Goal: Task Accomplishment & Management: Complete application form

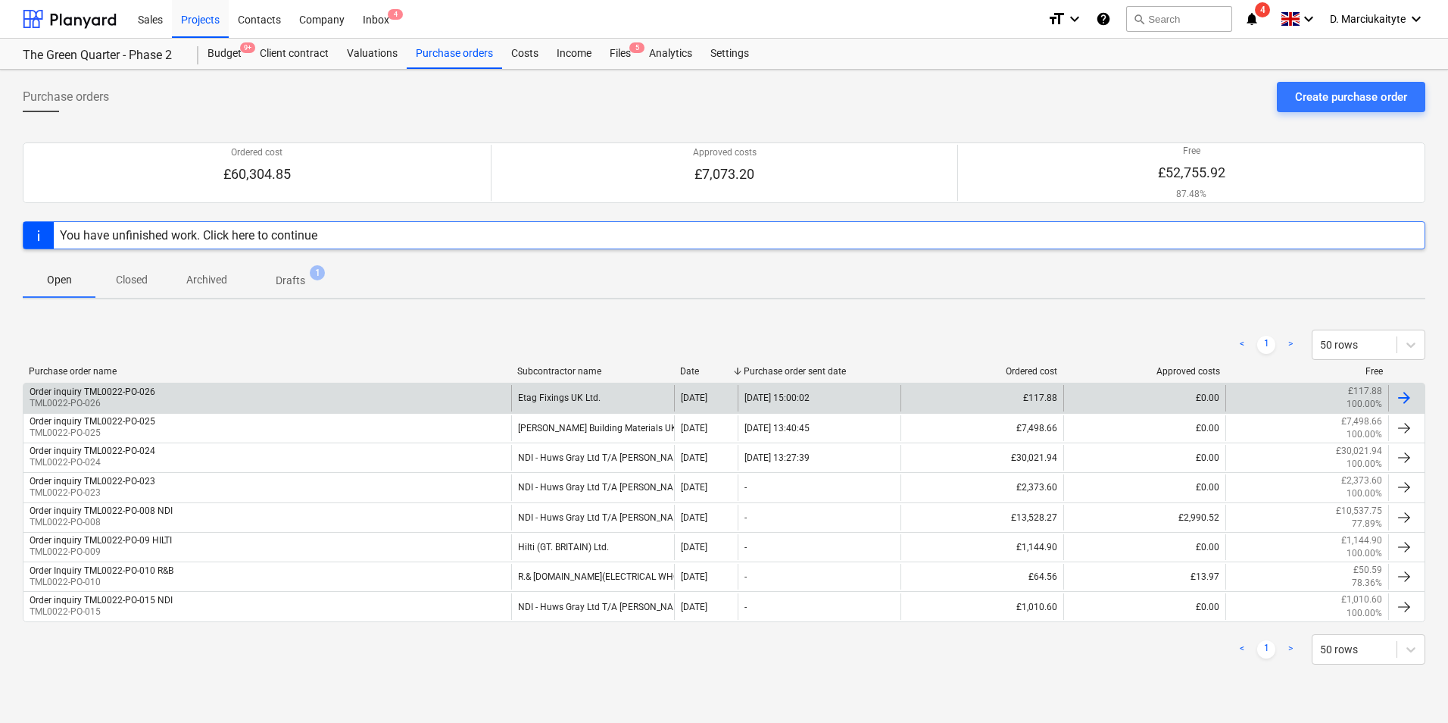
click at [330, 383] on div "Order inquiry TML0022-PO-026 TML0022-PO-026 Etag Fixings UK Ltd. 14 Aug 2025 14…" at bounding box center [724, 398] width 1403 height 30
click at [324, 401] on div "Order inquiry TML0022-PO-026 TML0022-PO-026" at bounding box center [267, 398] width 488 height 26
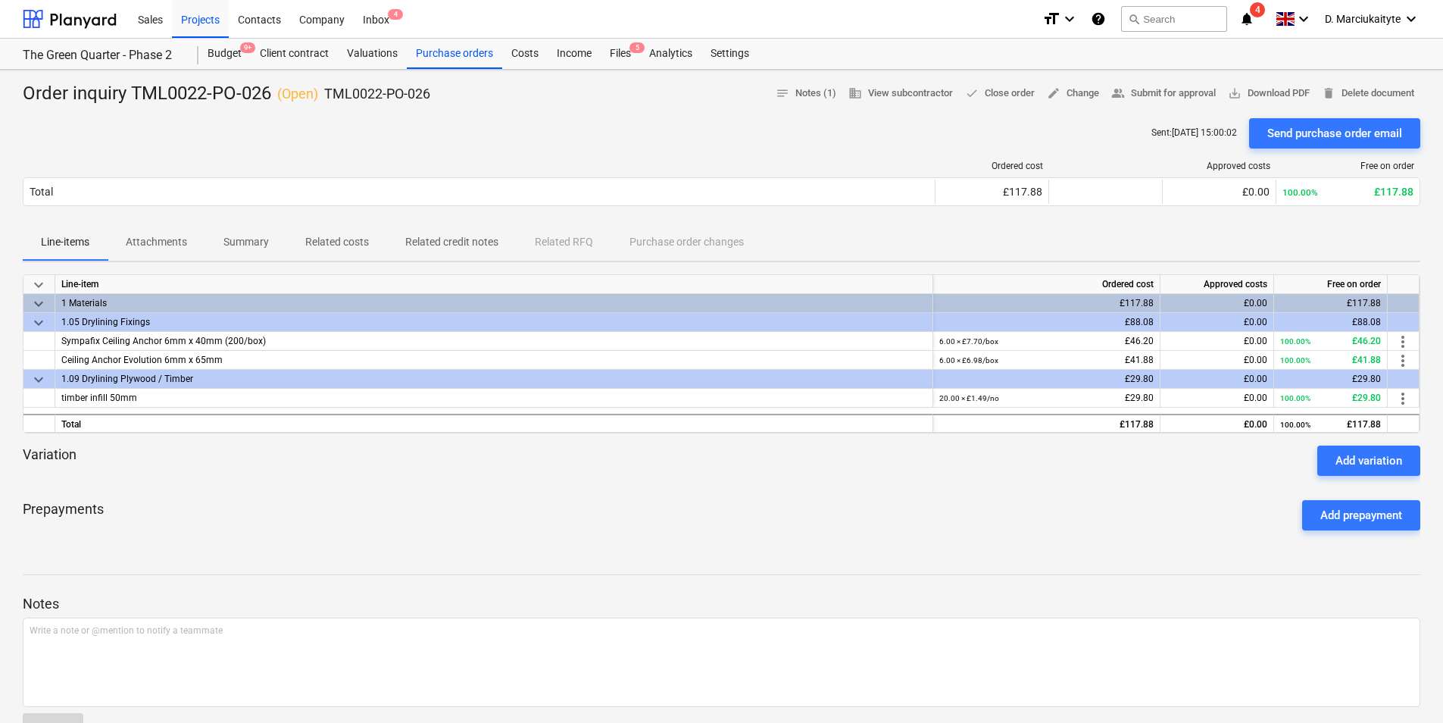
click at [267, 253] on span "Summary" at bounding box center [246, 242] width 82 height 25
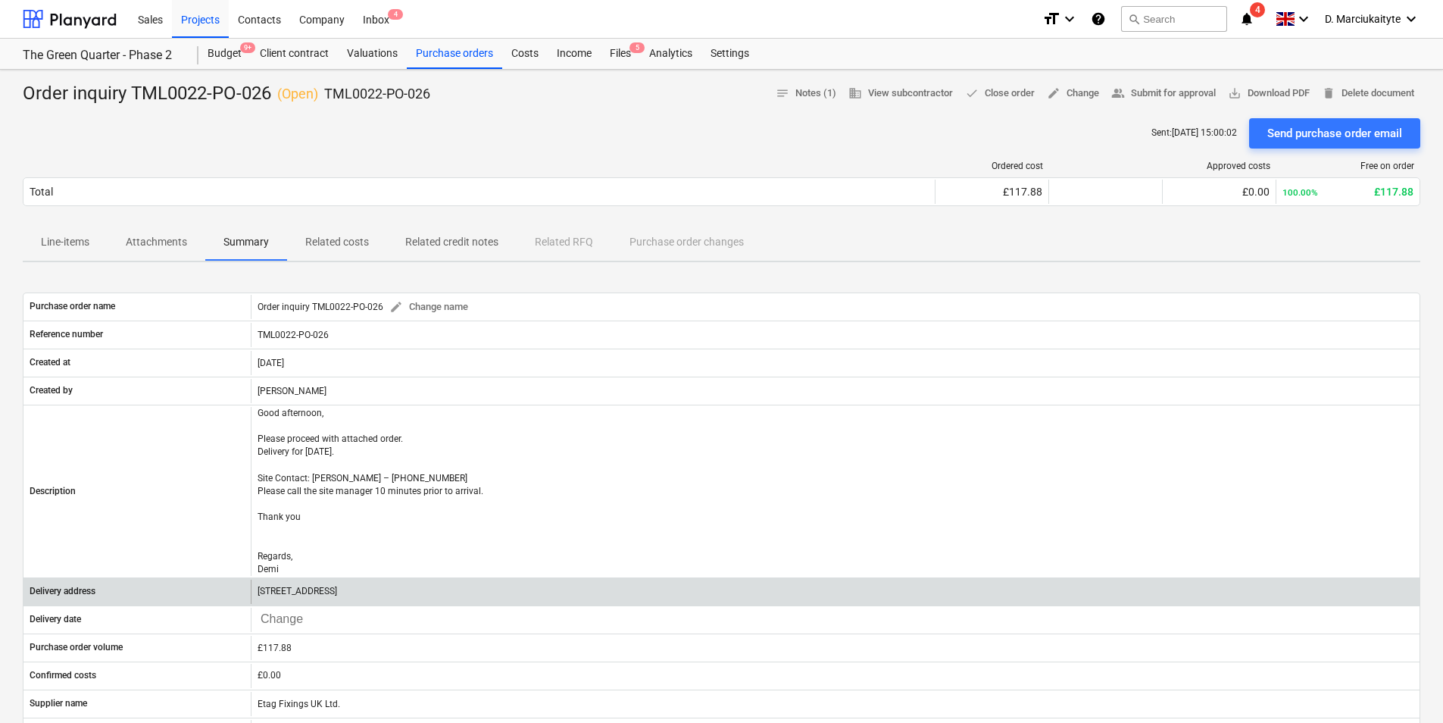
drag, startPoint x: 476, startPoint y: 597, endPoint x: 410, endPoint y: 591, distance: 66.9
click at [410, 591] on div "[STREET_ADDRESS]" at bounding box center [835, 591] width 1169 height 24
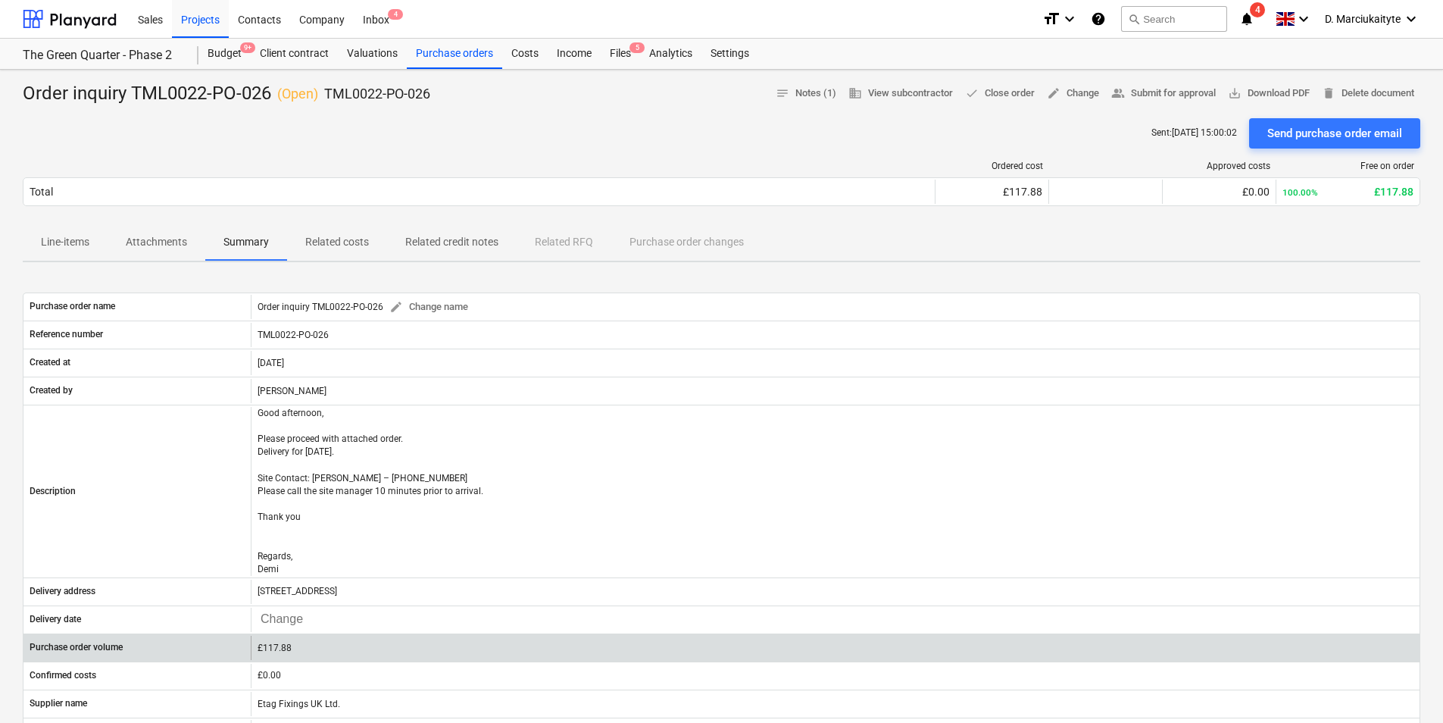
copy p "UB3 3NF"
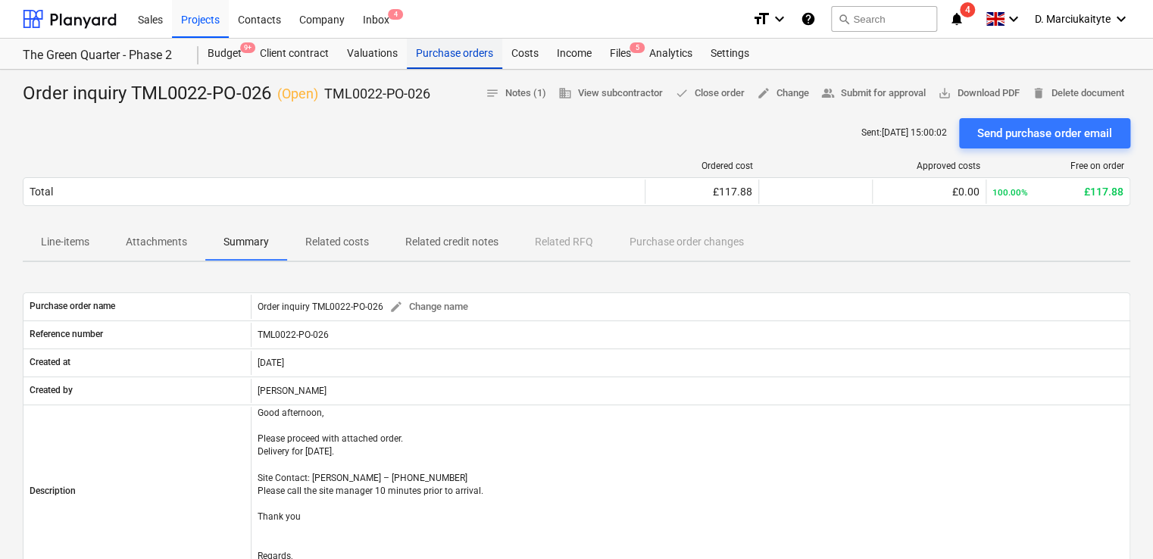
click at [451, 39] on div "Purchase orders" at bounding box center [454, 54] width 95 height 30
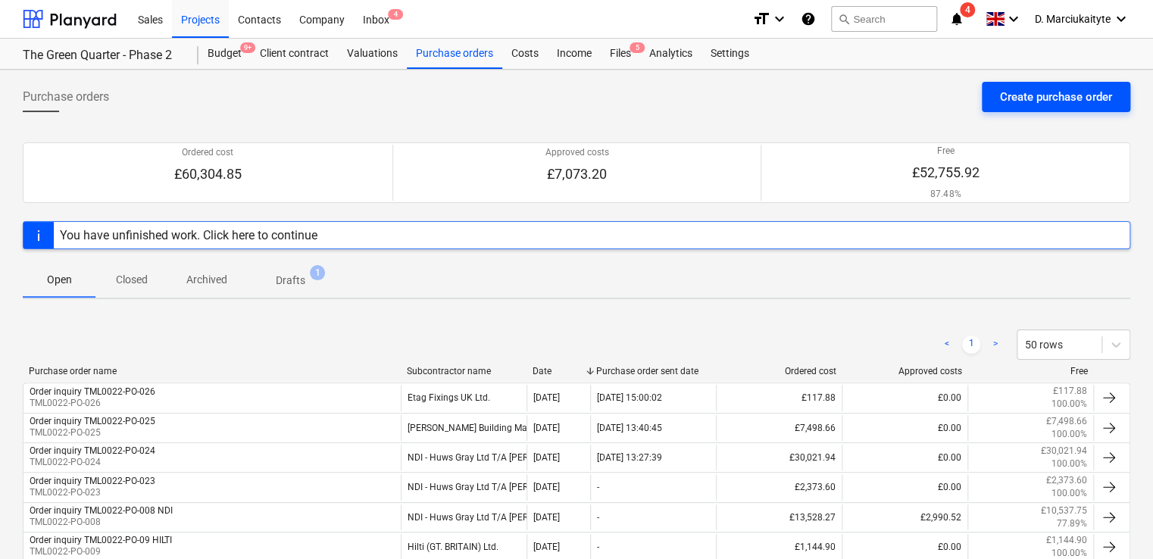
click at [1035, 104] on div "Create purchase order" at bounding box center [1056, 97] width 112 height 20
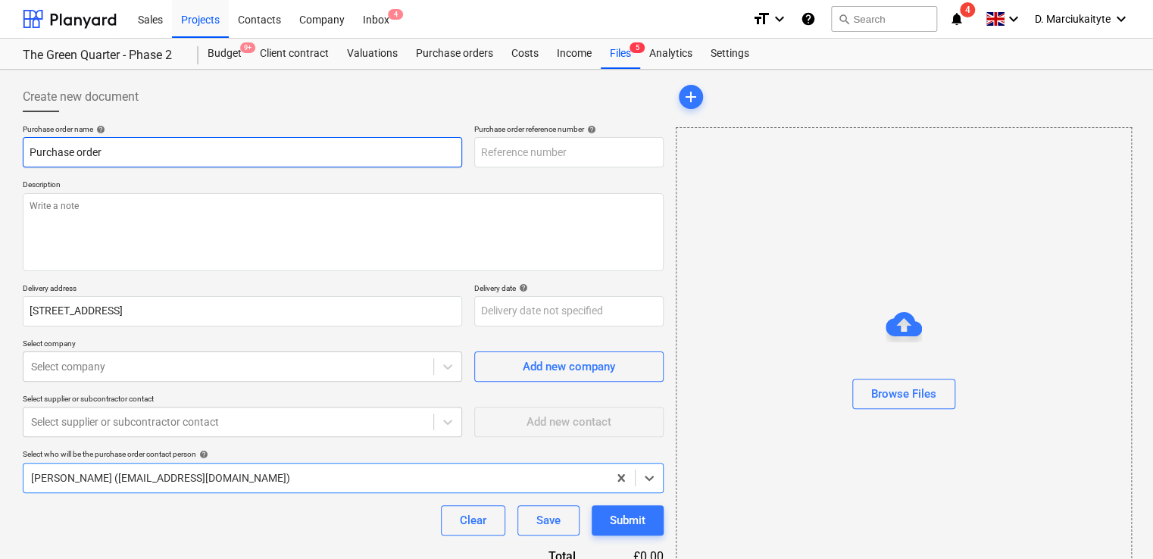
type textarea "x"
type input "TML0022-PO-047"
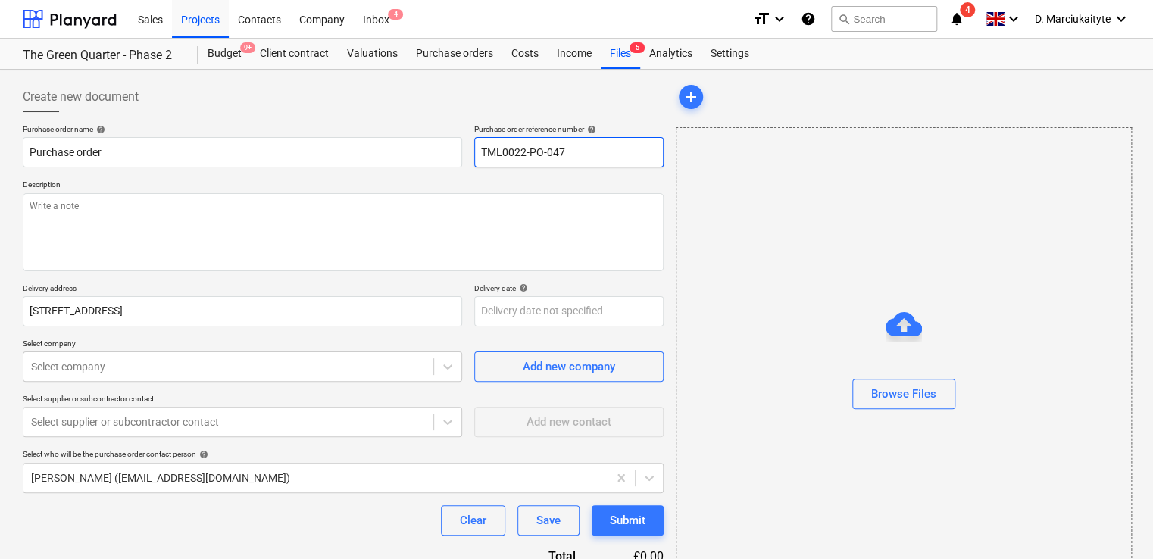
click at [617, 145] on input "TML0022-PO-047" at bounding box center [568, 152] width 189 height 30
type textarea "x"
type input "TML0022-PO-04"
type textarea "x"
type input "TML0022-PO-0"
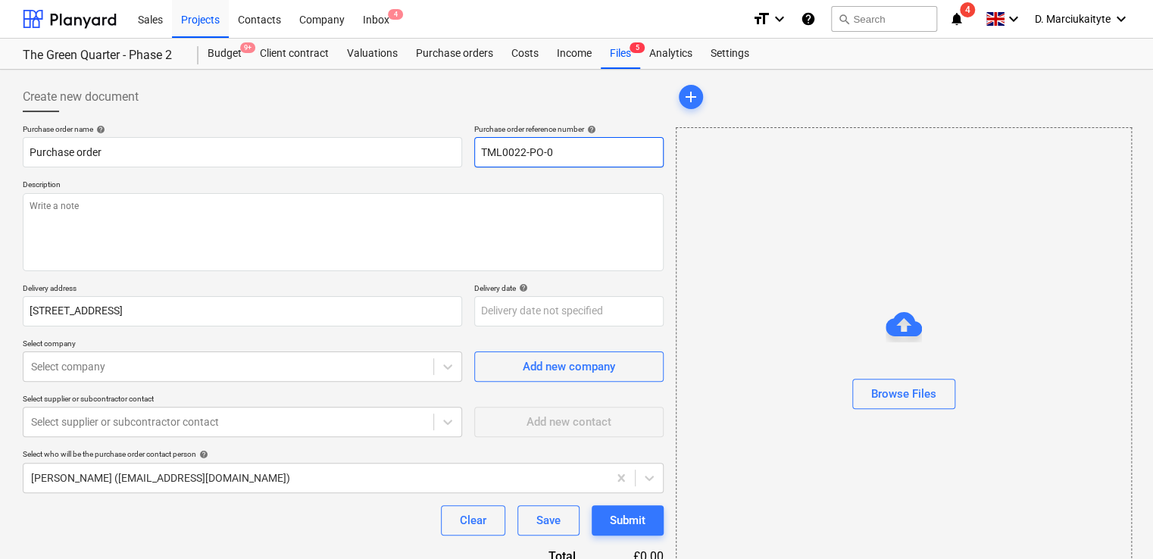
type textarea "x"
type input "TML0022-PO-02"
type textarea "x"
type input "TML0022-PO-027"
drag, startPoint x: 331, startPoint y: 132, endPoint x: 341, endPoint y: 147, distance: 18.1
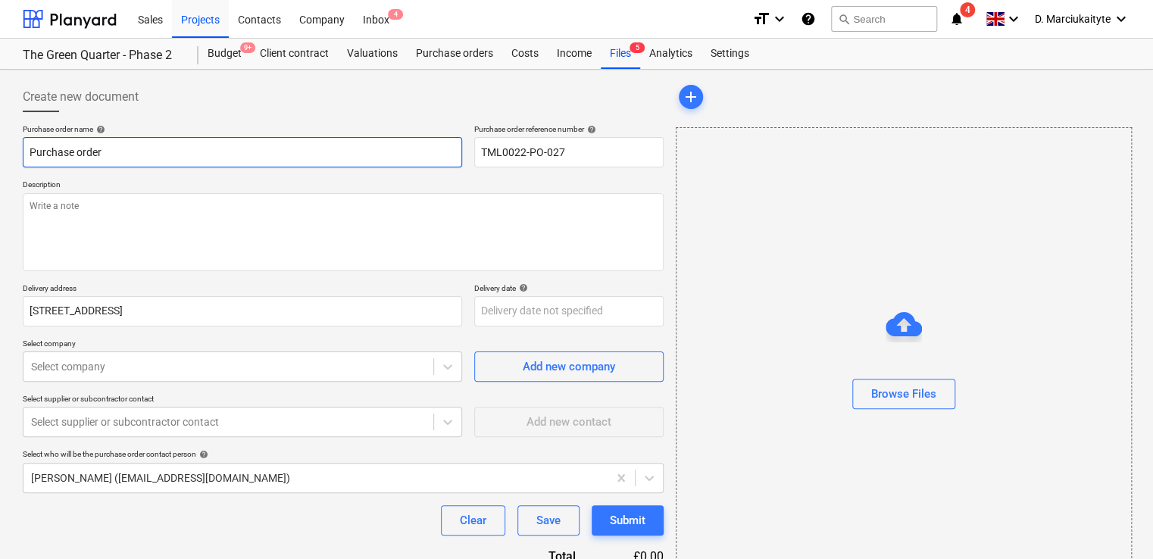
click at [331, 135] on p "Purchase order name help" at bounding box center [242, 130] width 439 height 13
click at [394, 160] on input "Purchase order" at bounding box center [242, 152] width 439 height 30
drag, startPoint x: 586, startPoint y: 157, endPoint x: 438, endPoint y: 153, distance: 147.8
click at [439, 154] on div "Purchase order name help Purchase order Purchase order reference number help TM…" at bounding box center [343, 145] width 641 height 43
click at [281, 148] on input "Purchase order" at bounding box center [242, 152] width 439 height 30
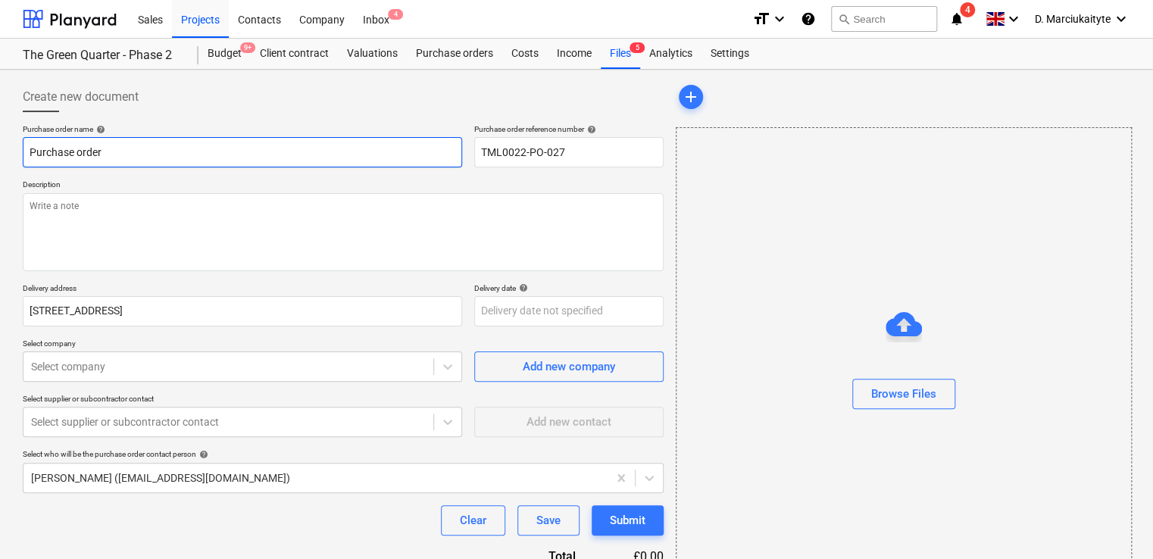
type textarea "x"
type input "Purchase order"
paste input "TML0022-PO-027"
type textarea "x"
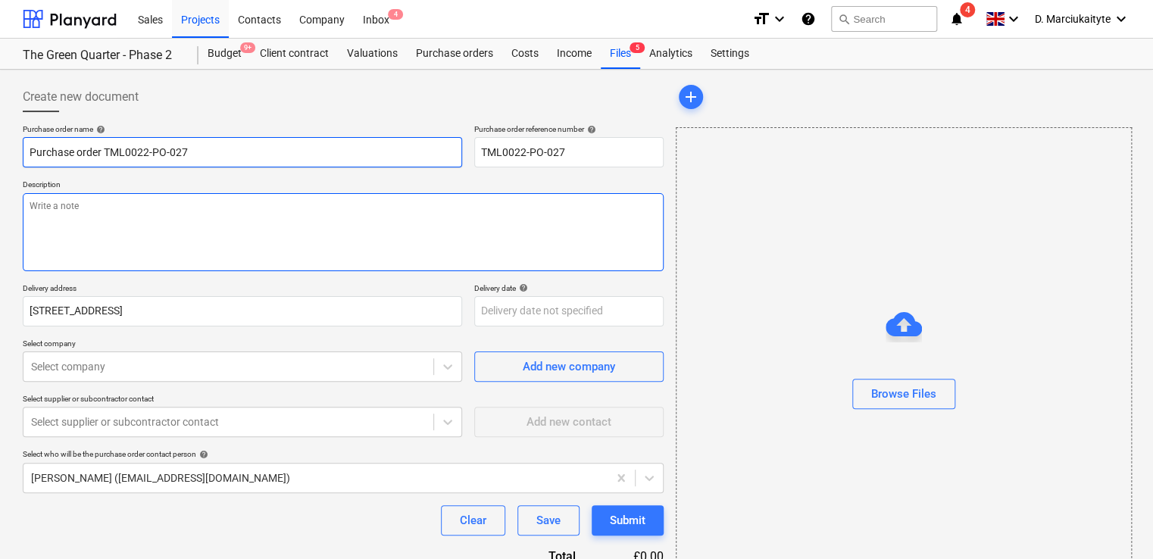
type input "Purchase order TML0022-PO-027"
drag, startPoint x: 305, startPoint y: 219, endPoint x: 345, endPoint y: 175, distance: 59.5
click at [306, 218] on textarea at bounding box center [343, 232] width 641 height 78
type textarea "x"
type textarea "A"
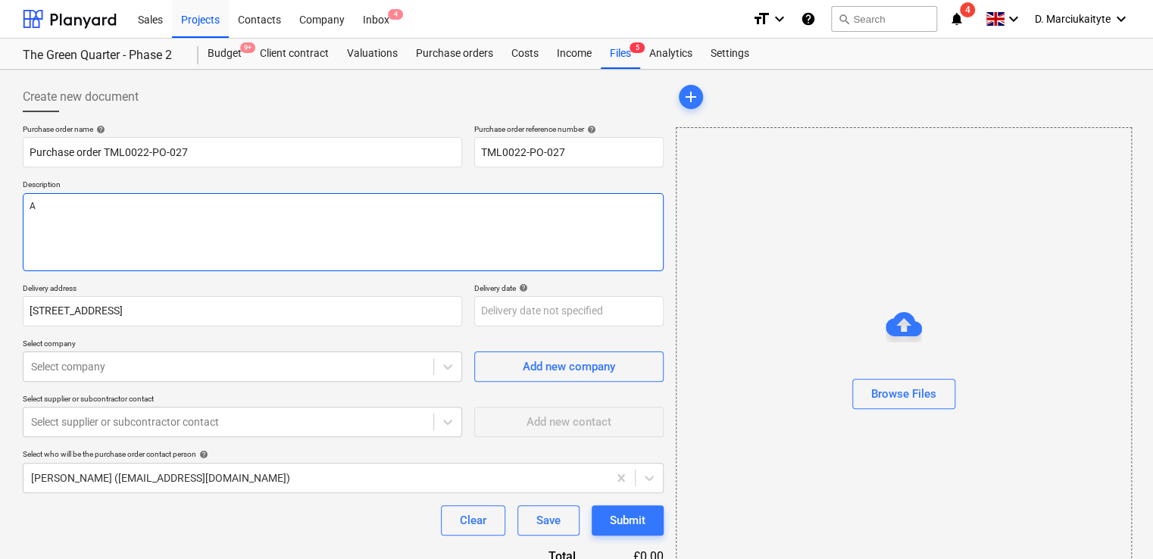
type textarea "x"
type textarea "Af"
type textarea "x"
type textarea "Aft"
type textarea "x"
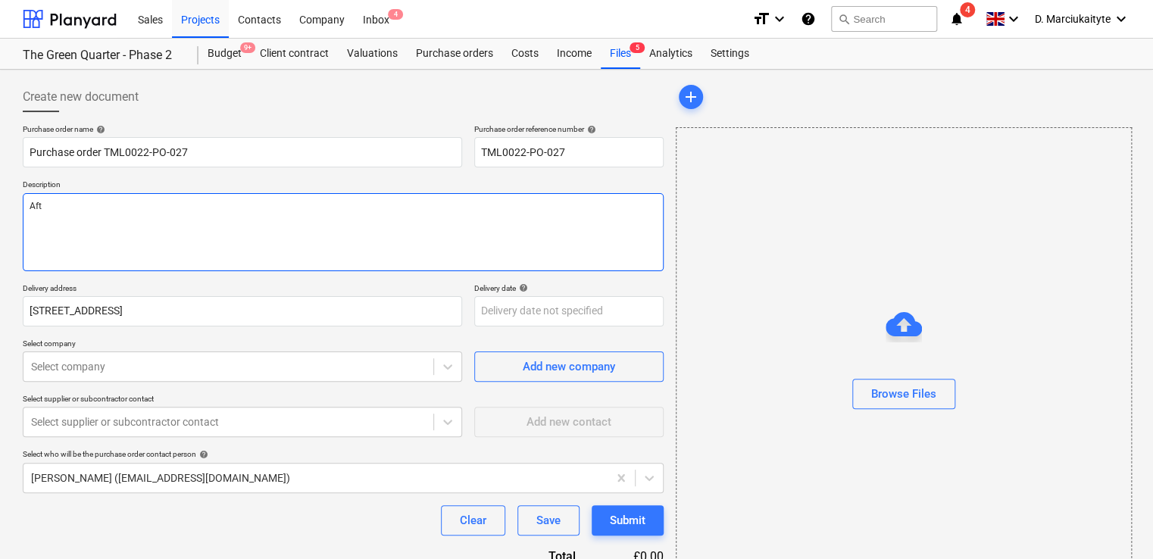
type textarea "Afte"
type textarea "x"
type textarea "After"
type textarea "x"
type textarea "Aftern"
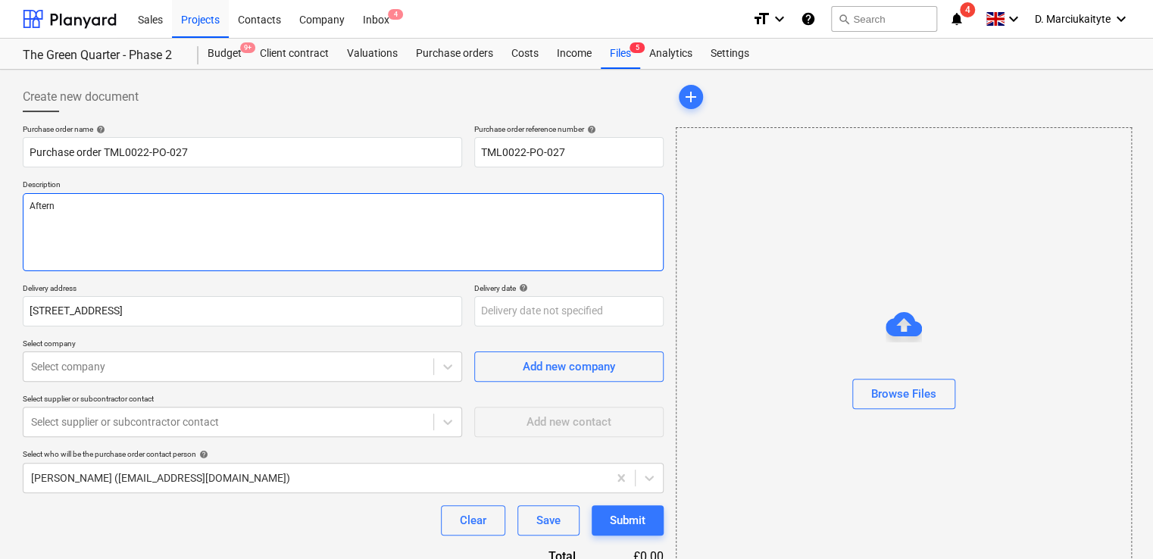
type textarea "x"
type textarea "Afterno"
type textarea "x"
type textarea "Afternoo"
type textarea "x"
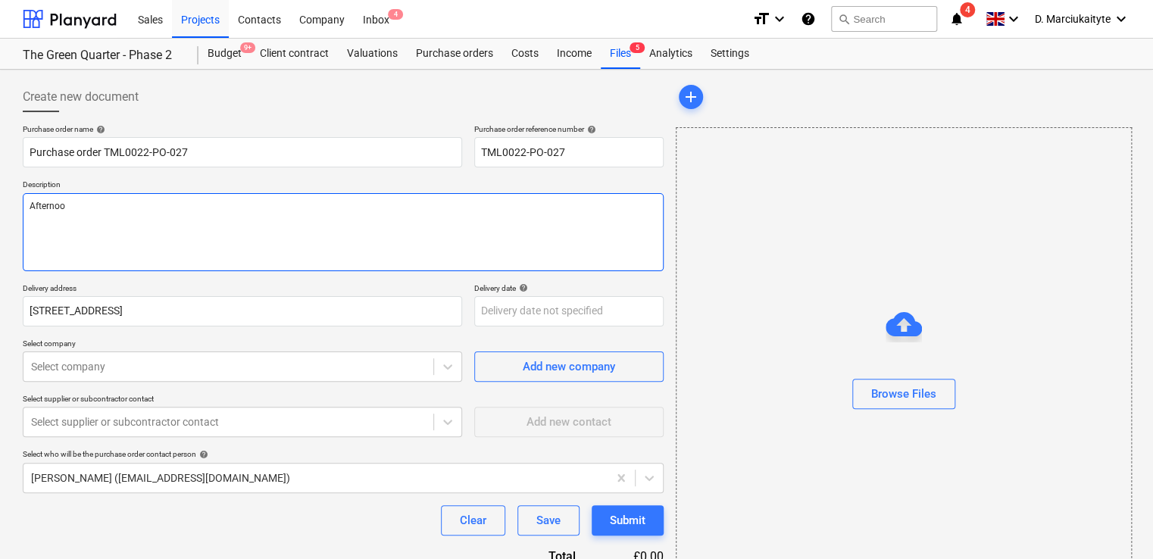
type textarea "Afternoon"
type textarea "x"
type textarea "Afternoon,"
type textarea "x"
type textarea "Afternoon,"
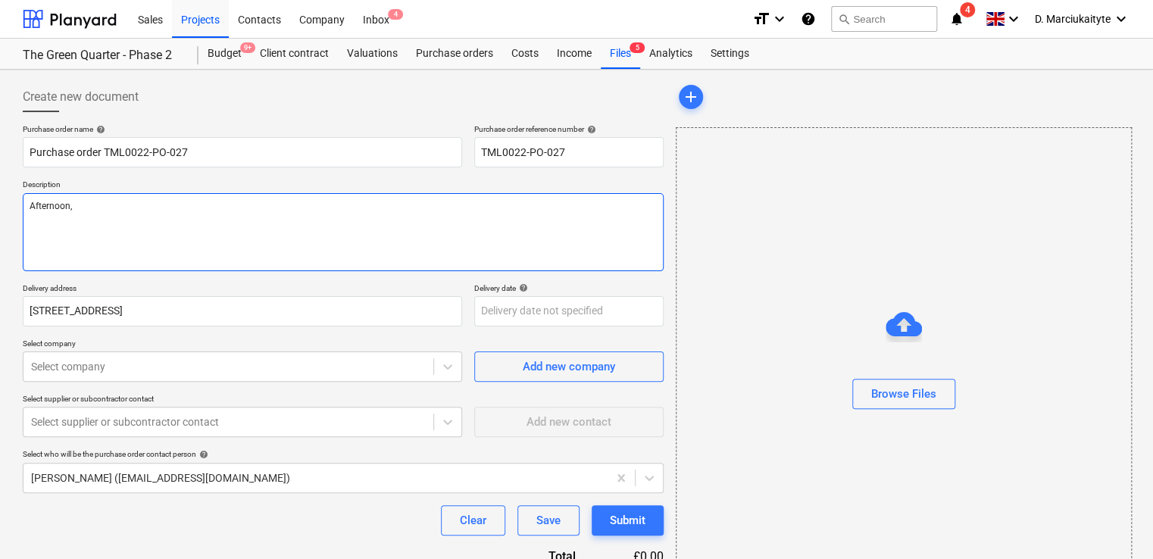
type textarea "x"
type textarea "Afternoon, o"
type textarea "x"
type textarea "Afternoon,"
type textarea "x"
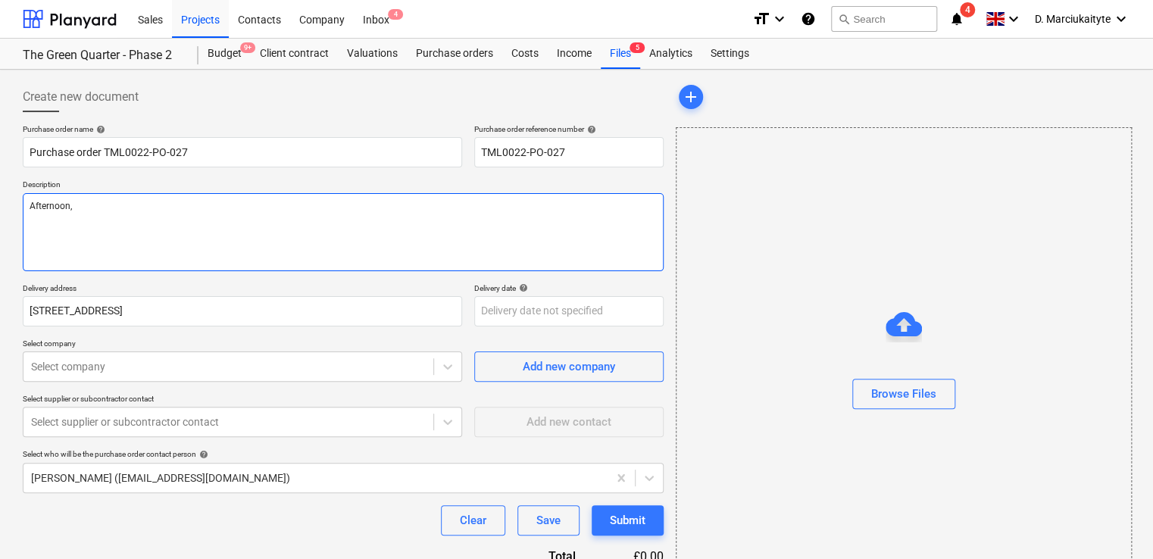
type textarea "Afternoon, P"
type textarea "x"
type textarea "Afternoon, Pl"
type textarea "x"
type textarea "Afternoon, Ple"
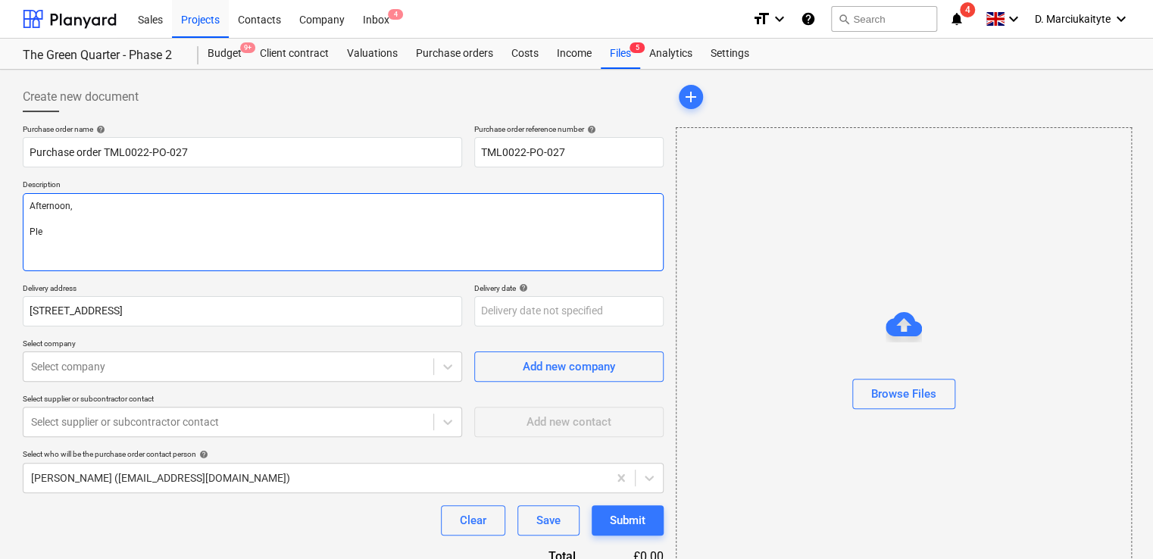
type textarea "x"
type textarea "Afternoon, Plea"
type textarea "x"
type textarea "Afternoon, Pleas"
type textarea "x"
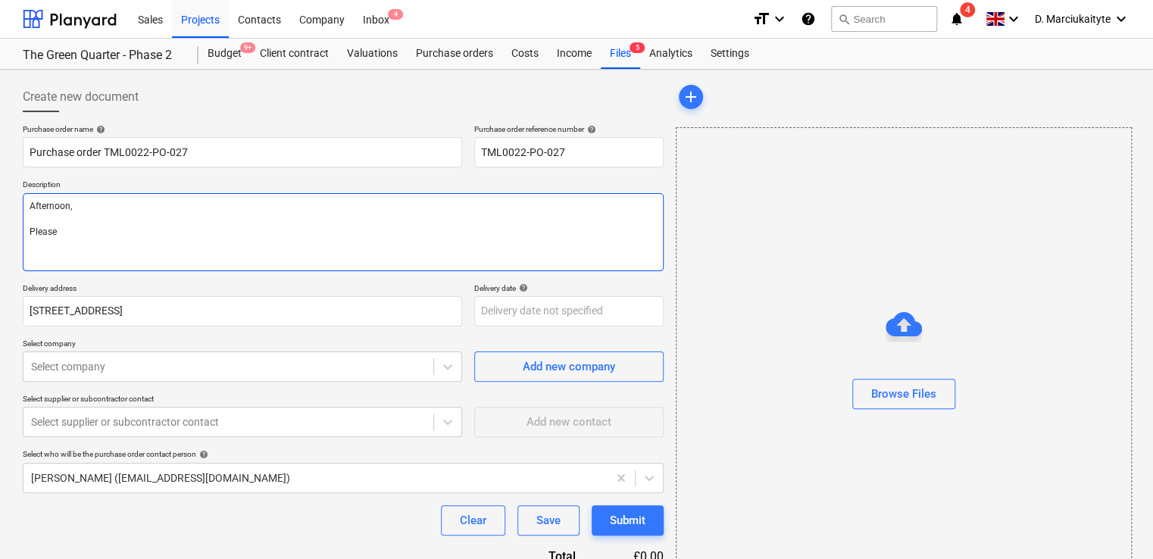
type textarea "Afternoon, Please"
type textarea "x"
type textarea "Afternoon, Please p"
type textarea "x"
type textarea "Afternoon, Please pr"
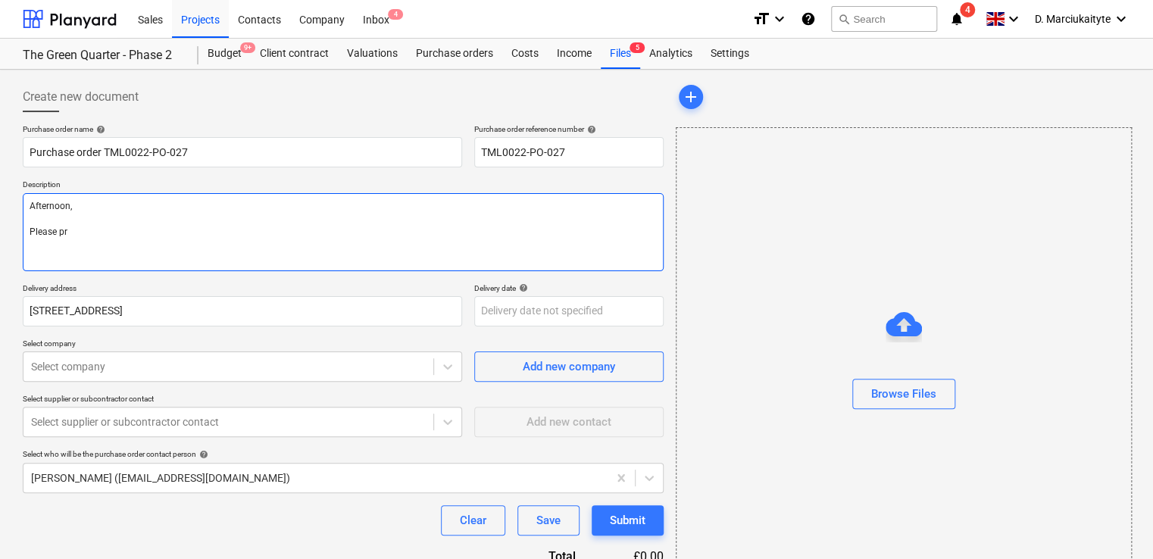
type textarea "x"
type textarea "Afternoon, Please pro"
type textarea "x"
type textarea "Afternoon, Please proc"
type textarea "x"
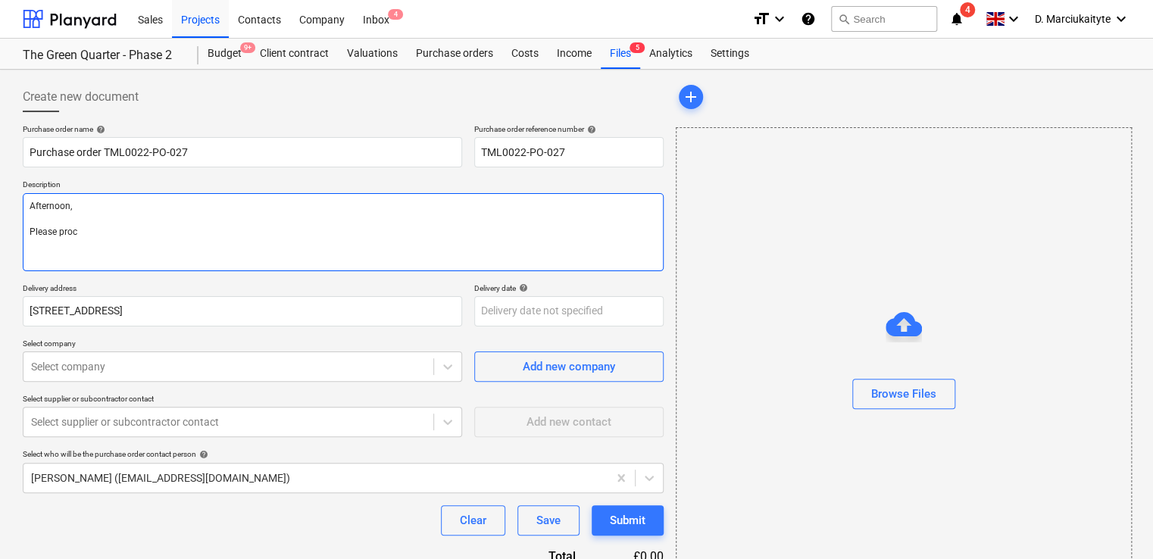
type textarea "Afternoon, Please proce"
type textarea "x"
type textarea "Afternoon, Please procee"
type textarea "x"
type textarea "Afternoon, Please proceed"
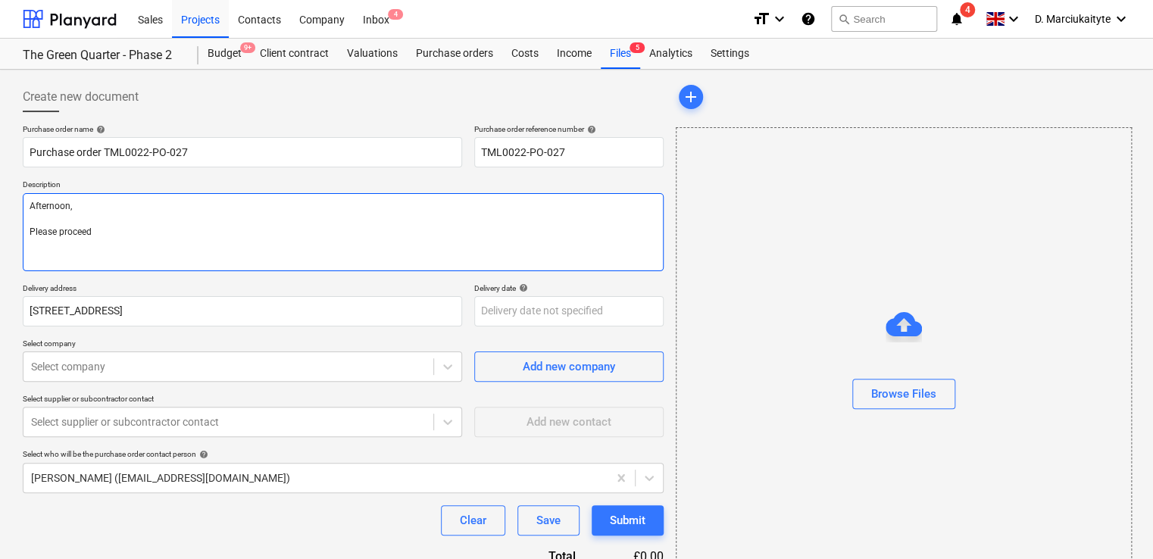
type textarea "x"
type textarea "Afternoon, Please proceed"
type textarea "x"
type textarea "Afternoon, Please proceed w"
type textarea "x"
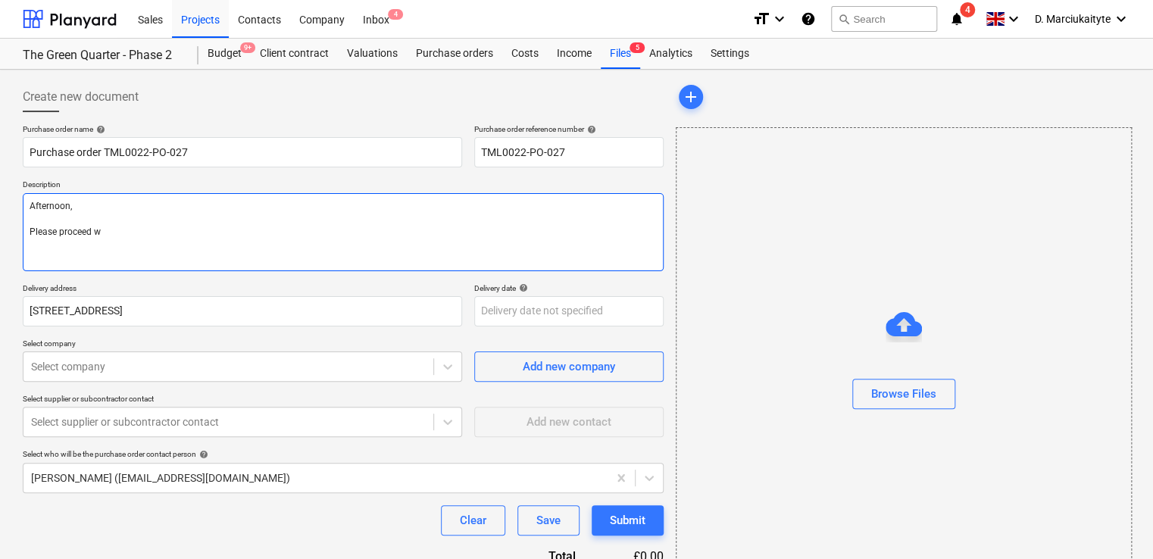
type textarea "Afternoon, Please proceed wi"
type textarea "x"
type textarea "Afternoon, Please proceed wit"
type textarea "x"
type textarea "Afternoon, Please proceed with"
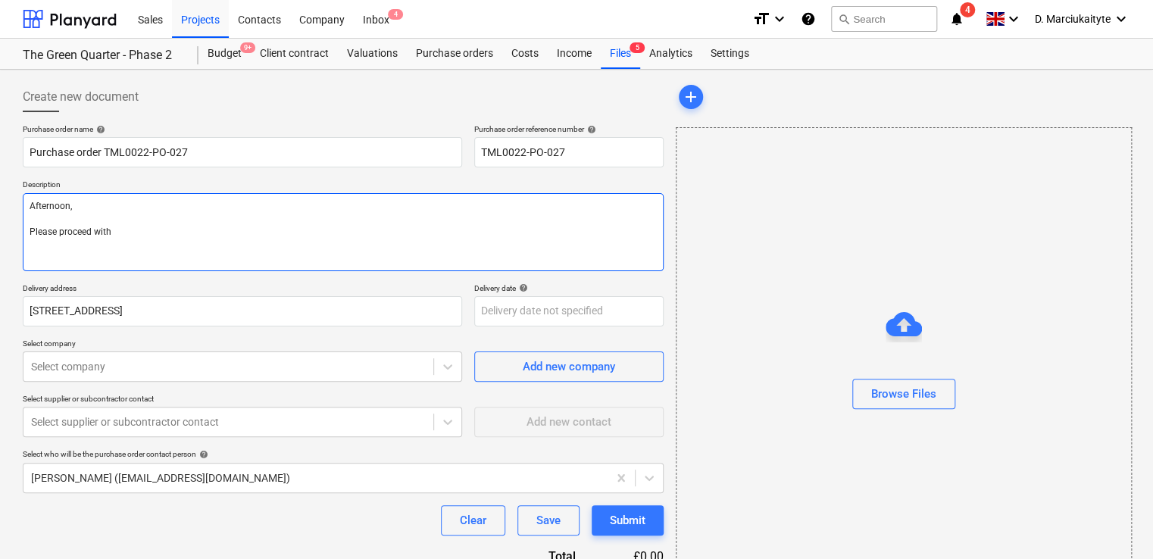
type textarea "x"
type textarea "Afternoon, Please proceed with"
type textarea "x"
type textarea "Afternoon, Please proceed with a"
type textarea "x"
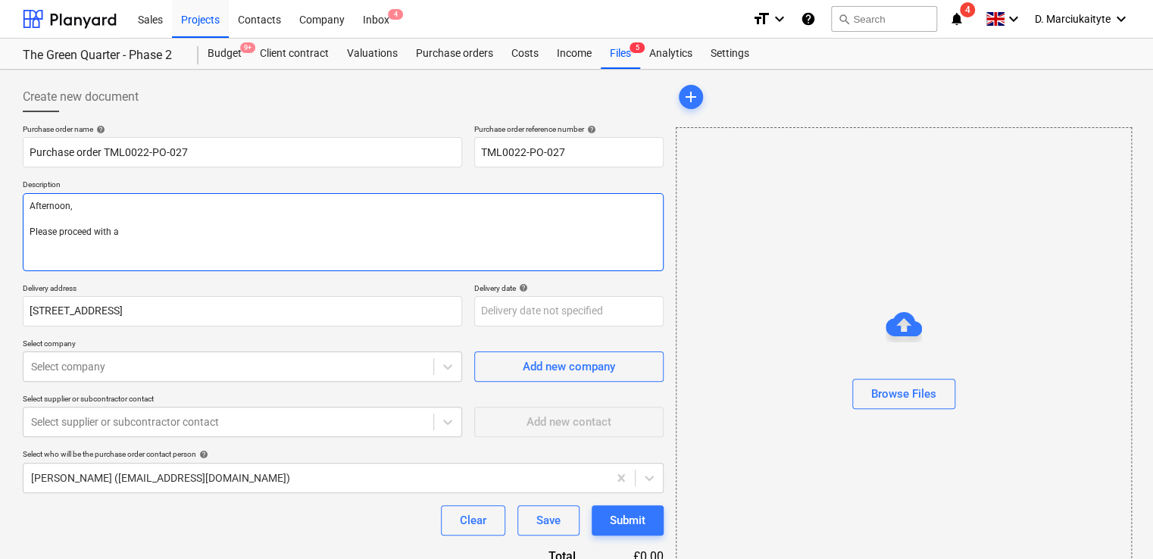
type textarea "Afternoon, Please proceed with at"
type textarea "x"
type textarea "Afternoon, Please proceed with att"
type textarea "x"
type textarea "Afternoon, Please proceed with atta"
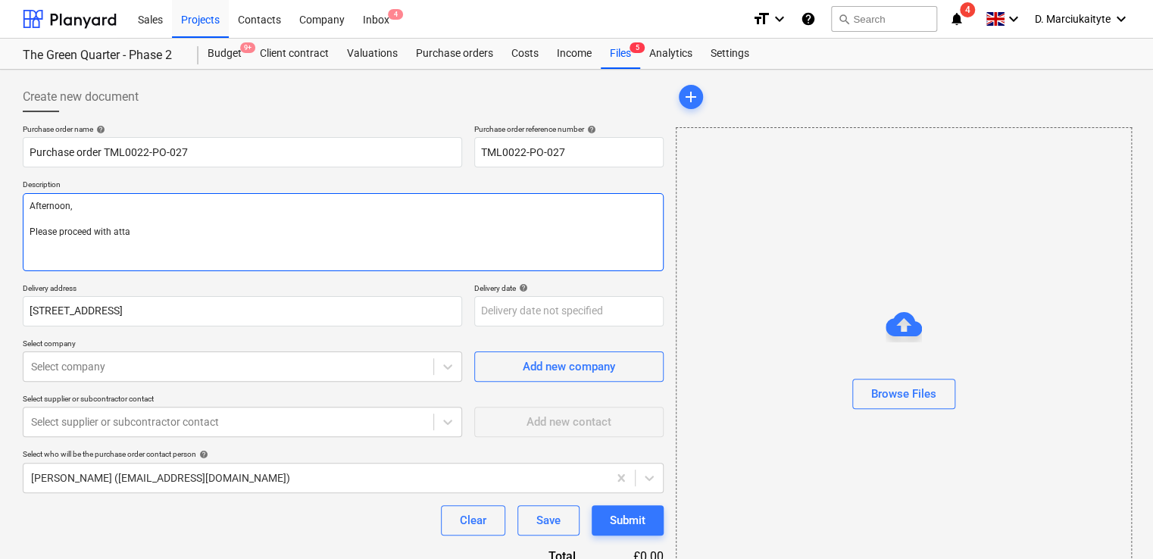
type textarea "x"
type textarea "Afternoon, Please proceed with attac"
type textarea "x"
type textarea "Afternoon, Please proceed with attach"
type textarea "x"
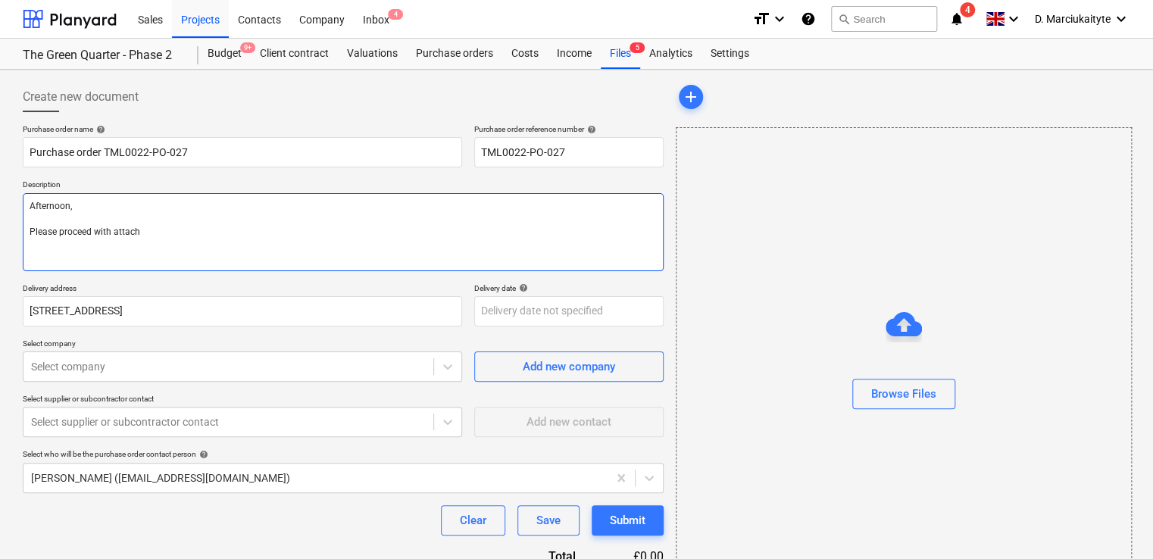
type textarea "Afternoon, Please proceed with attache"
type textarea "x"
type textarea "Afternoon, Please proceed with attached"
type textarea "x"
type textarea "Afternoon, Please proceed with attached"
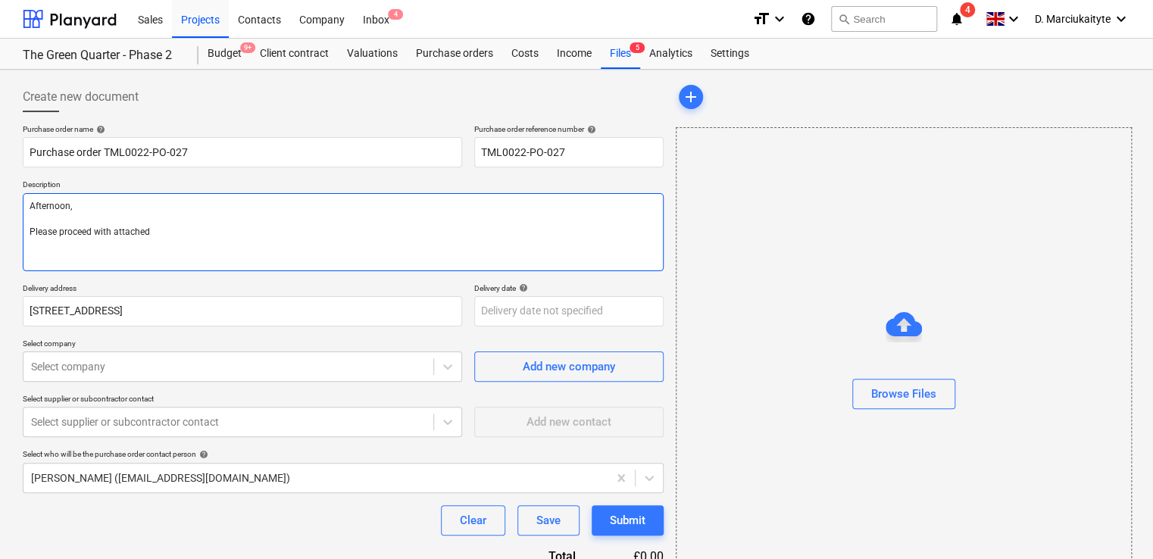
type textarea "x"
type textarea "Afternoon, Please proceed with attached o"
type textarea "x"
type textarea "Afternoon, Please proceed with attached or"
type textarea "x"
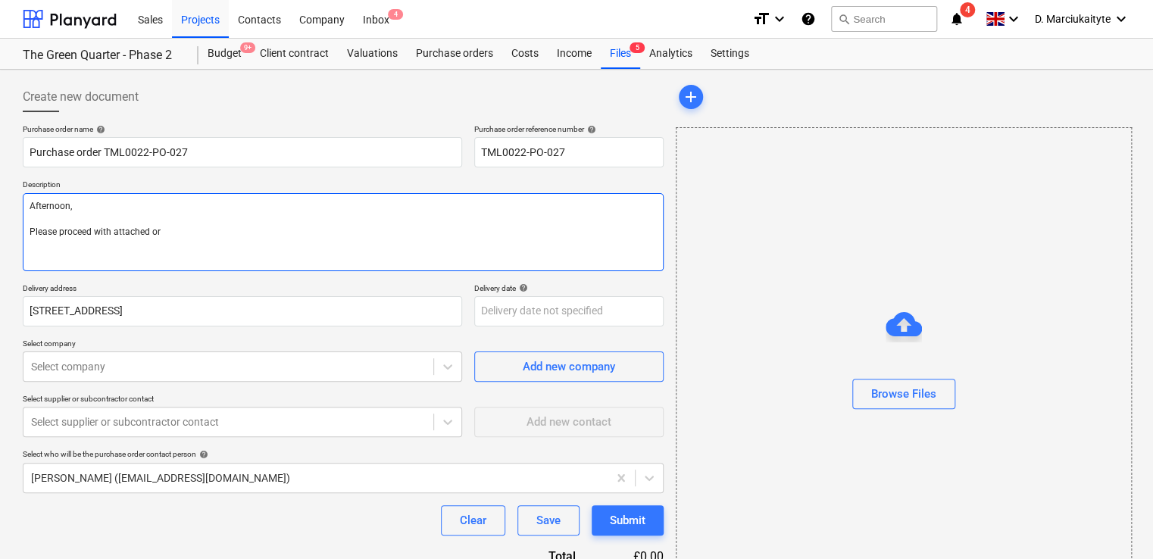
type textarea "Afternoon, Please proceed with attached ord"
type textarea "x"
type textarea "Afternoon, Please proceed with attached orde"
type textarea "x"
type textarea "Afternoon, Please proceed with attached order"
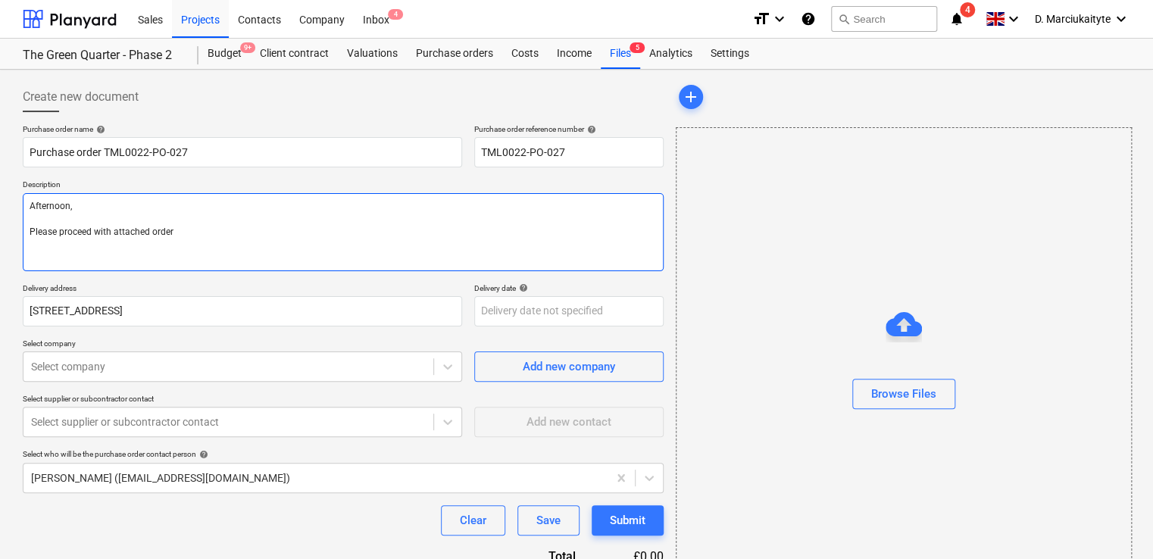
type textarea "x"
type textarea "Afternoon, Please proceed with attached order."
type textarea "x"
type textarea "Afternoon, Please proceed with attached order."
type textarea "x"
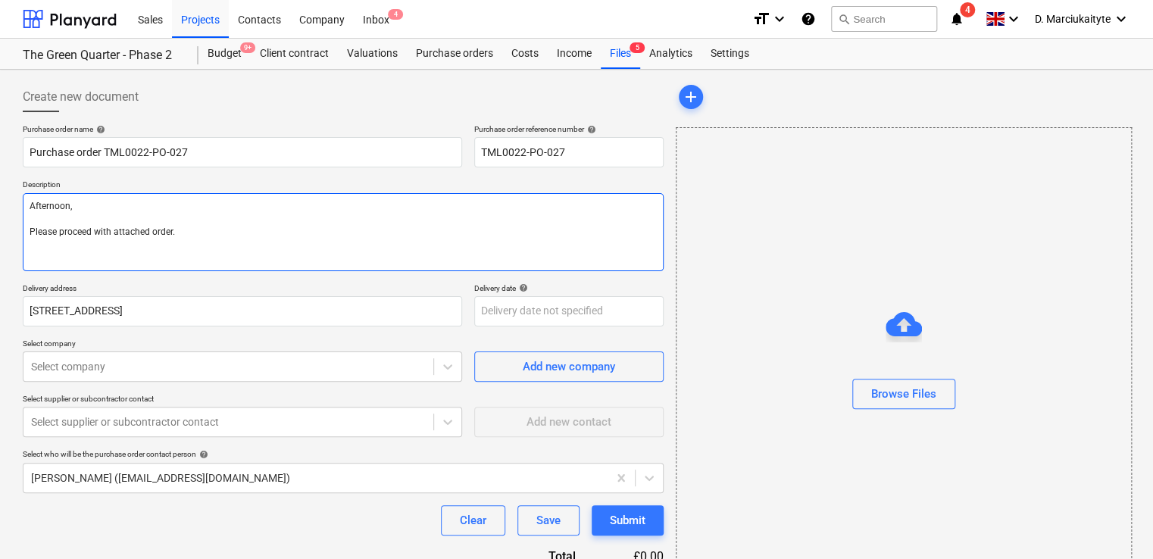
type textarea "Afternoon, Please proceed with attached order."
type textarea "x"
type textarea "Afternoon, Please proceed with attached order. D"
type textarea "x"
type textarea "Afternoon, Please proceed with attached order. De"
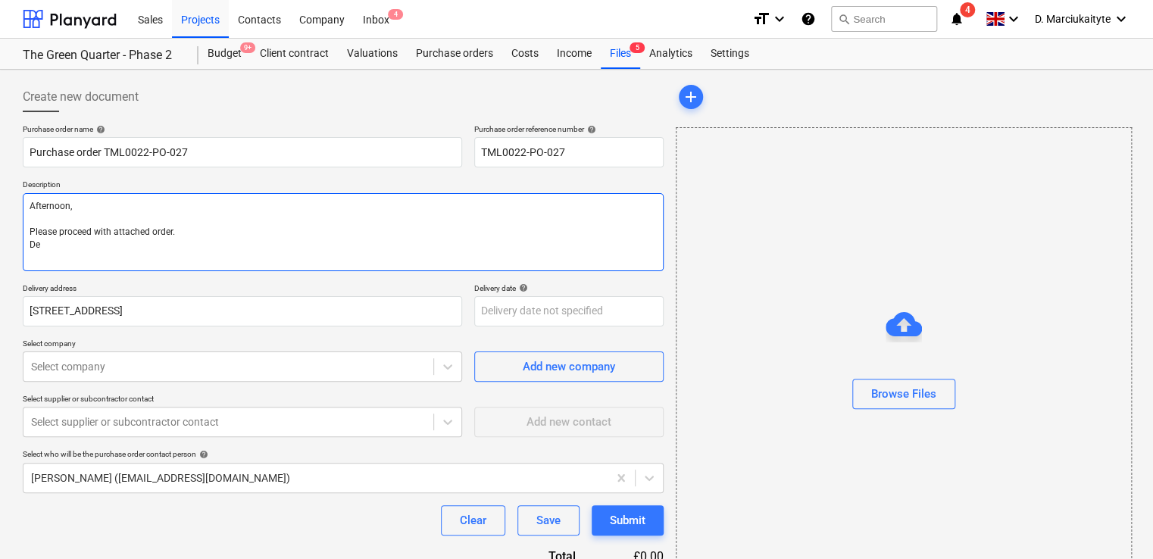
type textarea "x"
type textarea "Afternoon, Please proceed with attached order. Del"
type textarea "x"
type textarea "Afternoon, Please proceed with attached order. Deli"
type textarea "x"
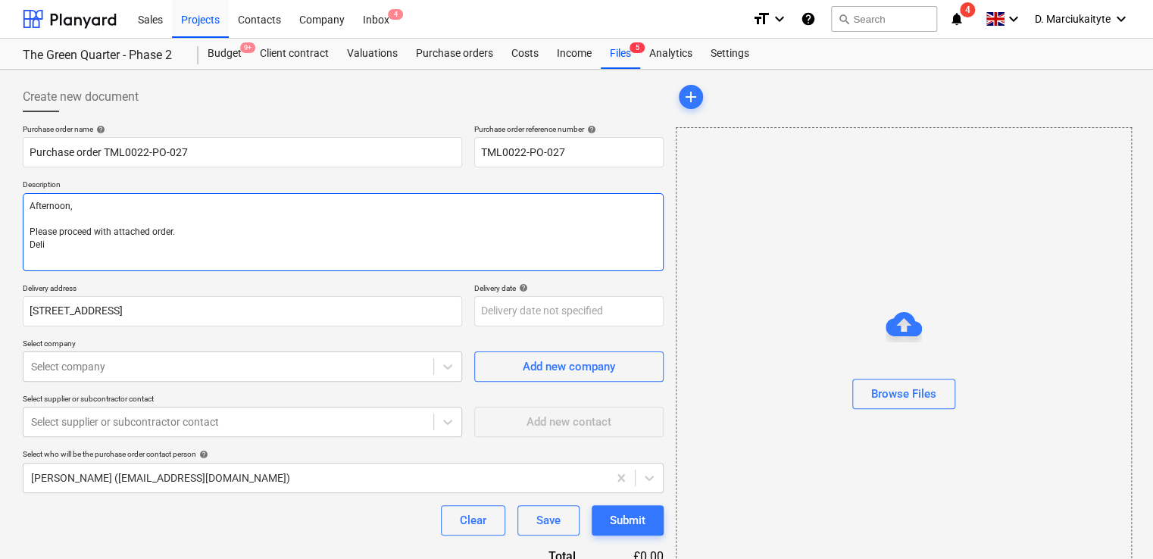
type textarea "Afternoon, Please proceed with attached order. Deliv"
type textarea "x"
type textarea "Afternoon, Please proceed with attached order. Delive"
type textarea "x"
type textarea "Afternoon, Please proceed with attached order. Deliver"
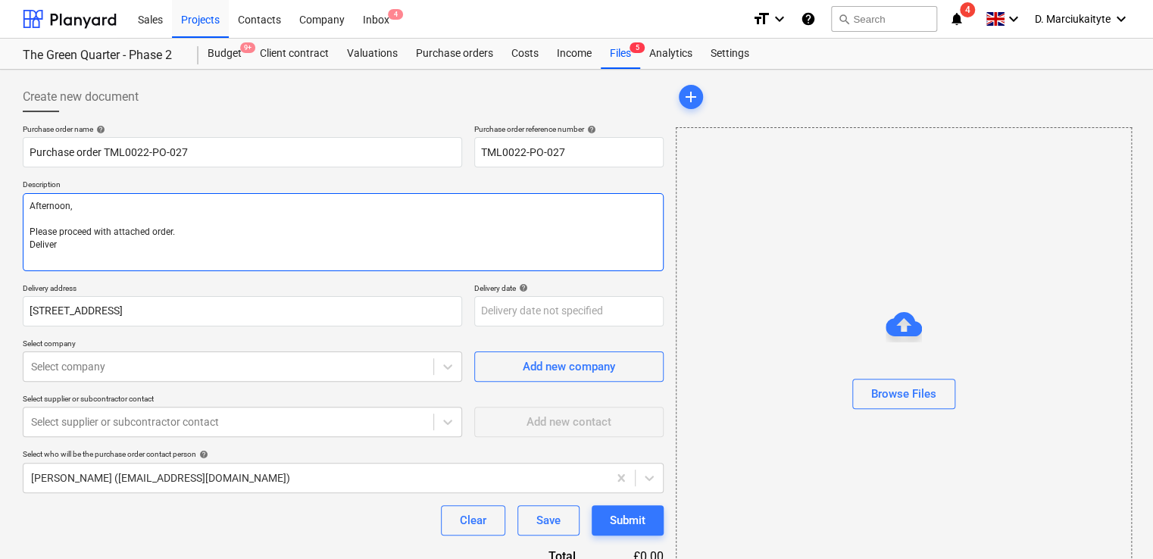
type textarea "x"
type textarea "Afternoon, Please proceed with attached order. Delivery"
type textarea "x"
type textarea "Afternoon, Please proceed with attached order. Delivery"
type textarea "x"
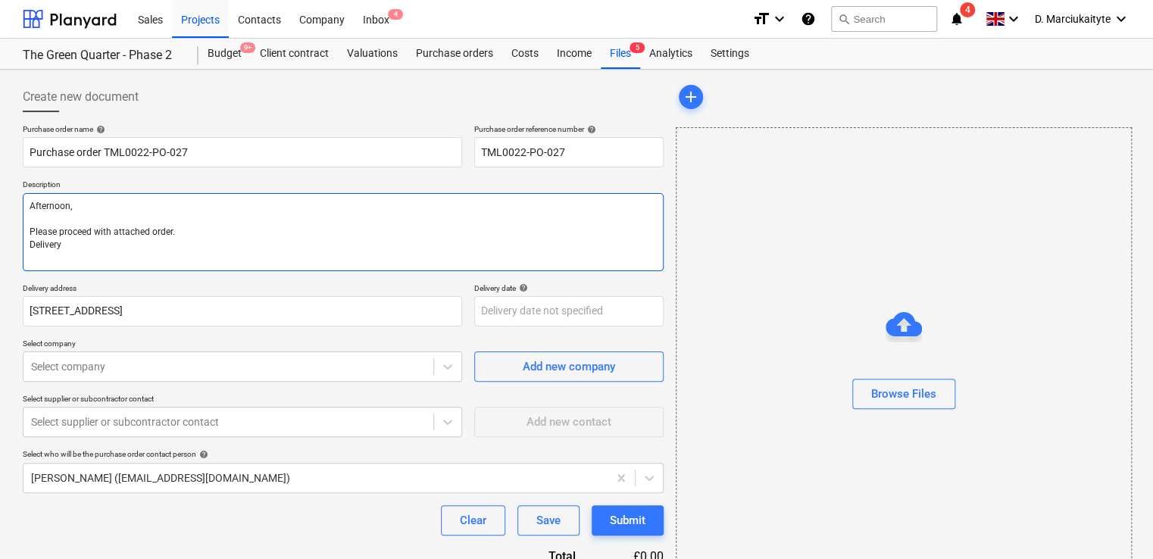
type textarea "Afternoon, Please proceed with attached order. Delivery A"
type textarea "x"
type textarea "Afternoon, Please proceed with attached order. Delivery AS"
type textarea "x"
type textarea "Afternoon, Please proceed with attached order. Delivery ASA"
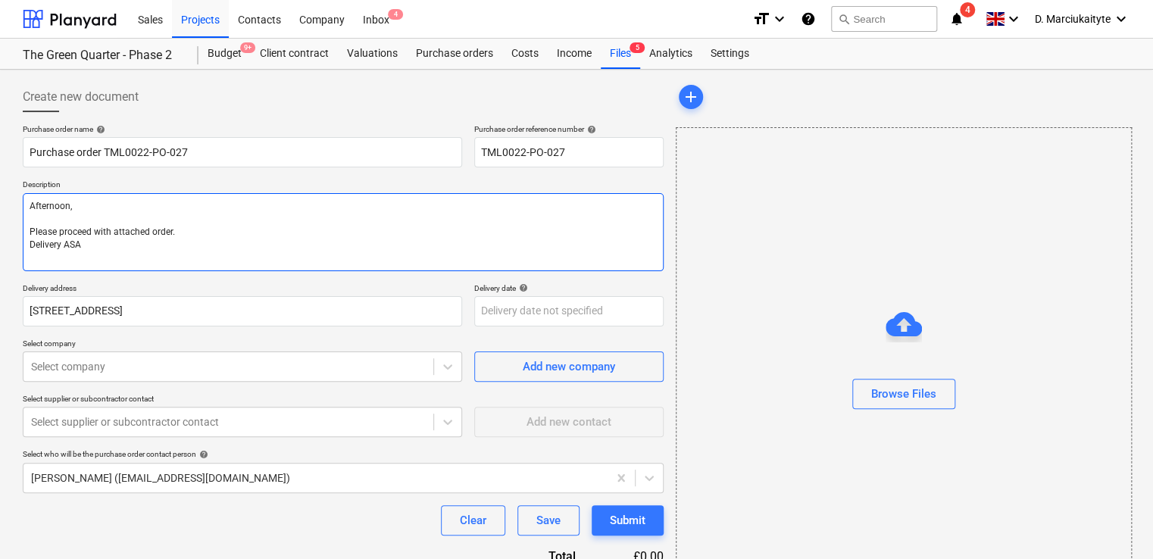
type textarea "x"
type textarea "Afternoon, Please proceed with attached order. Delivery ASAP"
type textarea "x"
type textarea "Afternoon, Please proceed with attached order. Delivery ASAP"
type textarea "x"
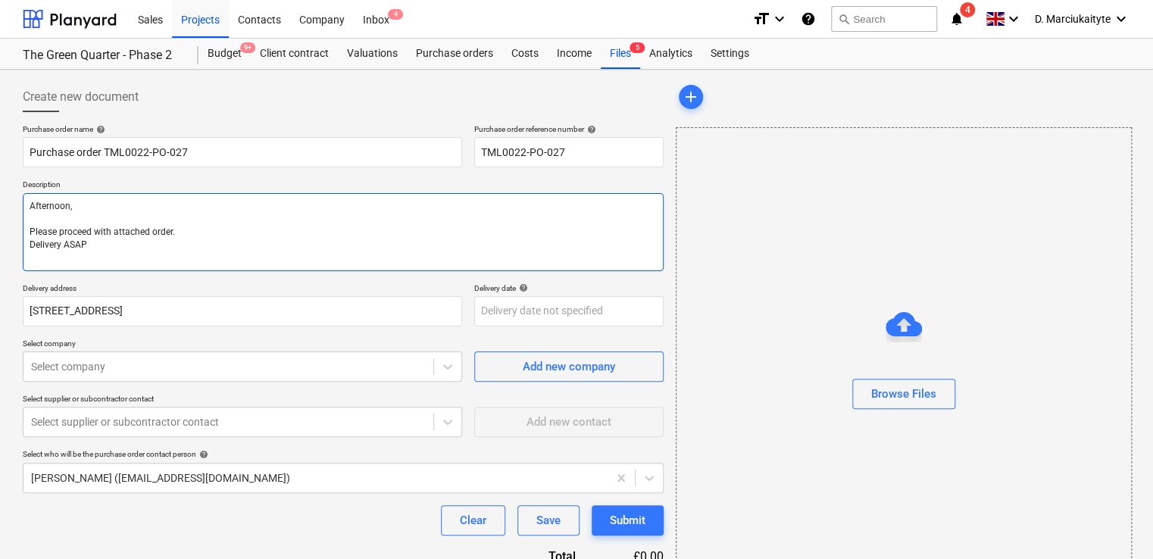
type textarea "Afternoon, Please proceed with attached order. Delivery ASAP p"
type textarea "x"
type textarea "Afternoon, Please proceed with attached order. Delivery ASAP pl"
type textarea "x"
type textarea "Afternoon, Please proceed with attached order. Delivery ASAP ple"
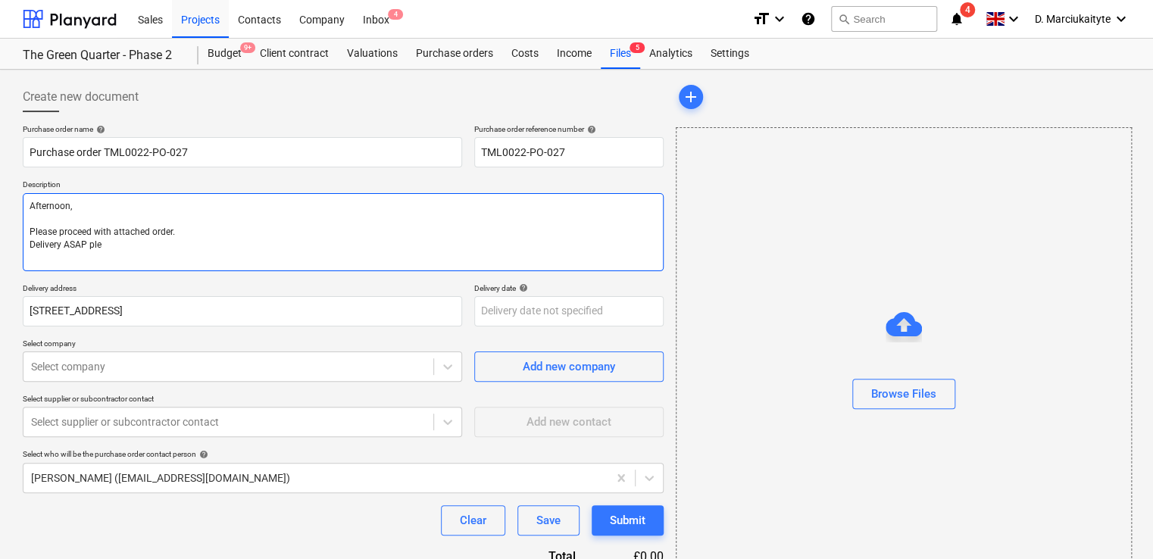
type textarea "x"
type textarea "Afternoon, Please proceed with attached order. Delivery ASAP plea"
type textarea "x"
type textarea "Afternoon, Please proceed with attached order. Delivery ASAP pleas"
type textarea "x"
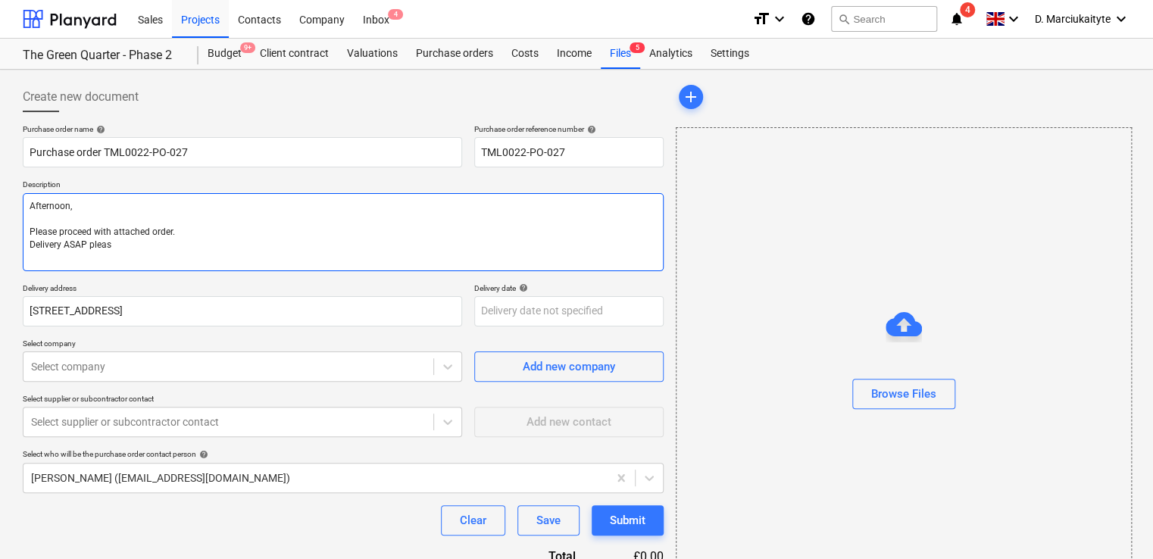
type textarea "Afternoon, Please proceed with attached order. Delivery ASAP please"
type textarea "x"
type textarea "Afternoon, Please proceed with attached order. Delivery ASAP please"
type textarea "x"
type textarea "Afternoon, Please proceed with attached order. Delivery ASAP please"
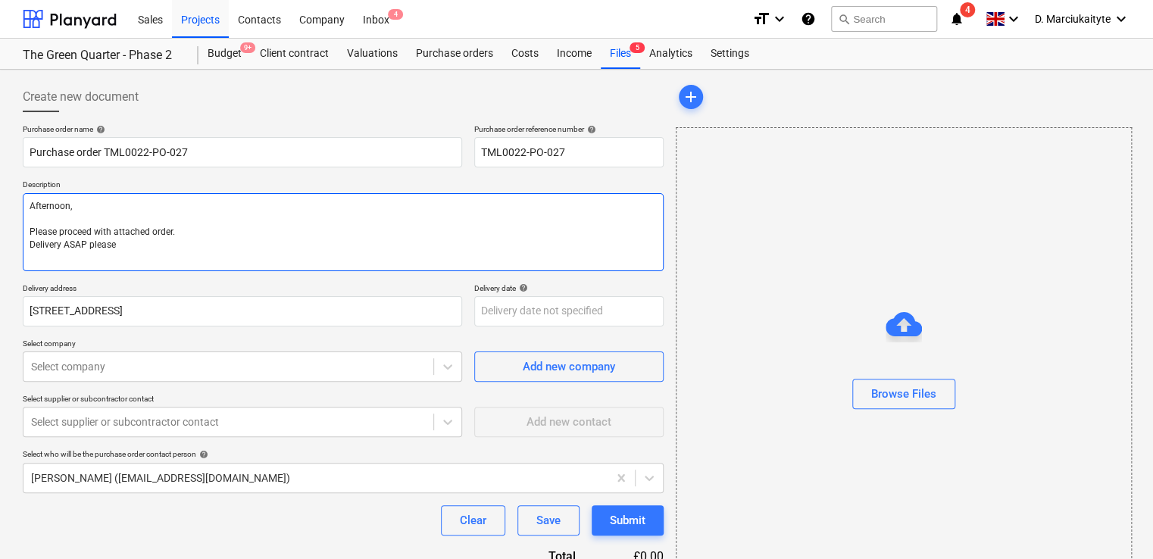
type textarea "x"
type textarea "Afternoon, Please proceed with attached order. Delivery ASAP please."
type textarea "x"
type textarea "Afternoon, Please proceed with attached order. Delivery ASAP please."
type textarea "x"
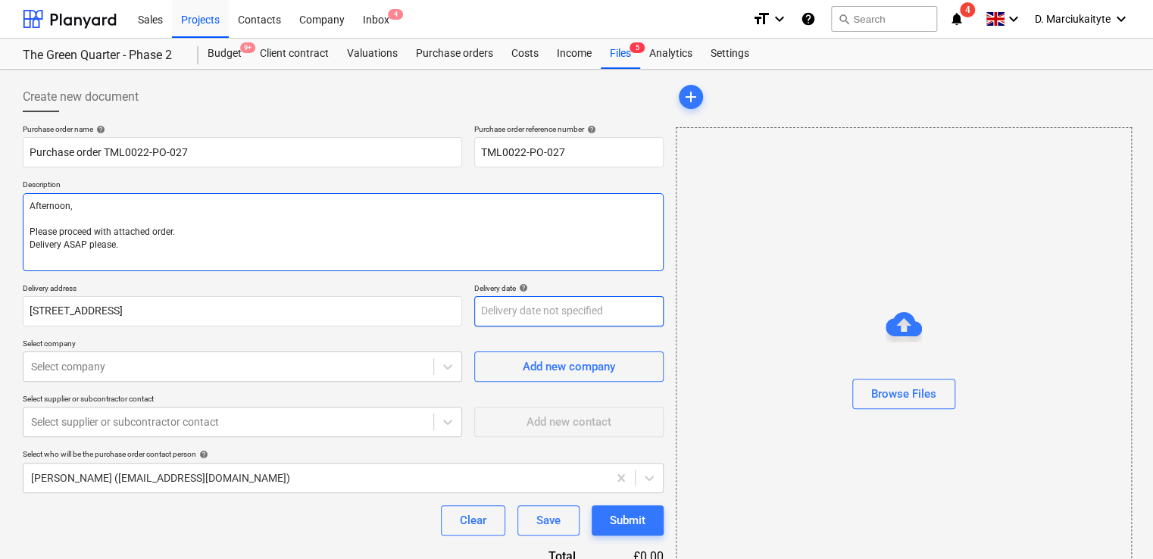
type textarea "Afternoon, Please proceed with attached order. Delivery ASAP please."
paste textarea "Site Contact: Dave – 07789 077947 Please call the site manager 10 minutes prior…"
type textarea "x"
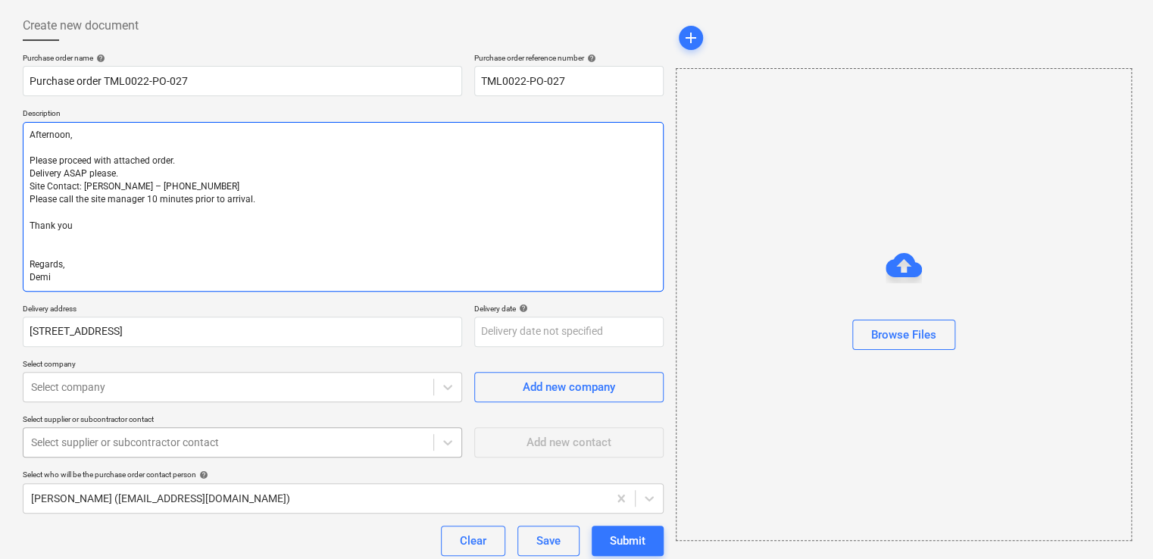
scroll to position [164, 0]
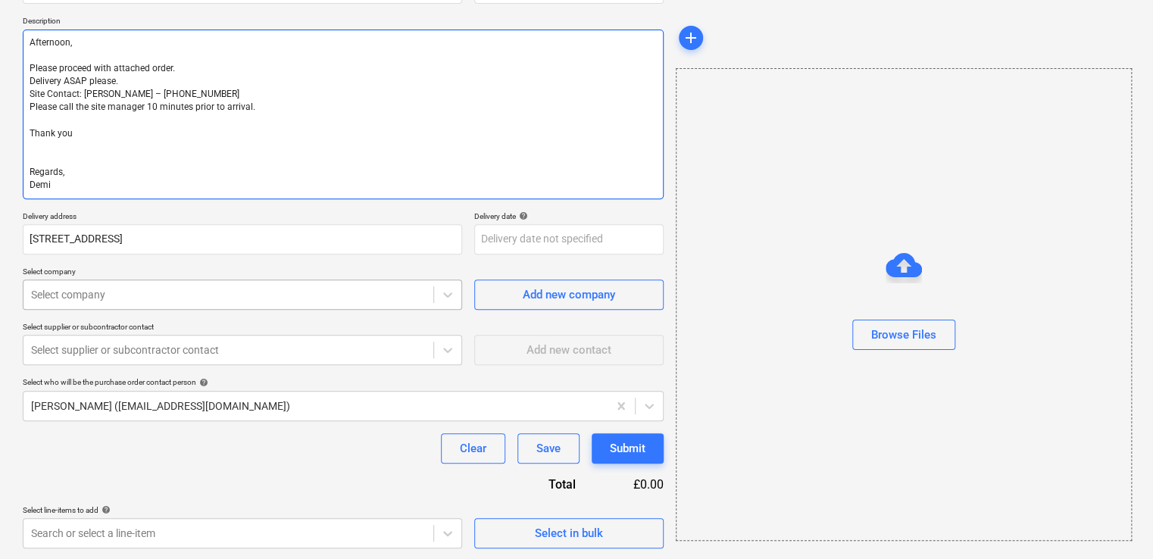
type textarea "Afternoon, Please proceed with attached order. Delivery ASAP please. Site Conta…"
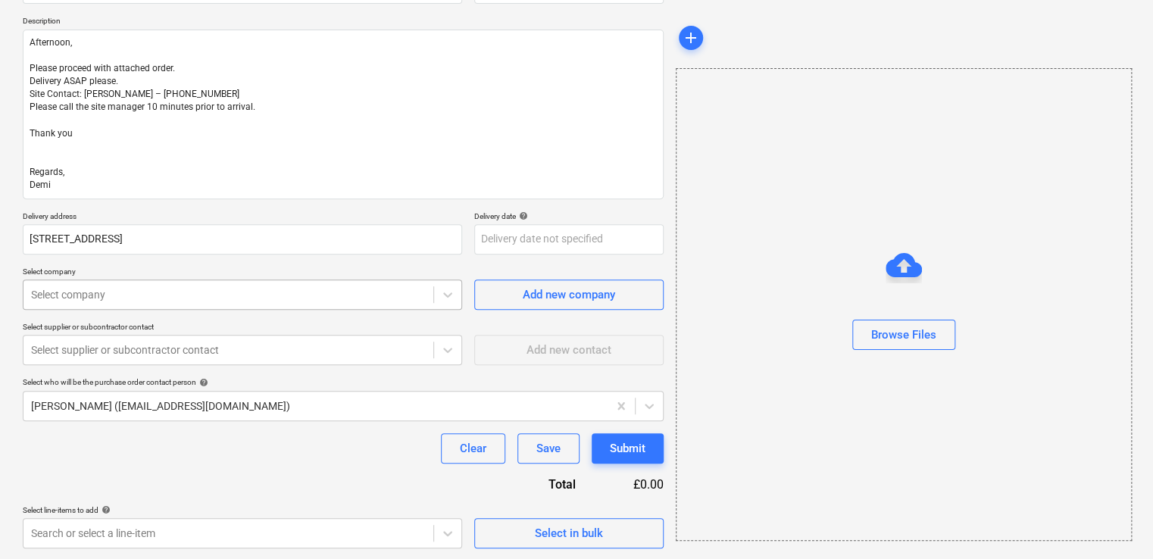
type textarea "x"
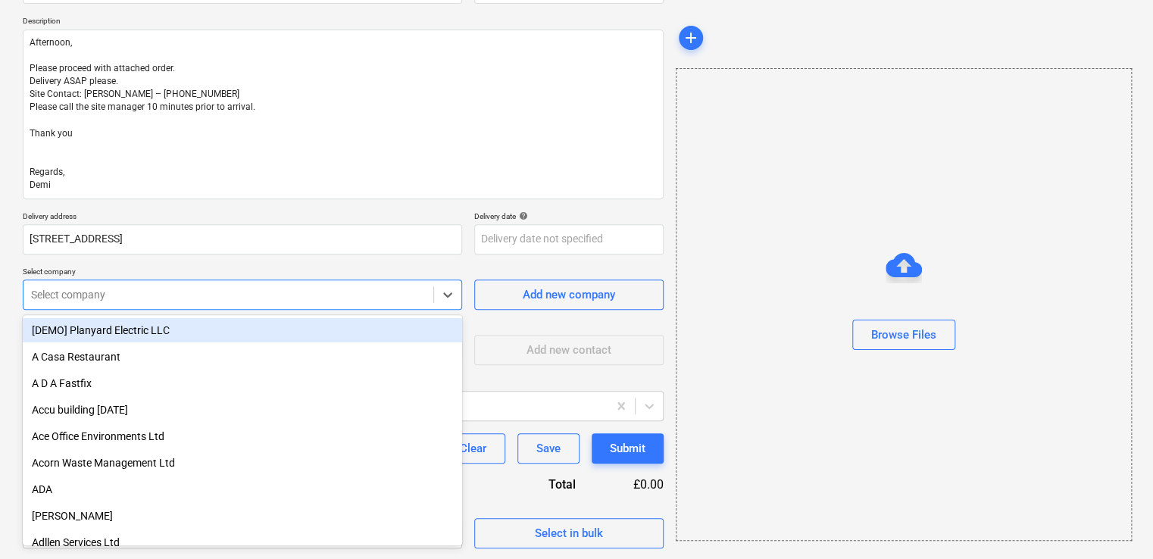
click at [159, 305] on div "Select company" at bounding box center [242, 295] width 439 height 30
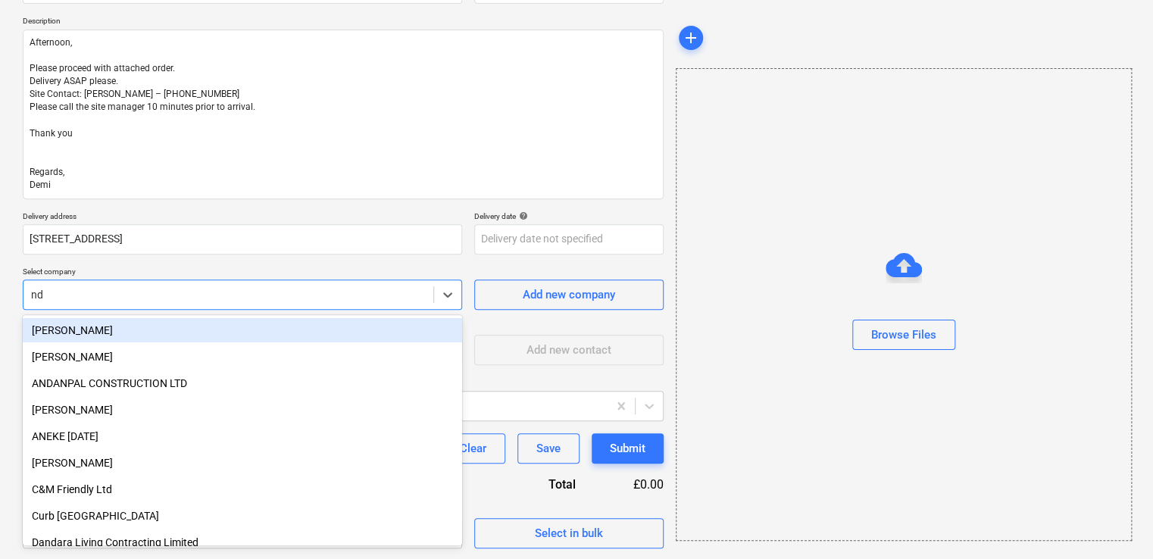
type input "ndi"
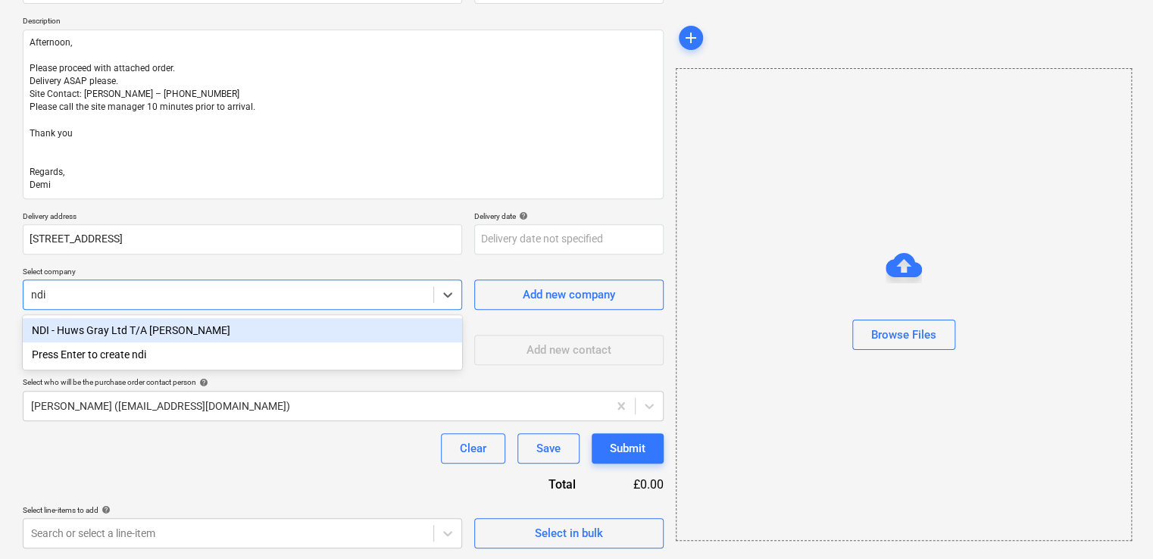
type textarea "x"
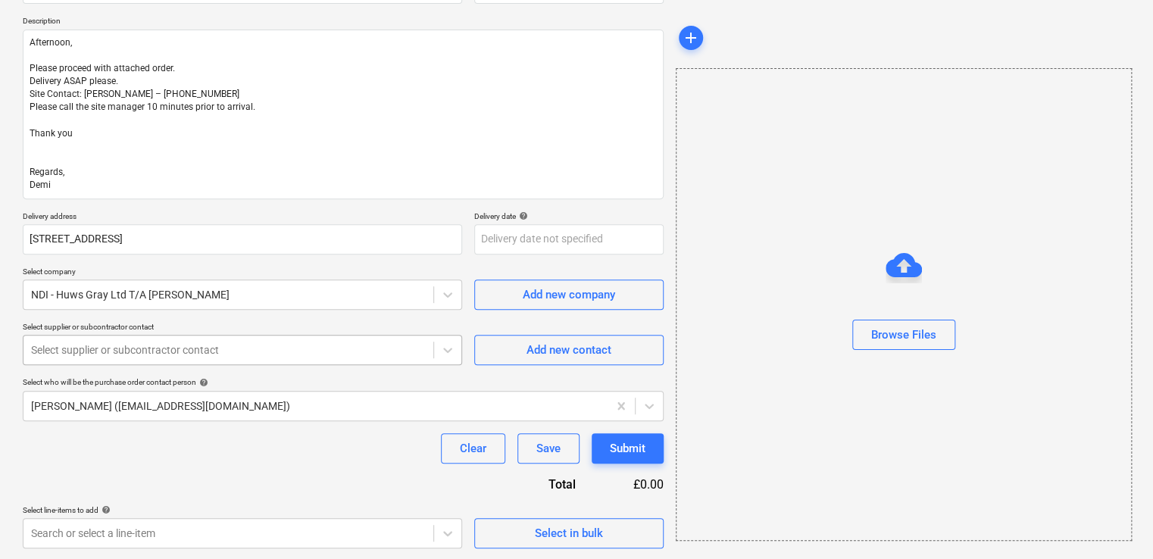
drag, startPoint x: 202, startPoint y: 365, endPoint x: 204, endPoint y: 353, distance: 12.2
click at [203, 354] on div "Purchase order name help Purchase order TML0022-PO-027 Purchase order reference…" at bounding box center [343, 255] width 641 height 588
drag, startPoint x: 204, startPoint y: 353, endPoint x: 214, endPoint y: 348, distance: 11.9
click at [204, 353] on div at bounding box center [228, 349] width 395 height 15
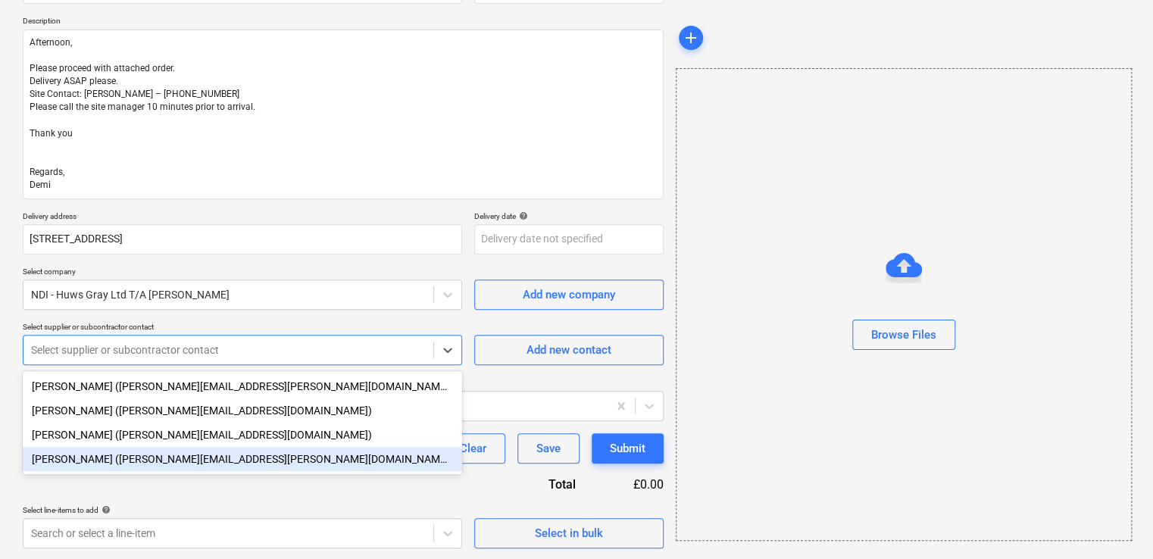
click at [132, 457] on div "Charlotte Furlong (charlotte.furlong@ndi.co.uk)" at bounding box center [242, 459] width 439 height 24
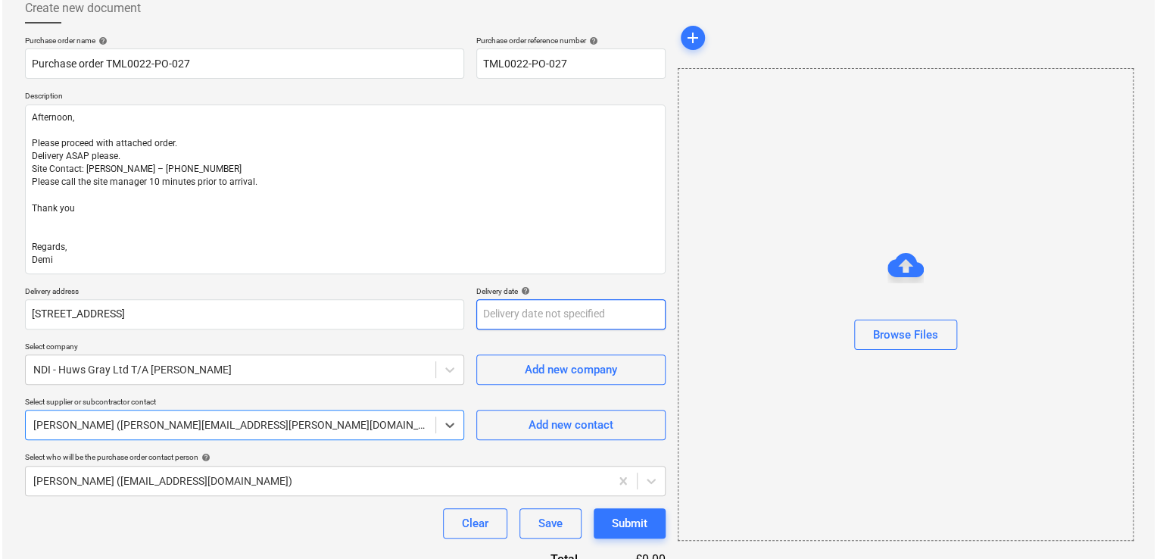
scroll to position [164, 0]
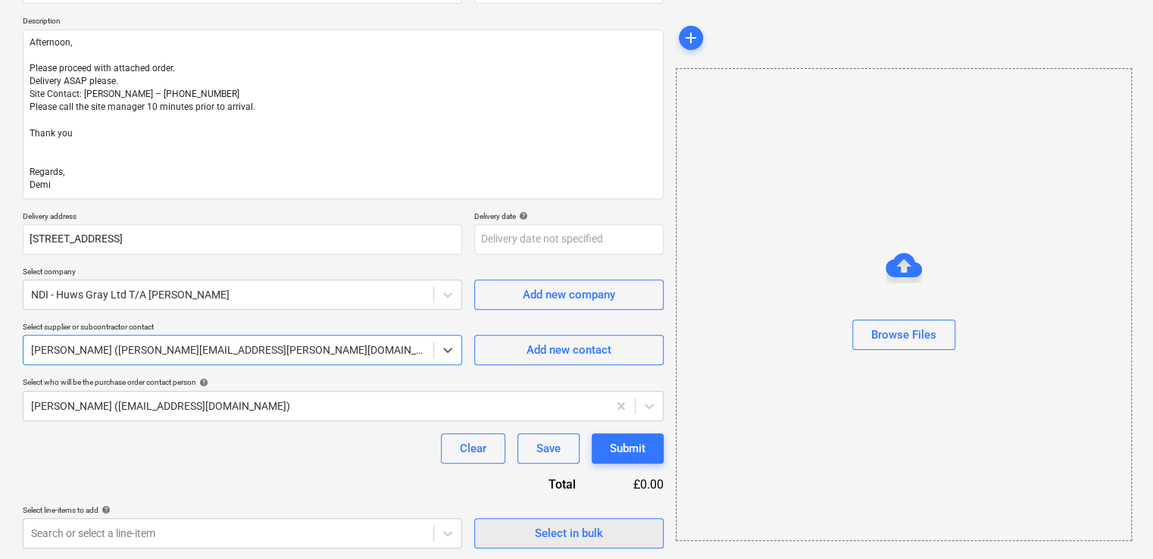
click at [576, 538] on div "Select in bulk" at bounding box center [569, 533] width 68 height 20
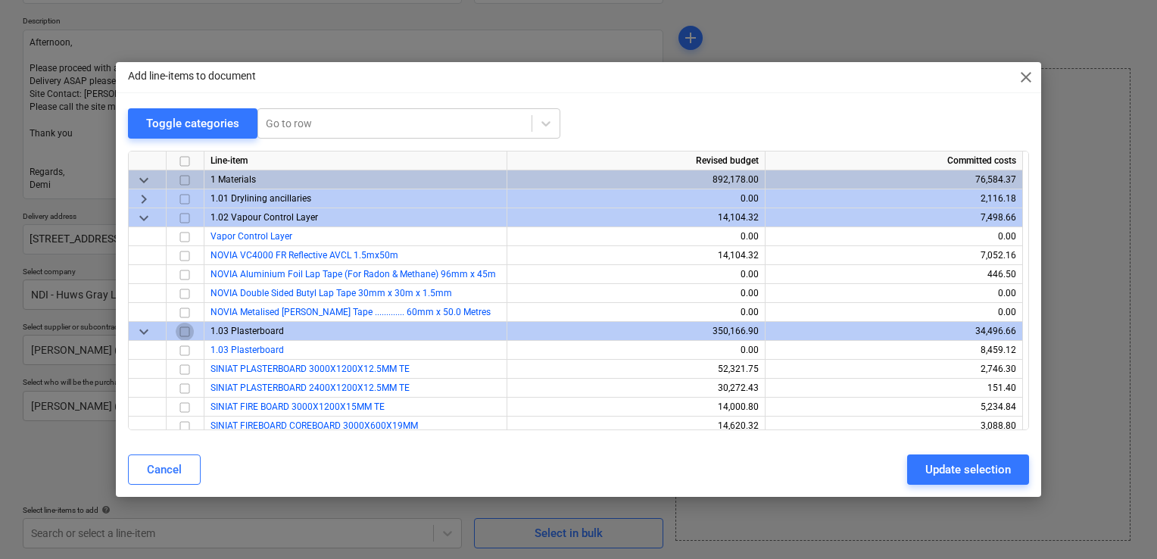
click at [185, 332] on input "checkbox" at bounding box center [185, 332] width 18 height 18
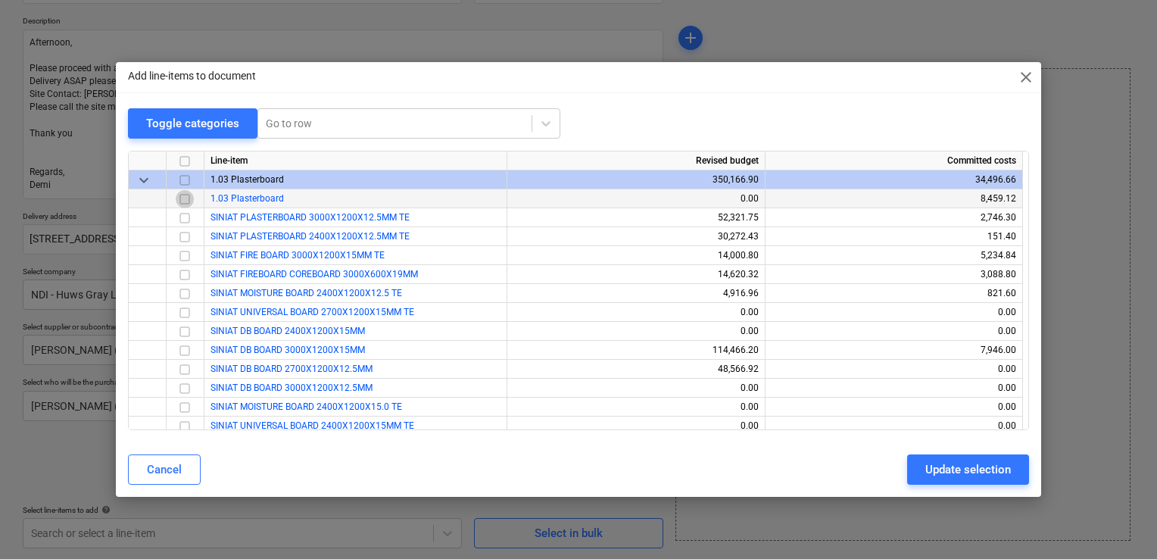
click at [185, 203] on input "checkbox" at bounding box center [185, 199] width 18 height 18
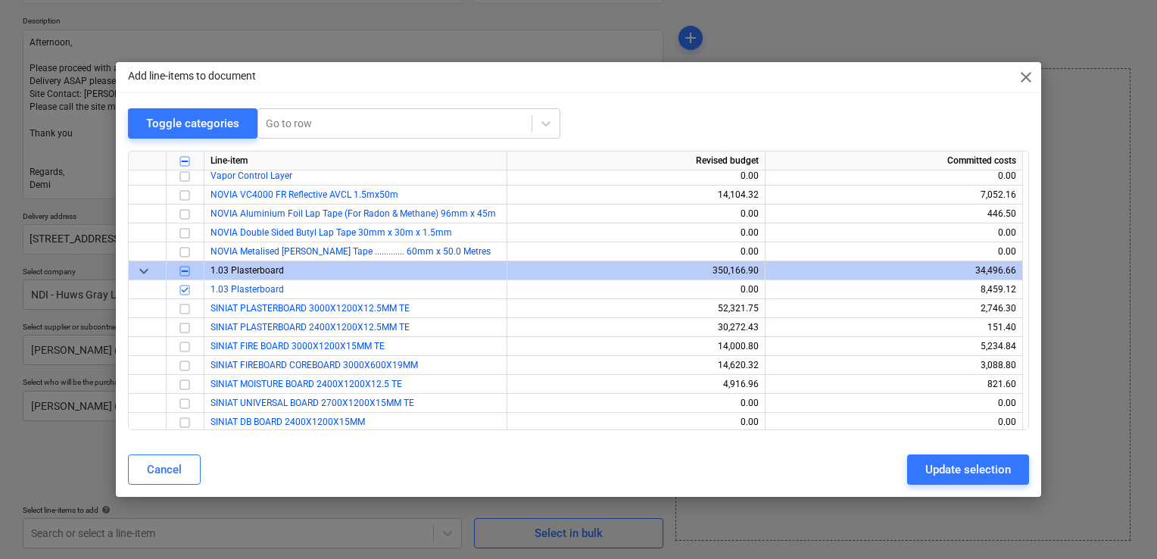
scroll to position [0, 0]
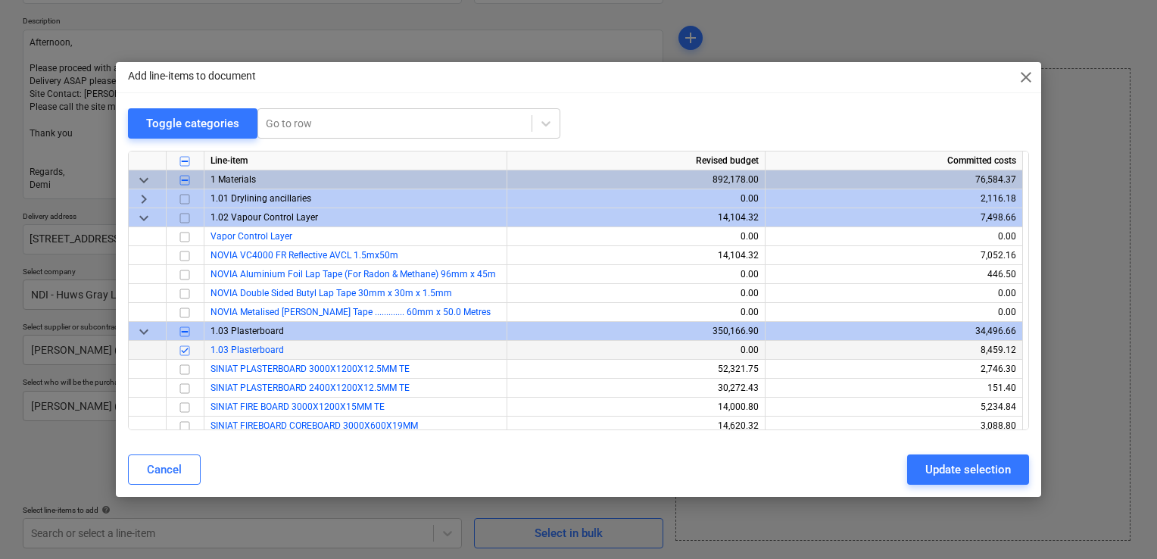
click at [183, 351] on input "checkbox" at bounding box center [185, 351] width 18 height 18
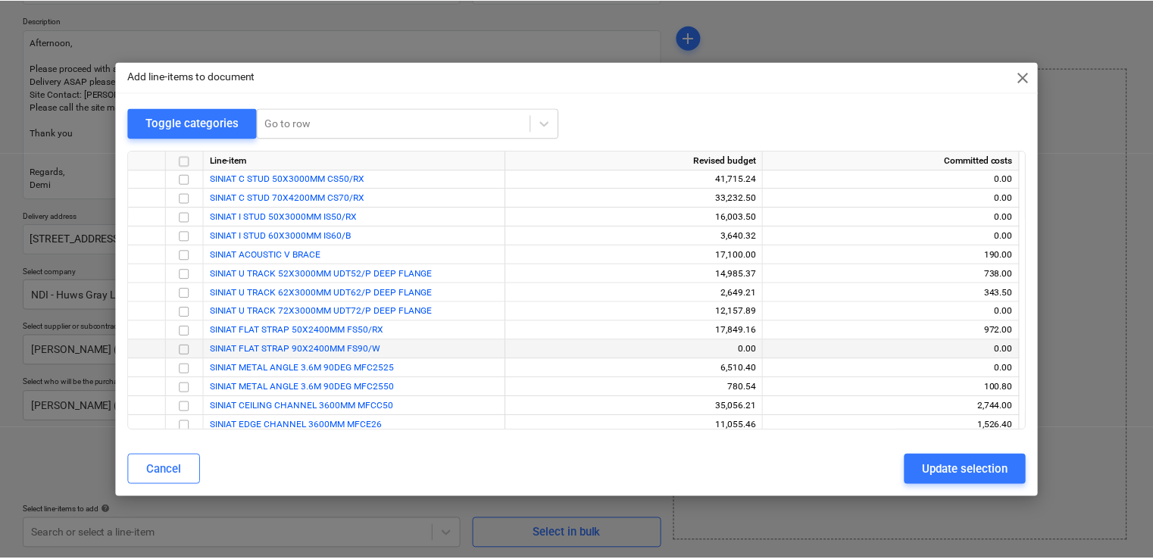
scroll to position [1591, 0]
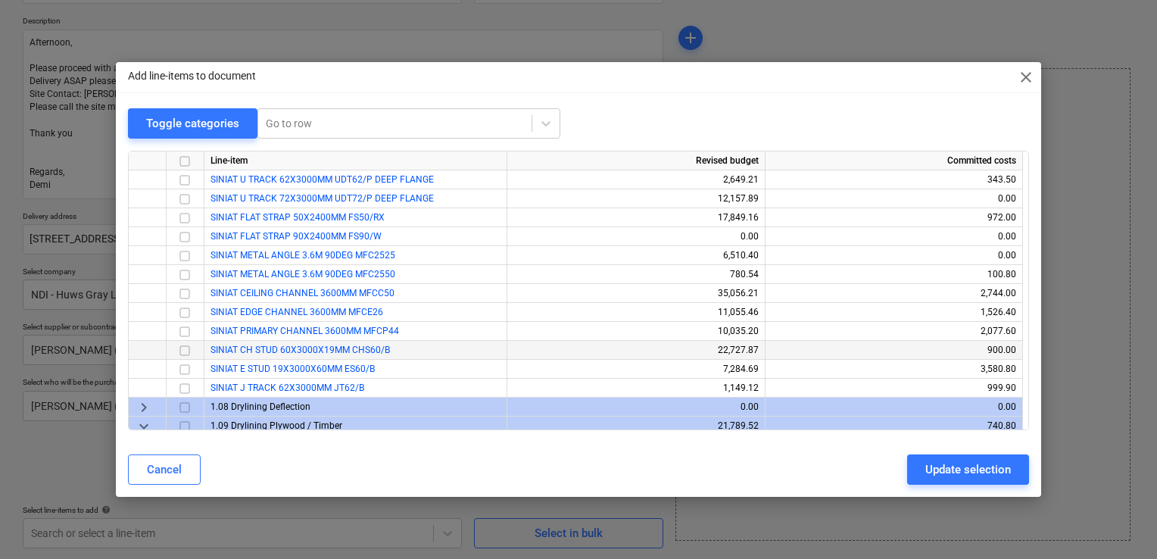
click at [183, 349] on input "checkbox" at bounding box center [185, 351] width 18 height 18
click at [939, 475] on div "Update selection" at bounding box center [969, 470] width 86 height 20
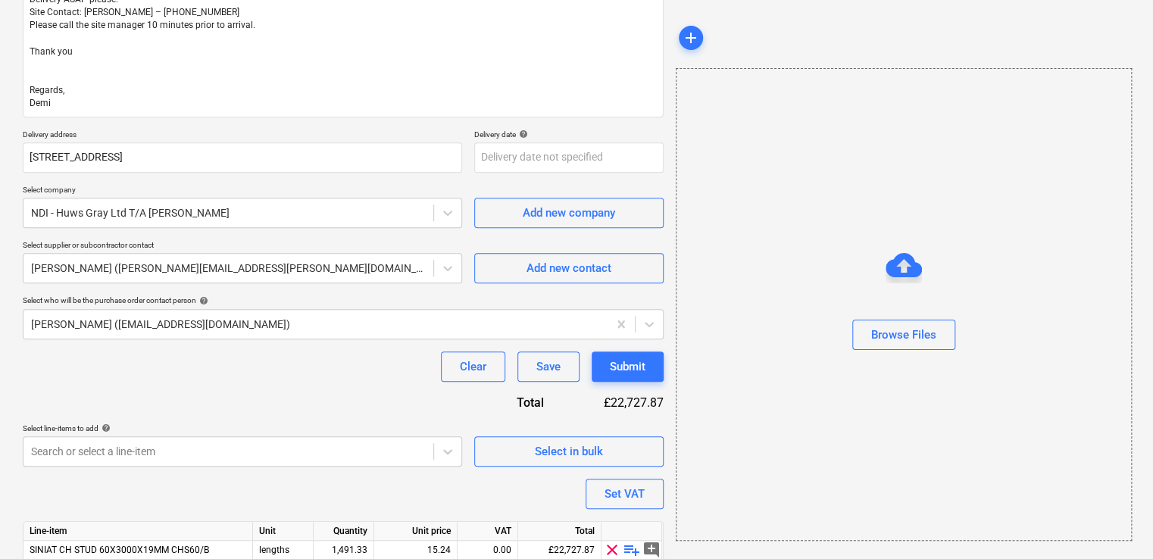
scroll to position [306, 0]
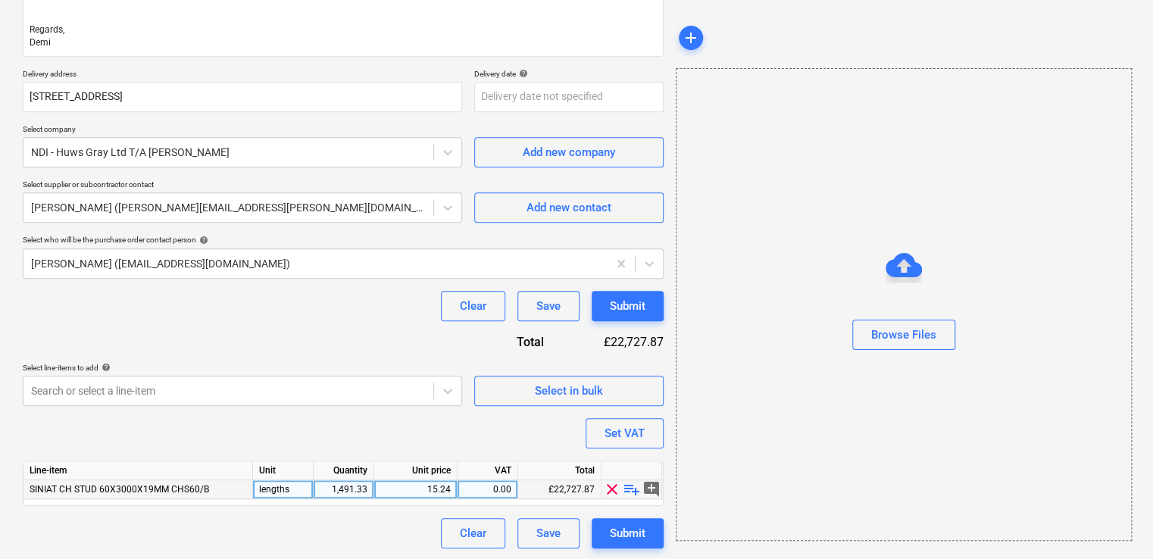
click at [197, 484] on span "SINIAT CH STUD 60X3000X19MM CHS60/B" at bounding box center [120, 489] width 180 height 11
click at [237, 484] on div "SINIAT CH STUD 60X3000X19MM CHS60/B" at bounding box center [138, 489] width 230 height 19
click at [218, 486] on div "SINIAT CH STUD 60X3000X19MM CHS60/B" at bounding box center [138, 489] width 230 height 19
click at [606, 482] on span "clear" at bounding box center [612, 489] width 18 height 18
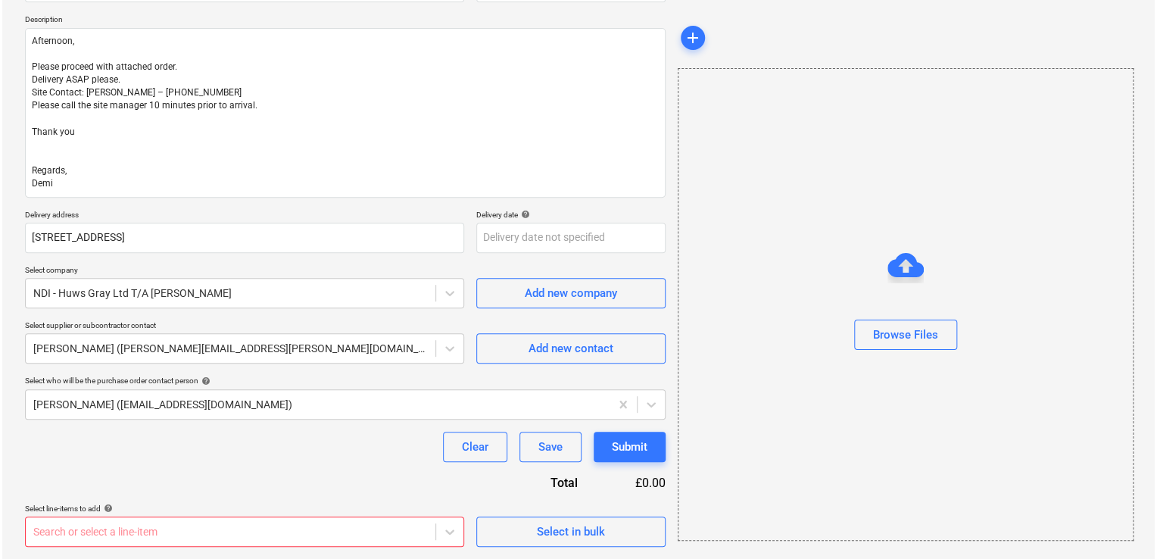
scroll to position [164, 0]
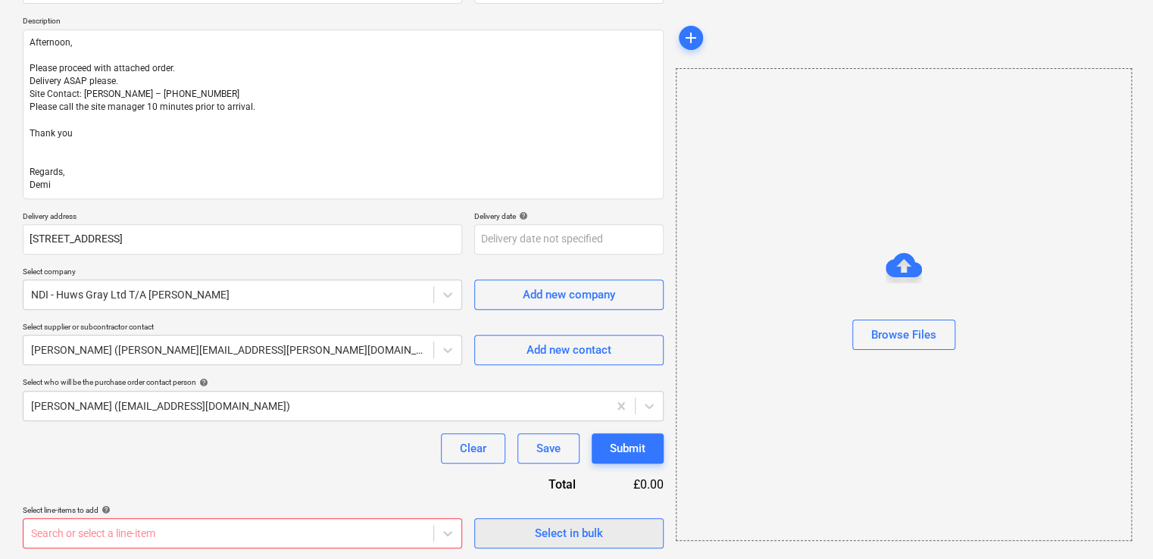
click at [553, 538] on div "Select in bulk" at bounding box center [569, 533] width 68 height 20
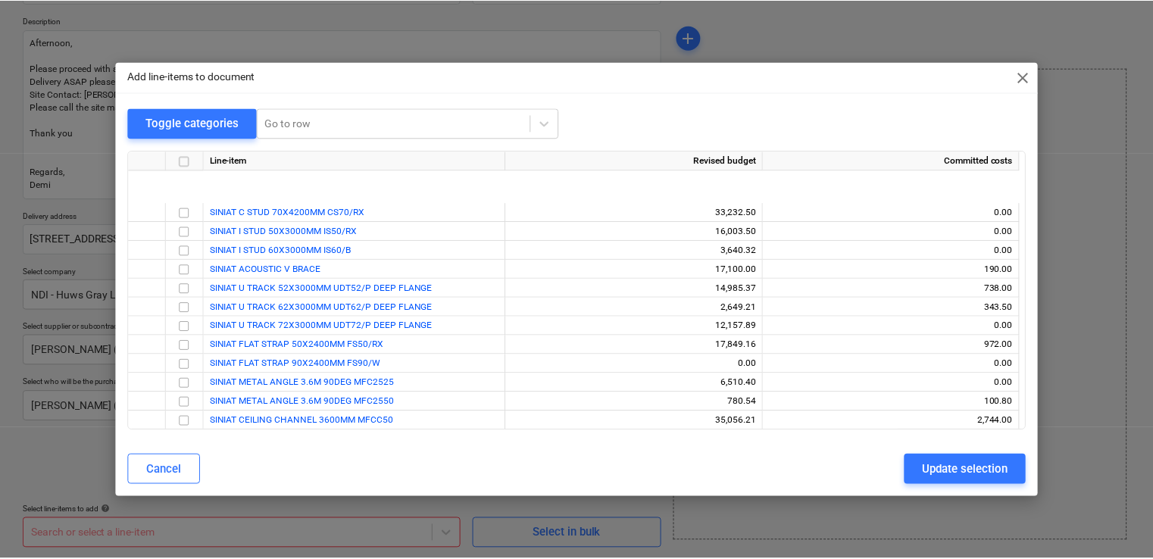
scroll to position [1212, 0]
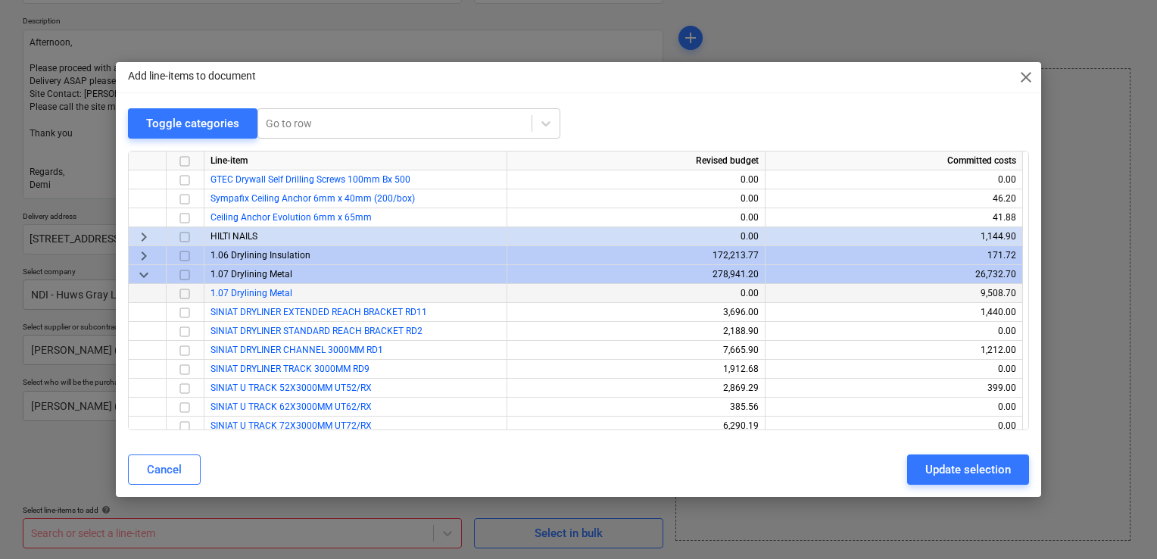
click at [186, 292] on input "checkbox" at bounding box center [185, 294] width 18 height 18
click at [954, 466] on div "Update selection" at bounding box center [969, 470] width 86 height 20
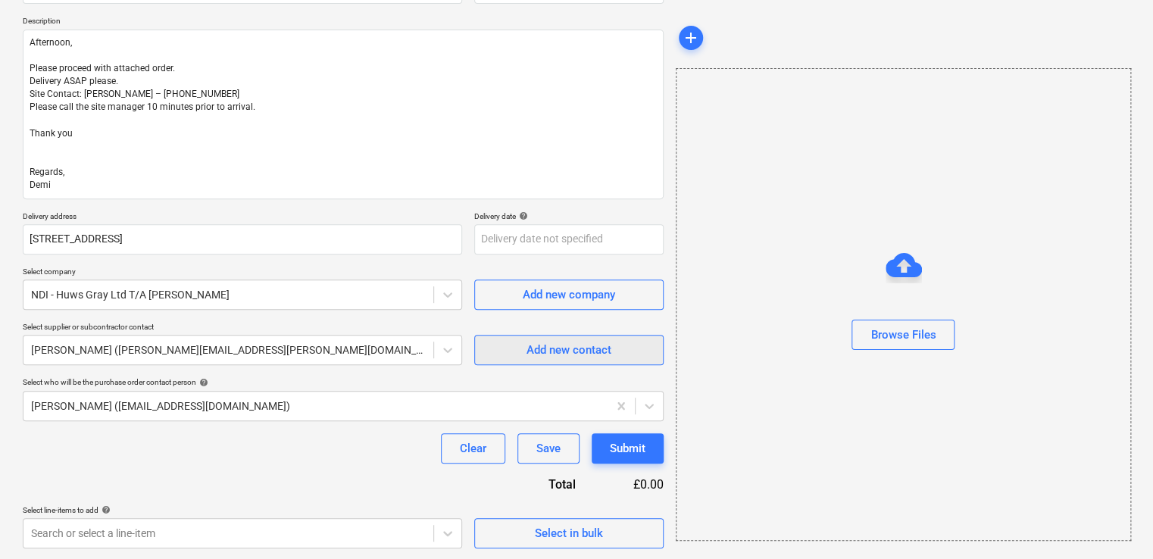
scroll to position [306, 0]
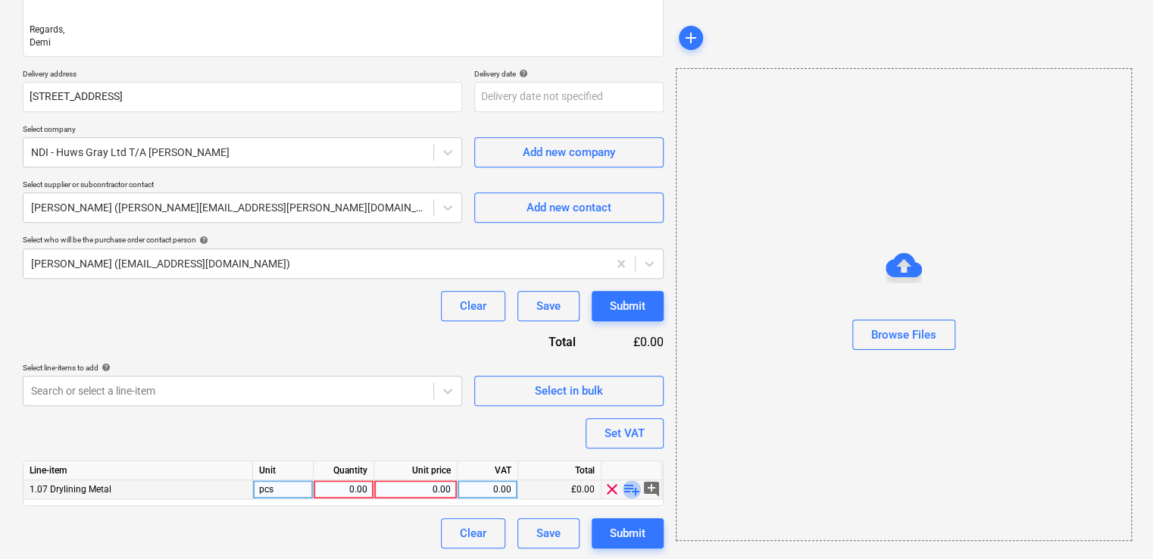
click at [633, 489] on span "playlist_add" at bounding box center [632, 489] width 18 height 18
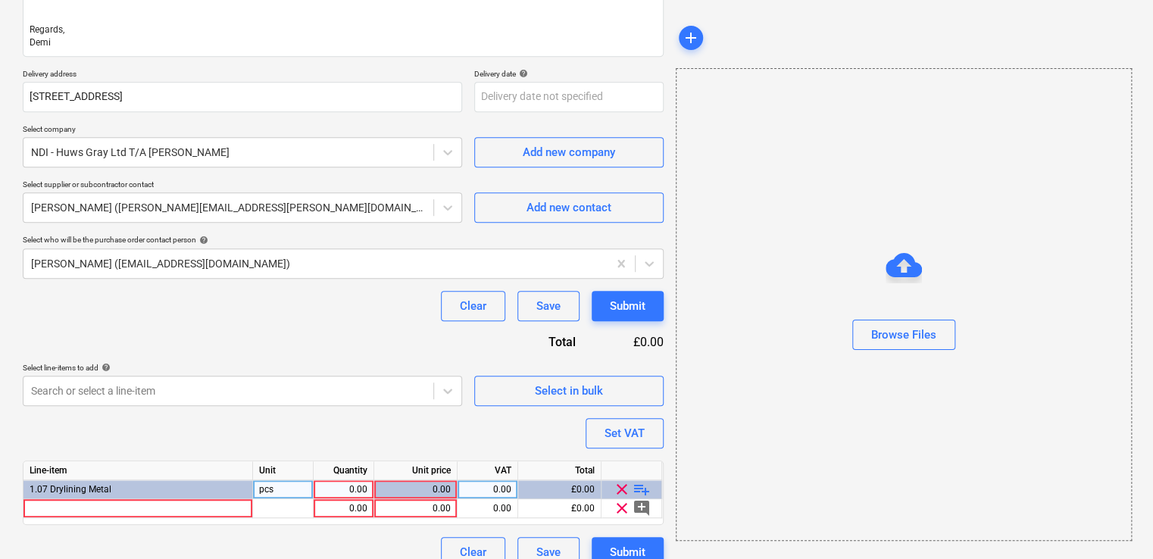
click at [639, 481] on span "playlist_add" at bounding box center [642, 489] width 18 height 18
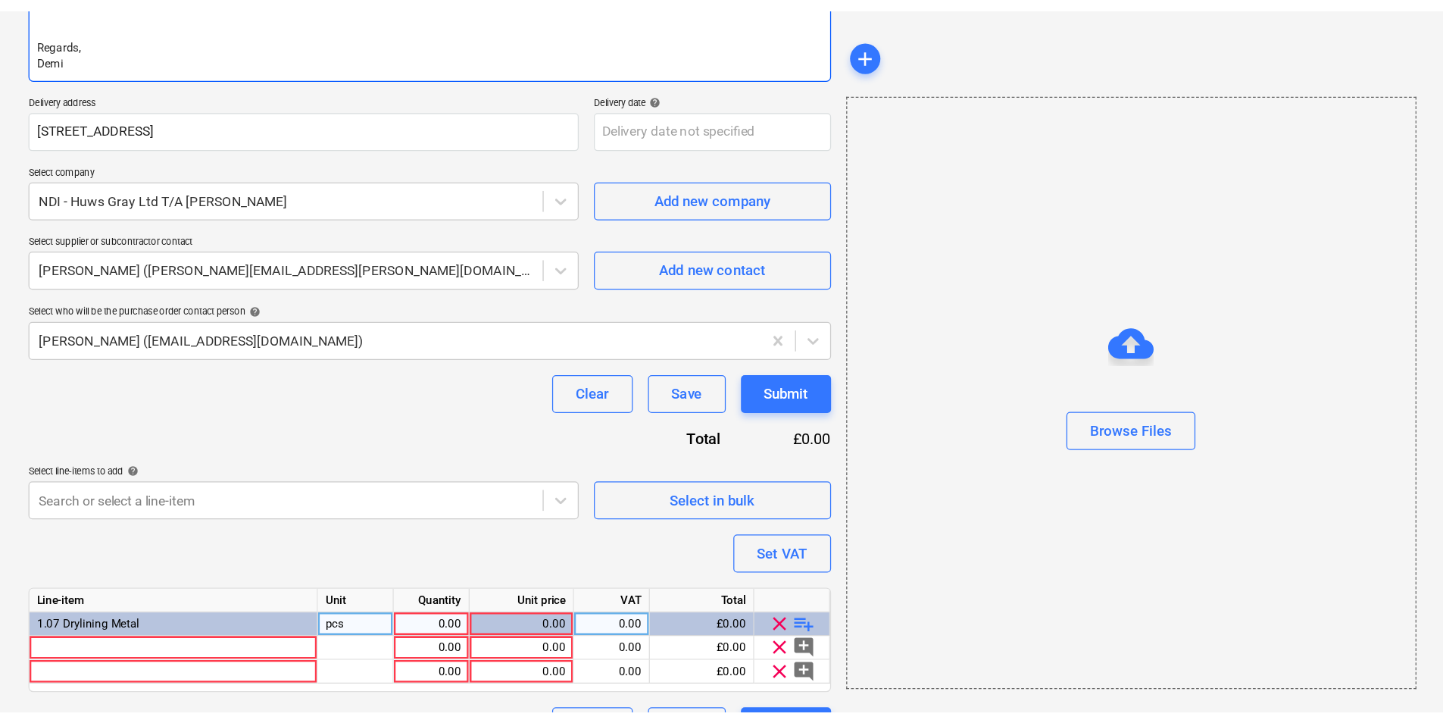
scroll to position [182, 0]
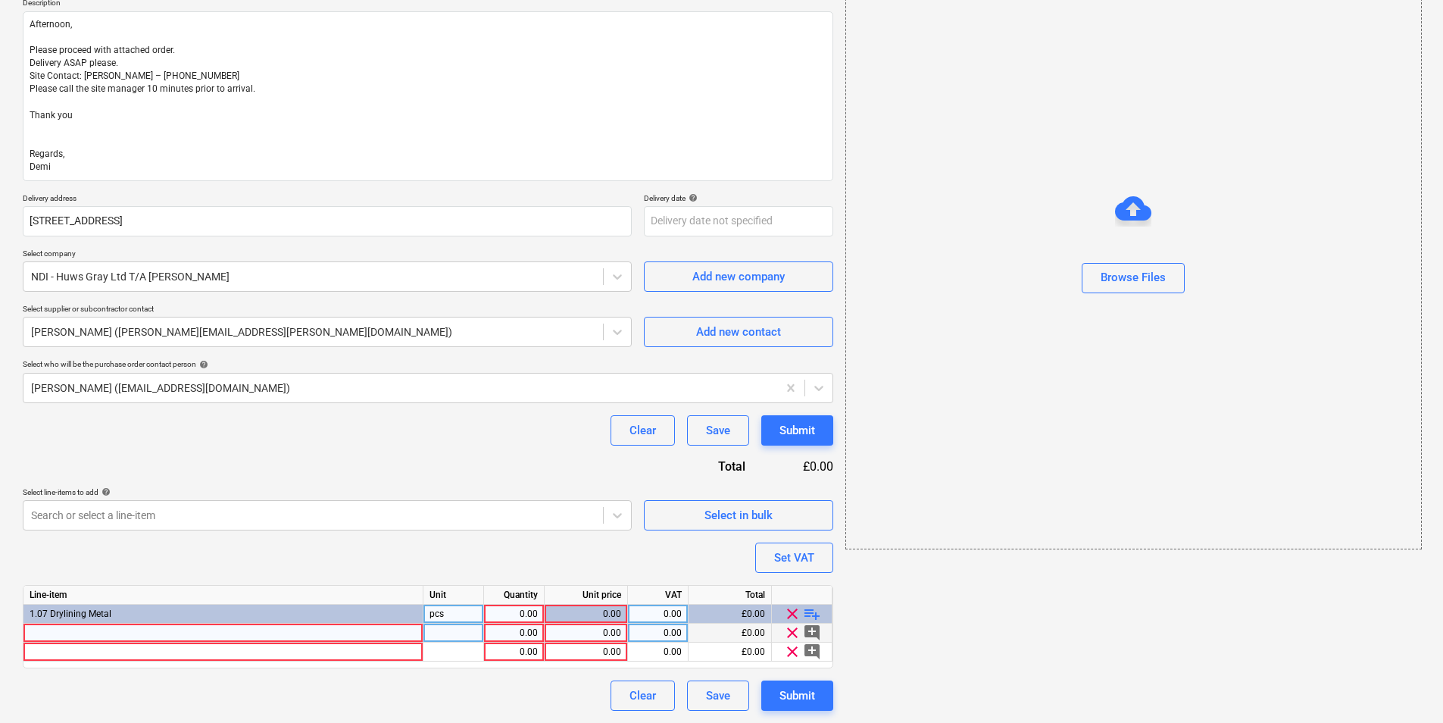
click at [187, 631] on div at bounding box center [223, 632] width 400 height 19
click at [255, 627] on div at bounding box center [223, 632] width 400 height 19
type textarea "x"
type input "S"
type input "n"
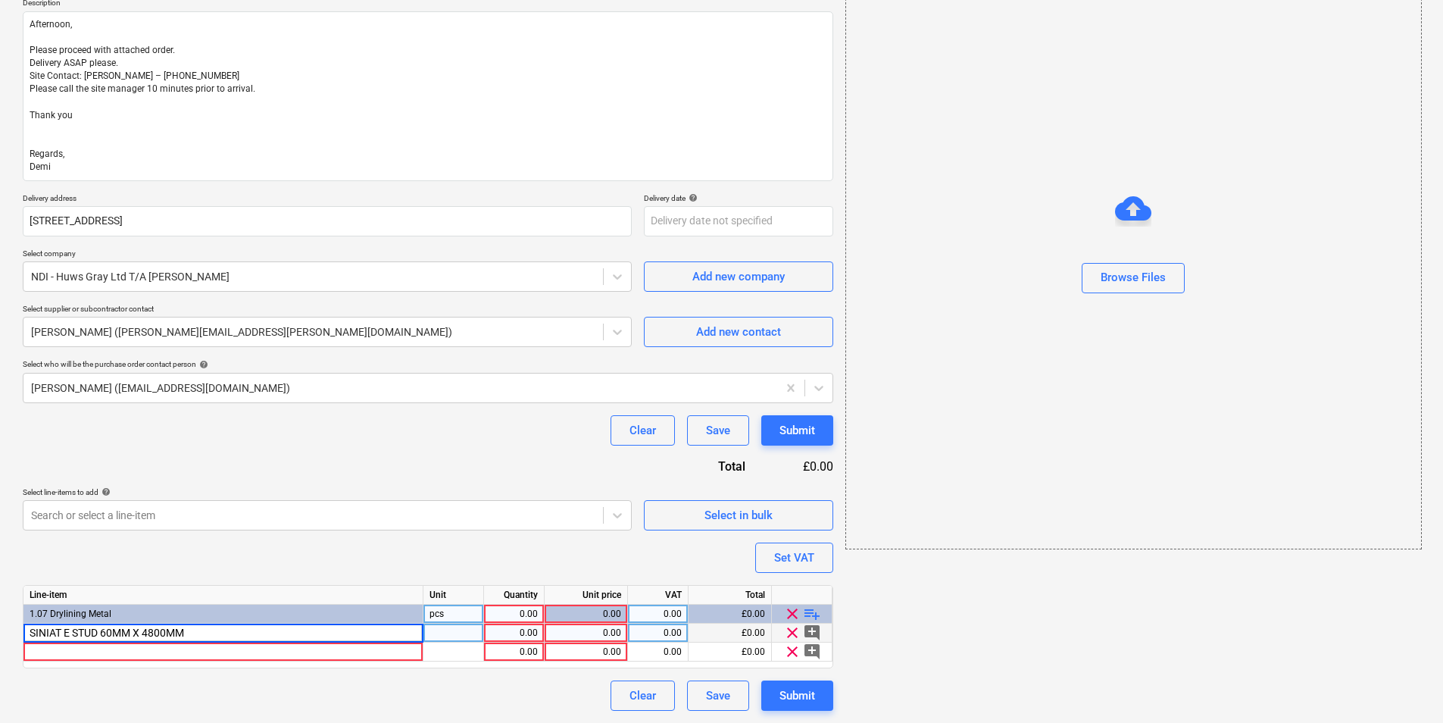
type input "SINIAT E STUD 60MM X 4800MM"
click at [221, 638] on div "SINIAT E STUD 60MM X 4800MM" at bounding box center [223, 632] width 400 height 19
click at [284, 628] on input "SINIAT E STUD 60MM X 4800MM" at bounding box center [222, 632] width 399 height 18
click at [91, 633] on span "SINIAT E STUD 60MM X 4800MM" at bounding box center [97, 632] width 135 height 11
type textarea "x"
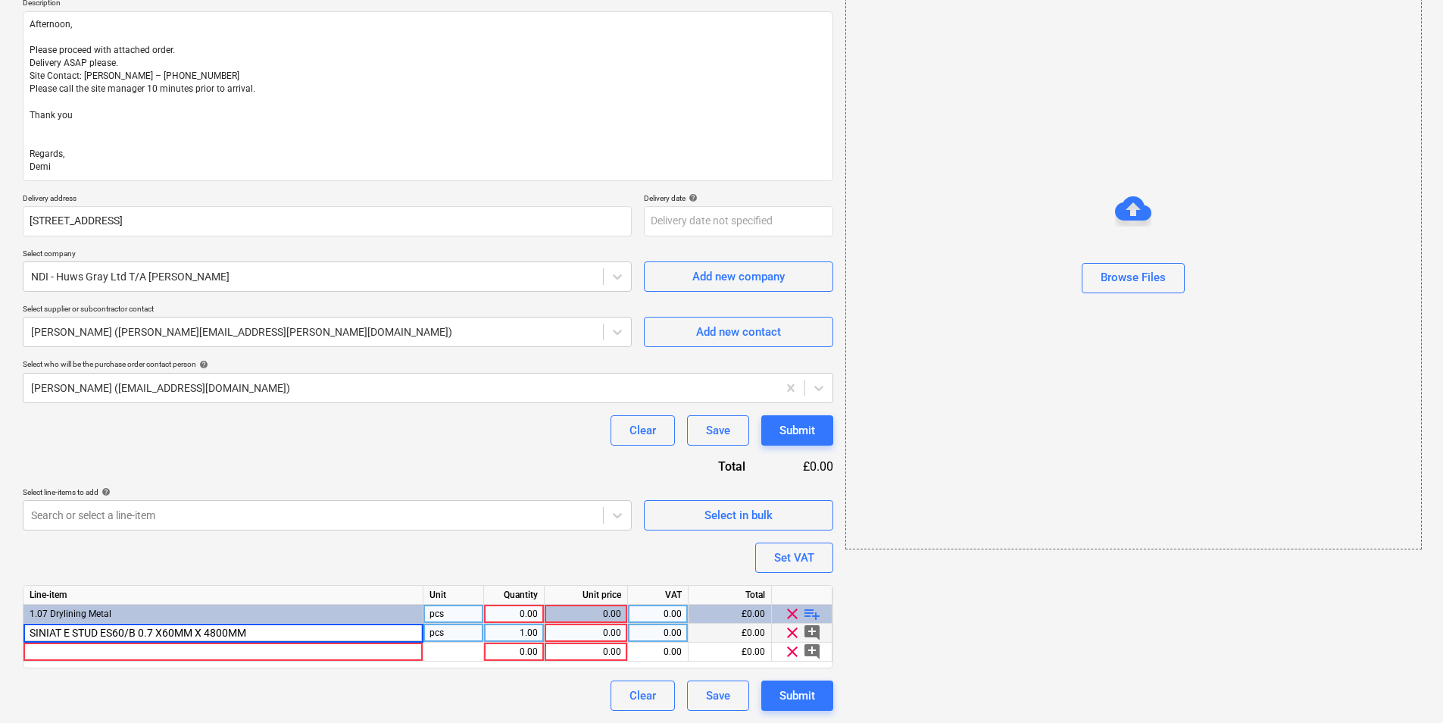
type input "SINIAT E STUD ES60/B 0.7 X 60MM X 4800MM"
click at [289, 629] on input "SINIAT E STUD ES60/B 0.7 X 60MM X 4800MM" at bounding box center [222, 632] width 399 height 18
drag, startPoint x: 265, startPoint y: 634, endPoint x: 5, endPoint y: 629, distance: 260.6
click at [5, 629] on div "Create new document Purchase order name help Purchase order TML0022-PO-027 Purc…" at bounding box center [721, 305] width 1443 height 835
type textarea "x"
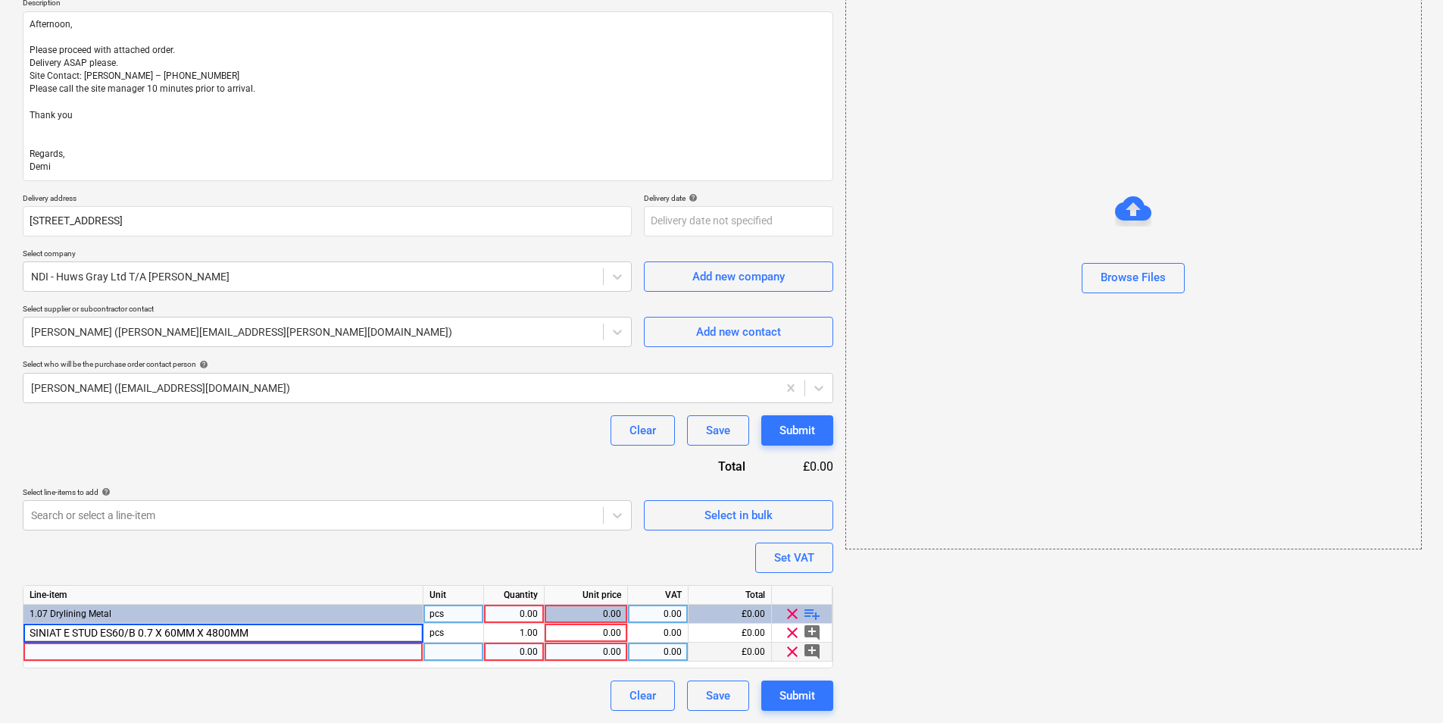
click at [294, 654] on div at bounding box center [223, 651] width 400 height 19
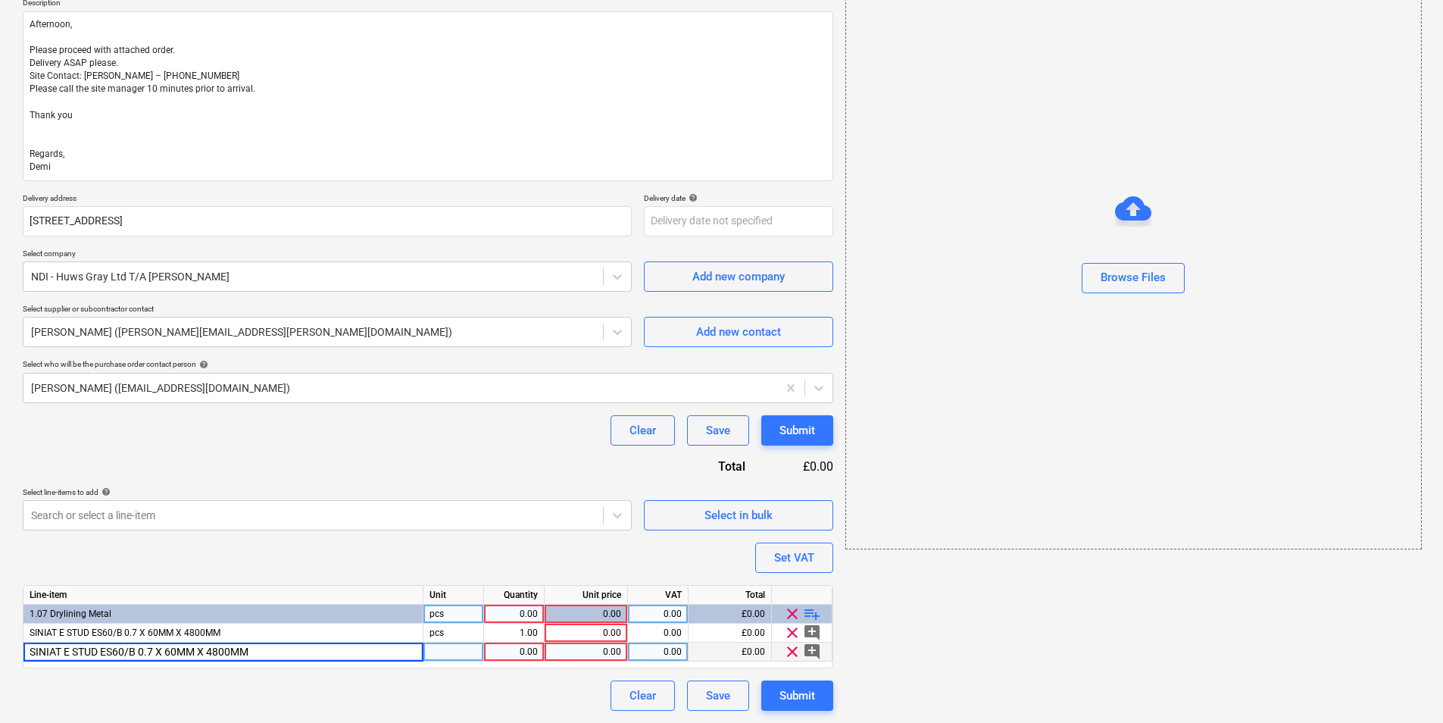
click at [69, 648] on input "SINIAT E STUD ES60/B 0.7 X 60MM X 4800MM" at bounding box center [222, 651] width 399 height 18
type input "SINIAT STUD ES60/B 0.7 X 60MM X 4800MM"
click at [293, 651] on input "SINIAT STUD ES60/B 0.7 X 60MM X 4800MM" at bounding box center [222, 651] width 399 height 18
click at [59, 651] on span "SINIAT STUD ES60/B 0.7 X 60MM X 4800MM" at bounding box center [121, 651] width 183 height 11
type textarea "x"
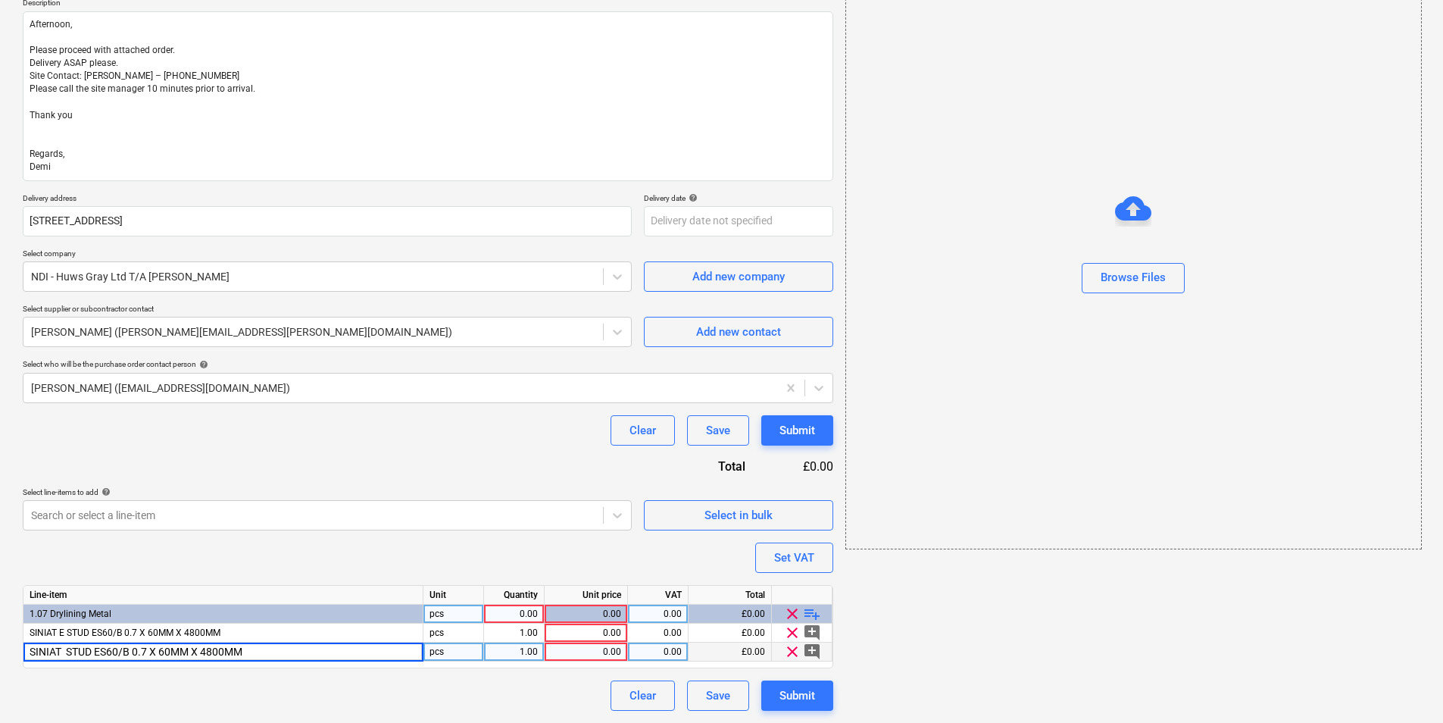
click at [64, 651] on input "SINIAT STUD ES60/B 0.7 X 60MM X 4800MM" at bounding box center [222, 651] width 399 height 18
type input "SINIAT CH STUD CHS60/B 0.7 X 60MM X 4800MM"
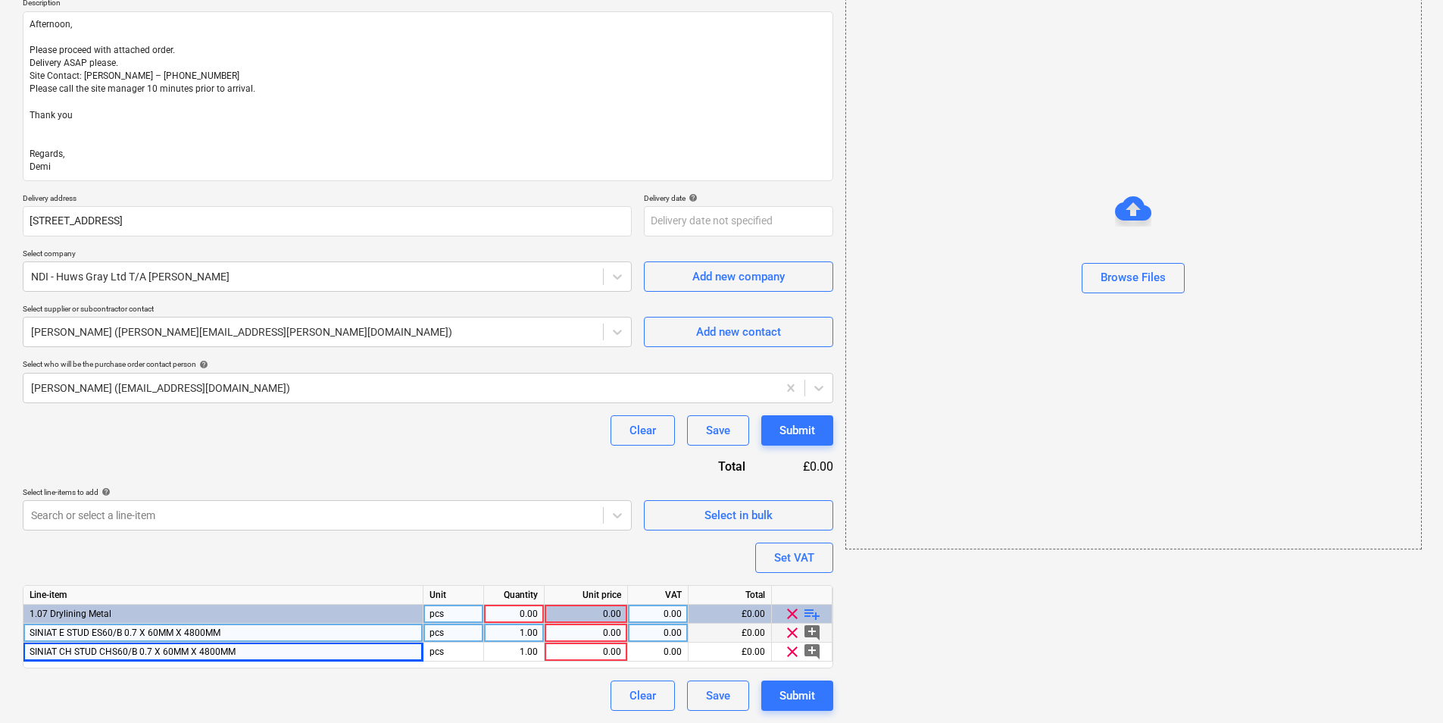
type textarea "x"
click at [509, 633] on div "1.00" at bounding box center [514, 632] width 48 height 19
click at [523, 632] on input "1" at bounding box center [514, 632] width 60 height 18
type input "100"
type textarea "x"
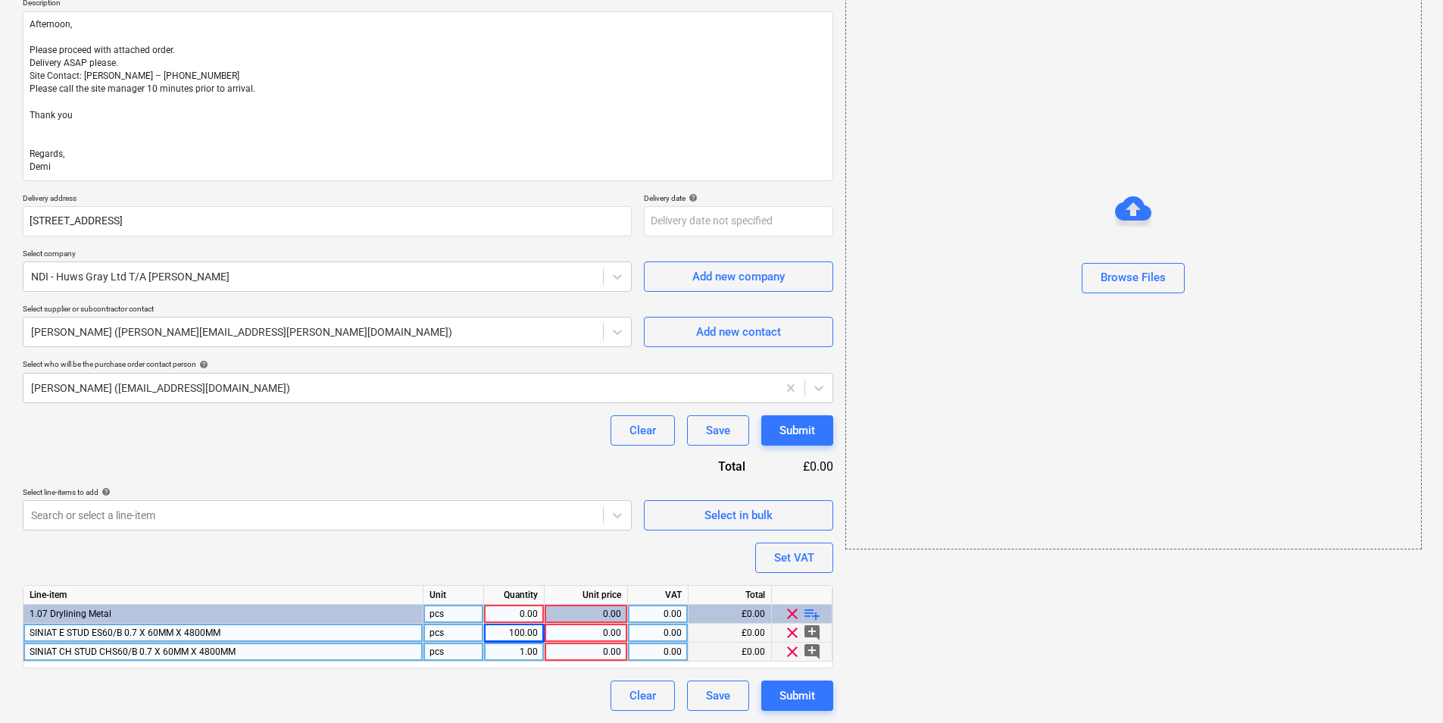
click at [532, 654] on div "1.00" at bounding box center [514, 651] width 48 height 19
type input "20"
type textarea "x"
click at [608, 631] on div "0.00" at bounding box center [586, 632] width 70 height 19
type input "17.90"
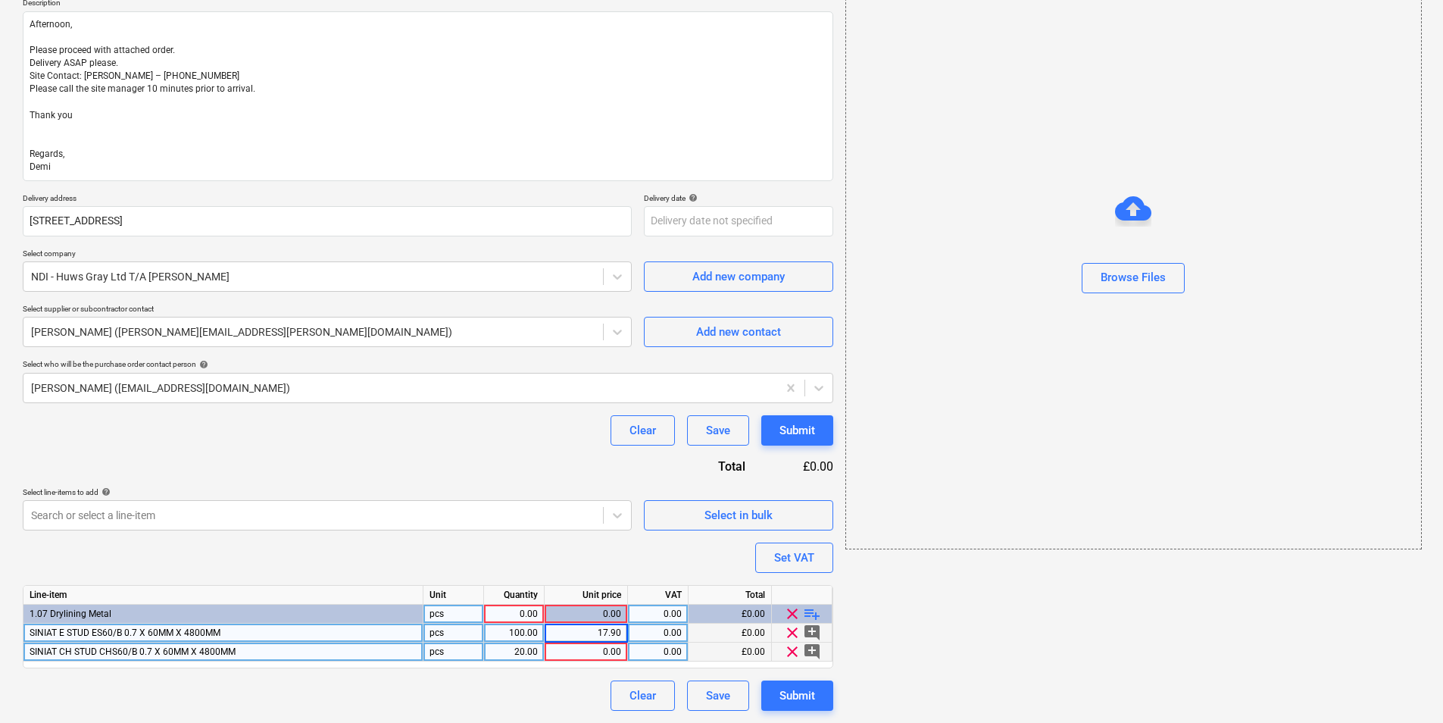
type textarea "x"
type input "20"
type textarea "x"
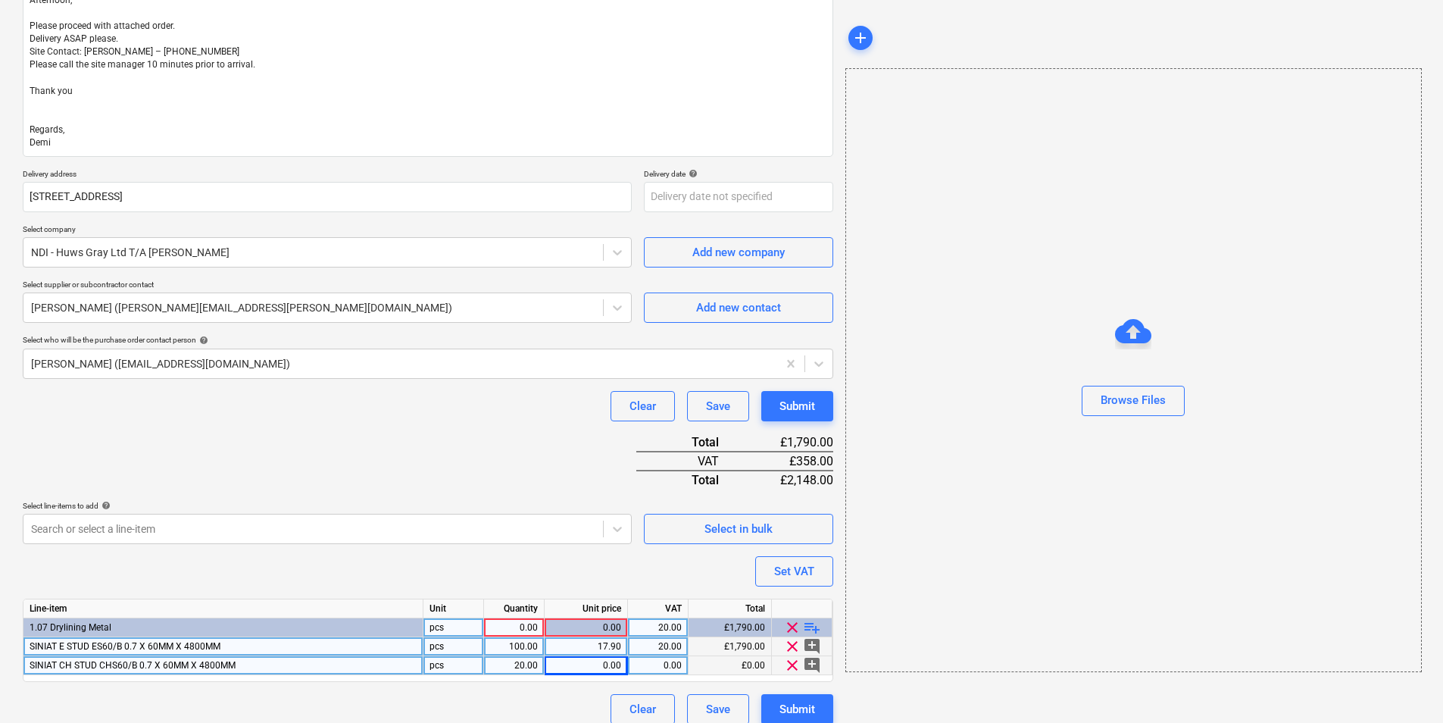
scroll to position [220, 0]
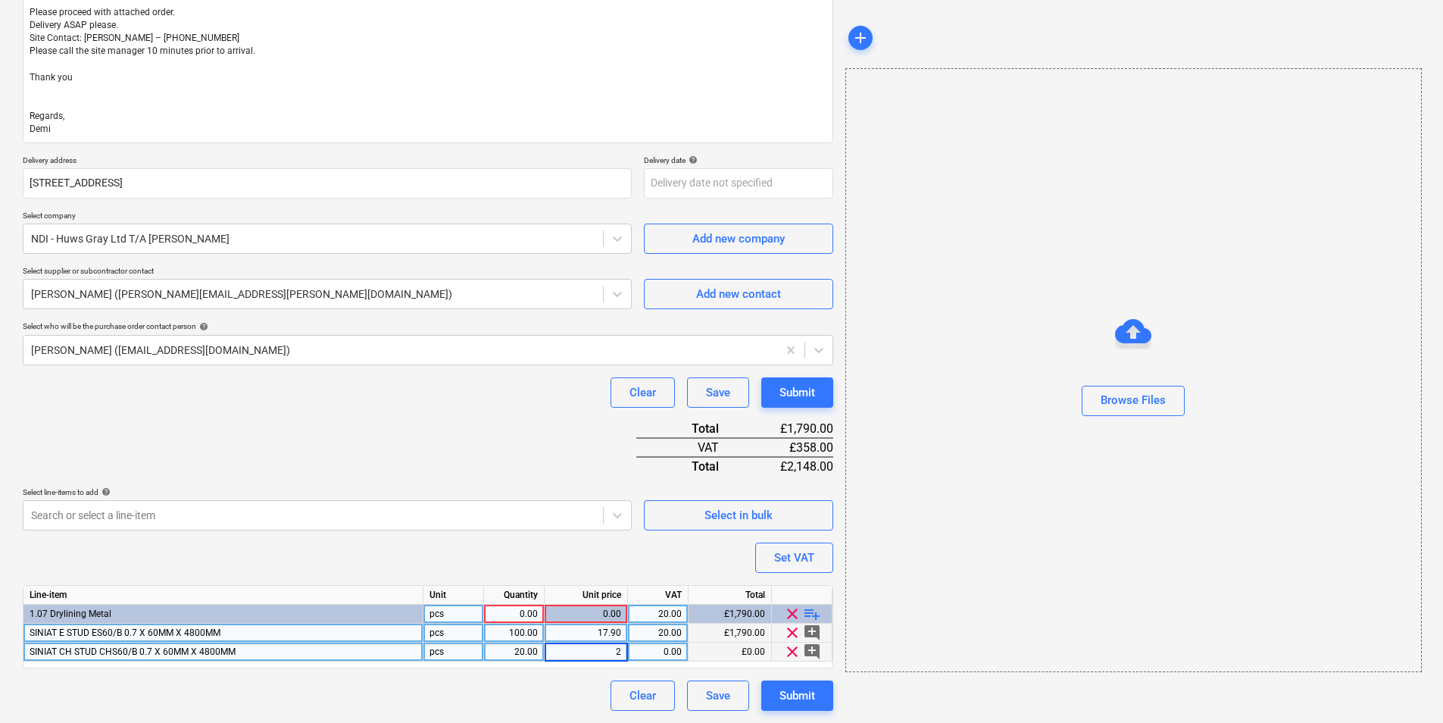
type input "24"
click at [800, 704] on div "Submit" at bounding box center [797, 696] width 36 height 20
type textarea "x"
click at [501, 609] on div "0.00" at bounding box center [514, 613] width 48 height 19
type input "1"
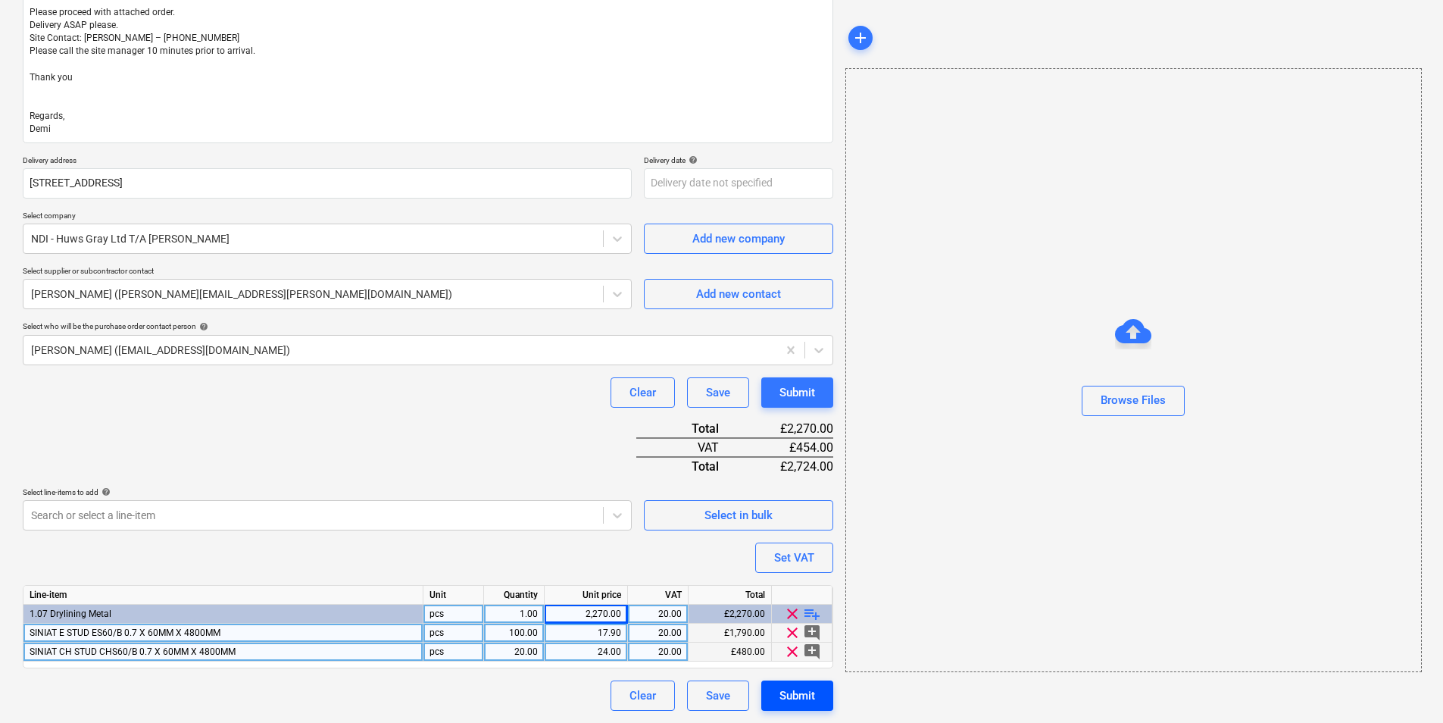
click at [788, 686] on div "Submit" at bounding box center [797, 696] width 36 height 20
type textarea "x"
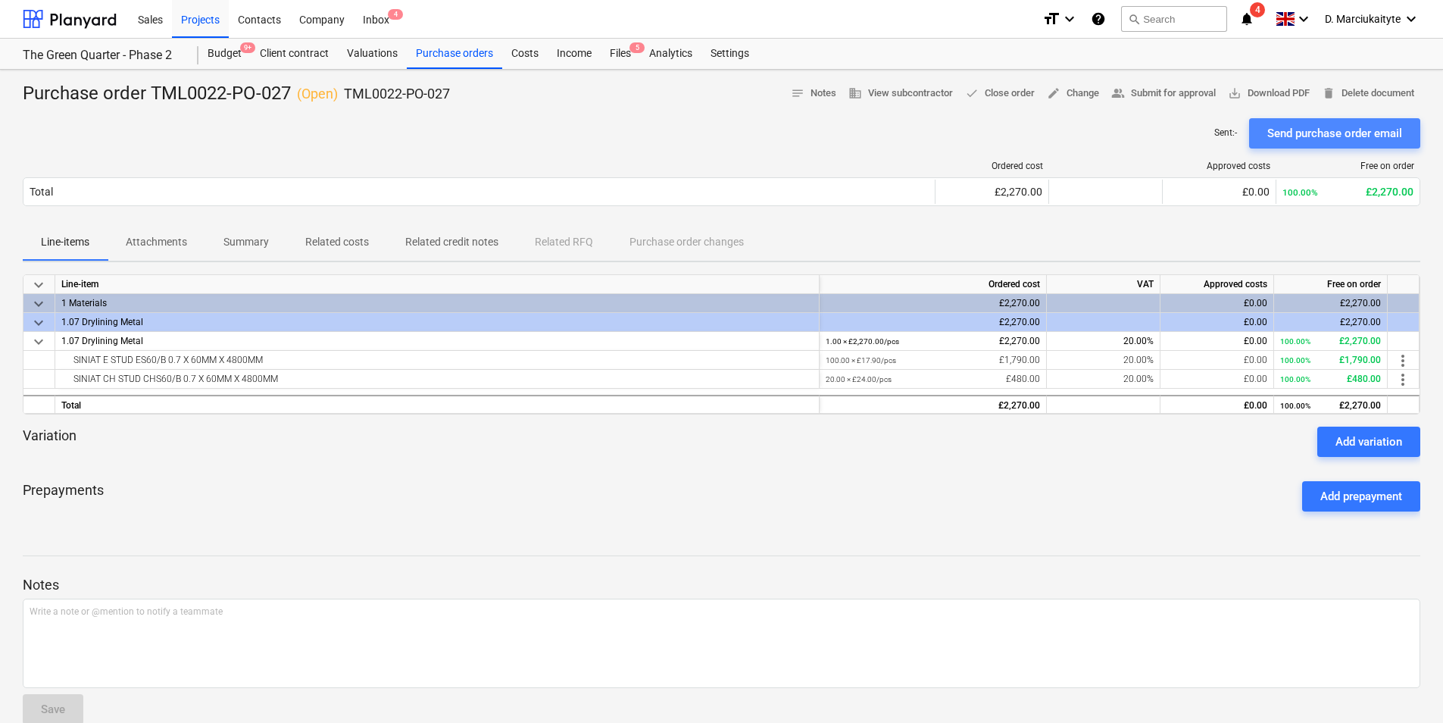
click at [1285, 127] on div "Send purchase order email" at bounding box center [1334, 133] width 135 height 20
drag, startPoint x: 285, startPoint y: 361, endPoint x: 56, endPoint y: 361, distance: 228.8
click at [56, 361] on div "SINIAT E STUD ES60/B 0.7 X 60MM X 4800MM" at bounding box center [437, 360] width 764 height 19
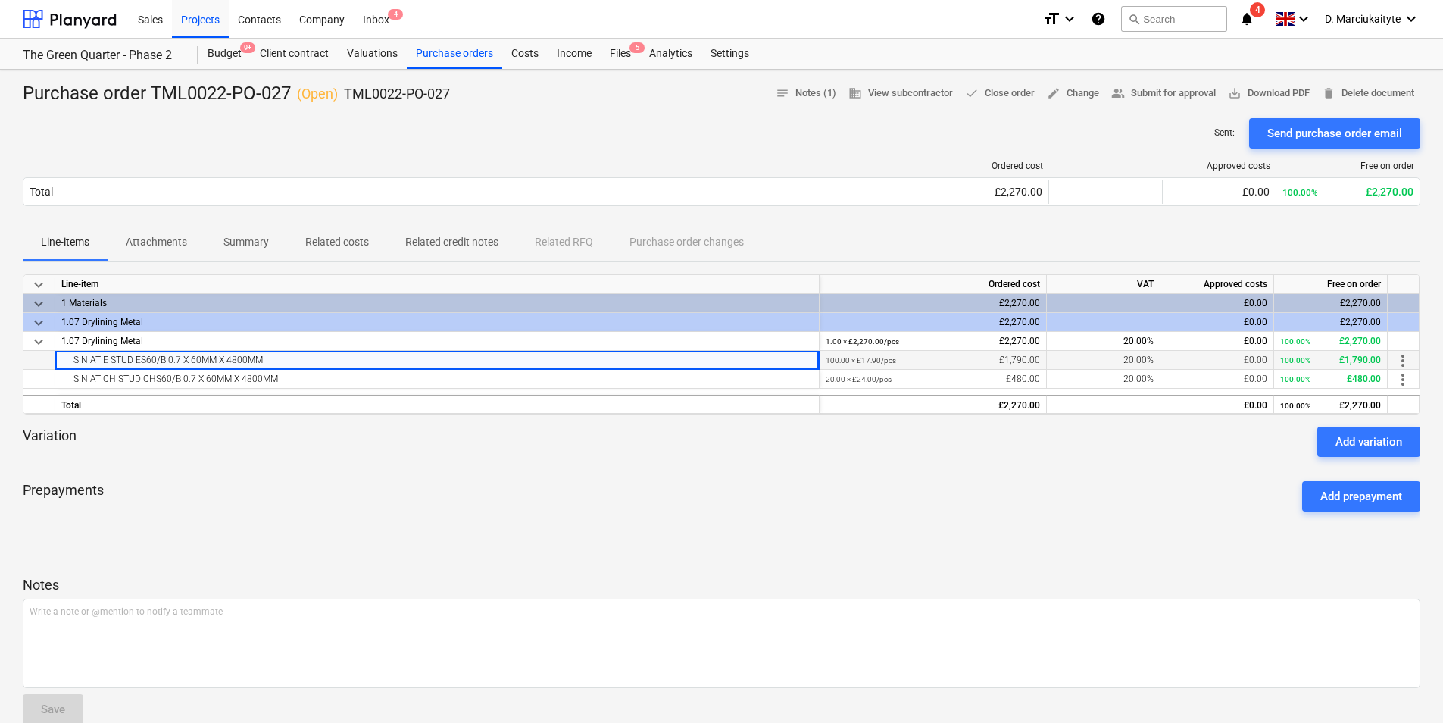
copy div "SINIAT E STUD ES60/B 0.7 X 60MM X 4800MM"
click at [332, 390] on div "keyboard_arrow_down Line-item Ordered cost VAT Approved costs Free on order key…" at bounding box center [722, 344] width 1398 height 140
click at [331, 378] on div "SINIAT CH STUD CHS60/B 0.7 X 60MM X 4800MM" at bounding box center [436, 379] width 751 height 18
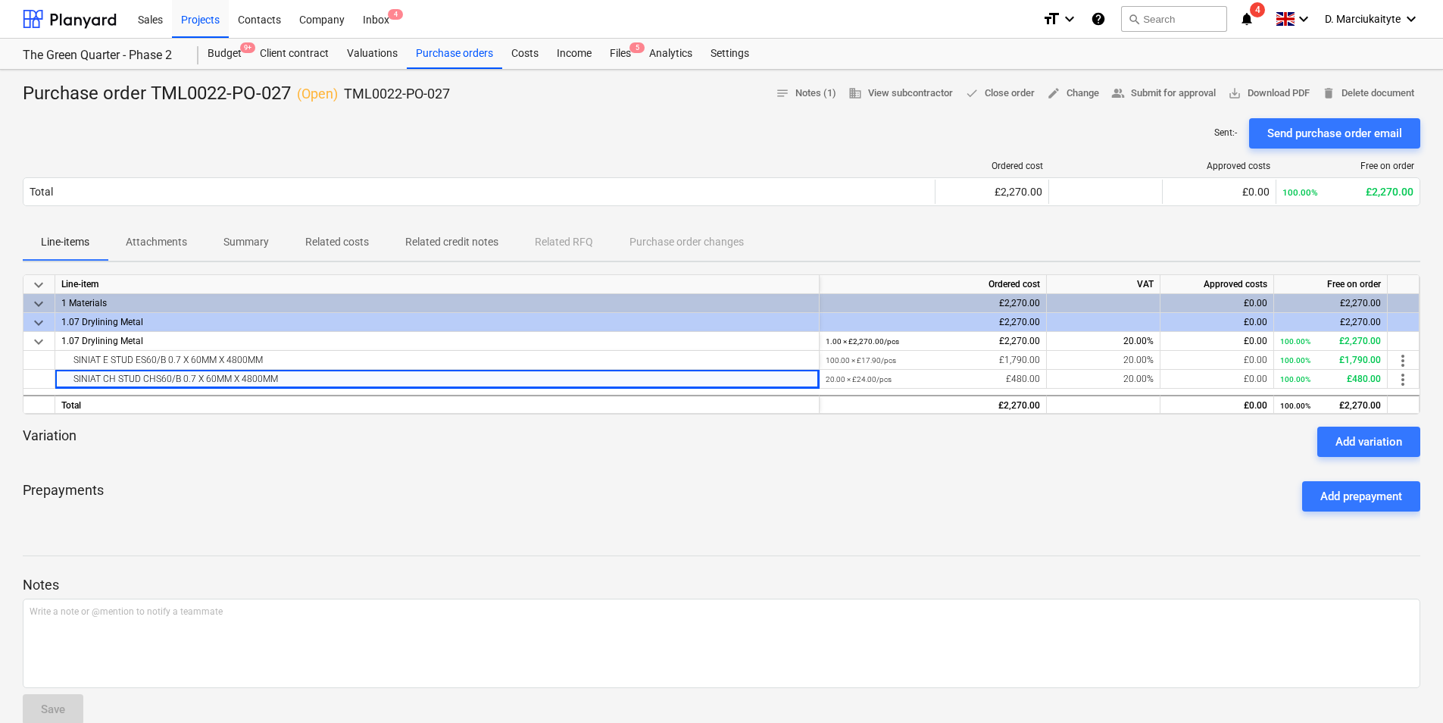
drag, startPoint x: 323, startPoint y: 380, endPoint x: 22, endPoint y: 370, distance: 301.7
click at [22, 370] on div "Purchase order TML0022-PO-027 ( Open ) TML0022-PO-027 notes Notes (1) business …" at bounding box center [721, 492] width 1443 height 845
drag, startPoint x: 465, startPoint y: 405, endPoint x: 364, endPoint y: 395, distance: 101.2
click at [454, 405] on div "Total" at bounding box center [437, 404] width 764 height 19
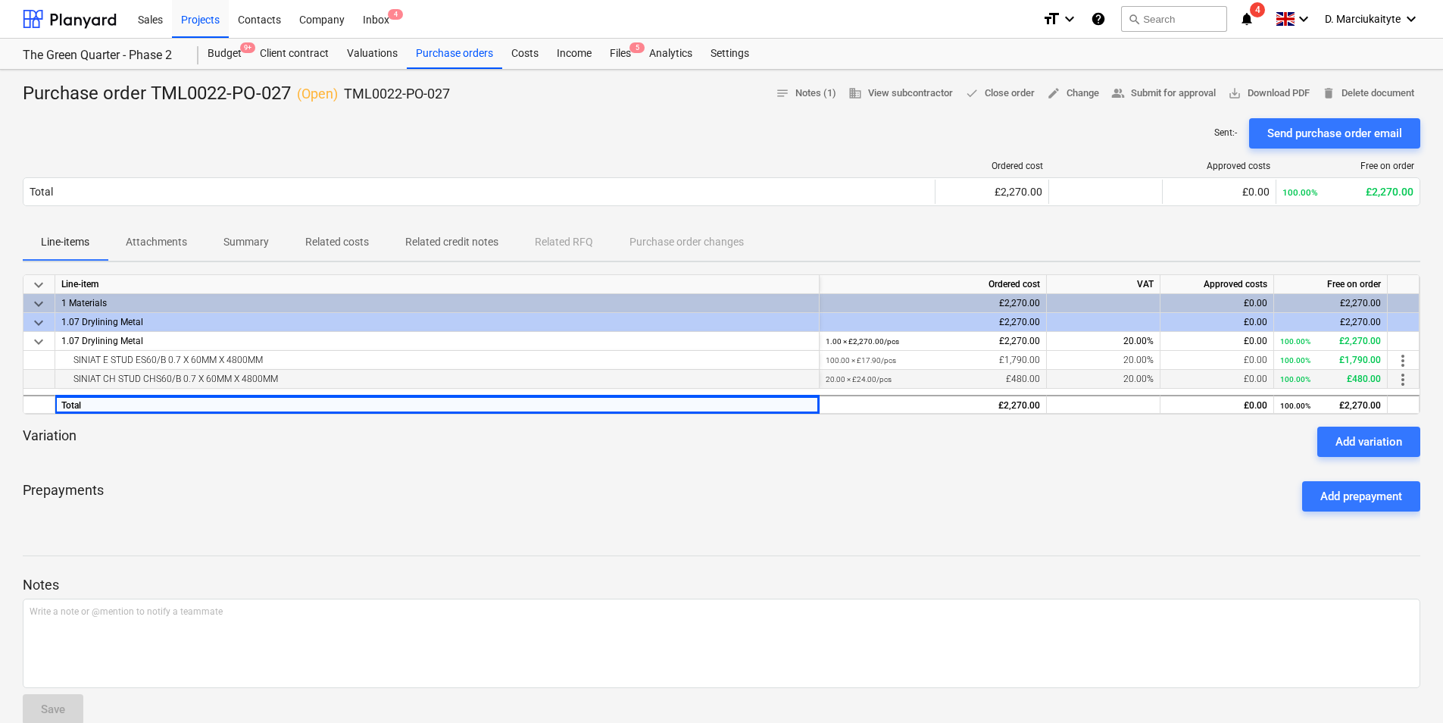
click at [307, 376] on div "SINIAT CH STUD CHS60/B 0.7 X 60MM X 4800MM" at bounding box center [436, 379] width 751 height 18
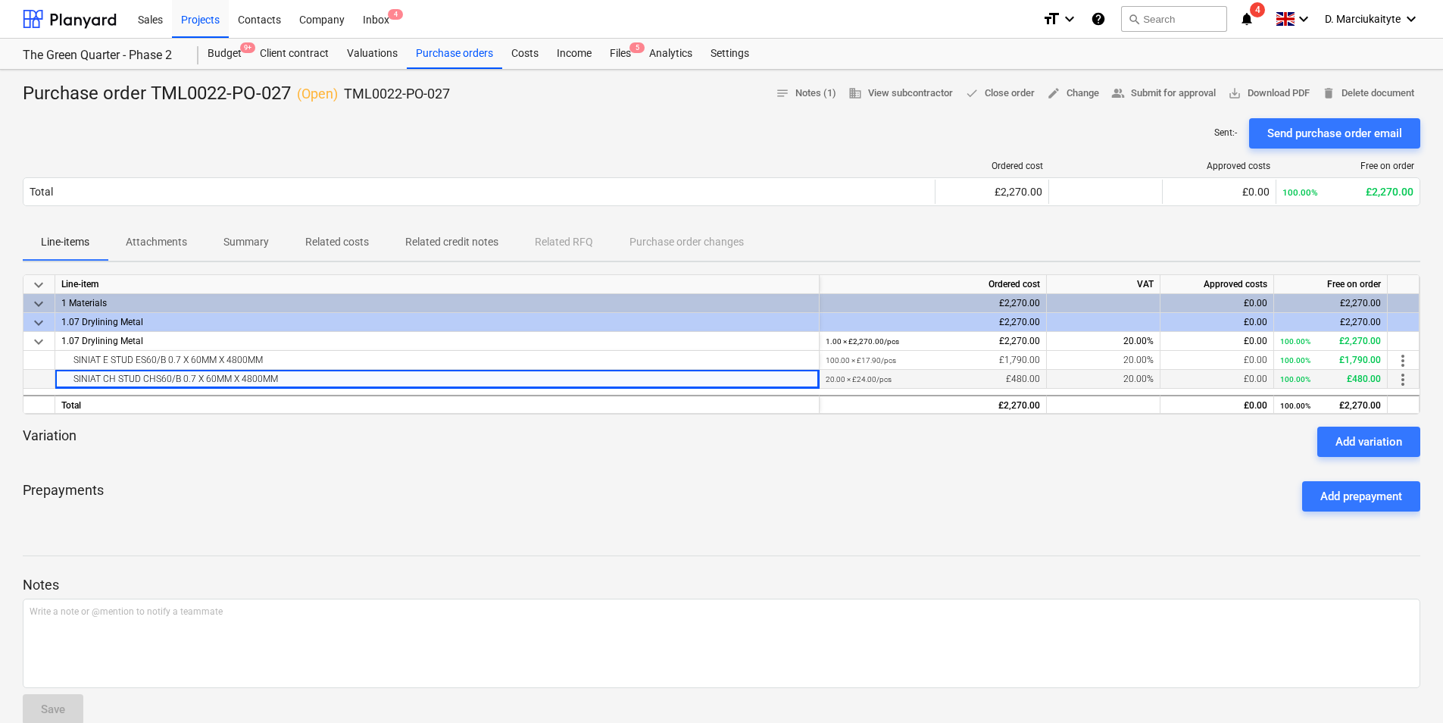
drag, startPoint x: 293, startPoint y: 376, endPoint x: 55, endPoint y: 379, distance: 237.9
click at [55, 379] on div "SINIAT CH STUD CHS60/B 0.7 X 60MM X 4800MM" at bounding box center [437, 379] width 764 height 19
copy div "SINIAT CH STUD CHS60/B 0.7 X 60MM X 4800MM"
drag, startPoint x: 458, startPoint y: 95, endPoint x: 342, endPoint y: 94, distance: 115.9
click at [342, 94] on div "Purchase order TML0022-PO-027 ( Open ) TML0022-PO-027 notes Notes (1) business …" at bounding box center [722, 94] width 1398 height 24
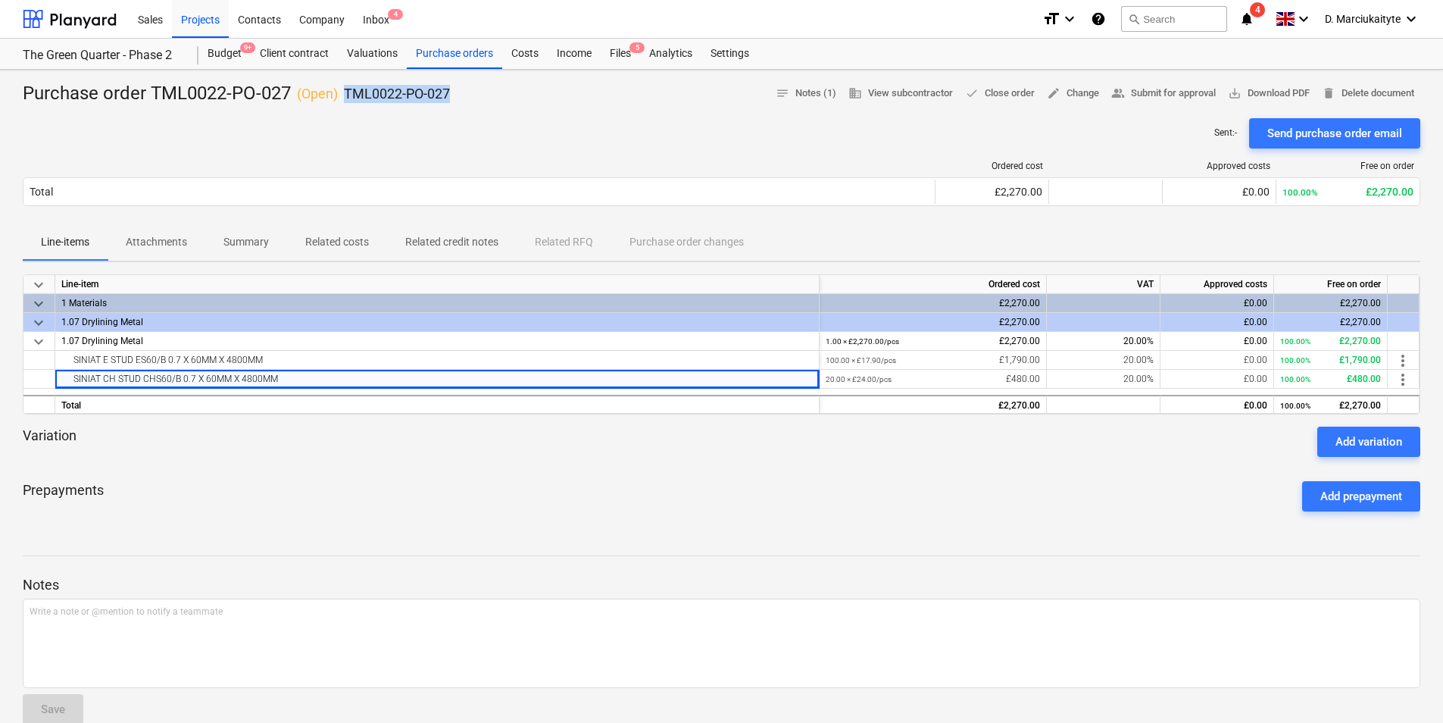
copy p "TML0022-PO-027"
click at [437, 52] on div "Purchase orders" at bounding box center [454, 54] width 95 height 30
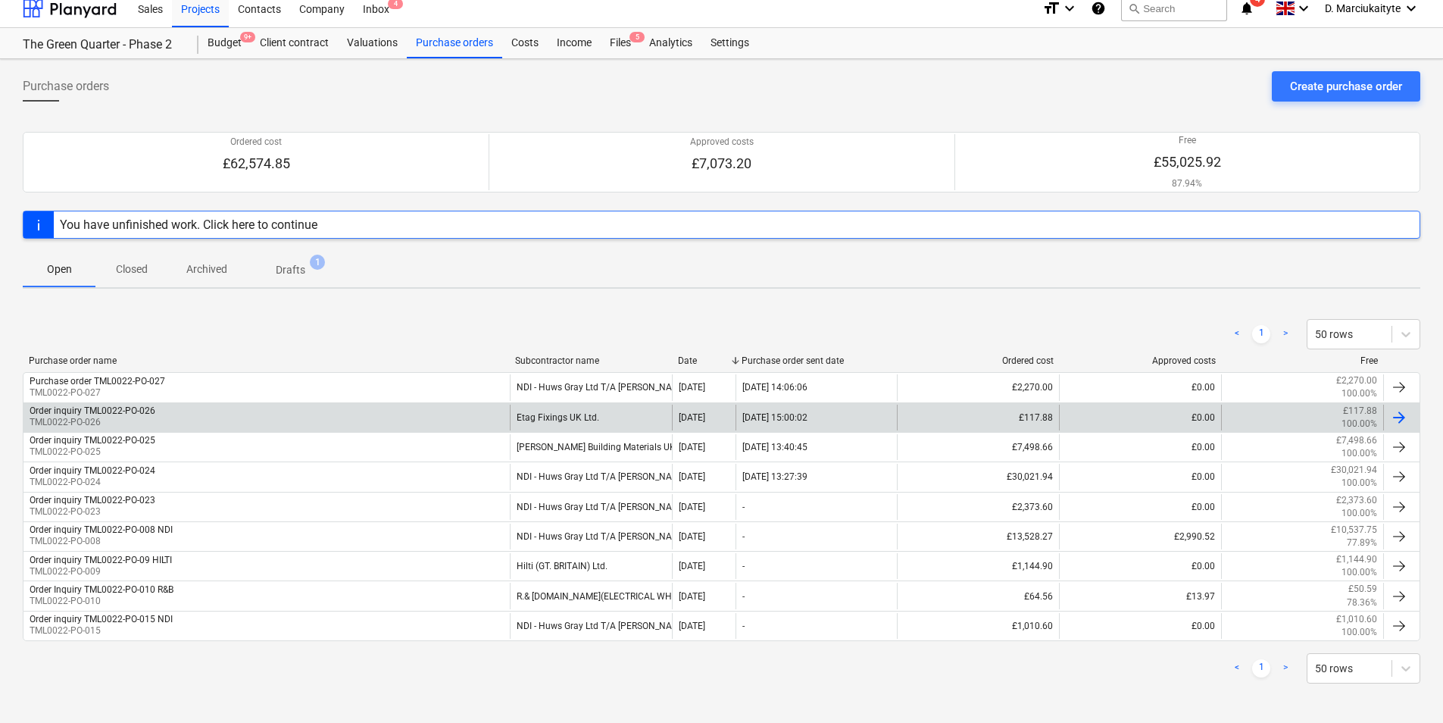
scroll to position [14, 0]
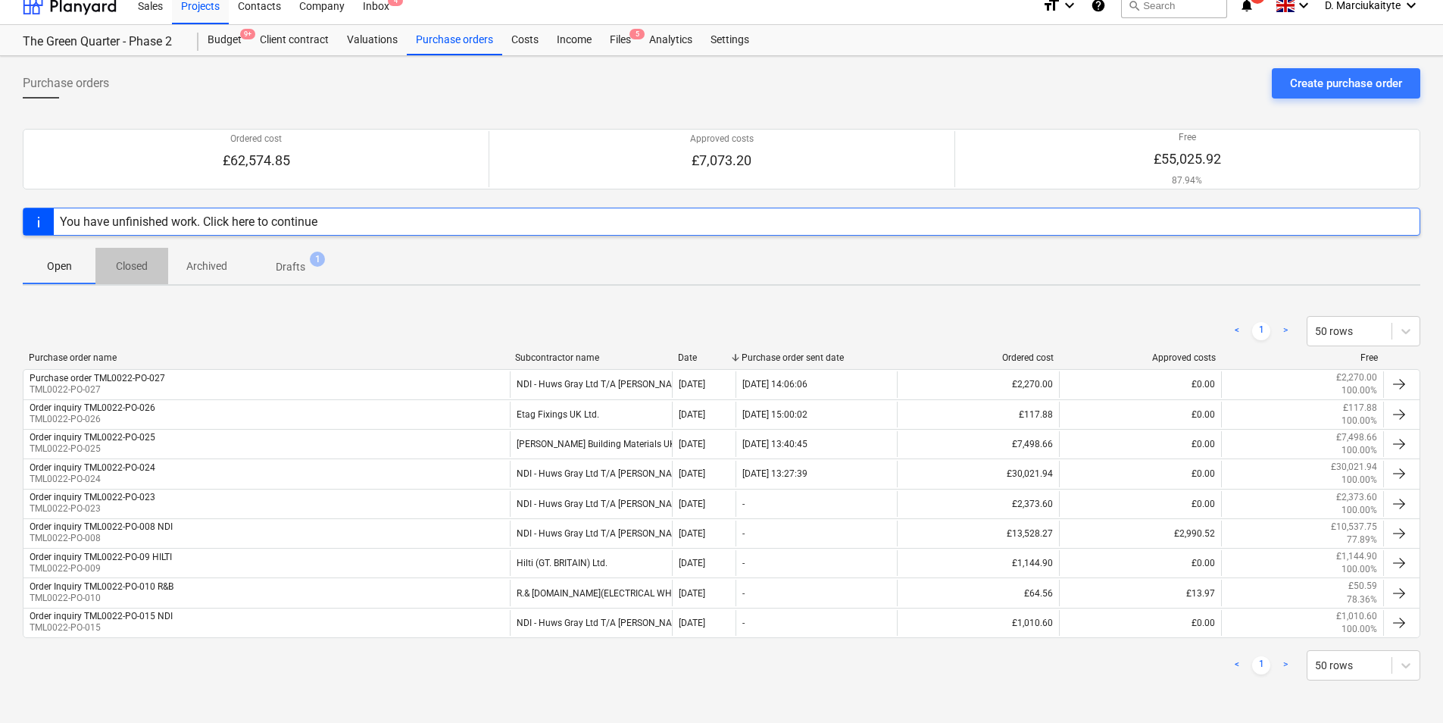
click at [113, 260] on span "Closed" at bounding box center [131, 266] width 73 height 25
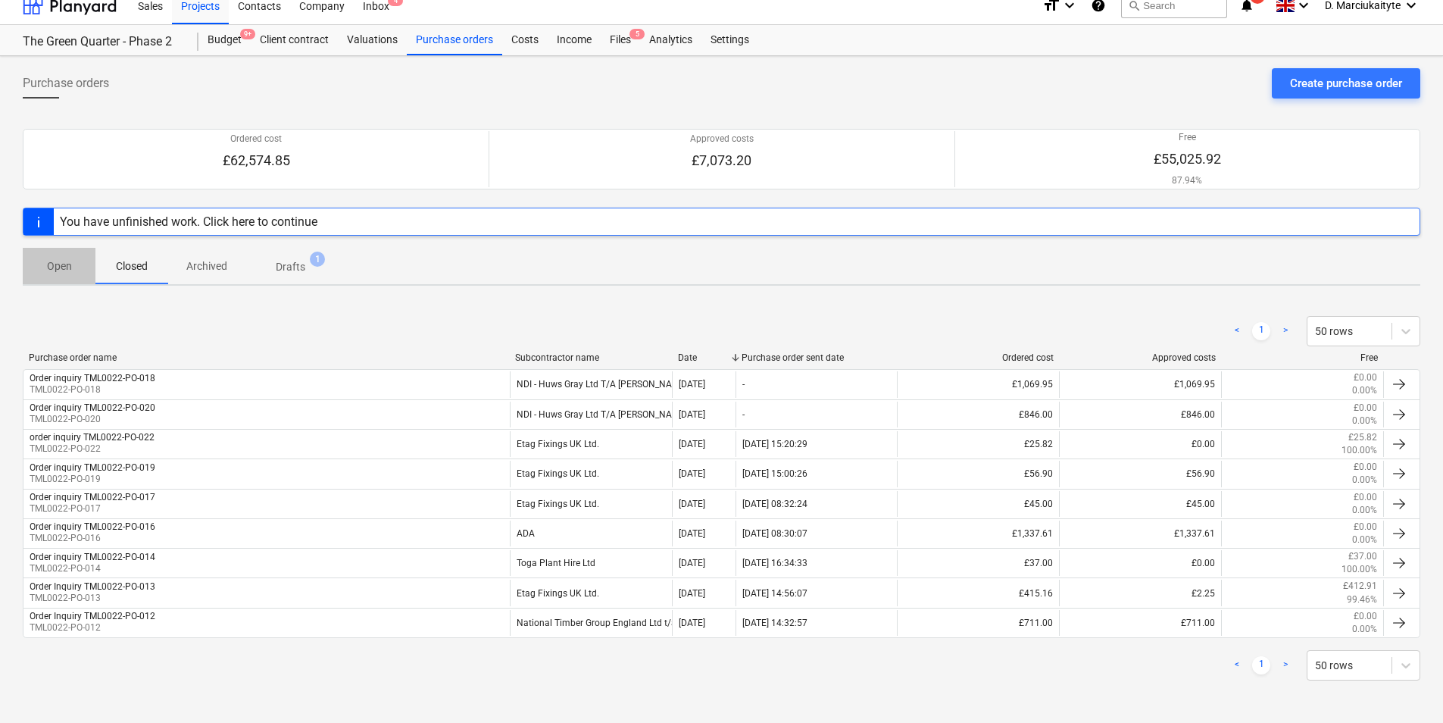
click at [66, 265] on p "Open" at bounding box center [59, 266] width 36 height 16
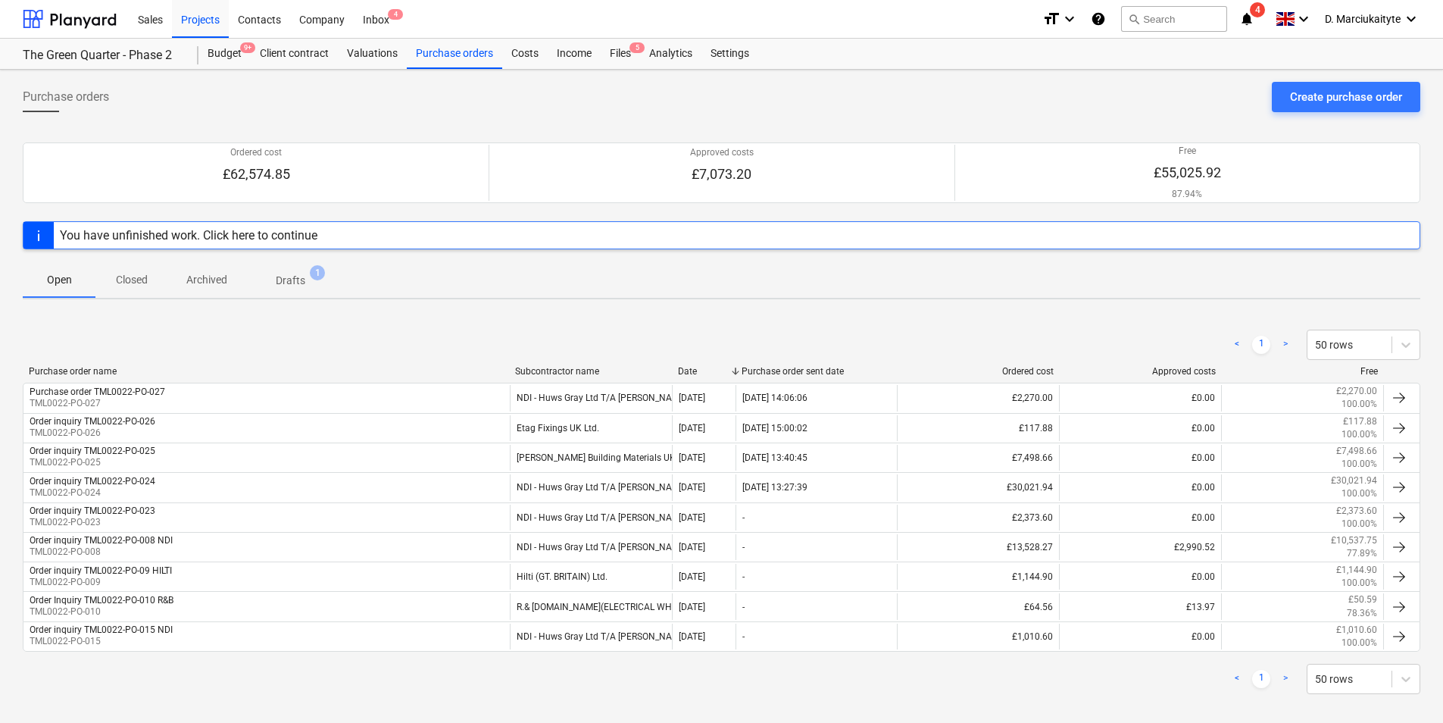
click at [133, 283] on p "Closed" at bounding box center [132, 280] width 36 height 16
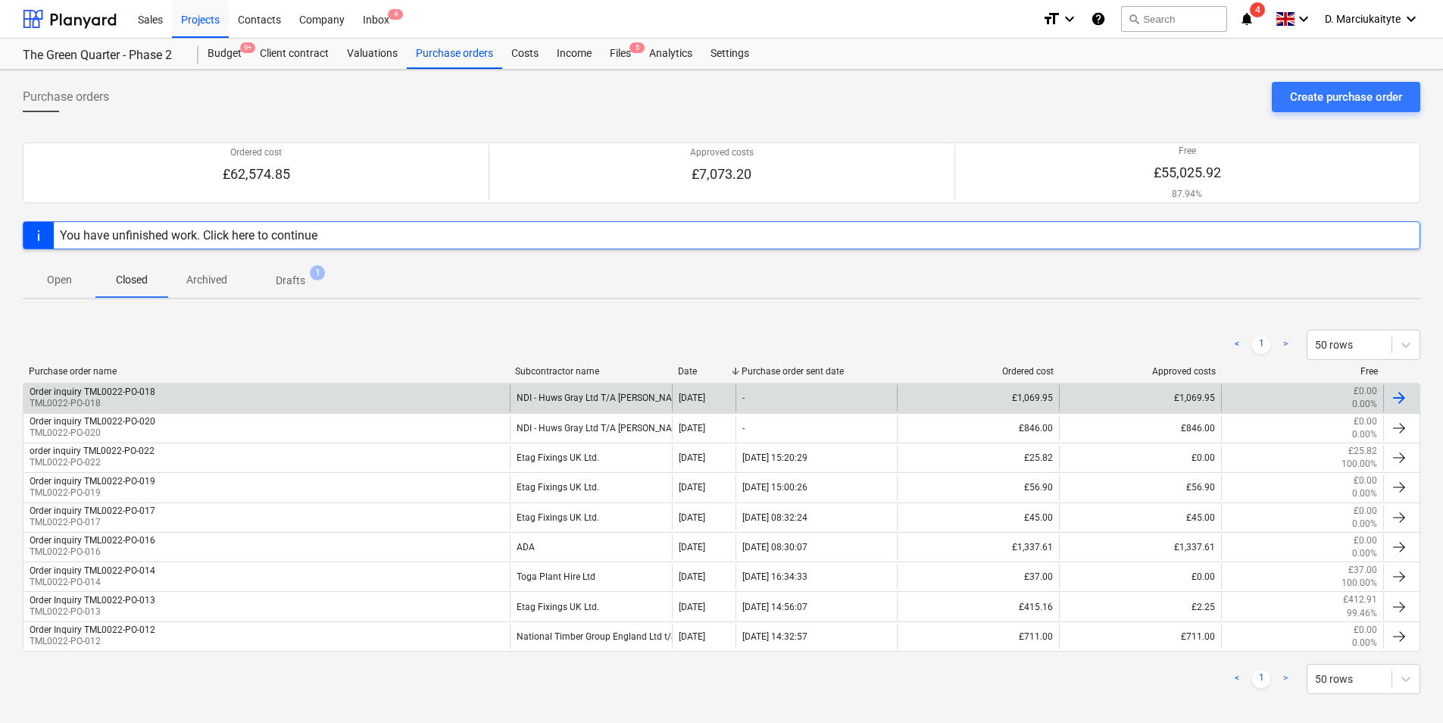
click at [411, 396] on div "Order inquiry TML0022-PO-018 TML0022-PO-018" at bounding box center [266, 398] width 486 height 26
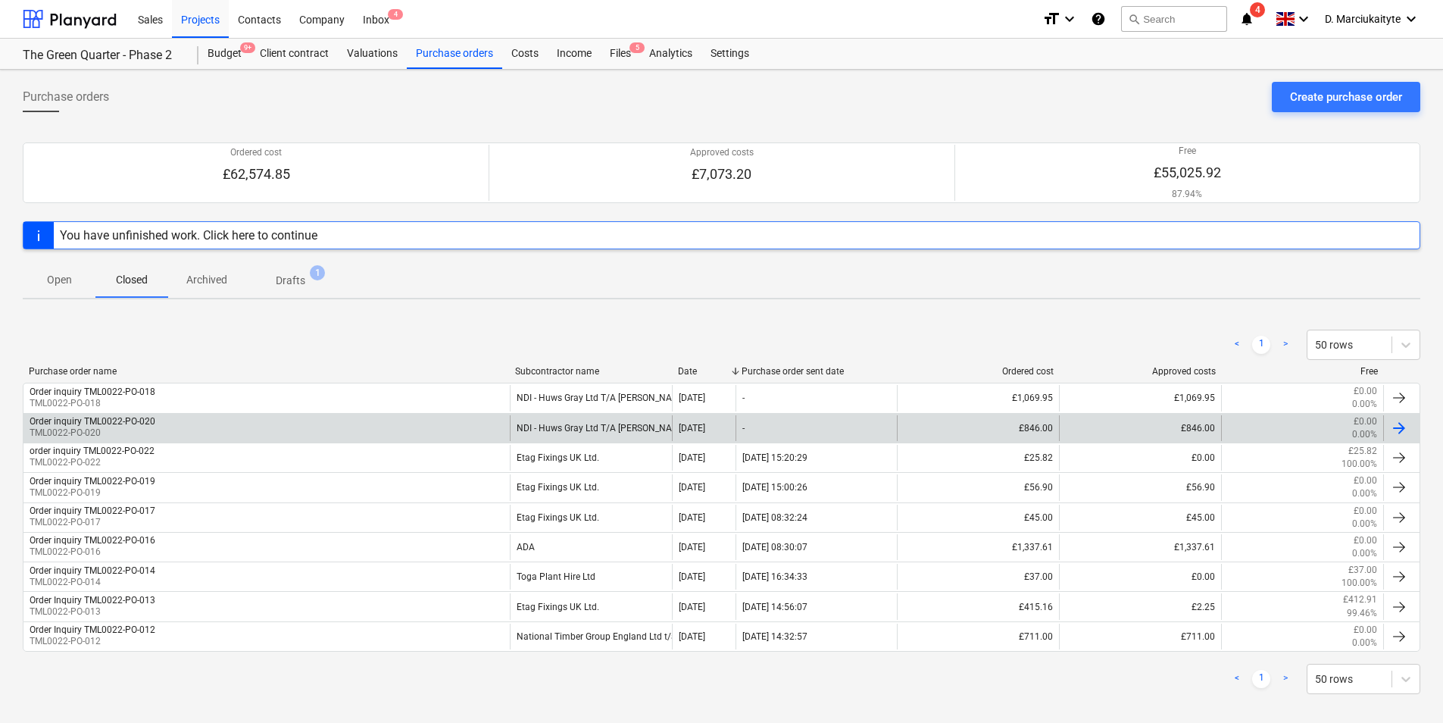
click at [208, 427] on div "Order inquiry TML0022-PO-020 TML0022-PO-020" at bounding box center [266, 428] width 486 height 26
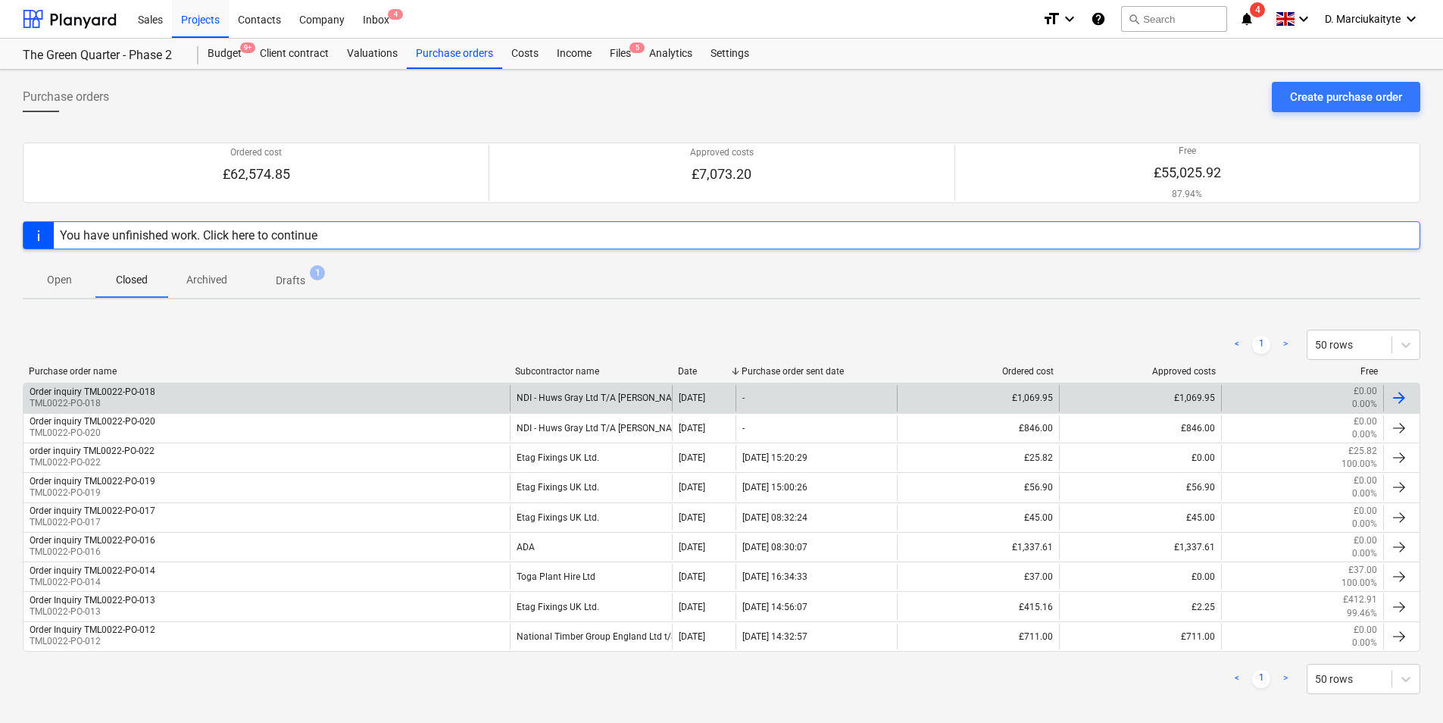
click at [351, 397] on div "Order inquiry TML0022-PO-018 TML0022-PO-018" at bounding box center [266, 398] width 486 height 26
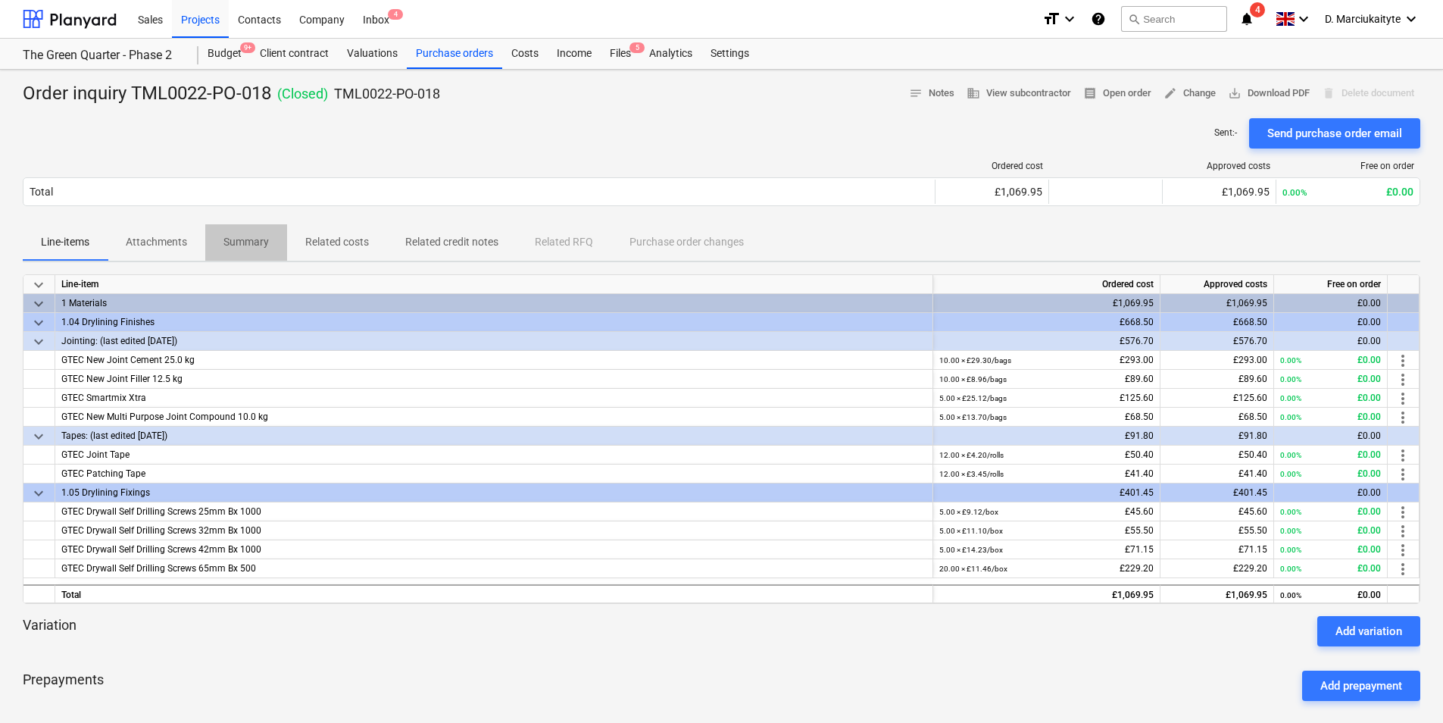
click at [238, 245] on p "Summary" at bounding box center [245, 242] width 45 height 16
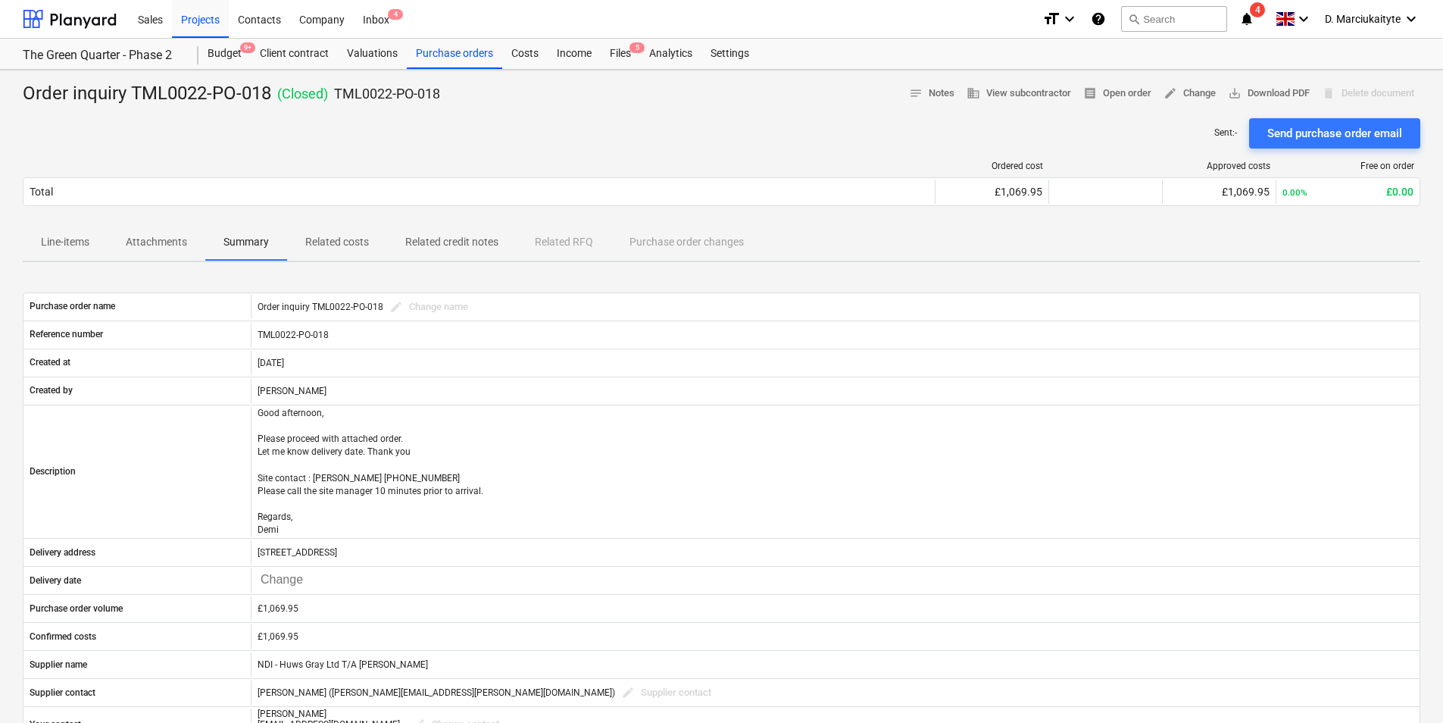
click at [179, 240] on p "Attachments" at bounding box center [156, 242] width 61 height 16
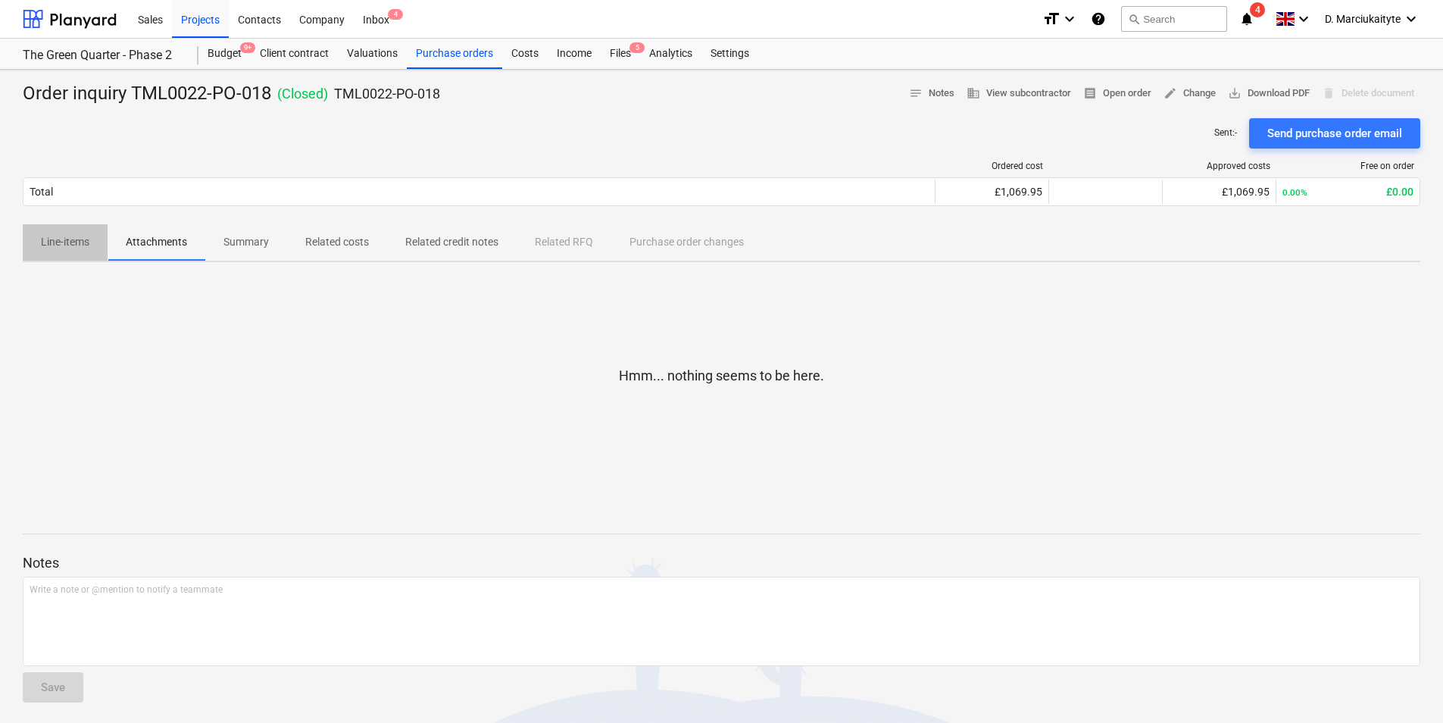
click at [65, 245] on p "Line-items" at bounding box center [65, 242] width 48 height 16
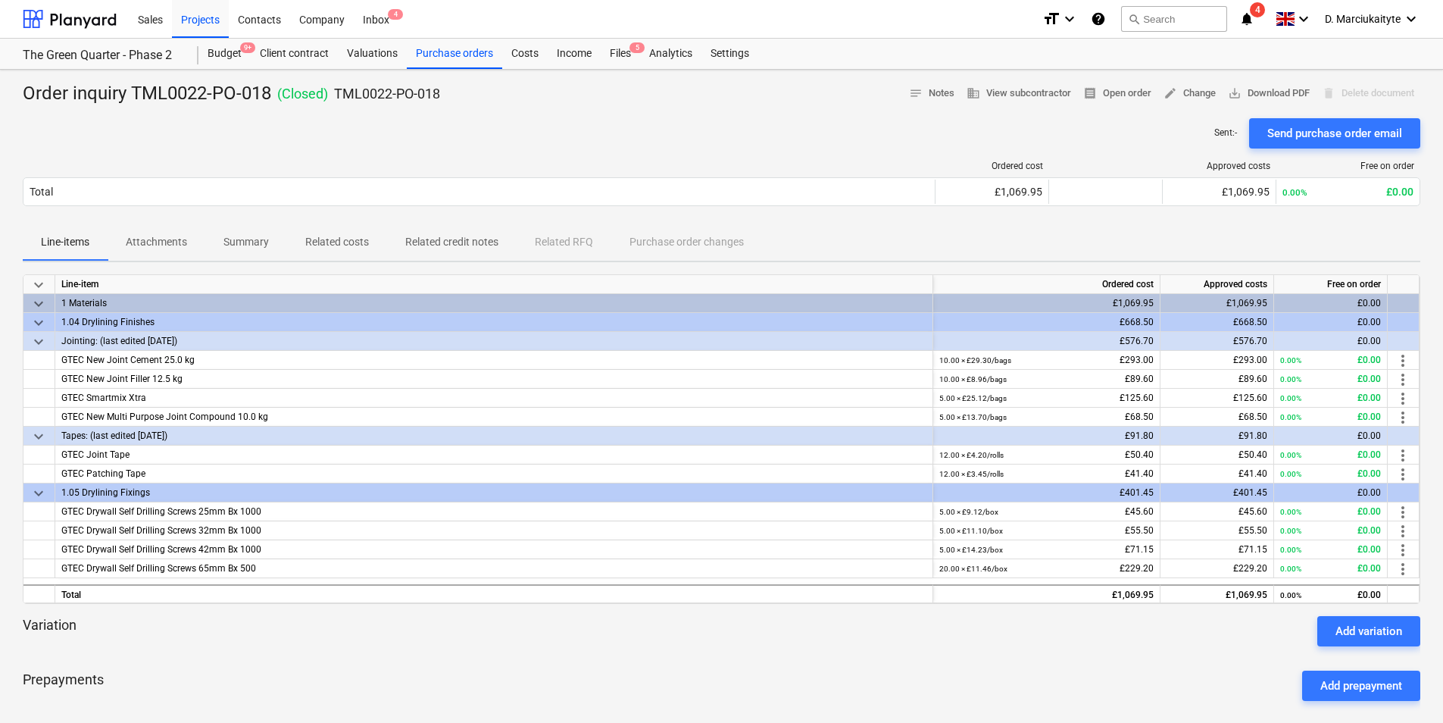
click at [281, 238] on span "Summary" at bounding box center [246, 242] width 82 height 25
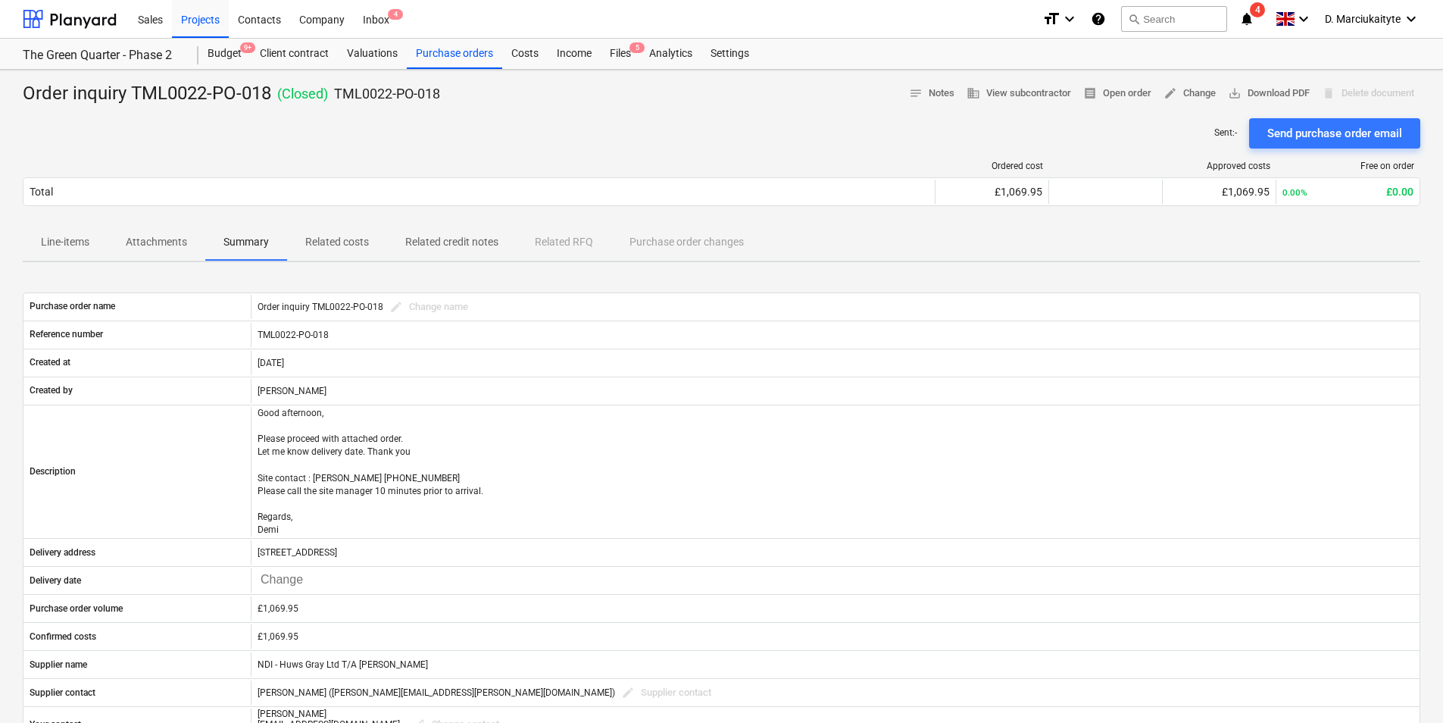
click at [165, 234] on p "Attachments" at bounding box center [156, 242] width 61 height 16
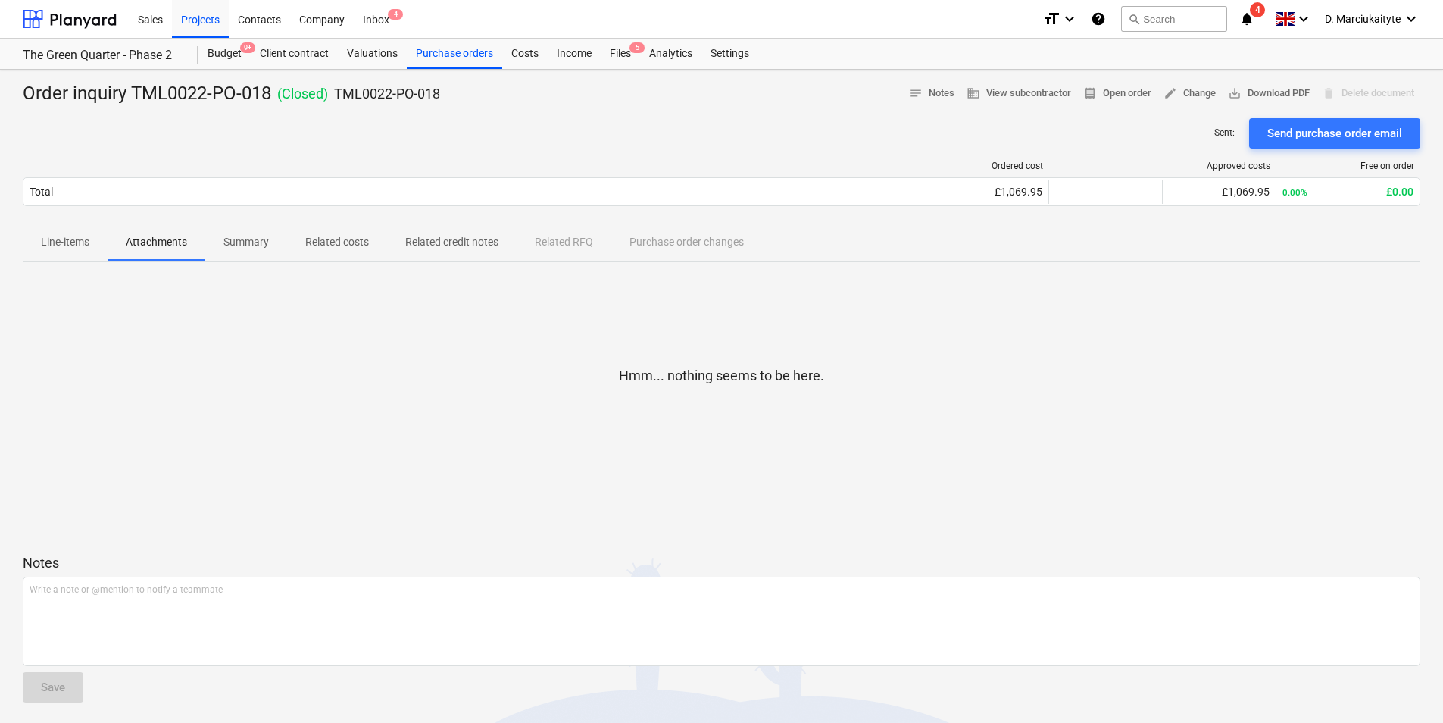
click at [363, 242] on p "Related costs" at bounding box center [337, 242] width 64 height 16
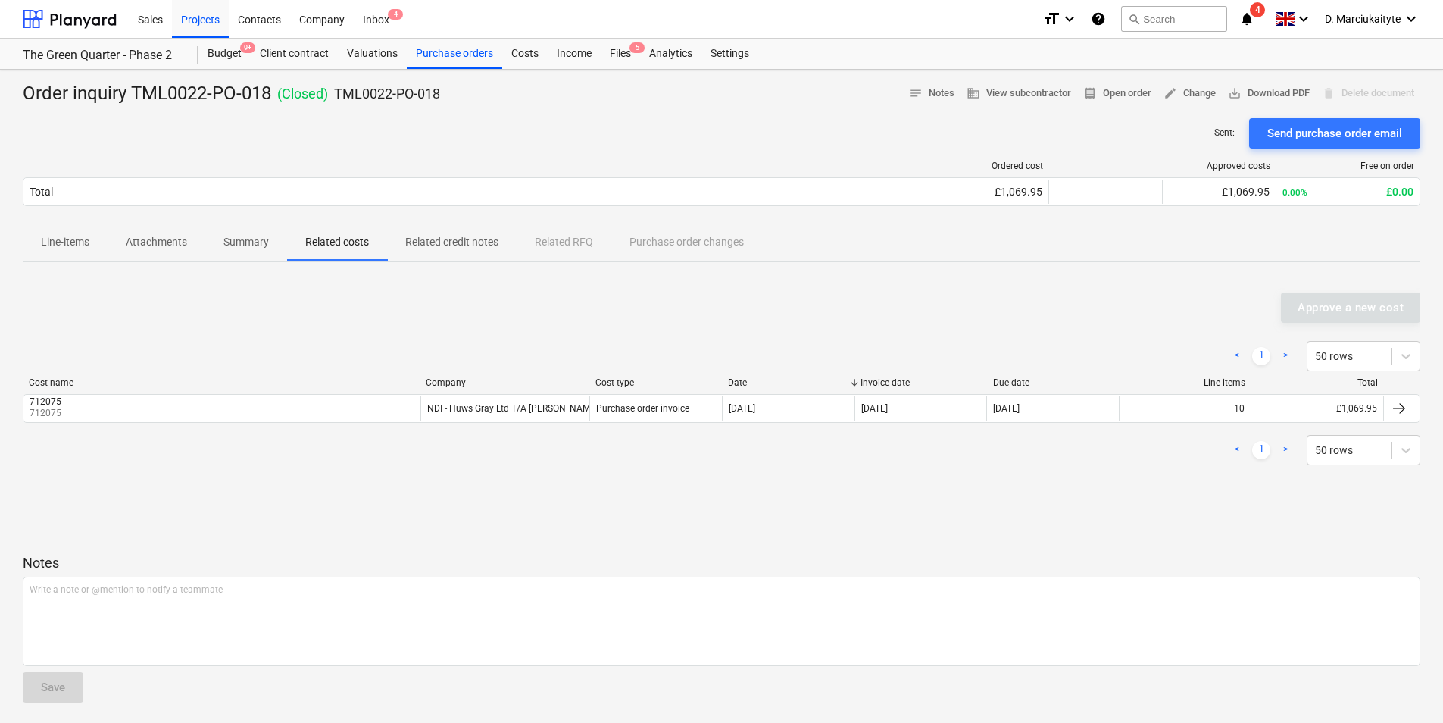
click at [246, 247] on p "Summary" at bounding box center [245, 242] width 45 height 16
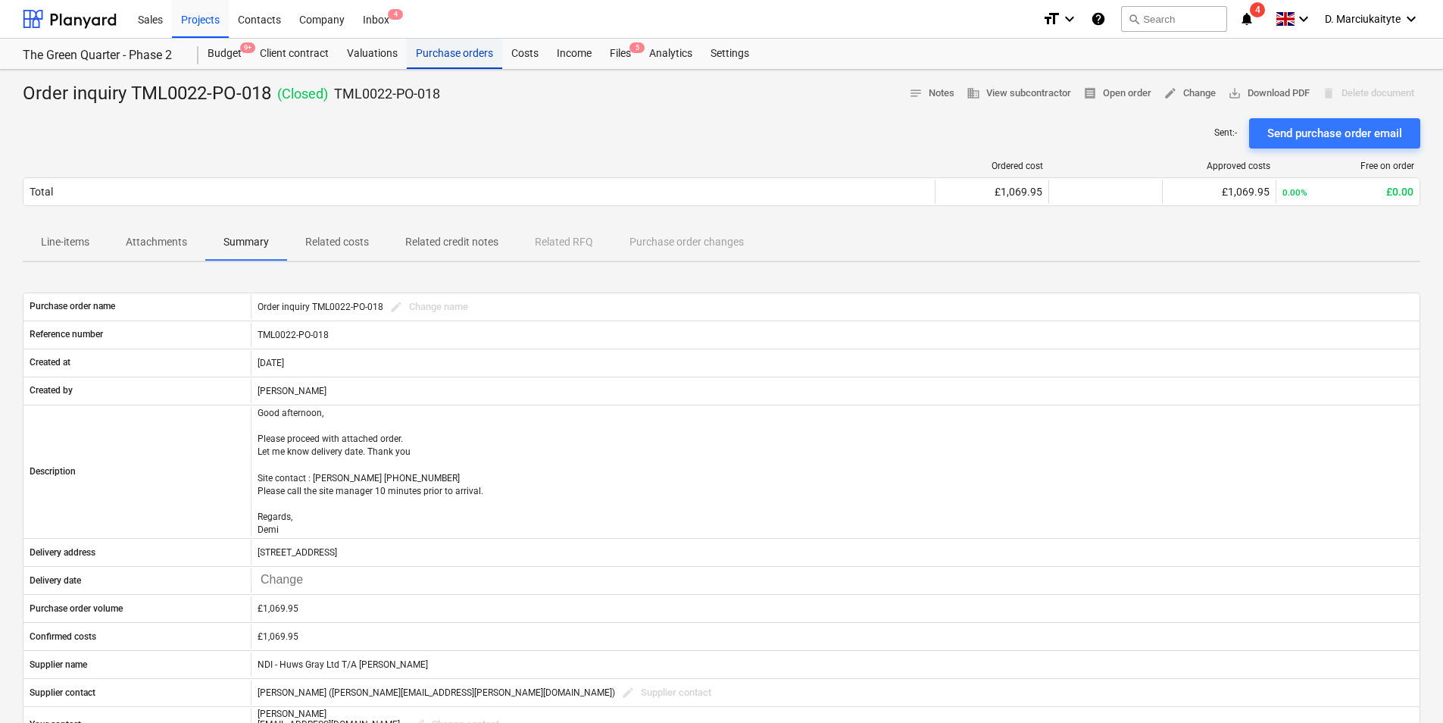
click at [454, 64] on div "Purchase orders" at bounding box center [454, 54] width 95 height 30
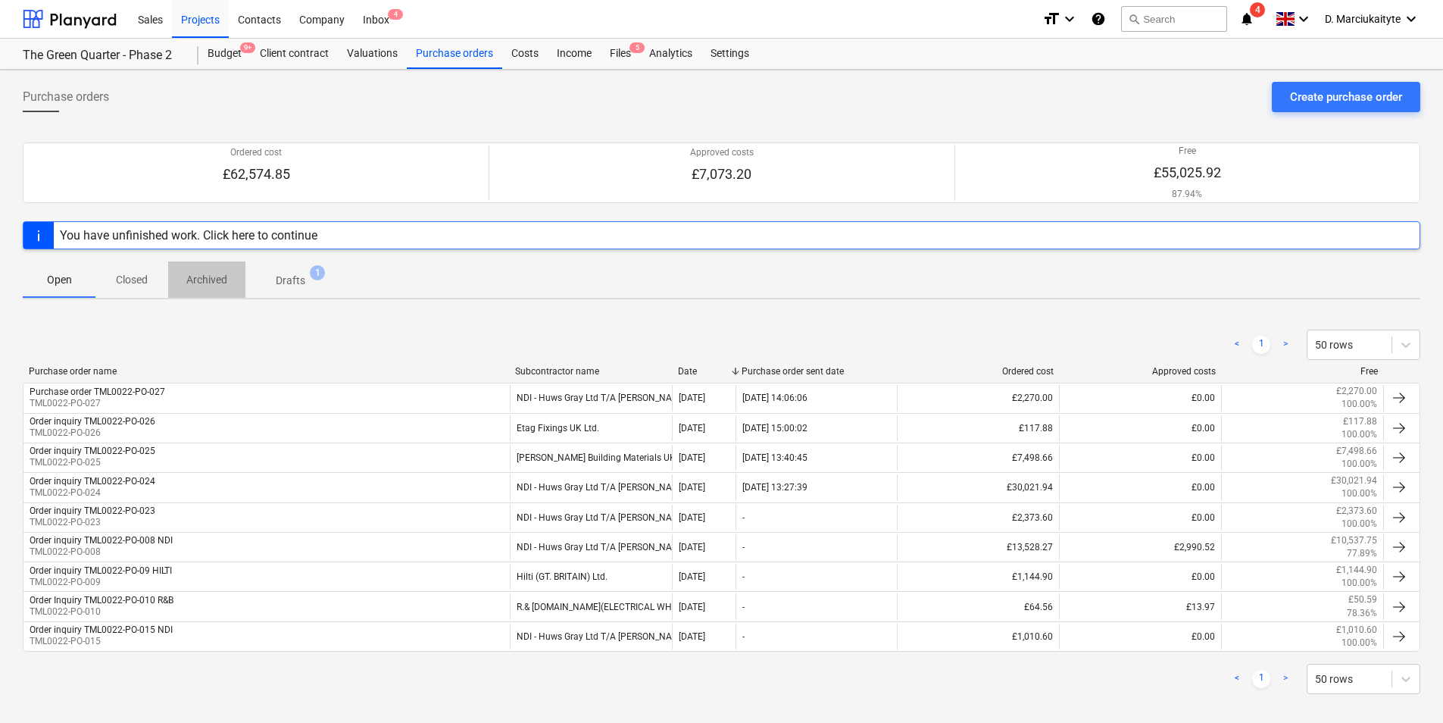
click at [204, 280] on p "Archived" at bounding box center [206, 280] width 41 height 16
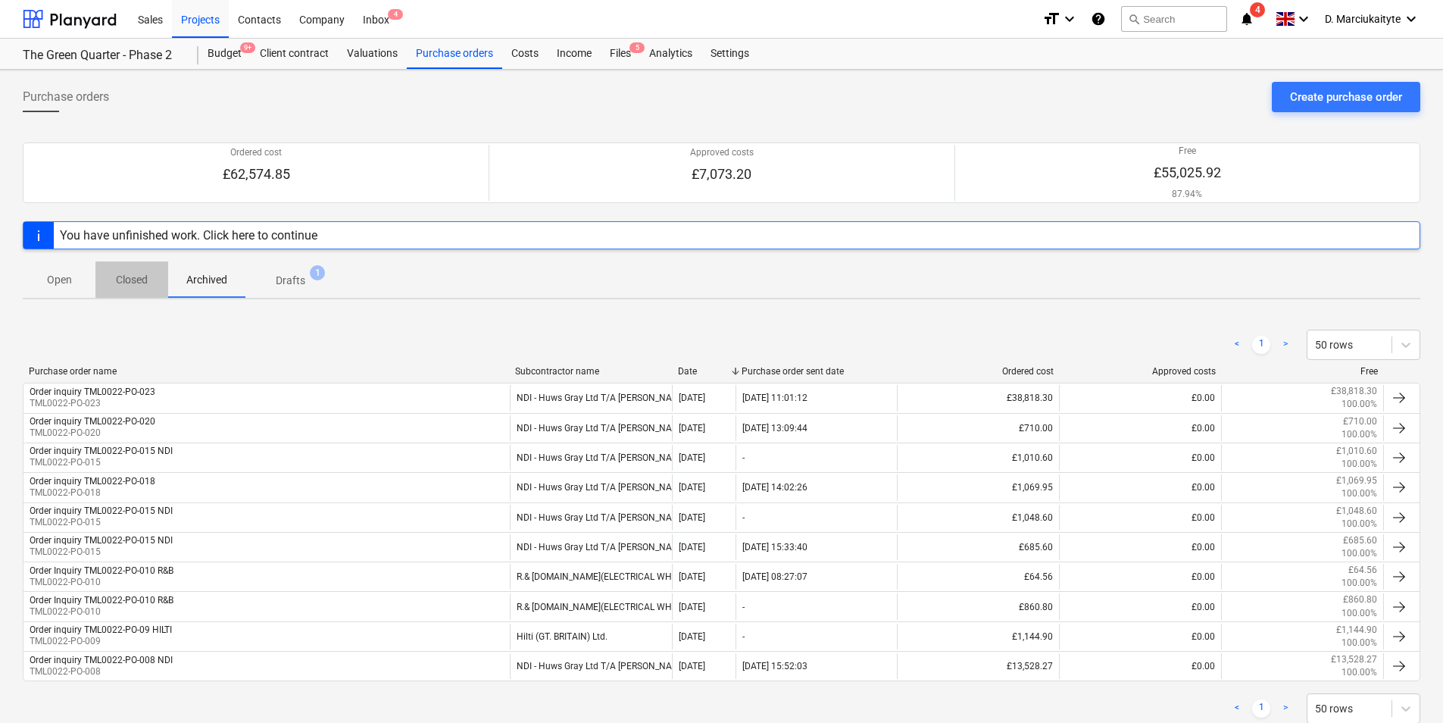
click at [129, 285] on p "Closed" at bounding box center [132, 280] width 36 height 16
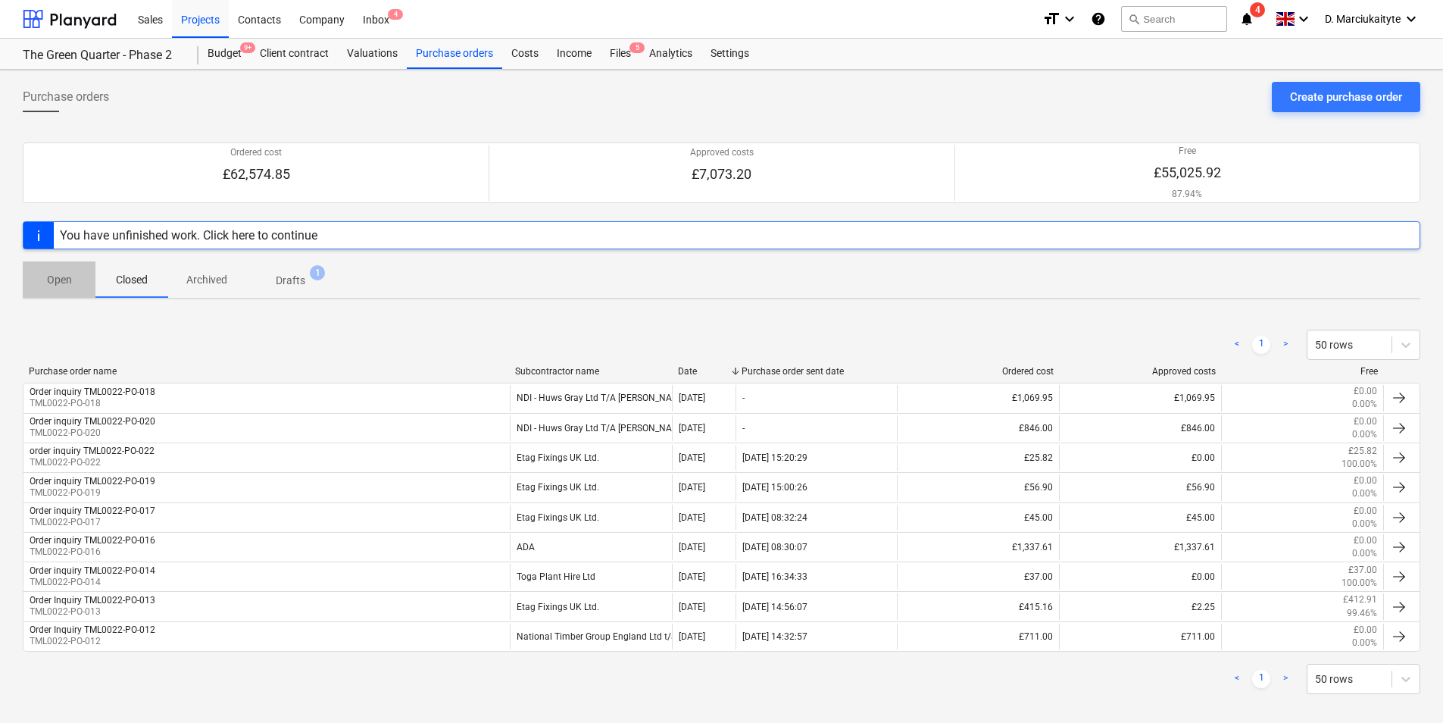
click at [52, 278] on p "Open" at bounding box center [59, 280] width 36 height 16
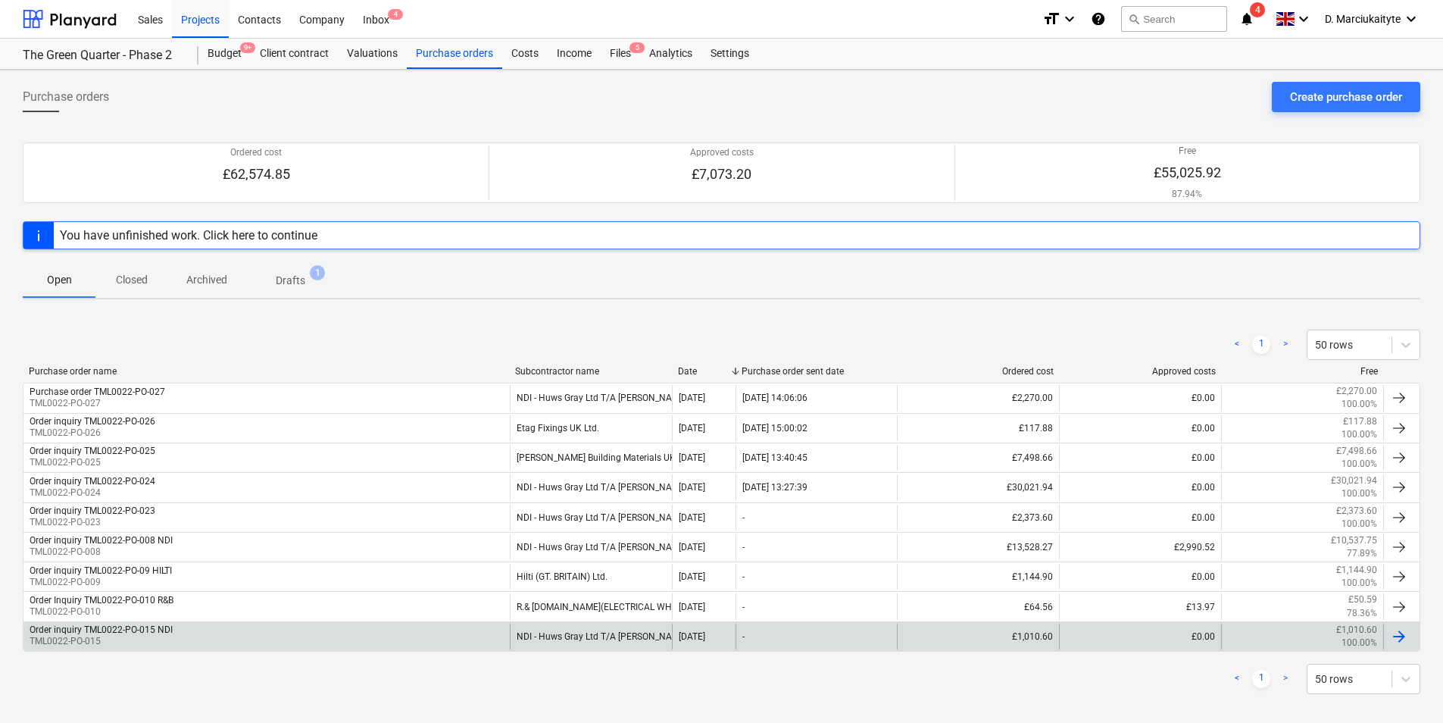
click at [232, 636] on div "Order inquiry TML0022-PO-015 NDI TML0022-PO-015" at bounding box center [266, 636] width 486 height 26
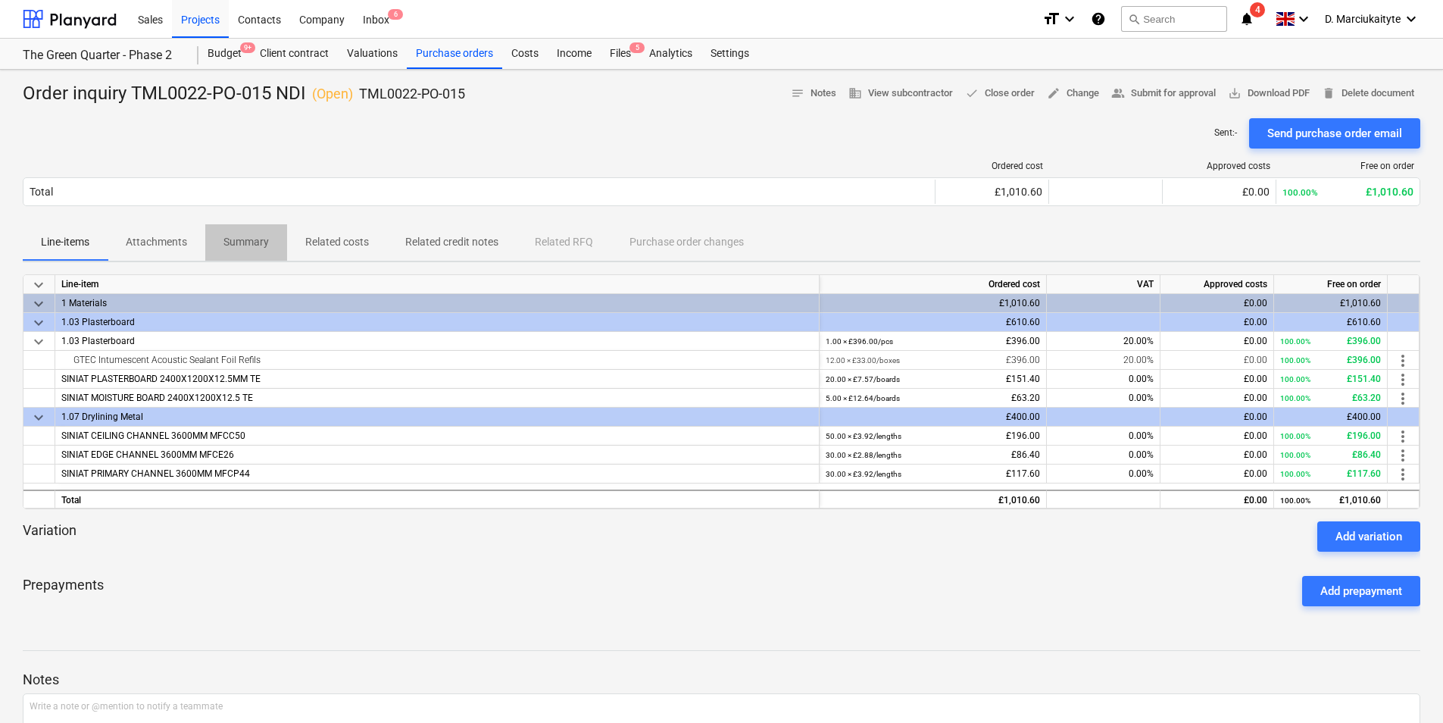
click at [244, 240] on p "Summary" at bounding box center [245, 242] width 45 height 16
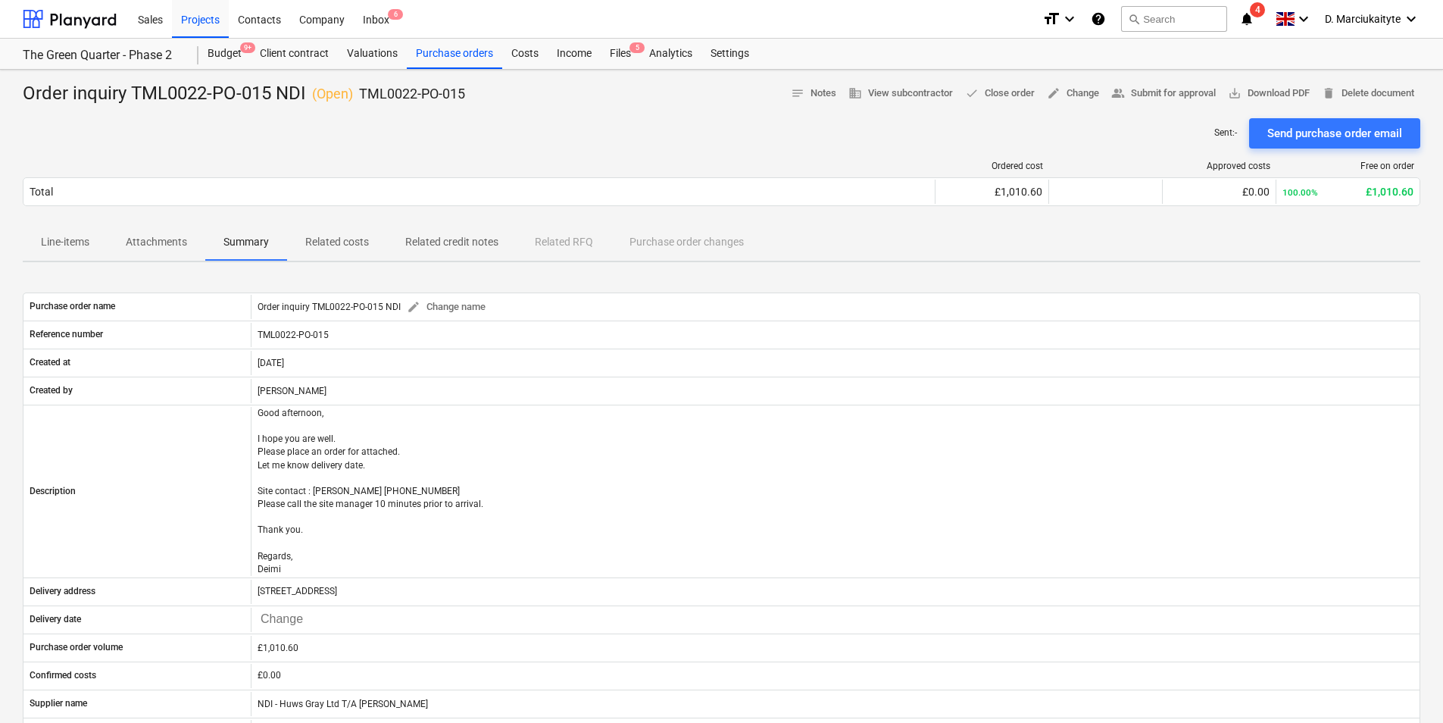
click at [48, 245] on p "Line-items" at bounding box center [65, 242] width 48 height 16
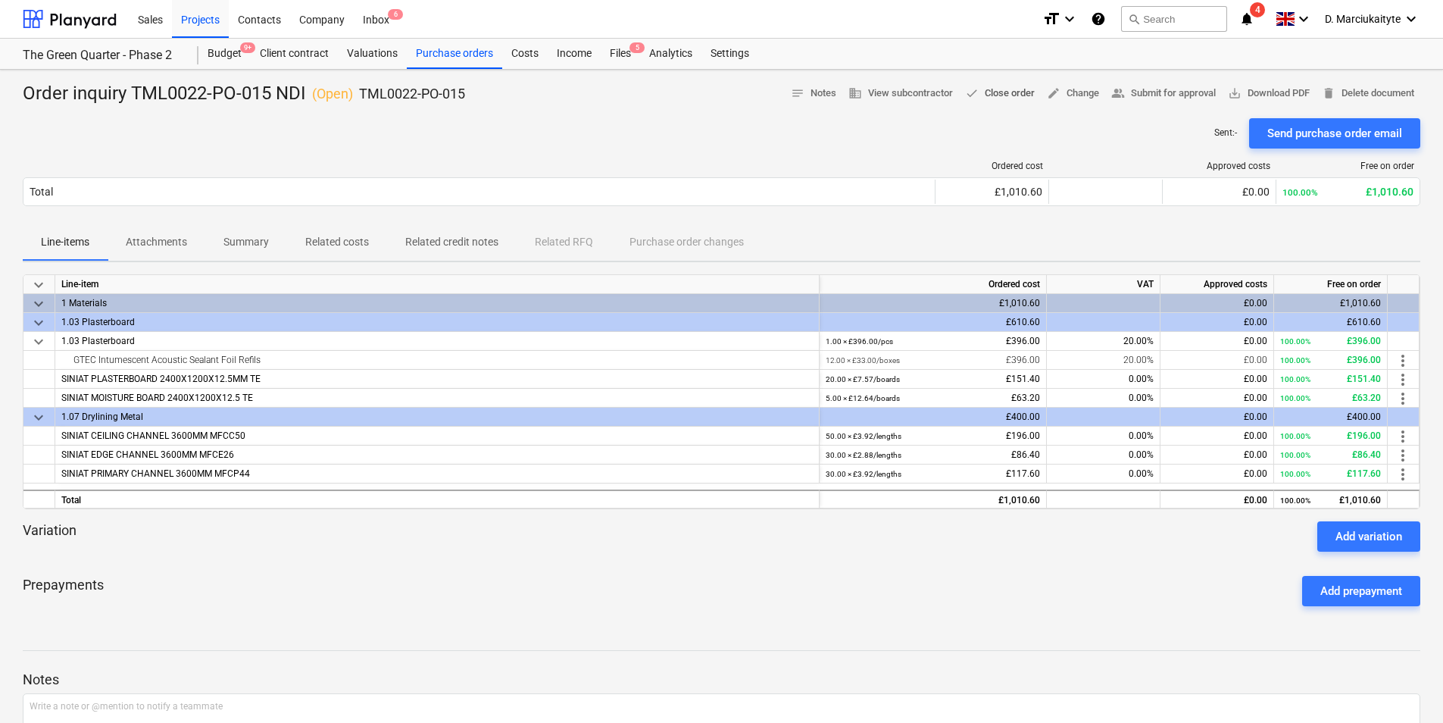
click at [989, 93] on span "done Close order" at bounding box center [1000, 93] width 70 height 17
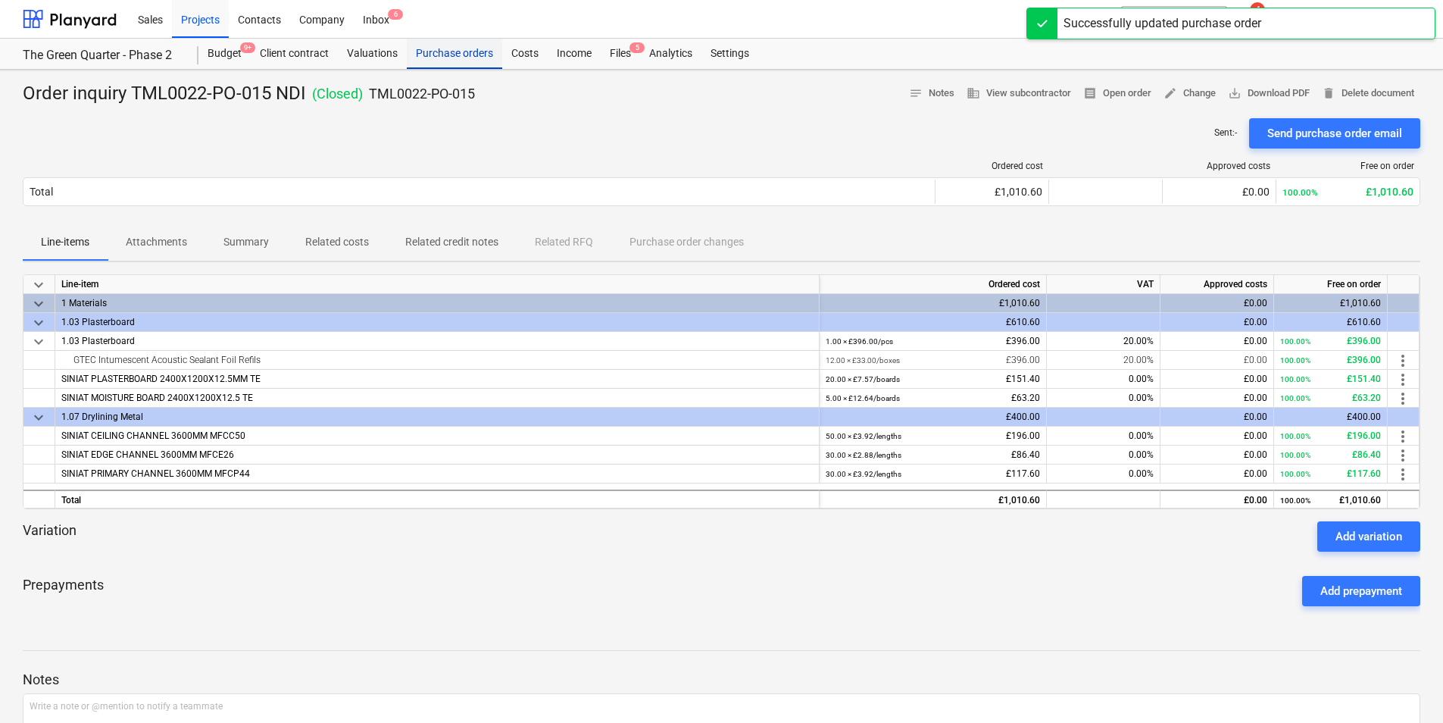
click at [437, 47] on div "Purchase orders" at bounding box center [454, 54] width 95 height 30
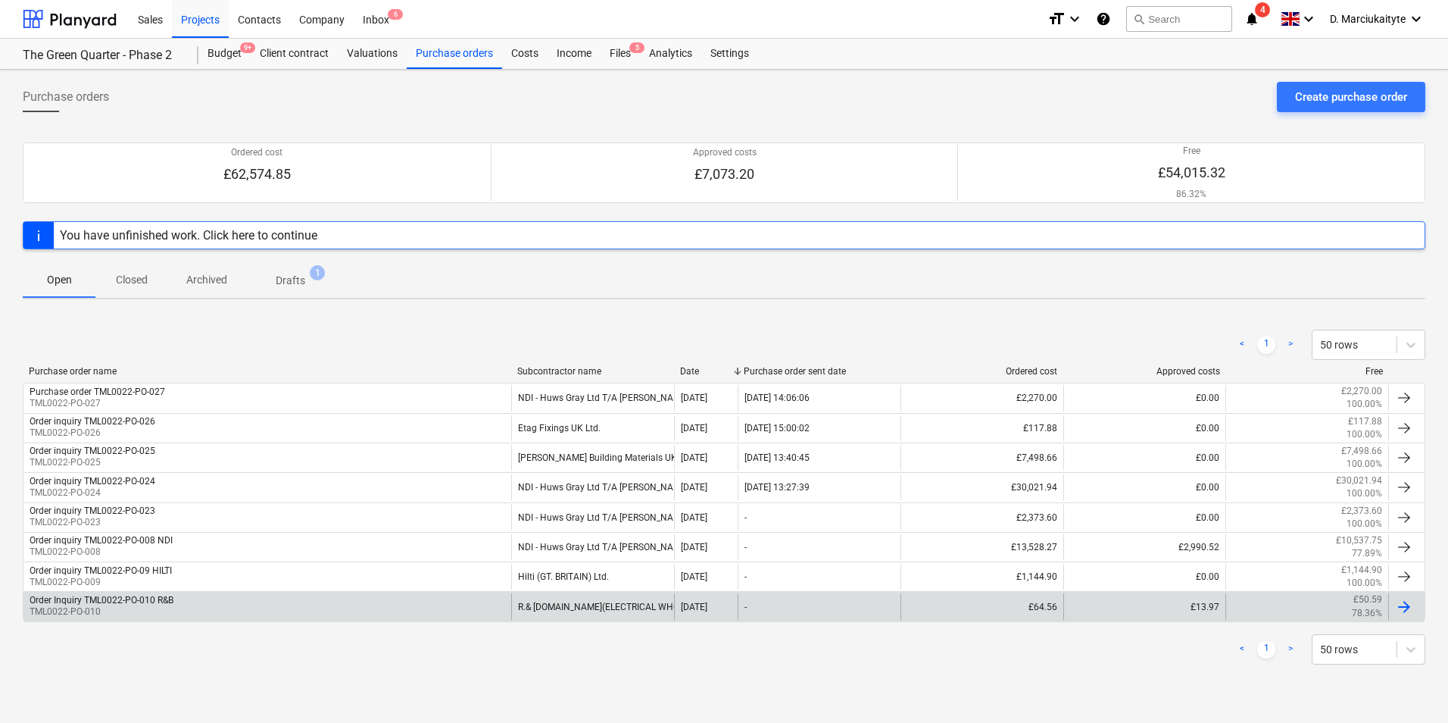
click at [317, 608] on div "Order Inquiry TML0022-PO-010 R&B TML0022-PO-010" at bounding box center [267, 606] width 488 height 26
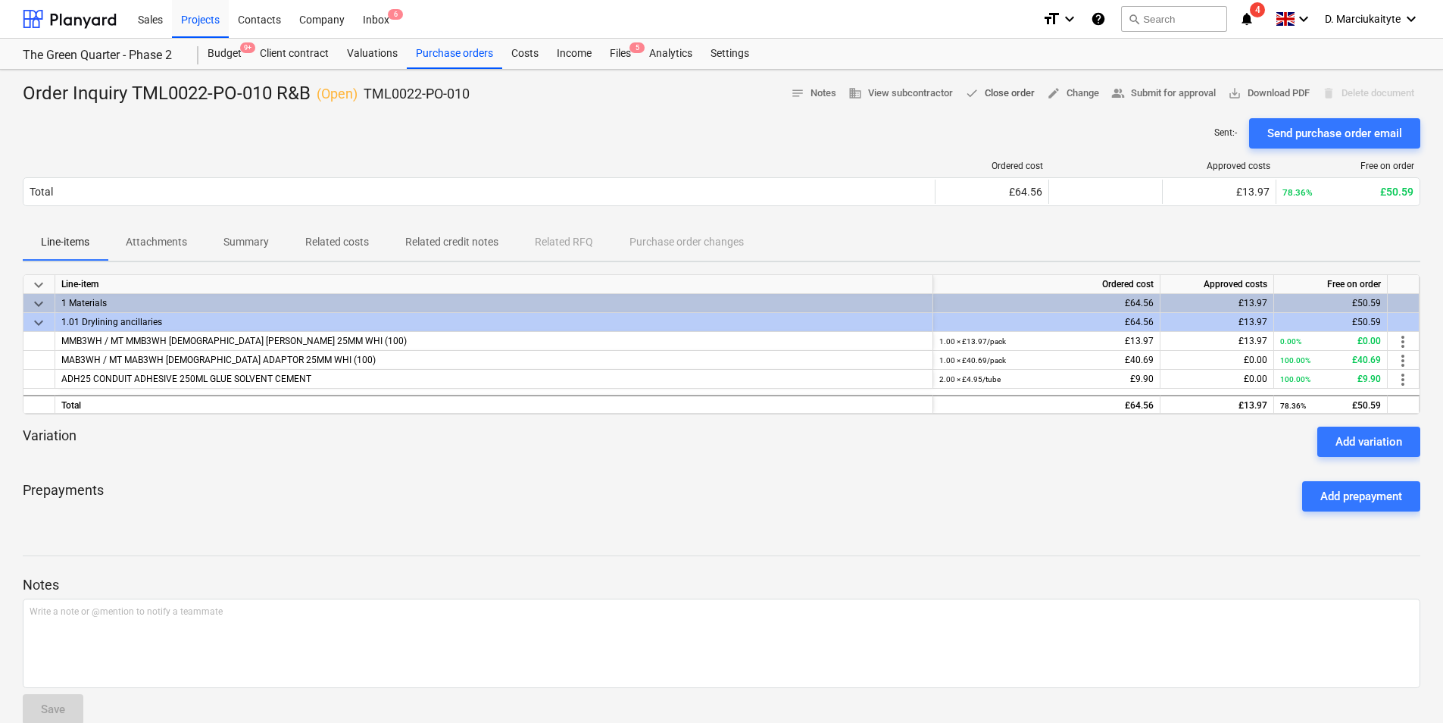
click at [989, 95] on span "done Close order" at bounding box center [1000, 93] width 70 height 17
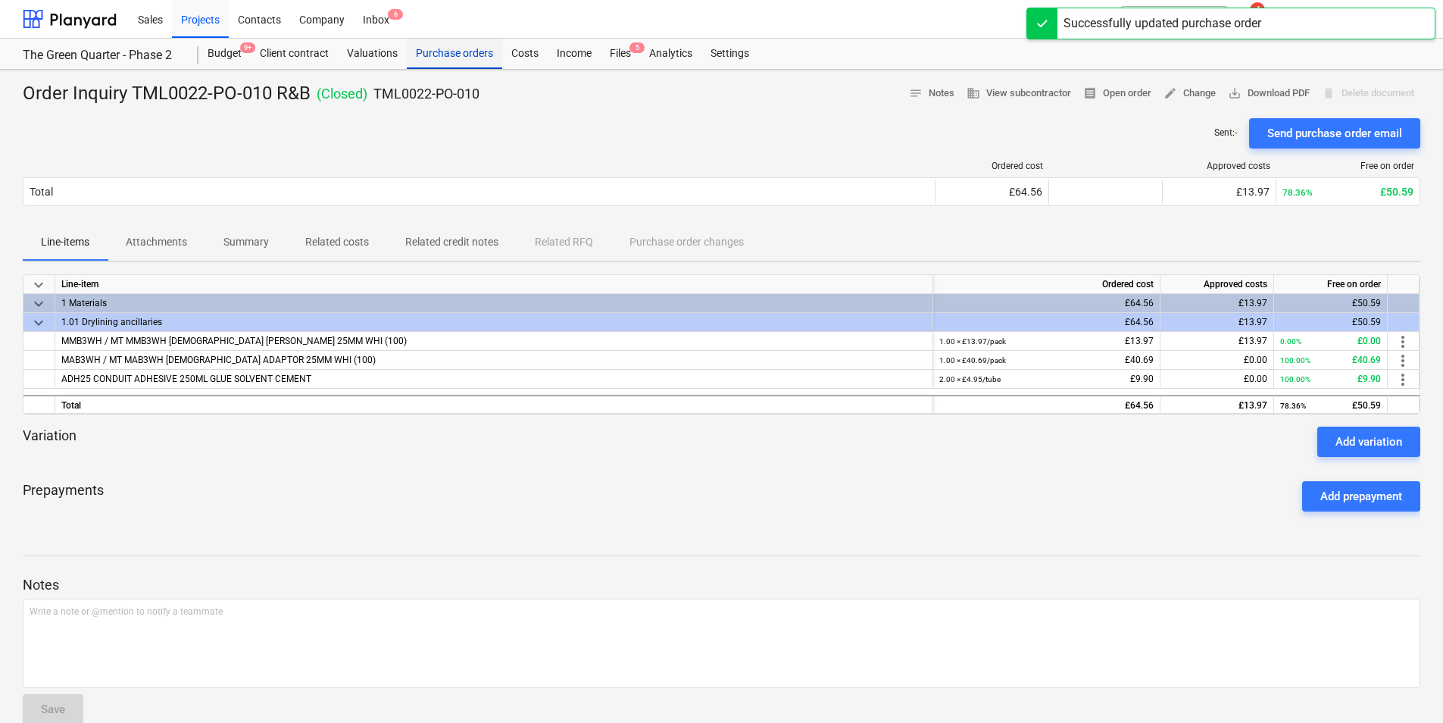
click at [451, 52] on div "Purchase orders" at bounding box center [454, 54] width 95 height 30
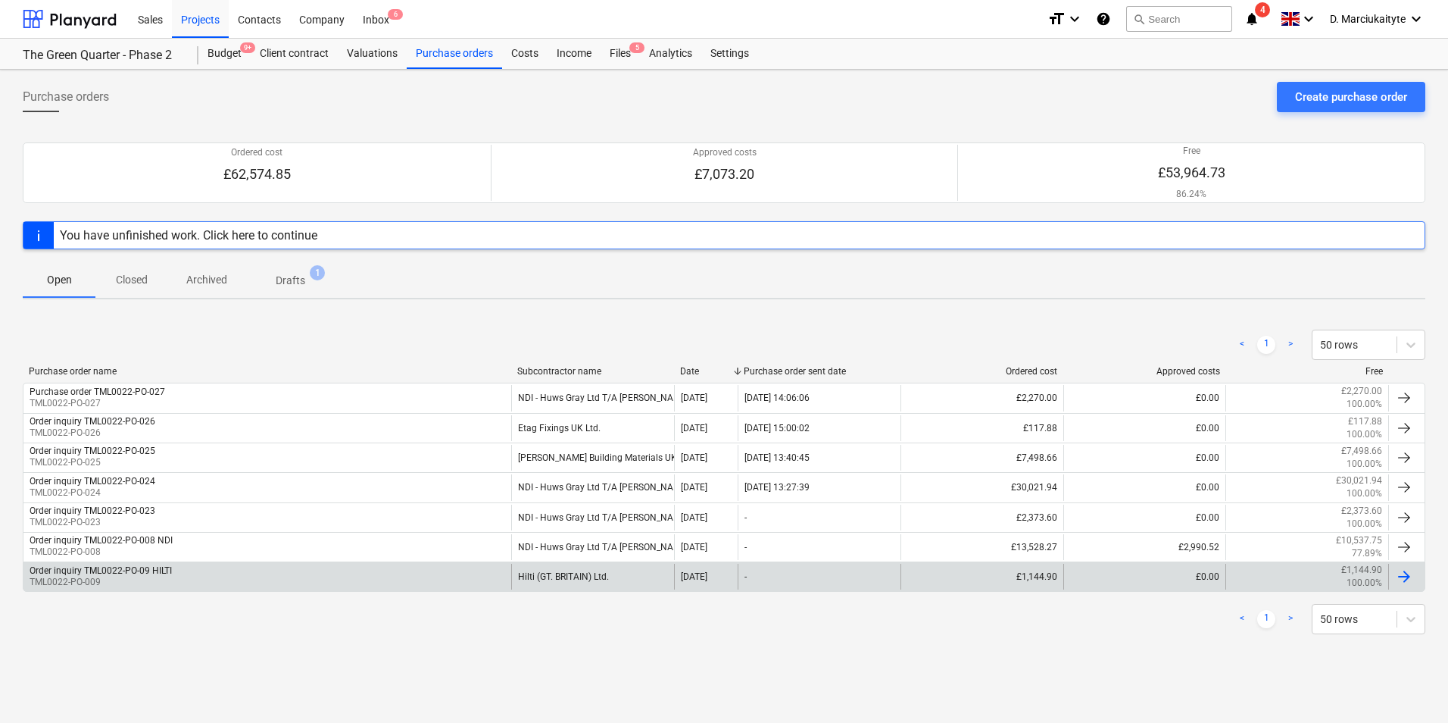
click at [519, 579] on div "Hilti (GT. BRITAIN) Ltd." at bounding box center [592, 577] width 163 height 26
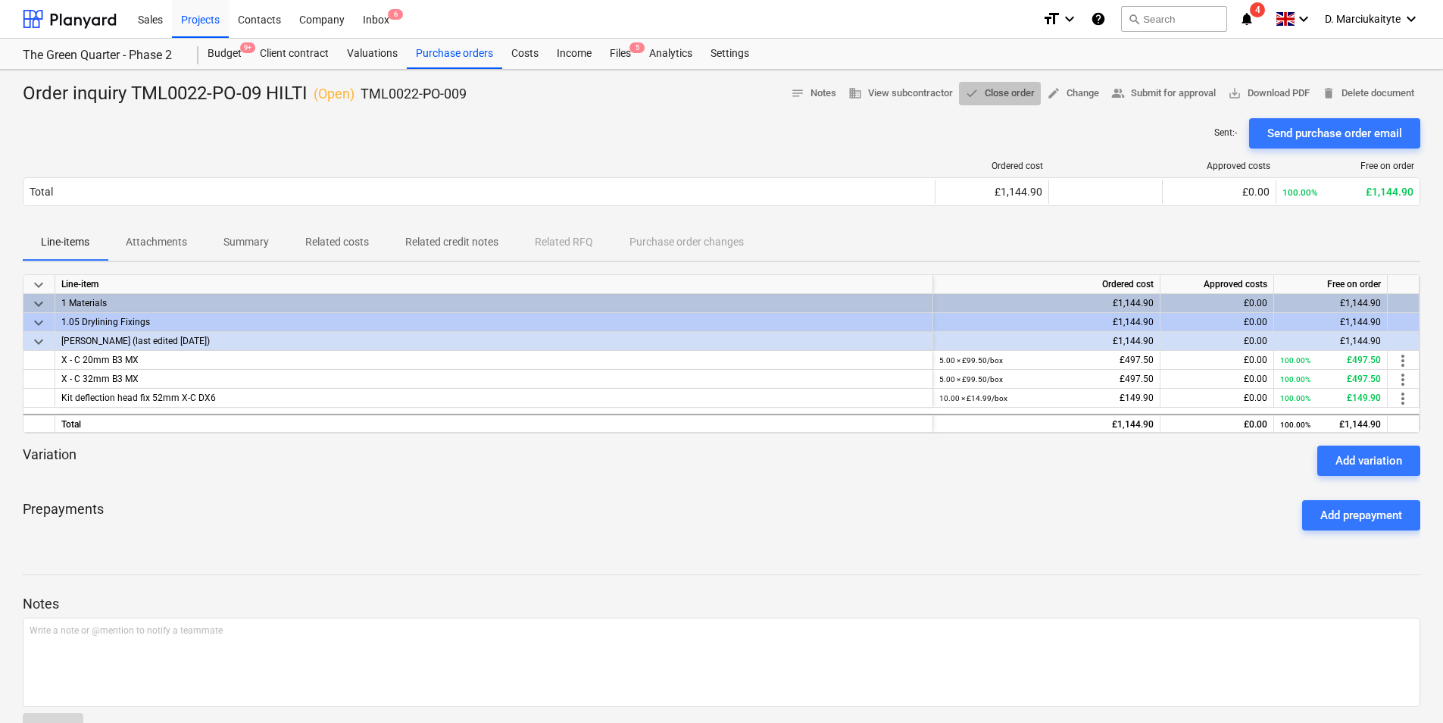
click at [982, 92] on span "done Close order" at bounding box center [1000, 93] width 70 height 17
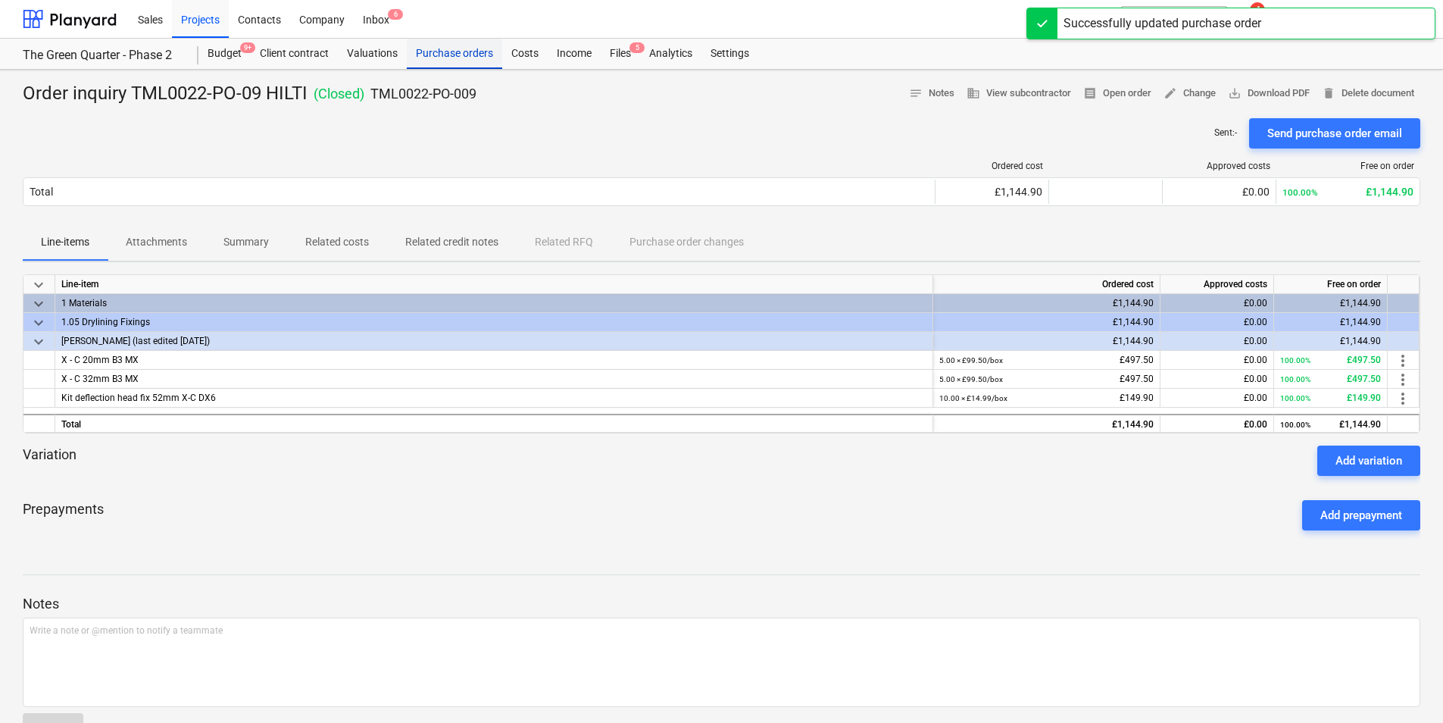
click at [420, 52] on div "Purchase orders" at bounding box center [454, 54] width 95 height 30
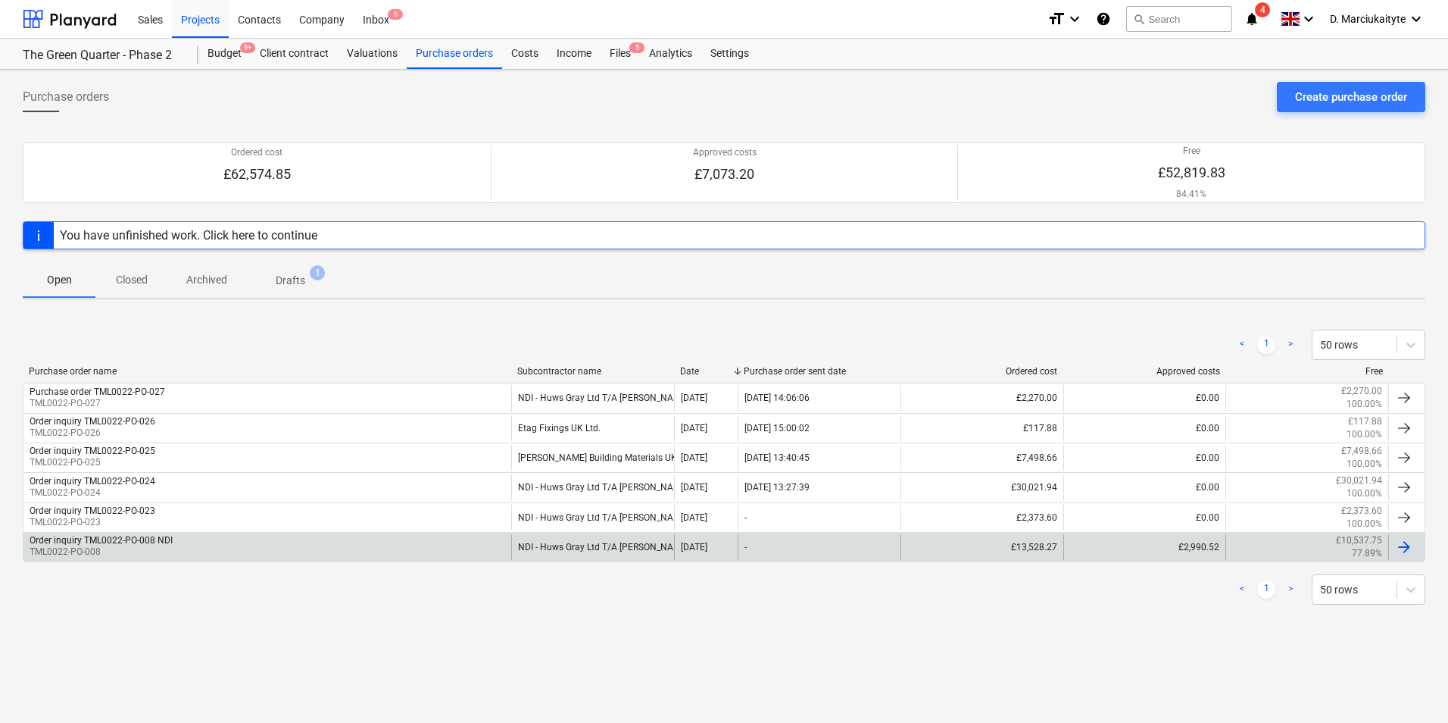
click at [201, 551] on div "Order inquiry TML0022-PO-008 NDI TML0022-PO-008" at bounding box center [267, 547] width 488 height 26
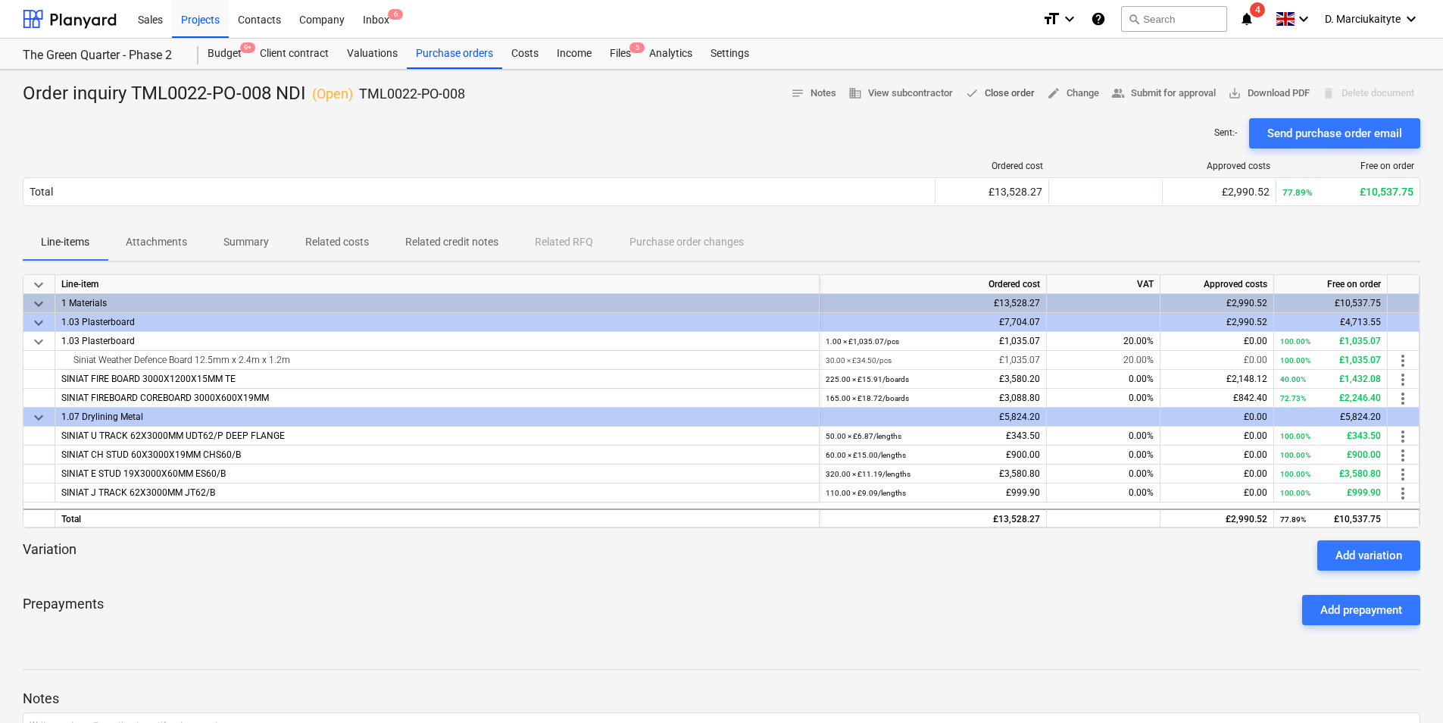
click at [1003, 93] on span "done Close order" at bounding box center [1000, 93] width 70 height 17
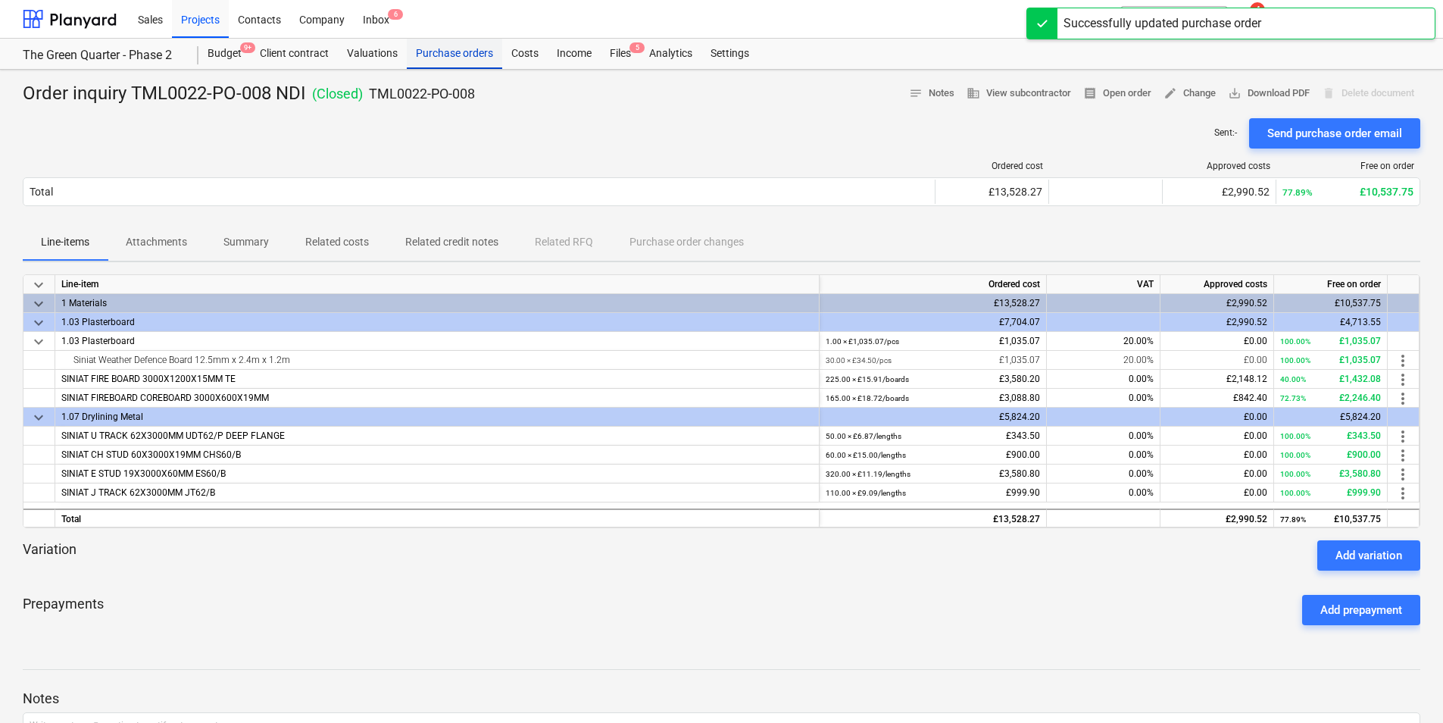
click at [422, 49] on div "Purchase orders" at bounding box center [454, 54] width 95 height 30
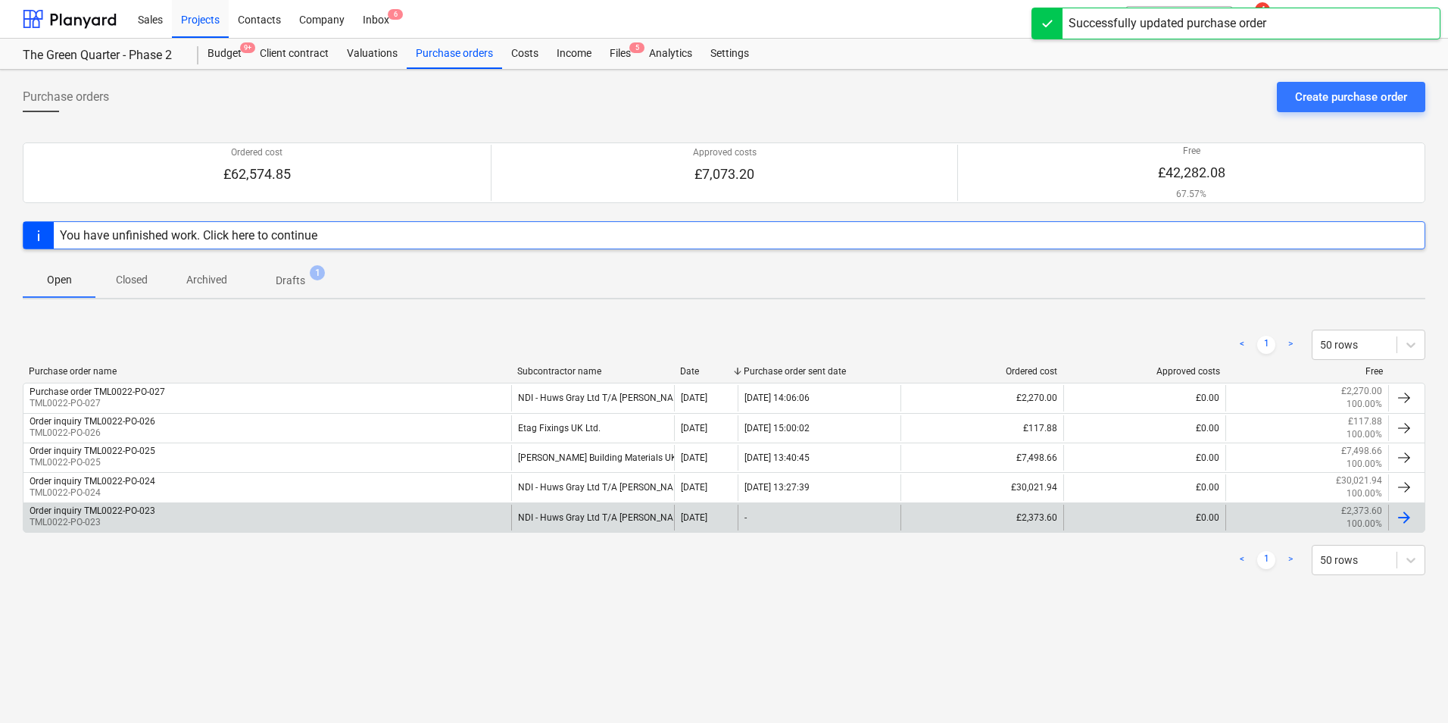
click at [187, 525] on div "Order inquiry TML0022-PO-023 TML0022-PO-023" at bounding box center [267, 517] width 488 height 26
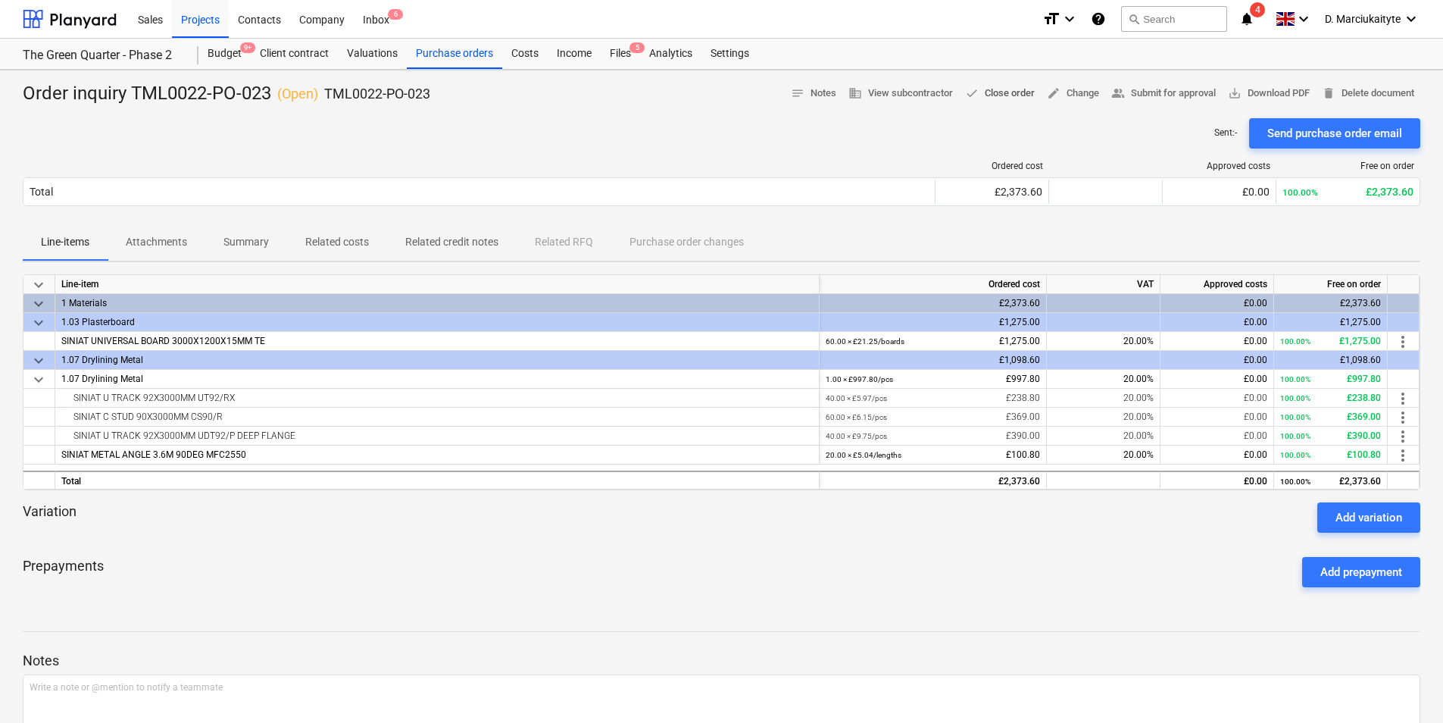
click at [998, 94] on span "done Close order" at bounding box center [1000, 93] width 70 height 17
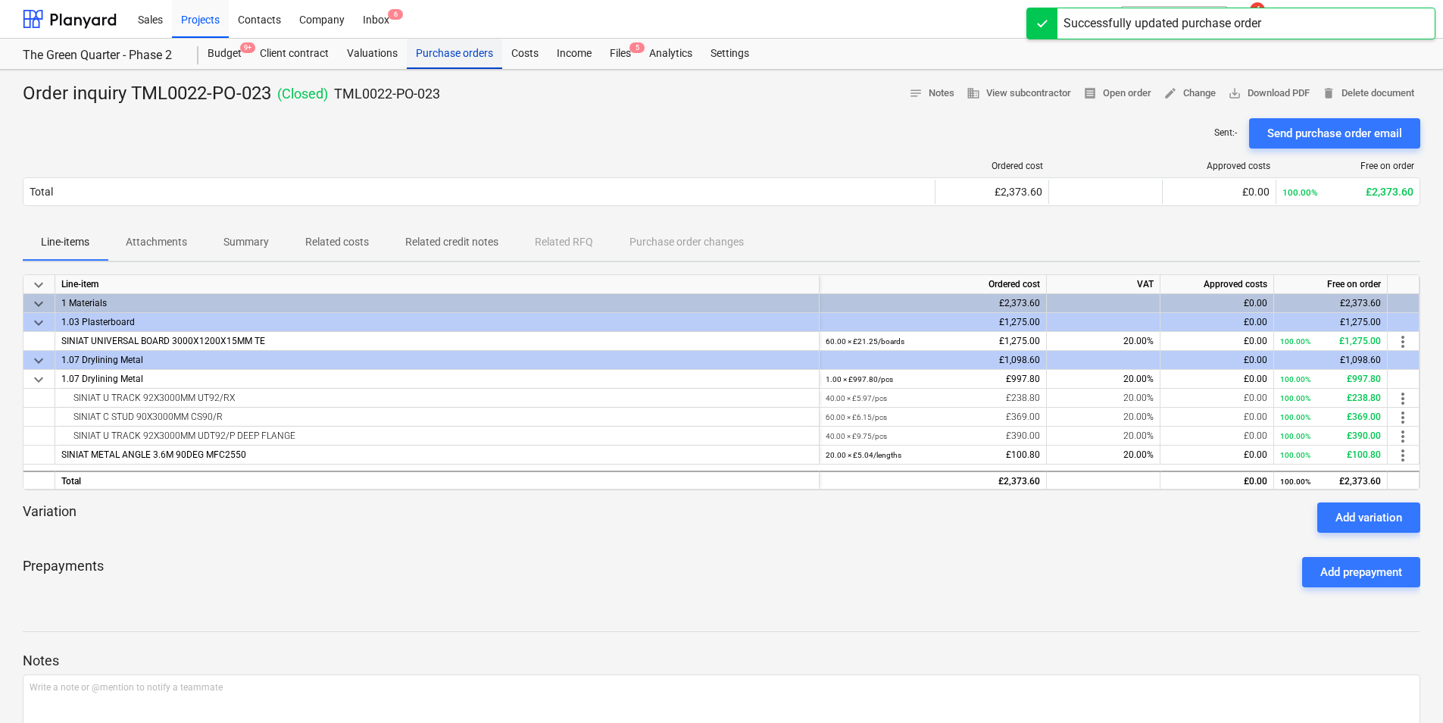
click at [446, 52] on div "Purchase orders" at bounding box center [454, 54] width 95 height 30
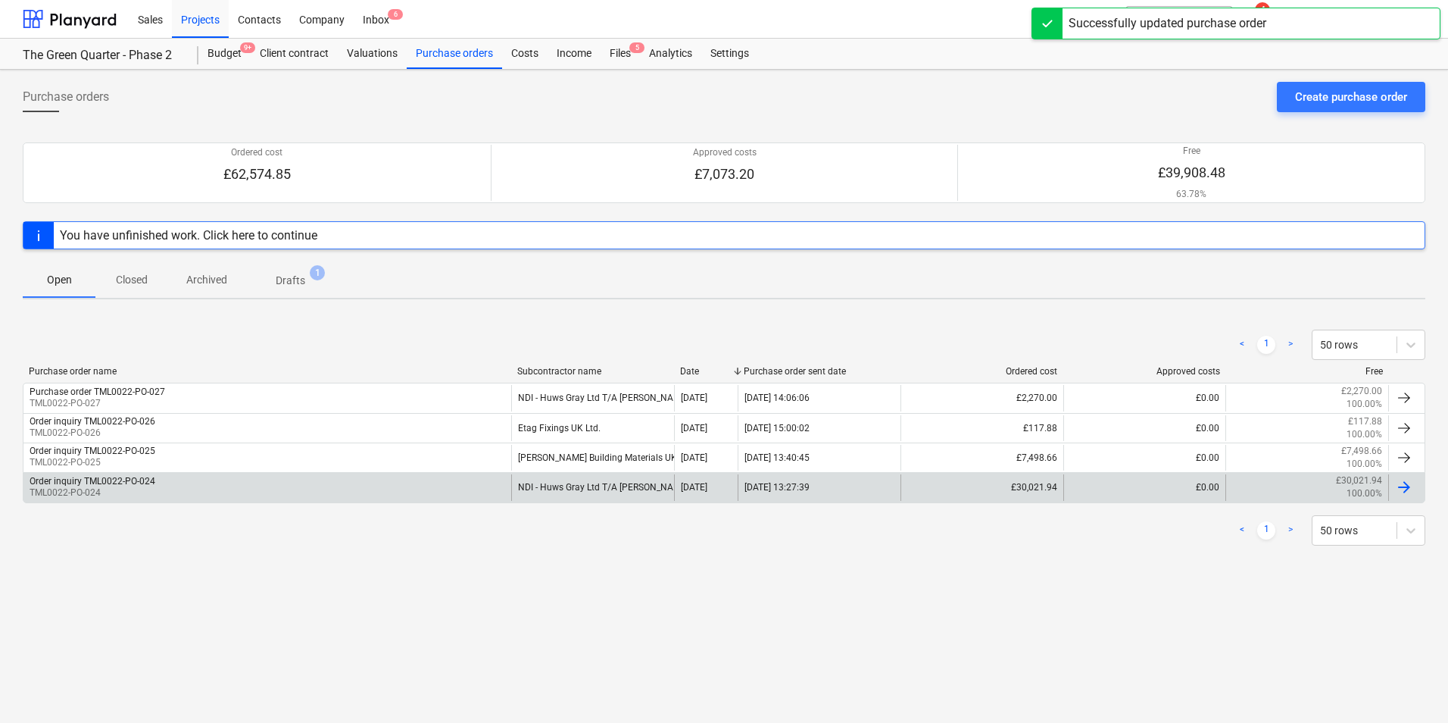
click at [248, 486] on div "Order inquiry TML0022-PO-024 TML0022-PO-024" at bounding box center [267, 487] width 488 height 26
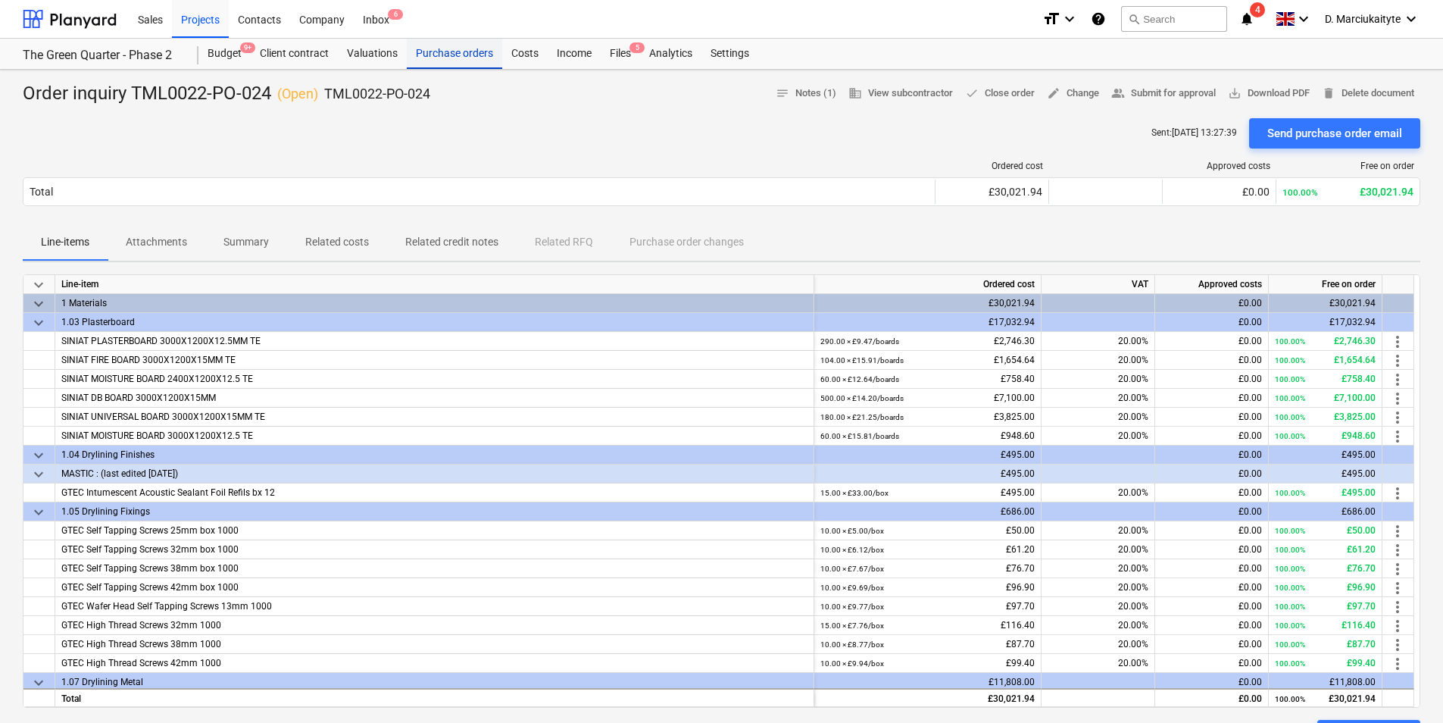
click at [439, 52] on div "Purchase orders" at bounding box center [454, 54] width 95 height 30
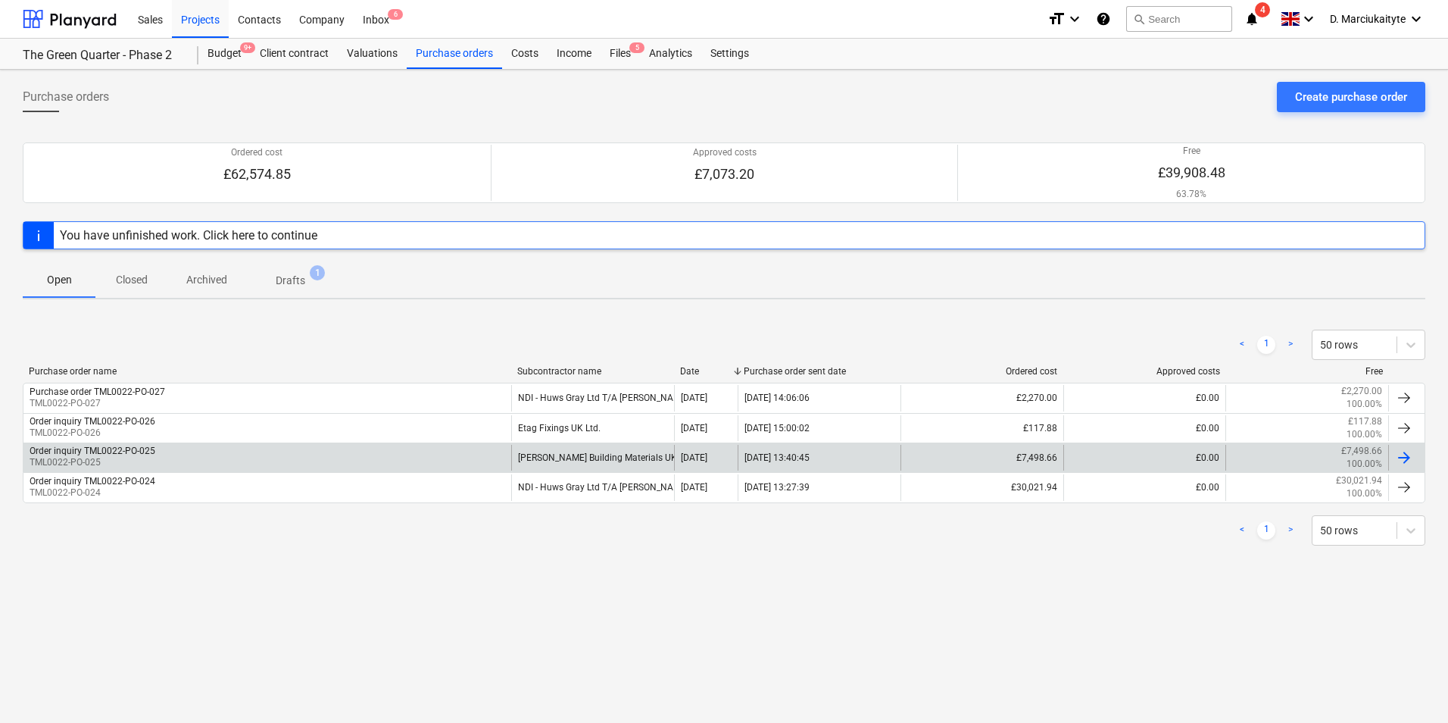
click at [228, 450] on div "Order inquiry TML0022-PO-025 TML0022-PO-025" at bounding box center [267, 458] width 488 height 26
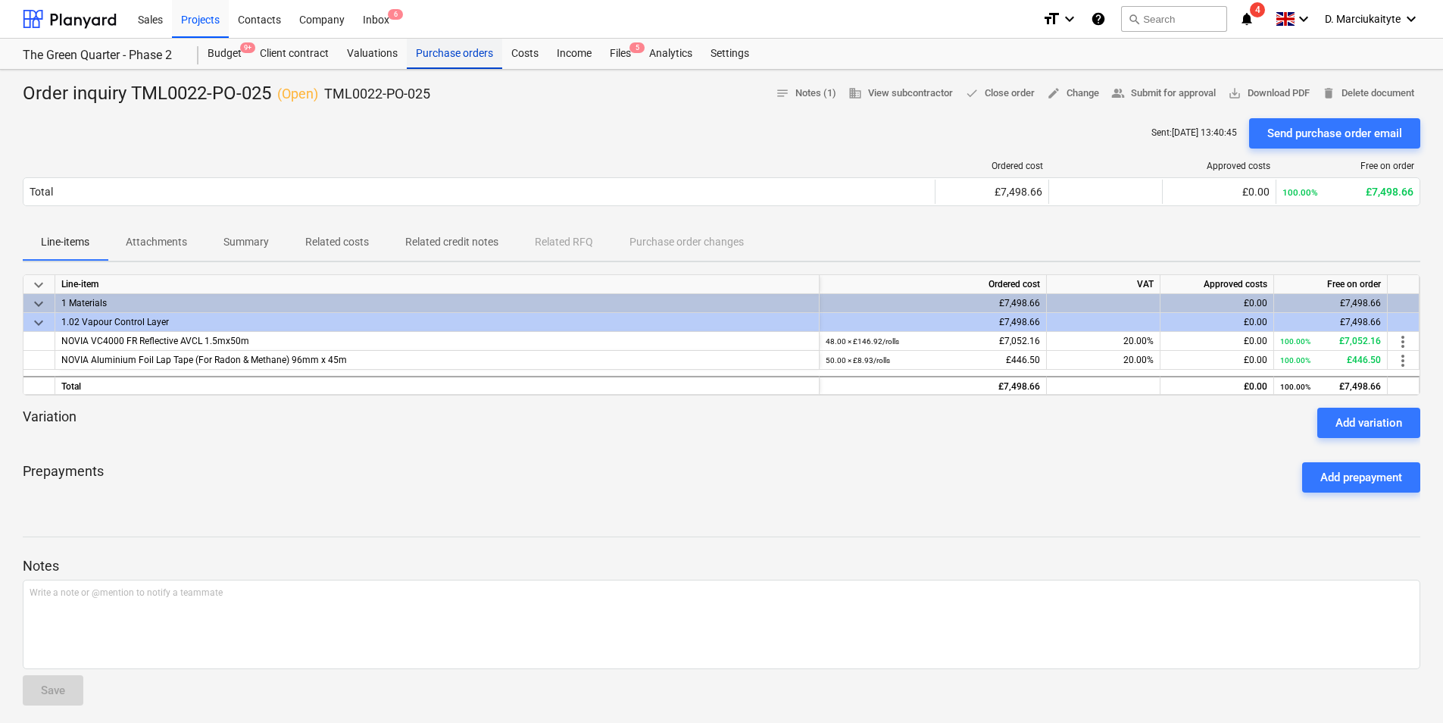
click at [439, 55] on div "Purchase orders" at bounding box center [454, 54] width 95 height 30
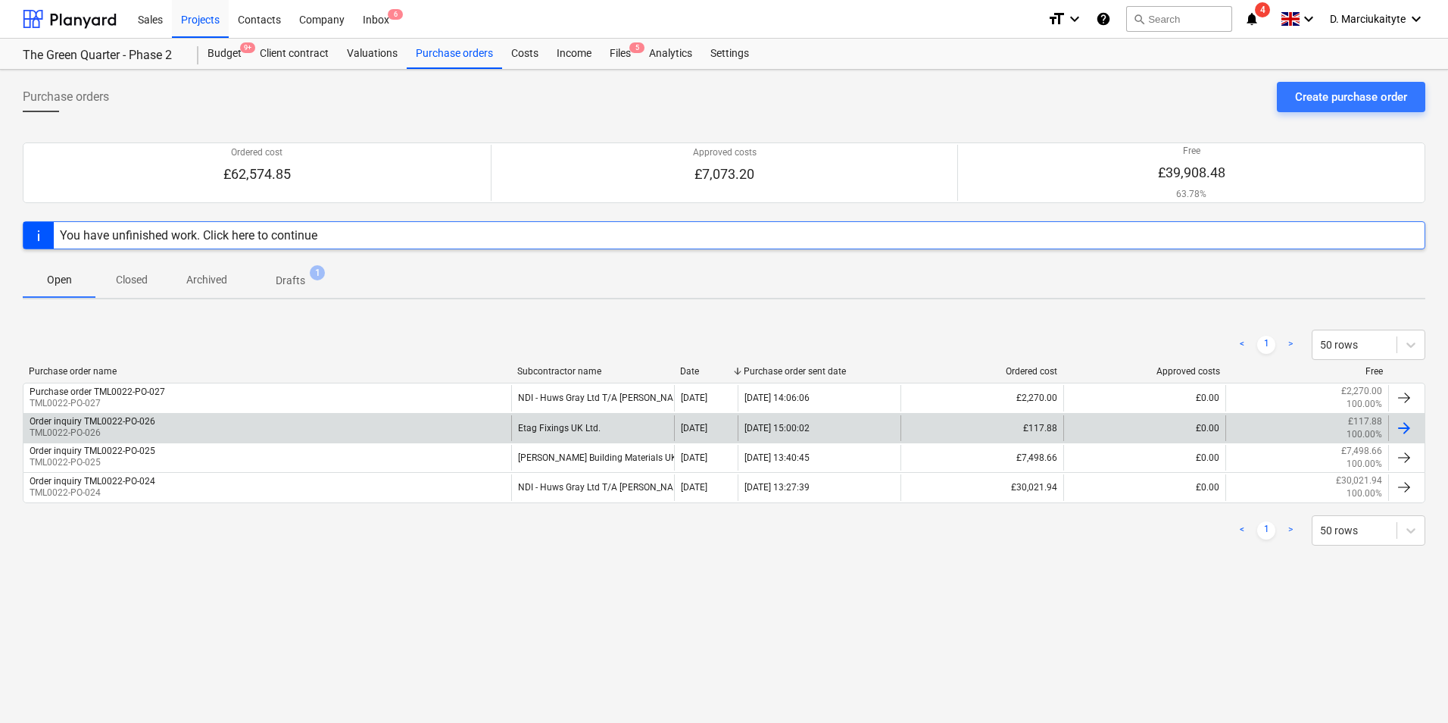
click at [323, 420] on div "Order inquiry TML0022-PO-026 TML0022-PO-026" at bounding box center [267, 428] width 488 height 26
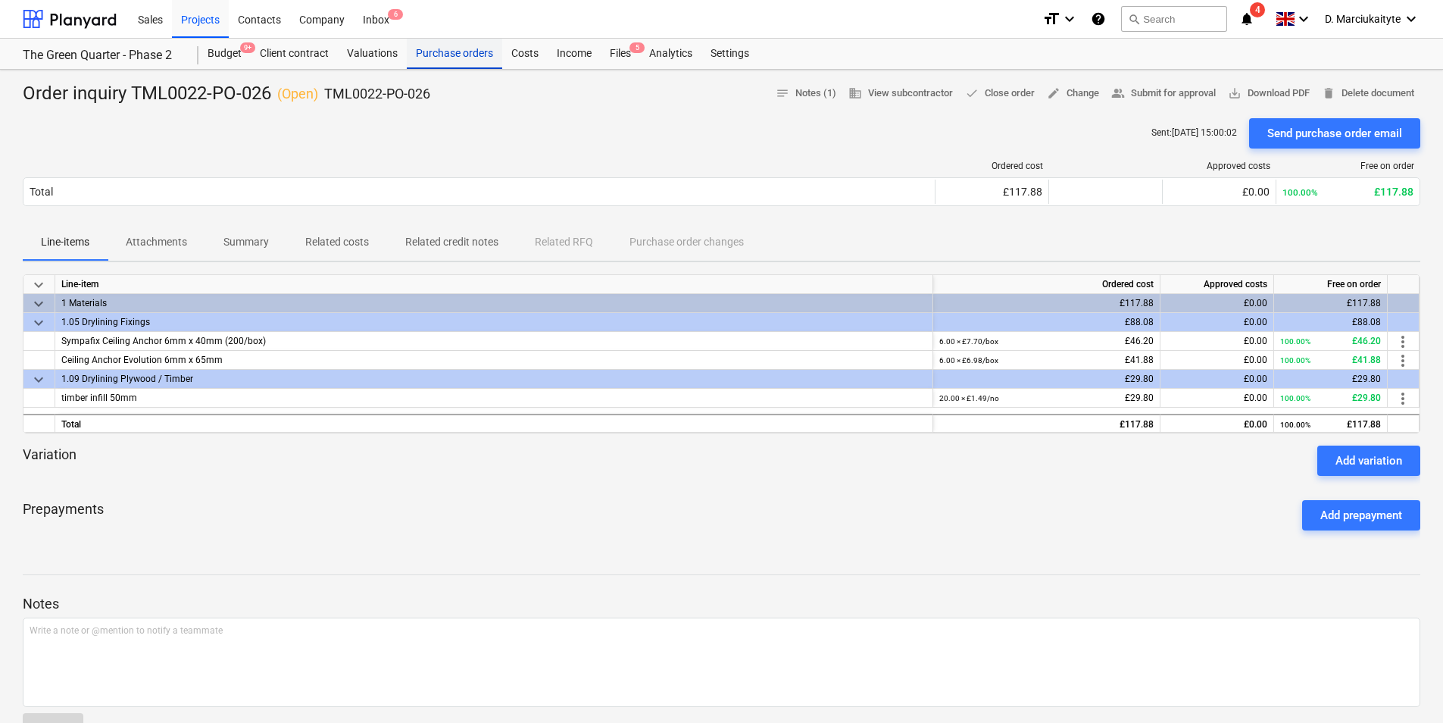
click at [455, 52] on div "Purchase orders" at bounding box center [454, 54] width 95 height 30
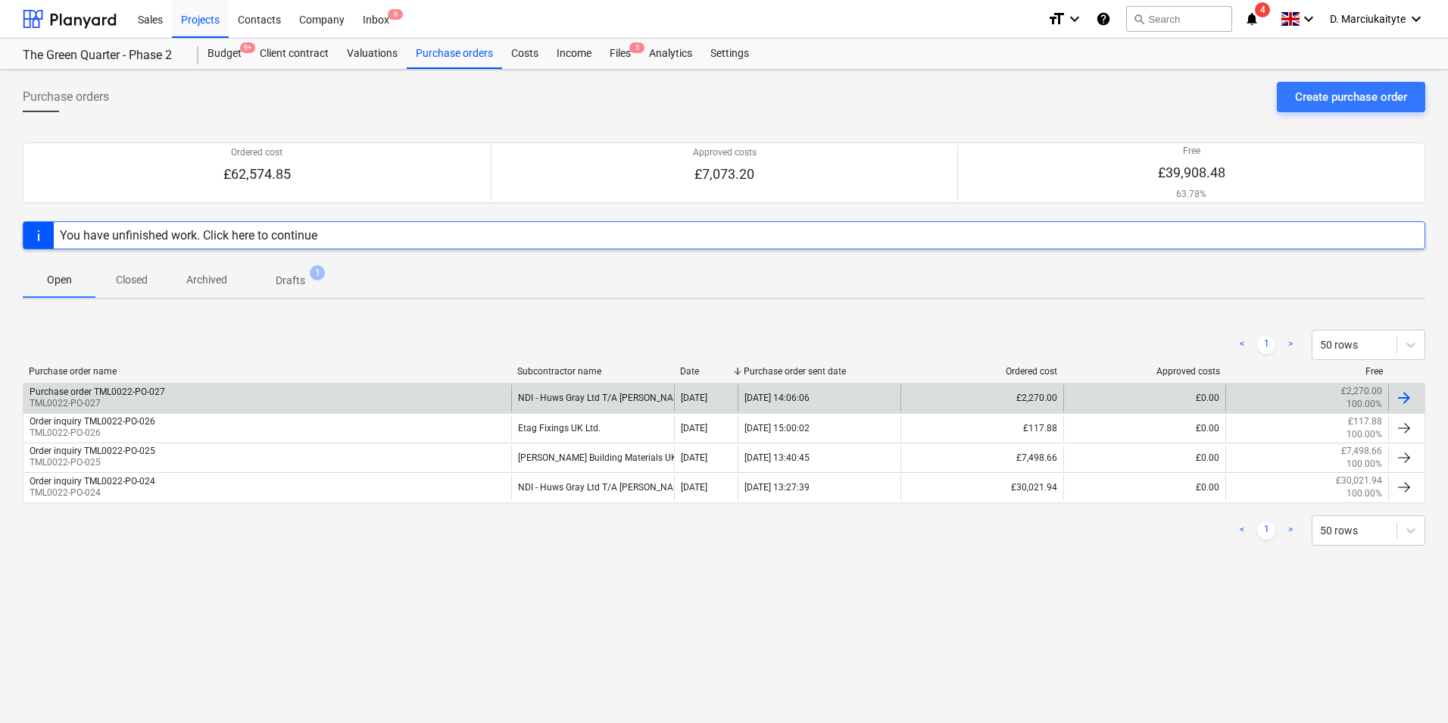
click at [115, 398] on p "TML0022-PO-027" at bounding box center [98, 403] width 136 height 13
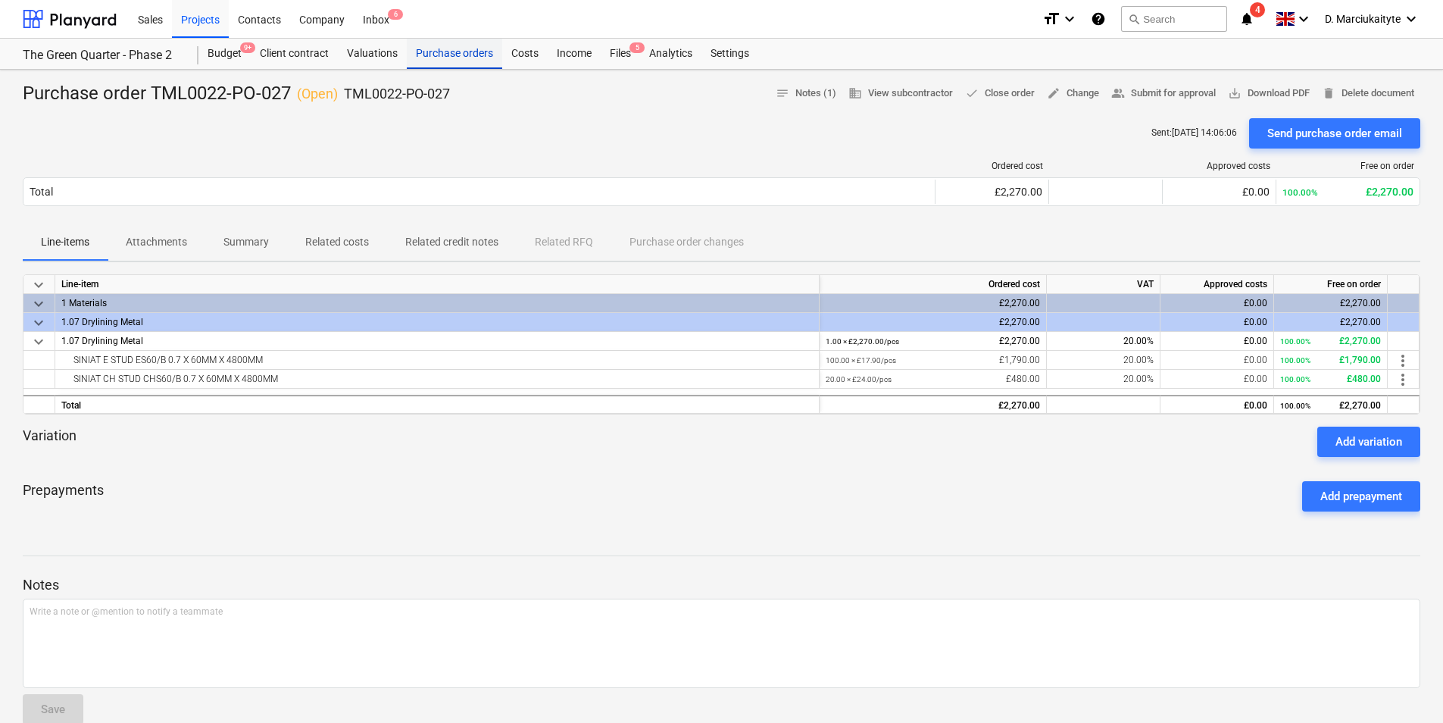
click at [491, 52] on div "Purchase orders" at bounding box center [454, 54] width 95 height 30
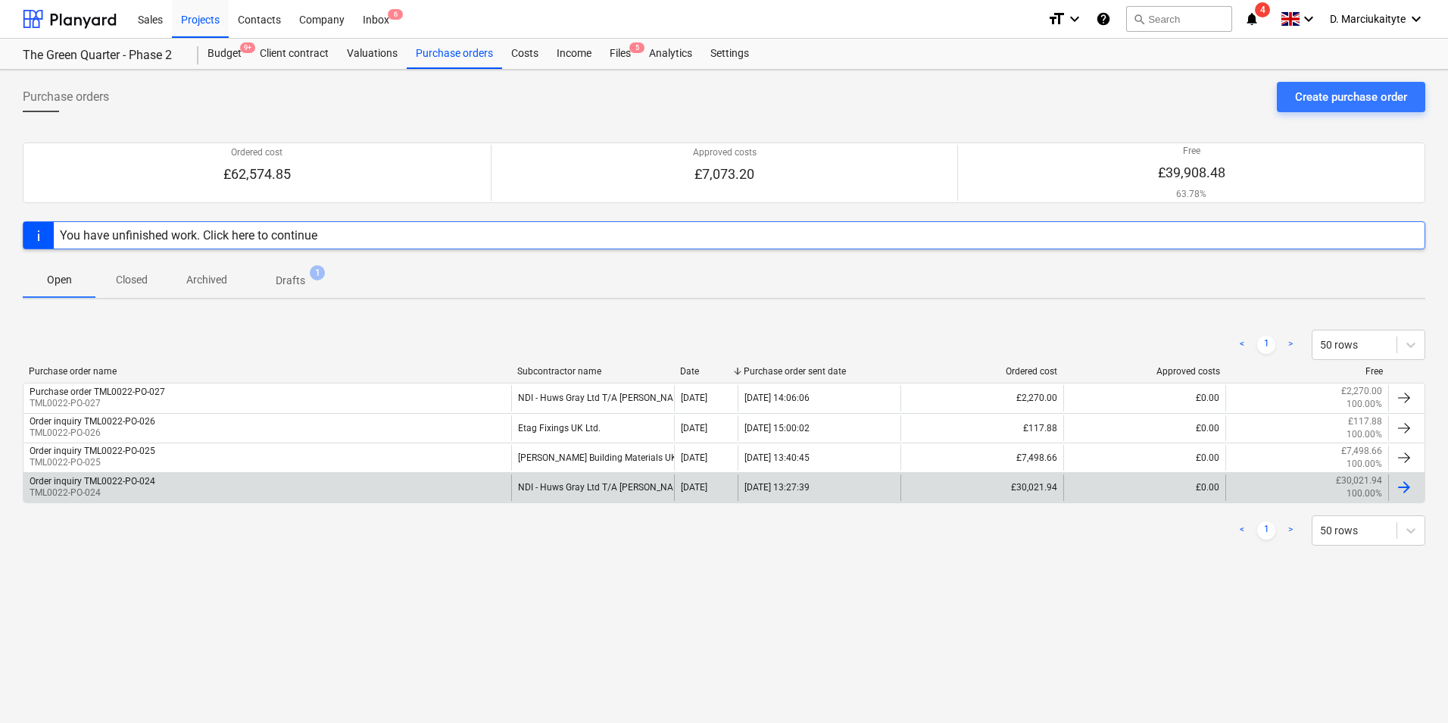
click at [413, 485] on div "Order inquiry TML0022-PO-024 TML0022-PO-024" at bounding box center [267, 487] width 488 height 26
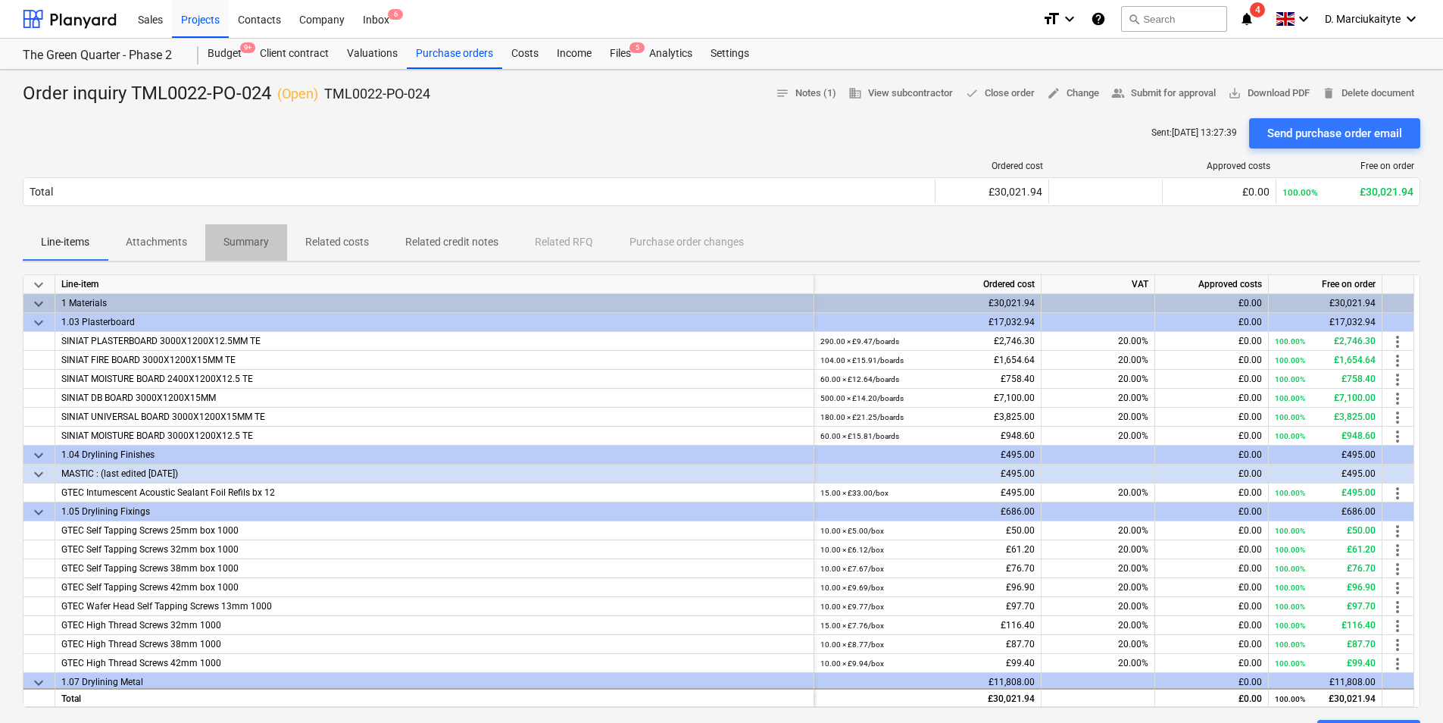
click at [255, 244] on p "Summary" at bounding box center [245, 242] width 45 height 16
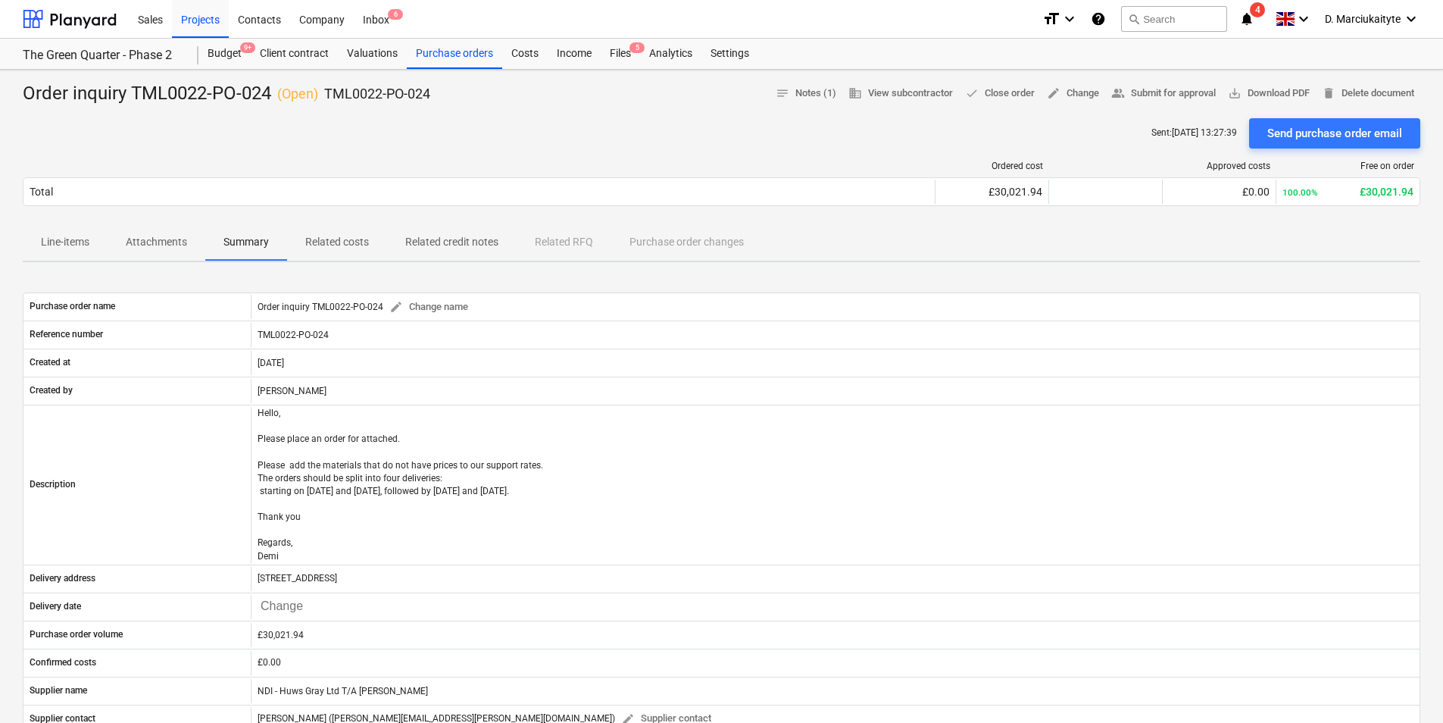
click at [168, 246] on p "Attachments" at bounding box center [156, 242] width 61 height 16
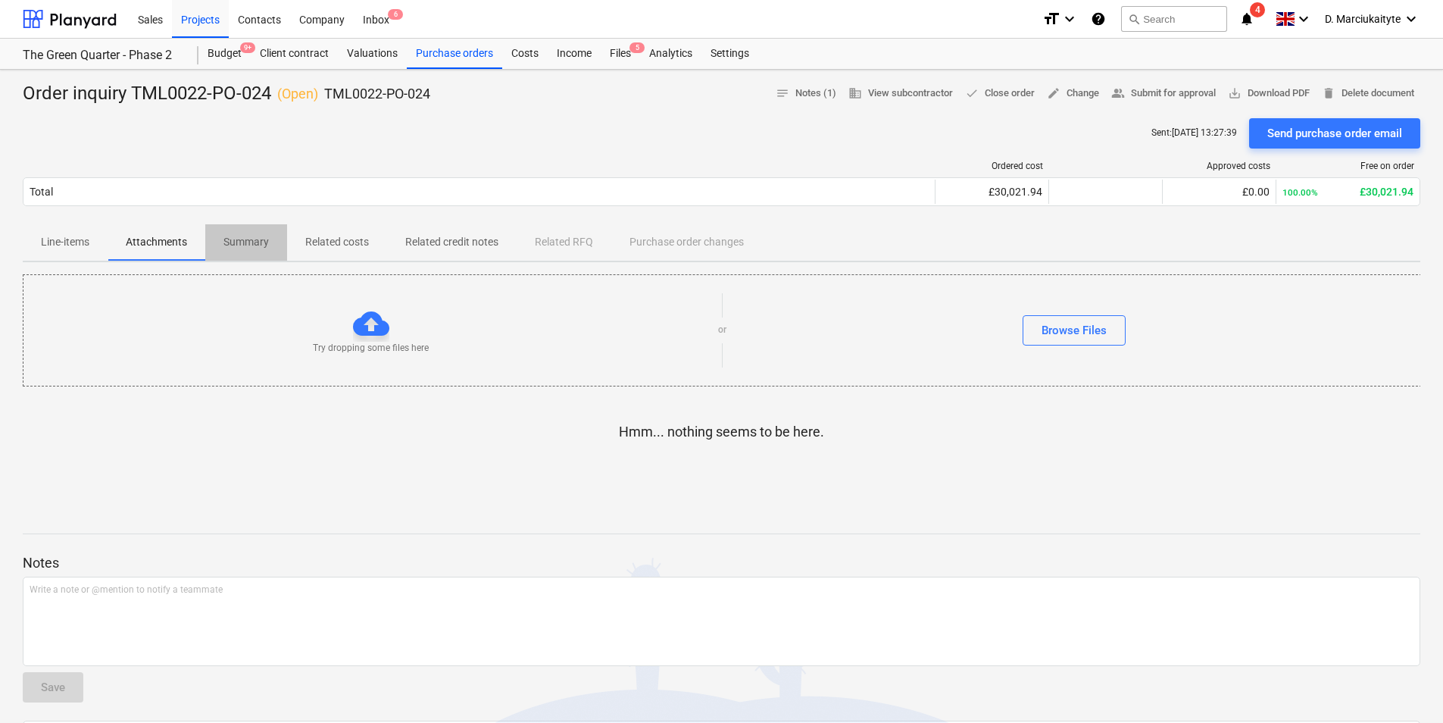
click at [254, 246] on p "Summary" at bounding box center [245, 242] width 45 height 16
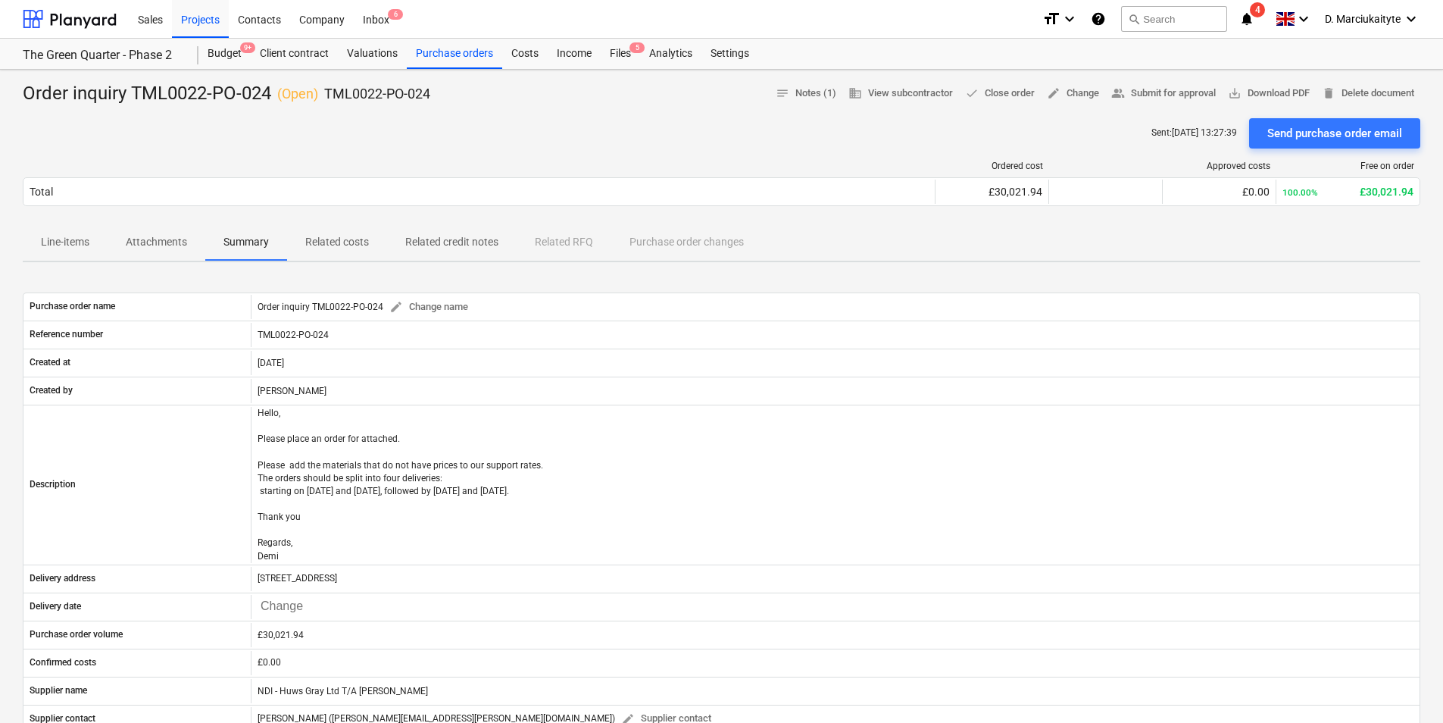
click at [77, 246] on p "Line-items" at bounding box center [65, 242] width 48 height 16
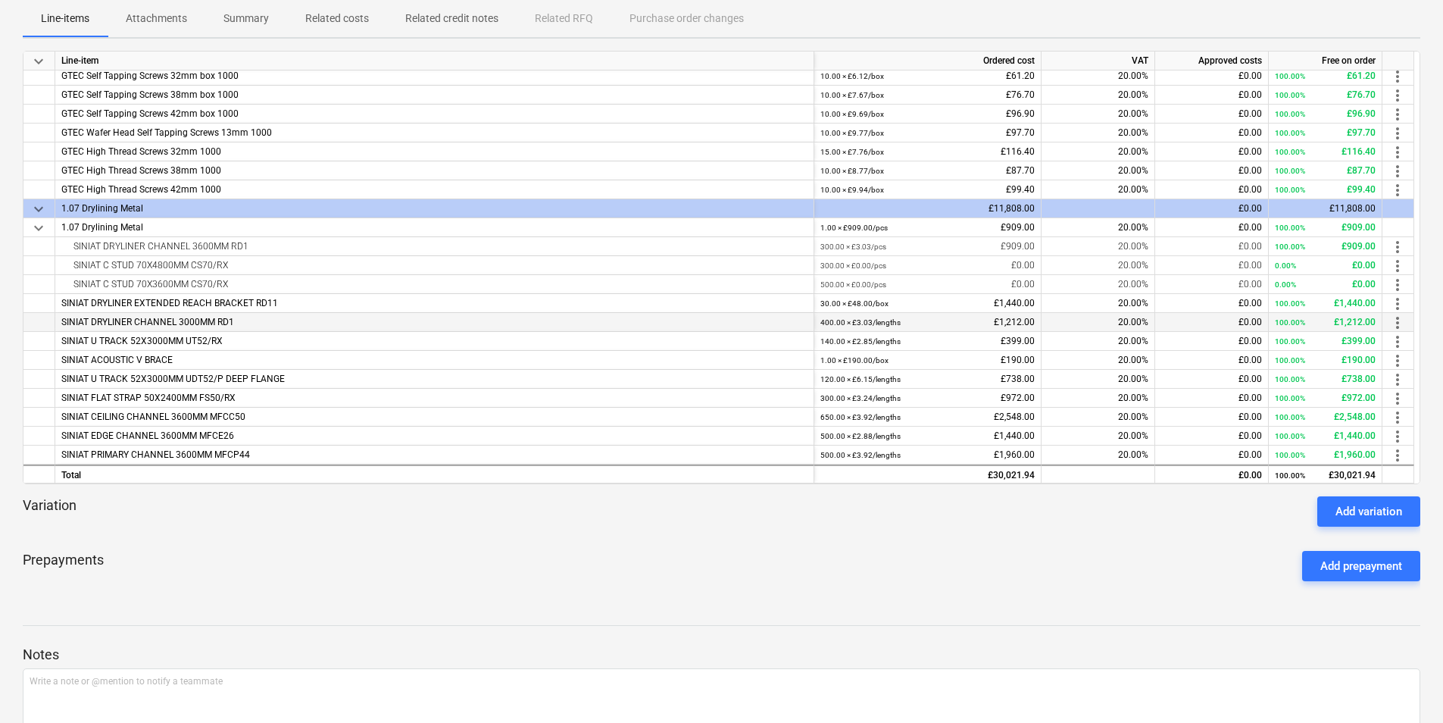
scroll to position [227, 0]
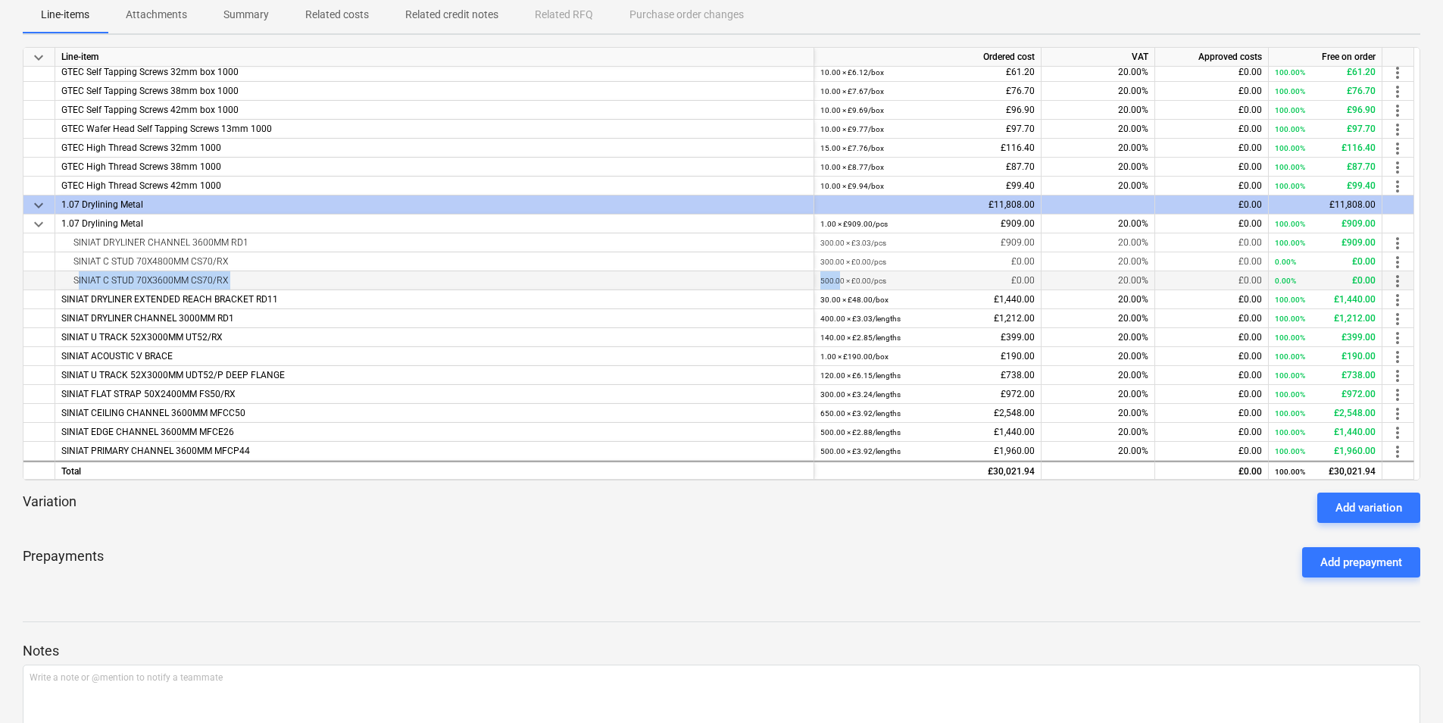
drag, startPoint x: 839, startPoint y: 276, endPoint x: 58, endPoint y: 276, distance: 781.0
click at [0, 0] on div "SINIAT C STUD 70X3600MM CS70/RX 500.00 × £0.00 / pcs £0.00 20.00% £0.00 0.00% £…" at bounding box center [0, 0] width 0 height 0
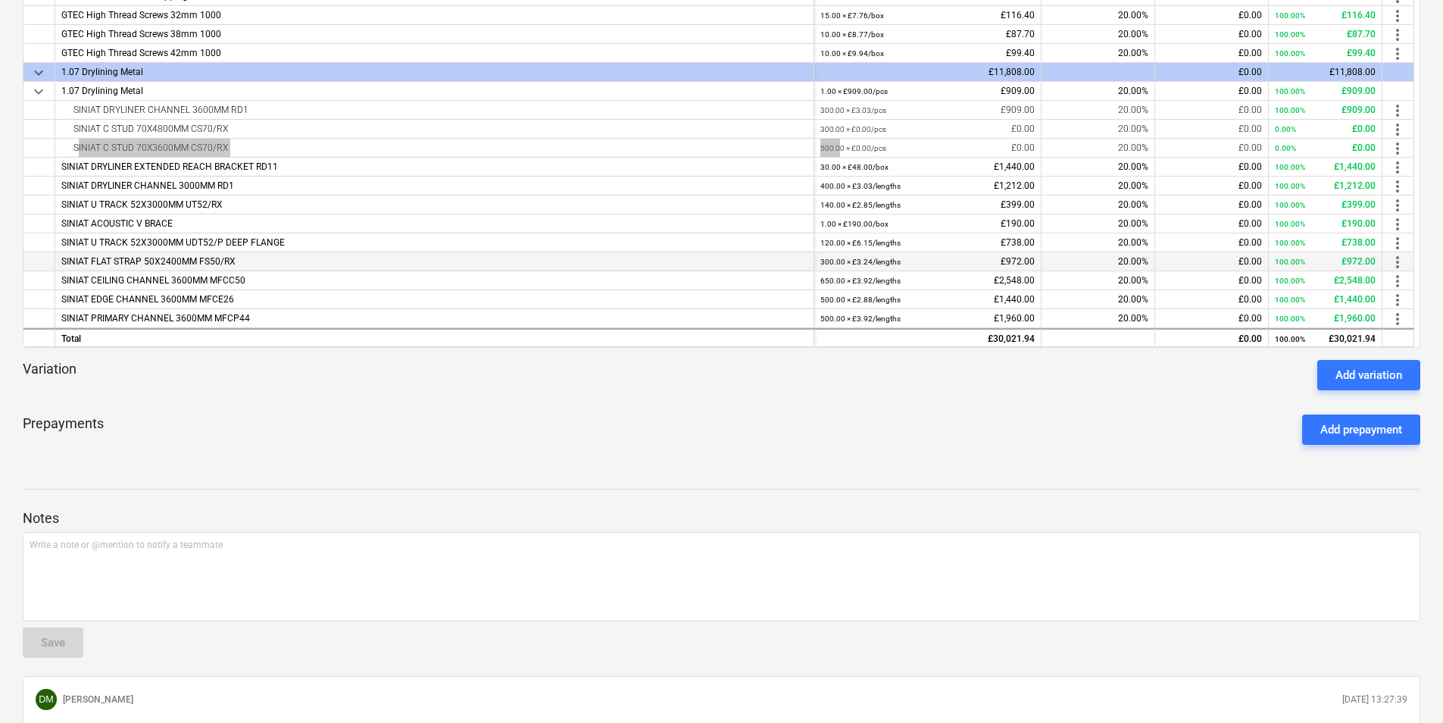
scroll to position [379, 0]
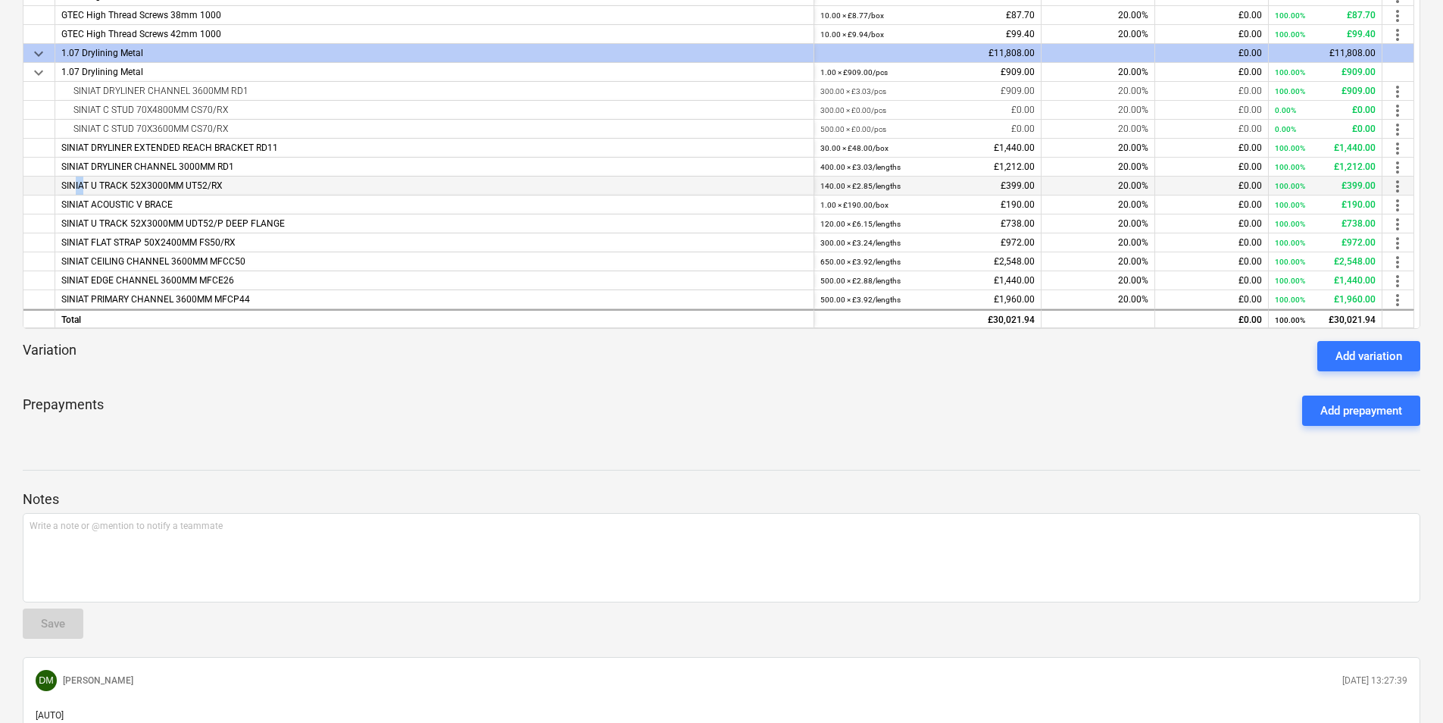
drag, startPoint x: 72, startPoint y: 181, endPoint x: 94, endPoint y: 181, distance: 22.0
click at [94, 181] on span "SINIAT U TRACK 52X3000MM UT52/RX" at bounding box center [141, 185] width 161 height 11
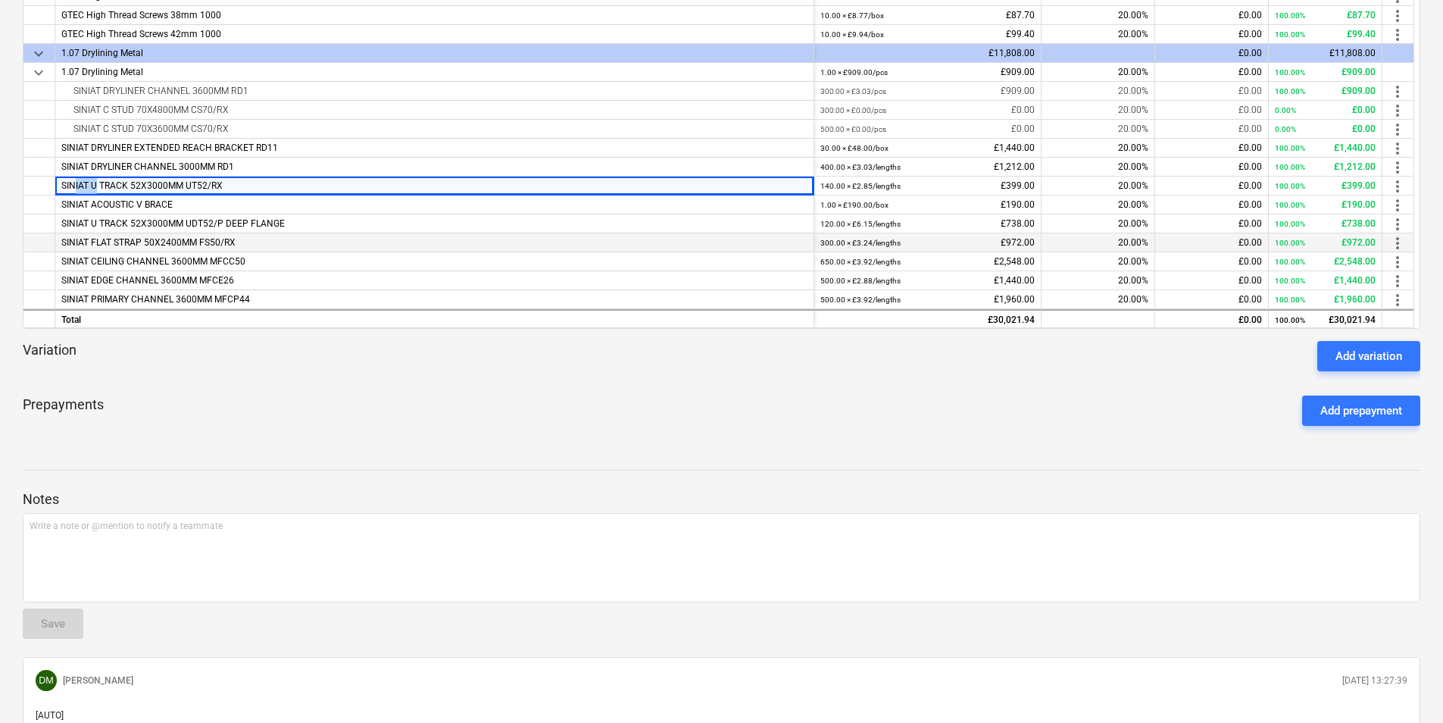
click at [700, 235] on div "SINIAT FLAT STRAP 50X2400MM FS50/RX" at bounding box center [434, 242] width 759 height 19
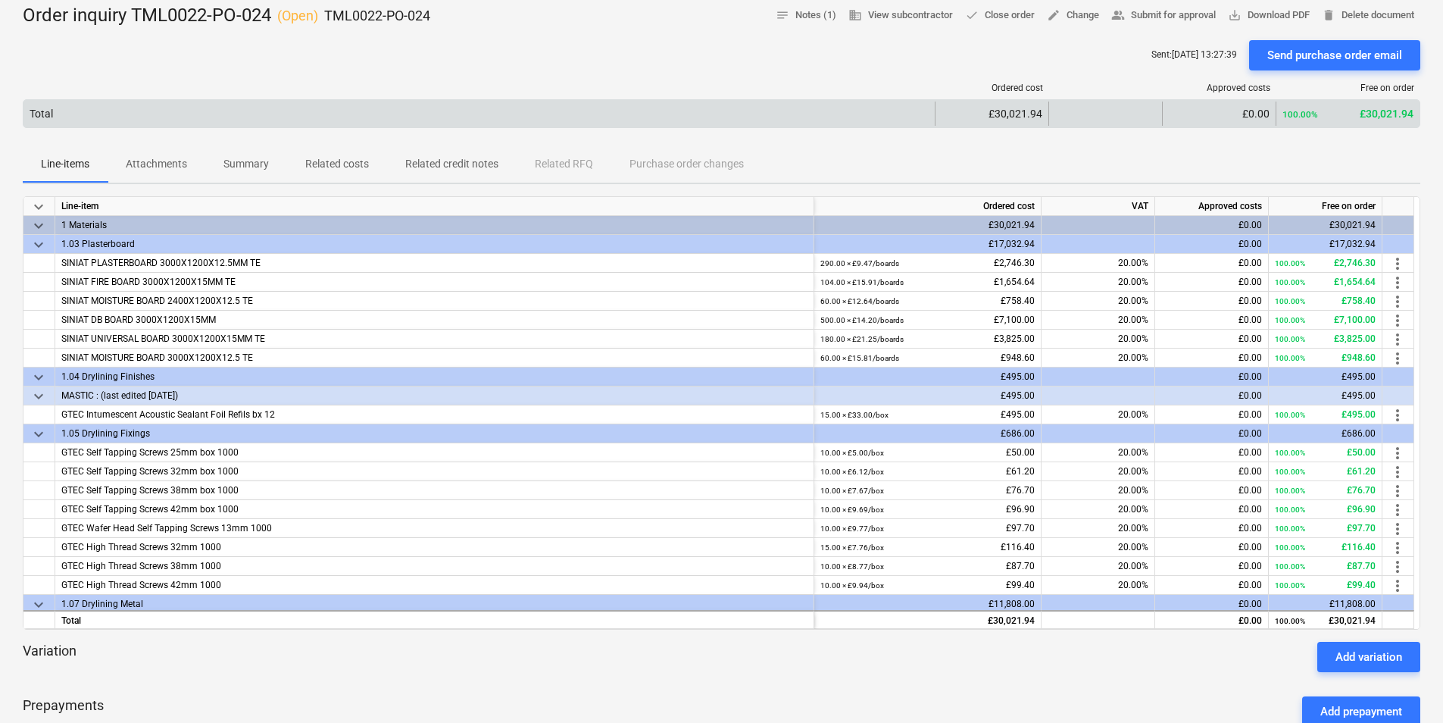
scroll to position [0, 0]
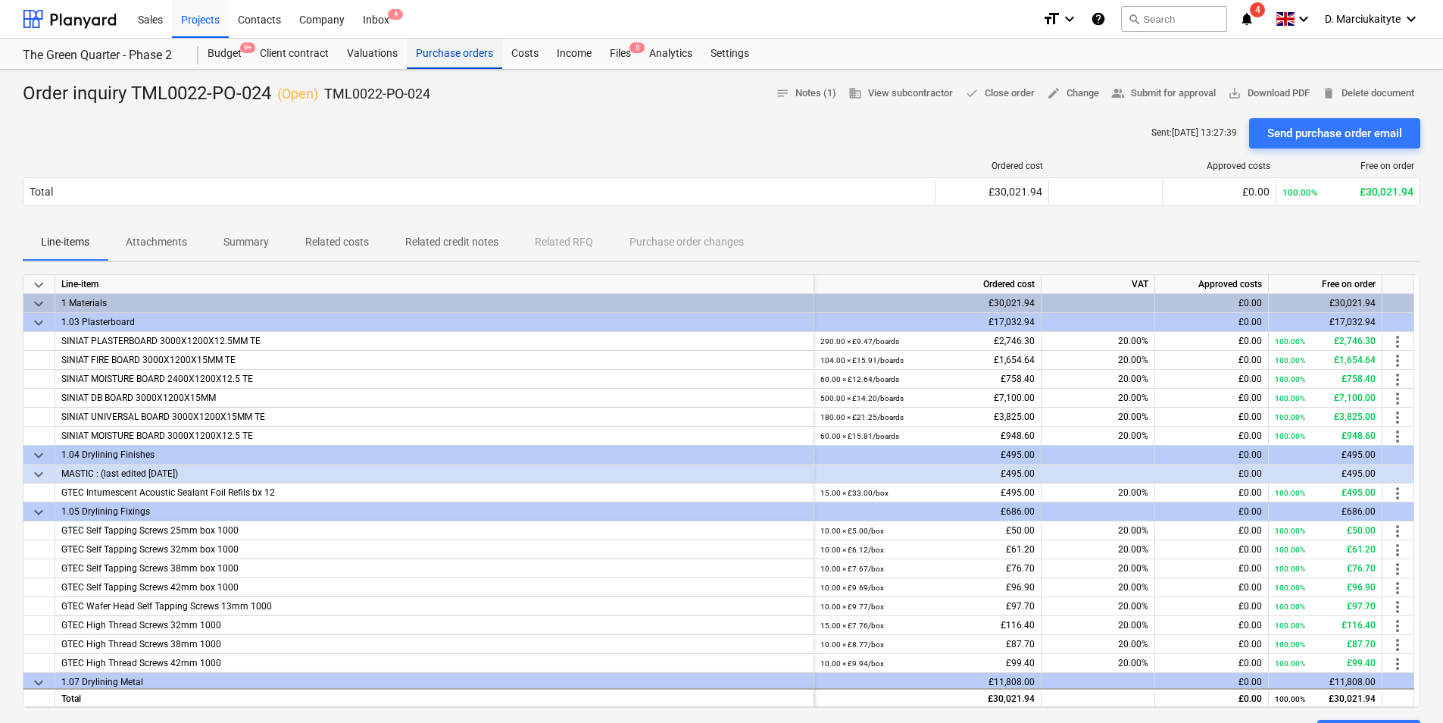
click at [466, 50] on div "Purchase orders" at bounding box center [454, 54] width 95 height 30
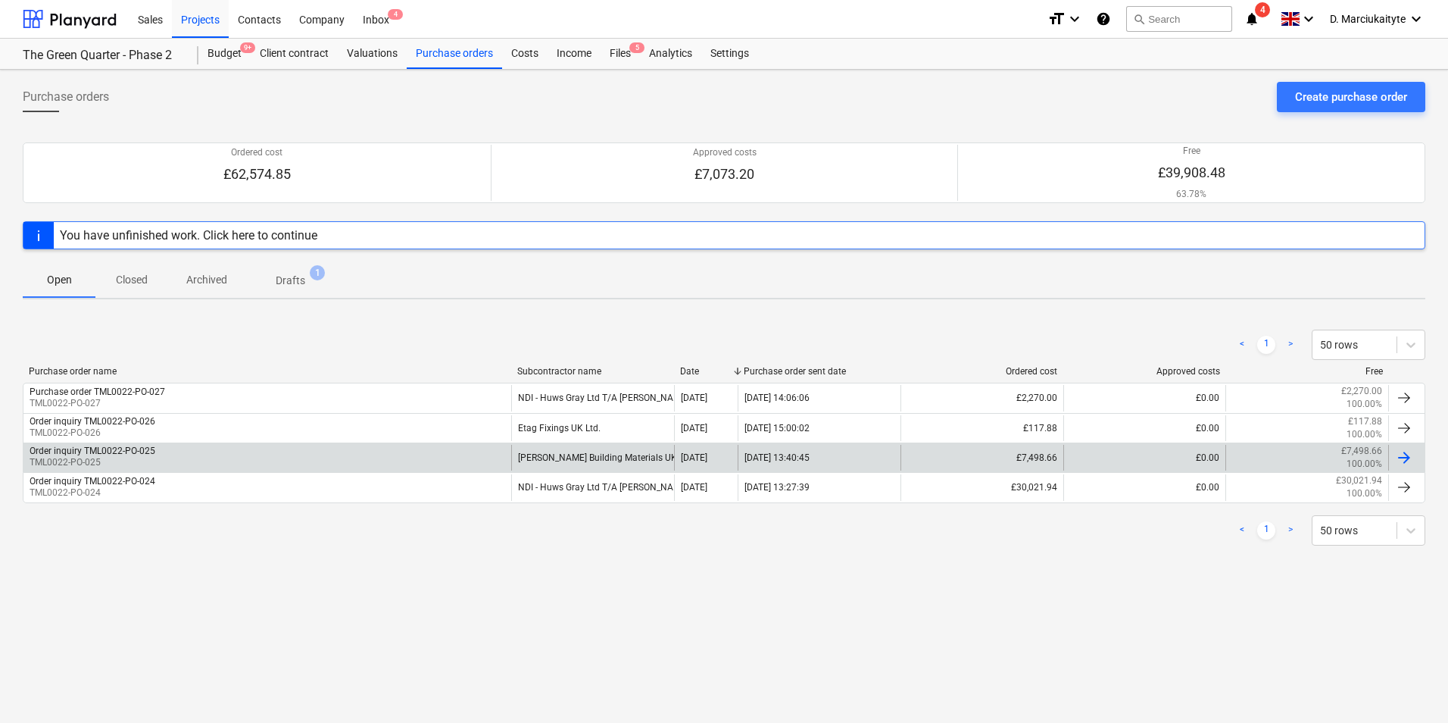
click at [136, 445] on div "Order inquiry TML0022-PO-025" at bounding box center [93, 450] width 126 height 11
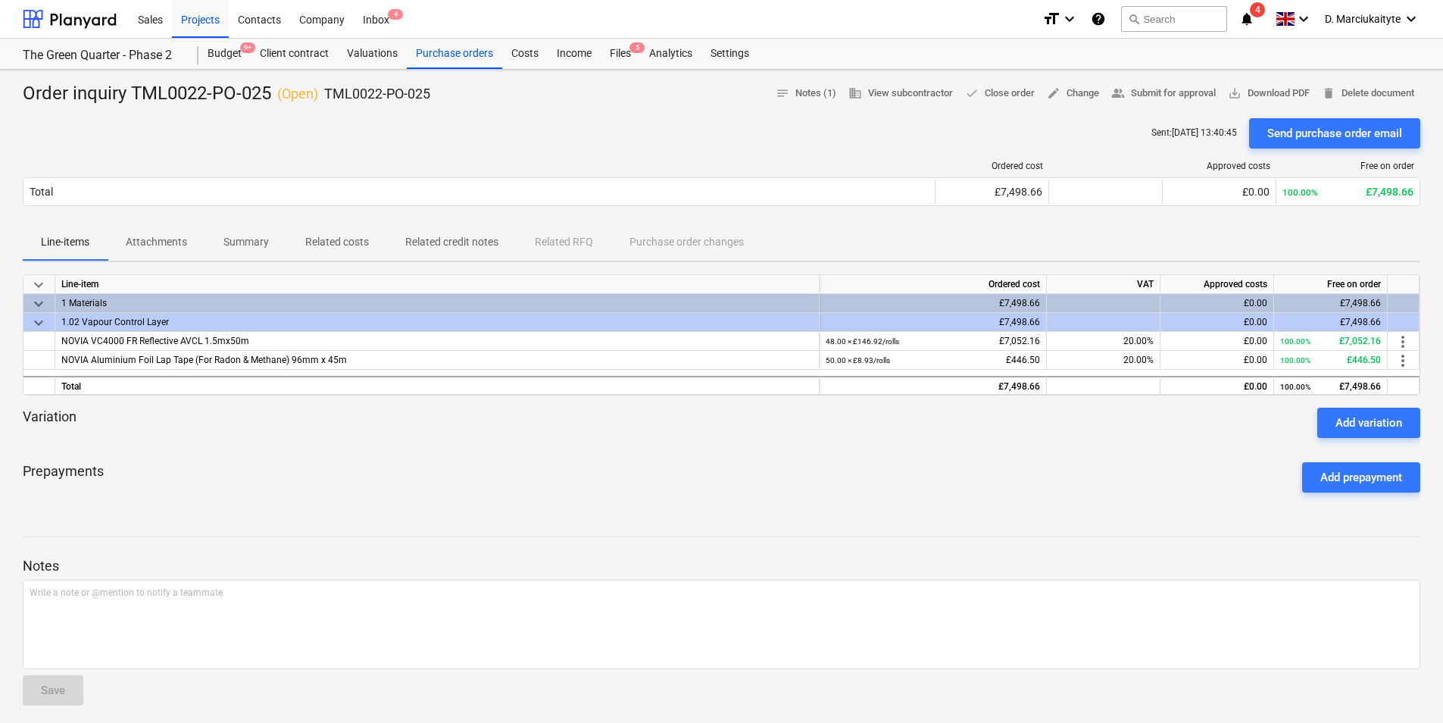
click at [236, 244] on p "Summary" at bounding box center [245, 242] width 45 height 16
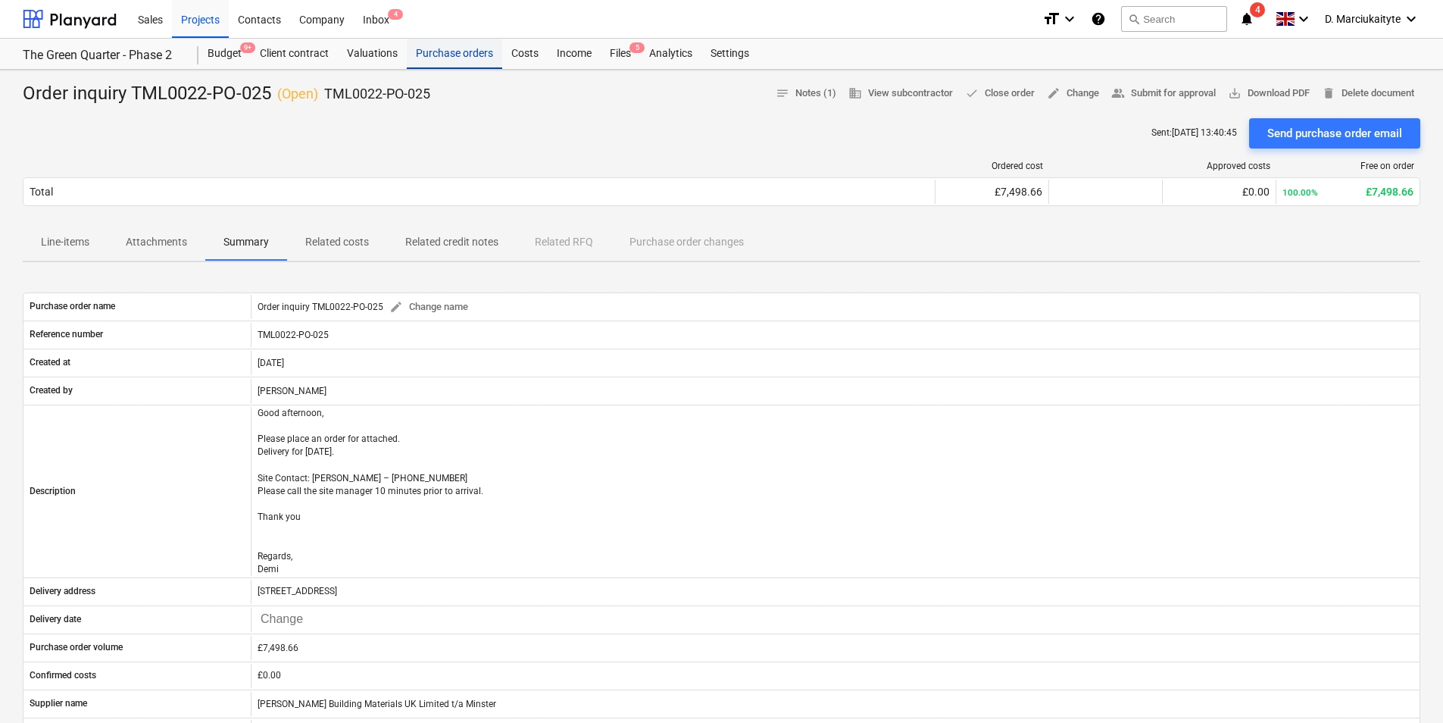
click at [480, 57] on div "Purchase orders" at bounding box center [454, 54] width 95 height 30
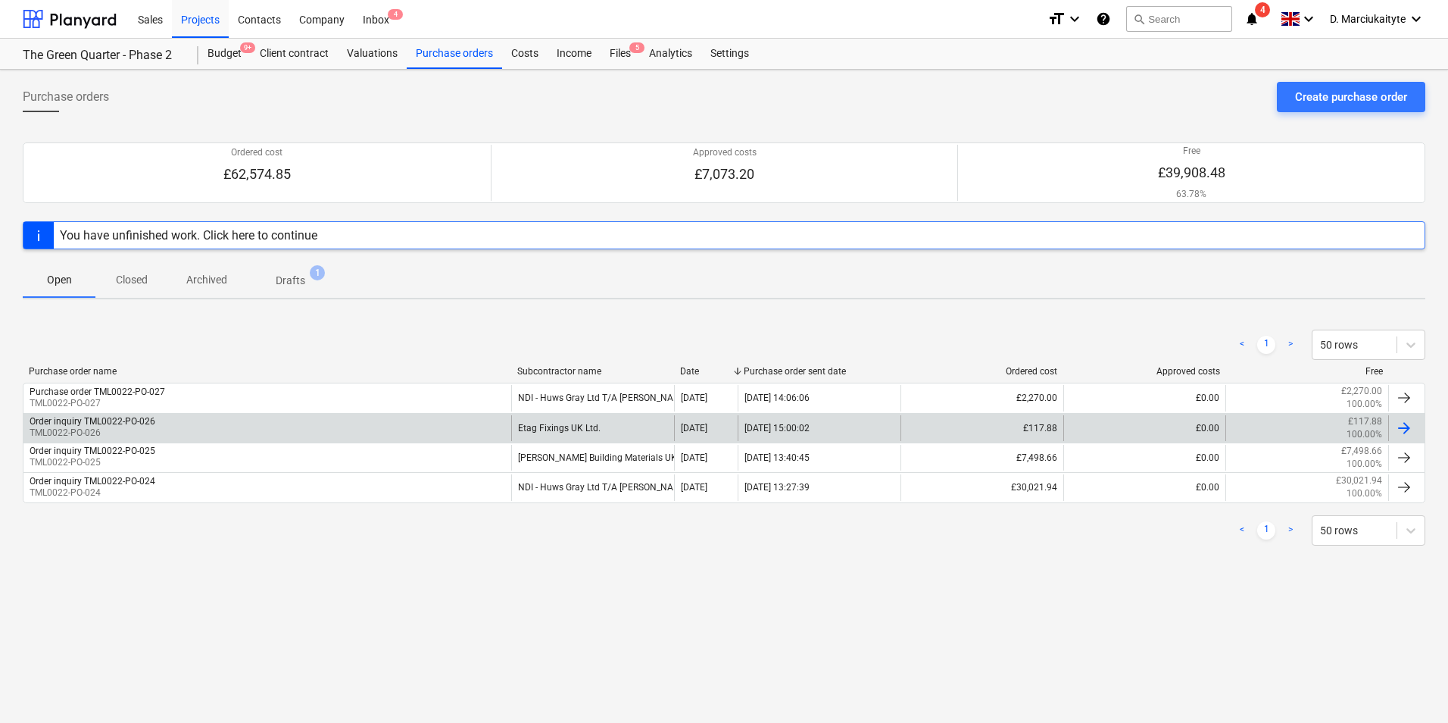
click at [184, 422] on div "Order inquiry TML0022-PO-026 TML0022-PO-026" at bounding box center [267, 428] width 488 height 26
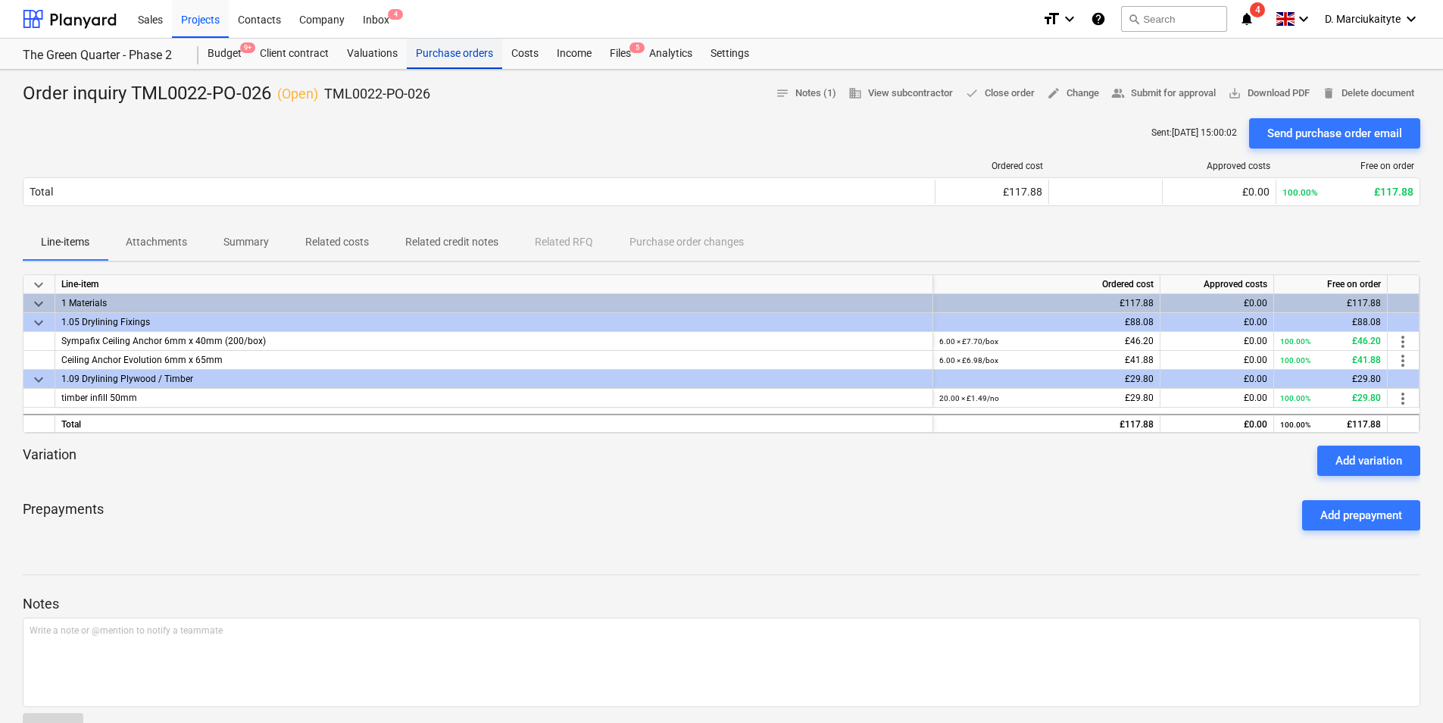
click at [439, 57] on div "Purchase orders" at bounding box center [454, 54] width 95 height 30
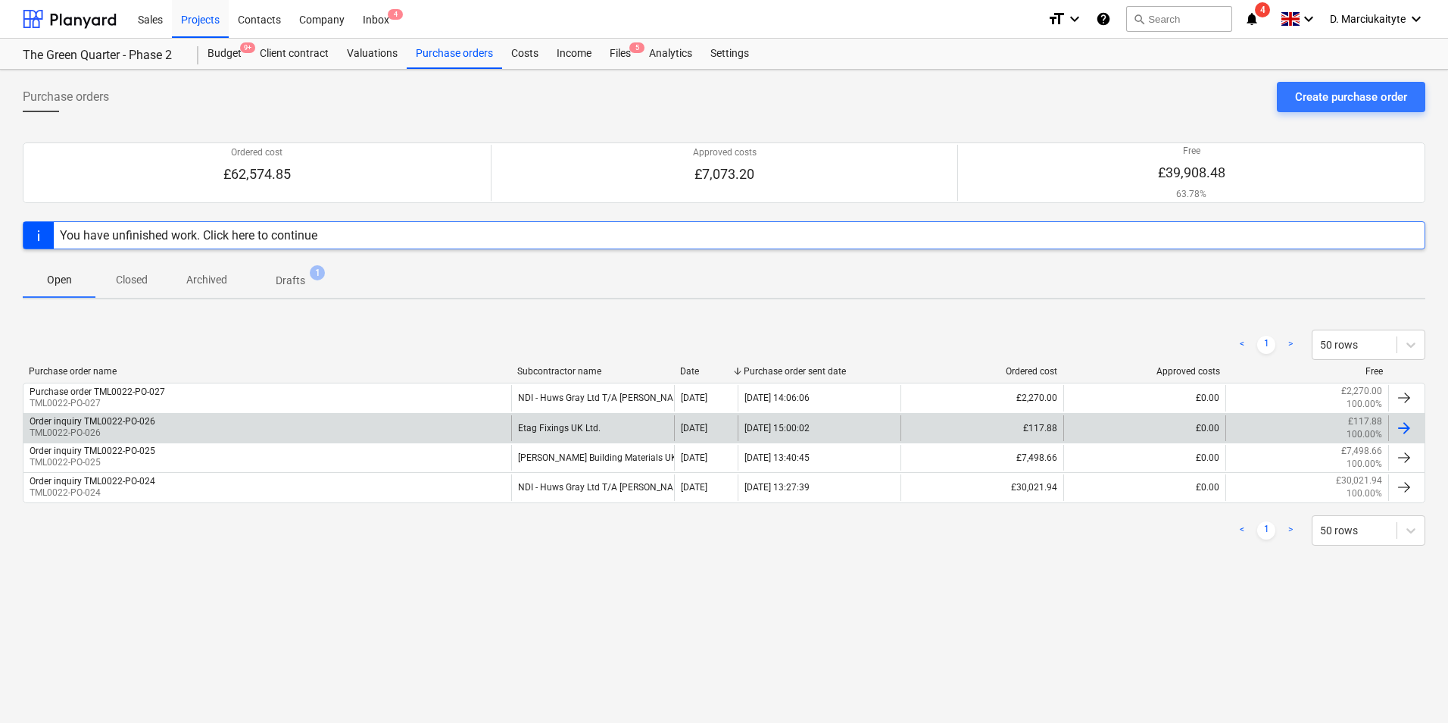
click at [148, 413] on div "Order inquiry TML0022-PO-026 TML0022-PO-026 Etag Fixings UK Ltd. 14 Aug 2025 14…" at bounding box center [724, 428] width 1403 height 30
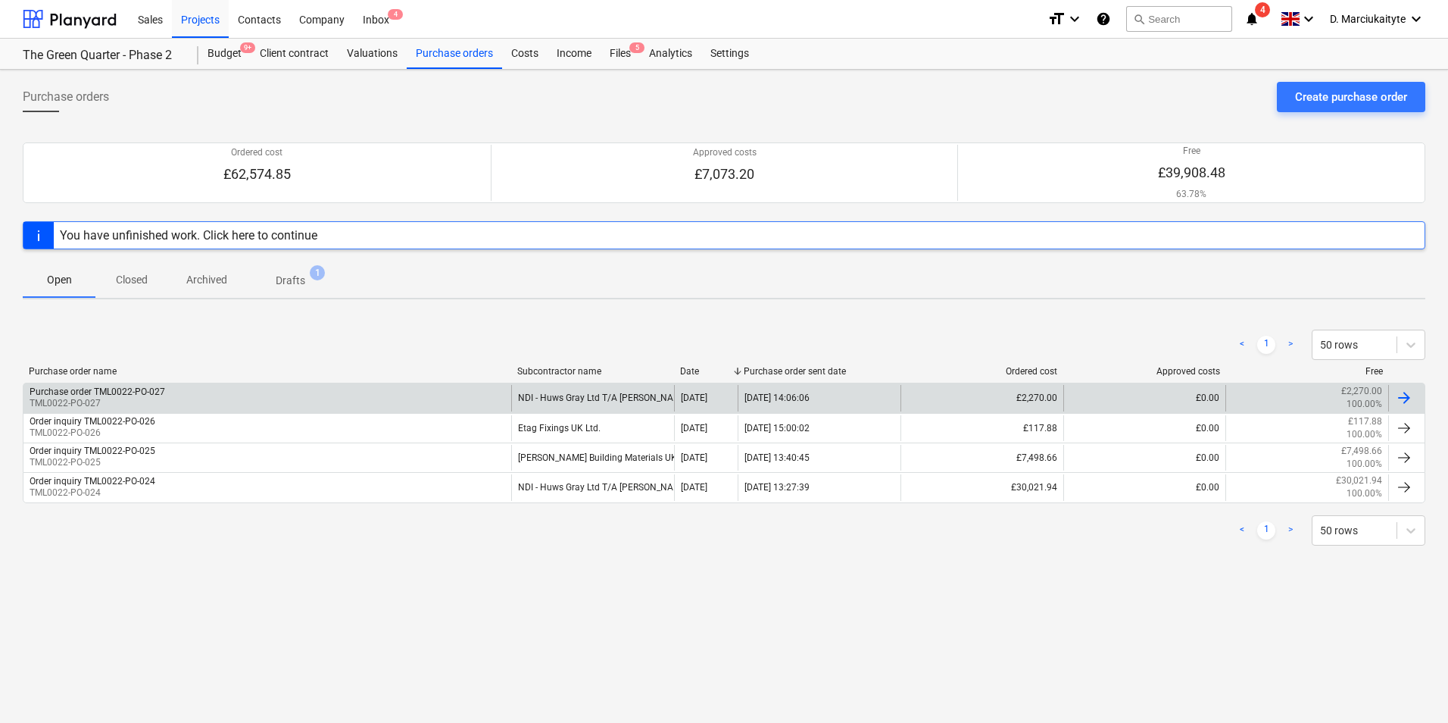
click at [159, 392] on div "Purchase order TML0022-PO-027" at bounding box center [98, 391] width 136 height 11
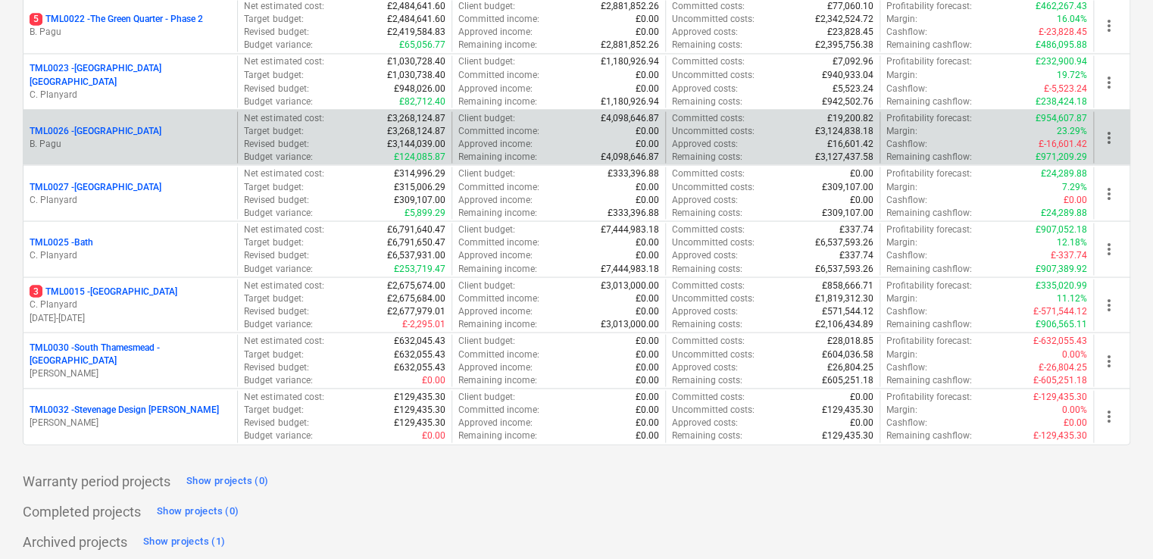
scroll to position [1288, 0]
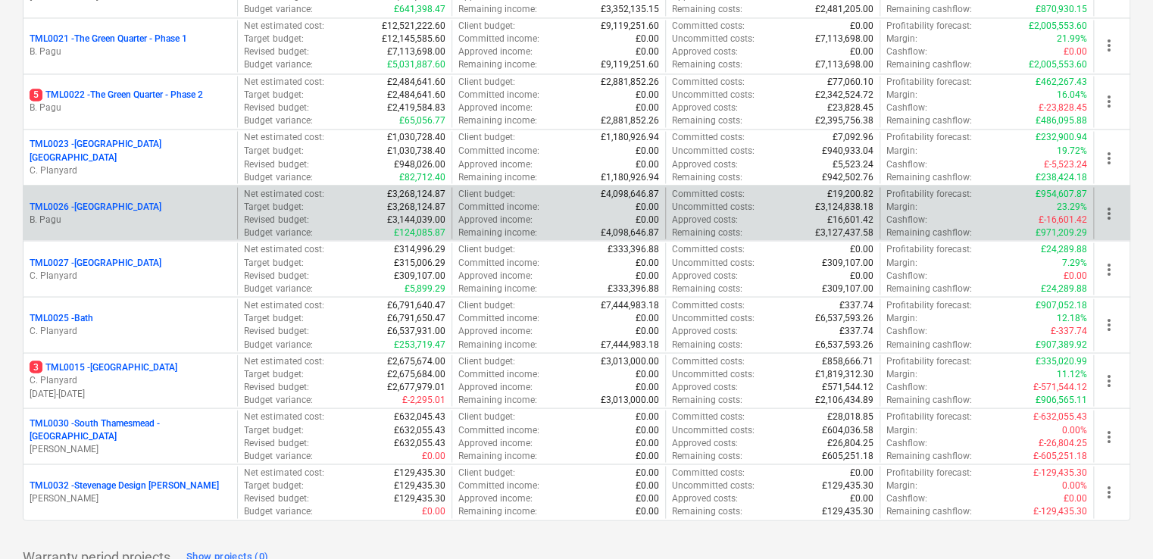
click at [128, 105] on p "B. Pagu" at bounding box center [130, 108] width 201 height 13
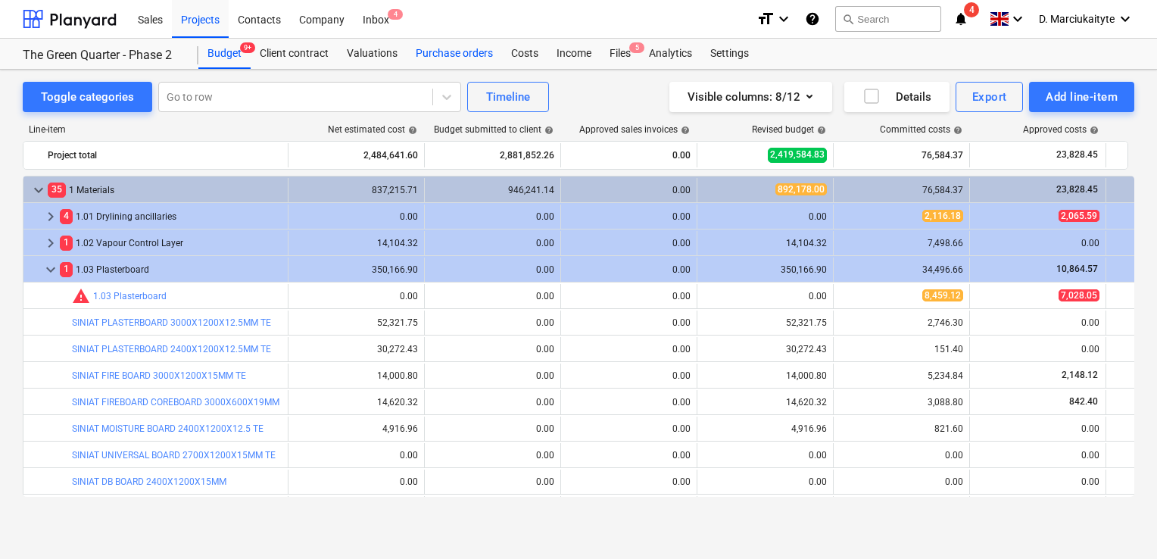
click at [444, 48] on div "Purchase orders" at bounding box center [454, 54] width 95 height 30
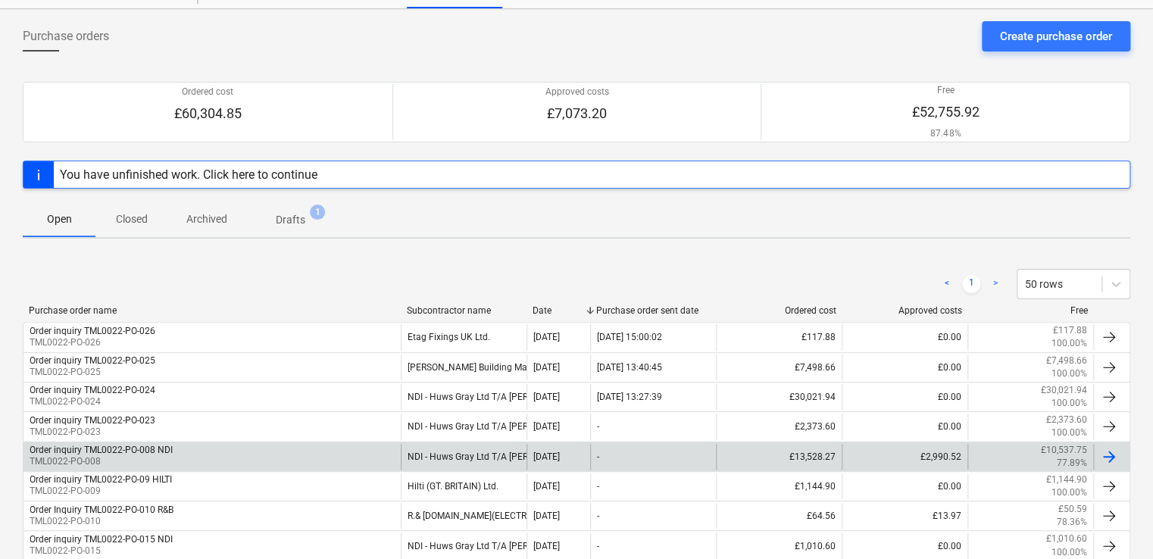
scroll to position [145, 0]
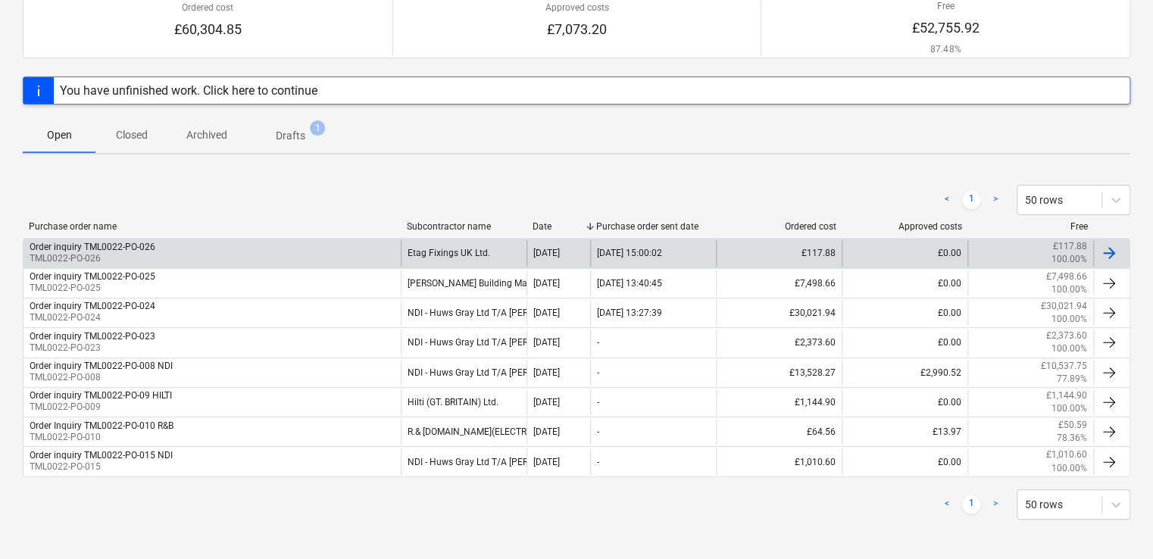
click at [398, 258] on div "Order inquiry TML0022-PO-026 TML0022-PO-026" at bounding box center [211, 253] width 377 height 26
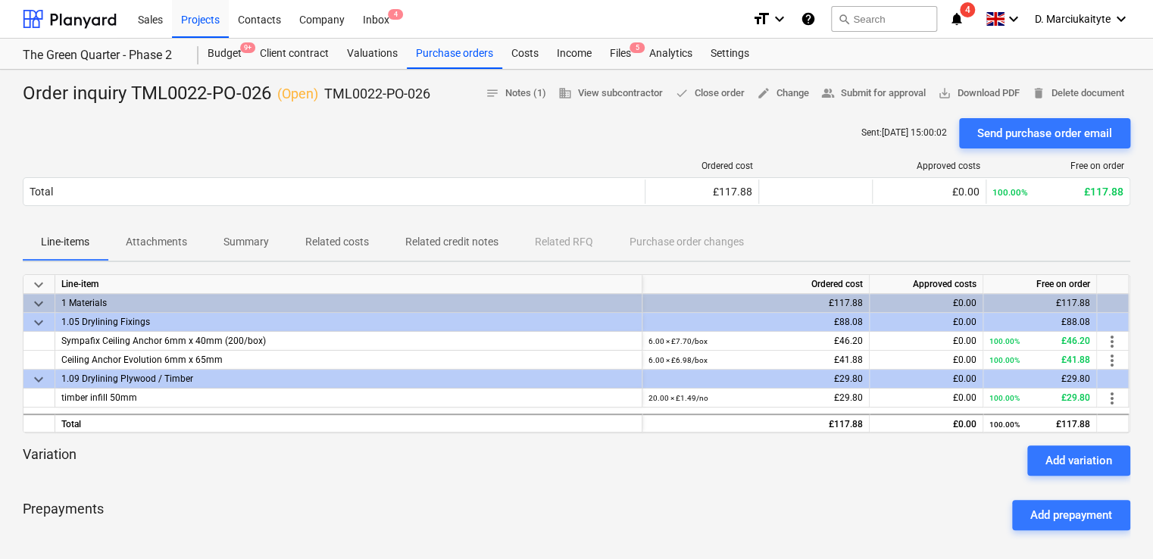
click at [250, 245] on p "Summary" at bounding box center [245, 242] width 45 height 16
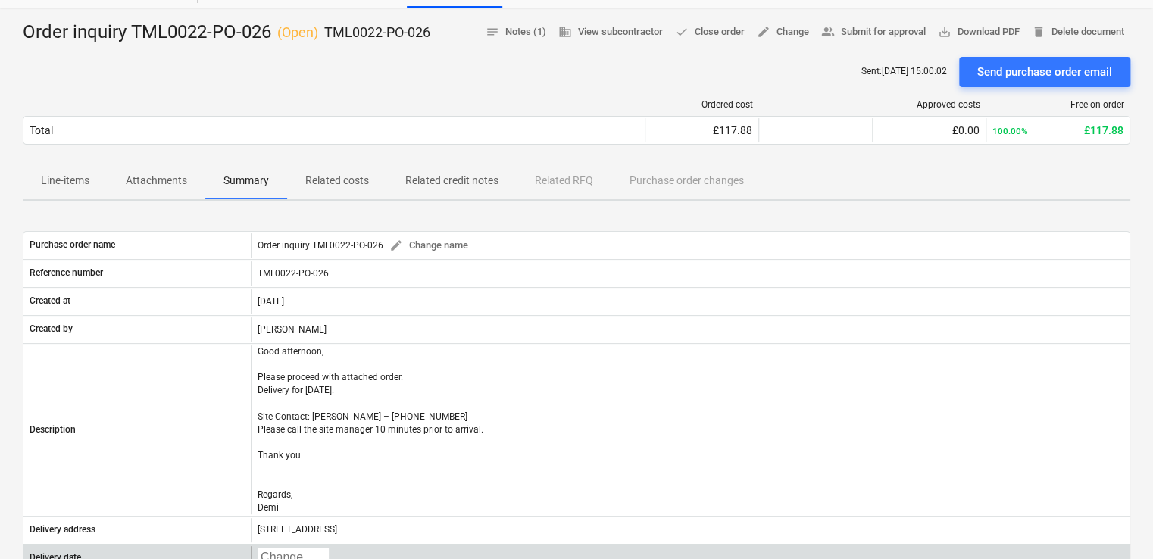
scroll to position [151, 0]
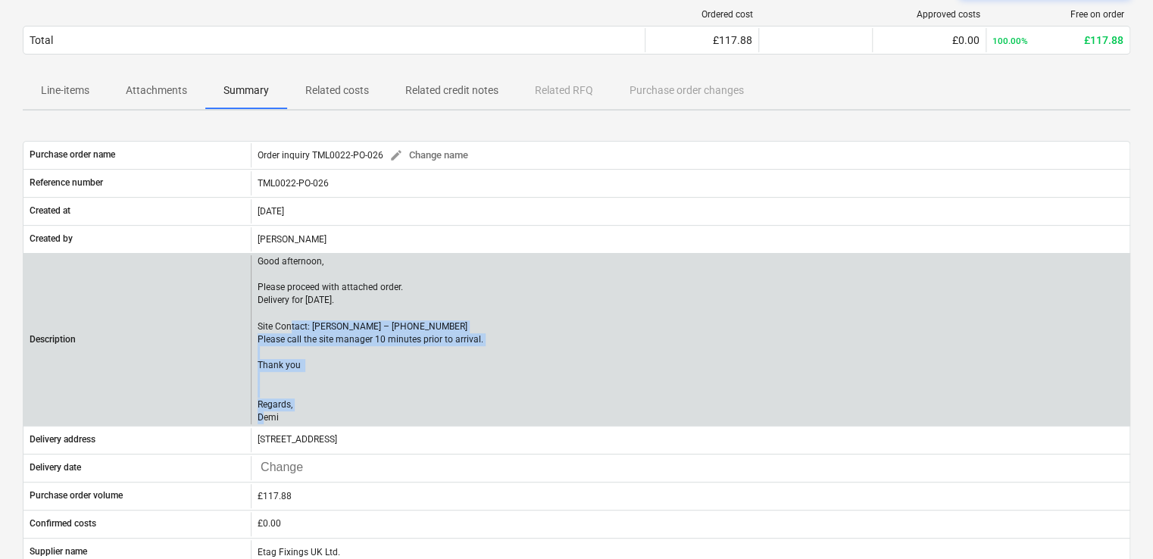
drag, startPoint x: 291, startPoint y: 414, endPoint x: 253, endPoint y: 323, distance: 98.5
click at [253, 323] on div "Good afternoon, Please proceed with attached order. Delivery for 28th of August…" at bounding box center [690, 339] width 879 height 169
copy p "Site Contact: Dave – 07789 077947 Please call the site manager 10 minutes prior…"
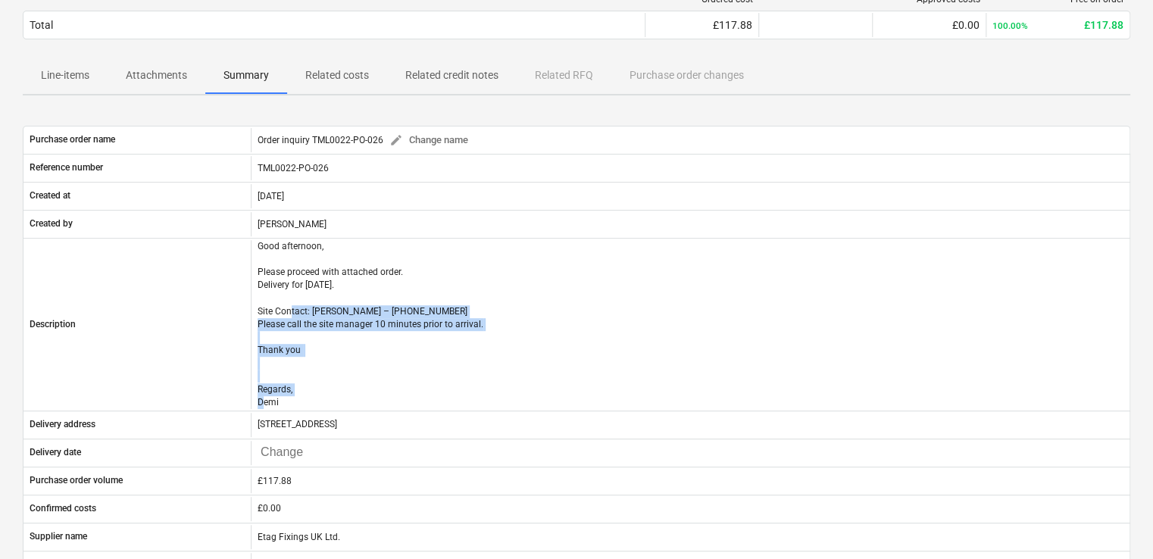
scroll to position [0, 0]
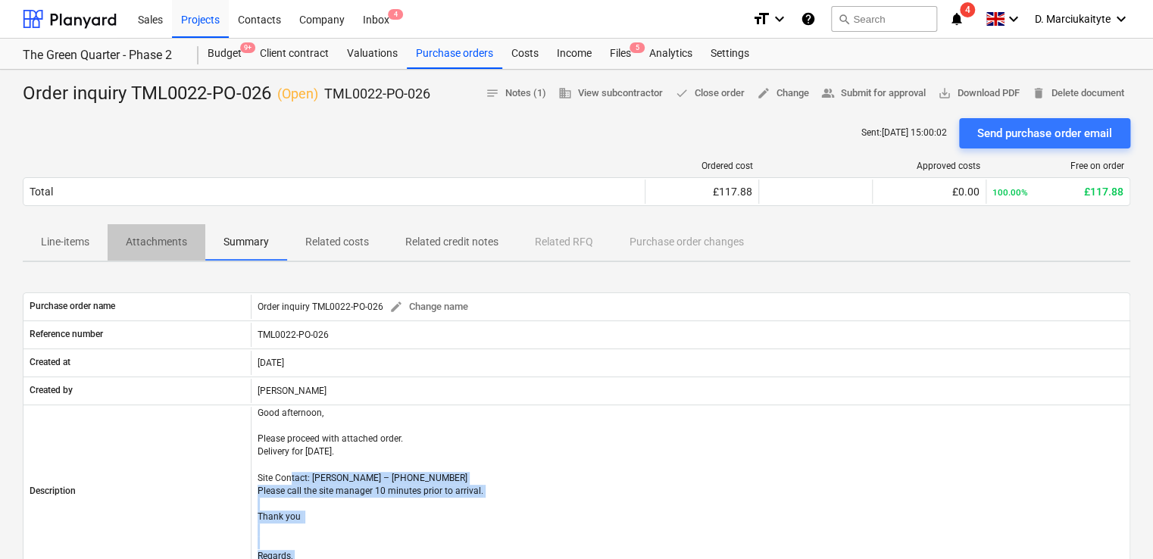
click at [163, 249] on p "Attachments" at bounding box center [156, 242] width 61 height 16
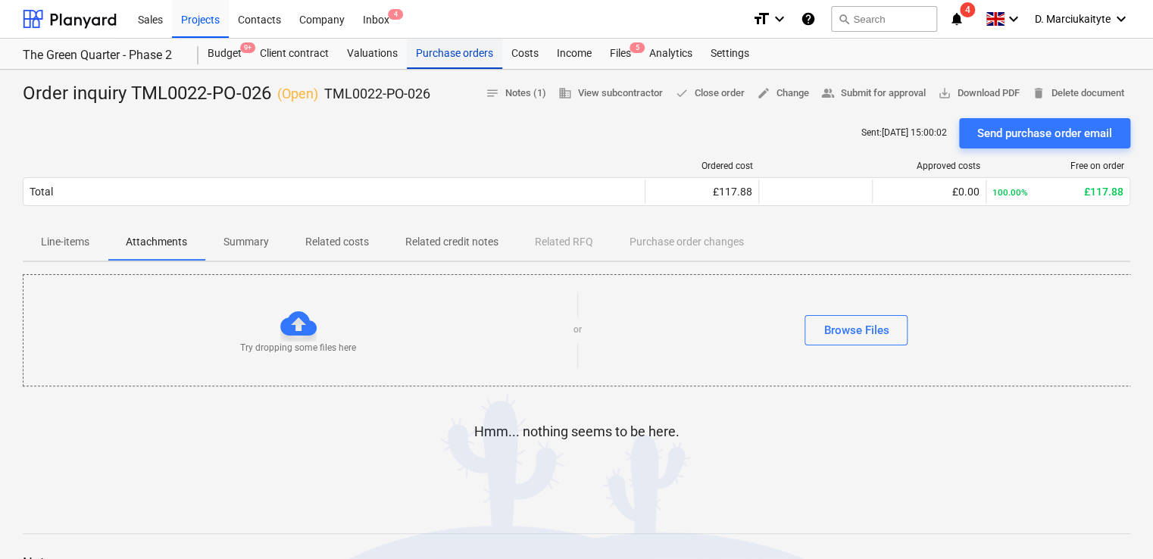
click at [473, 56] on div "Purchase orders" at bounding box center [454, 54] width 95 height 30
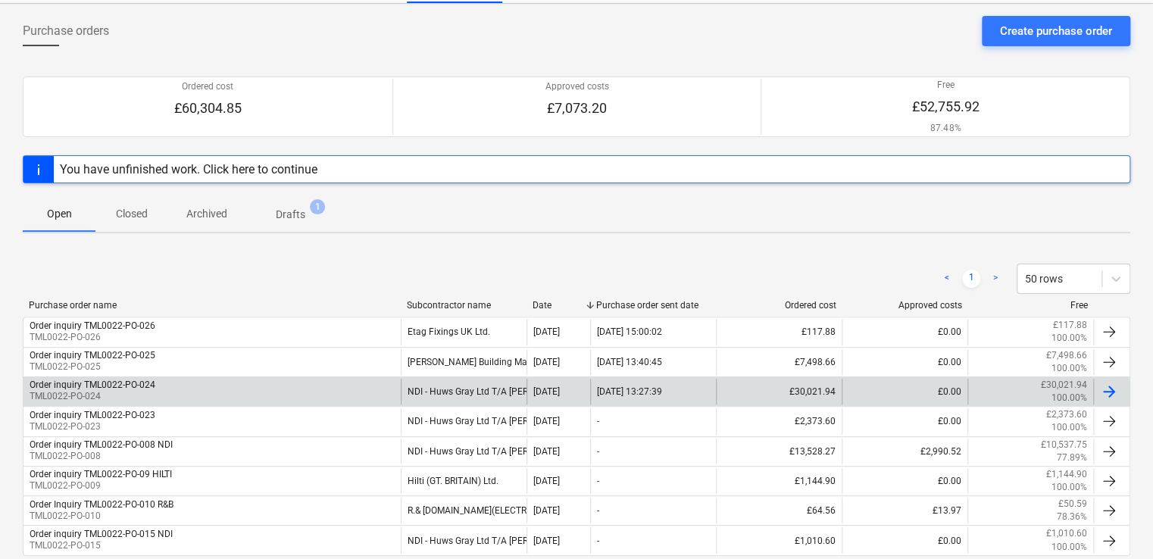
scroll to position [145, 0]
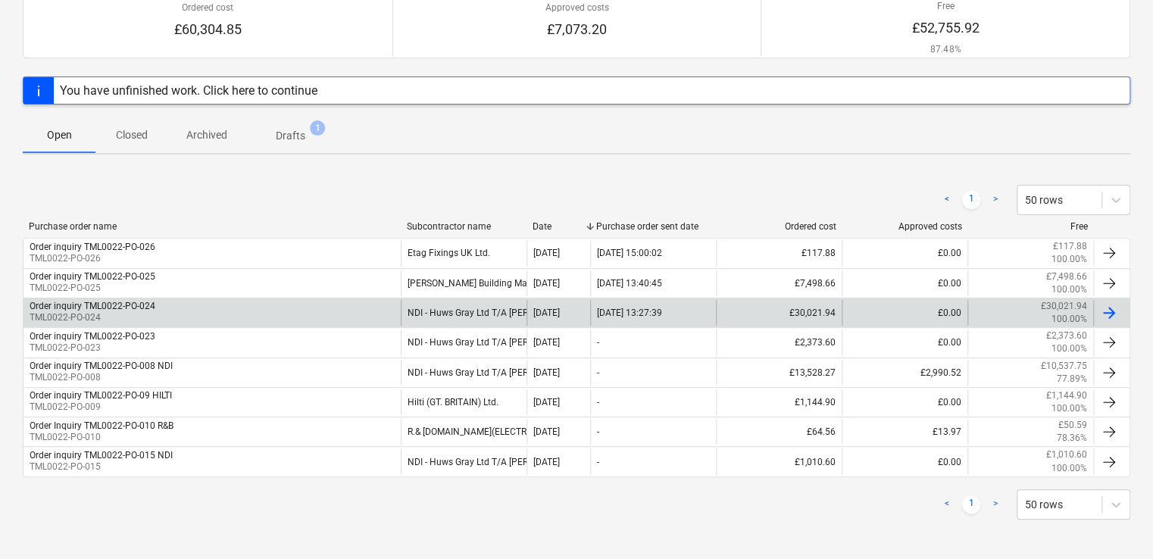
click at [360, 317] on div "Order inquiry TML0022-PO-024 TML0022-PO-024" at bounding box center [211, 313] width 377 height 26
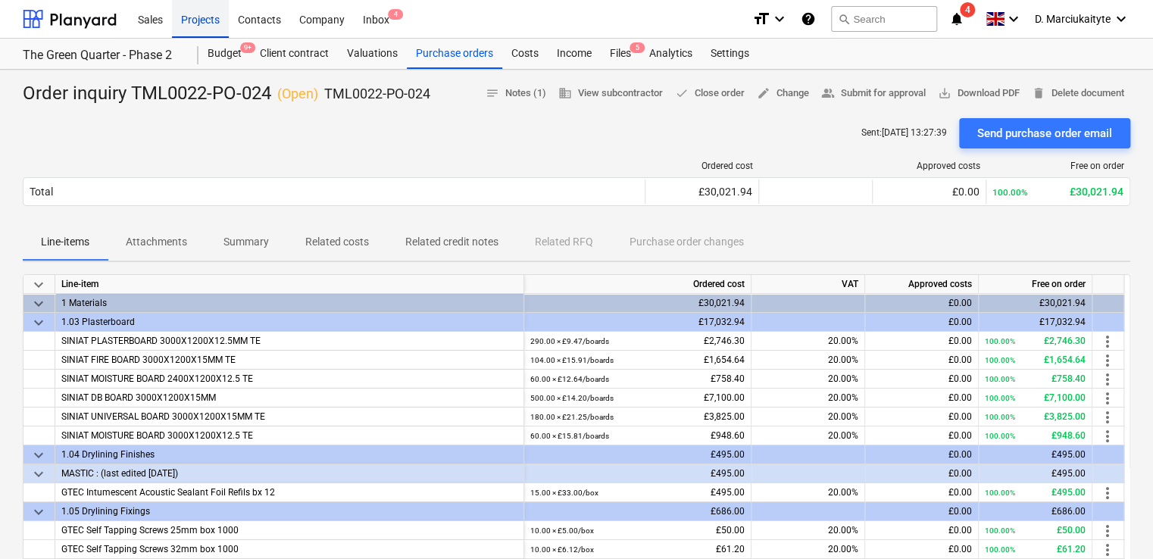
click at [197, 17] on div "Projects" at bounding box center [200, 18] width 57 height 39
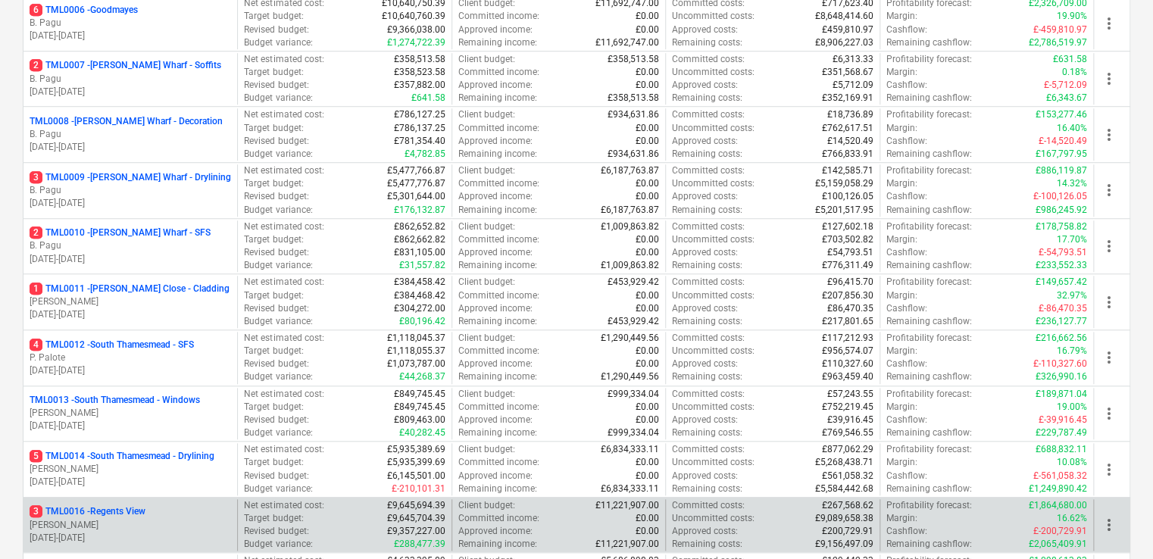
scroll to position [682, 0]
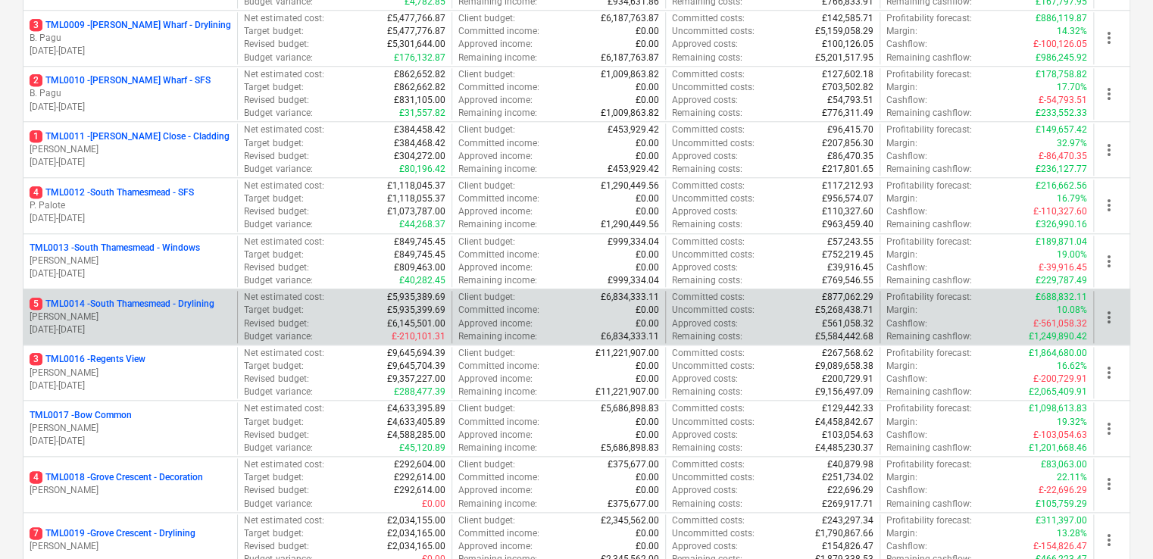
click at [177, 306] on p "5 TML0014 - South Thamesmead - Drylining" at bounding box center [122, 304] width 185 height 13
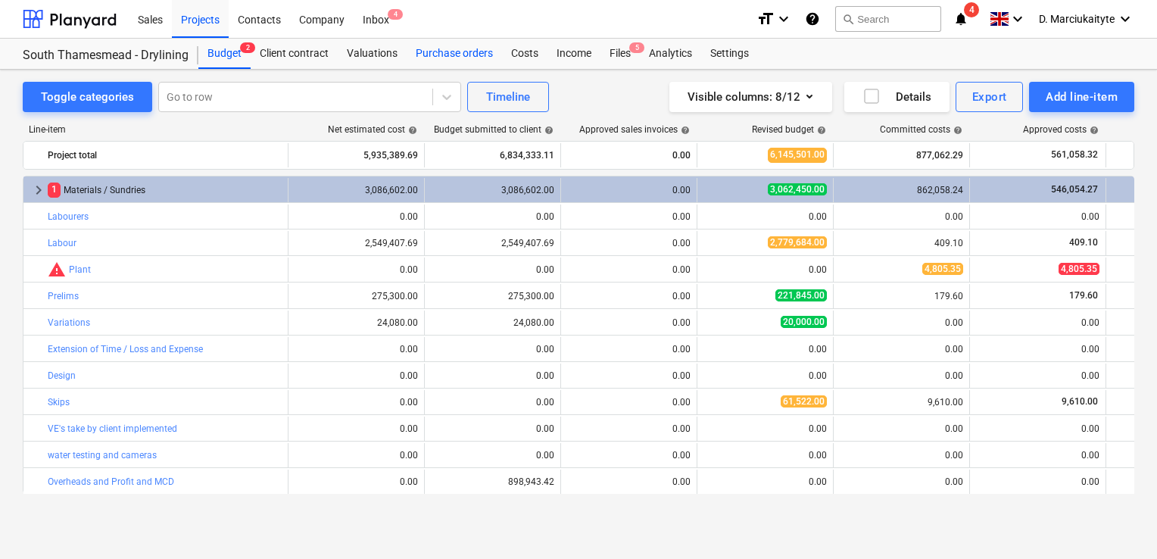
click at [467, 55] on div "Purchase orders" at bounding box center [454, 54] width 95 height 30
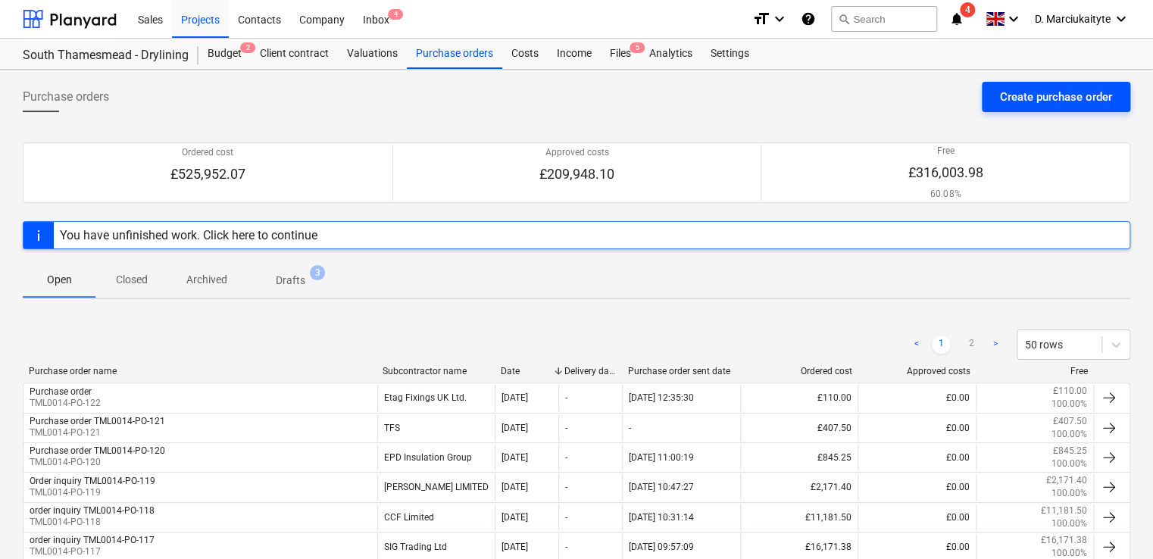
click at [1025, 94] on div "Create purchase order" at bounding box center [1056, 97] width 112 height 20
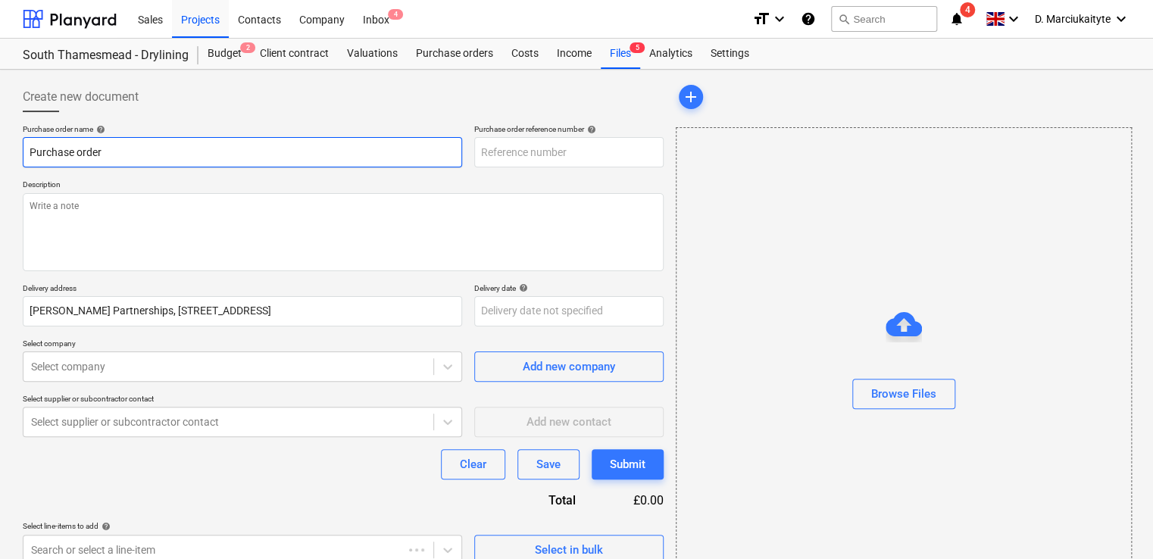
type textarea "x"
type input "TML0014-PO-124"
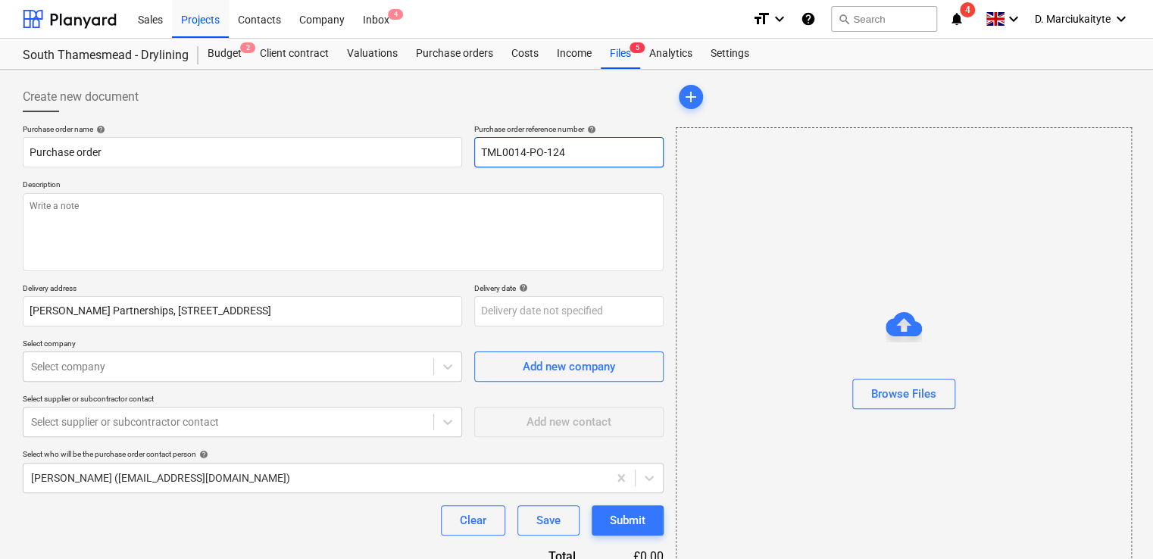
click at [591, 151] on input "TML0014-PO-124" at bounding box center [568, 152] width 189 height 30
type textarea "x"
type input "TML0014-PO-12"
type textarea "x"
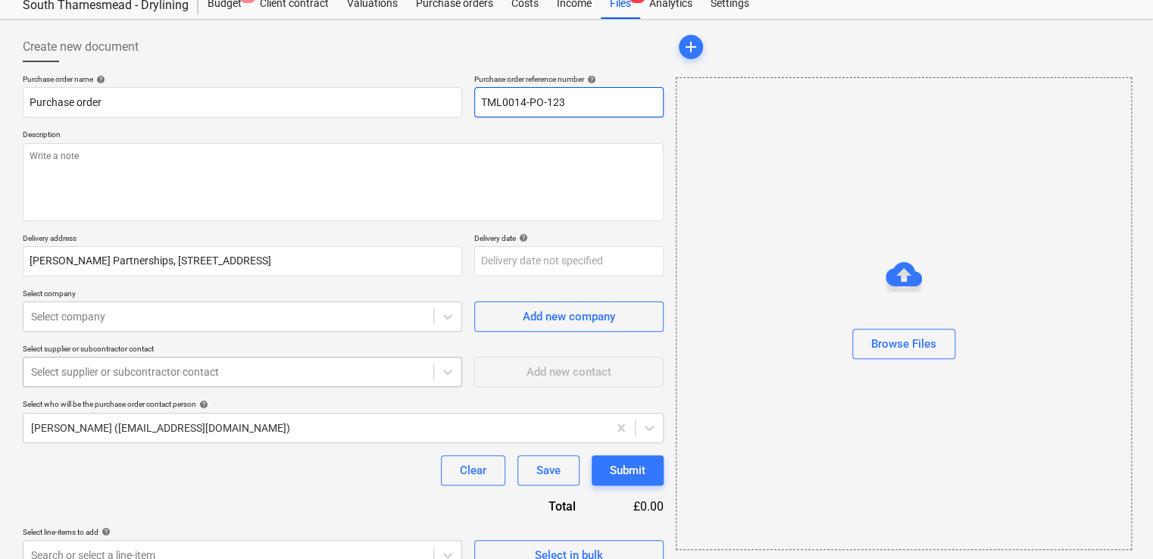
scroll to position [73, 0]
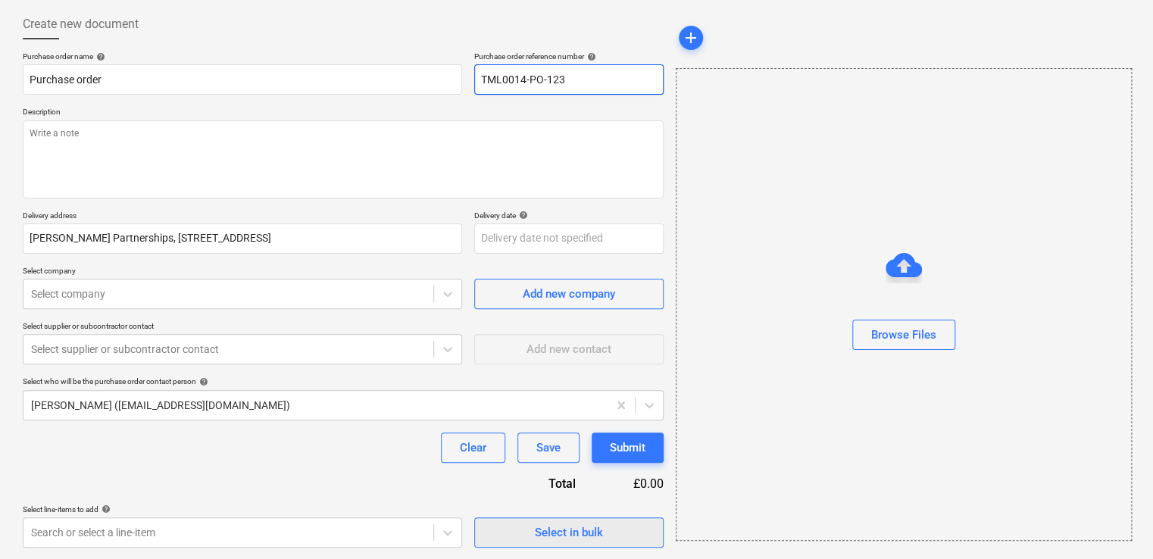
type input "TML0014-PO-123"
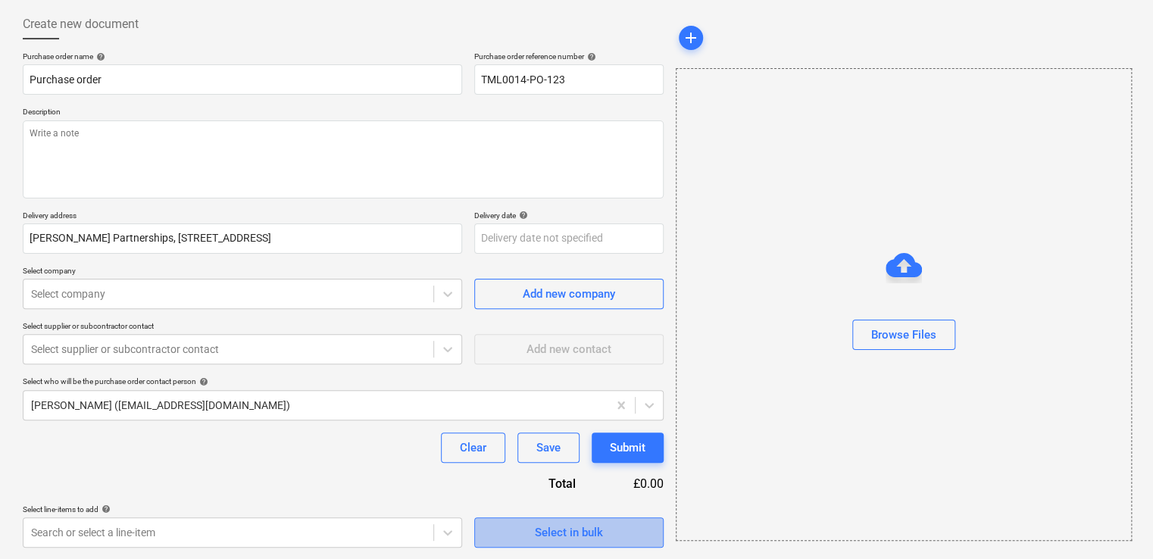
click at [597, 526] on div "Select in bulk" at bounding box center [569, 533] width 68 height 20
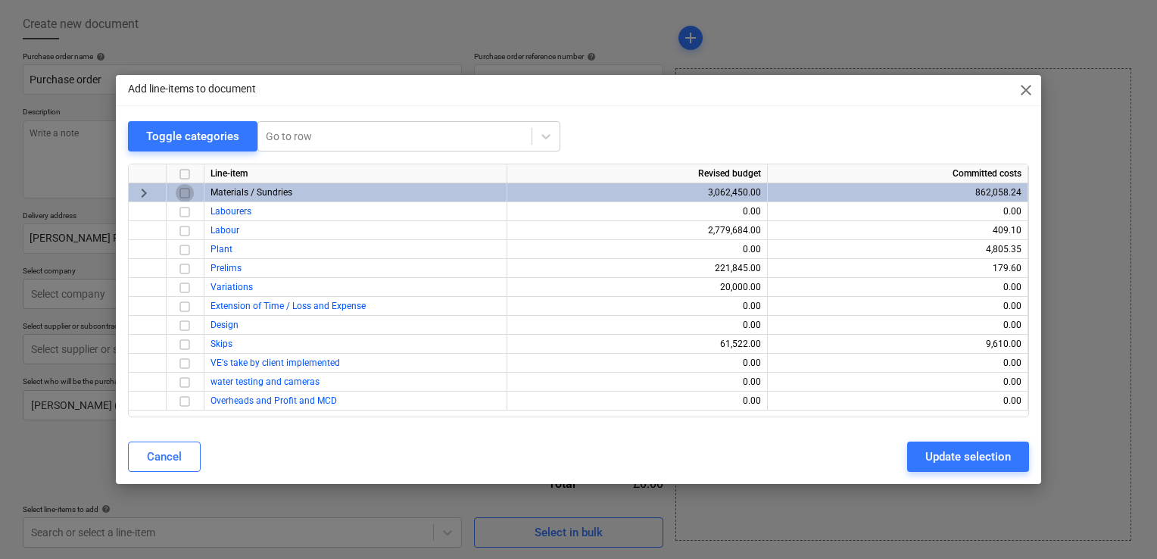
click at [181, 192] on input "checkbox" at bounding box center [185, 193] width 18 height 18
click at [991, 454] on div "Update selection" at bounding box center [969, 457] width 86 height 20
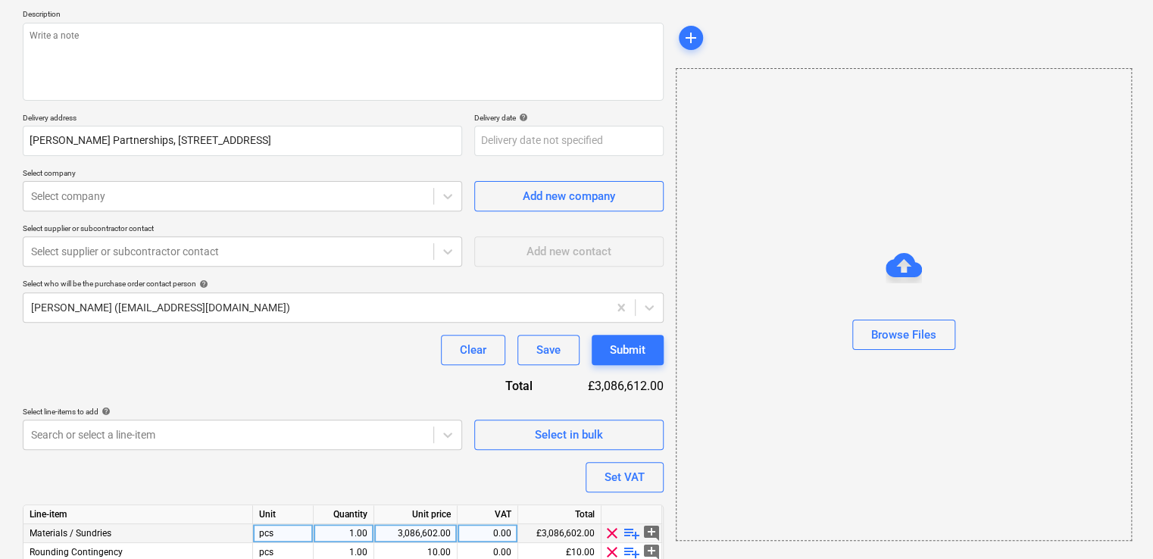
scroll to position [233, 0]
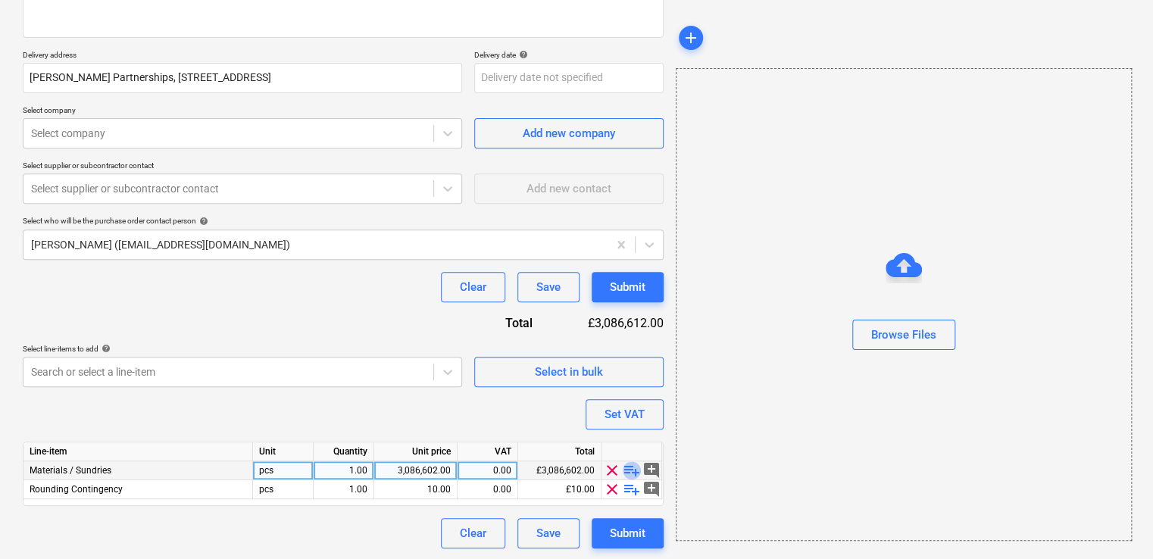
click at [629, 470] on span "playlist_add" at bounding box center [632, 470] width 18 height 18
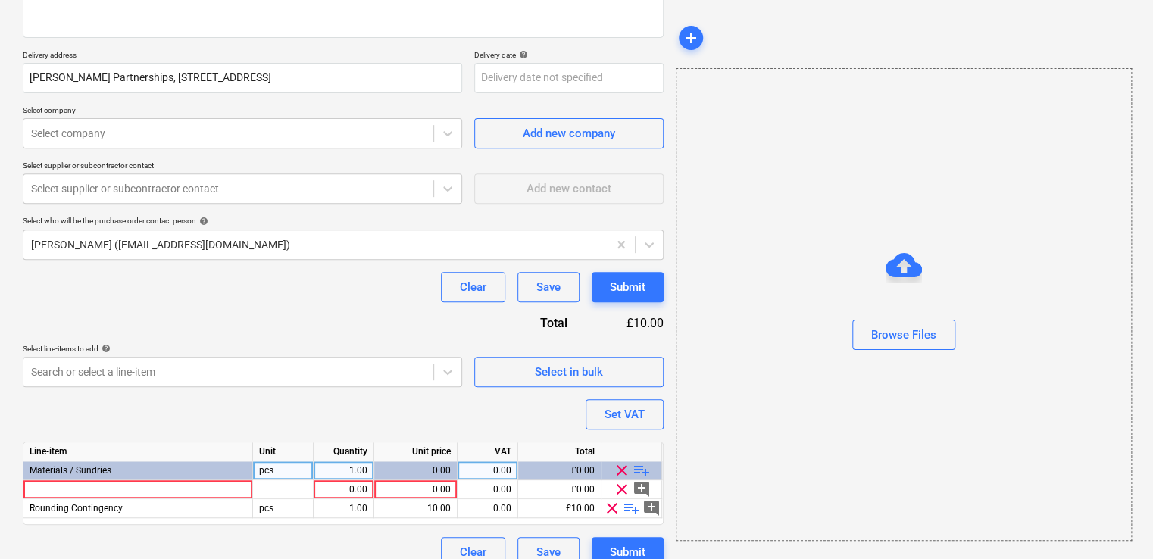
click at [615, 508] on span "clear" at bounding box center [612, 508] width 18 height 18
type textarea "x"
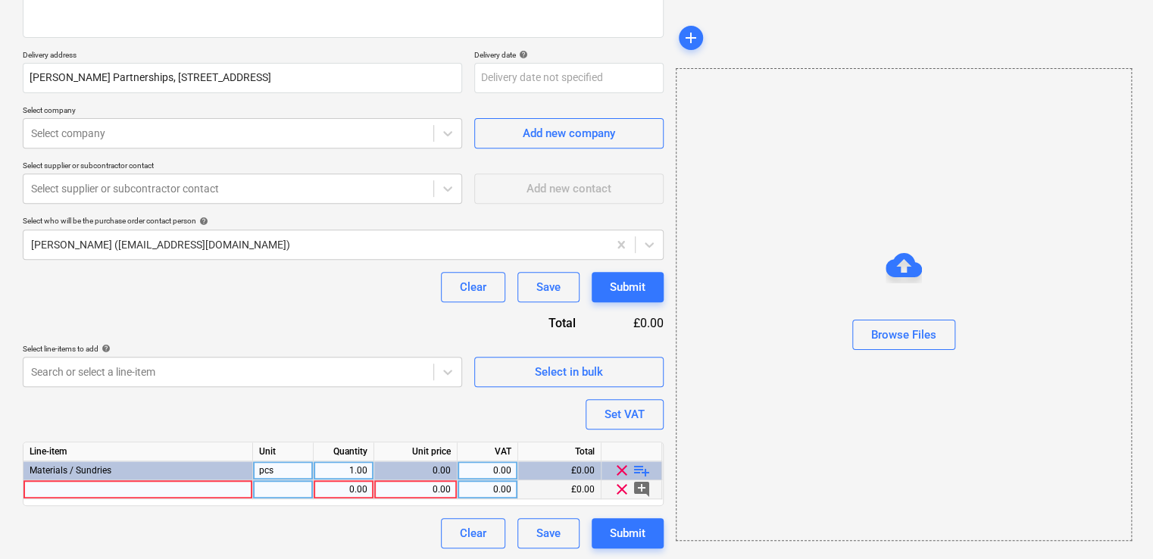
click at [181, 483] on div at bounding box center [138, 489] width 230 height 19
type input "Gyproc DriWall Adhesive 25kg"
type textarea "x"
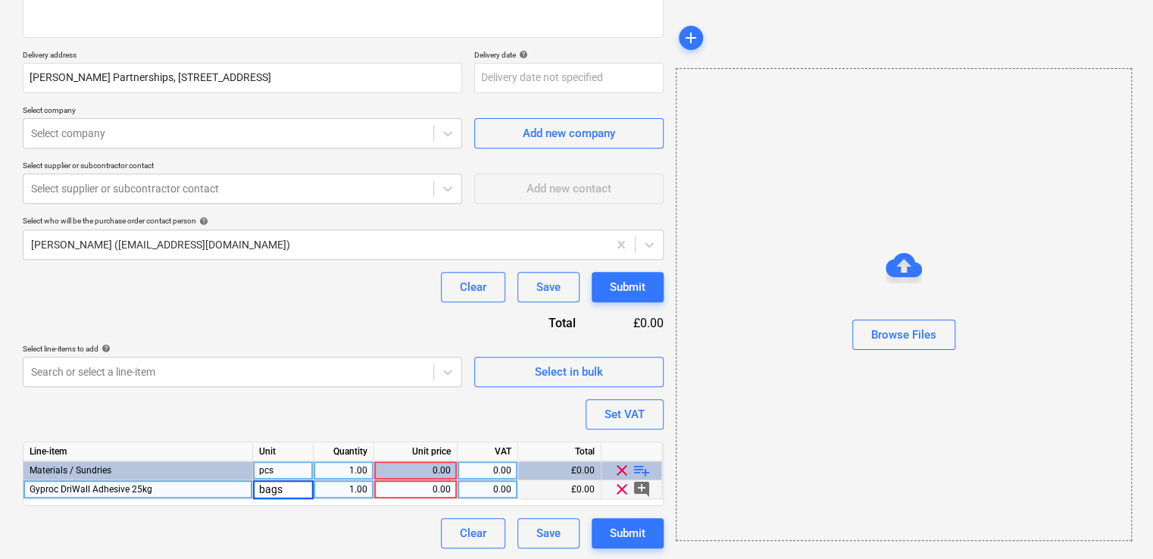
type input "bags"
type textarea "x"
type input "80"
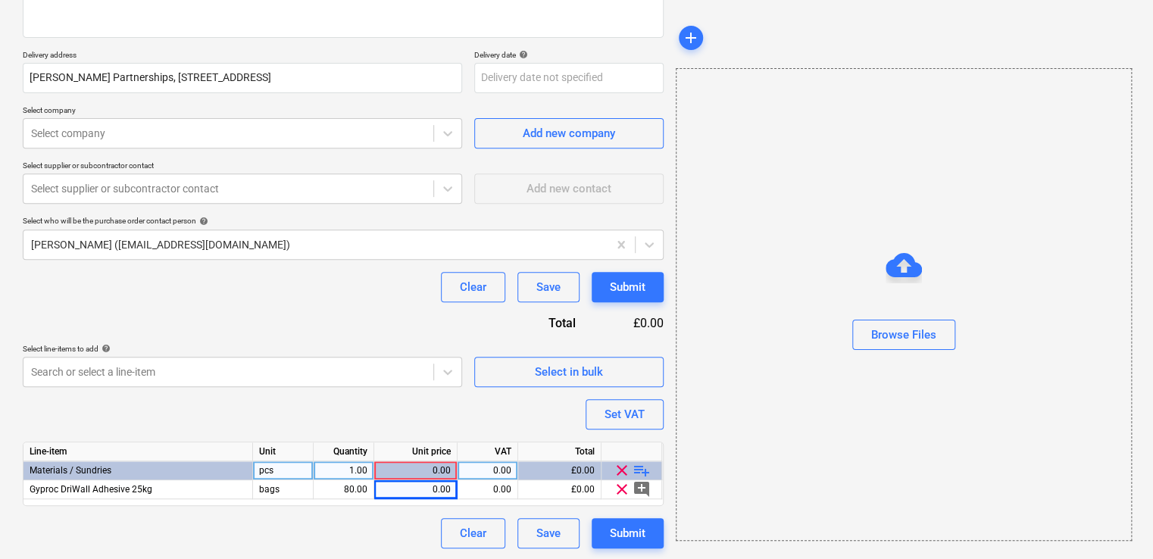
click at [442, 480] on div "0.00" at bounding box center [415, 489] width 70 height 19
type textarea "x"
type input "9.20"
type textarea "x"
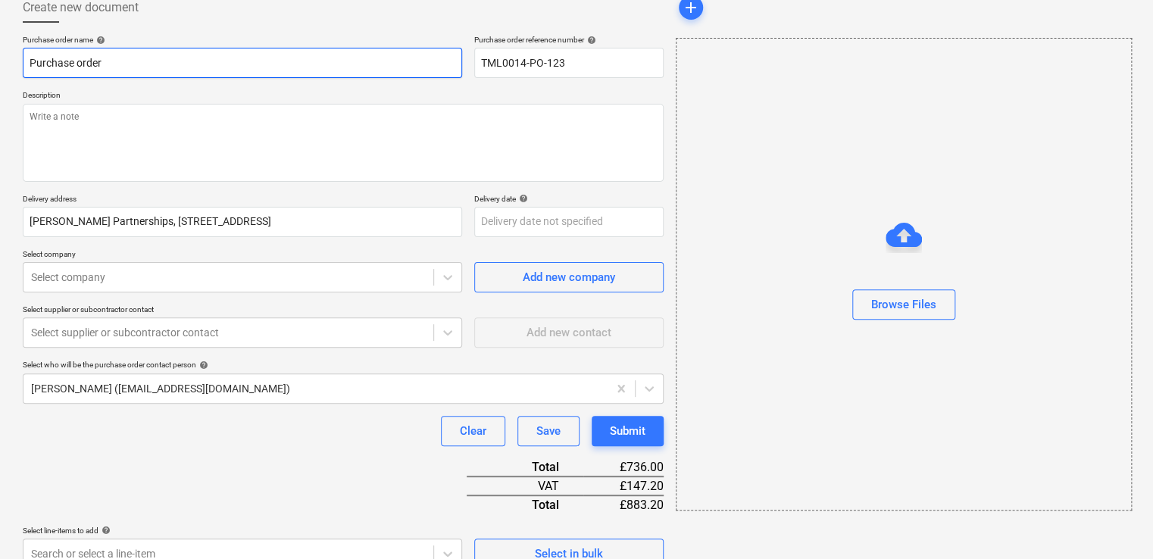
scroll to position [0, 0]
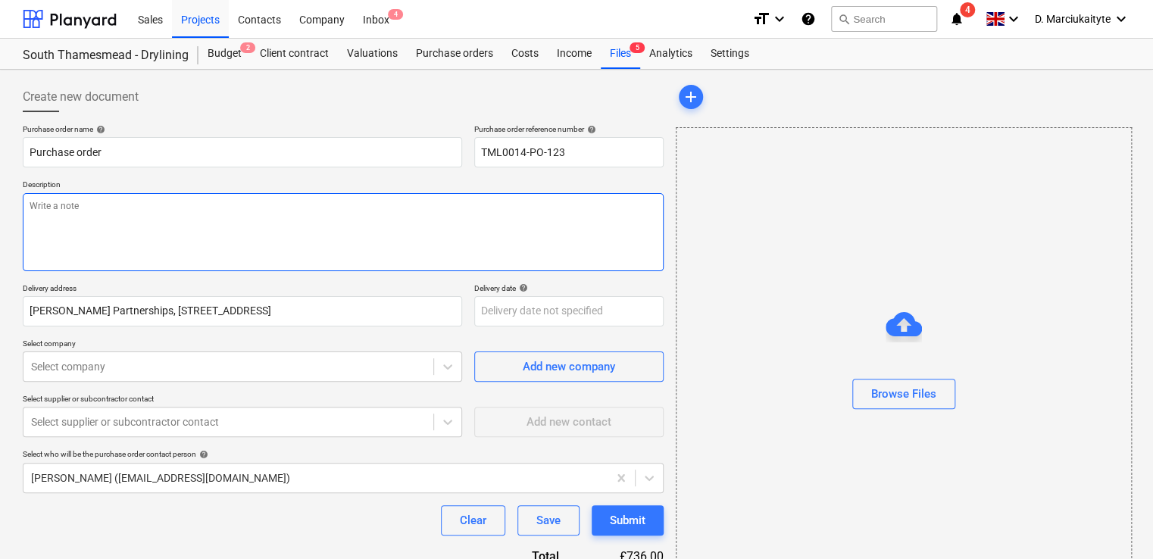
click at [142, 209] on textarea at bounding box center [343, 232] width 641 height 78
type textarea "G"
type textarea "x"
type textarea "Go"
type textarea "x"
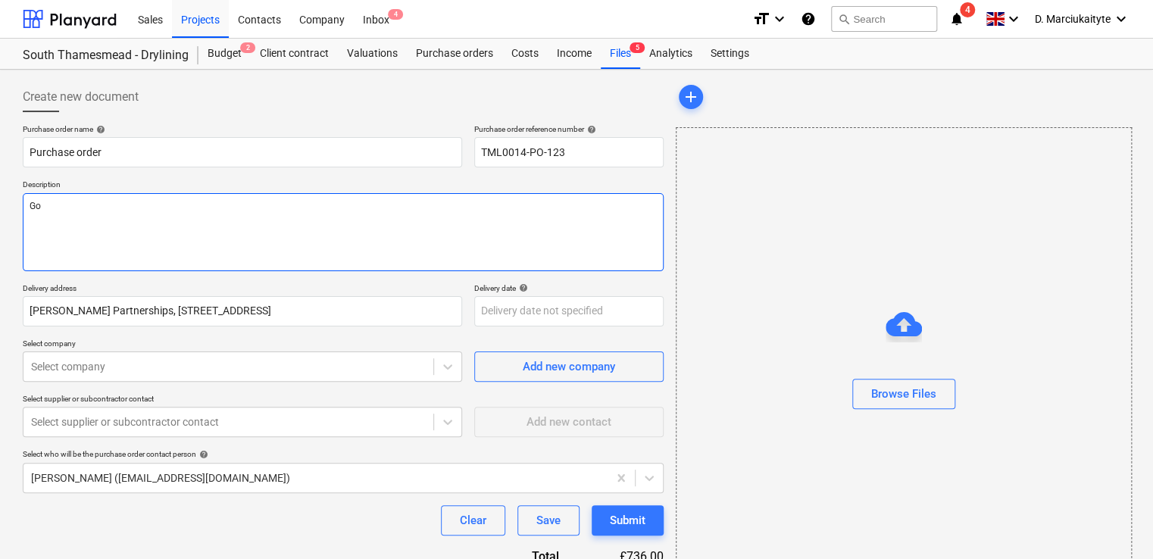
type textarea "Goo"
type textarea "x"
type textarea "Good"
type textarea "x"
type textarea "Good a"
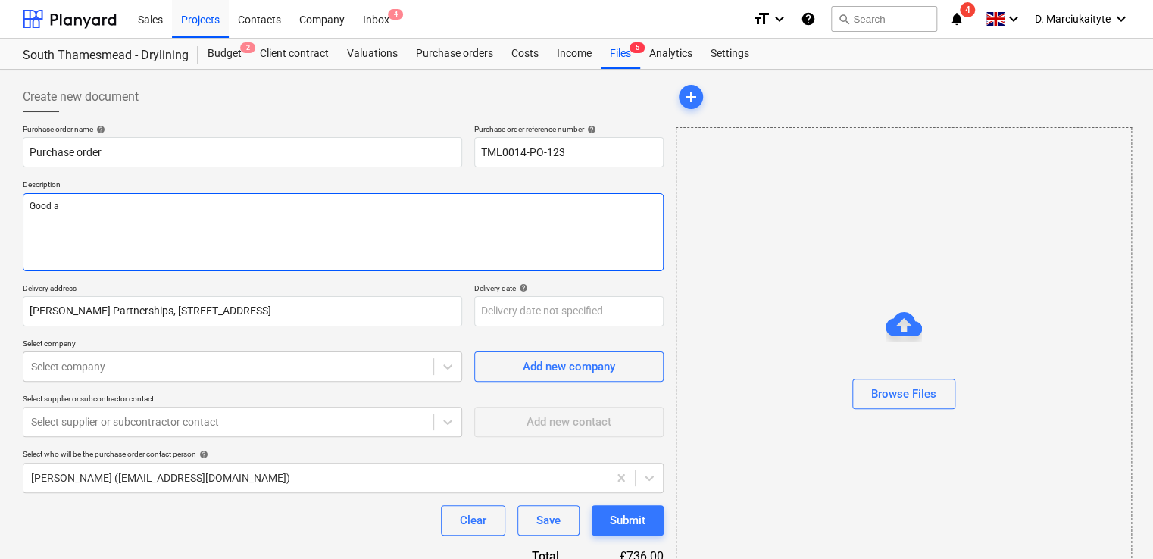
type textarea "x"
type textarea "Good aft"
type textarea "x"
type textarea "Good afte"
type textarea "x"
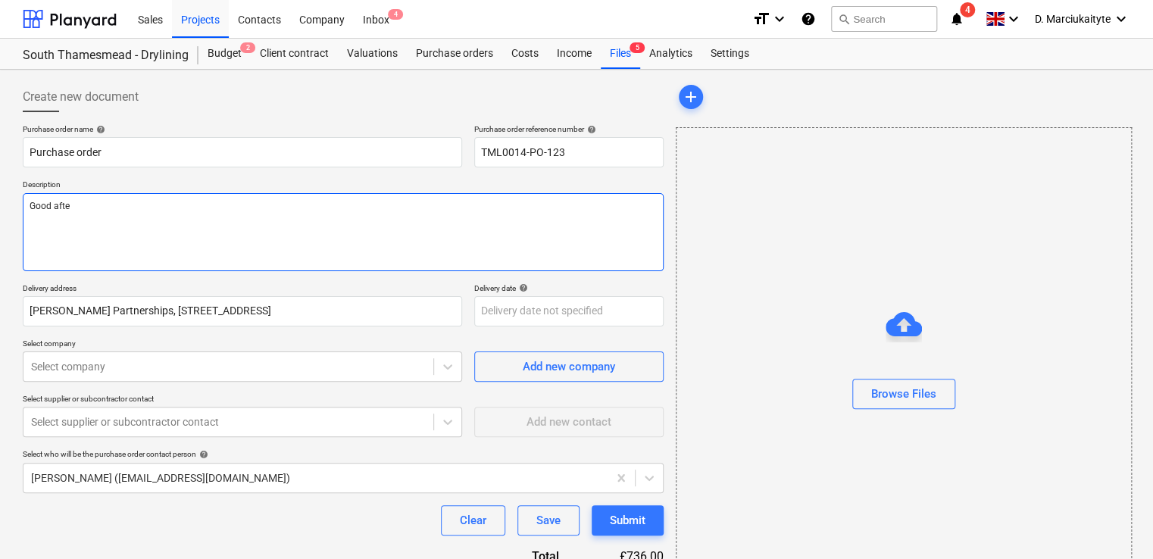
type textarea "Good after"
type textarea "x"
type textarea "Good aftern"
type textarea "x"
type textarea "Good afterno"
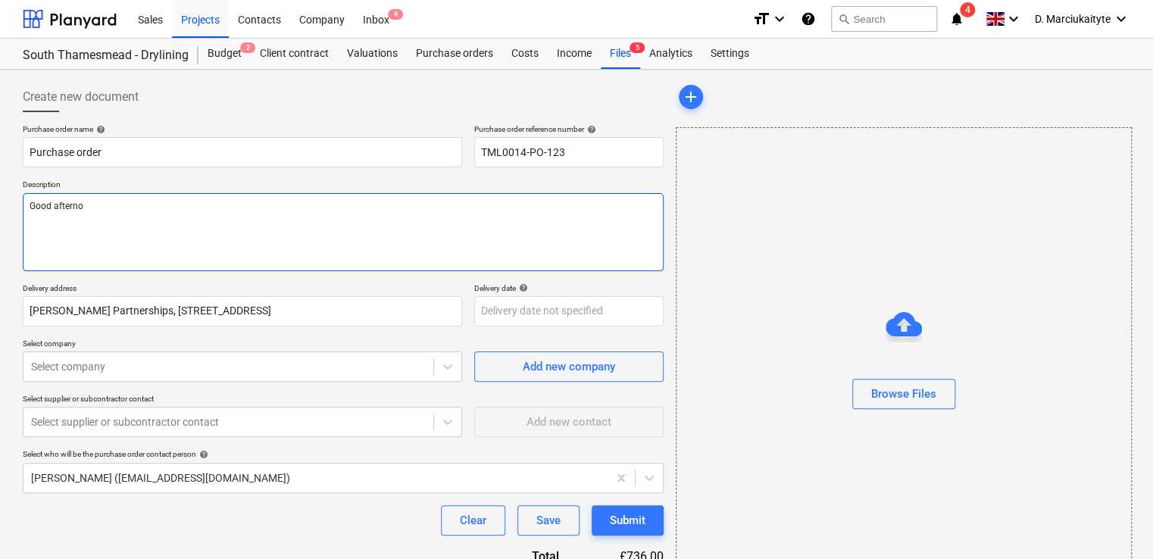
type textarea "x"
type textarea "Good afternoo"
type textarea "x"
type textarea "Good afternoon"
type textarea "x"
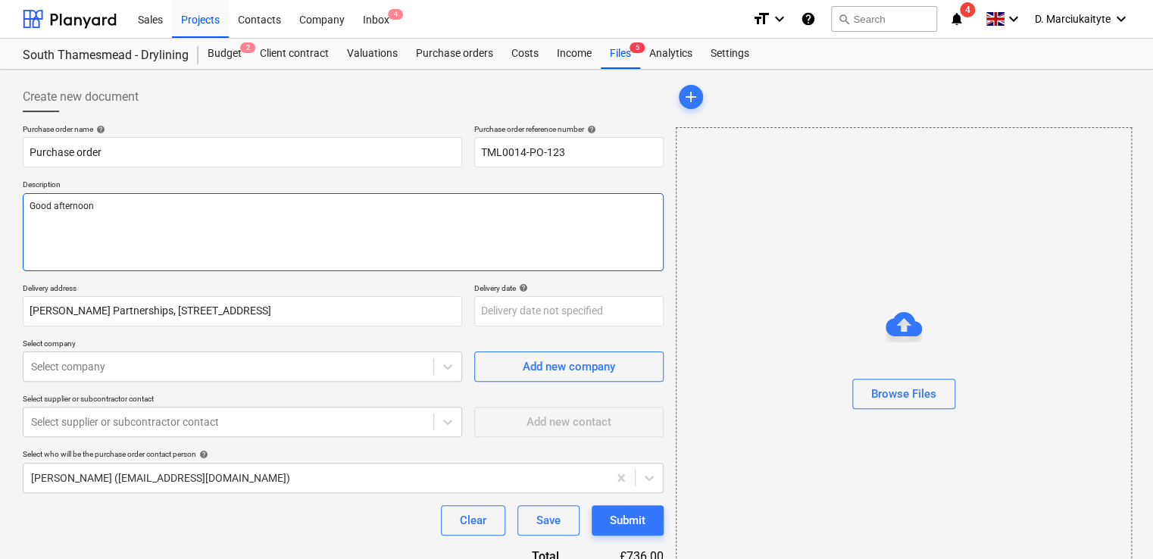
type textarea "Good afternoon,"
type textarea "x"
type textarea "Good afternoon,"
type textarea "x"
type textarea "Good afternoon,"
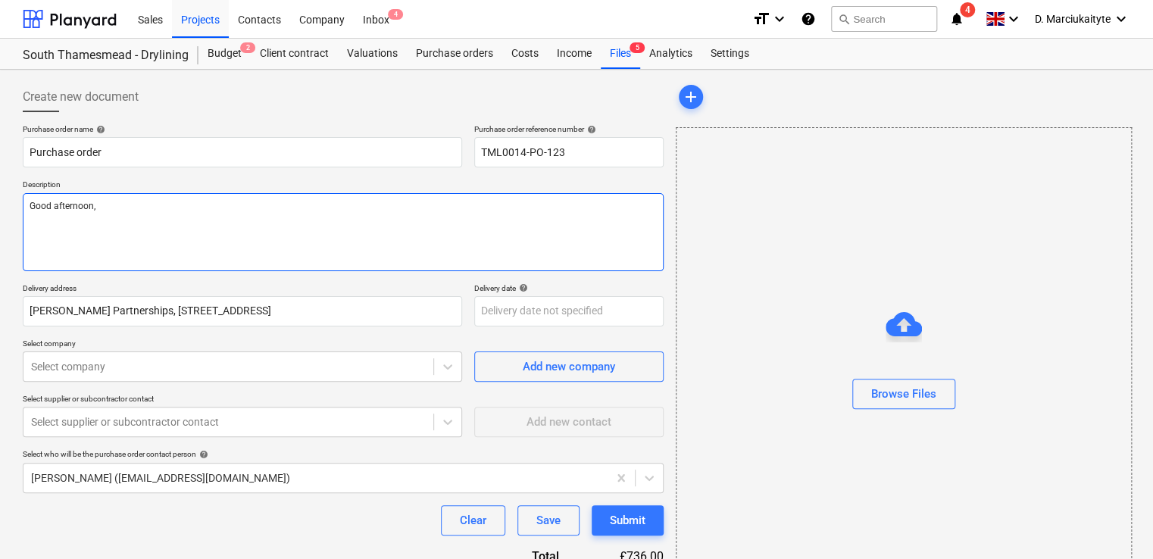
type textarea "x"
type textarea "Good afternoon, P"
type textarea "x"
type textarea "Good afternoon, Pl"
type textarea "x"
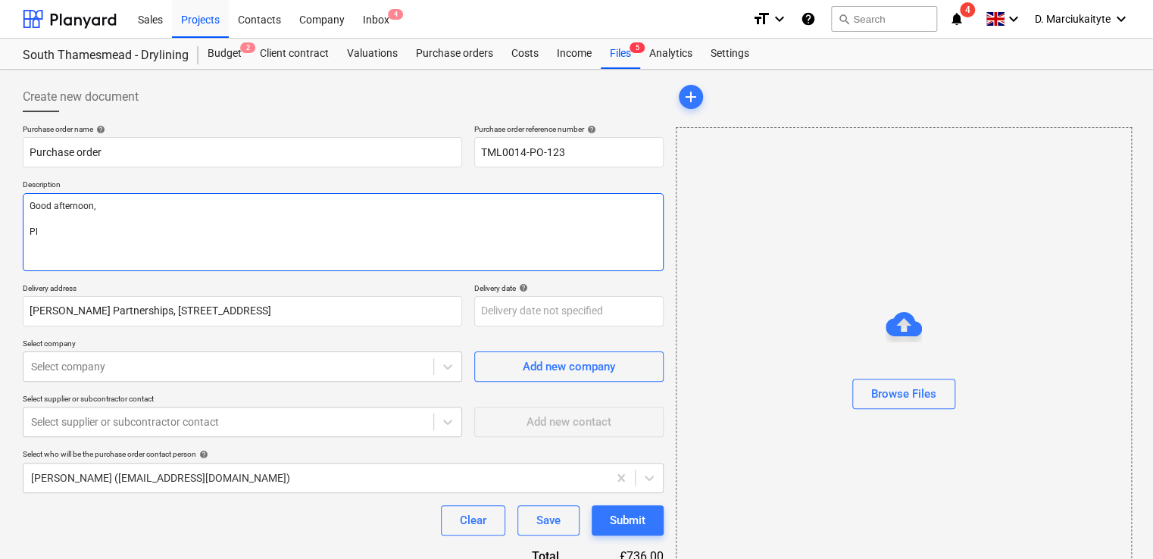
type textarea "Good afternoon, Ple"
type textarea "x"
type textarea "Good afternoon, Plea"
type textarea "x"
type textarea "Good afternoon, Pleas"
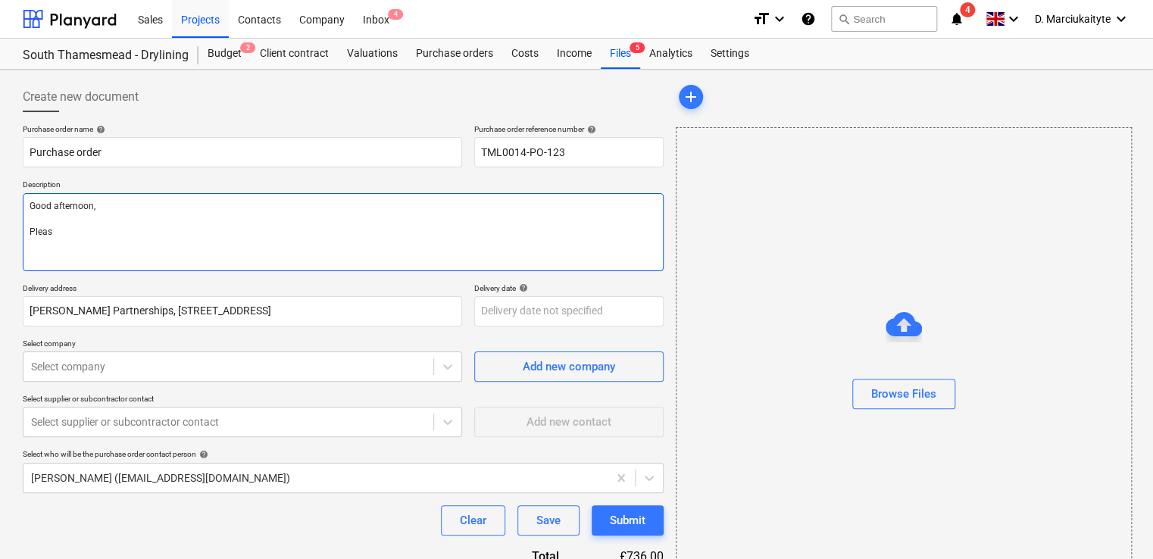
type textarea "x"
type textarea "Good afternoon, Please"
type textarea "x"
type textarea "Good afternoon, Please"
type textarea "x"
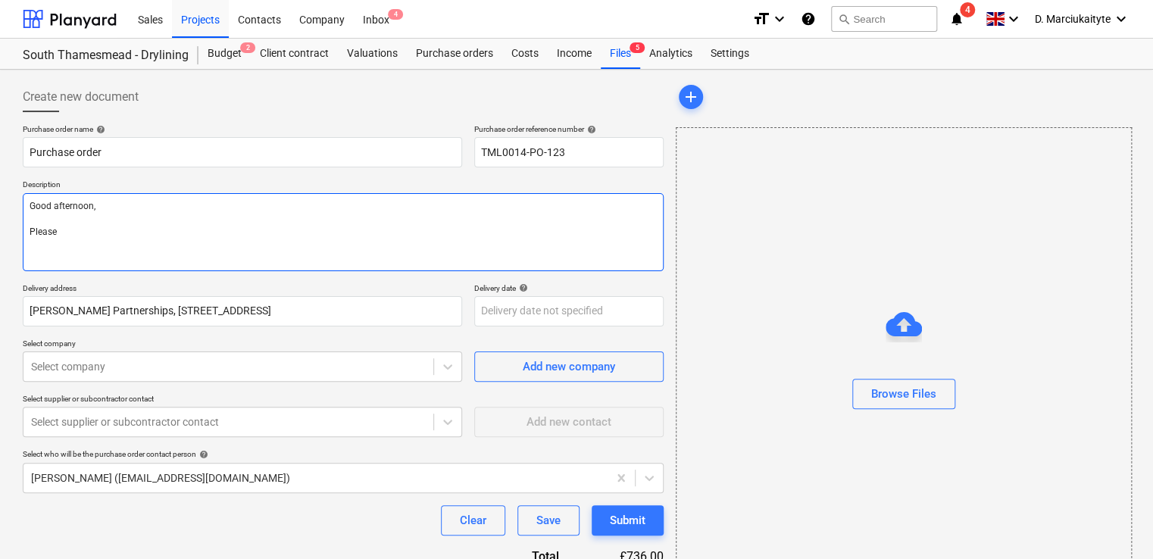
type textarea "Good afternoon, Please p"
type textarea "x"
type textarea "Good afternoon, Please pr"
type textarea "x"
type textarea "Good afternoon, Please pro"
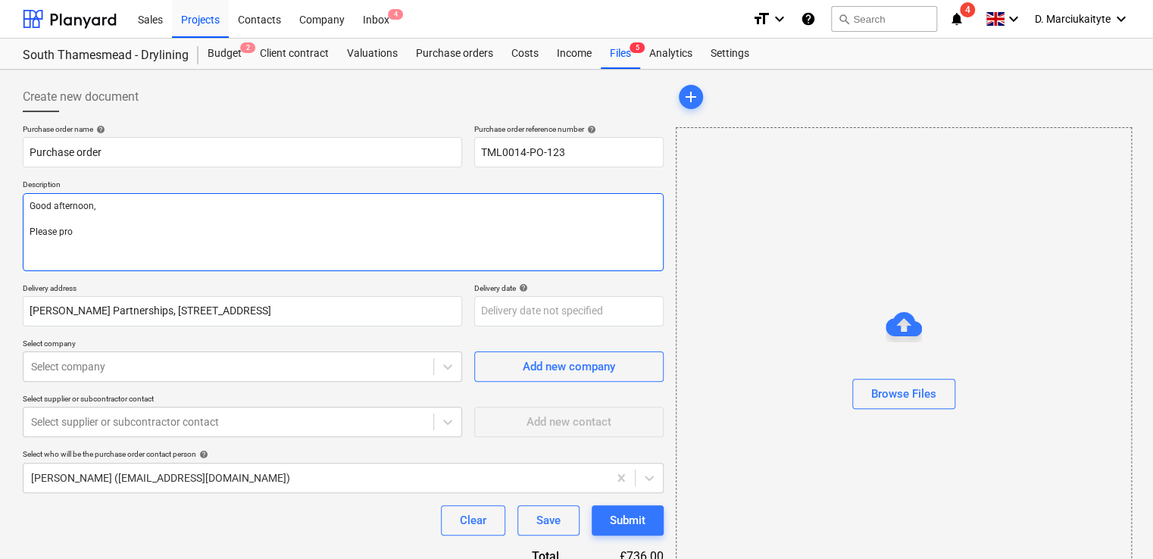
type textarea "x"
type textarea "Good afternoon, Please proc"
type textarea "x"
type textarea "Good afternoon, Please proce"
type textarea "x"
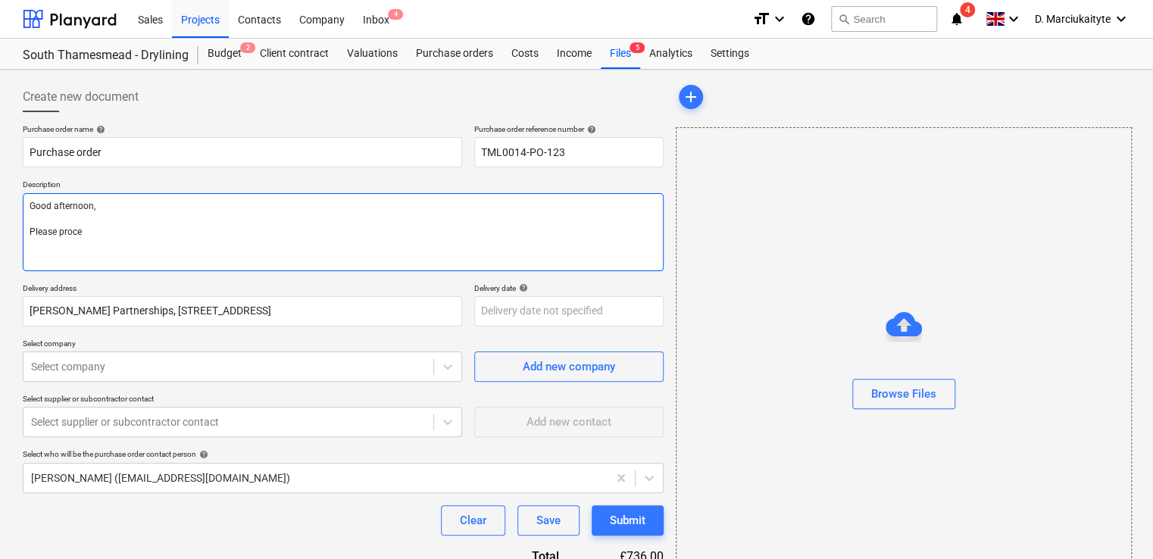
type textarea "Good afternoon, Please procee"
type textarea "x"
type textarea "Good afternoon, Please proceed"
type textarea "x"
type textarea "Good afternoon, Please proceed"
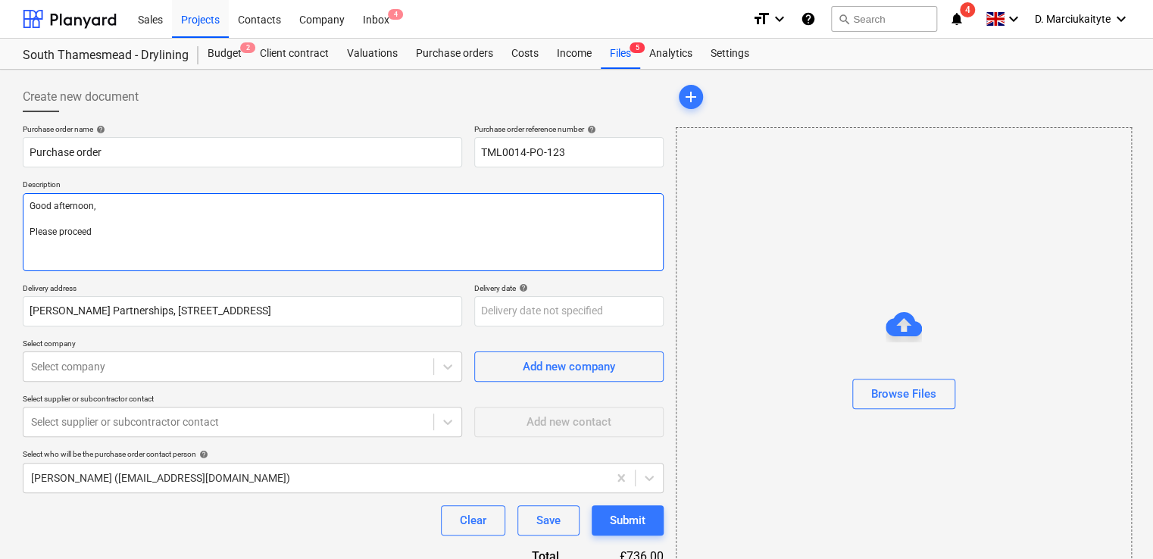
type textarea "x"
type textarea "Good afternoon, Please proceed w"
type textarea "x"
type textarea "Good afternoon, Please proceed wi"
type textarea "x"
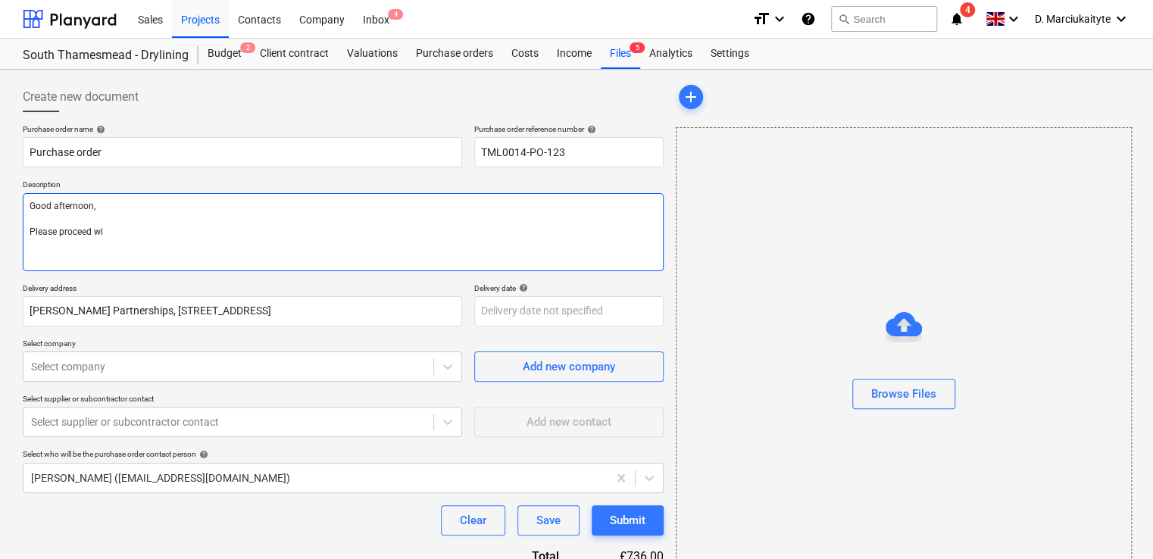
type textarea "Good afternoon, Please proceed wit"
type textarea "x"
type textarea "Good afternoon, Please proceed wit"
type textarea "x"
type textarea "Good afternoon, Please proceed wit"
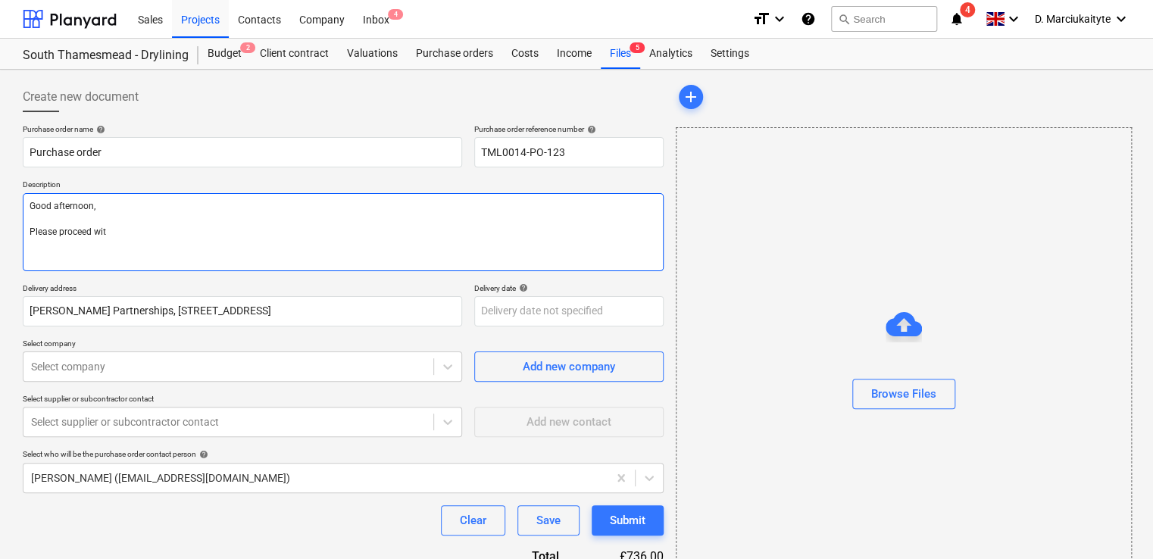
type textarea "x"
type textarea "Good afternoon, Please proceed with"
type textarea "x"
type textarea "Good afternoon, Please proceed with"
type textarea "x"
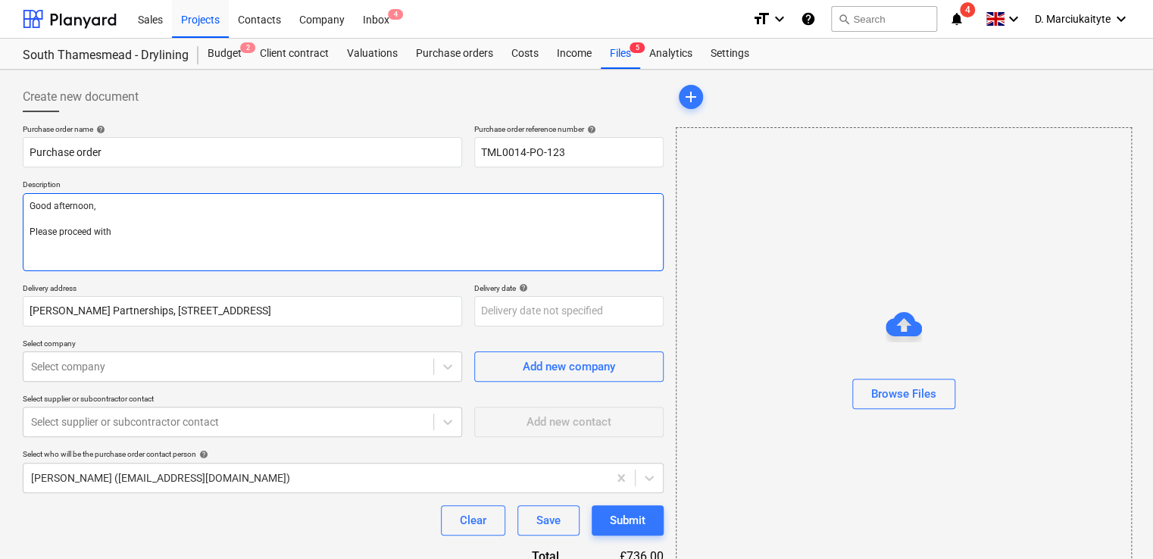
type textarea "Good afternoon, Please proceed with a"
type textarea "x"
type textarea "Good afternoon, Please proceed with at"
type textarea "x"
type textarea "Good afternoon, Please proceed with att"
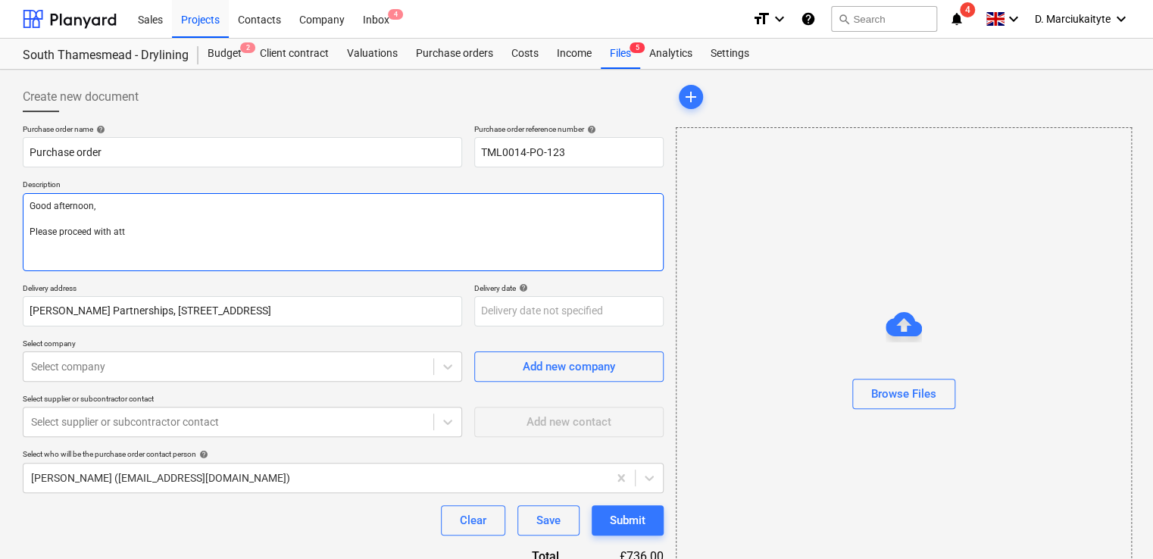
type textarea "x"
type textarea "Good afternoon, Please proceed with atta"
type textarea "x"
type textarea "Good afternoon, Please proceed with attac"
type textarea "x"
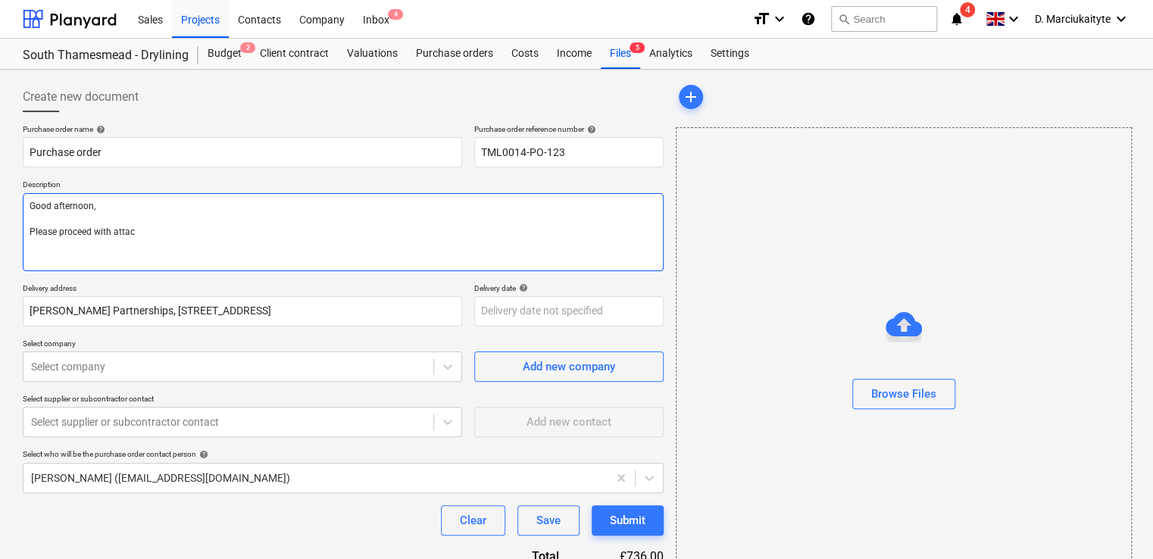
type textarea "Good afternoon, Please proceed with attach"
type textarea "x"
type textarea "Good afternoon, Please proceed with attache"
type textarea "x"
type textarea "Good afternoon, Please proceed with attached"
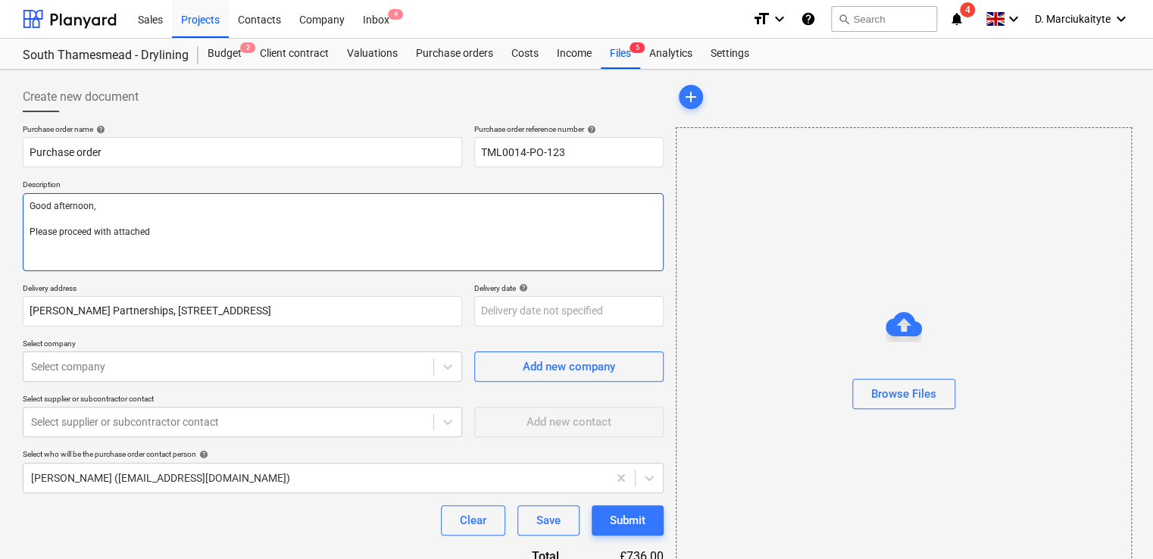
type textarea "x"
type textarea "Good afternoon, Please proceed with attached o"
type textarea "x"
type textarea "Good afternoon, Please proceed with attached or"
type textarea "x"
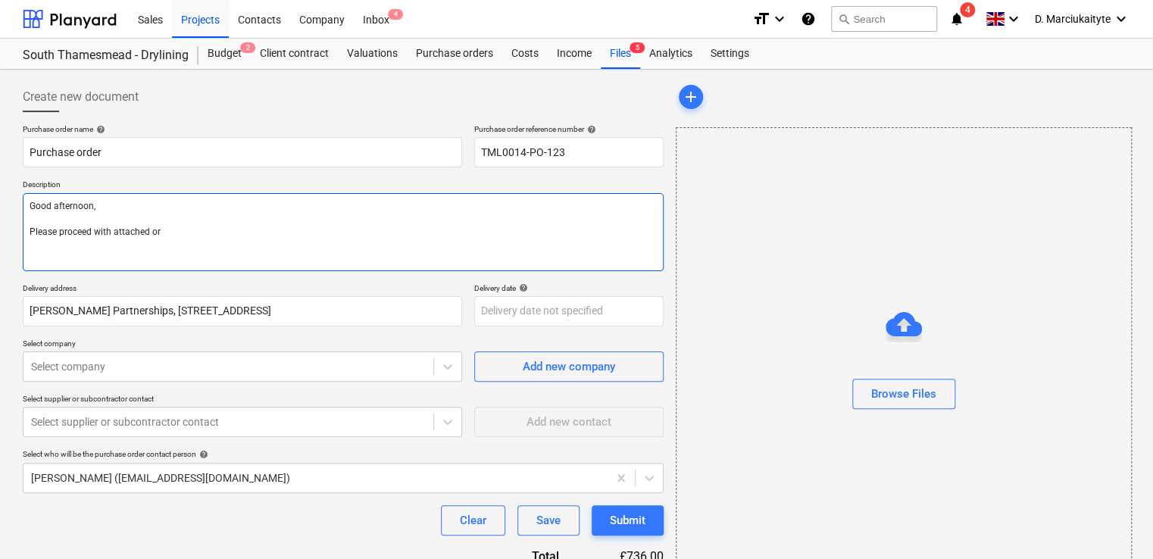
type textarea "Good afternoon, Please proceed with attached ord"
type textarea "x"
type textarea "Good afternoon, Please proceed with attached orde"
type textarea "x"
type textarea "Good afternoon, Please proceed with attached order"
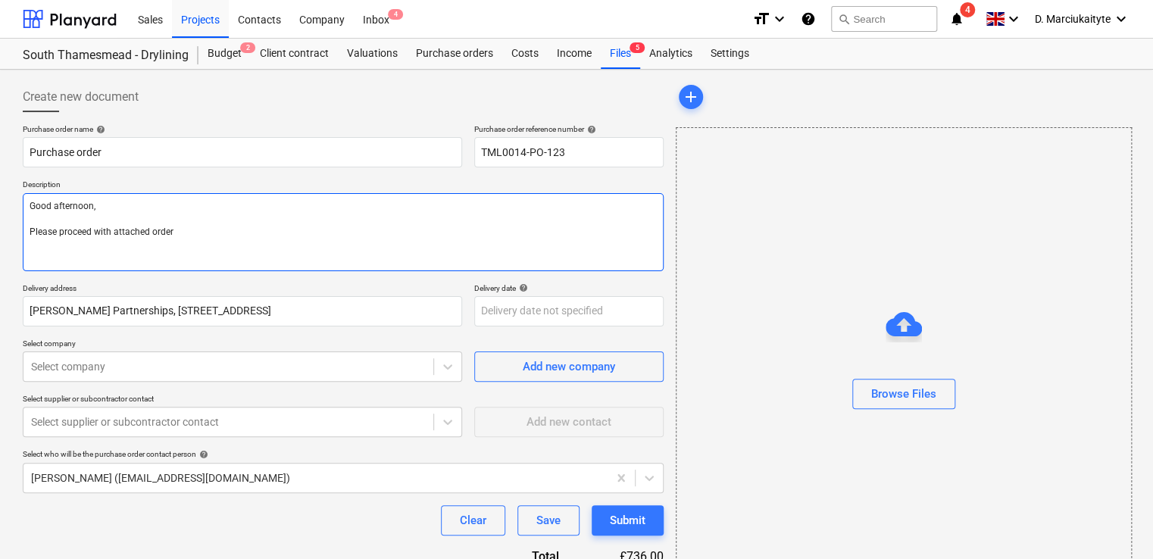
type textarea "x"
type textarea "Good afternoon, Please proceed with attached order."
type textarea "x"
type textarea "Good afternoon, Please proceed with attached order."
type textarea "x"
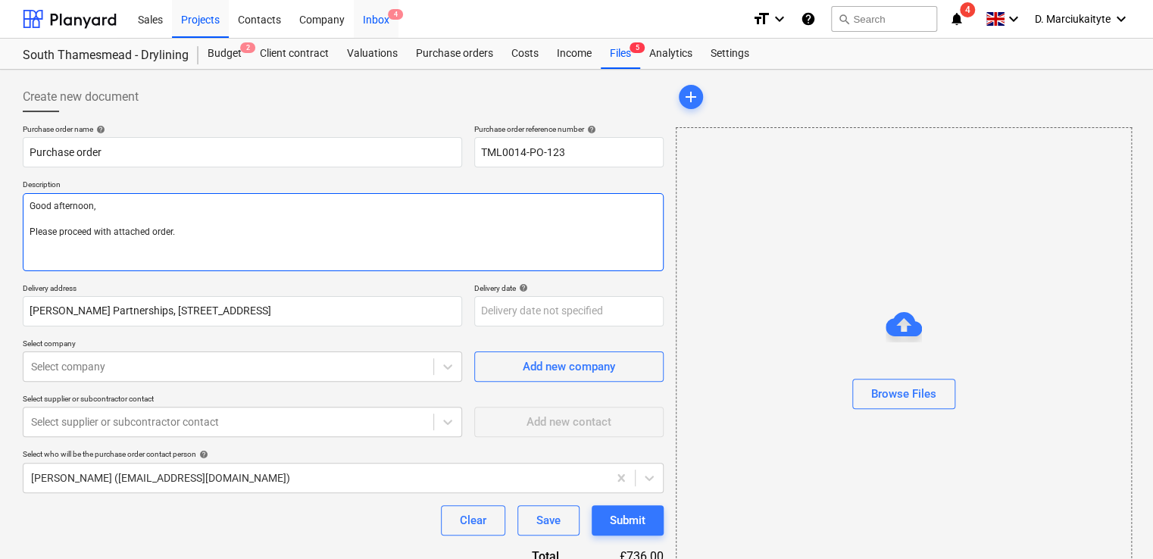
type textarea "Good afternoon, Please proceed with attached order."
paste textarea "Site contact : Alex 07958418640 Thank you Regards, Demi"
type textarea "x"
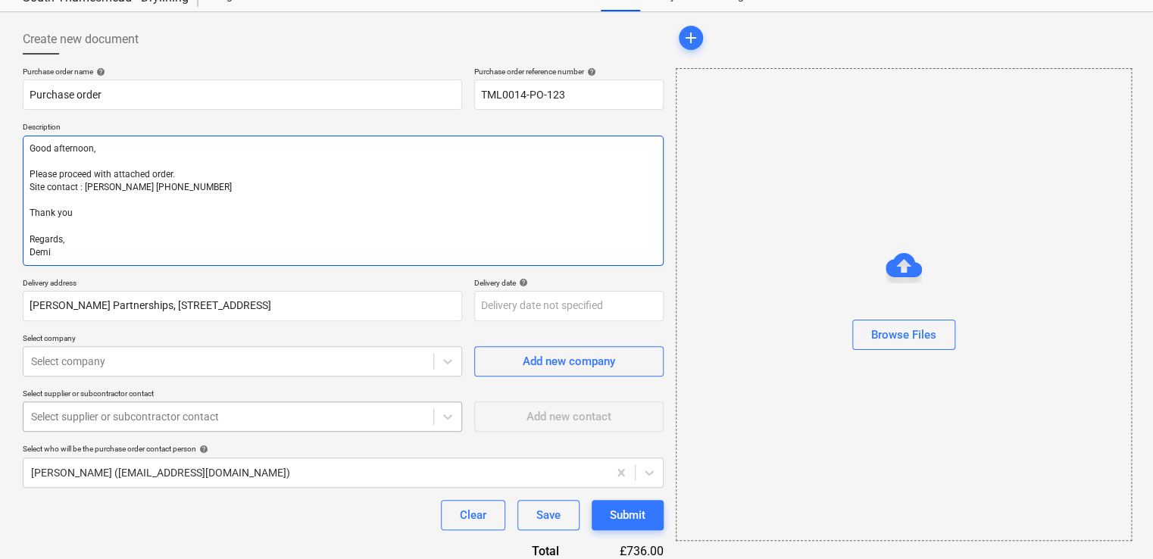
scroll to position [151, 0]
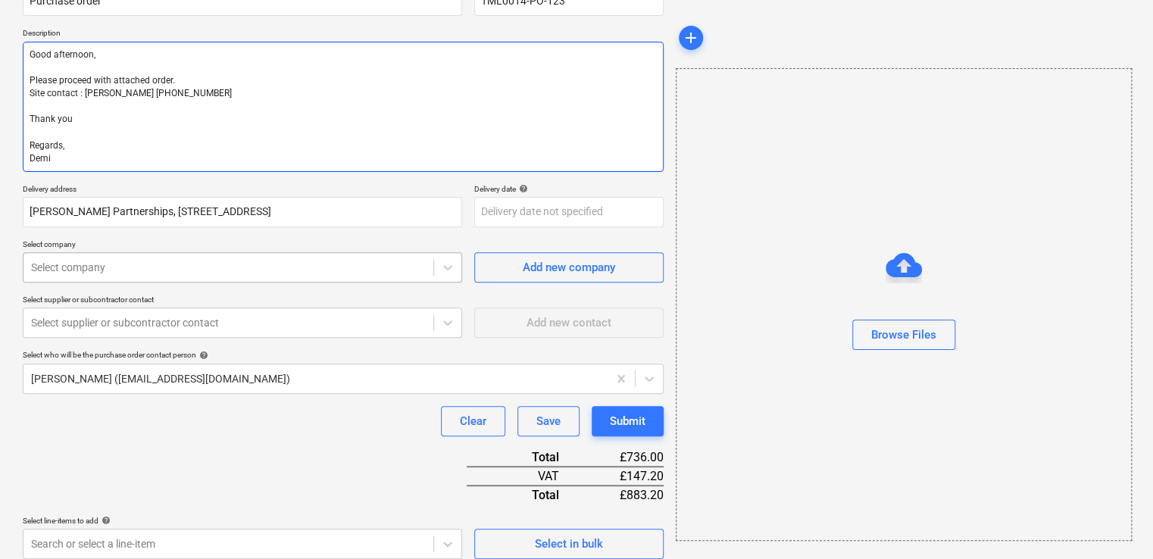
type textarea "Good afternoon, Please proceed with attached order. Site contact : Alex 0795841…"
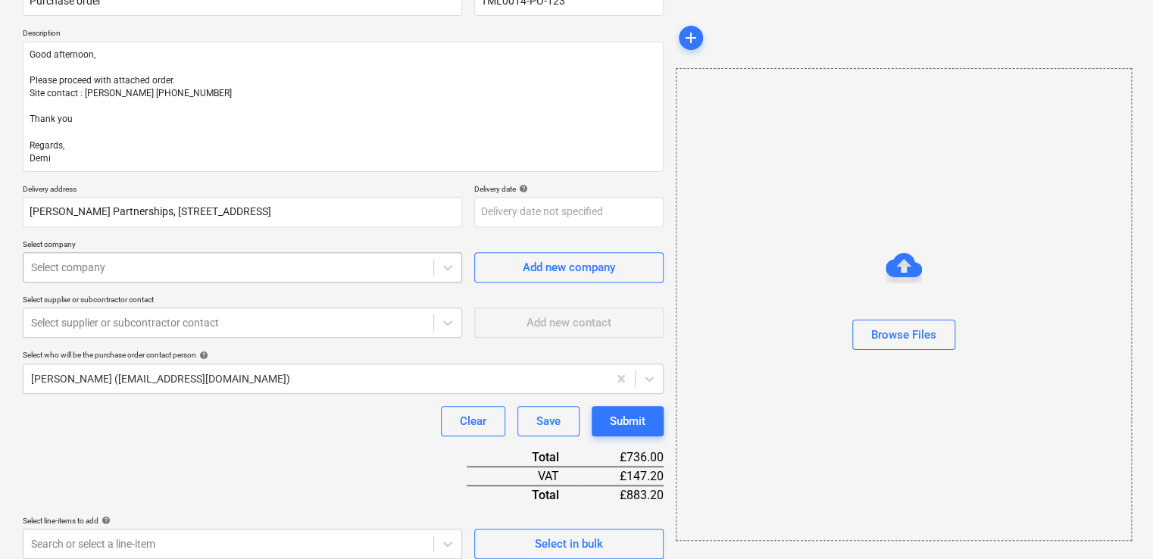
type textarea "x"
click at [212, 280] on div "Purchase order name help Purchase order Purchase order reference number help TM…" at bounding box center [343, 347] width 641 height 748
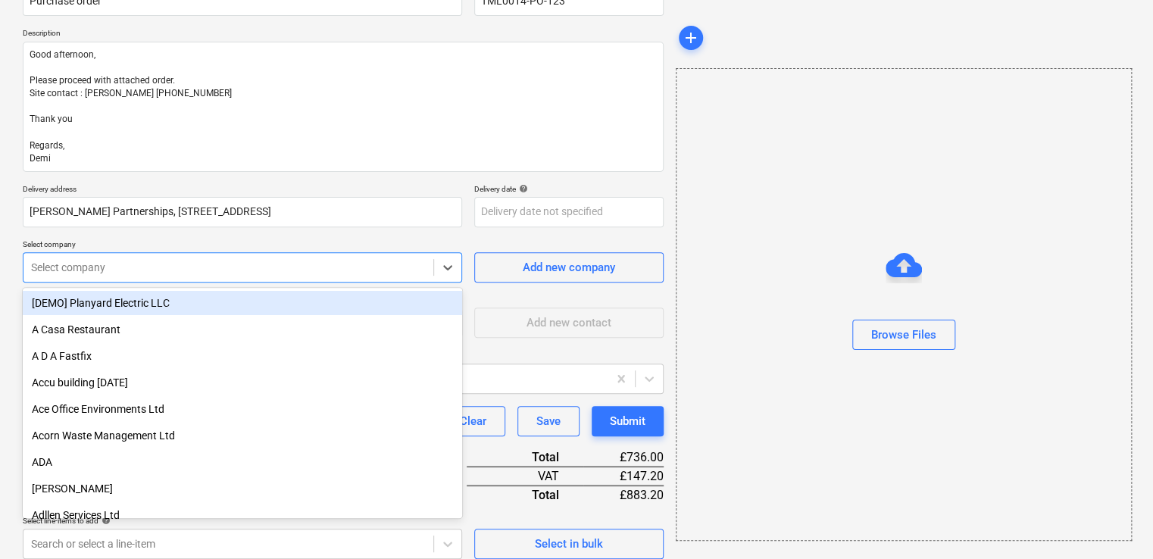
click at [215, 257] on div "Select company" at bounding box center [228, 267] width 410 height 21
type input "ccf"
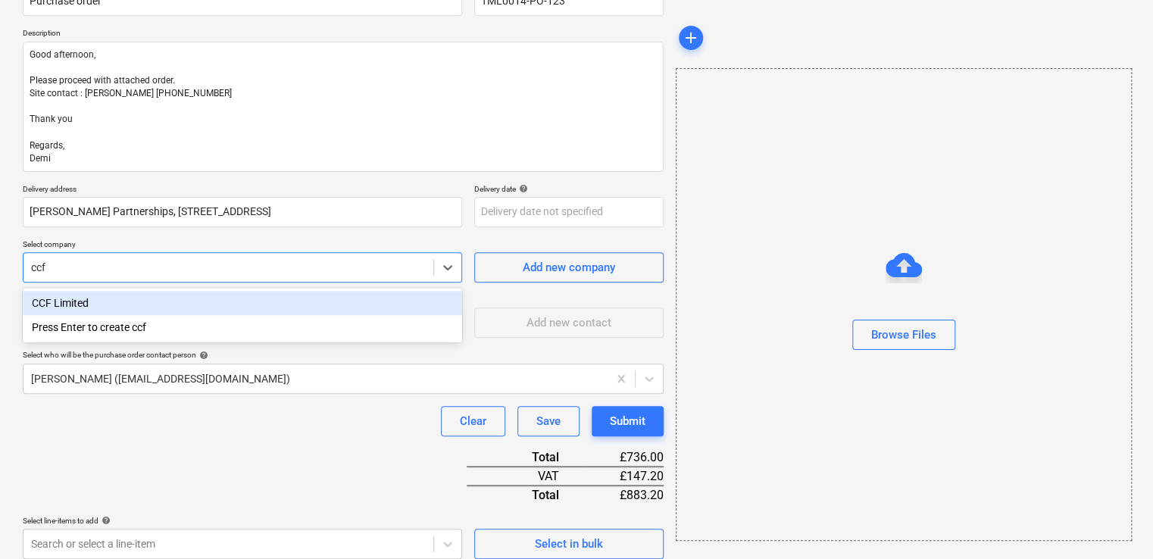
type textarea "x"
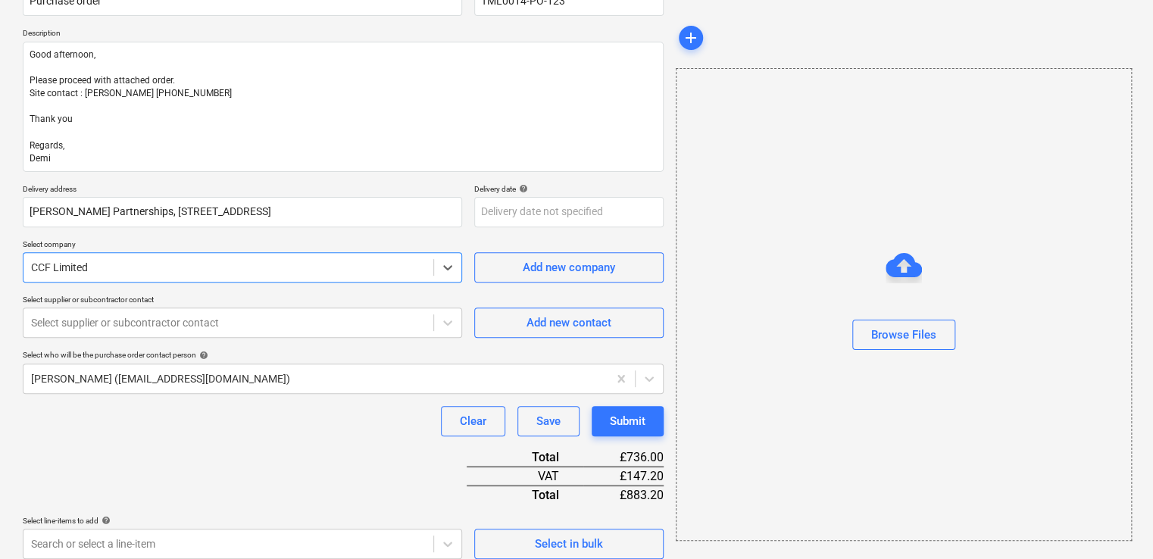
type textarea "x"
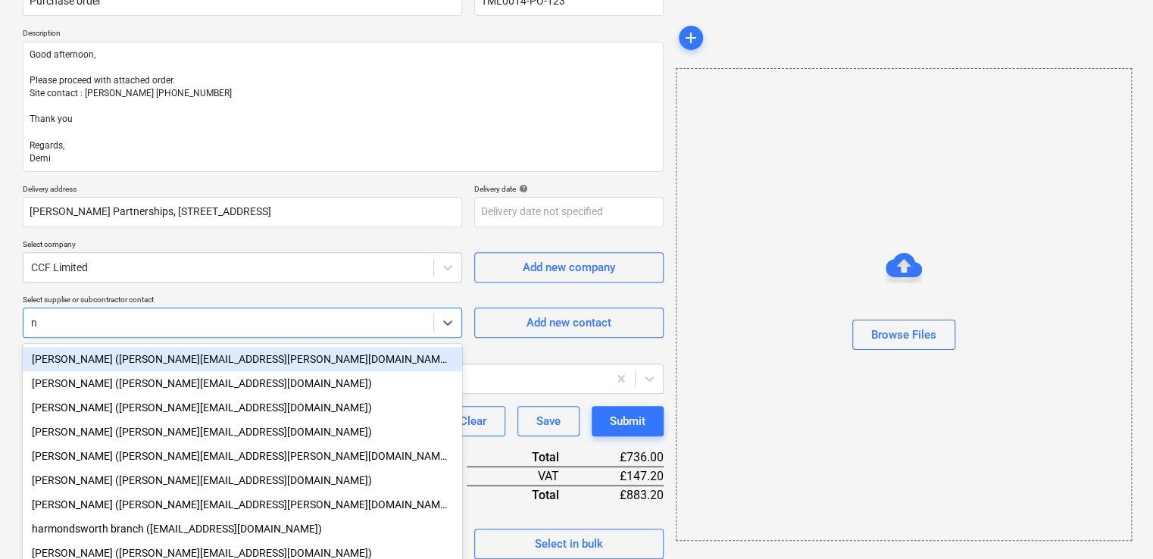
scroll to position [170, 0]
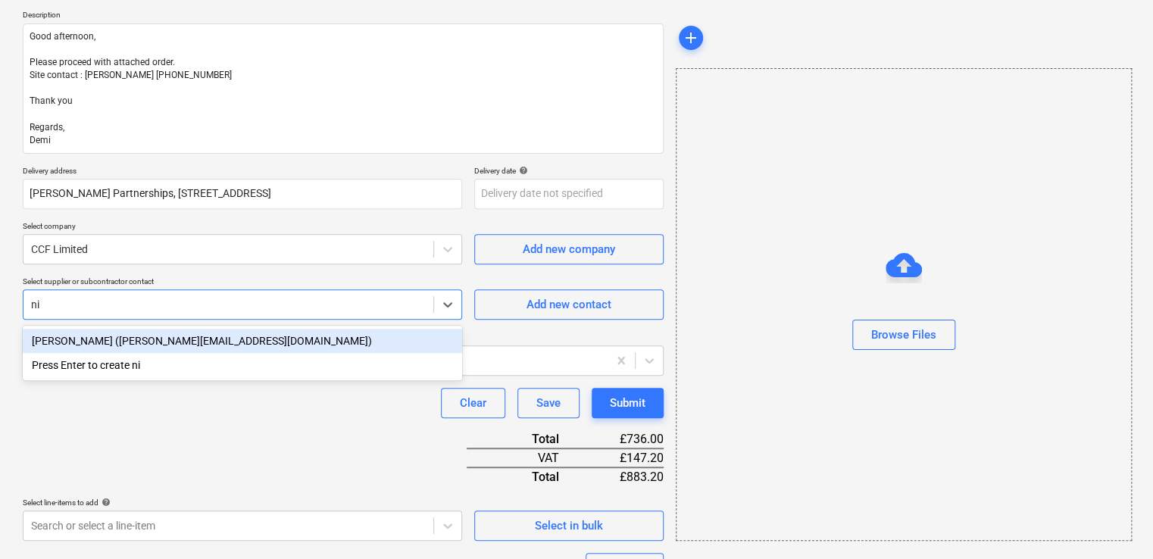
type input "nic"
type textarea "x"
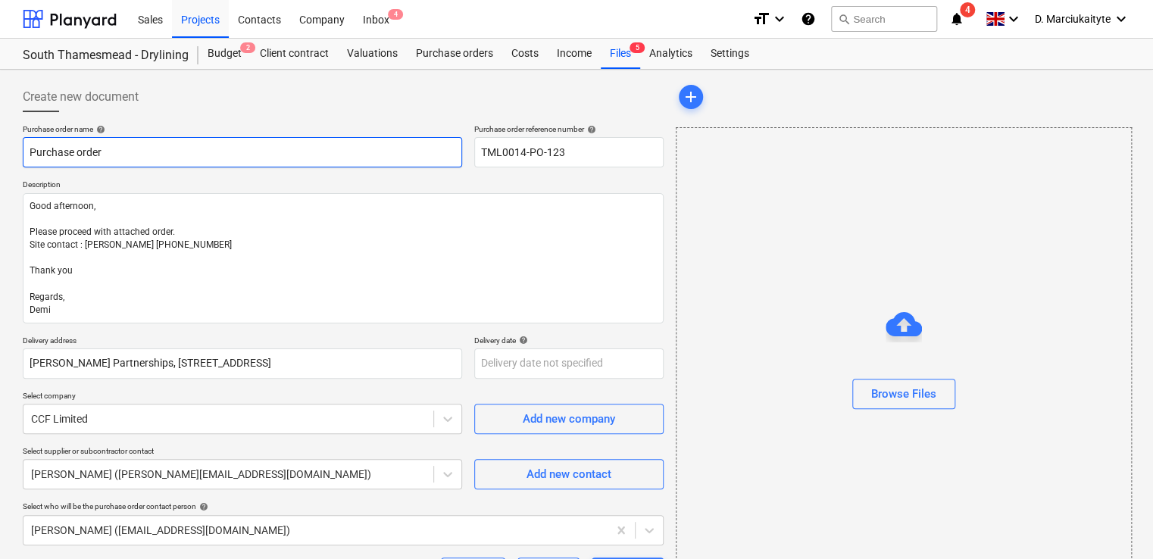
drag, startPoint x: 251, startPoint y: 146, endPoint x: -161, endPoint y: 143, distance: 411.3
click at [0, 143] on html "Sales Projects Contacts Company Inbox 4 format_size keyboard_arrow_down help se…" at bounding box center [576, 279] width 1153 height 559
type textarea "x"
type input "O"
type textarea "x"
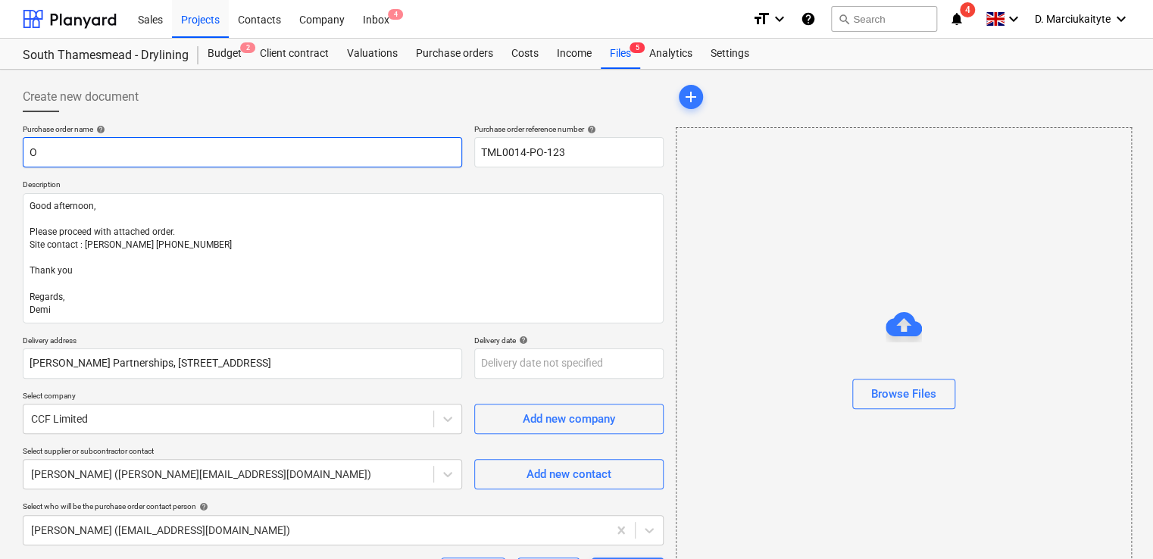
type input "Or"
type textarea "x"
type input "Ord"
type textarea "x"
type input "Orde"
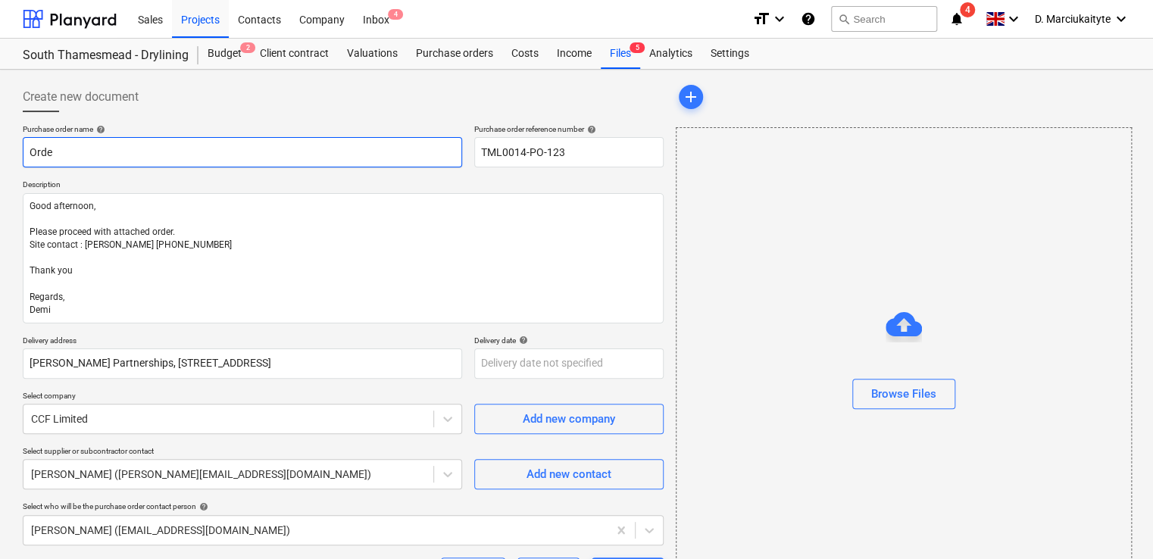
type textarea "x"
type input "Order"
type textarea "x"
type input "Order"
type textarea "x"
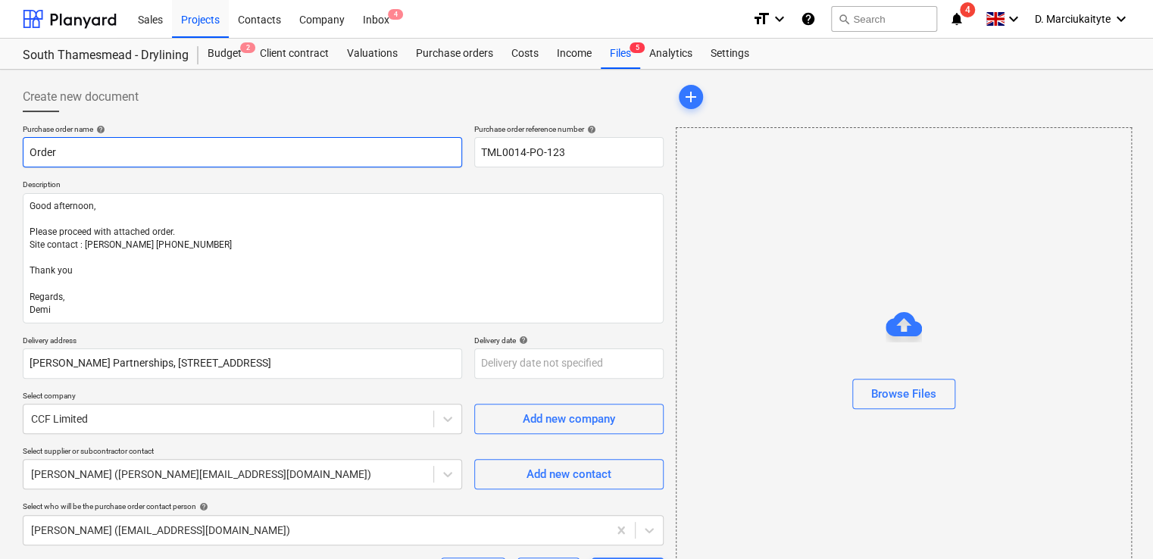
type input "Order i"
type textarea "x"
type input "Order in"
type textarea "x"
type input "Order inq"
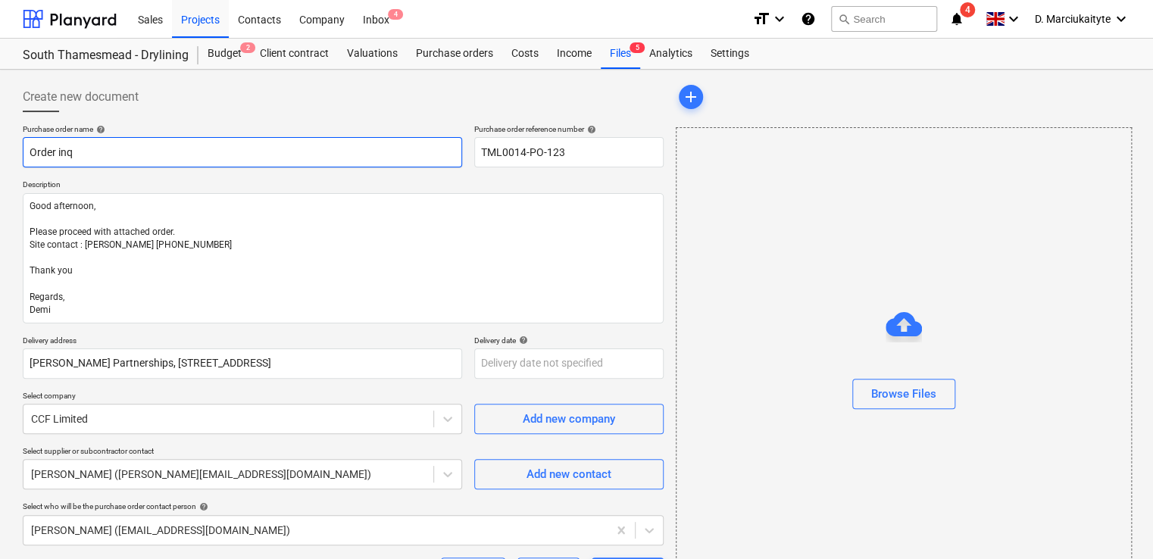
type textarea "x"
type input "Order inqu"
type textarea "x"
type input "Order inqui"
type textarea "x"
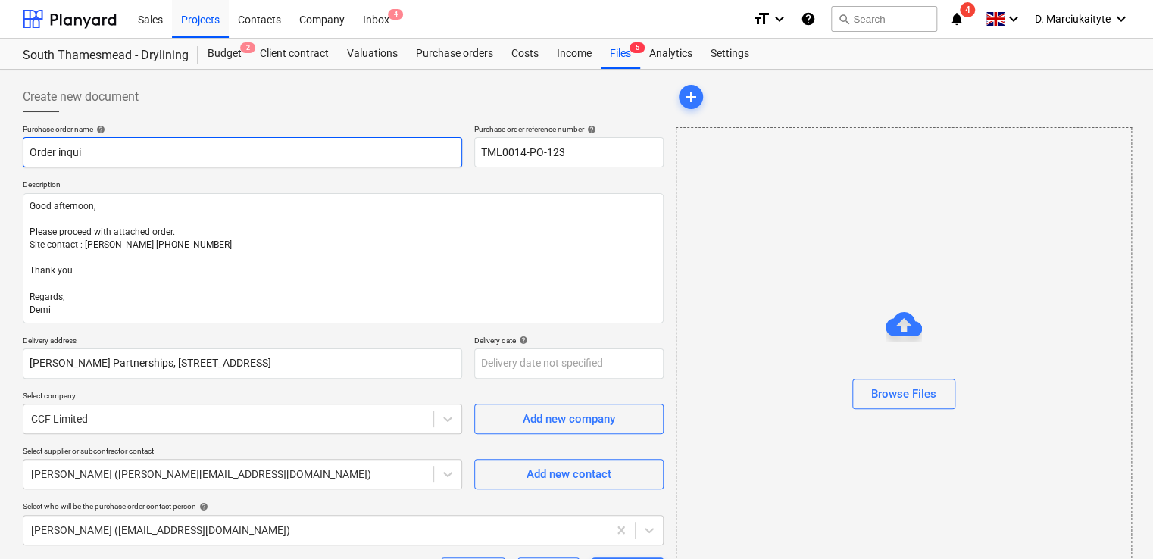
type input "Order inquir"
type textarea "x"
type input "Order inquiry"
type textarea "x"
type input "Order inquiry"
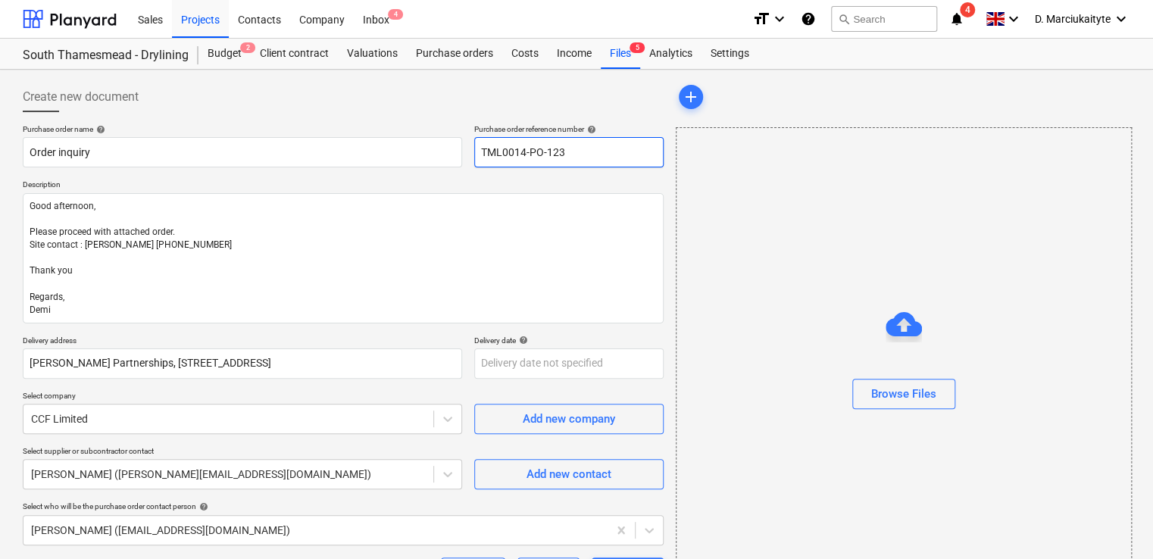
drag, startPoint x: 580, startPoint y: 151, endPoint x: 358, endPoint y: 126, distance: 224.1
click at [358, 126] on div "Purchase order name help Order inquiry Purchase order reference number help TML…" at bounding box center [343, 145] width 641 height 43
click at [270, 157] on input "Order inquiry" at bounding box center [242, 152] width 439 height 30
paste input "TML0014-PO-123"
type textarea "x"
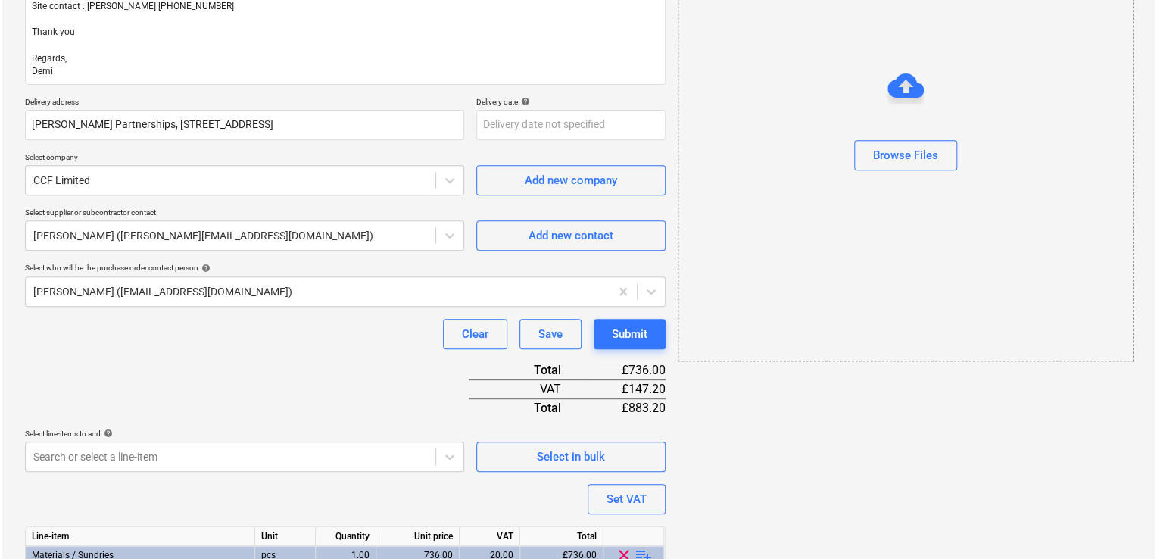
scroll to position [324, 0]
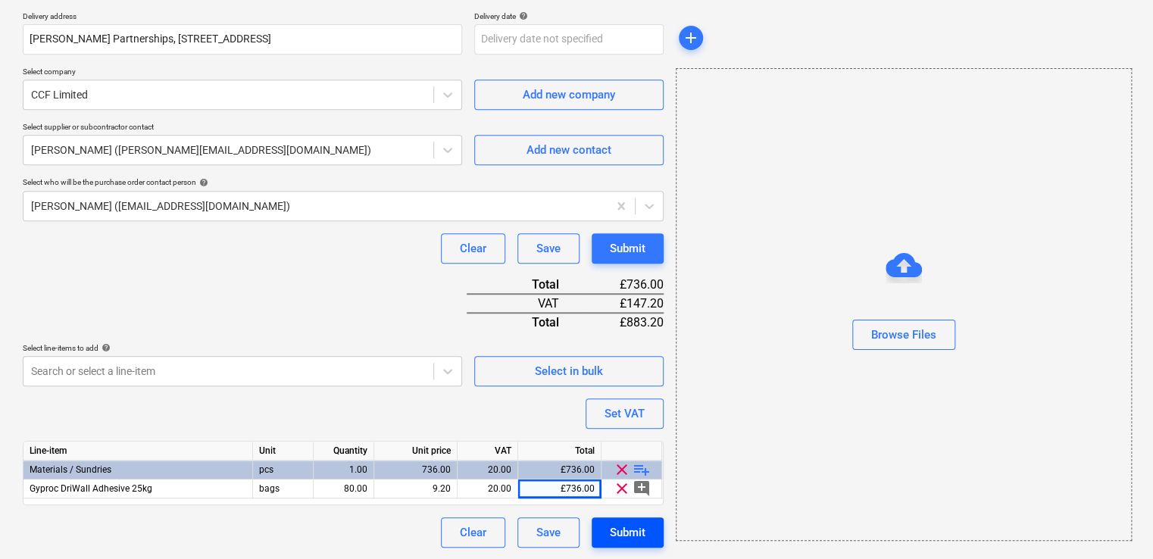
type input "Order inquiry TML0014-PO-123"
click at [633, 527] on div "Submit" at bounding box center [628, 533] width 36 height 20
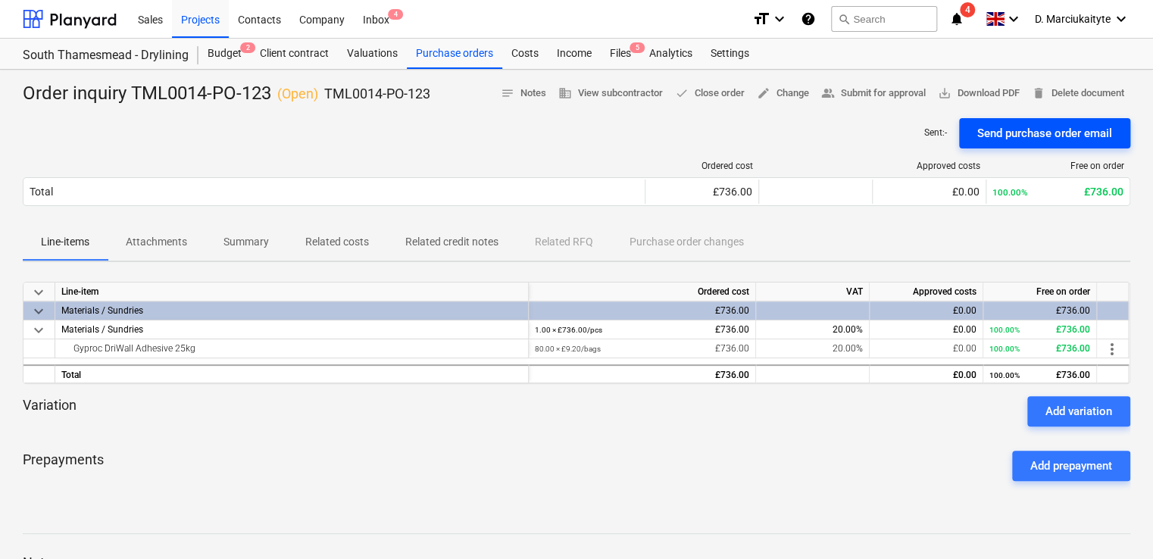
click at [1030, 138] on div "Send purchase order email" at bounding box center [1044, 133] width 135 height 20
click at [465, 55] on div "Purchase orders" at bounding box center [454, 54] width 95 height 30
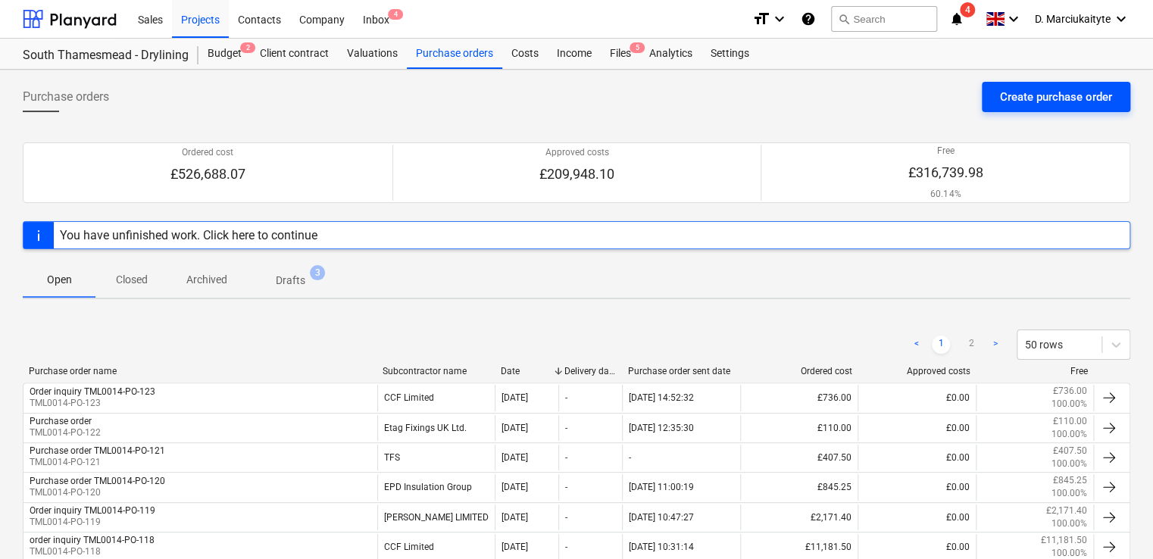
click at [1051, 98] on div "Create purchase order" at bounding box center [1056, 97] width 112 height 20
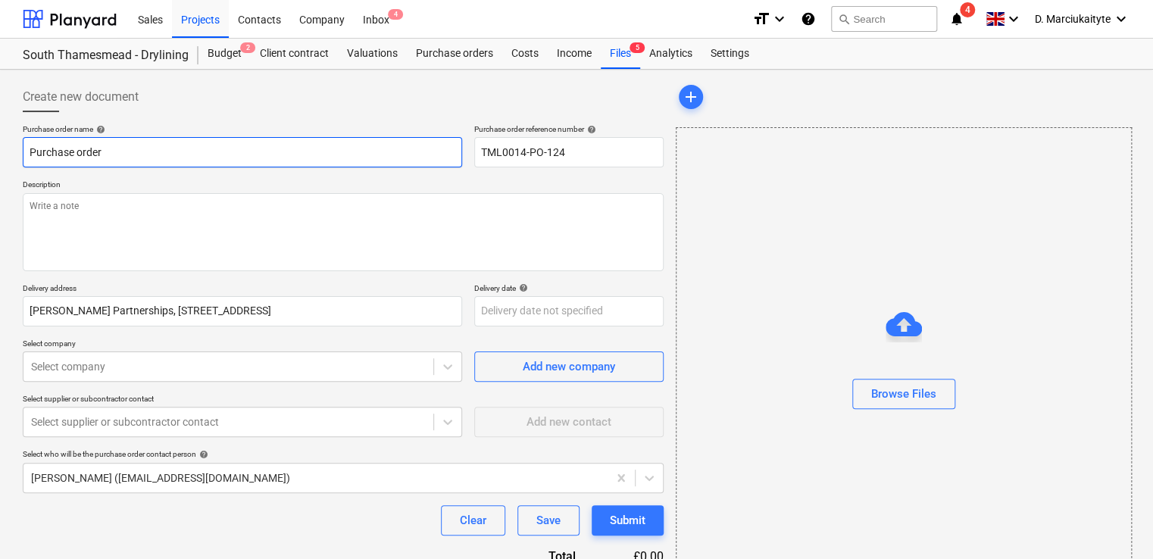
drag, startPoint x: 206, startPoint y: 167, endPoint x: -179, endPoint y: 150, distance: 385.2
click at [0, 150] on html "Sales Projects Contacts Company Inbox 4 format_size keyboard_arrow_down help se…" at bounding box center [576, 279] width 1153 height 559
type textarea "x"
type input "O"
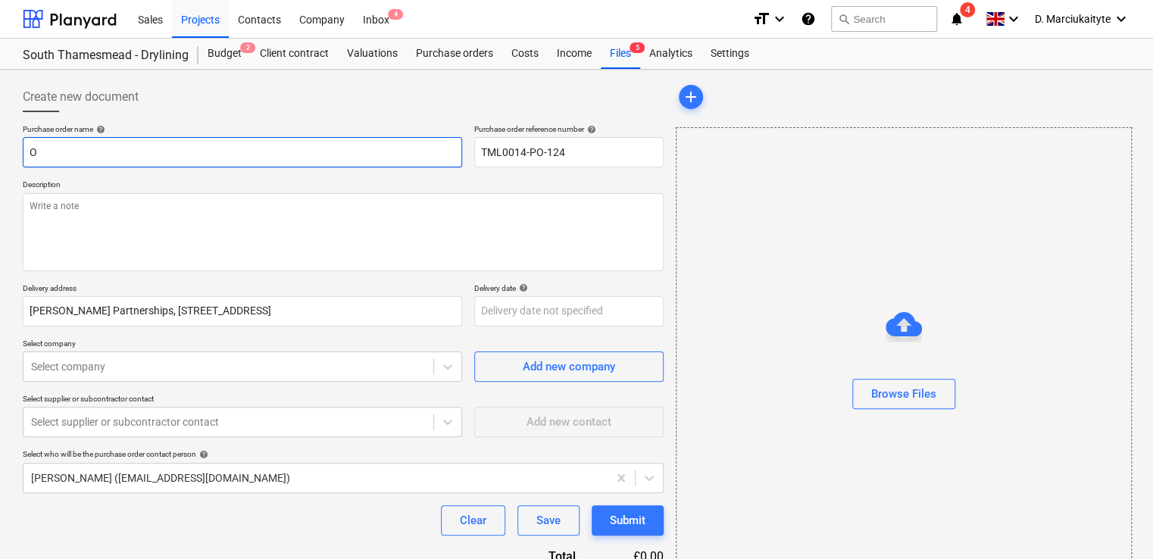
type textarea "x"
type input "Or"
type textarea "x"
type input "Ord"
type textarea "x"
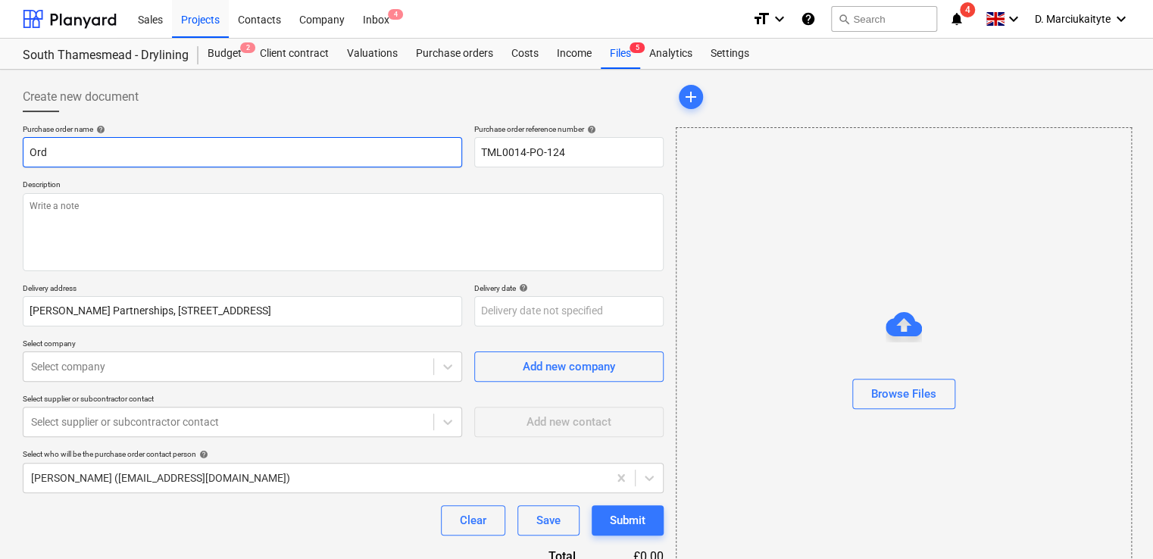
type input "Orde"
type textarea "x"
type input "Order"
type textarea "x"
type input "Order"
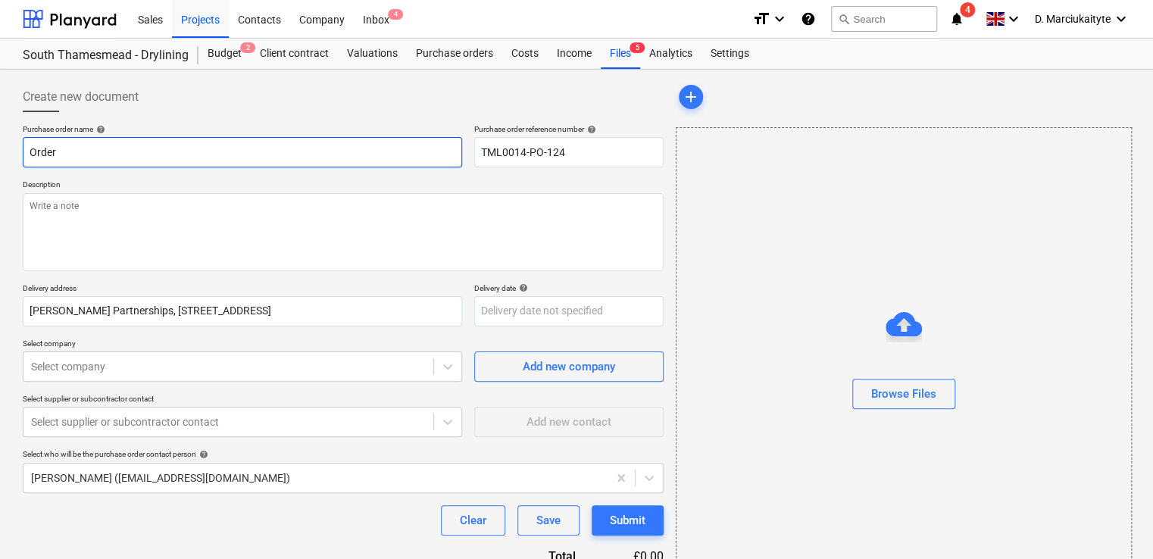
type textarea "x"
type input "Order i"
type textarea "x"
type input "Order in"
type textarea "x"
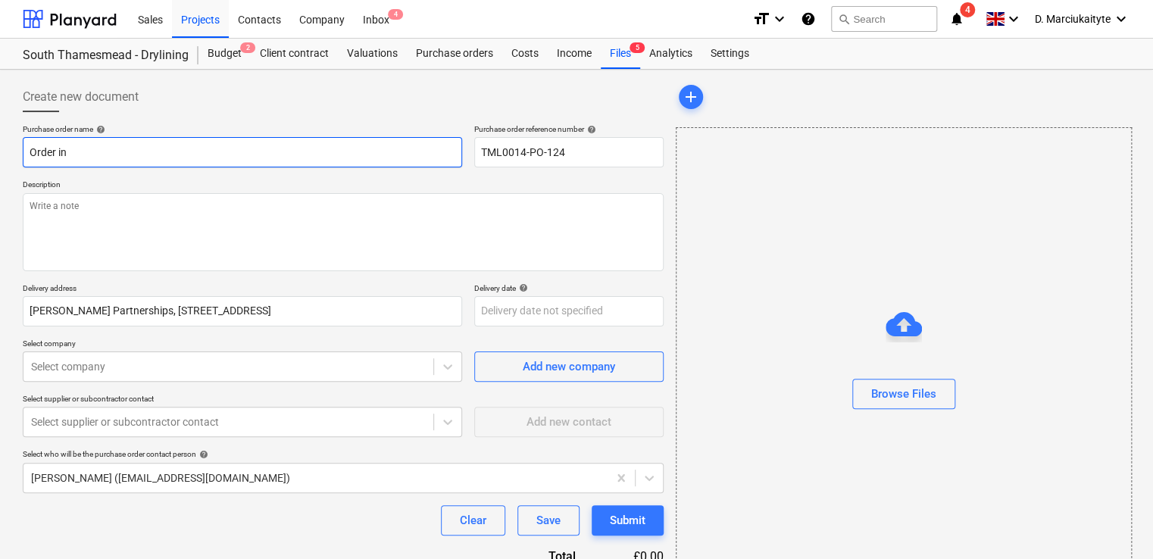
type input "Order inq"
type textarea "x"
type input "Order inqu"
type textarea "x"
type input "Order inqui"
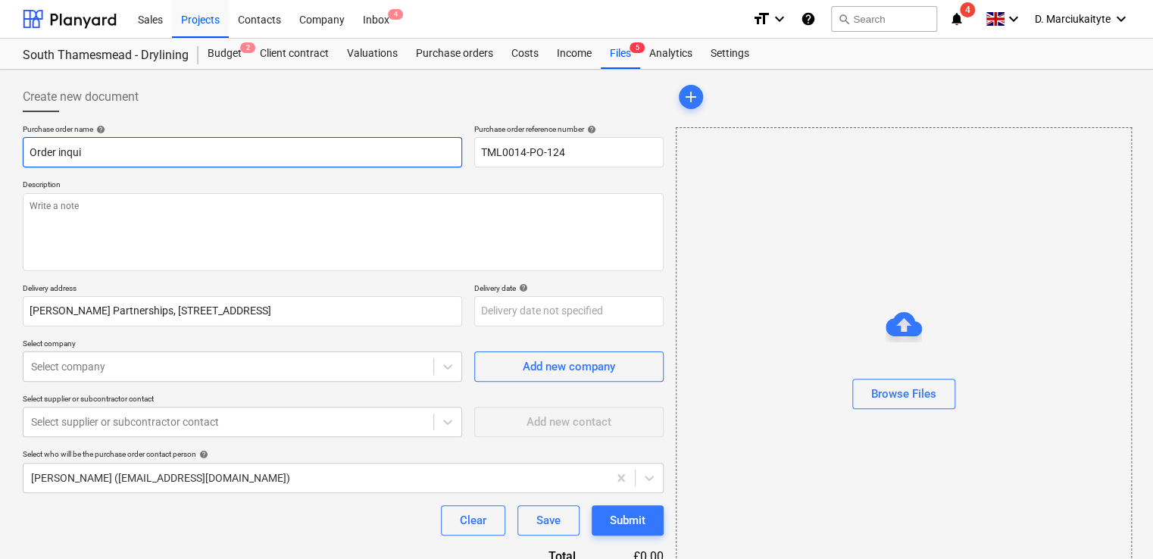
type textarea "x"
type input "Order inquir"
type textarea "x"
type input "Order inquiry"
type textarea "x"
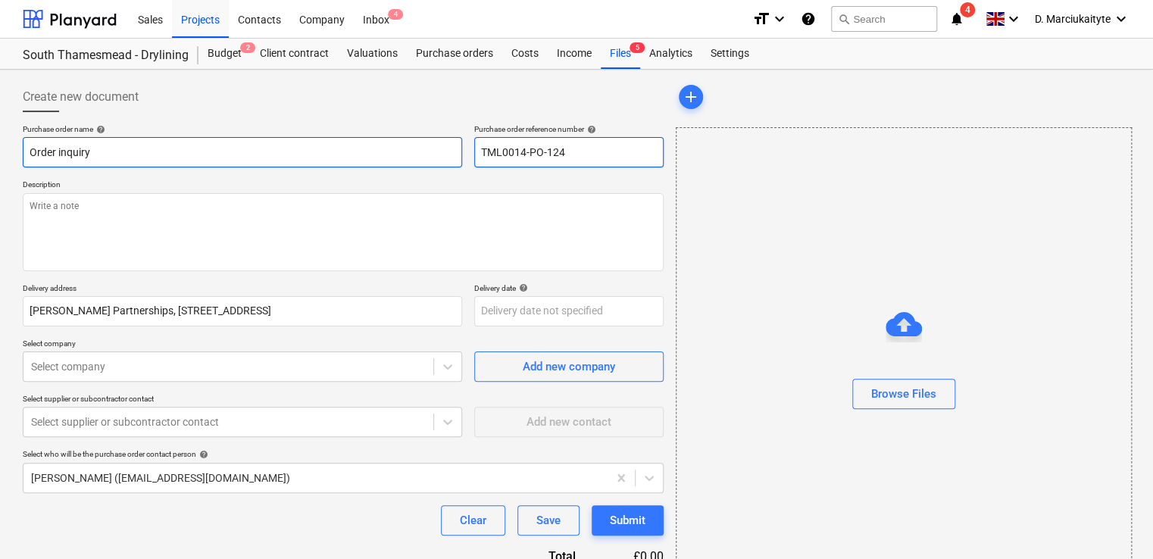
type input "Order inquiry"
drag, startPoint x: 593, startPoint y: 156, endPoint x: 445, endPoint y: 148, distance: 148.7
click at [445, 148] on div "Purchase order name help Order inquiry Purchase order reference number help TML…" at bounding box center [343, 145] width 641 height 43
click at [327, 159] on input "Order inquiry" at bounding box center [242, 152] width 439 height 30
paste input "TML0014-PO-124"
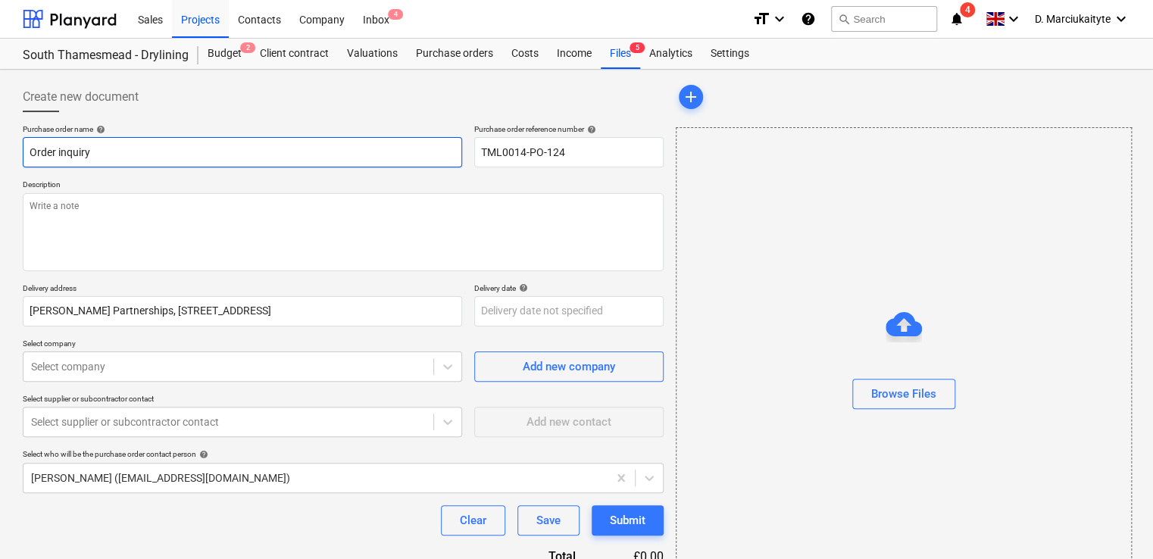
type textarea "x"
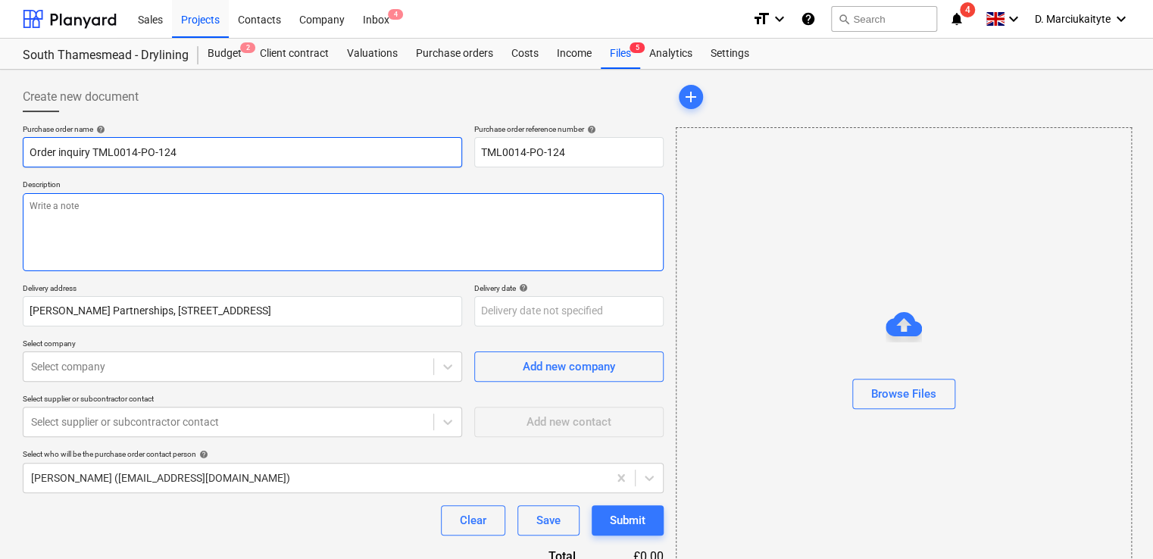
type input "Order inquiry TML0014-PO-124"
click at [127, 199] on textarea at bounding box center [343, 232] width 641 height 78
type textarea "x"
type textarea "A"
type textarea "x"
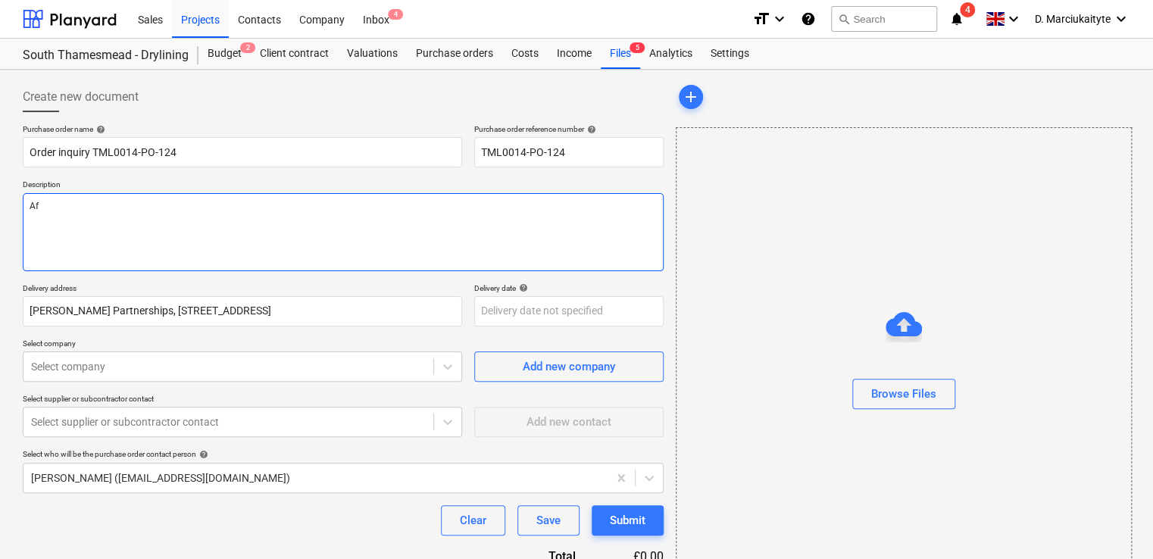
type textarea "Aft"
type textarea "x"
type textarea "Aft"
paste textarea "Good afternoon, Please proceed with attached order. Site contact : Alex 0795841…"
type textarea "x"
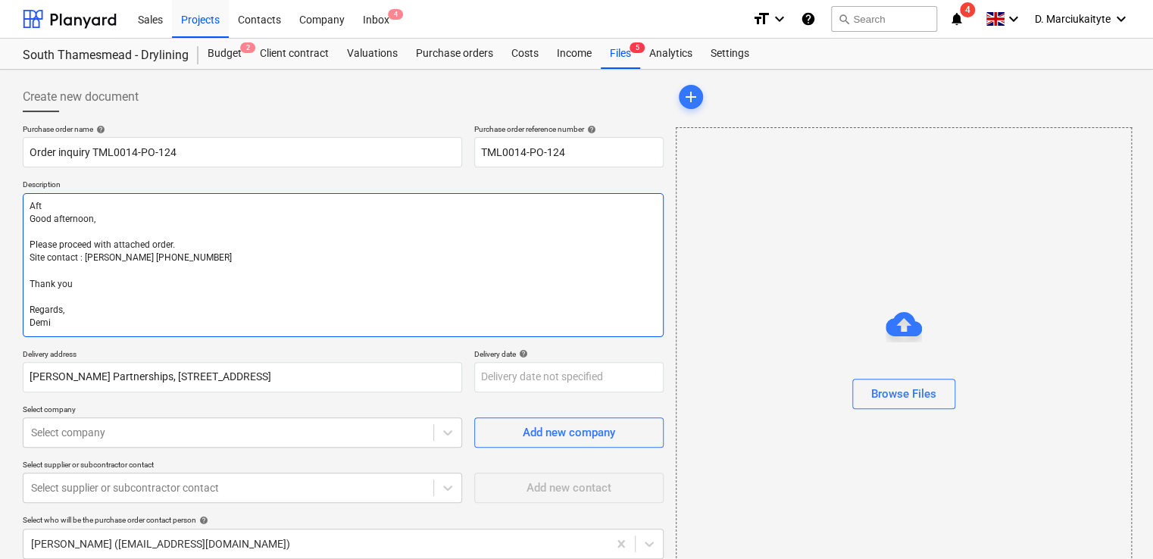
click at [30, 215] on textarea "Aft Good afternoon, Please proceed with attached order. Site contact : Alex 079…" at bounding box center [343, 265] width 641 height 144
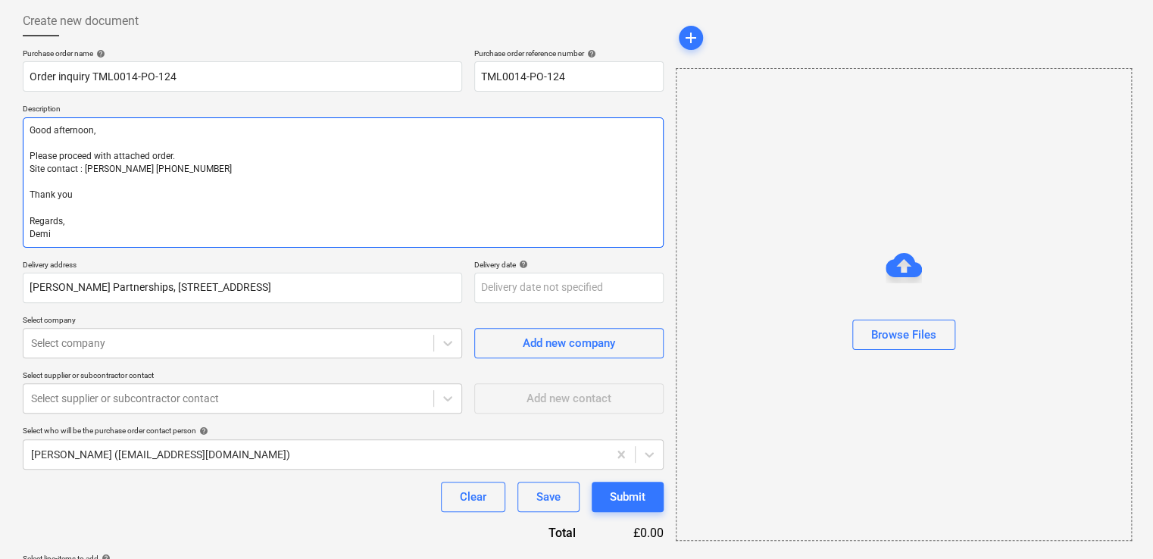
scroll to position [124, 0]
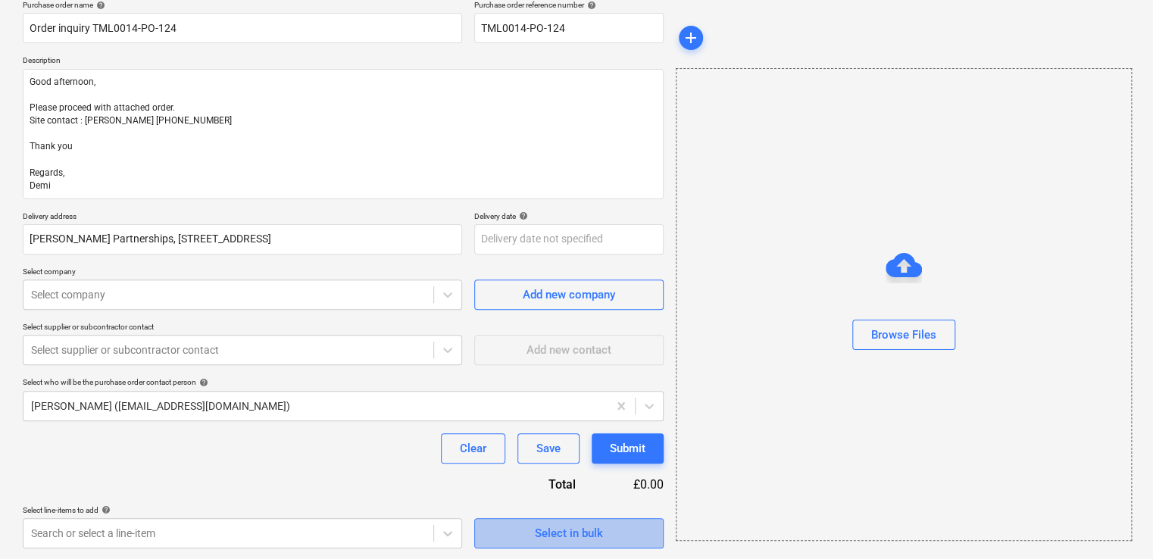
click at [538, 523] on div "Select in bulk" at bounding box center [569, 533] width 68 height 20
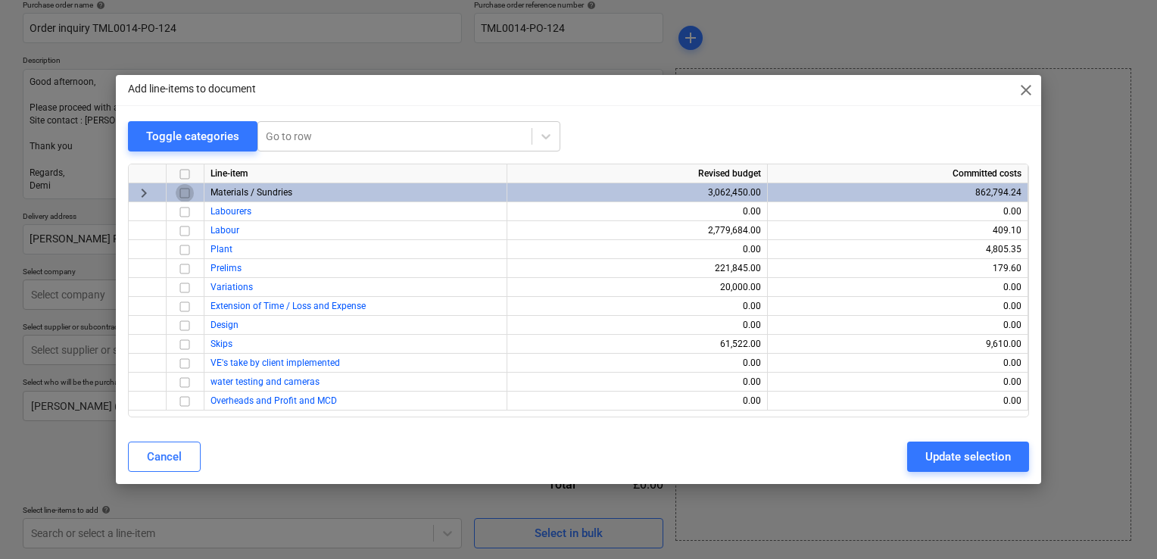
click at [188, 192] on input "checkbox" at bounding box center [185, 193] width 18 height 18
drag, startPoint x: 984, startPoint y: 453, endPoint x: 942, endPoint y: 461, distance: 42.3
click at [983, 453] on div "Update selection" at bounding box center [969, 457] width 86 height 20
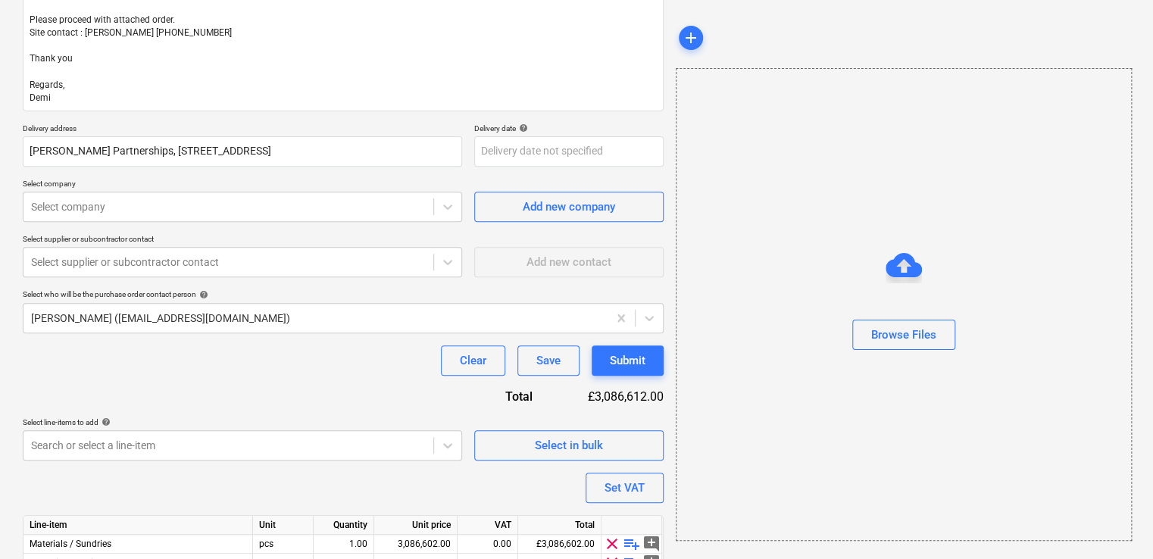
scroll to position [286, 0]
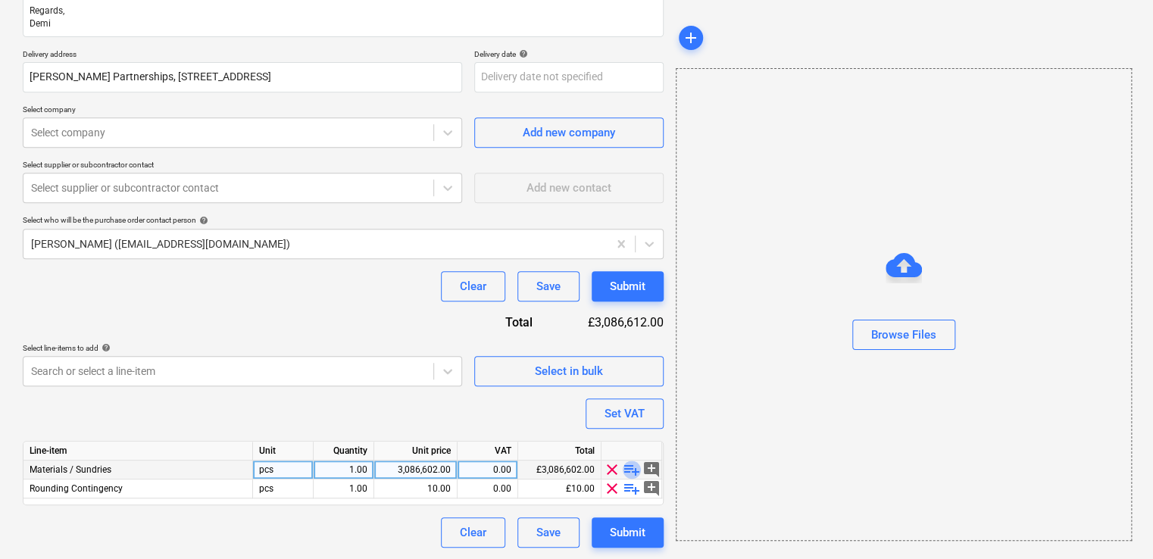
click at [627, 465] on span "playlist_add" at bounding box center [632, 470] width 18 height 18
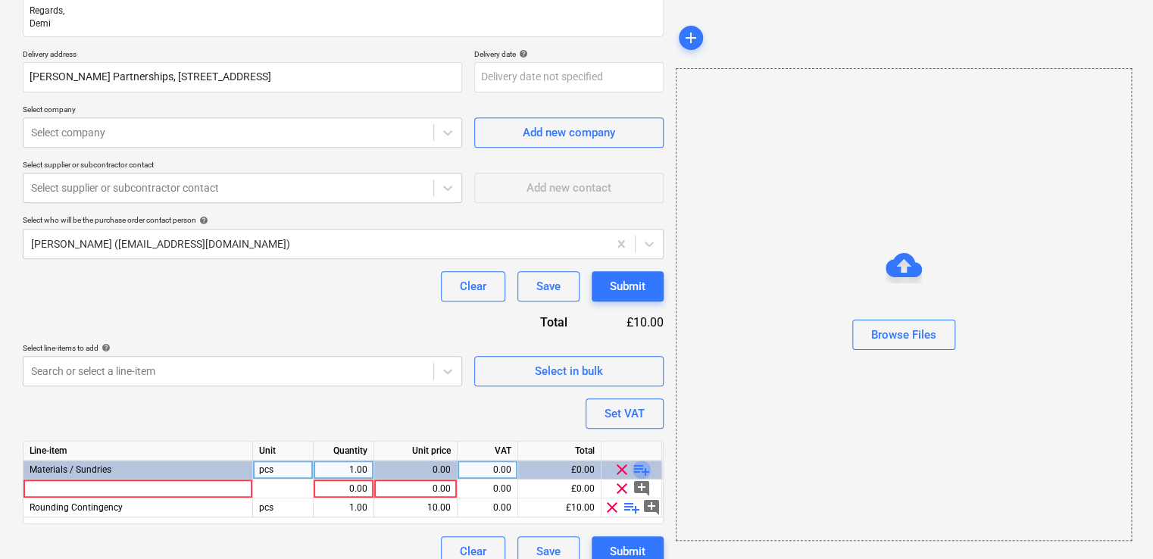
click at [638, 470] on span "playlist_add" at bounding box center [642, 470] width 18 height 18
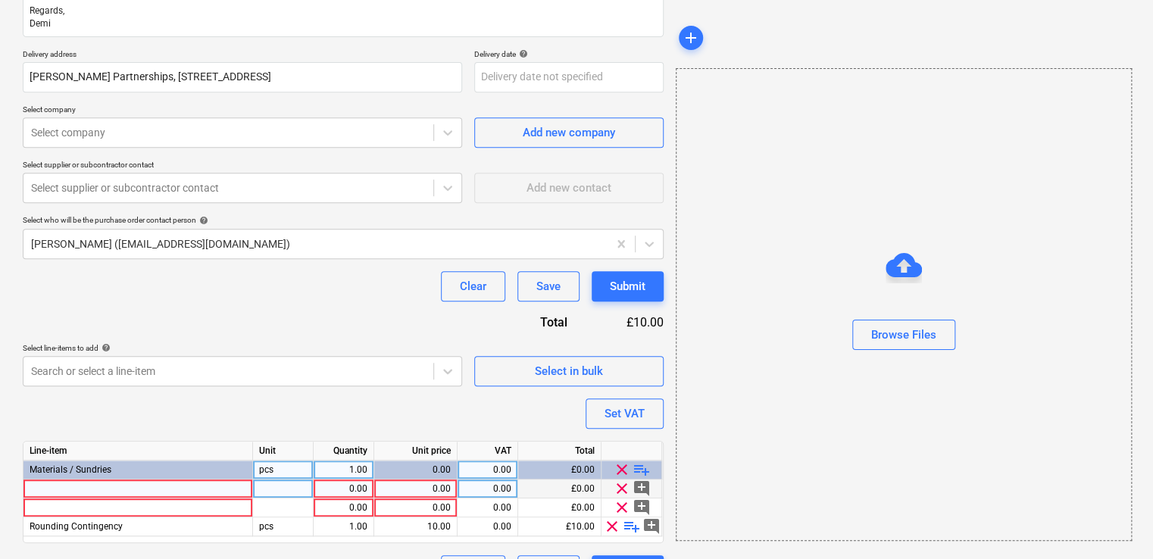
click at [180, 488] on div at bounding box center [138, 488] width 230 height 19
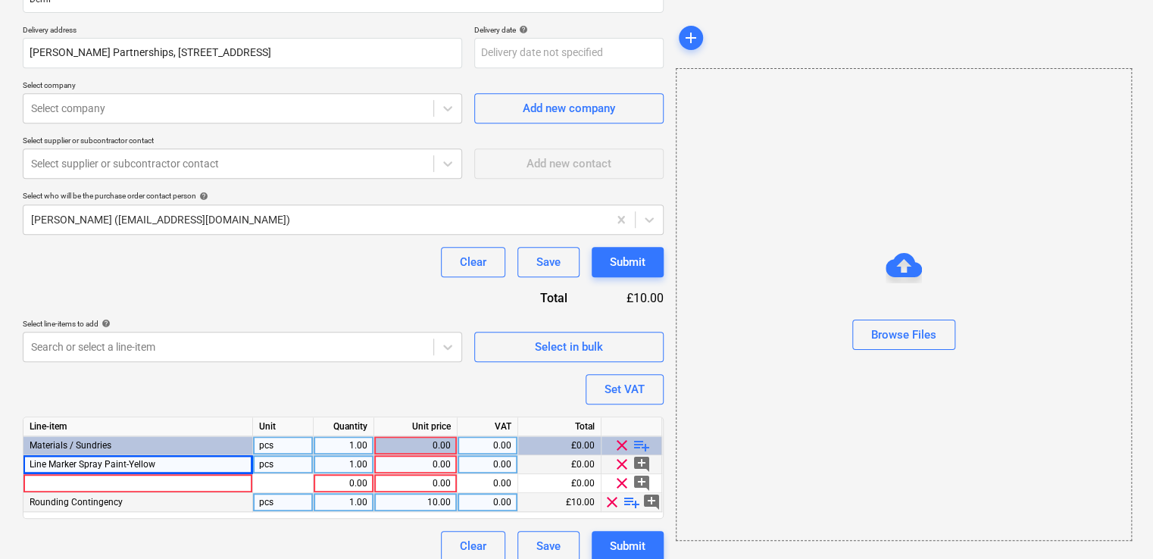
scroll to position [324, 0]
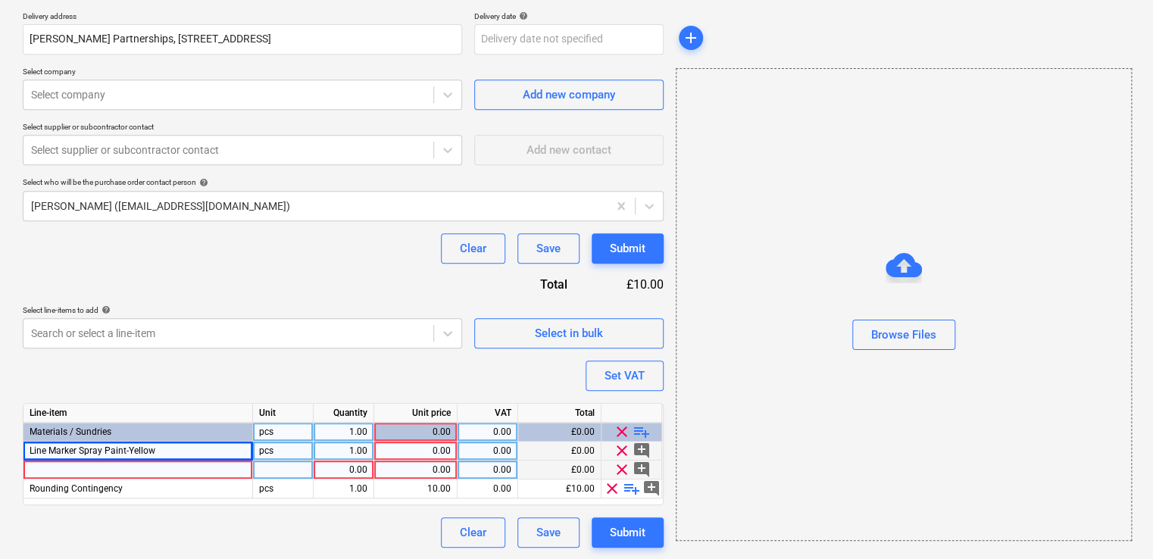
click at [155, 470] on div at bounding box center [138, 470] width 230 height 19
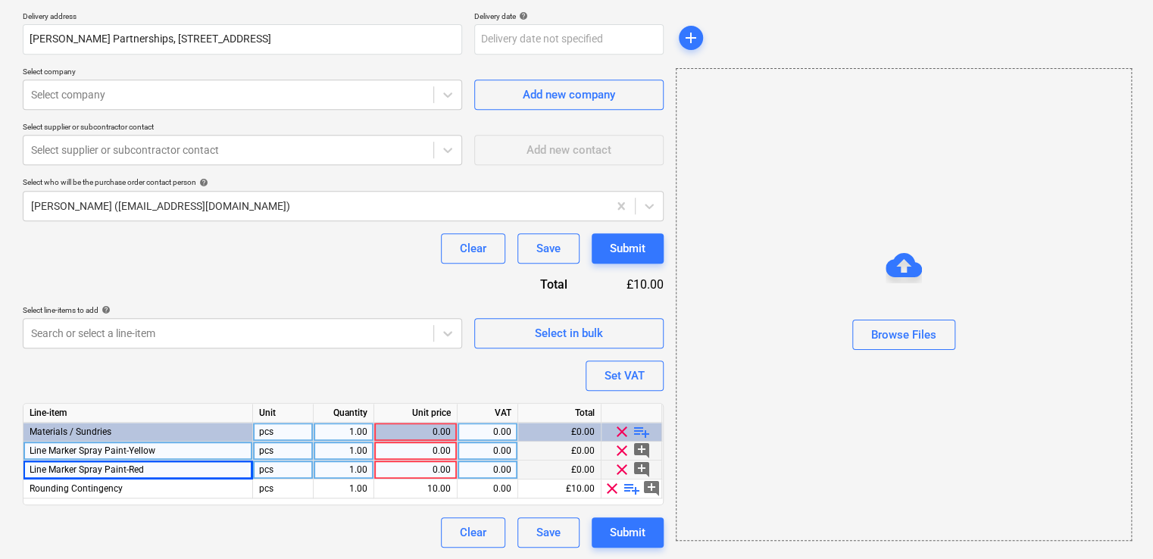
click at [282, 446] on div "pcs" at bounding box center [283, 451] width 61 height 19
click at [353, 447] on div "1.00" at bounding box center [344, 451] width 48 height 19
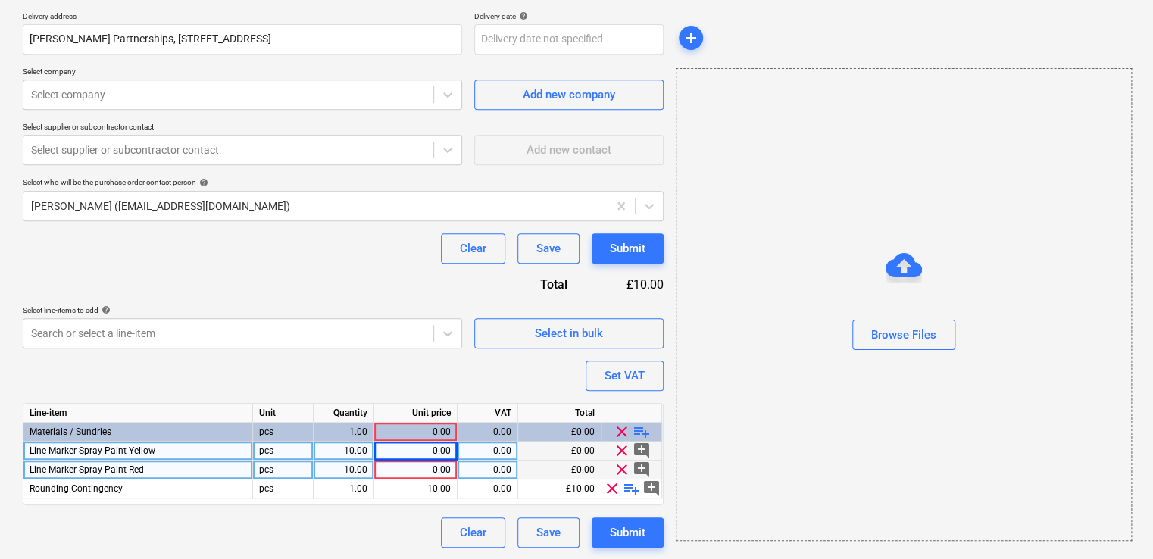
click at [433, 441] on div "Line-item Unit Quantity Unit price VAT Total Materials / Sundries pcs 1.00 0.00…" at bounding box center [343, 454] width 641 height 102
drag, startPoint x: 433, startPoint y: 441, endPoint x: 433, endPoint y: 452, distance: 11.4
click at [433, 452] on div "0.00" at bounding box center [415, 451] width 70 height 19
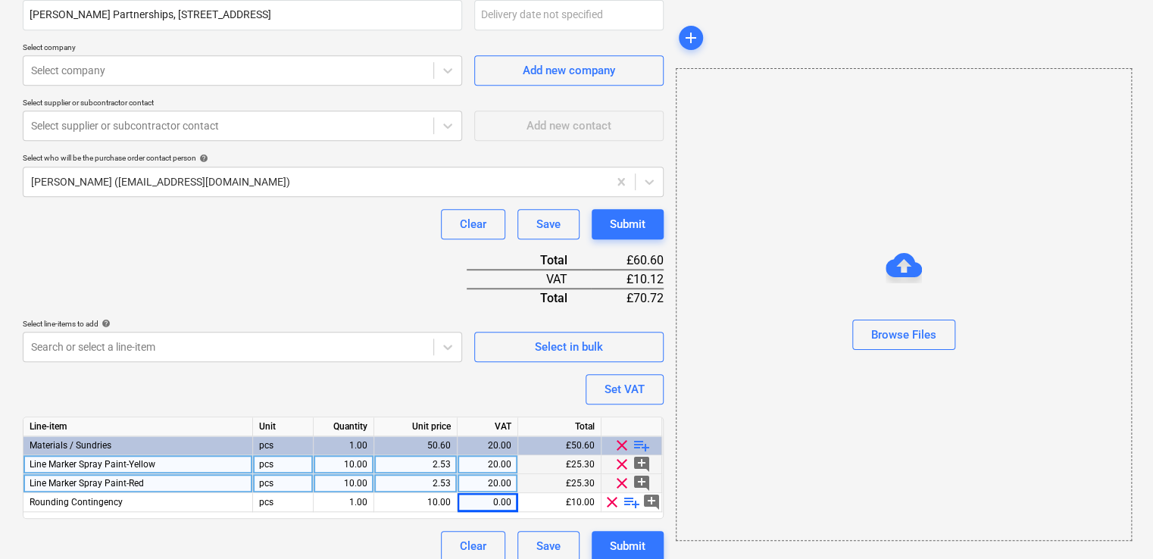
scroll to position [361, 0]
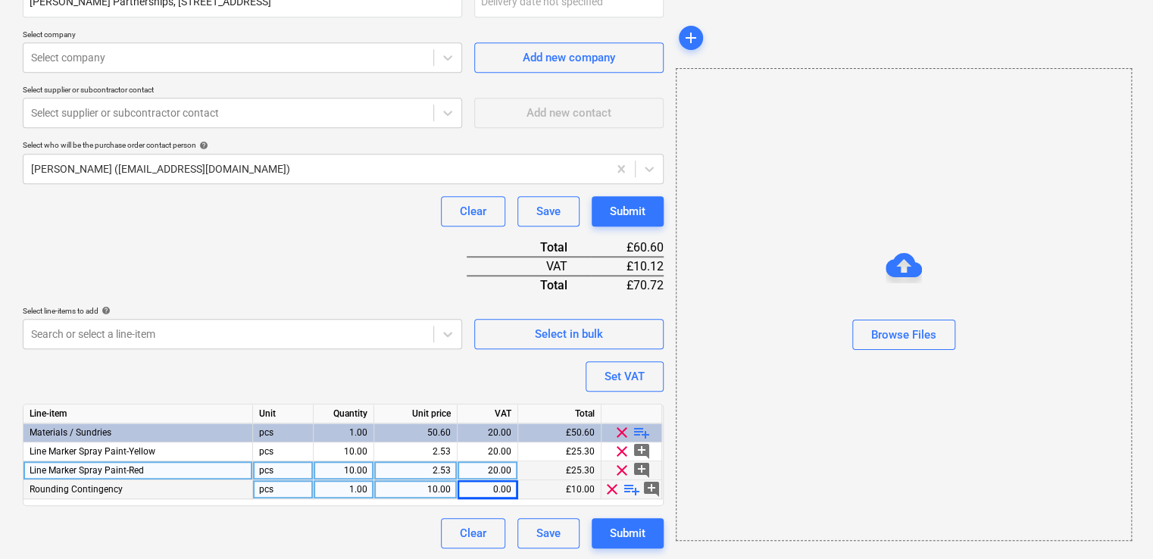
click at [614, 489] on span "clear" at bounding box center [612, 489] width 18 height 18
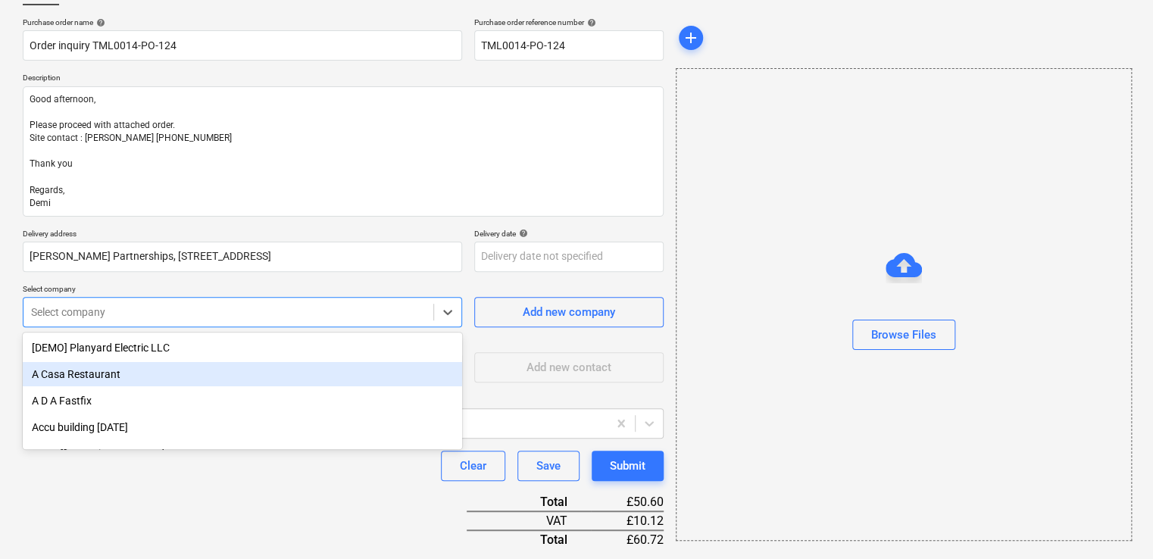
scroll to position [117, 0]
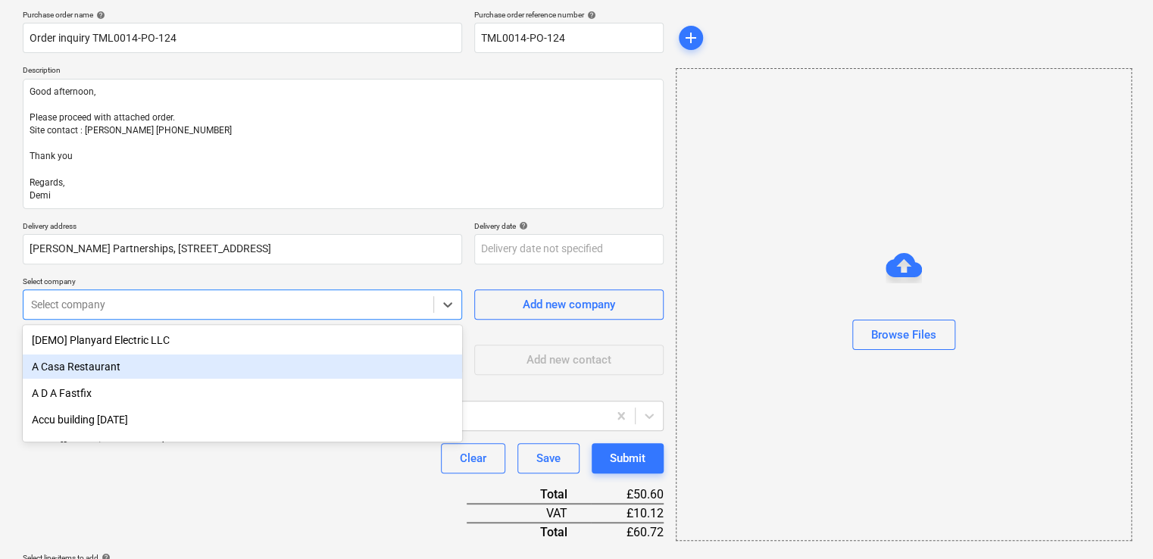
click at [188, 377] on body "Sales Projects Contacts Company Inbox 4 format_size keyboard_arrow_down help se…" at bounding box center [576, 165] width 1153 height 559
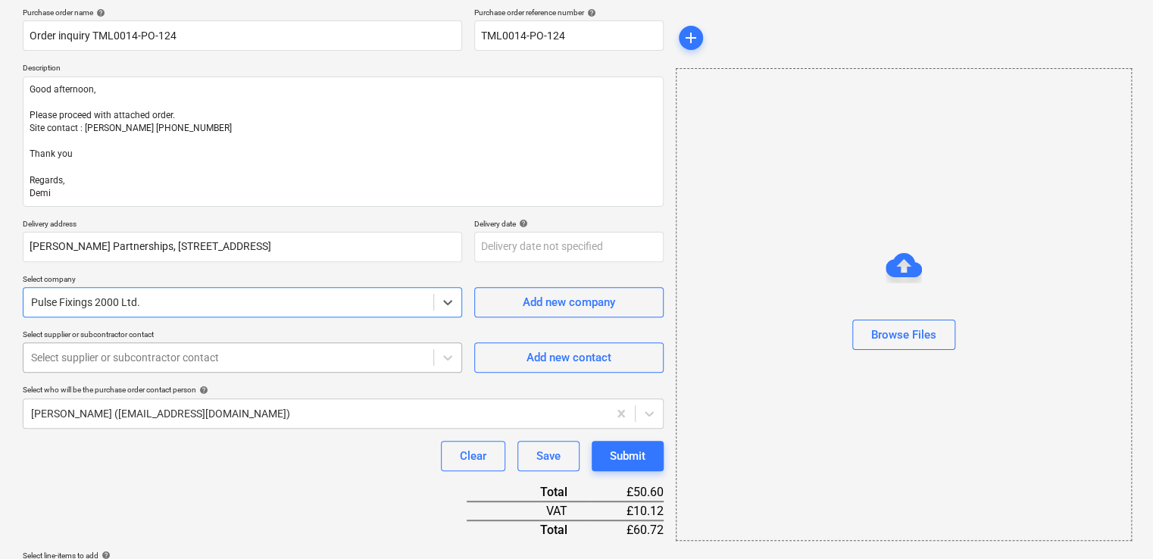
click at [273, 351] on div at bounding box center [228, 357] width 395 height 15
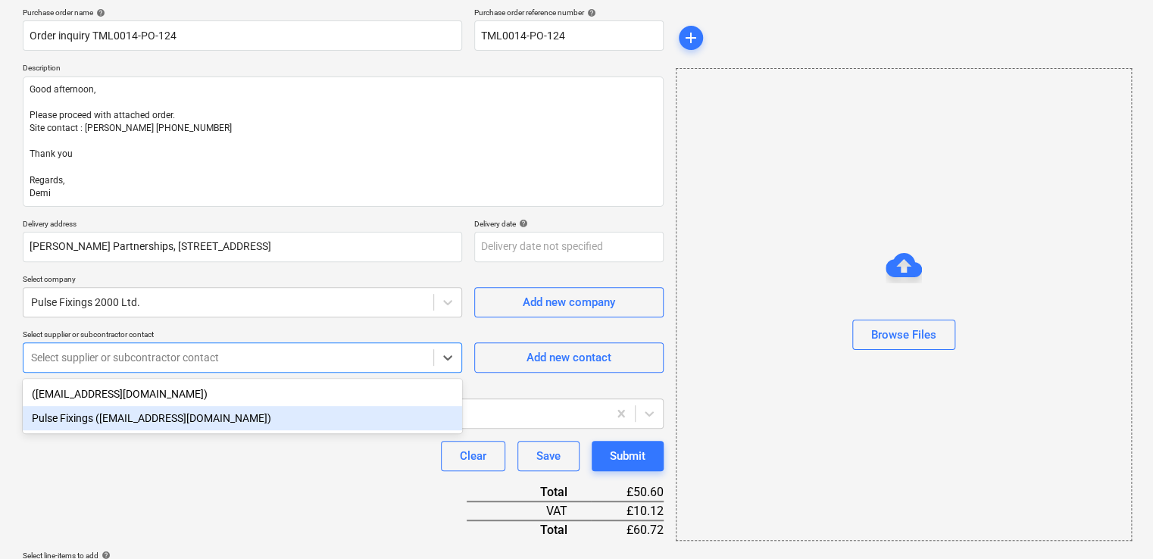
click at [194, 421] on div "Pulse Fixings (orders@pulsefixings.co.uk)" at bounding box center [242, 418] width 439 height 24
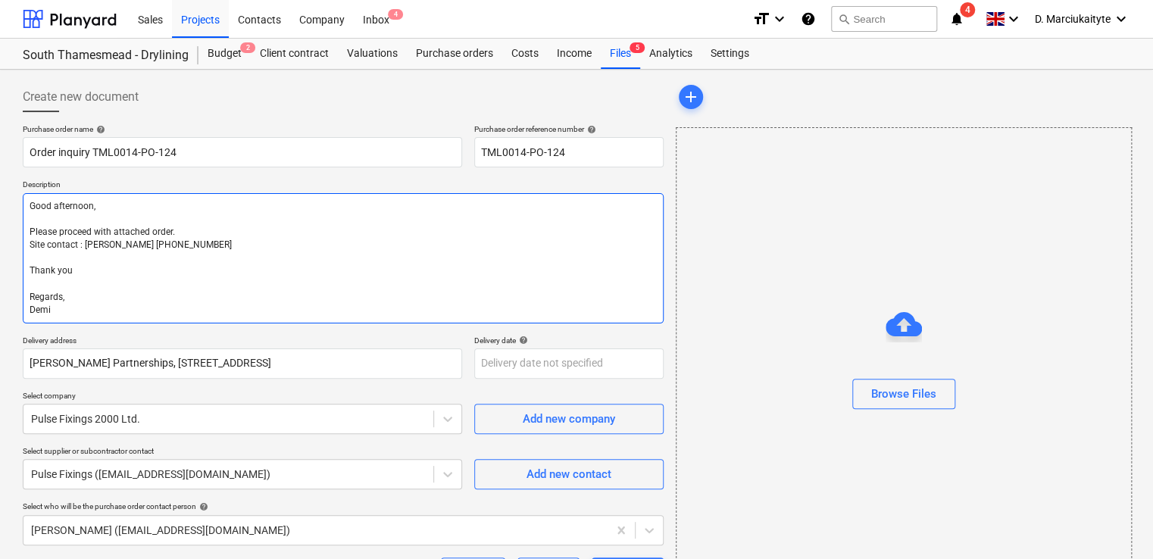
click at [230, 234] on textarea "Good afternoon, Please proceed with attached order. Site contact : Alex 0795841…" at bounding box center [343, 258] width 641 height 130
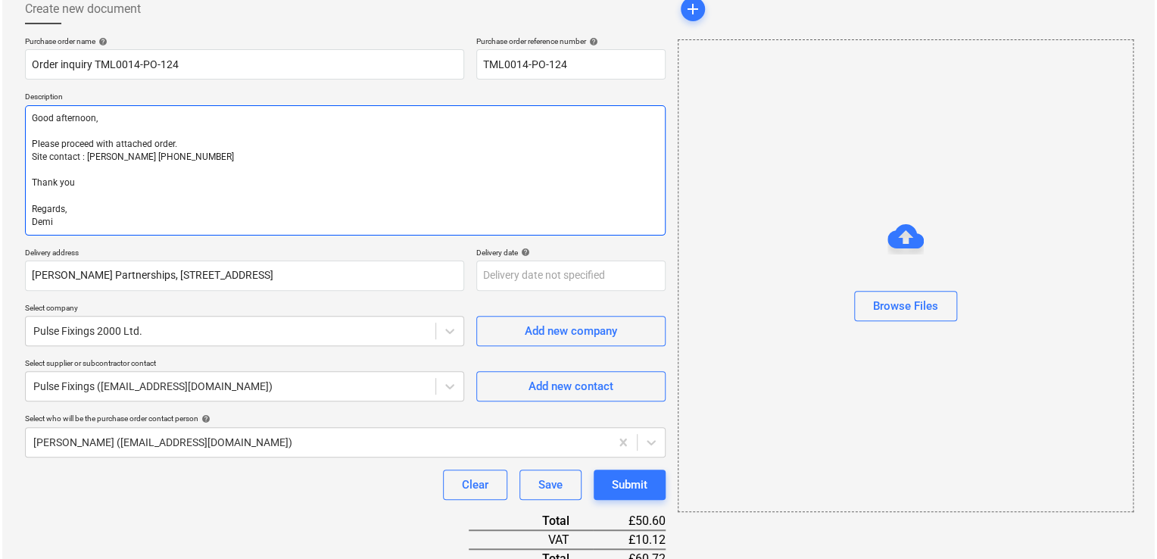
scroll to position [342, 0]
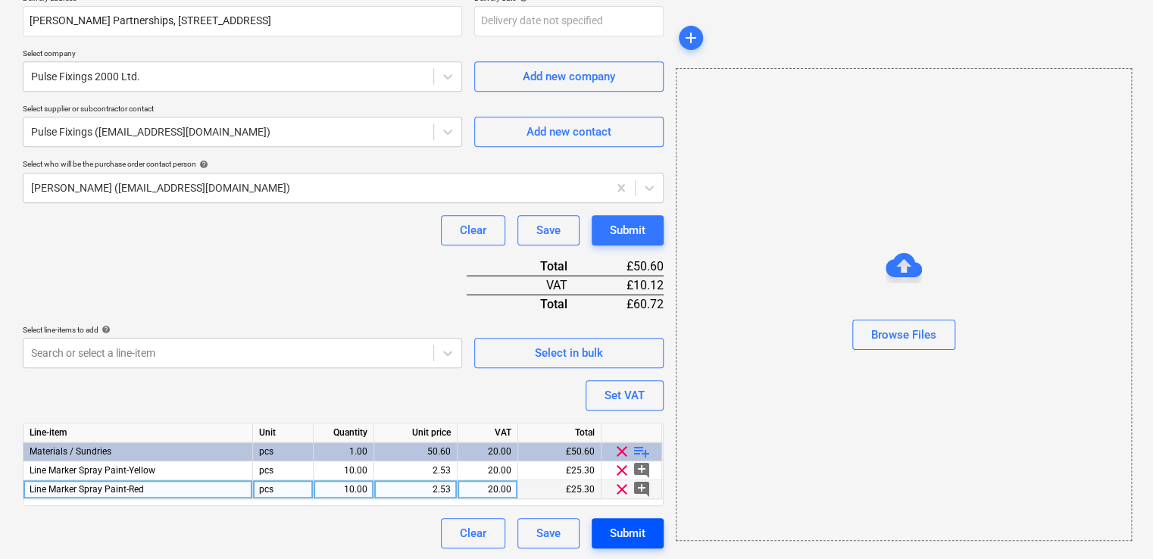
click at [636, 536] on div "Submit" at bounding box center [628, 533] width 36 height 20
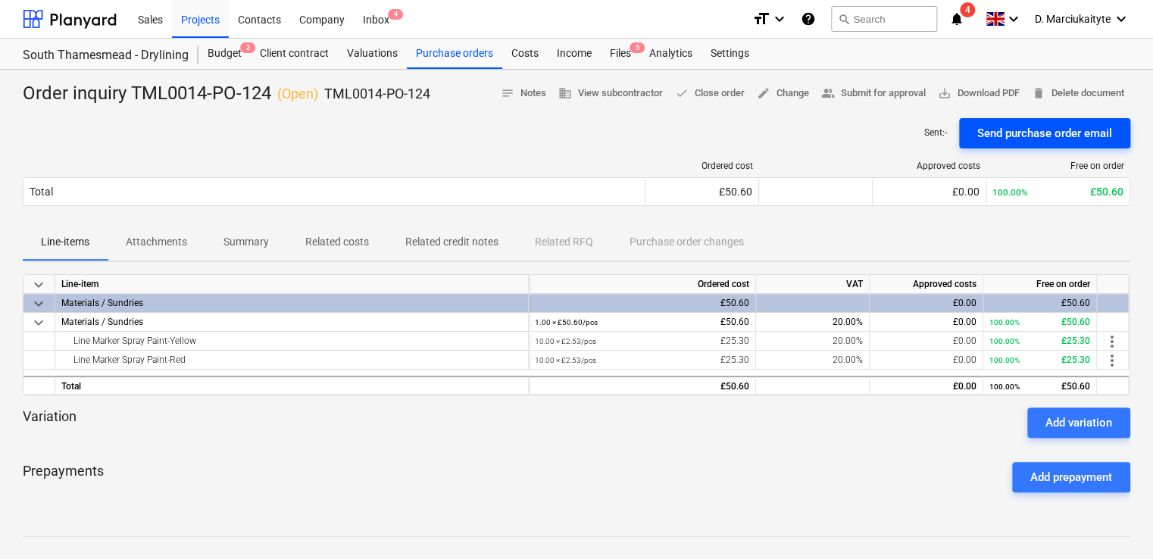
click at [1045, 134] on div "Send purchase order email" at bounding box center [1044, 133] width 135 height 20
click at [463, 48] on div "Purchase orders" at bounding box center [454, 54] width 95 height 30
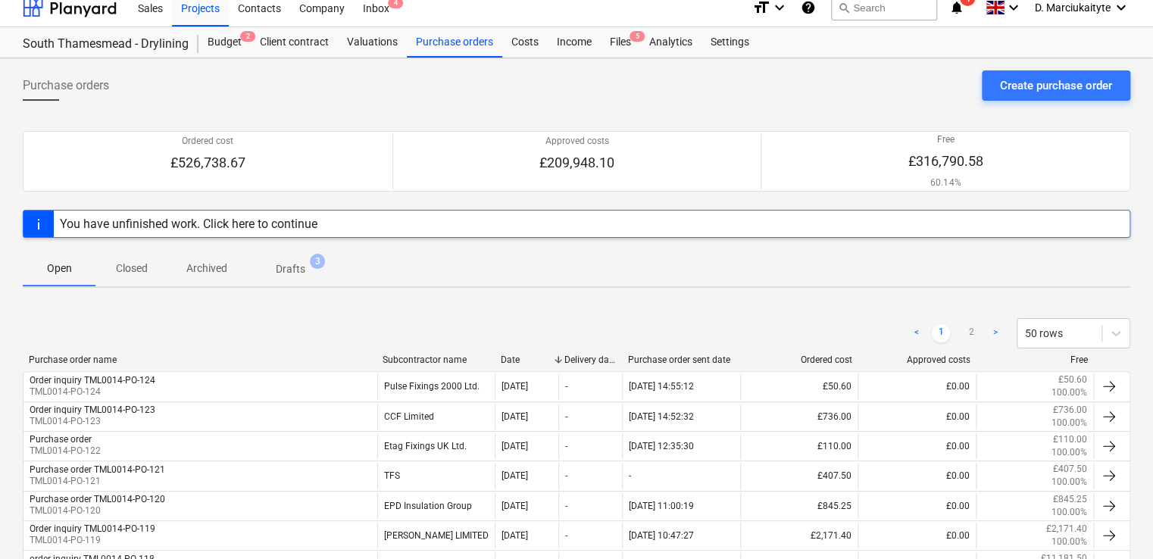
scroll to position [151, 0]
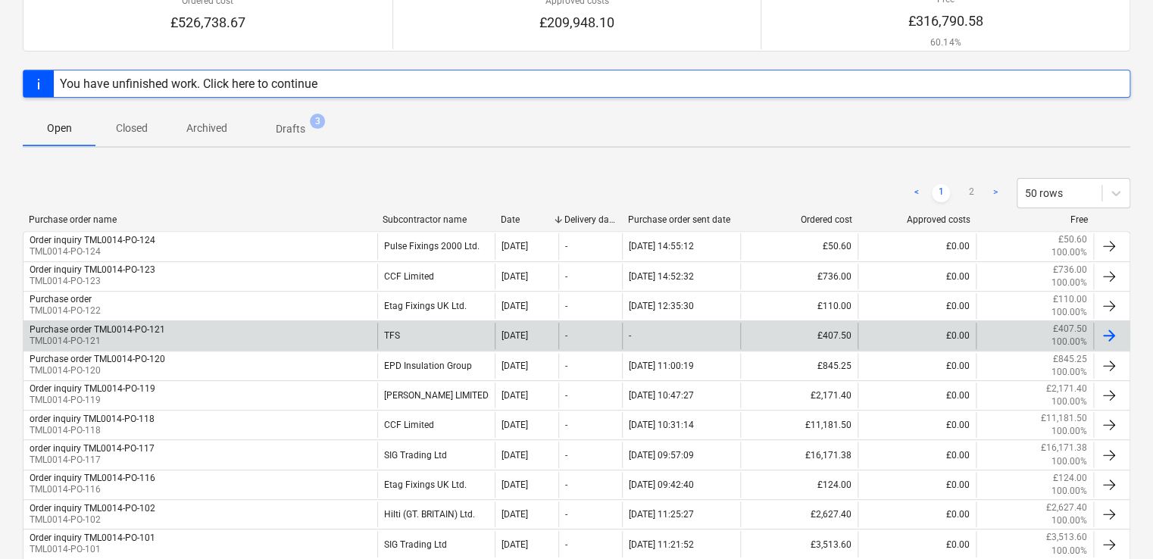
click at [327, 335] on div "Purchase order TML0014-PO-121 TML0014-PO-121" at bounding box center [200, 336] width 354 height 26
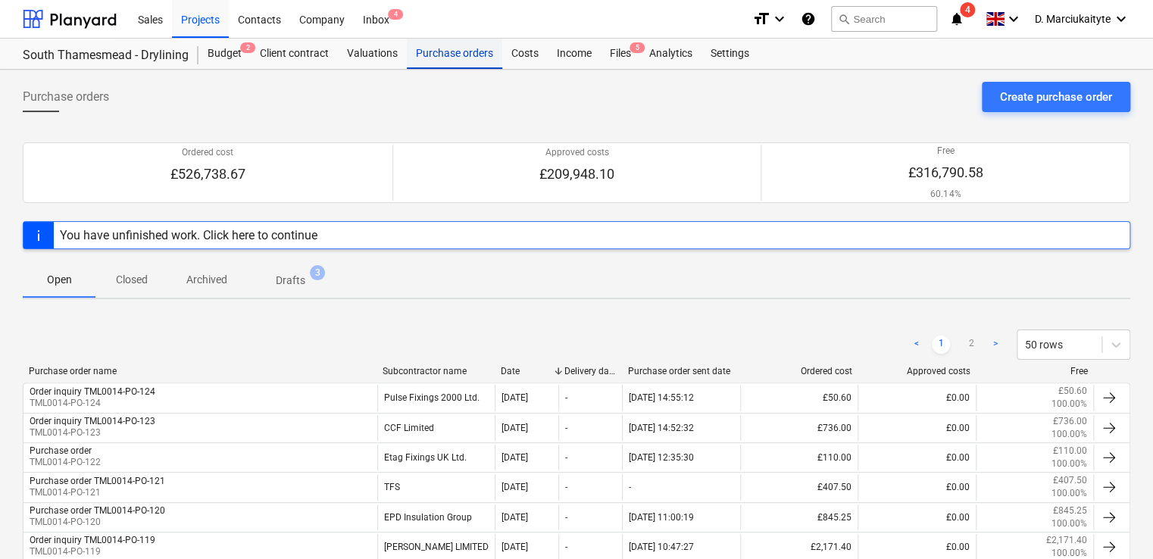
click at [442, 56] on div "Purchase orders" at bounding box center [454, 54] width 95 height 30
click at [64, 17] on div at bounding box center [70, 19] width 94 height 38
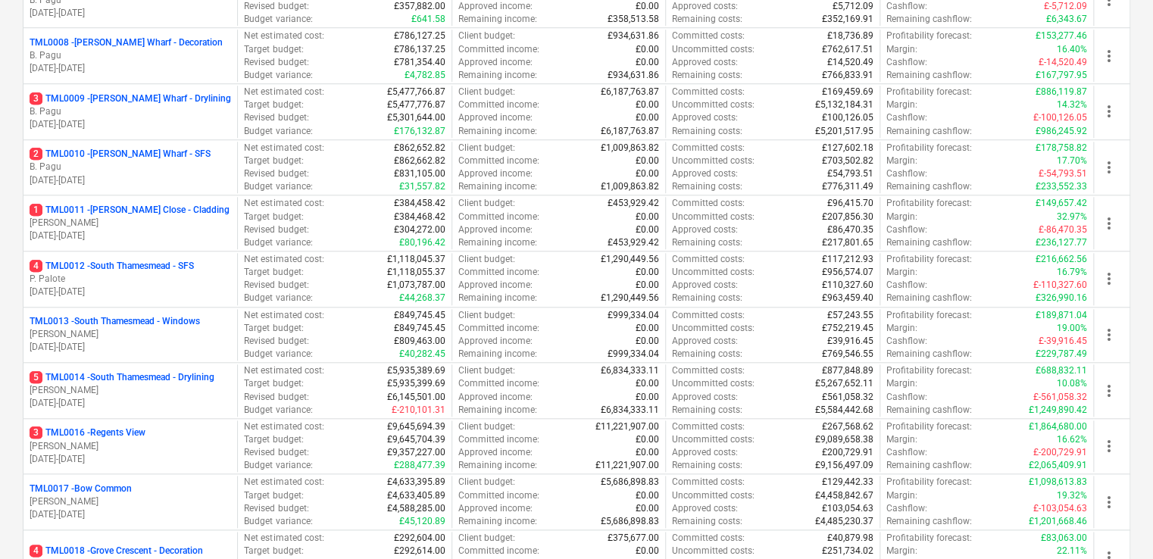
scroll to position [833, 0]
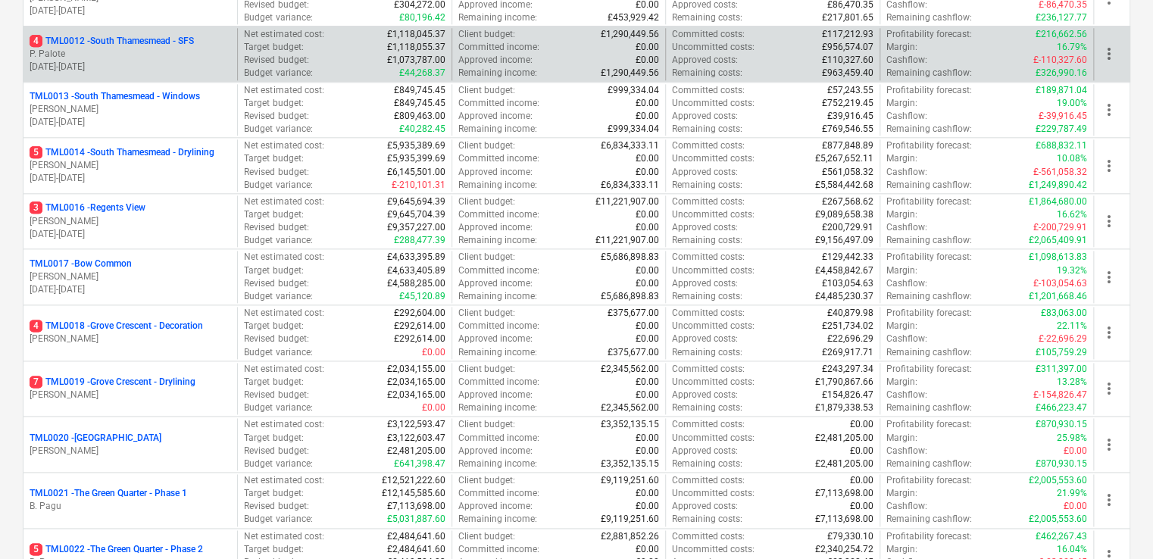
click at [127, 55] on p "P. Palote" at bounding box center [130, 54] width 201 height 13
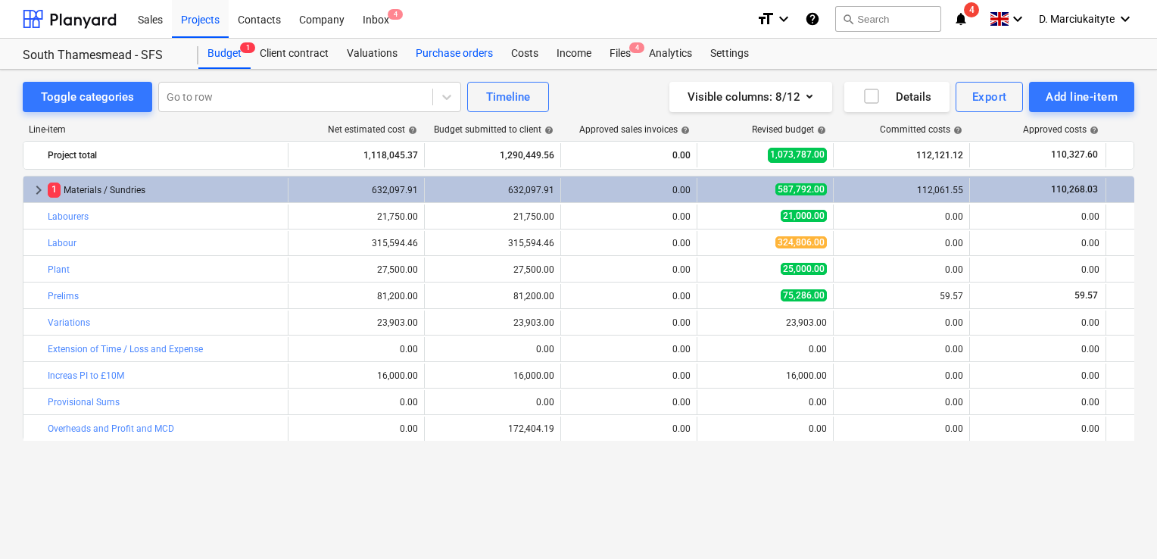
click at [419, 58] on div "Purchase orders" at bounding box center [454, 54] width 95 height 30
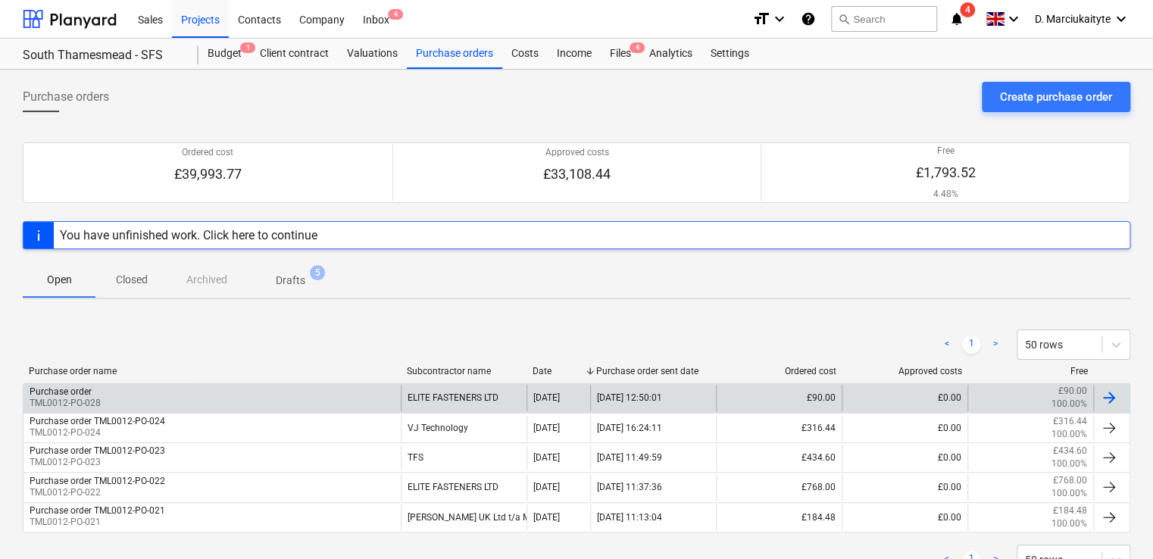
click at [193, 387] on div "Purchase order TML0012-PO-028" at bounding box center [211, 398] width 377 height 26
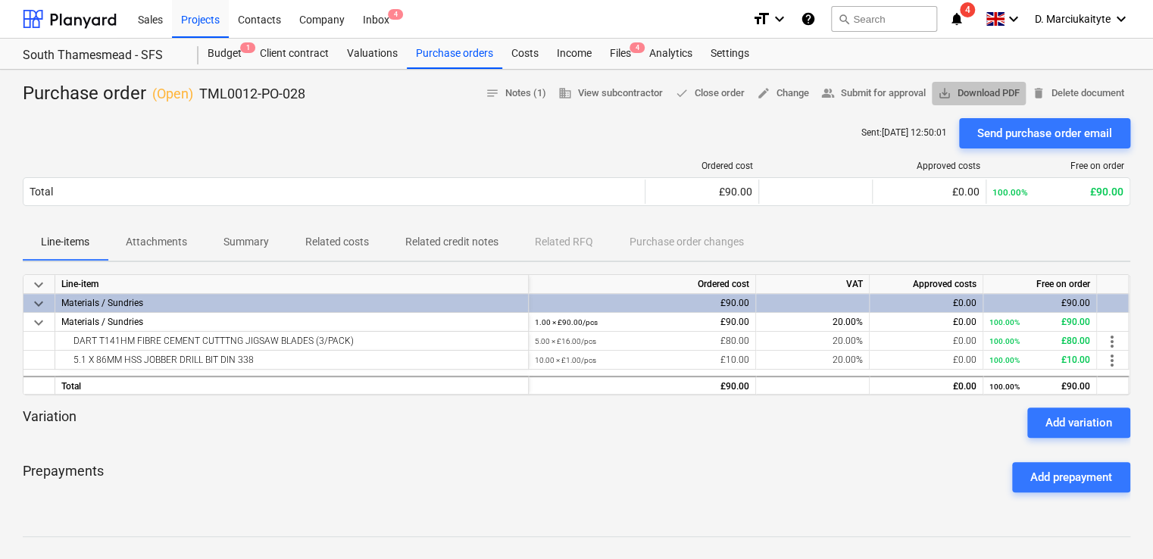
click at [979, 95] on span "save_alt Download PDF" at bounding box center [979, 93] width 82 height 17
click at [208, 20] on div "Projects" at bounding box center [200, 18] width 57 height 39
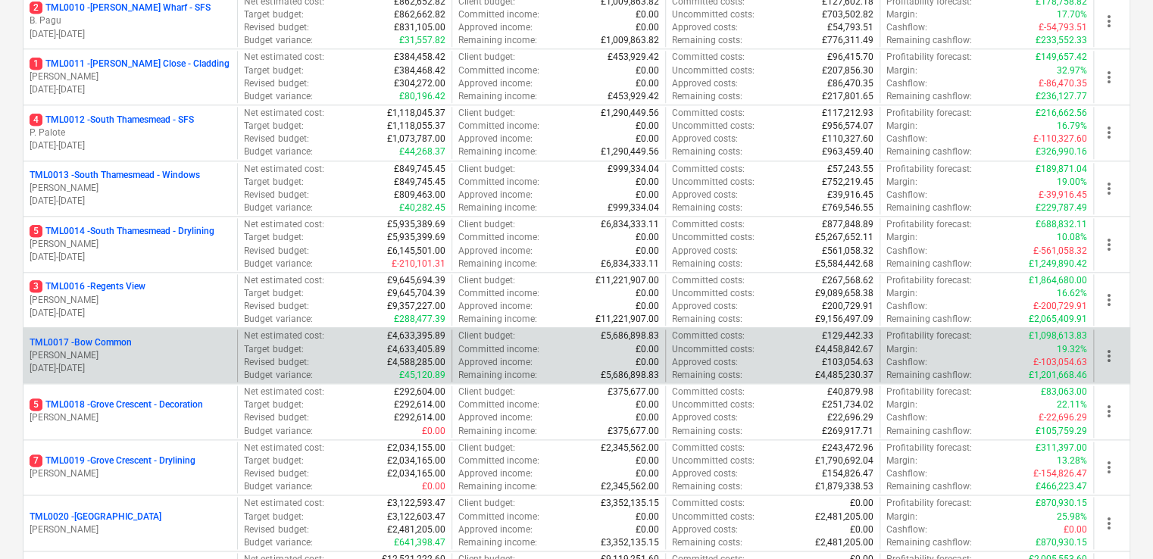
scroll to position [757, 0]
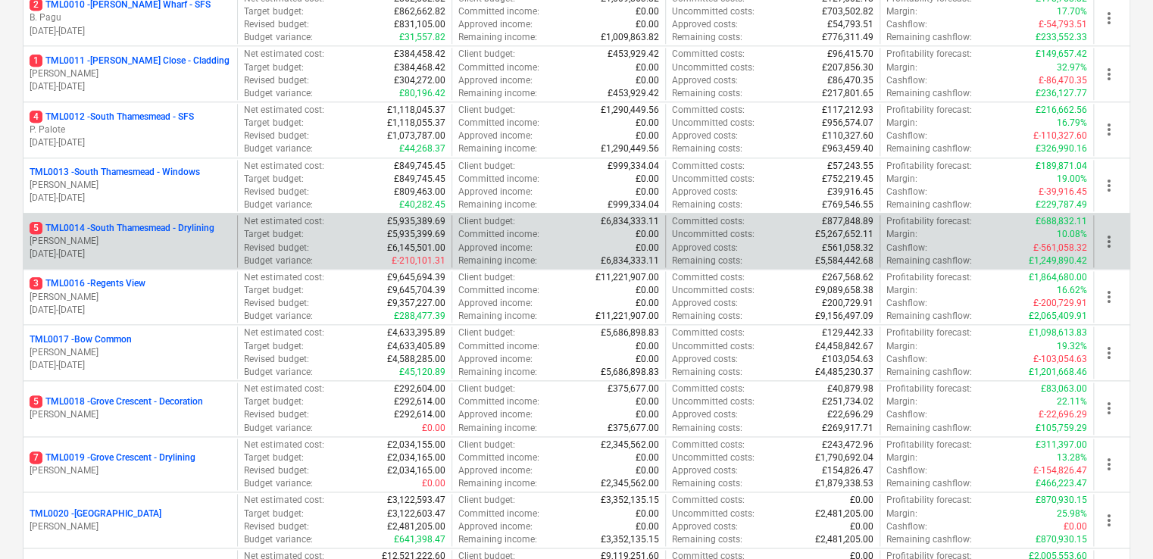
click at [145, 248] on p "06.01.2025 - 07.09.2026" at bounding box center [130, 254] width 201 height 13
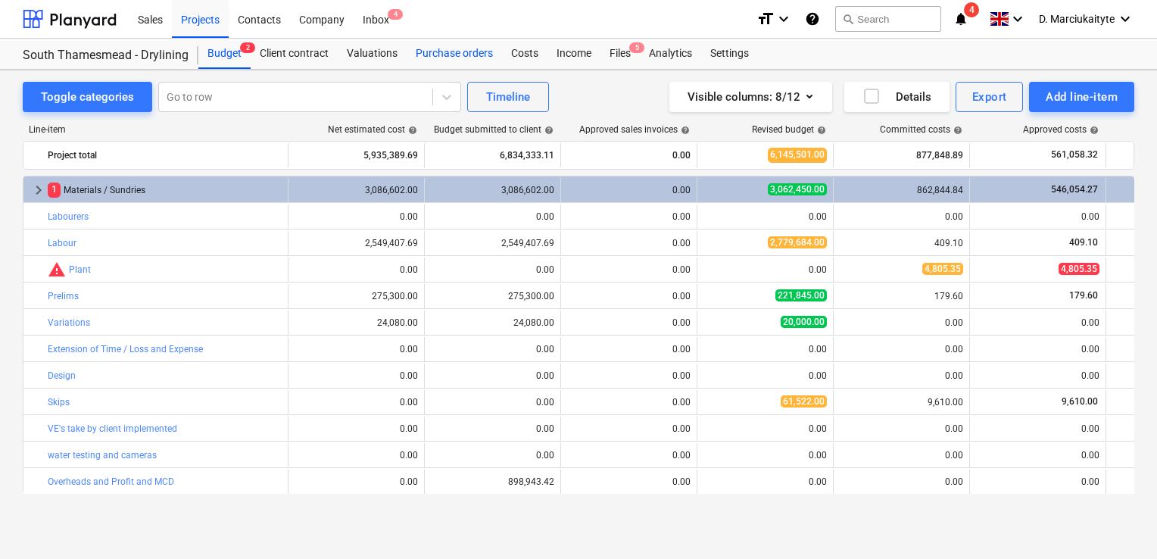
click at [464, 53] on div "Purchase orders" at bounding box center [454, 54] width 95 height 30
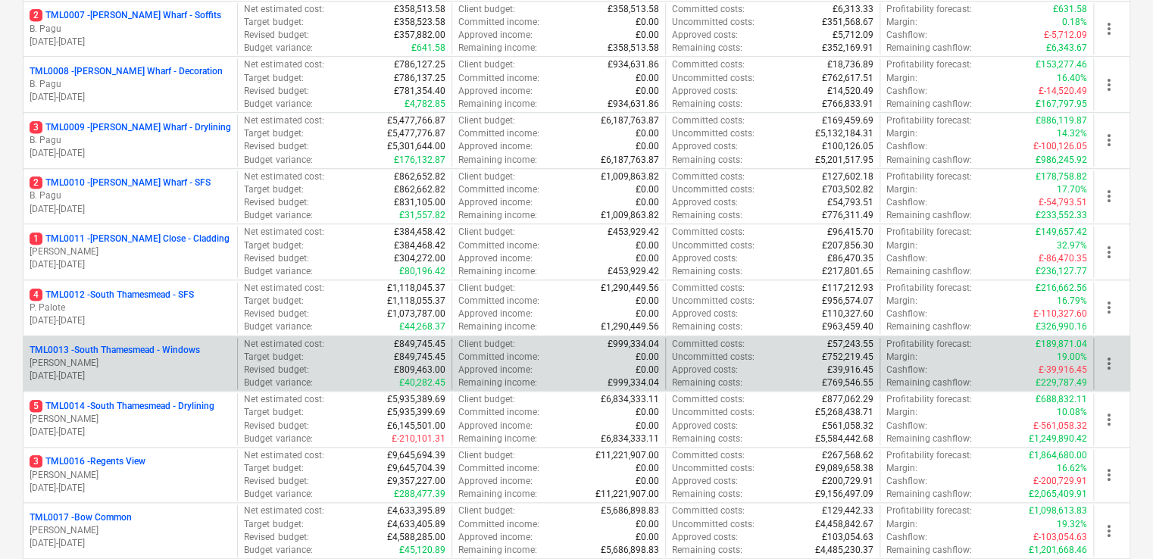
scroll to position [606, 0]
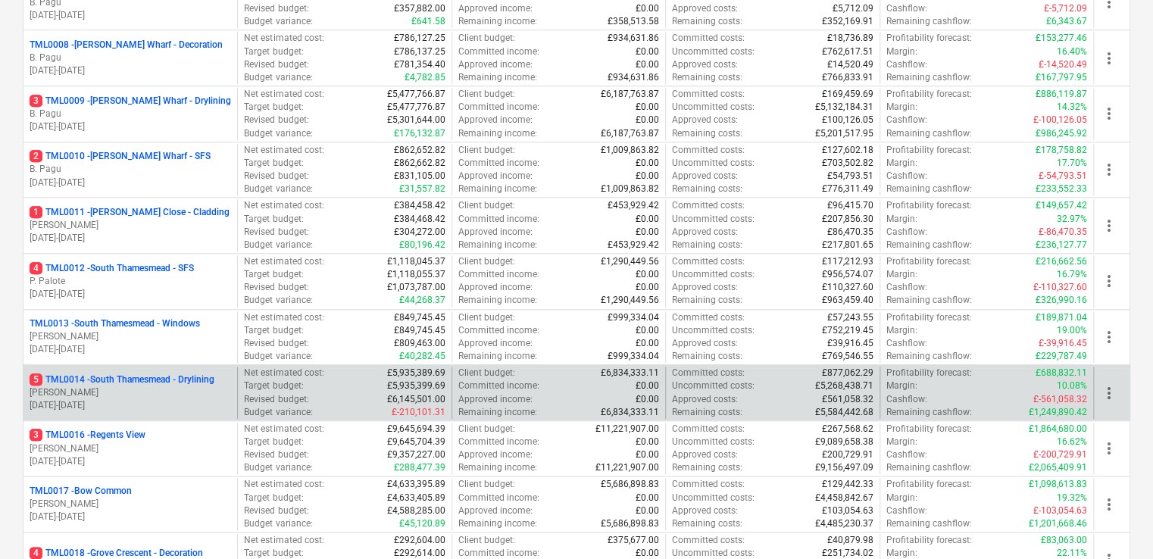
click at [117, 376] on p "5 TML0014 - South Thamesmead - Drylining" at bounding box center [122, 379] width 185 height 13
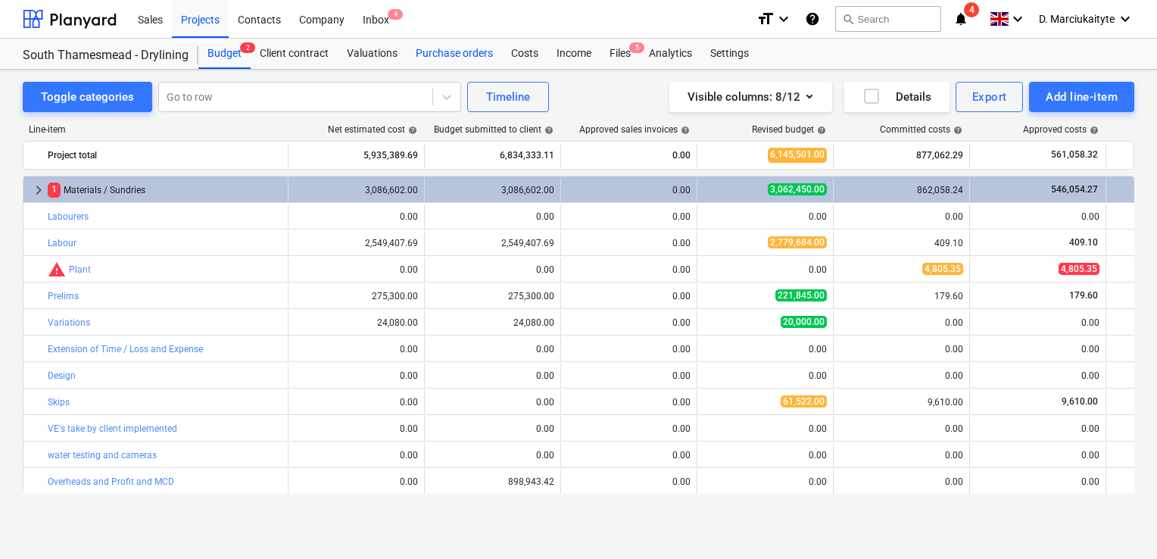
click at [452, 48] on div "Purchase orders" at bounding box center [454, 54] width 95 height 30
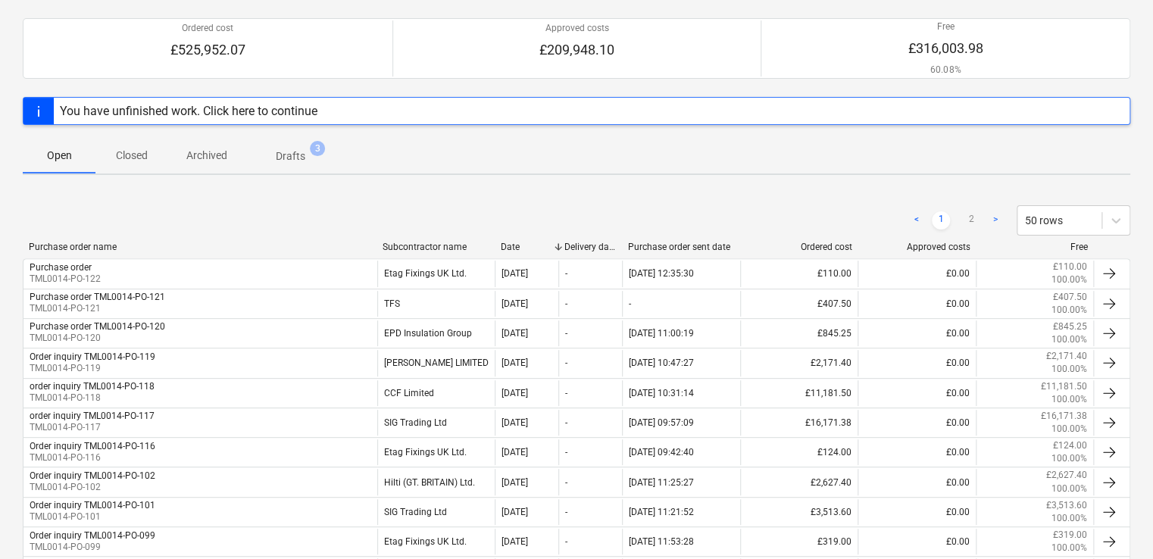
scroll to position [379, 0]
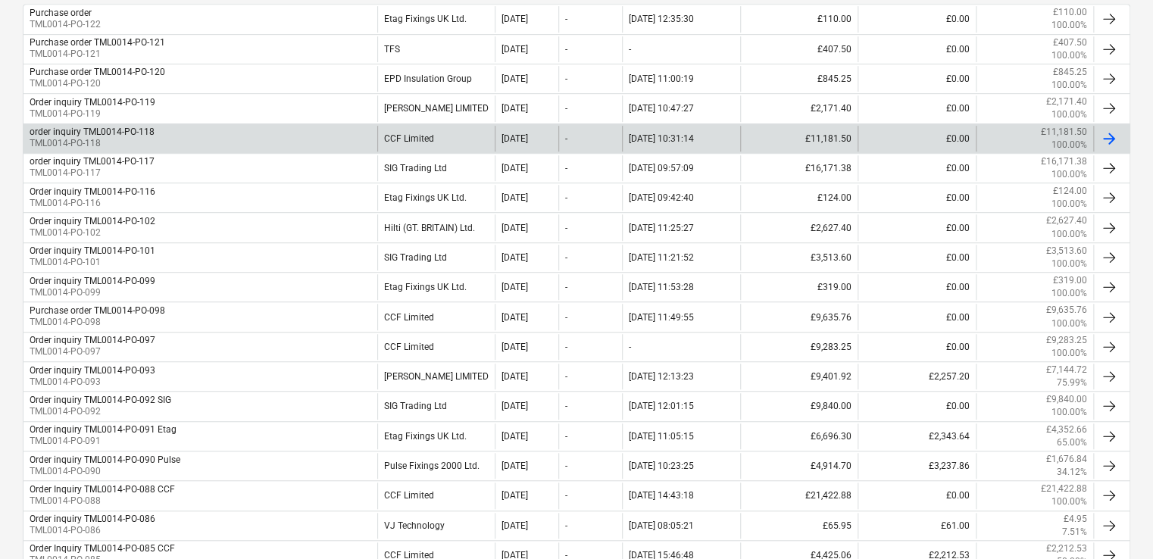
click at [388, 148] on div "CCF Limited" at bounding box center [436, 139] width 118 height 26
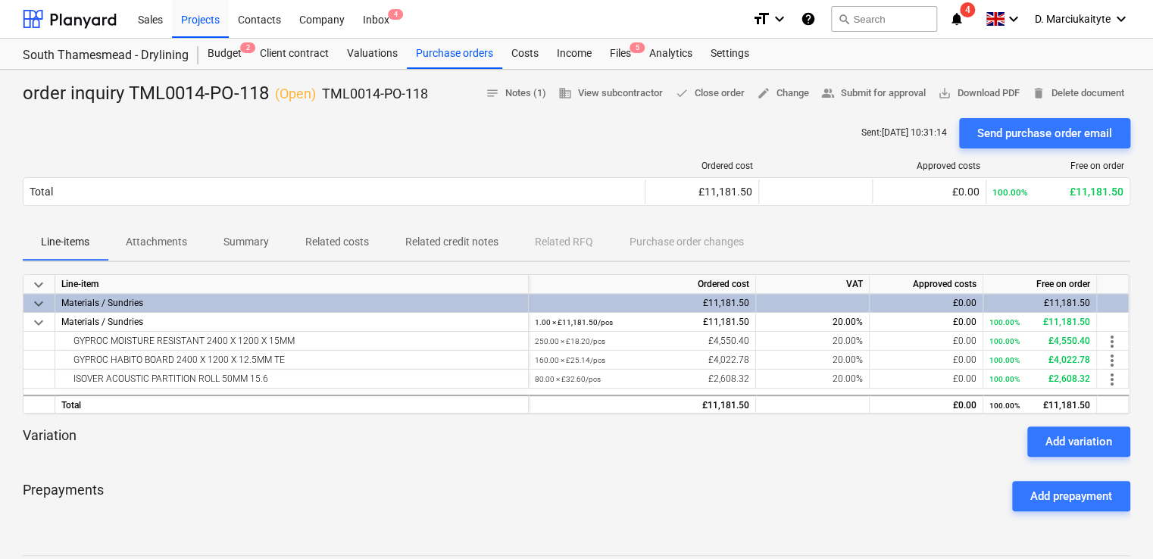
click at [244, 244] on p "Summary" at bounding box center [245, 242] width 45 height 16
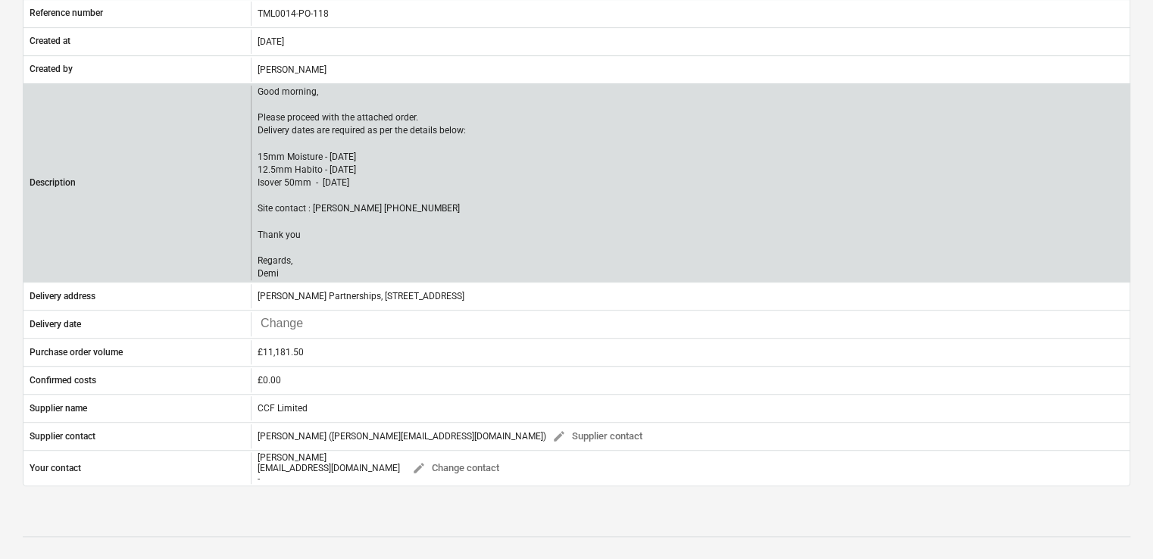
scroll to position [454, 0]
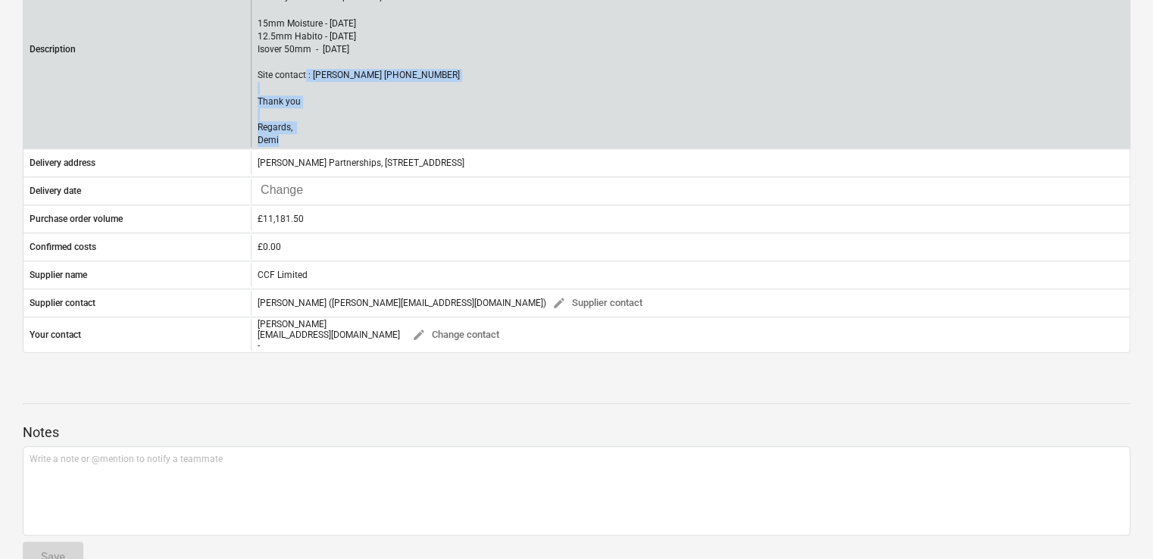
drag, startPoint x: 308, startPoint y: 140, endPoint x: 251, endPoint y: 77, distance: 85.3
click at [251, 77] on div "Good morning, Please proceed with the attached order. Delivery dates are requir…" at bounding box center [690, 49] width 879 height 195
copy p "Site contact : Alex 07958418640 Thank you Regards, Demi"
click at [397, 127] on p "Good morning, Please proceed with the attached order. Delivery dates are requir…" at bounding box center [362, 49] width 208 height 195
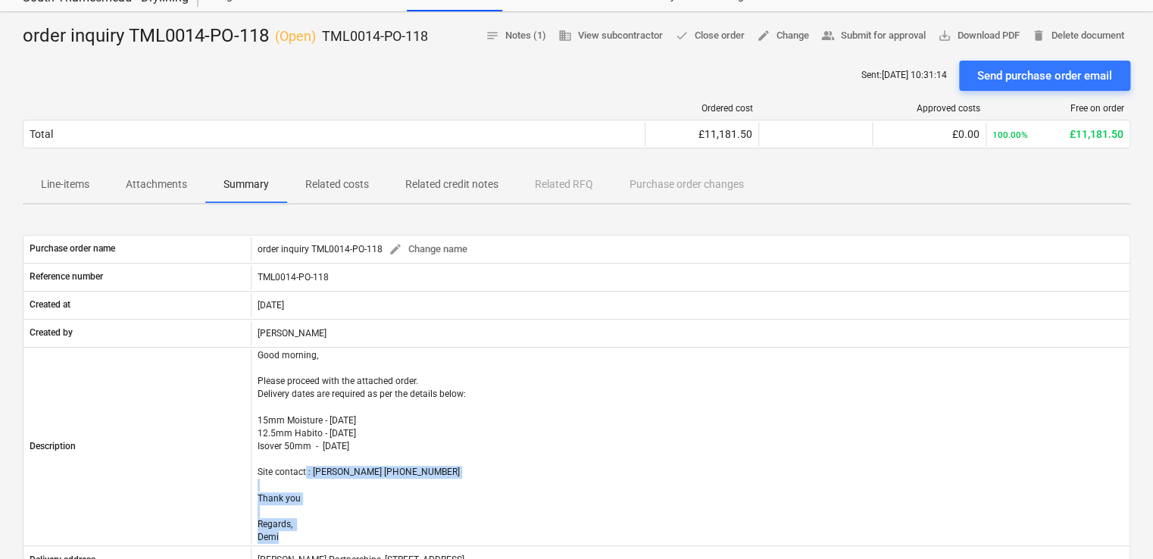
scroll to position [0, 0]
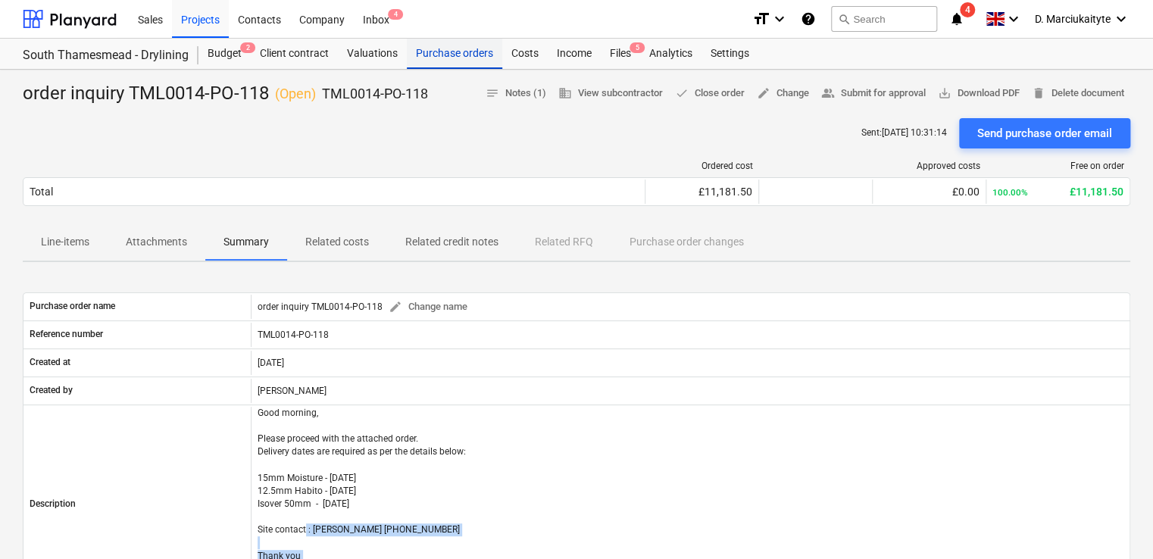
click at [460, 52] on div "Purchase orders" at bounding box center [454, 54] width 95 height 30
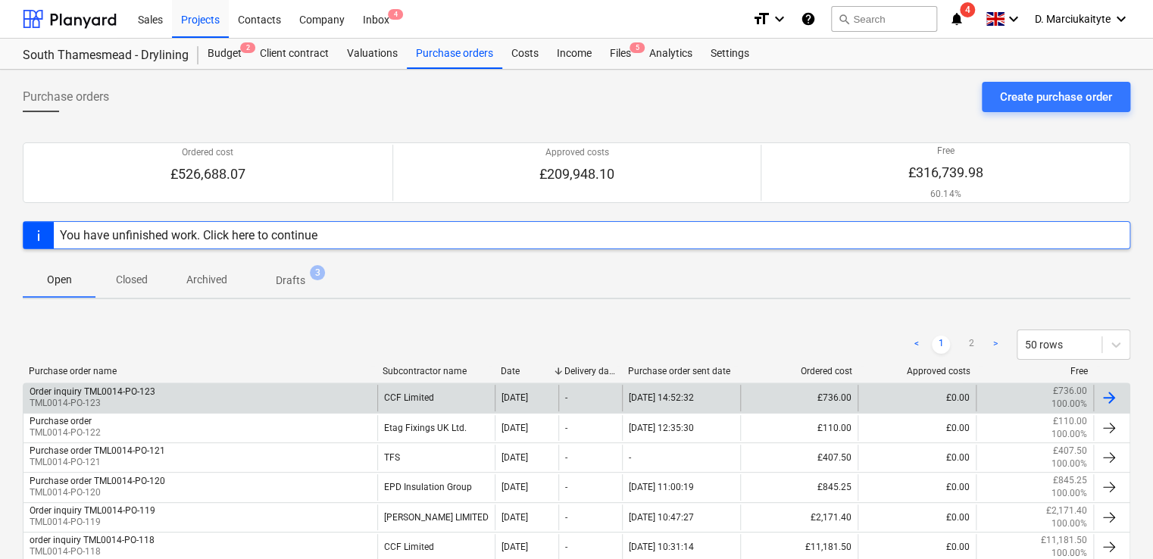
click at [217, 390] on div "Order inquiry TML0014-PO-123 TML0014-PO-123" at bounding box center [200, 398] width 354 height 26
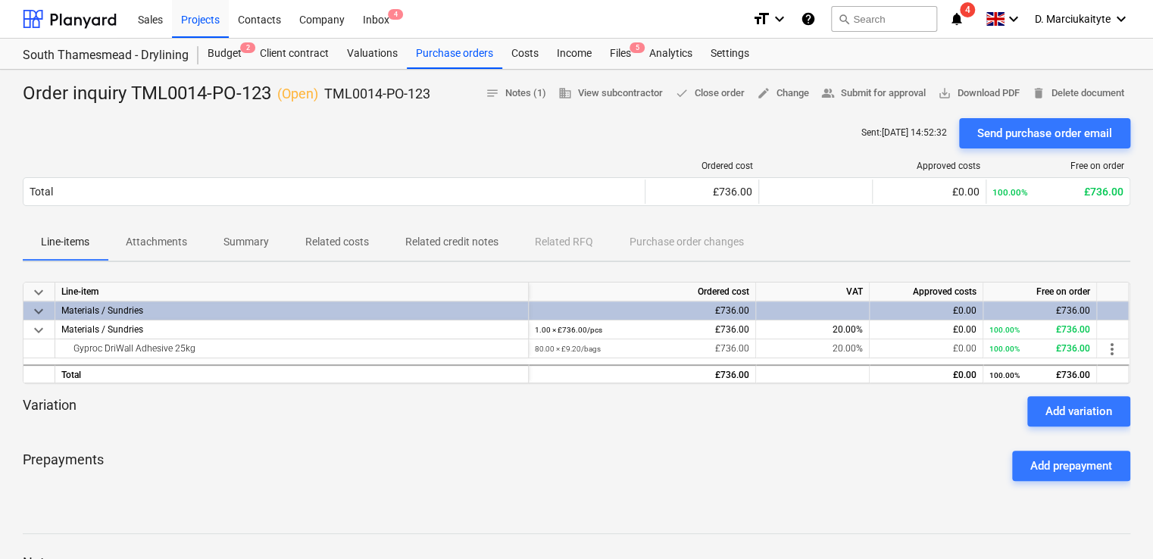
click at [260, 239] on p "Summary" at bounding box center [245, 242] width 45 height 16
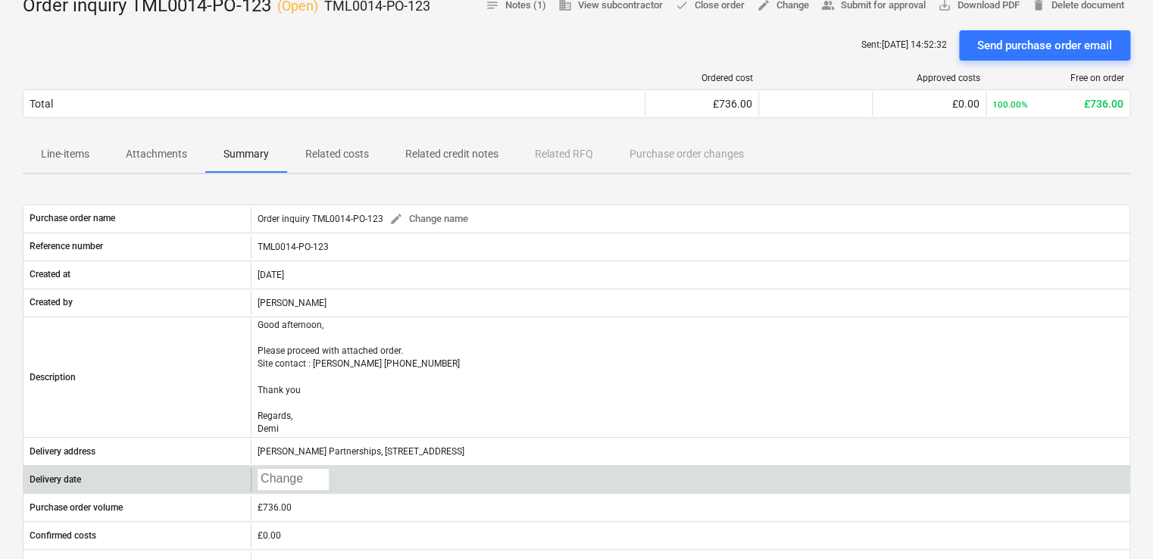
scroll to position [227, 0]
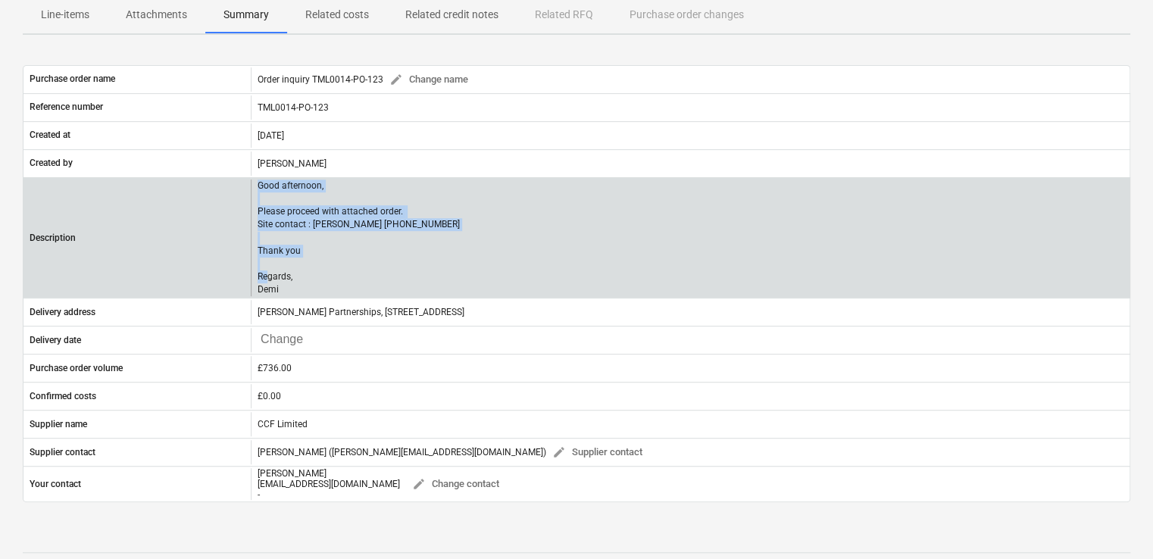
drag, startPoint x: 308, startPoint y: 289, endPoint x: 248, endPoint y: 183, distance: 121.4
click at [248, 183] on div "Description Good afternoon, Please proceed with attached order. Site contact : …" at bounding box center [576, 238] width 1106 height 117
copy div "Good afternoon, Please proceed with attached order. Site contact : Alex 0795841…"
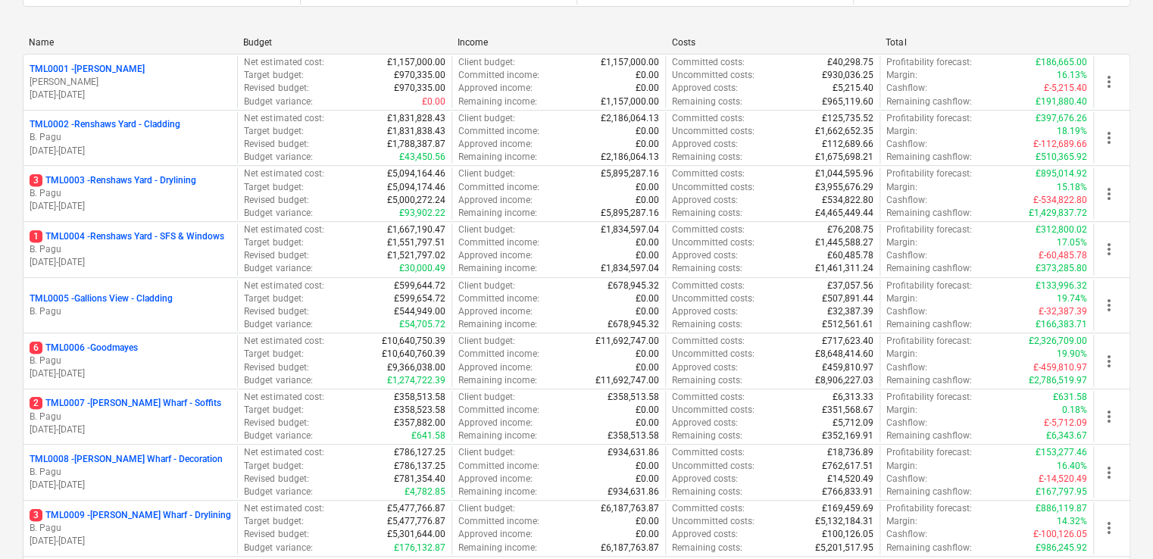
scroll to position [682, 0]
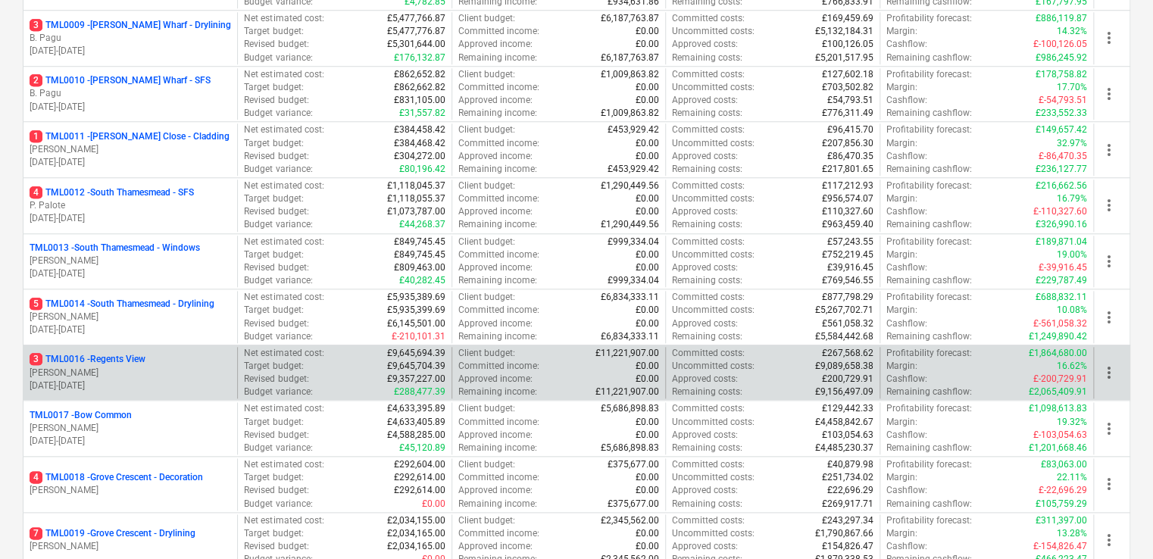
click at [136, 370] on p "[PERSON_NAME]" at bounding box center [130, 373] width 201 height 13
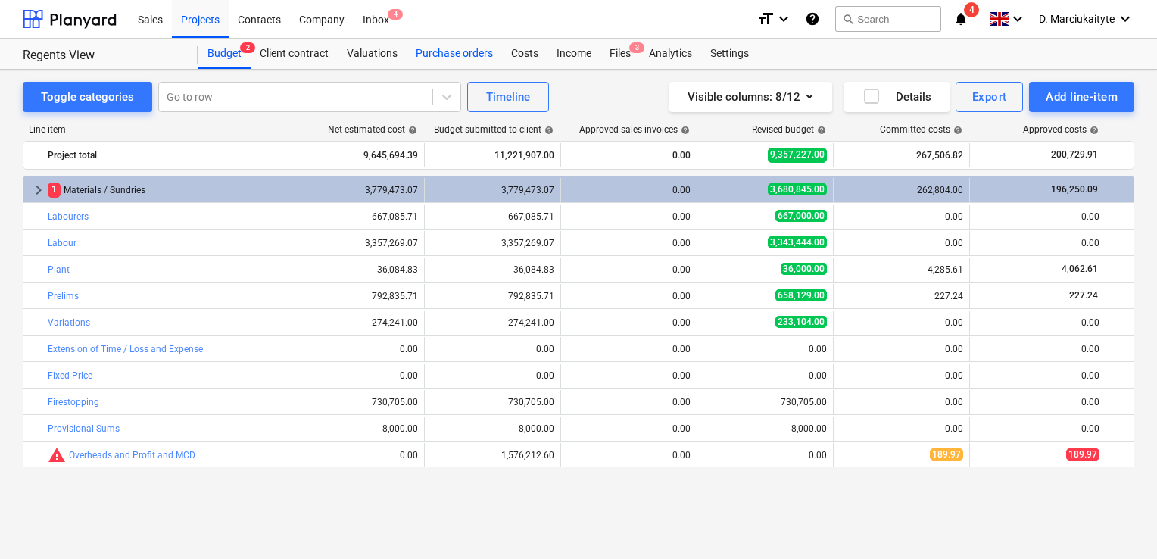
click at [412, 45] on div "Purchase orders" at bounding box center [454, 54] width 95 height 30
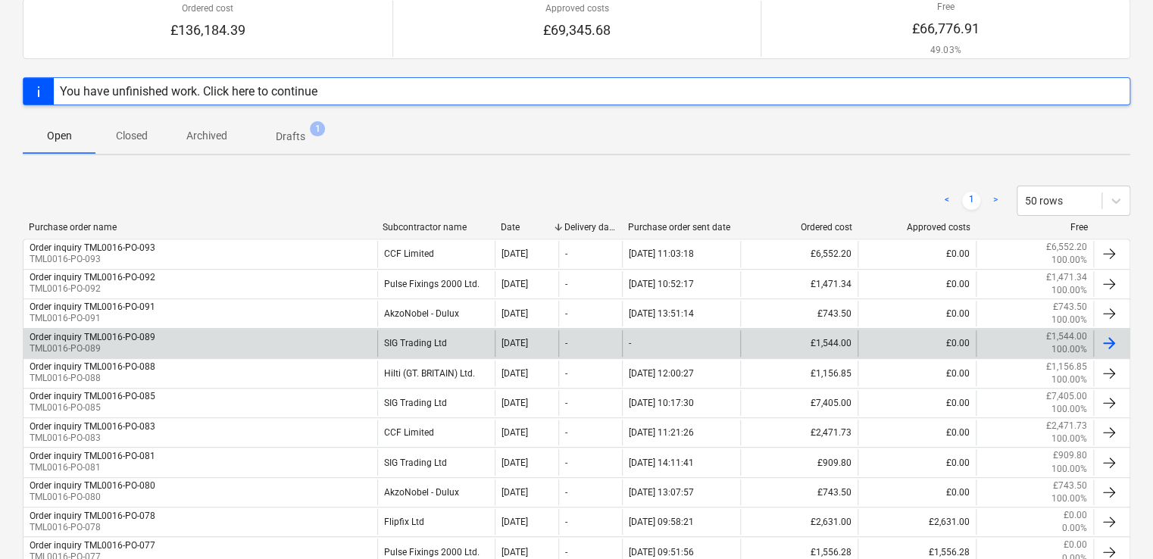
scroll to position [151, 0]
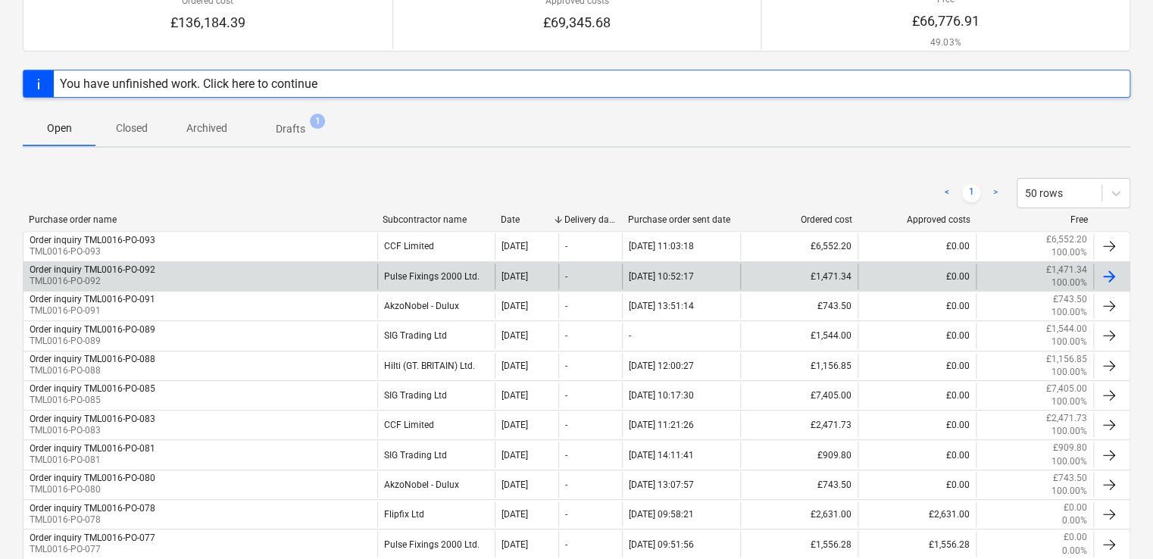
click at [294, 270] on div "Order inquiry TML0016-PO-092 TML0016-PO-092" at bounding box center [200, 277] width 354 height 26
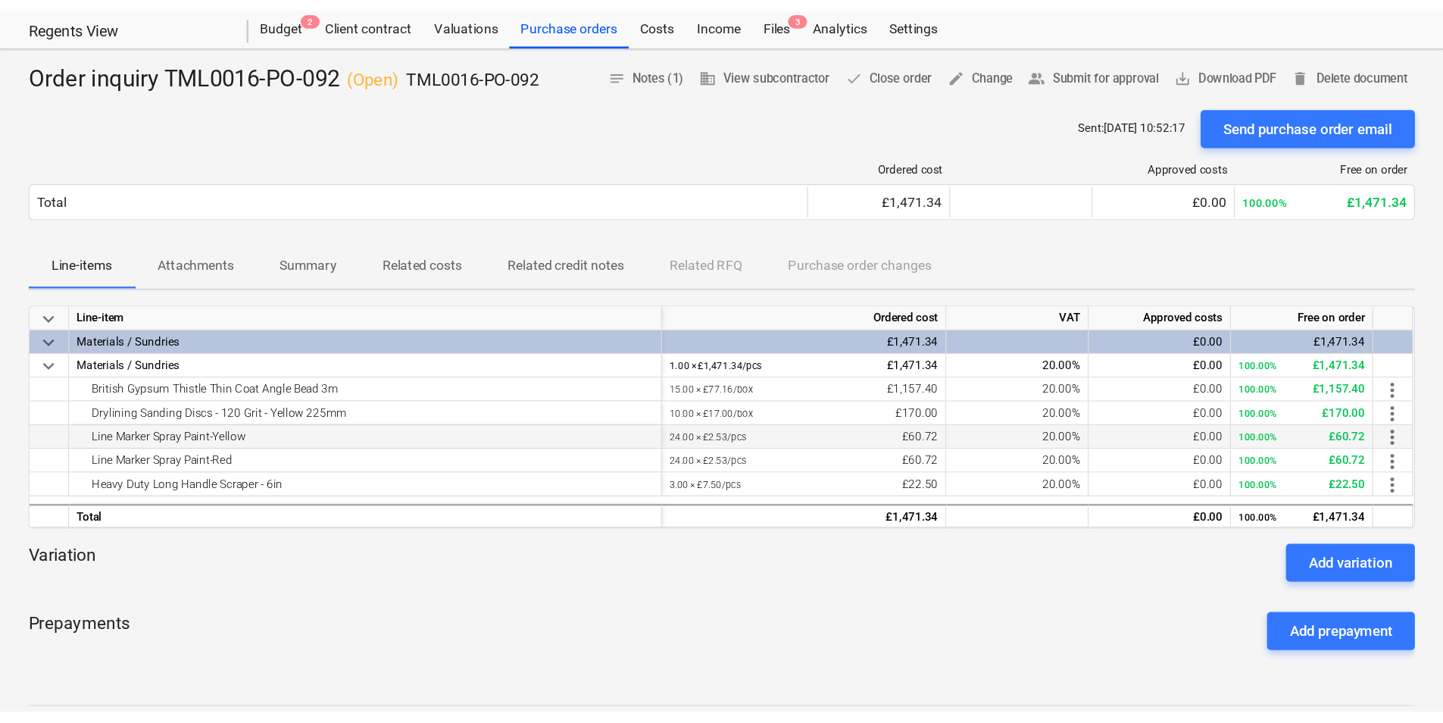
scroll to position [76, 0]
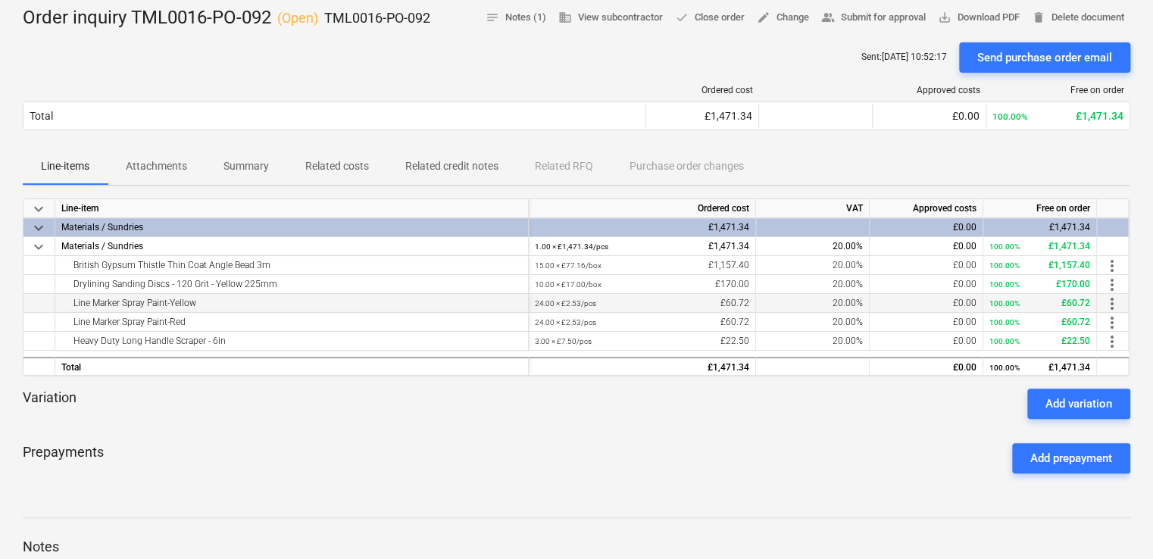
drag, startPoint x: 203, startPoint y: 305, endPoint x: 67, endPoint y: 301, distance: 136.4
click at [67, 301] on div "Line Marker Spray Paint-Yellow" at bounding box center [291, 303] width 461 height 18
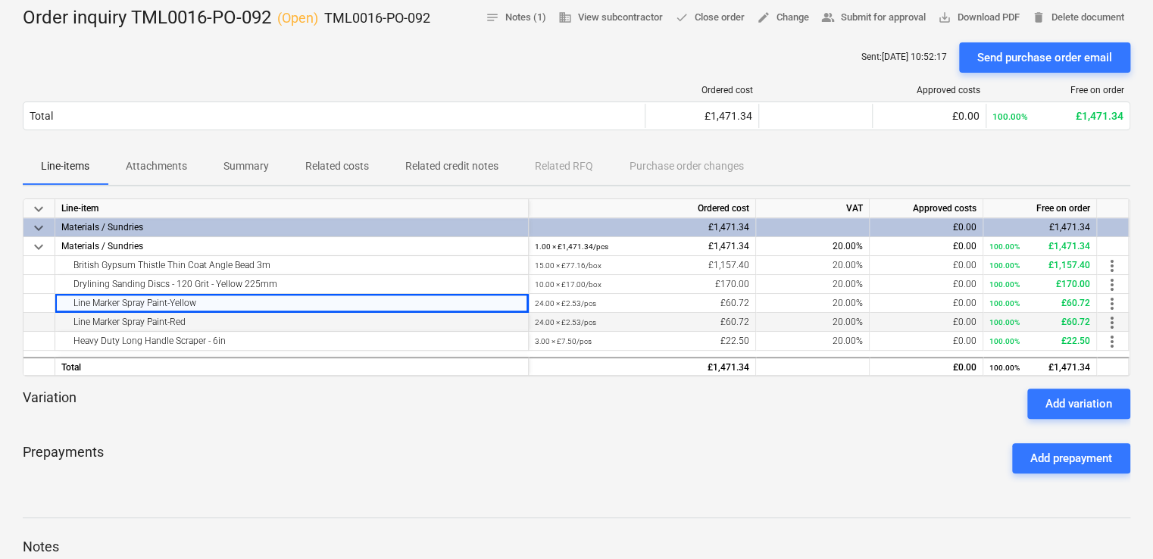
copy div "Line Marker Spray Paint-Yellow"
click at [258, 324] on div "Line Marker Spray Paint-Red" at bounding box center [291, 322] width 461 height 18
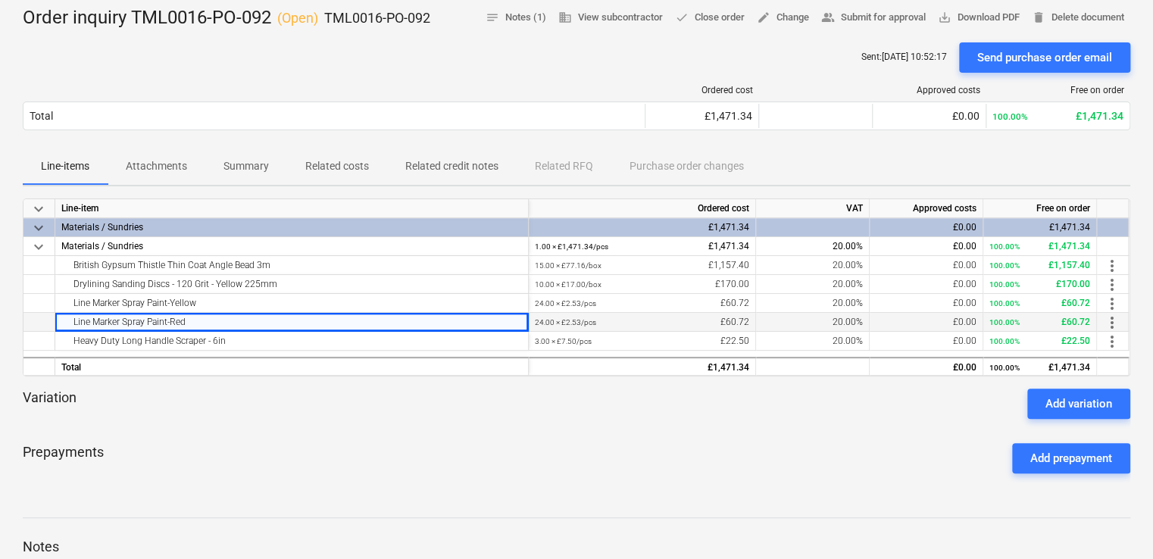
drag, startPoint x: 236, startPoint y: 323, endPoint x: 65, endPoint y: 318, distance: 170.5
click at [65, 318] on div "Line Marker Spray Paint-Red" at bounding box center [291, 322] width 461 height 18
copy div "Line Marker Spray Paint-Red"
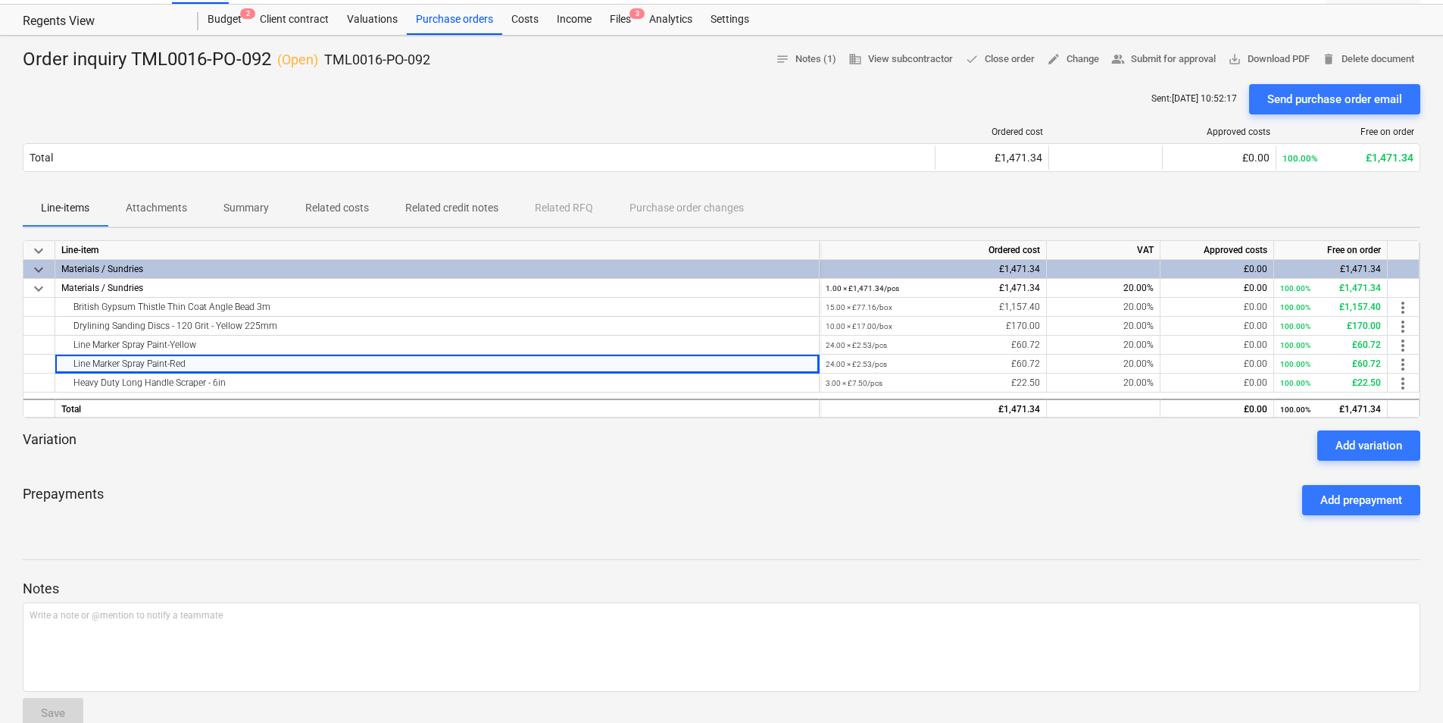
scroll to position [0, 0]
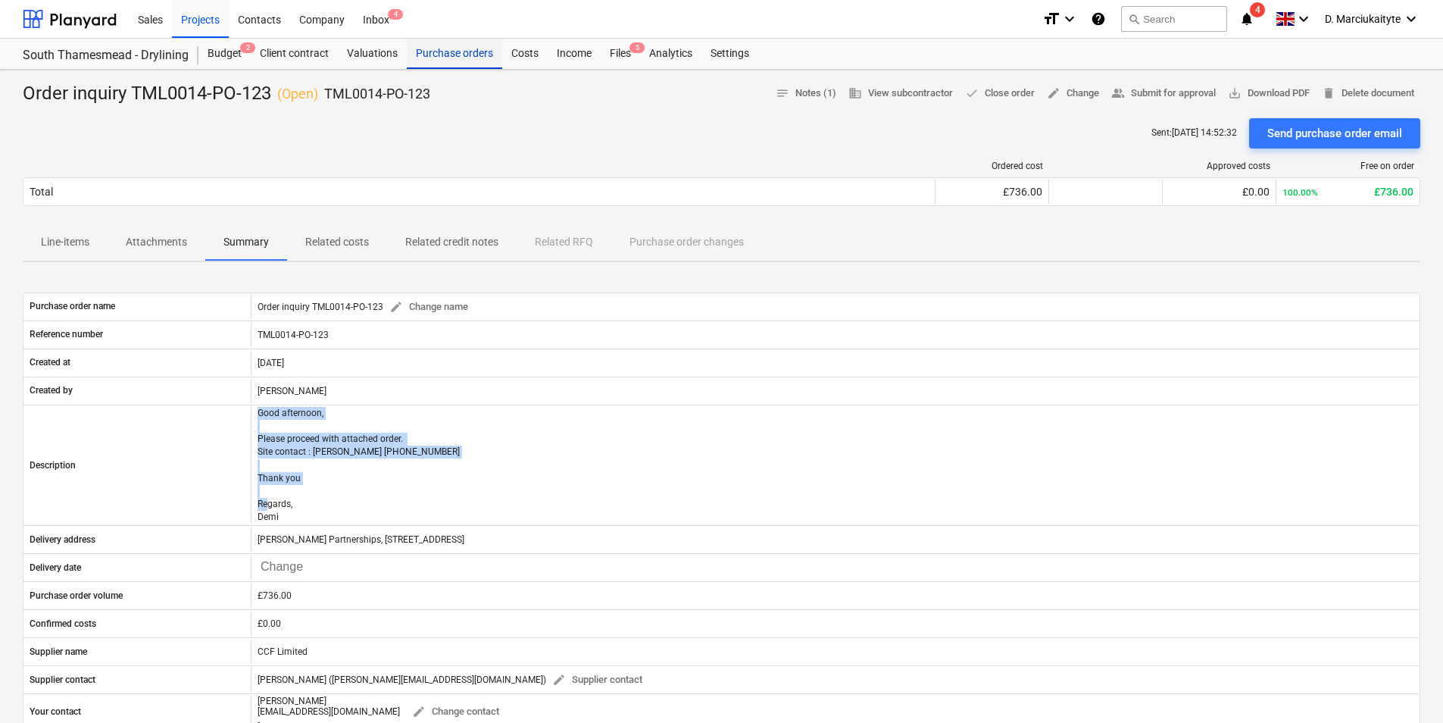
click at [458, 61] on div "Purchase orders" at bounding box center [454, 54] width 95 height 30
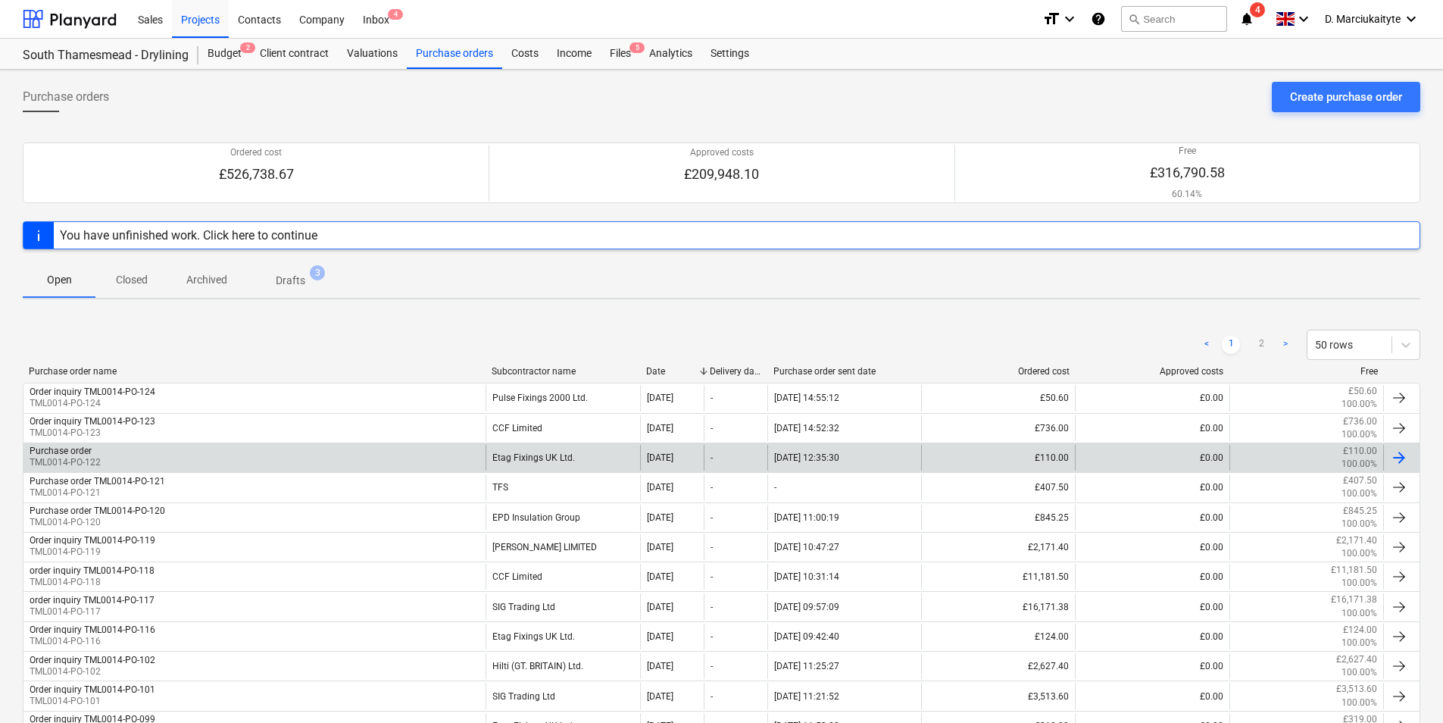
click at [361, 452] on div "Purchase order TML0014-PO-122" at bounding box center [254, 458] width 462 height 26
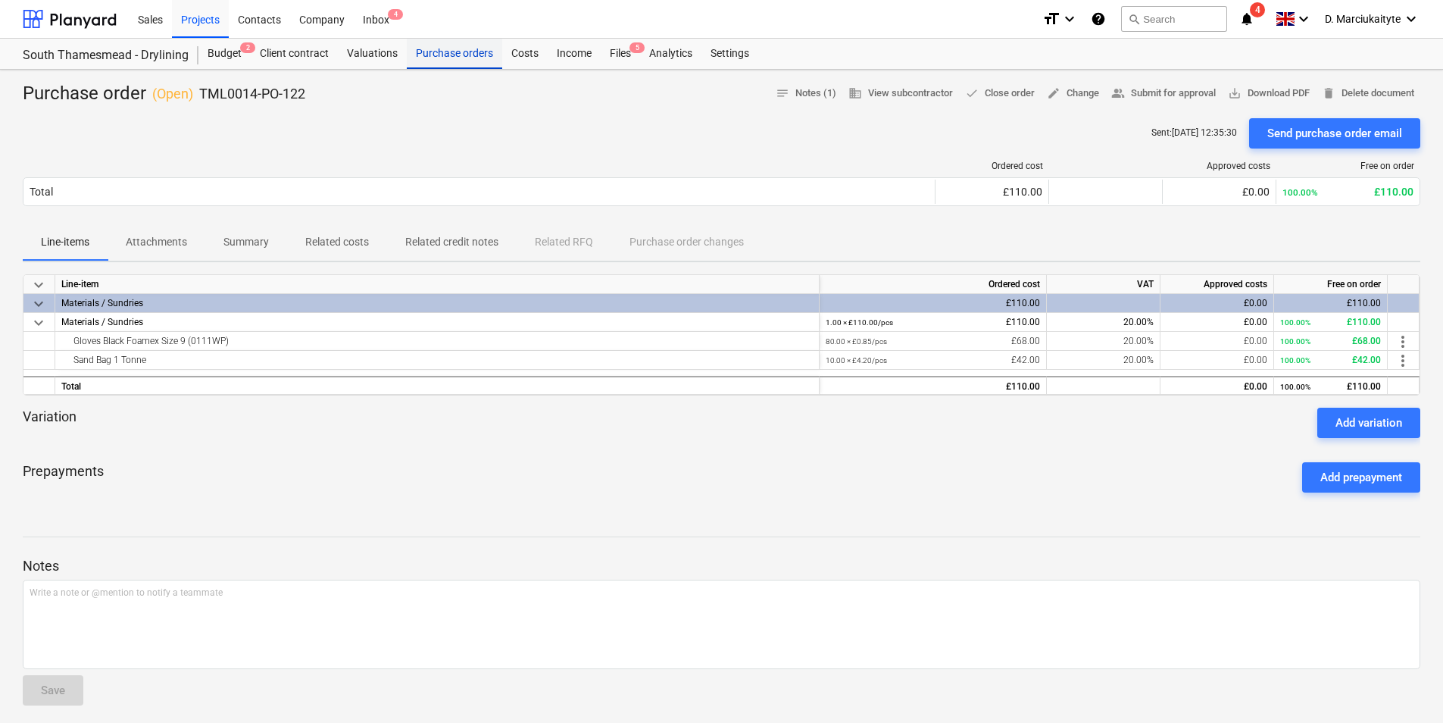
click at [448, 59] on div "Purchase orders" at bounding box center [454, 54] width 95 height 30
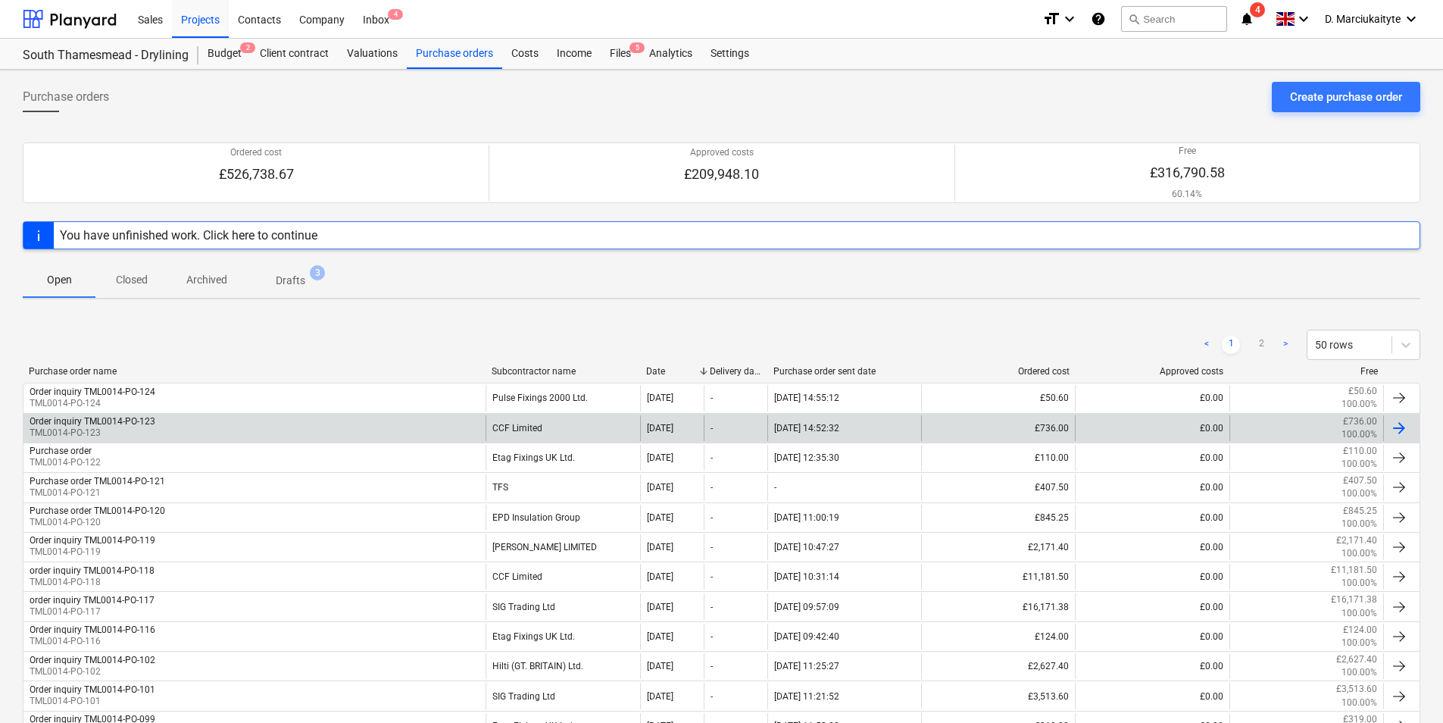
click at [215, 426] on div "Order inquiry TML0014-PO-123 TML0014-PO-123" at bounding box center [254, 428] width 462 height 26
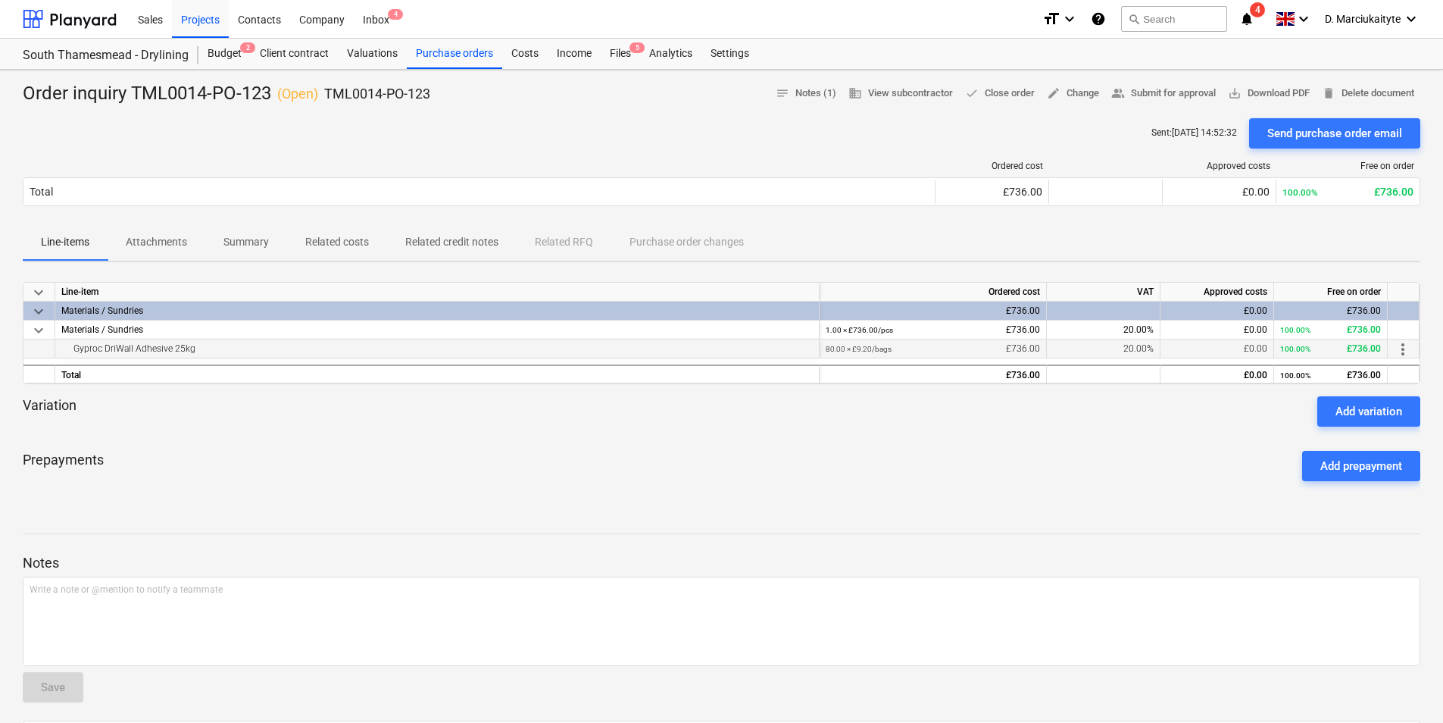
drag, startPoint x: 217, startPoint y: 348, endPoint x: 38, endPoint y: 346, distance: 179.5
click at [0, 0] on div "Gyproc DriWall Adhesive 25kg 80.00 × £9.20 / bags £736.00 20.00% £0.00 100.00% …" at bounding box center [0, 0] width 0 height 0
copy div "Gyproc DriWall Adhesive 25kg"
drag, startPoint x: 451, startPoint y: 89, endPoint x: 326, endPoint y: 94, distance: 125.8
click at [326, 94] on div "Order inquiry TML0014-PO-123 ( Open ) TML0014-PO-123 notes Notes (1) business V…" at bounding box center [722, 94] width 1398 height 24
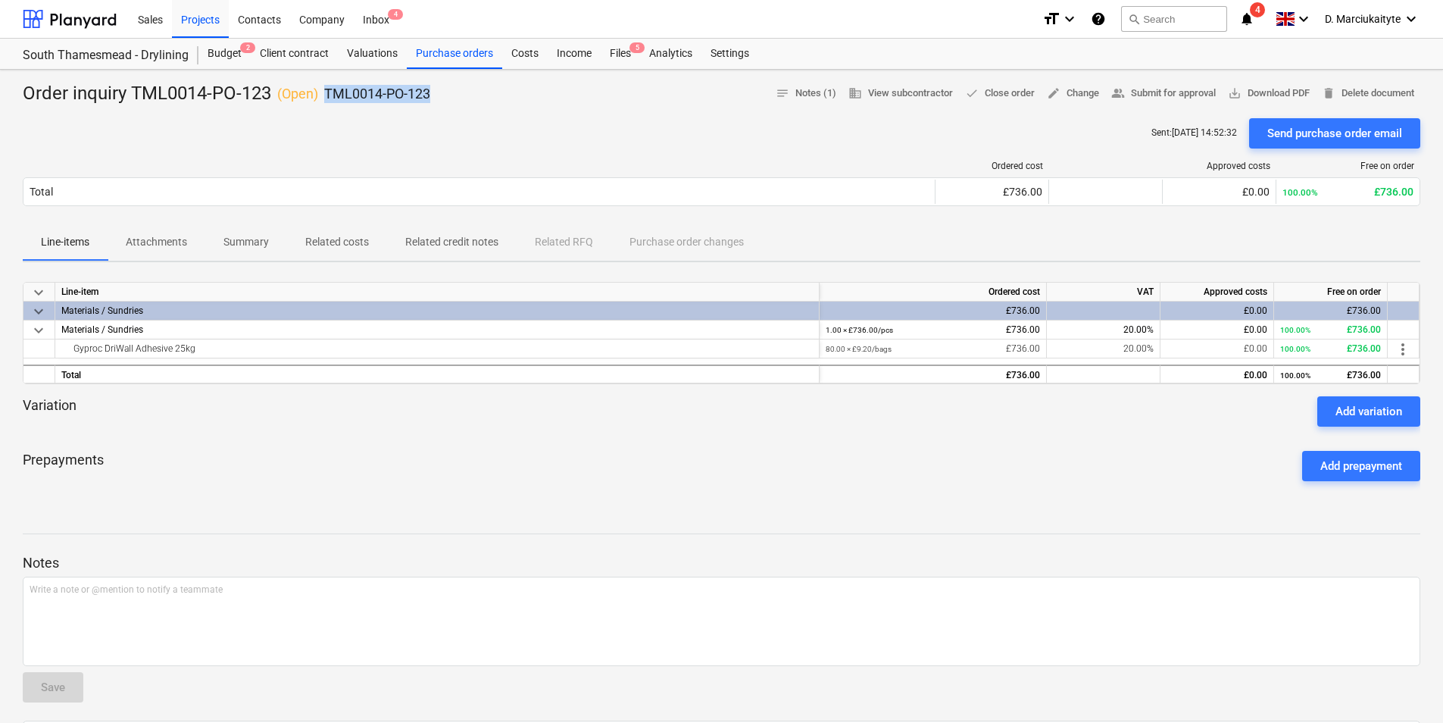
copy p "TML0014-PO-123"
click at [450, 59] on div "Purchase orders" at bounding box center [454, 54] width 95 height 30
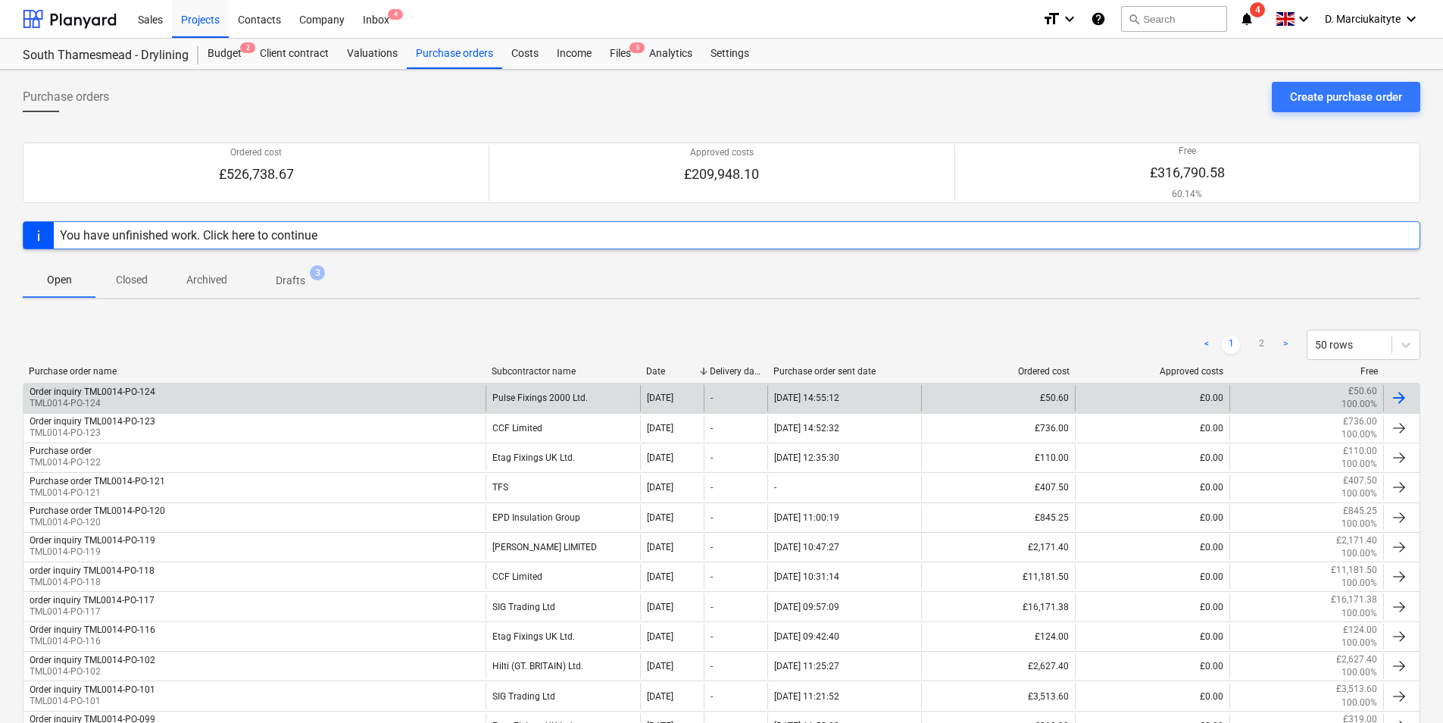
click at [378, 403] on div "Order inquiry TML0014-PO-124 TML0014-PO-124" at bounding box center [254, 398] width 462 height 26
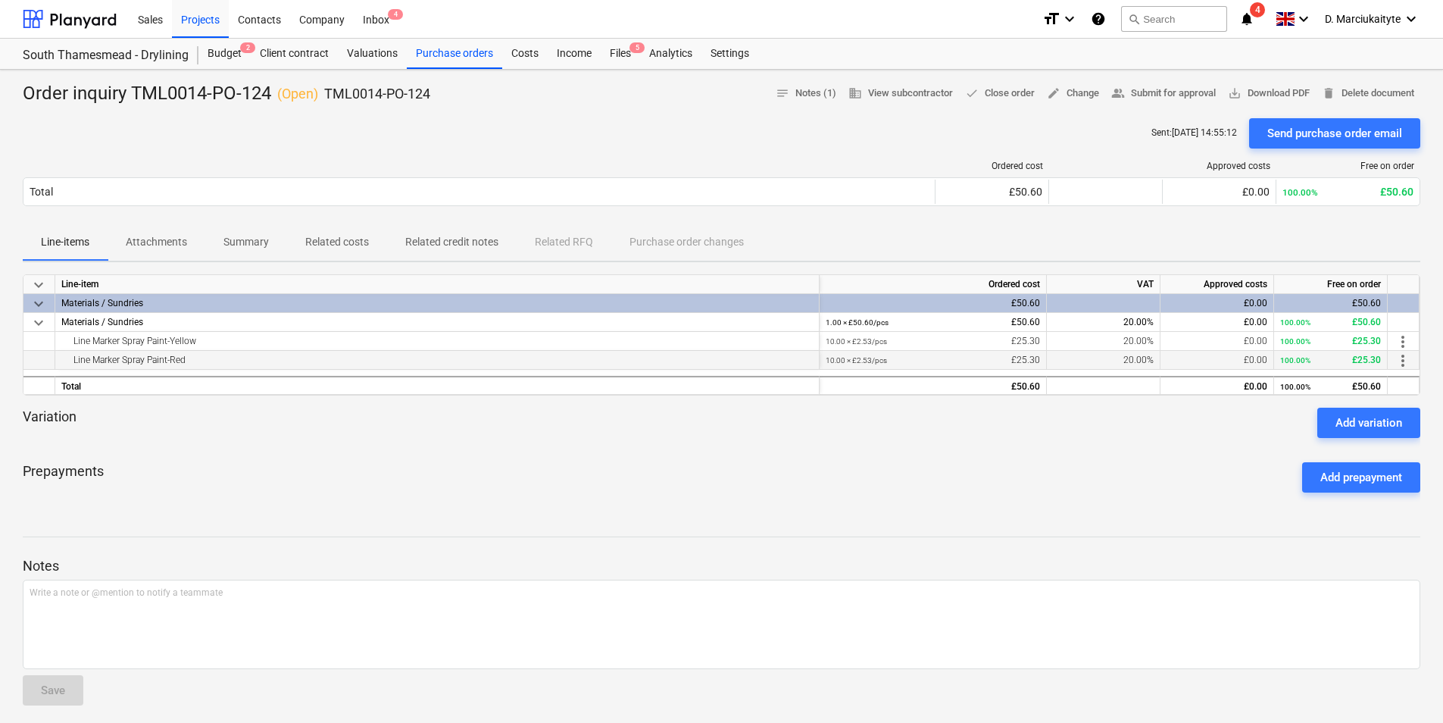
drag, startPoint x: 275, startPoint y: 361, endPoint x: 57, endPoint y: 356, distance: 218.2
click at [57, 356] on div "Line Marker Spray Paint-Red" at bounding box center [437, 360] width 764 height 19
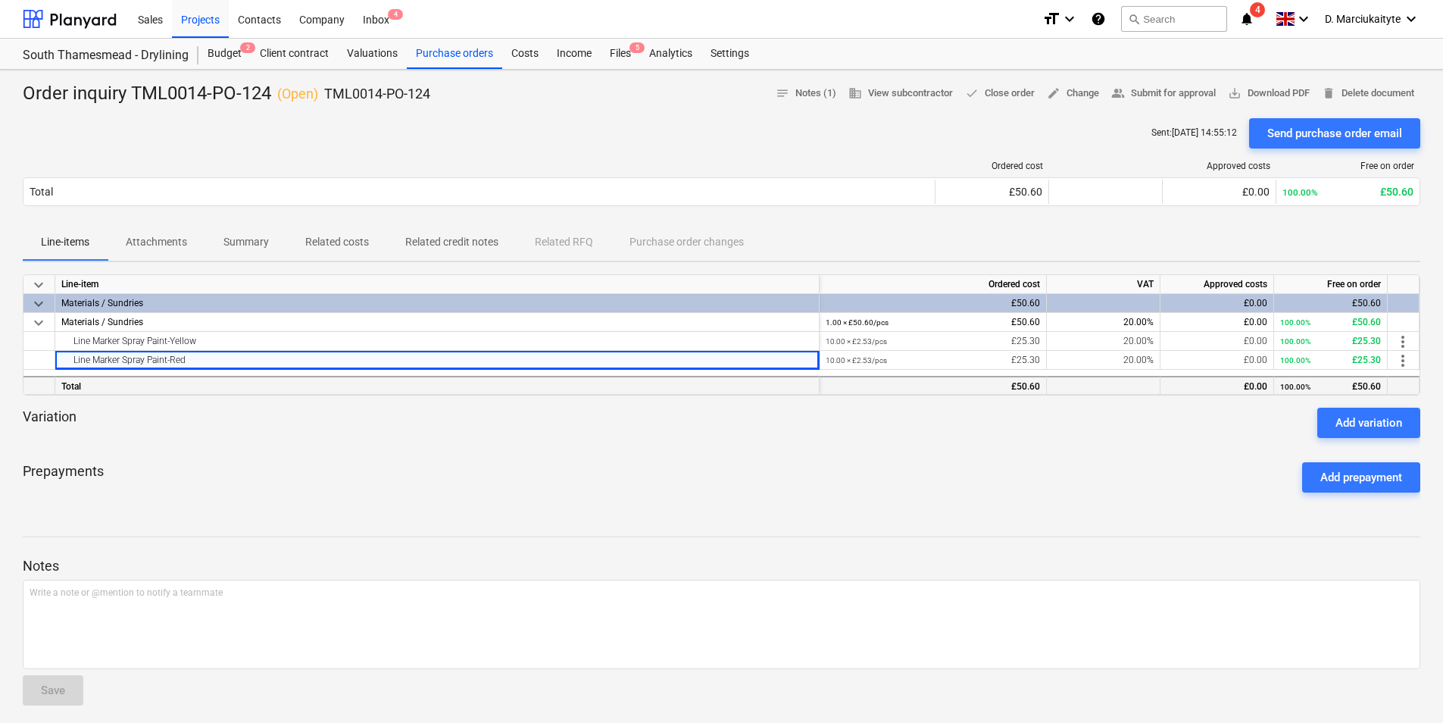
copy div "Line Marker Spray Paint-Red"
click at [290, 345] on div "Line Marker Spray Paint-Yellow" at bounding box center [436, 341] width 751 height 18
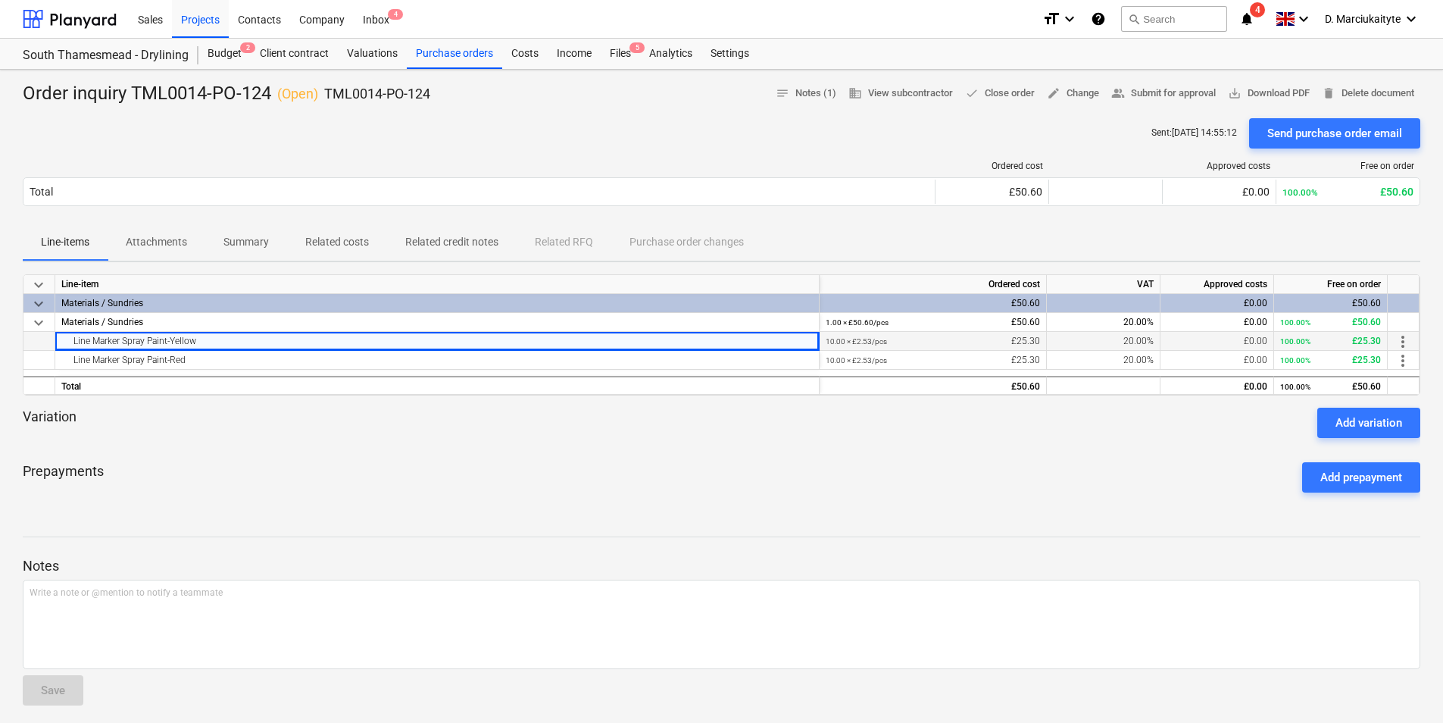
drag, startPoint x: 209, startPoint y: 342, endPoint x: 52, endPoint y: 339, distance: 156.8
click at [0, 0] on div "Line Marker Spray Paint-Yellow 10.00 × £2.53 / pcs £25.30 20.00% £0.00 100.00% …" at bounding box center [0, 0] width 0 height 0
copy div "Line Marker Spray Paint-Yellow"
drag, startPoint x: 437, startPoint y: 99, endPoint x: 319, endPoint y: 100, distance: 118.2
click at [319, 100] on div "Order inquiry TML0014-PO-124 ( Open ) TML0014-PO-124 notes Notes (1) business V…" at bounding box center [722, 94] width 1398 height 24
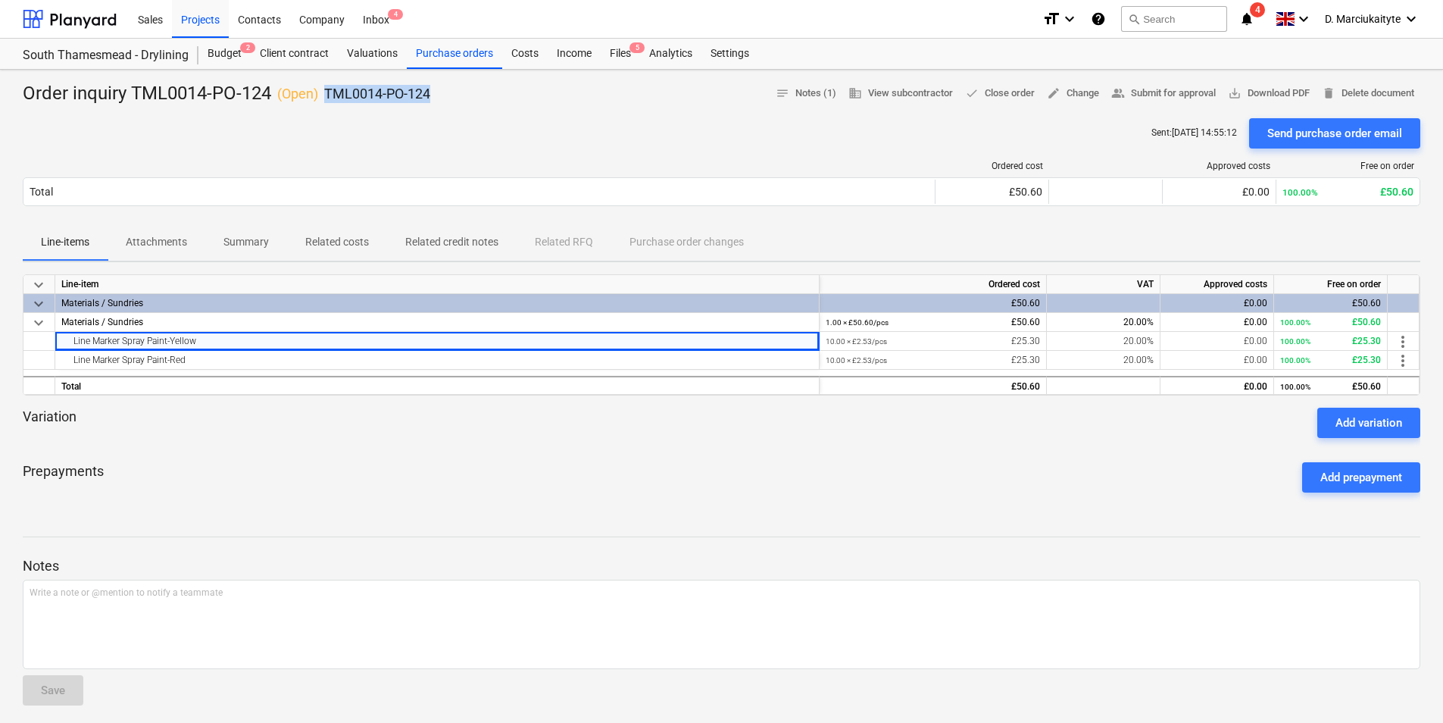
copy div "TML0014-PO-124"
click at [450, 56] on div "Purchase orders" at bounding box center [454, 54] width 95 height 30
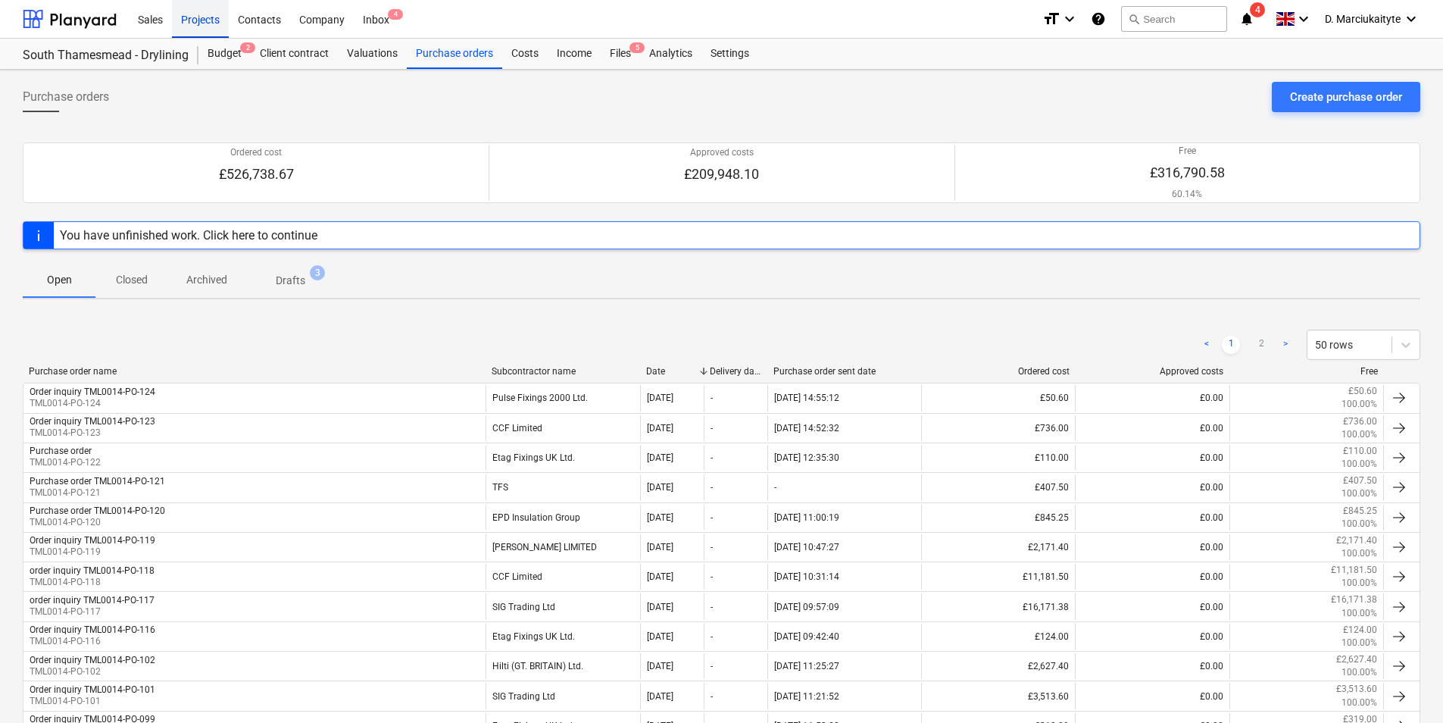
click at [217, 22] on div "Projects" at bounding box center [200, 18] width 57 height 39
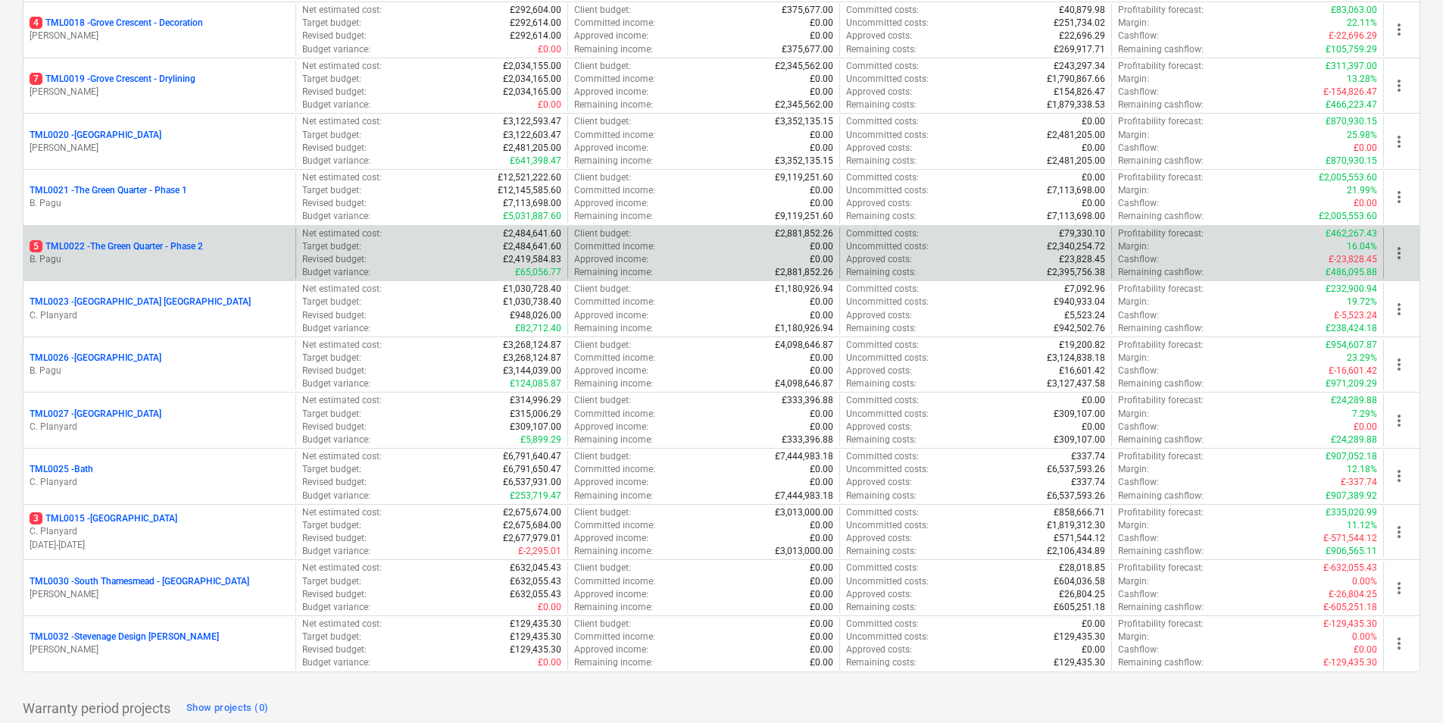
scroll to position [1060, 0]
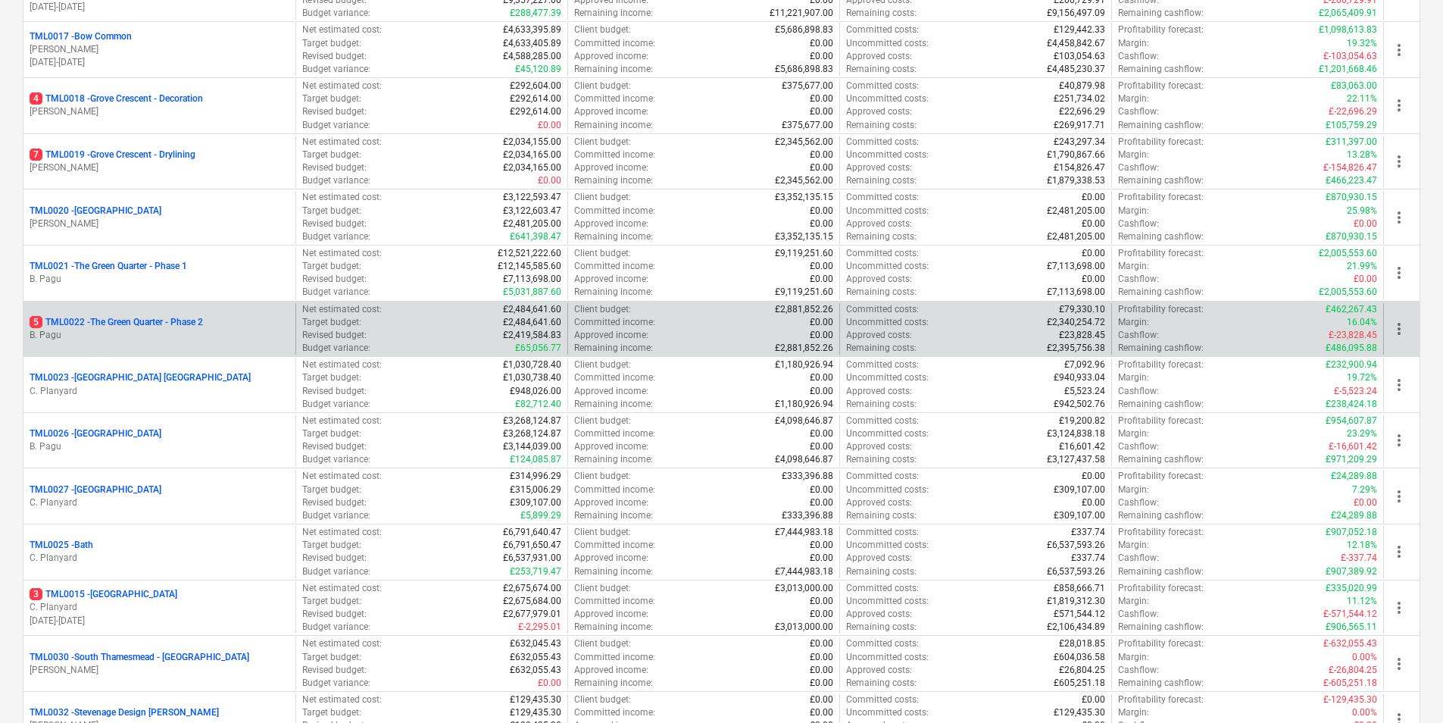
click at [168, 323] on p "5 TML0022 - The Green Quarter - Phase 2" at bounding box center [116, 322] width 173 height 13
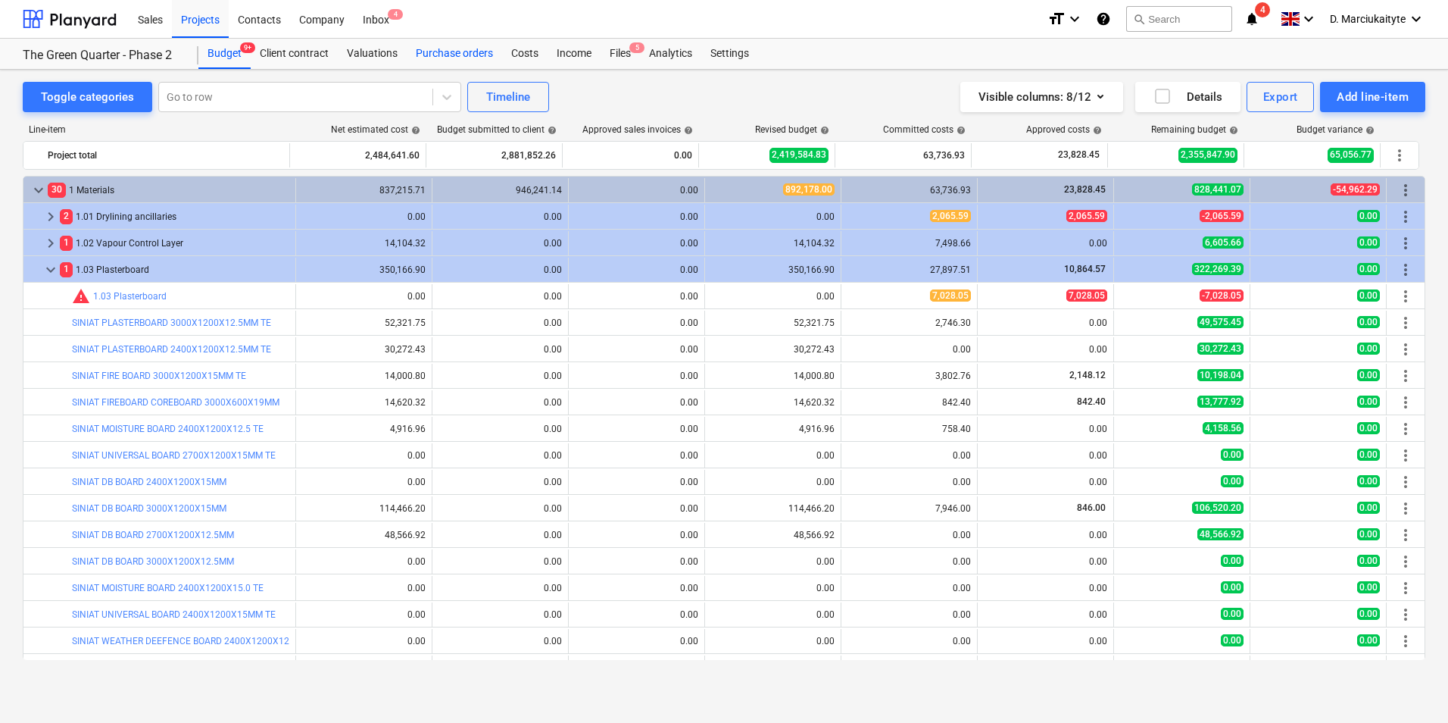
click at [433, 67] on div "Purchase orders" at bounding box center [454, 54] width 95 height 30
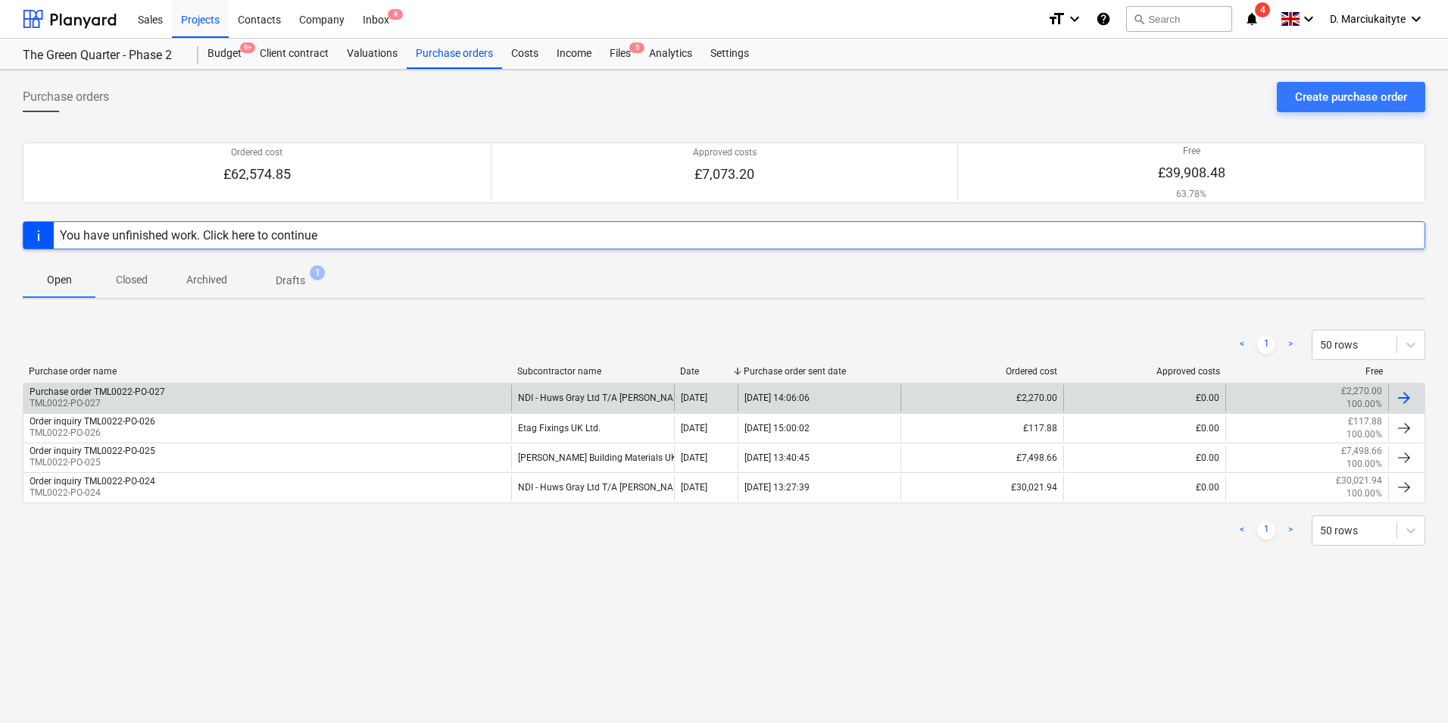
click at [214, 392] on div "Purchase order TML0022-PO-027 TML0022-PO-027" at bounding box center [267, 398] width 488 height 26
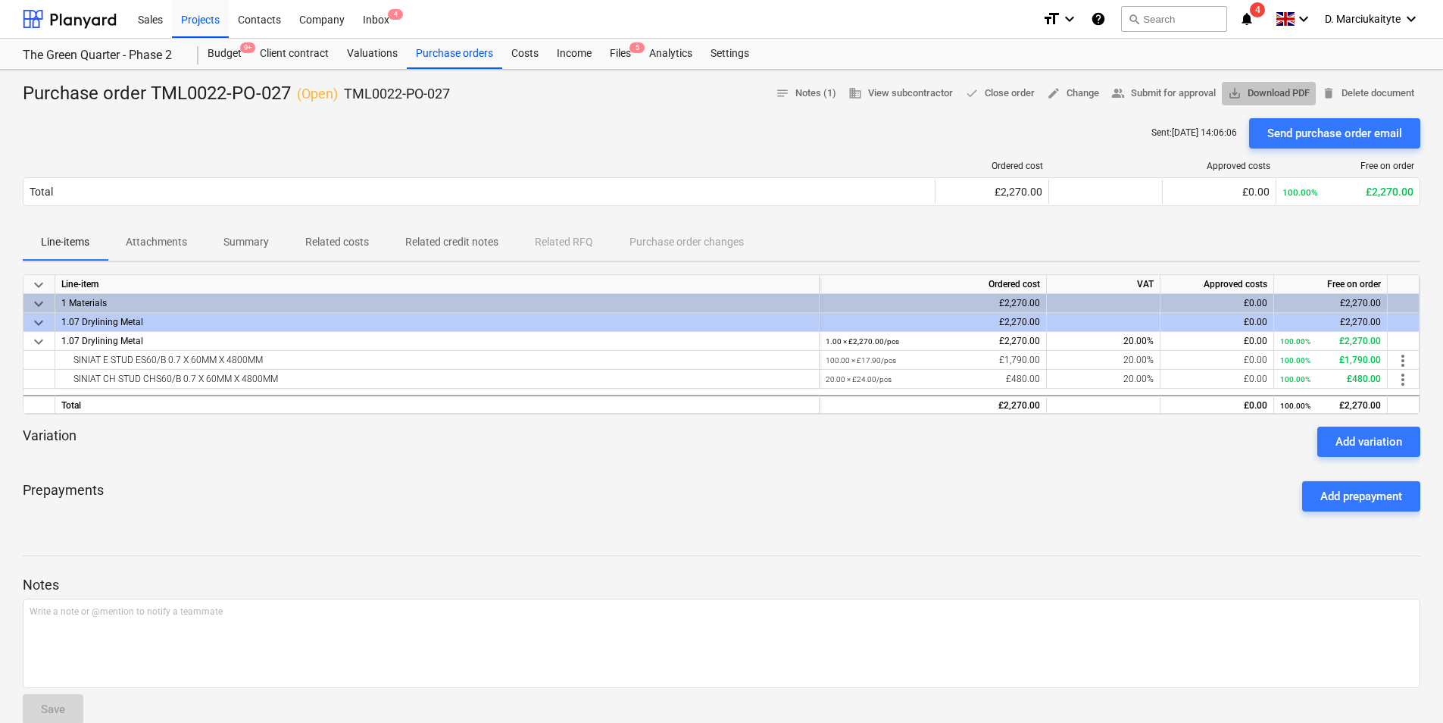
click at [1272, 85] on span "save_alt Download PDF" at bounding box center [1269, 93] width 82 height 17
click at [454, 57] on div "Purchase orders" at bounding box center [454, 54] width 95 height 30
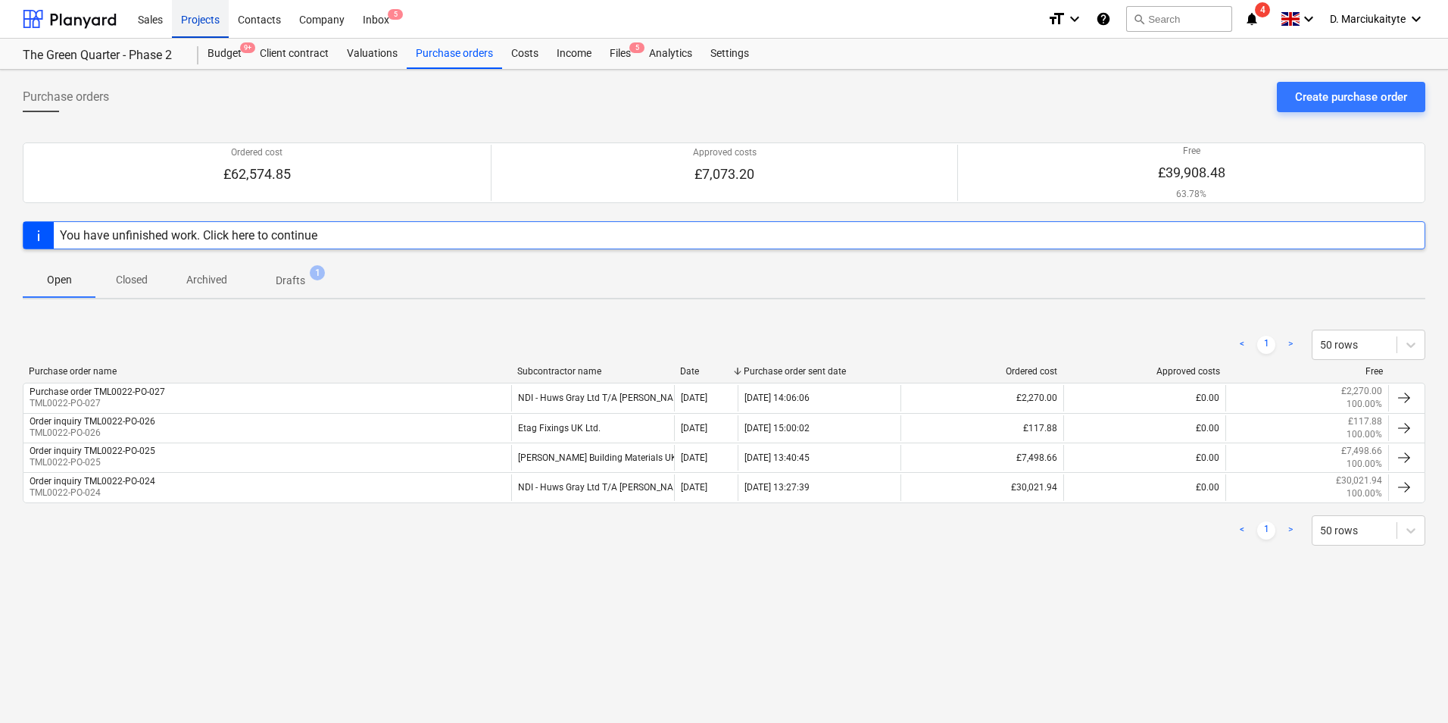
click at [214, 9] on div "Projects" at bounding box center [200, 18] width 57 height 39
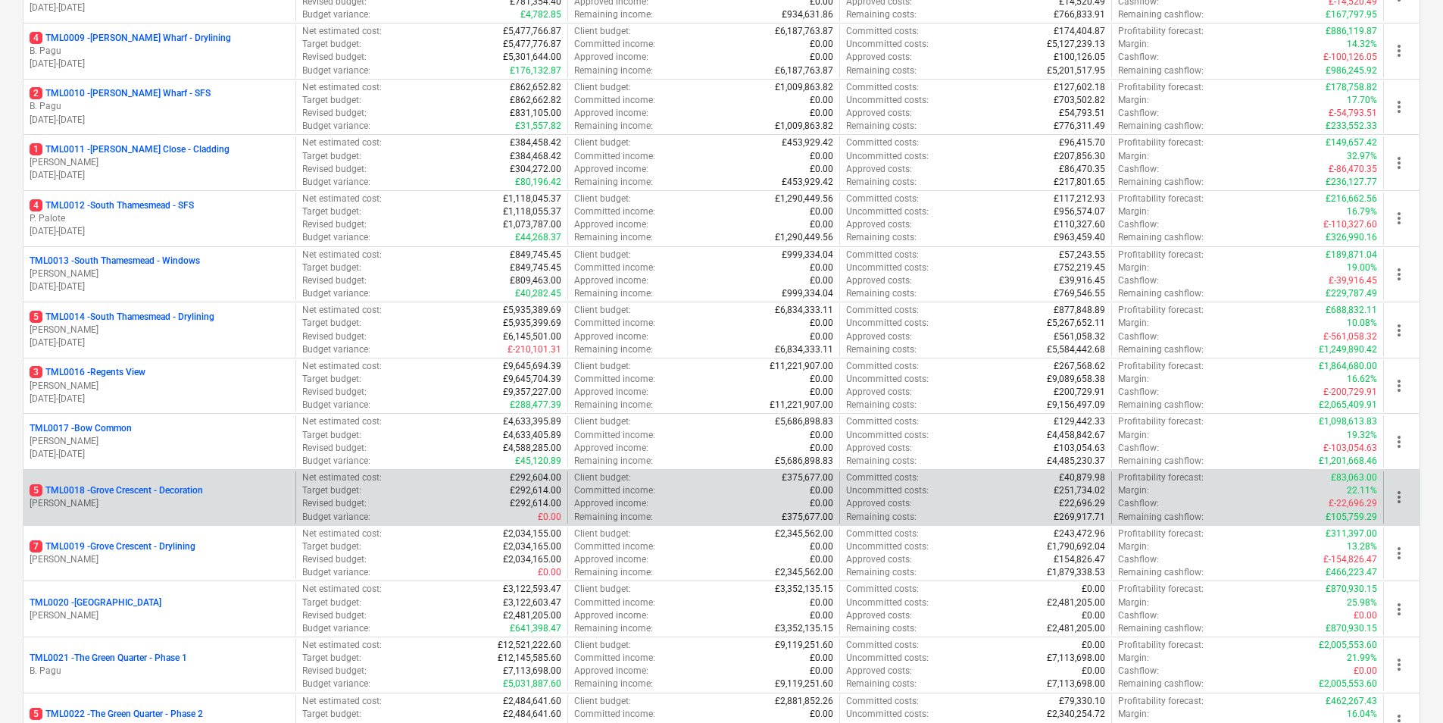
scroll to position [757, 0]
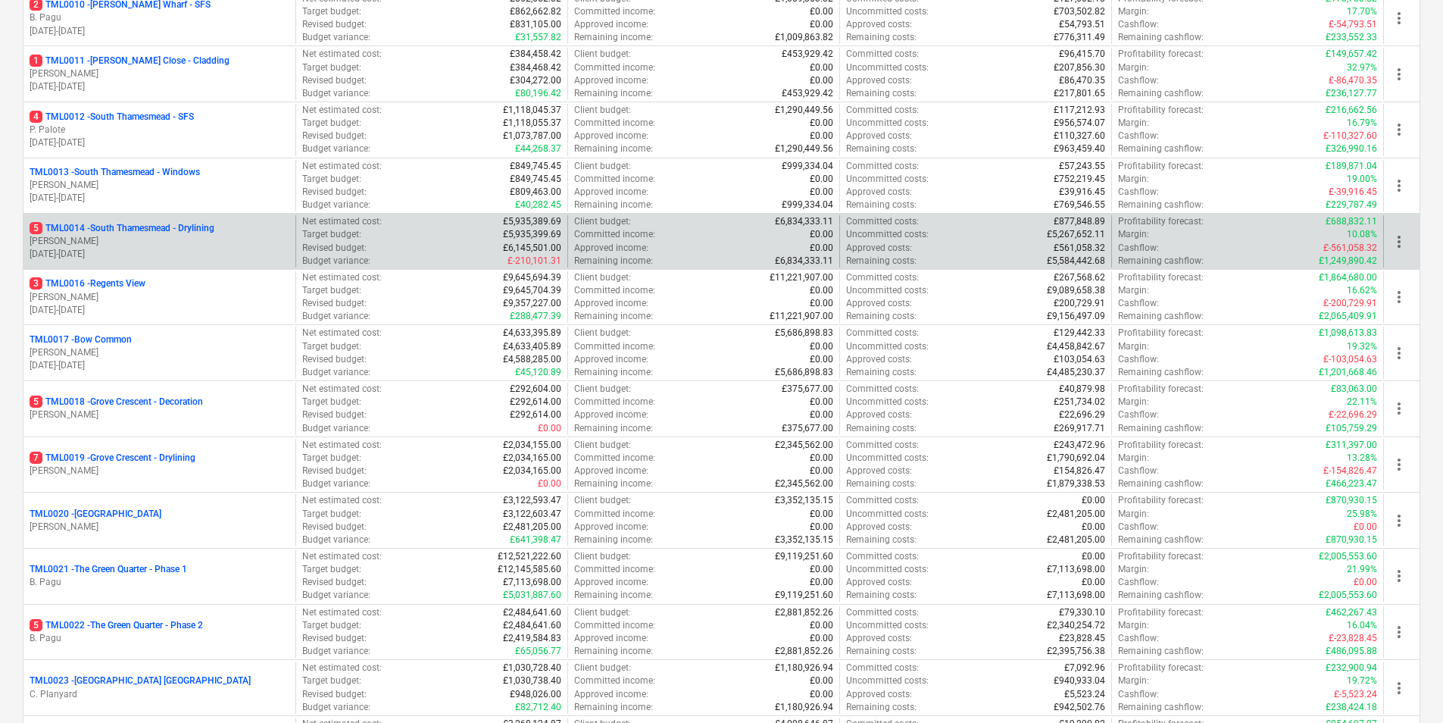
click at [151, 241] on p "M. Tomlinson" at bounding box center [160, 241] width 260 height 13
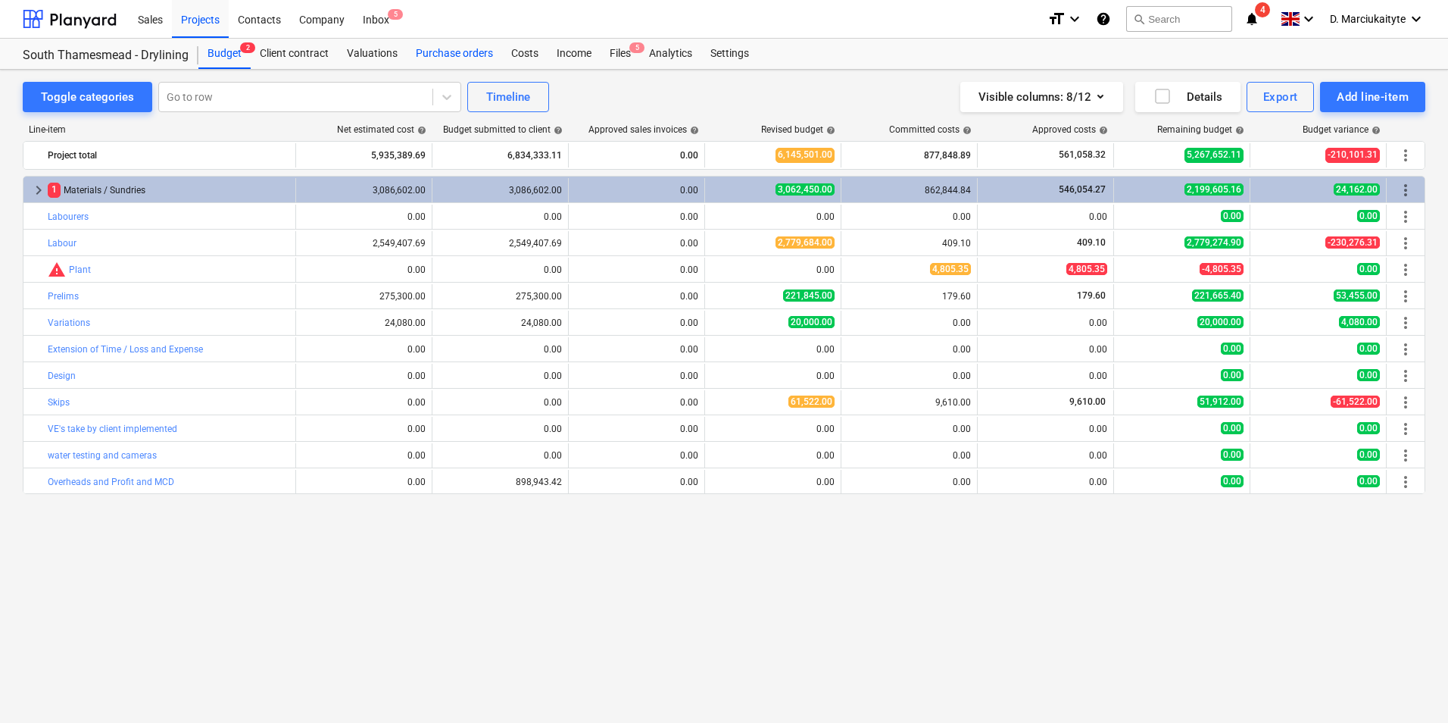
click at [450, 41] on div "Purchase orders" at bounding box center [454, 54] width 95 height 30
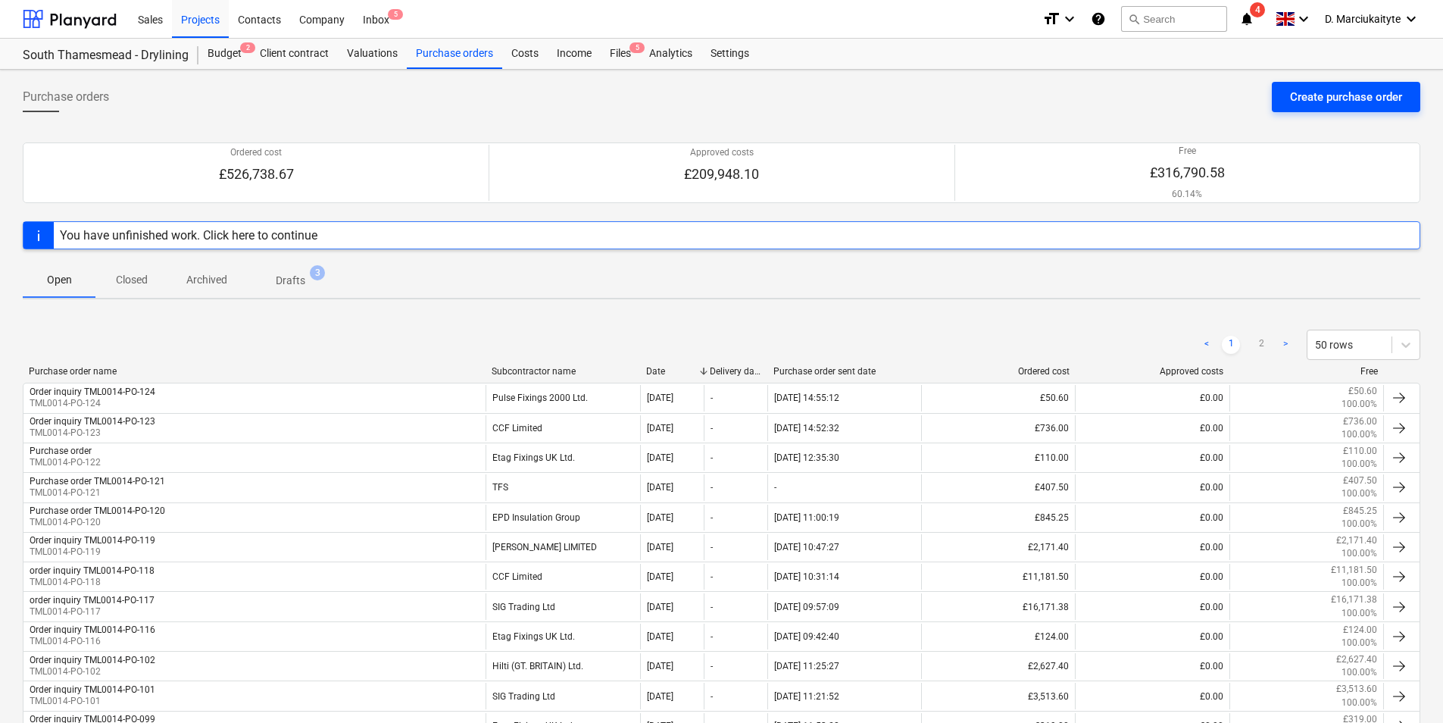
click at [1295, 104] on div "Create purchase order" at bounding box center [1346, 97] width 112 height 20
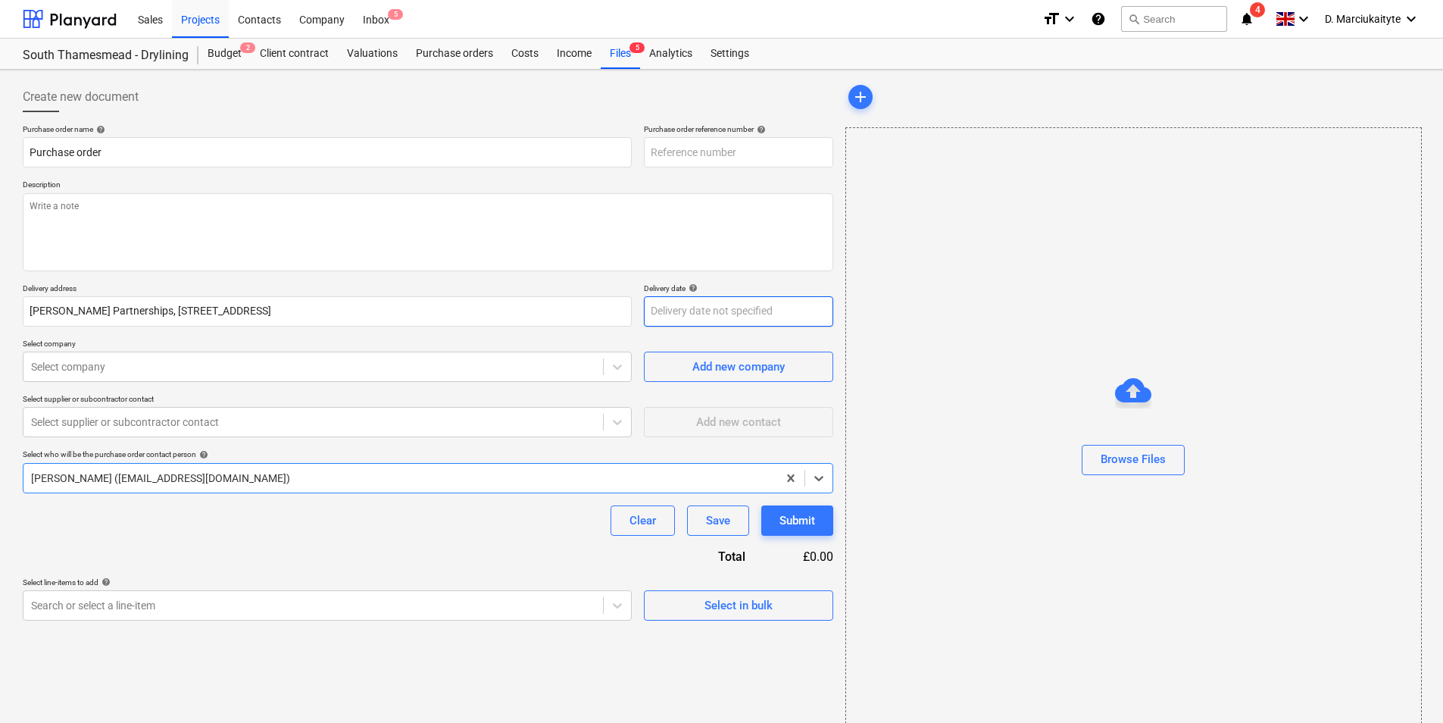
type textarea "x"
type input "TML0014-PO-126"
click at [435, 244] on textarea at bounding box center [428, 232] width 811 height 78
type textarea "x"
type textarea "A"
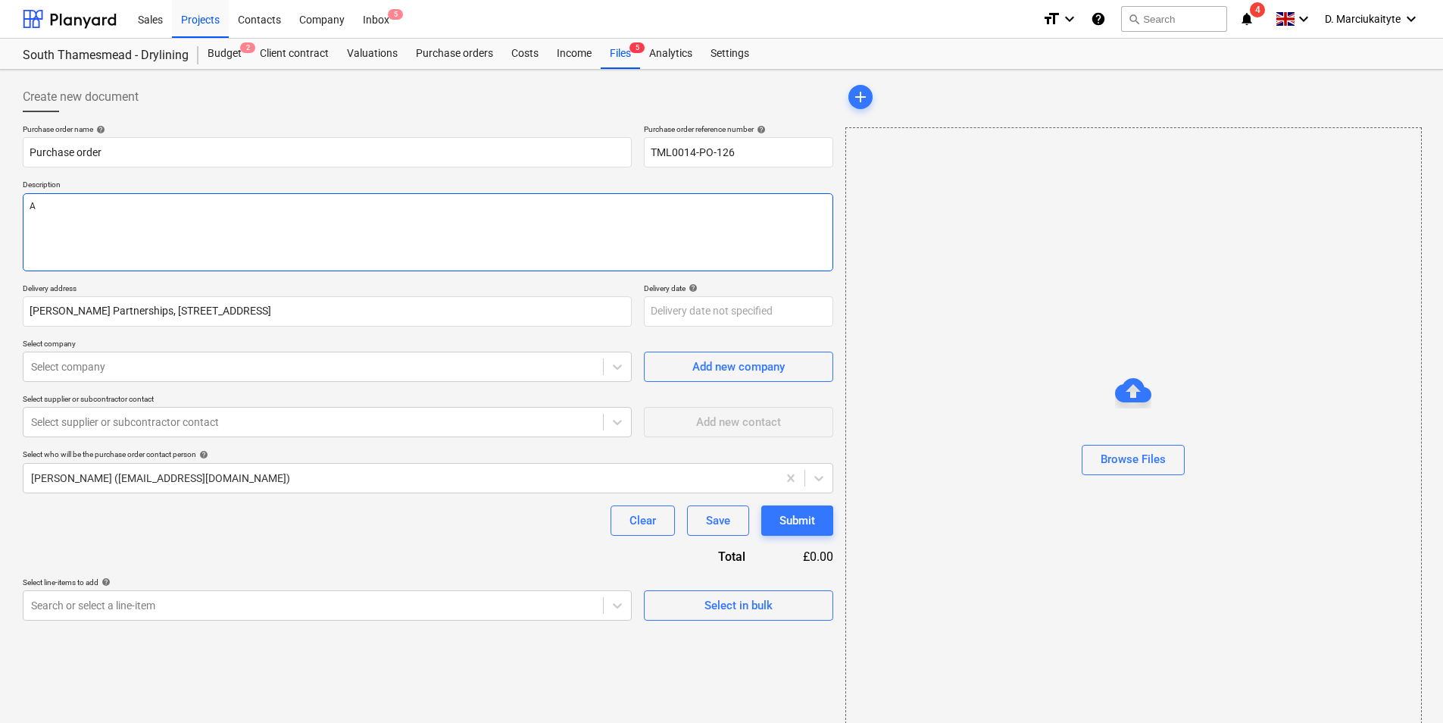
type textarea "x"
type textarea "Af"
type textarea "x"
type textarea "Aft"
type textarea "x"
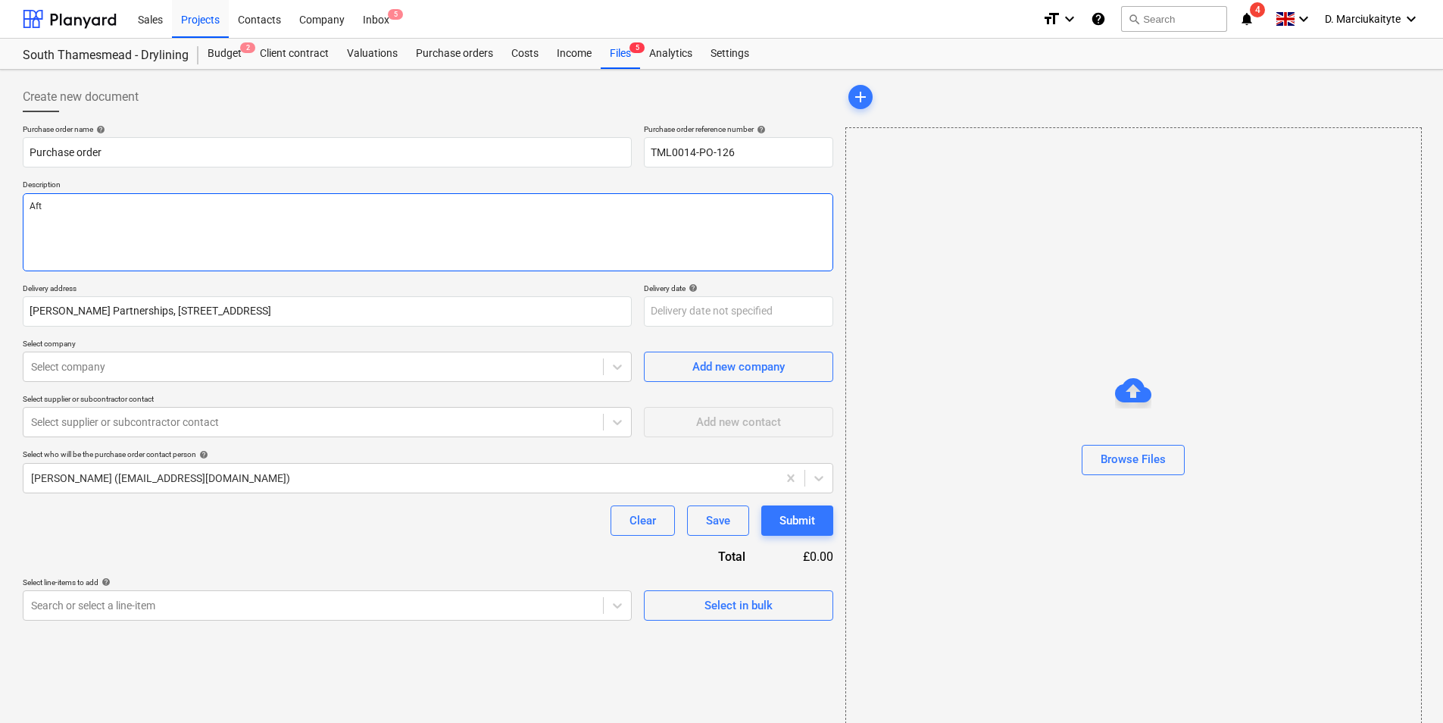
type textarea "Afte"
type textarea "x"
type textarea "After"
type textarea "x"
type textarea "Aftern"
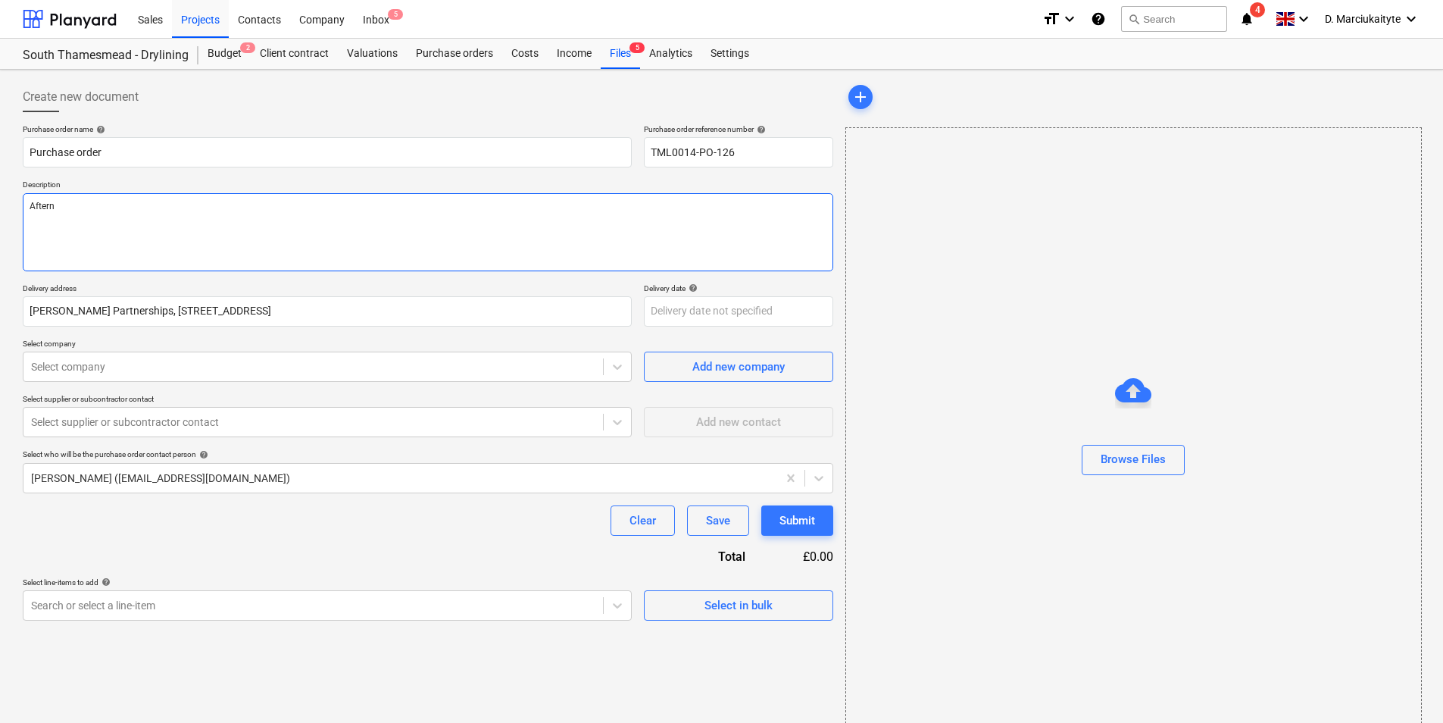
type textarea "x"
type textarea "Afterno"
type textarea "x"
type textarea "Afternoo"
type textarea "x"
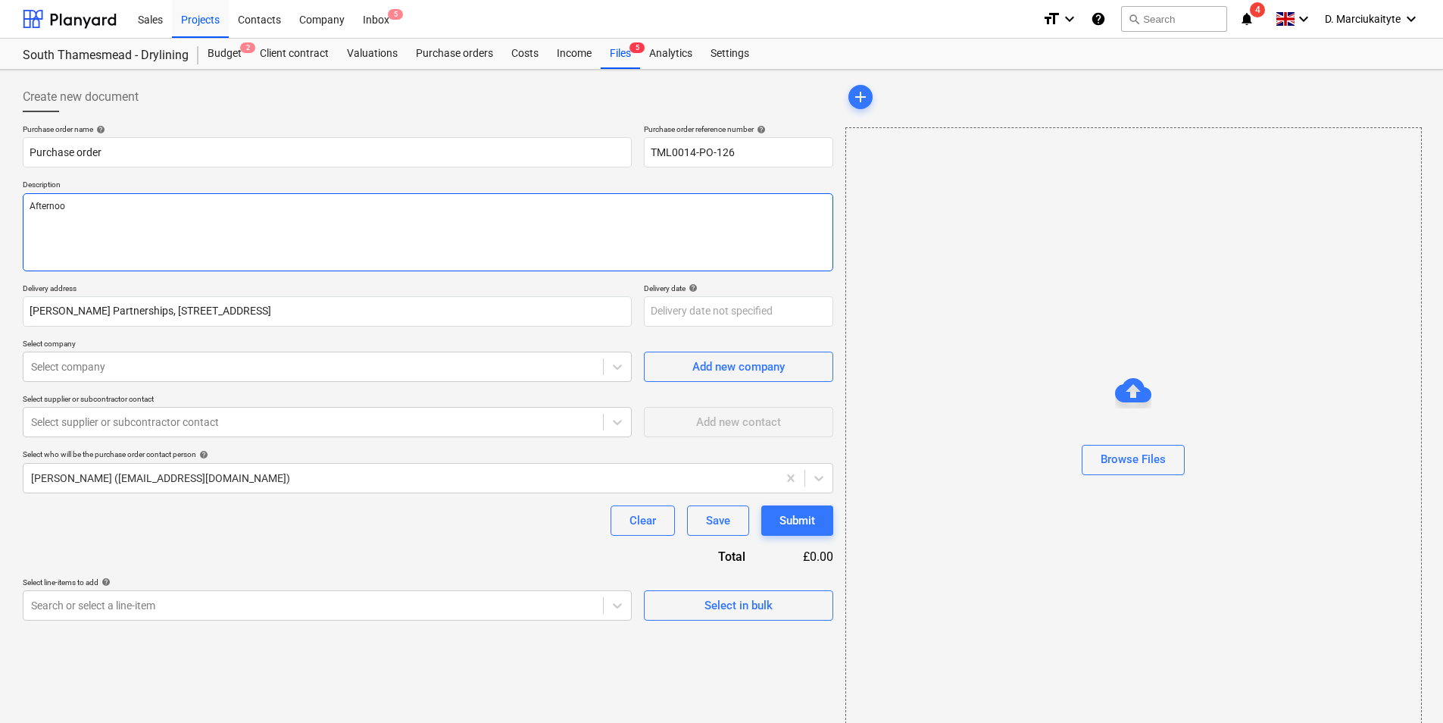
type textarea "Afternoon"
type textarea "x"
type textarea "Afternoon,"
type textarea "x"
type textarea "Afternoon,"
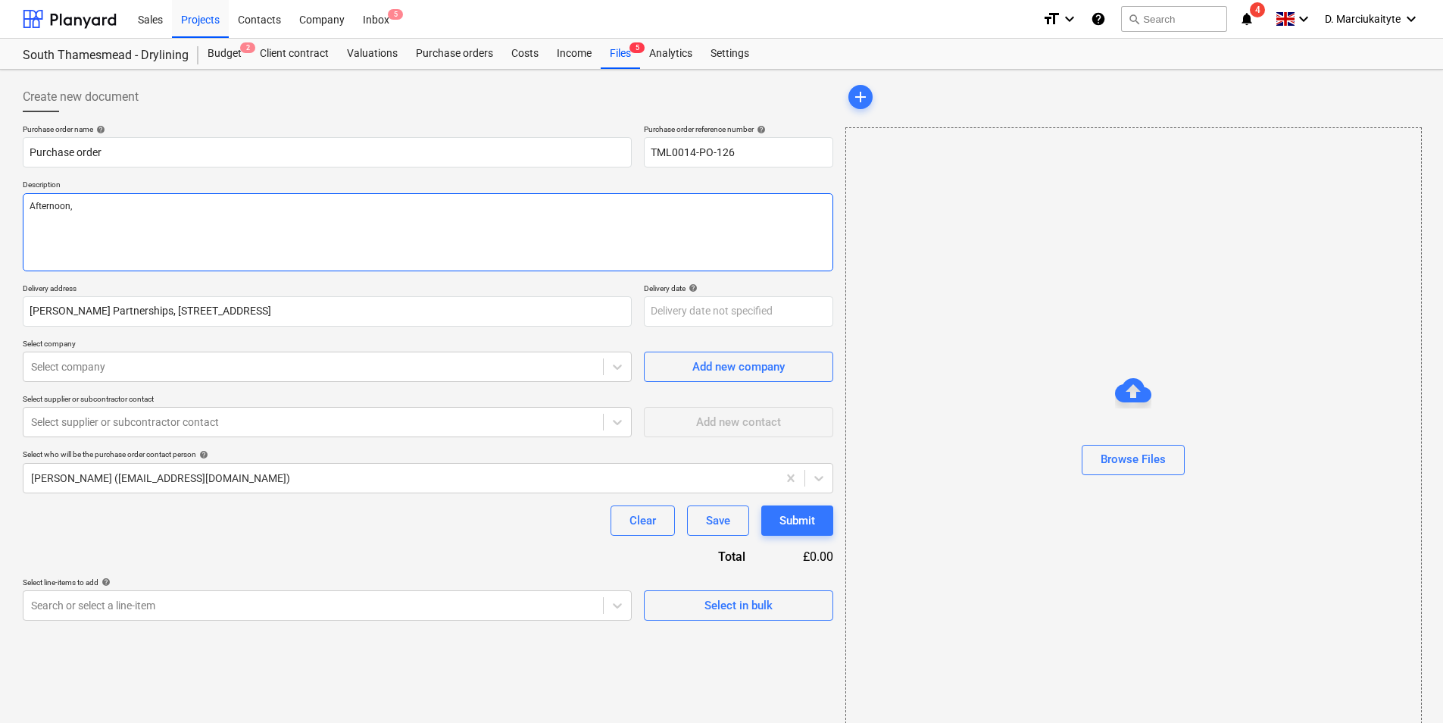
type textarea "x"
type textarea "Afternoon,"
type textarea "x"
type textarea "Afternoon, P"
type textarea "x"
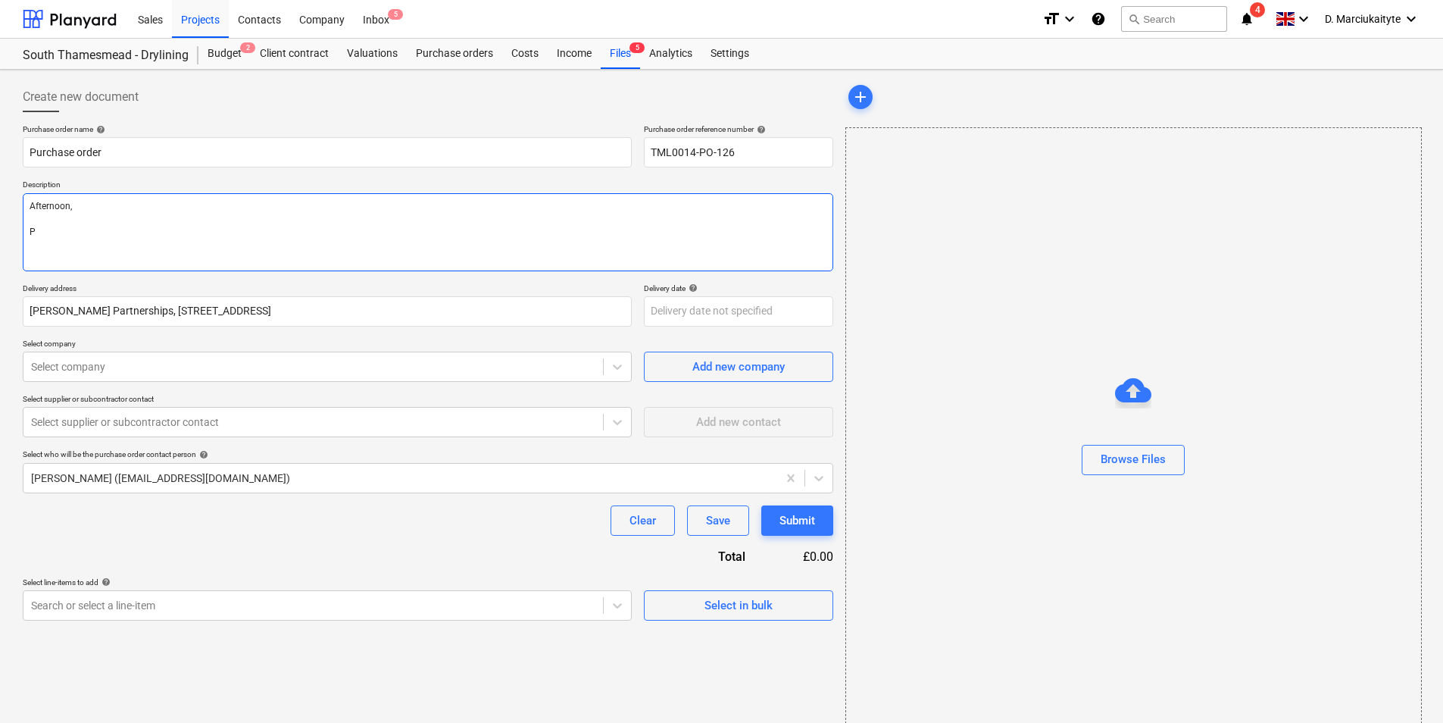
type textarea "Afternoon, Pl"
type textarea "x"
type textarea "Afternoon, Ple"
type textarea "x"
type textarea "Afternoon, Plea"
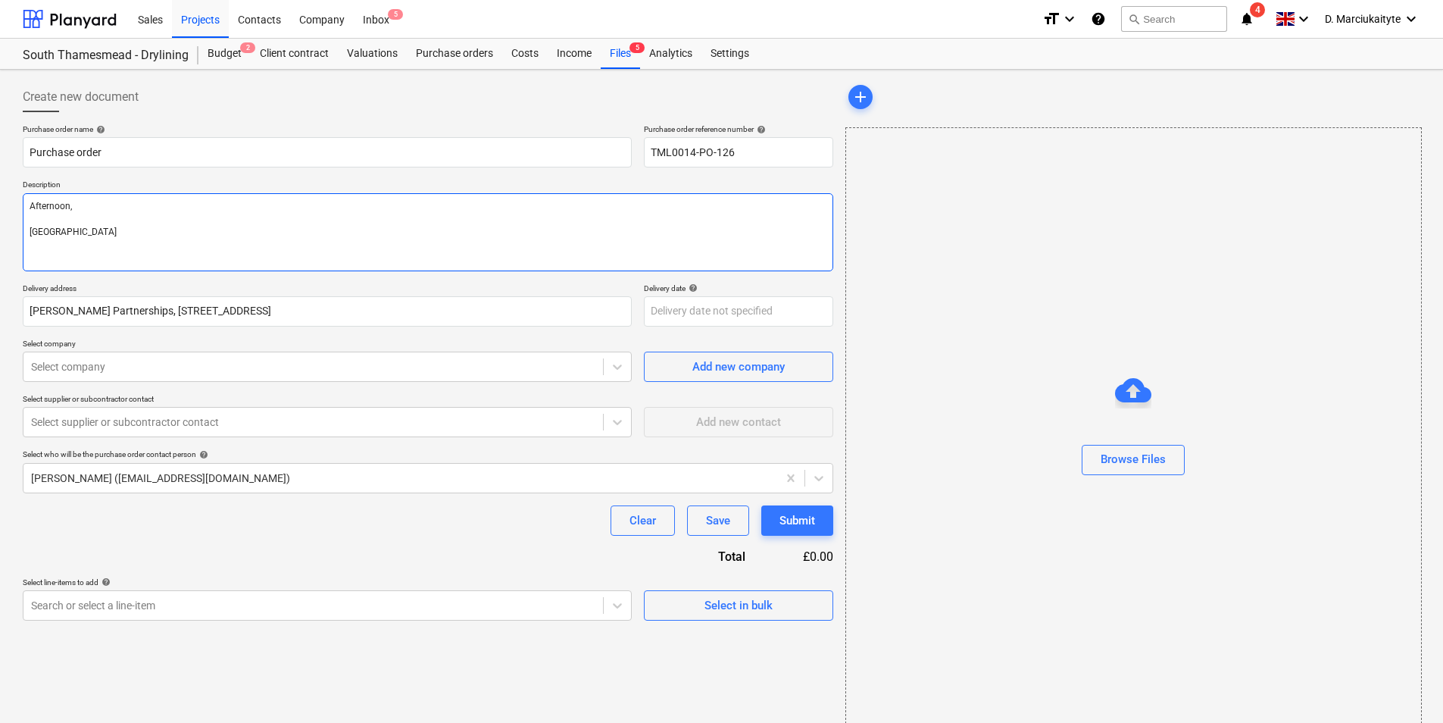
type textarea "x"
type textarea "Afternoon, Pleas"
type textarea "x"
type textarea "Afternoon, Please"
type textarea "x"
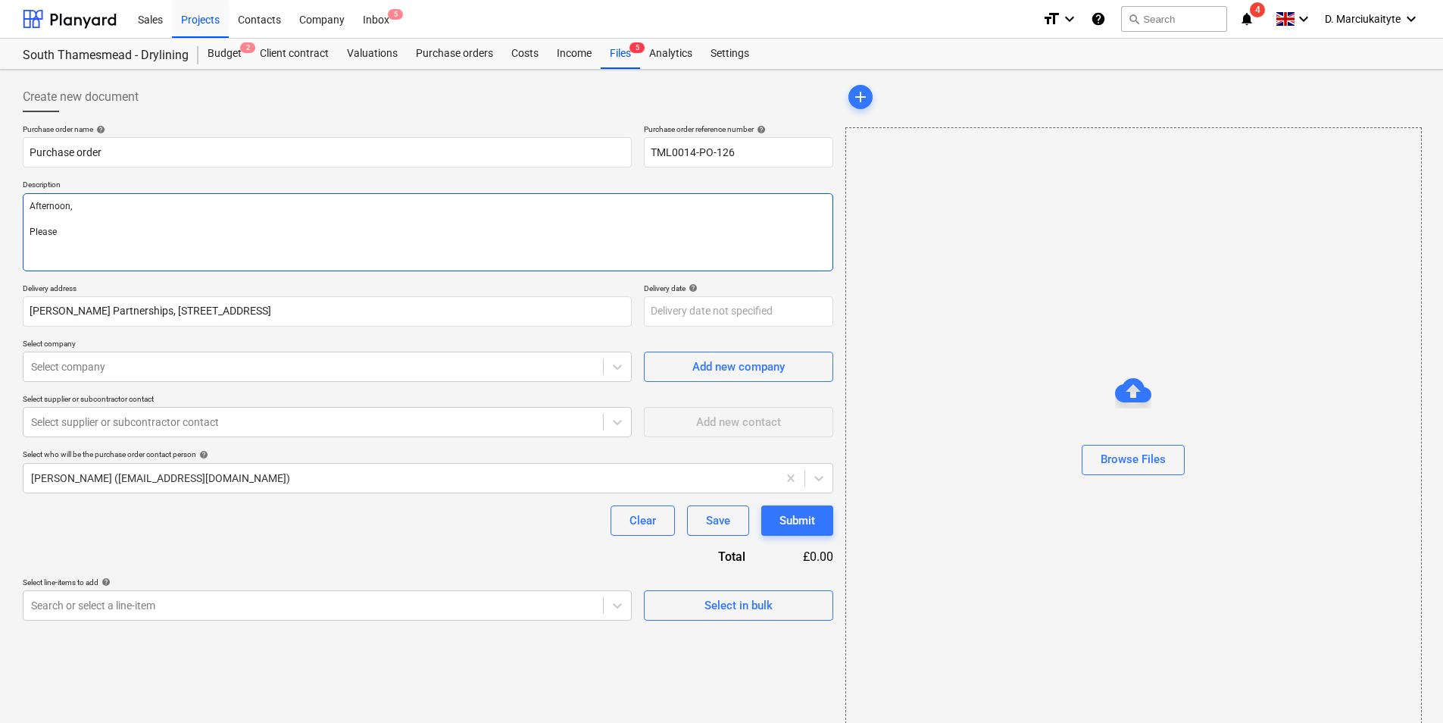
type textarea "Afternoon, Please"
type textarea "x"
type textarea "Afternoon, Please p"
type textarea "x"
type textarea "Afternoon, Please pr"
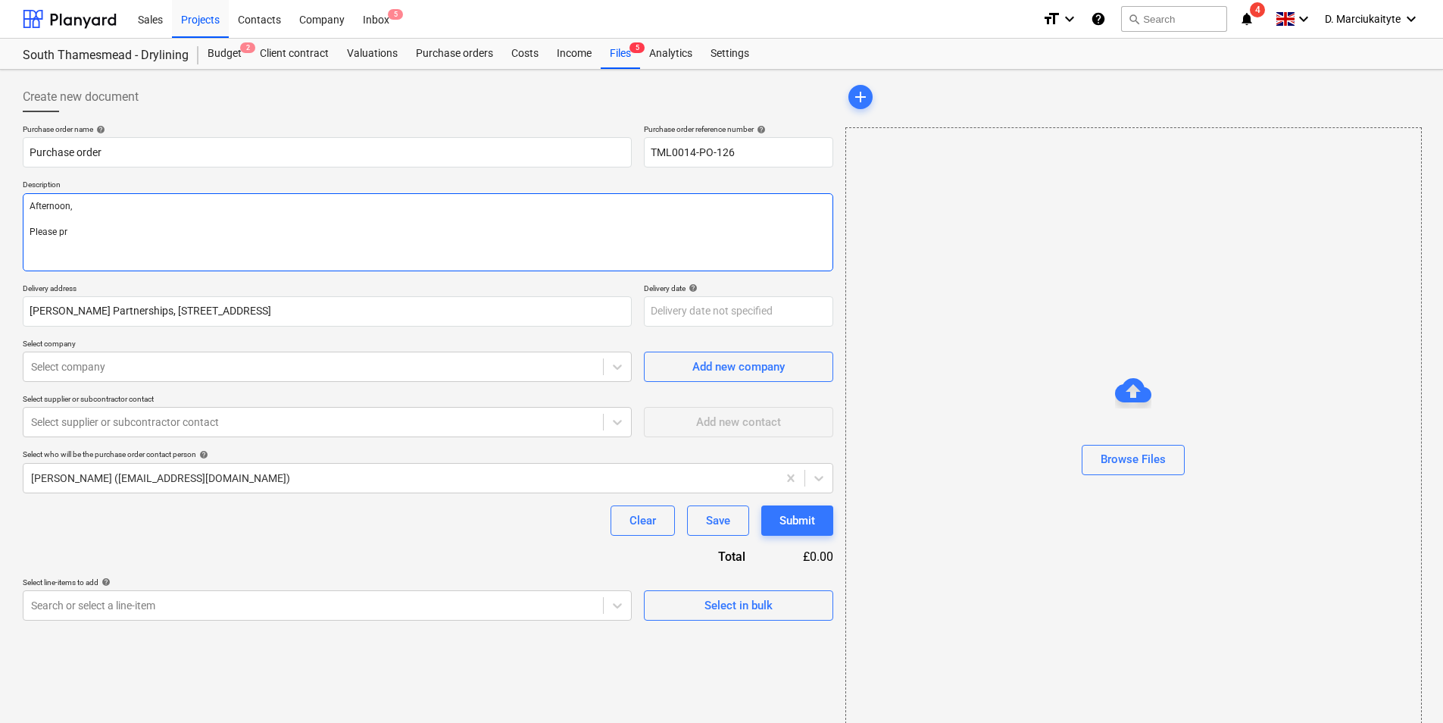
type textarea "x"
type textarea "Afternoon, Please pri"
type textarea "x"
type textarea "Afternoon, Please pr"
type textarea "x"
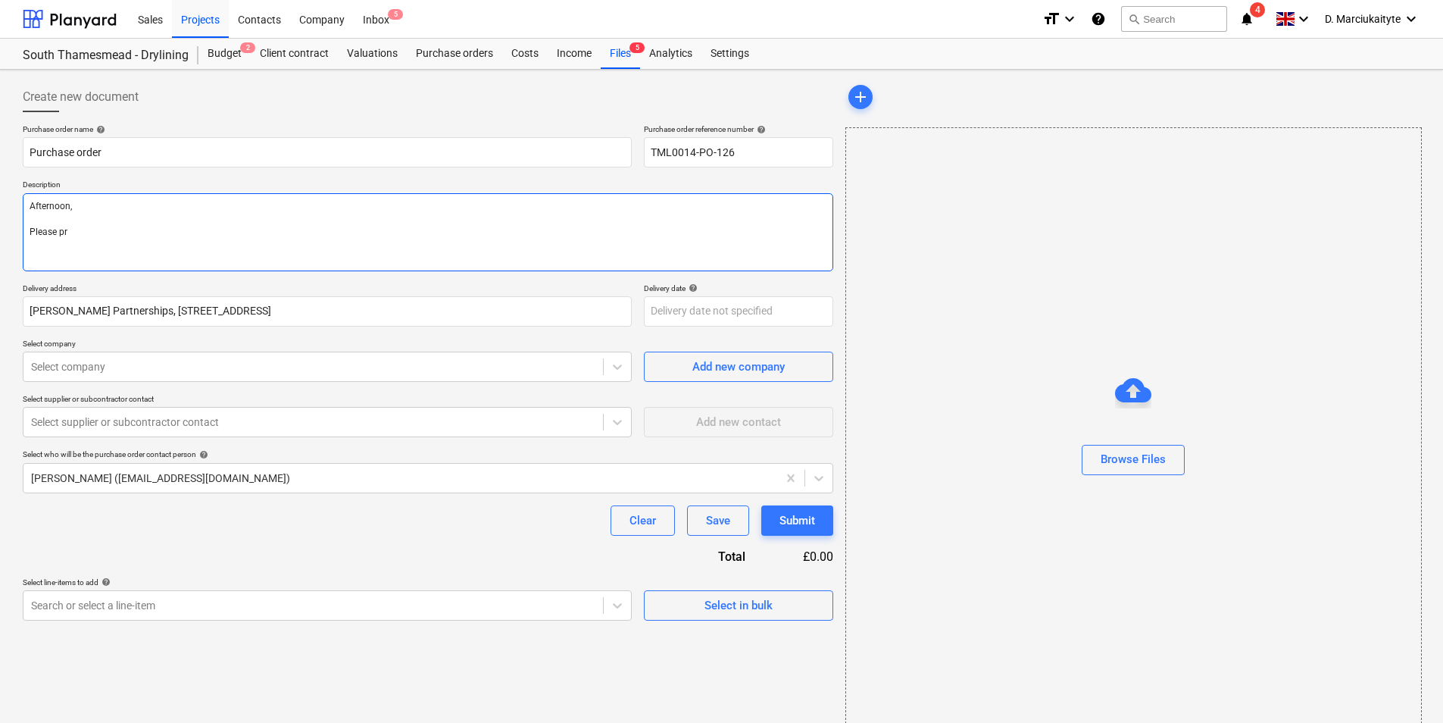
type textarea "Afternoon, Please pro"
type textarea "x"
type textarea "Afternoon, Please proc"
type textarea "x"
type textarea "Afternoon, Please proce"
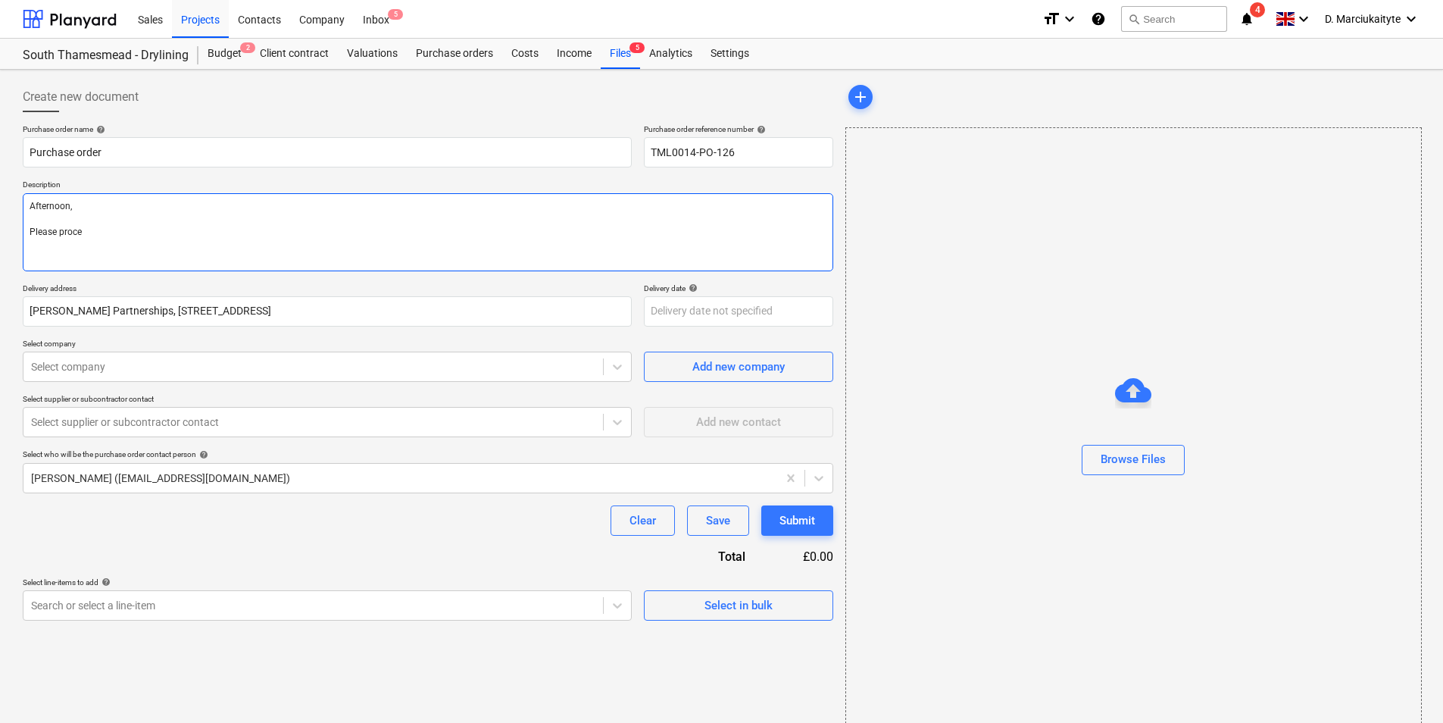
type textarea "x"
type textarea "Afternoon, Please procee"
type textarea "x"
type textarea "Afternoon, Please proceed"
type textarea "x"
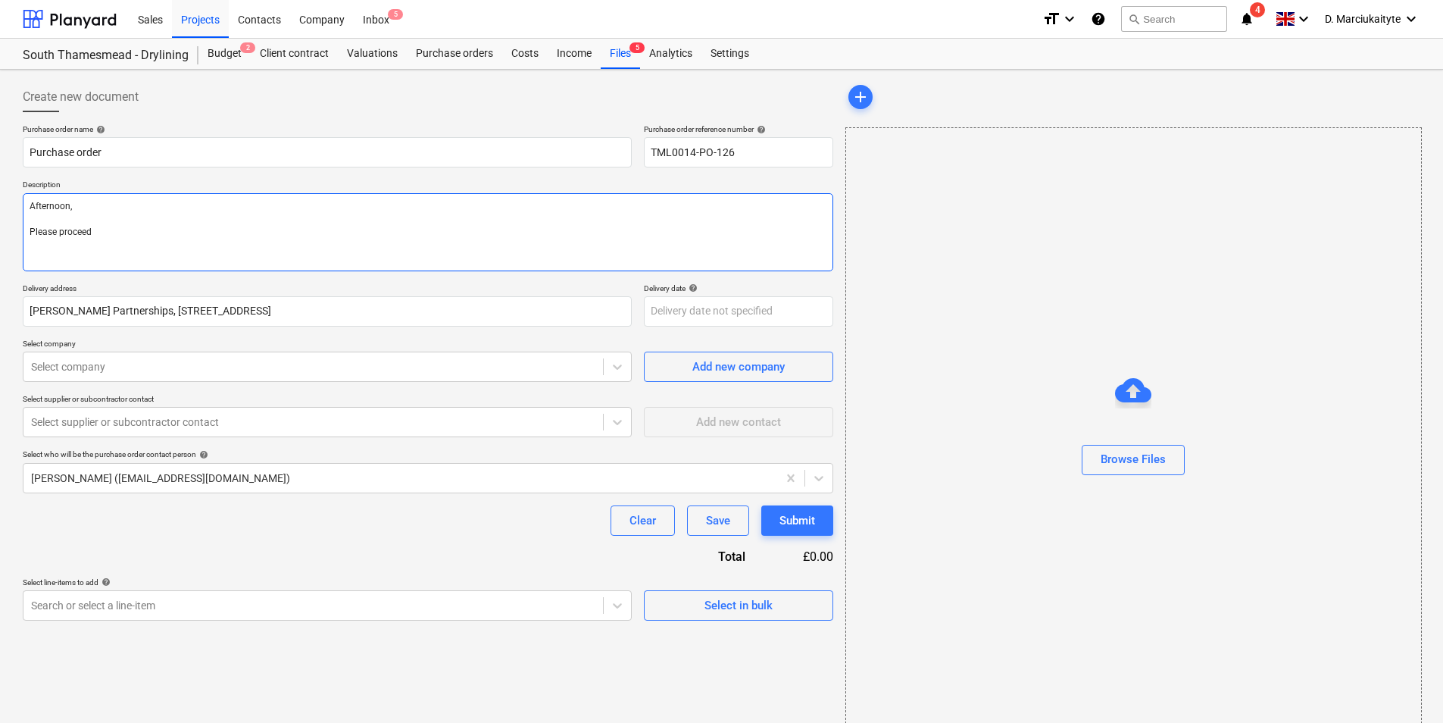
type textarea "Afternoon, Please proceed w"
type textarea "x"
type textarea "Afternoon, Please proceed wi"
type textarea "x"
type textarea "Afternoon, Please proceed wit"
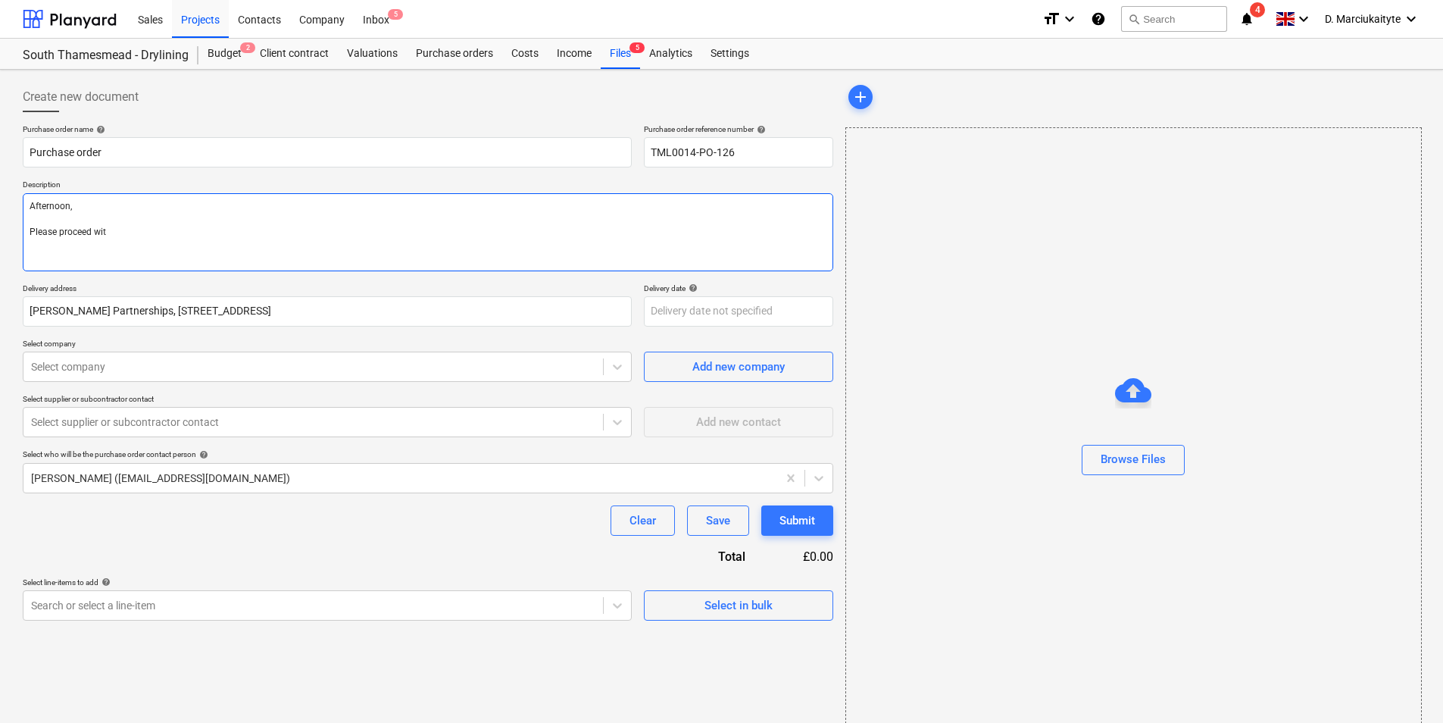
type textarea "x"
type textarea "Afternoon, Please proceed with"
type textarea "x"
type textarea "Afternoon, Please proceed with"
type textarea "x"
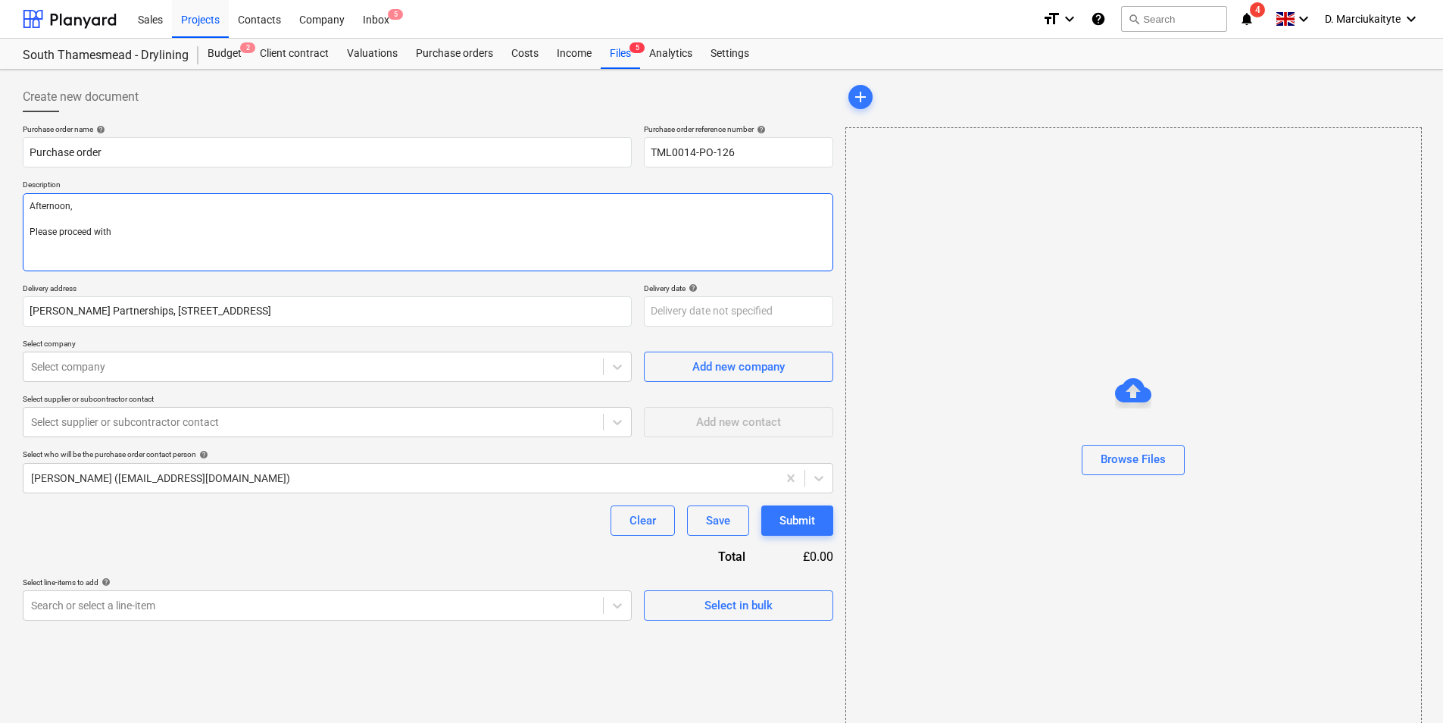
type textarea "Afternoon, Please proceed with a"
type textarea "x"
type textarea "Afternoon, Please proceed with at"
type textarea "x"
type textarea "Afternoon, Please proceed with att"
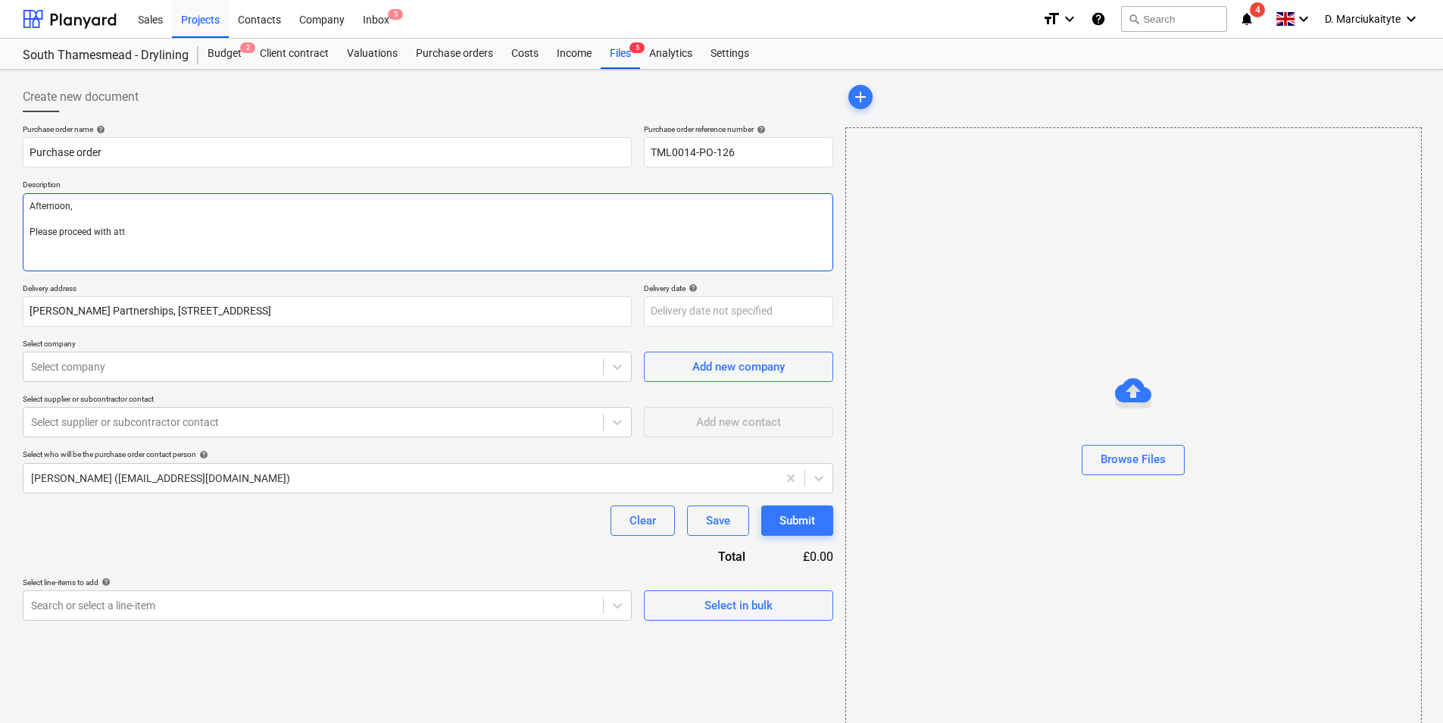
type textarea "x"
type textarea "Afternoon, Please proceed with atta"
type textarea "x"
type textarea "Afternoon, Please proceed with attac"
type textarea "x"
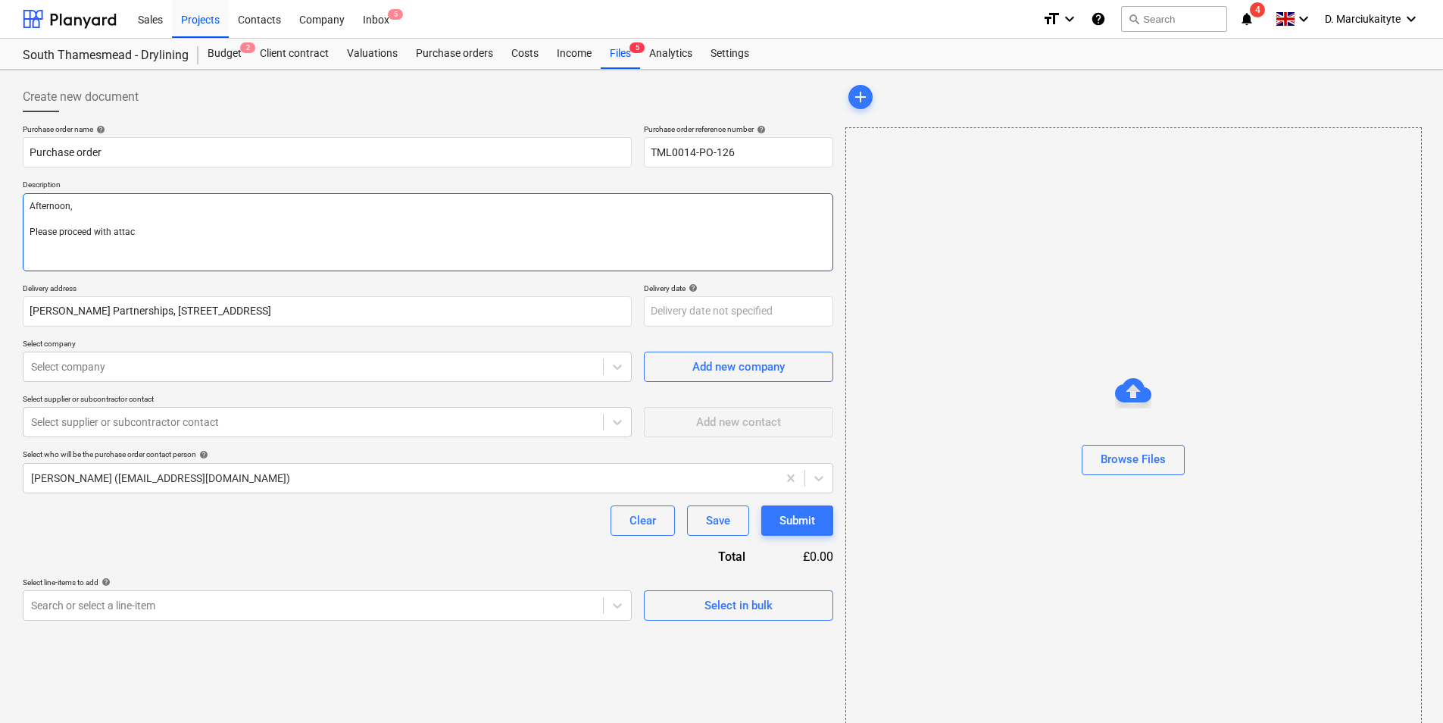
type textarea "Afternoon, Please proceed with attach"
type textarea "x"
type textarea "Afternoon, Please proceed with attache"
type textarea "x"
type textarea "Afternoon, Please proceed with attached"
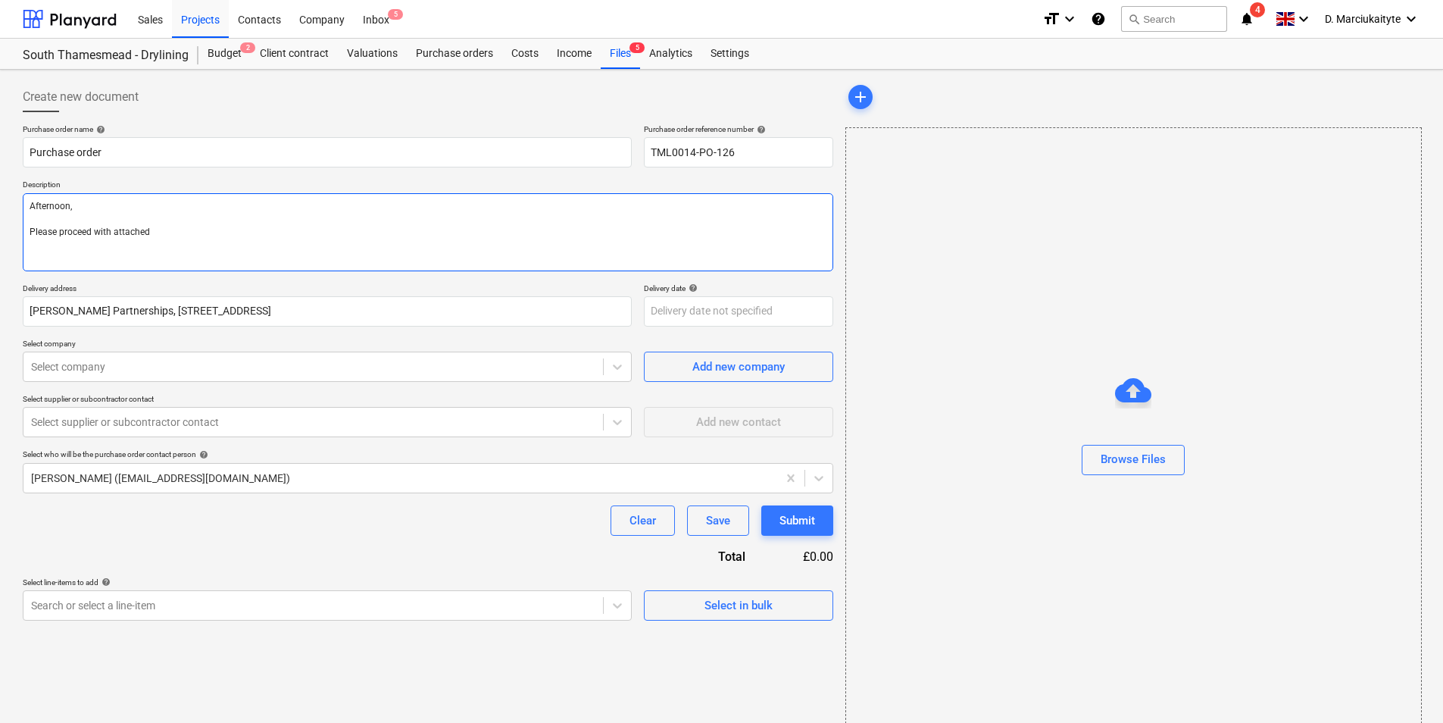
type textarea "x"
type textarea "Afternoon, Please proceed with attached"
type textarea "x"
type textarea "Afternoon, Please proceed with attached o"
type textarea "x"
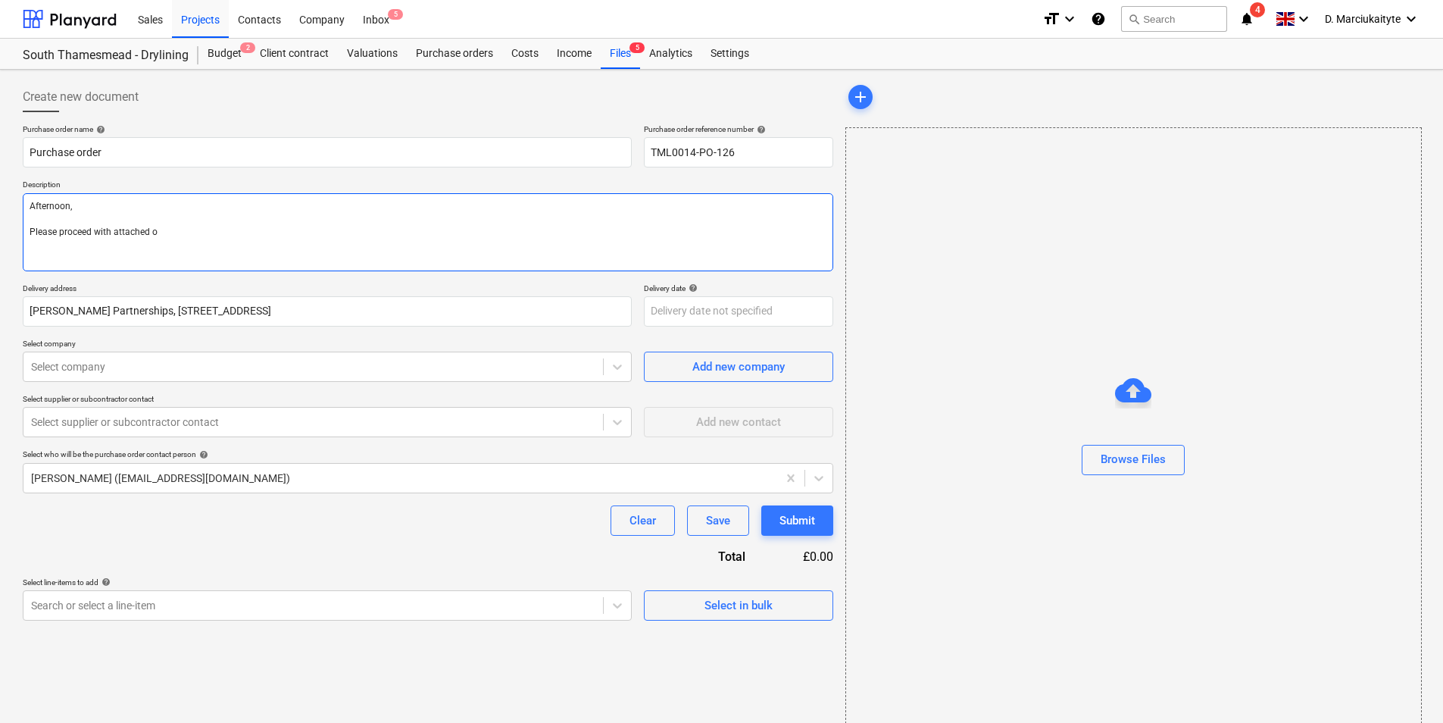
type textarea "Afternoon, Please proceed with attached or"
type textarea "x"
type textarea "Afternoon, Please proceed with attached ord"
type textarea "x"
type textarea "Afternoon, Please proceed with attached orde"
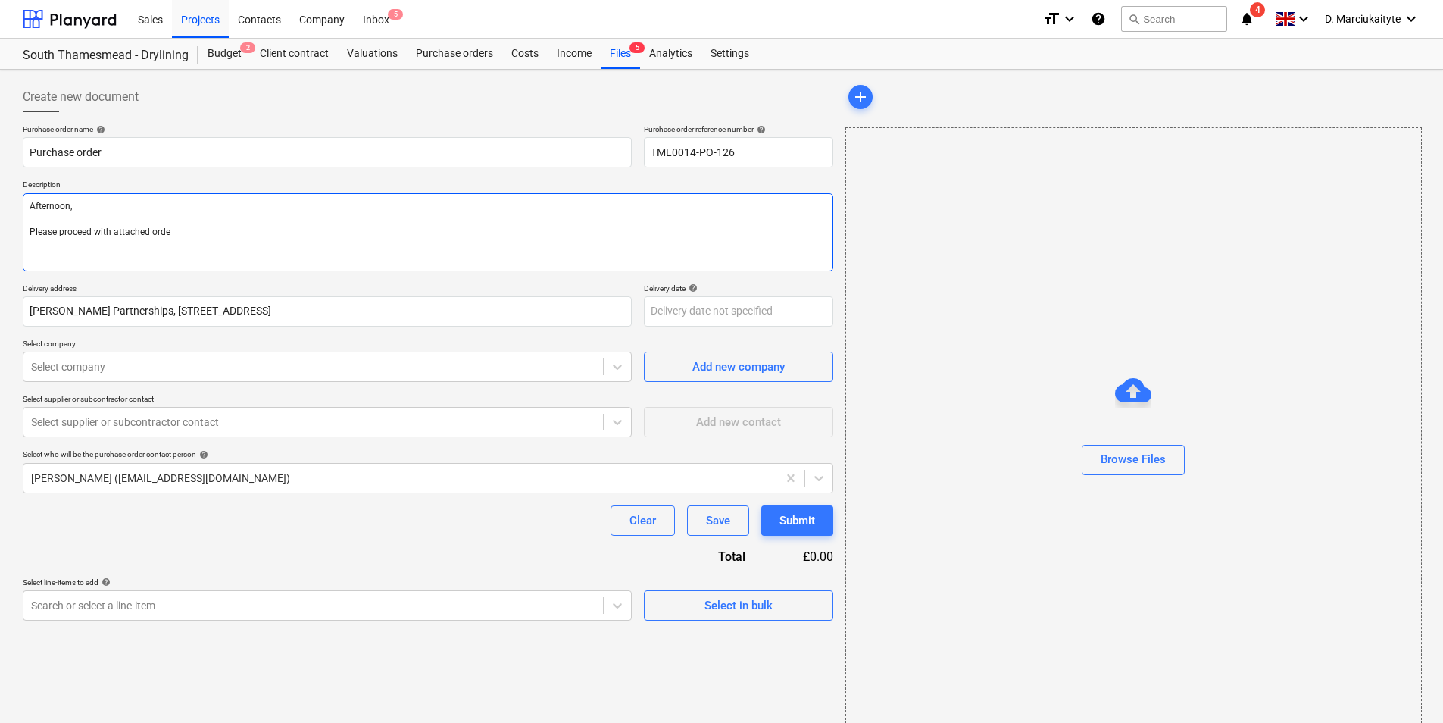
type textarea "x"
type textarea "Afternoon, Please proceed with attached order"
type textarea "x"
type textarea "Afternoon, Please proceed with attached order"
type textarea "x"
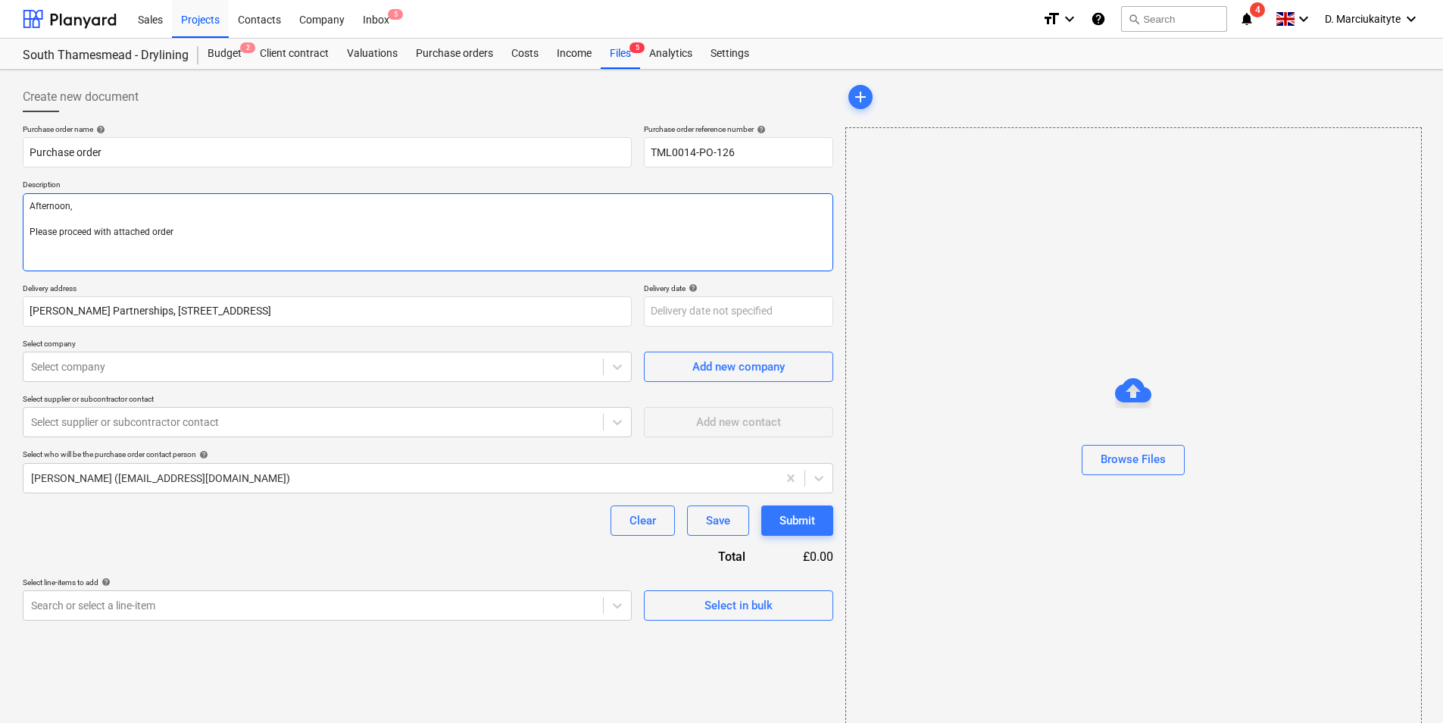
type textarea "Afternoon, Please proceed with attached order l"
type textarea "x"
type textarea "Afternoon, Please proceed with attached order"
type textarea "x"
type textarea "Afternoon, Please proceed with attached order"
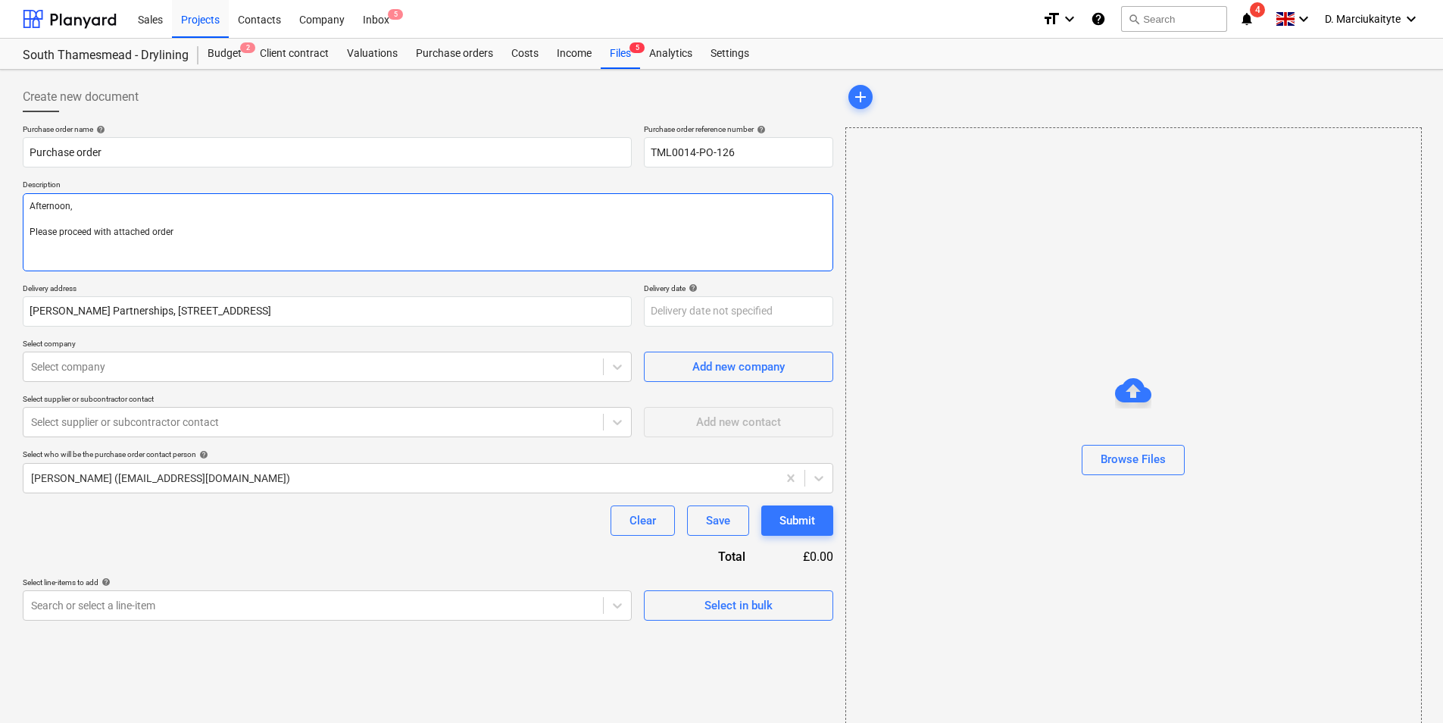
type textarea "x"
type textarea "Afternoon, Please proceed with attached order."
type textarea "x"
type textarea "Afternoon, Please proceed with attached order."
type textarea "x"
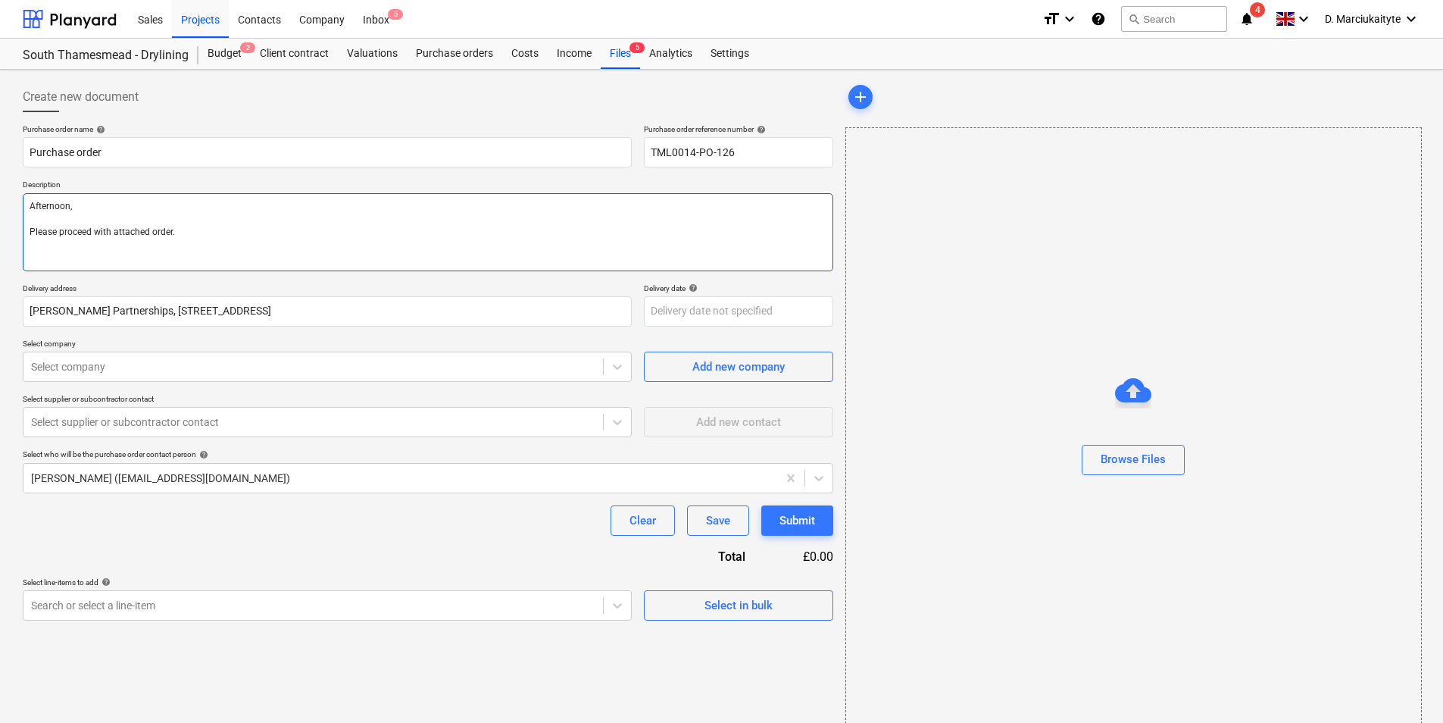
type textarea "Afternoon, Please proceed with attached order."
type textarea "x"
type textarea "Afternoon, Please proceed with attached order."
type textarea "x"
type textarea "Afternoon, Please proceed with attached order. L"
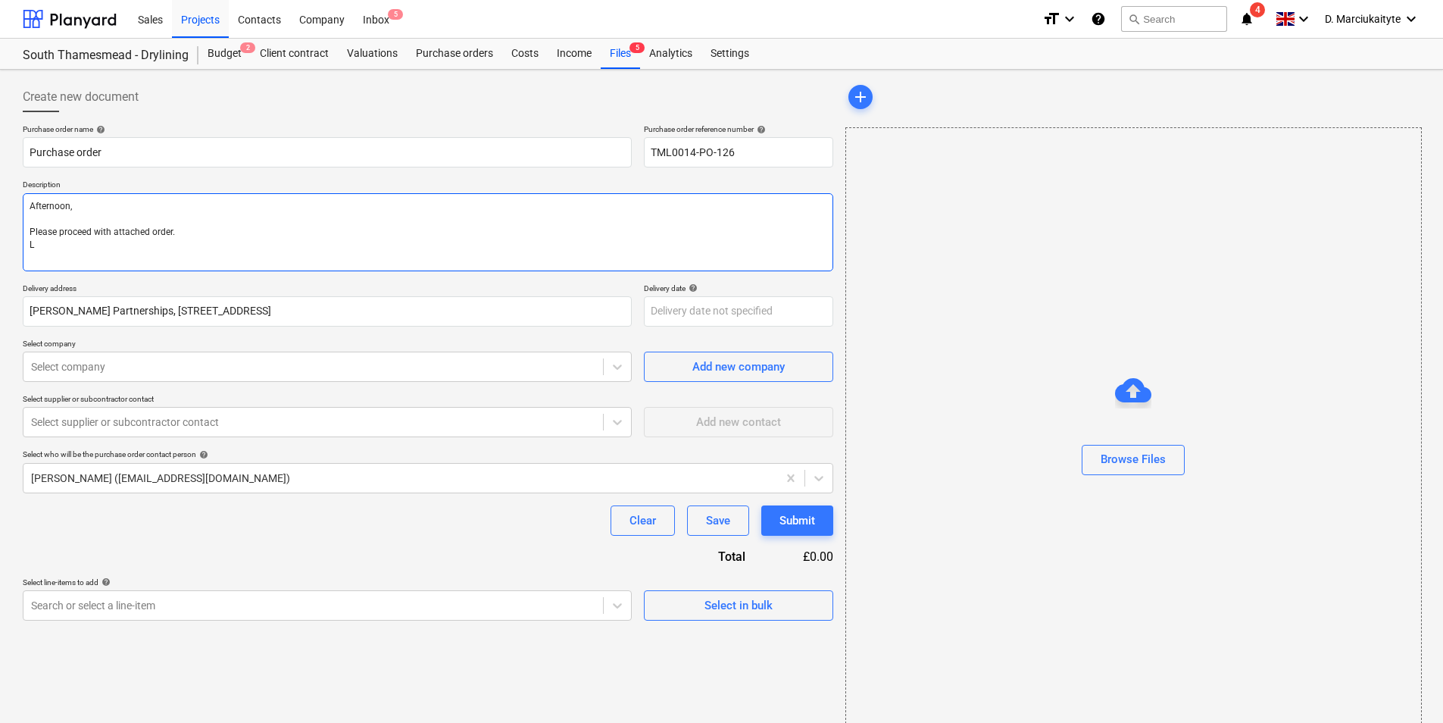
type textarea "x"
type textarea "Afternoon, Please proceed with attached order. Le"
type textarea "x"
type textarea "Afternoon, Please proceed with attached order. Let"
type textarea "x"
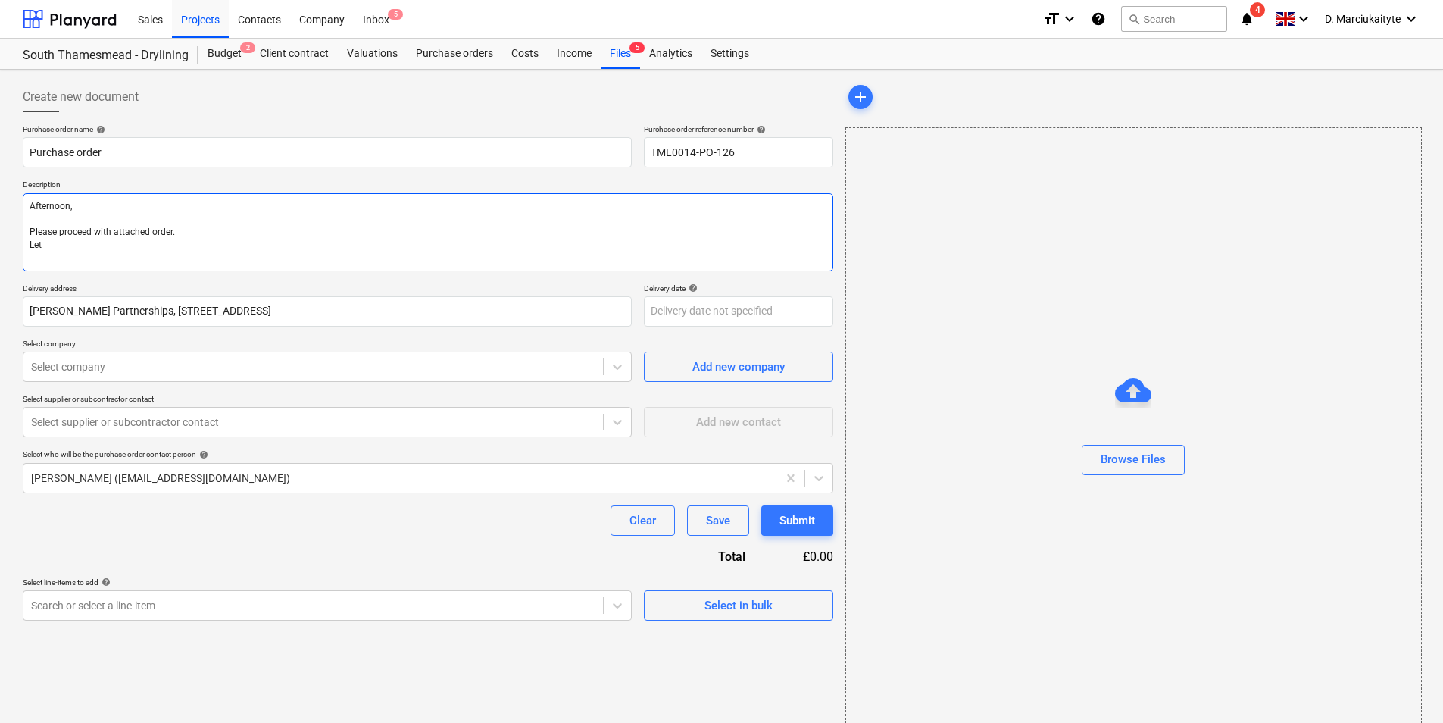
type textarea "Afternoon, Please proceed with attached order. Let"
type textarea "x"
type textarea "Afternoon, Please proceed with attached order. Let ,"
type textarea "x"
type textarea "Afternoon, Please proceed with attached order. Let"
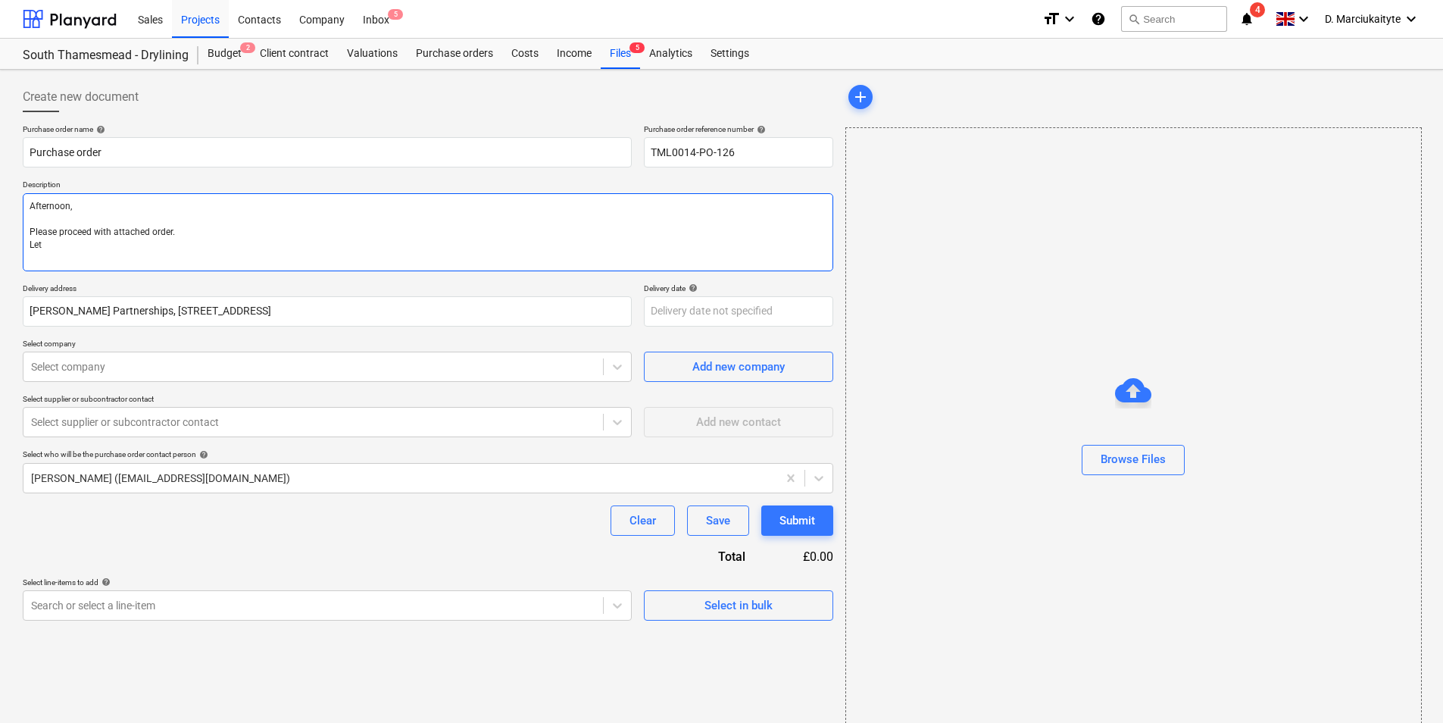
type textarea "x"
type textarea "Afternoon, Please proceed with attached order. Let k"
type textarea "x"
type textarea "Afternoon, Please proceed with attached order. Let ke"
type textarea "x"
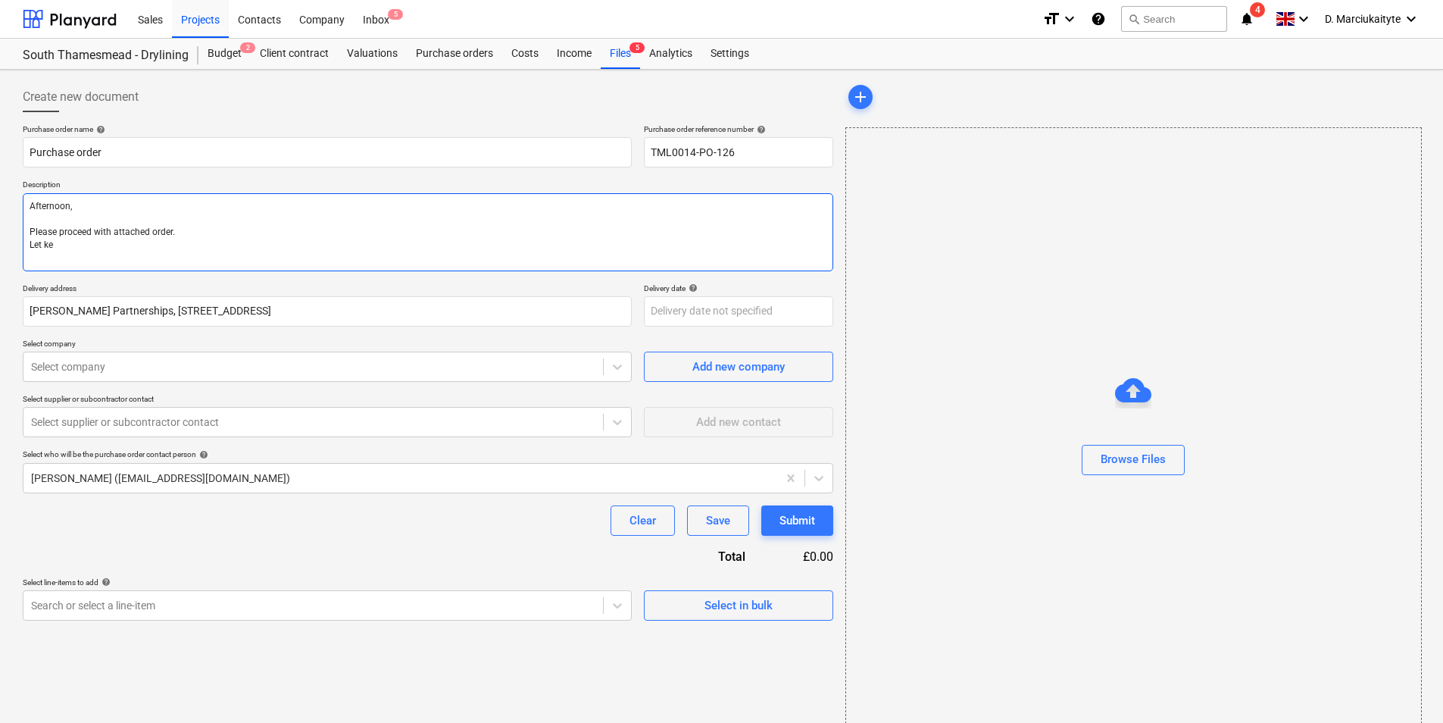
type textarea "Afternoon, Please proceed with attached order. Let ke"
type textarea "x"
type textarea "Afternoon, Please proceed with attached order. Let ke"
type textarea "x"
type textarea "Afternoon, Please proceed with attached order. Let k"
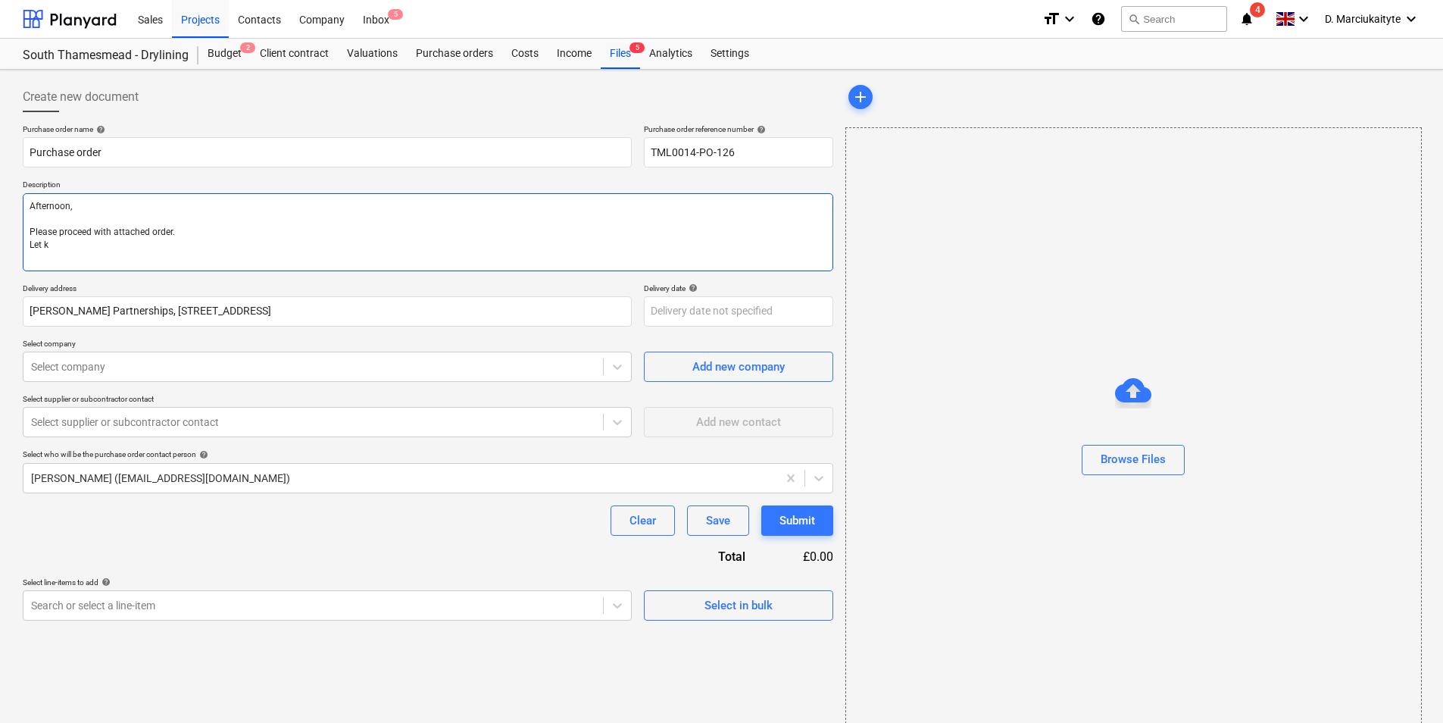
type textarea "x"
type textarea "Afternoon, Please proceed with attached order. Let"
type textarea "x"
type textarea "Afternoon, Please proceed with attached order. Let m"
type textarea "x"
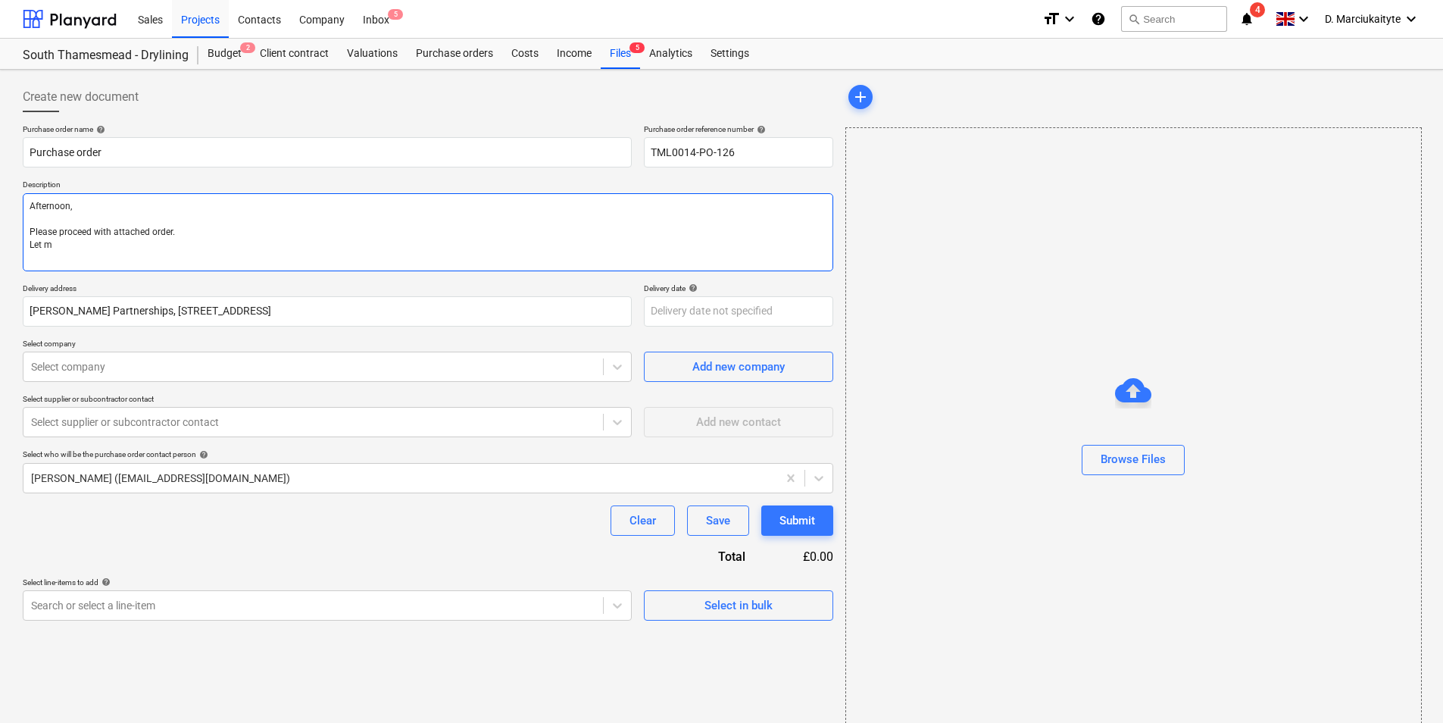
type textarea "Afternoon, Please proceed with attached order. Let me"
type textarea "x"
type textarea "Afternoon, Please proceed with attached order. Let me"
type textarea "x"
type textarea "Afternoon, Please proceed with attached order. Let me k"
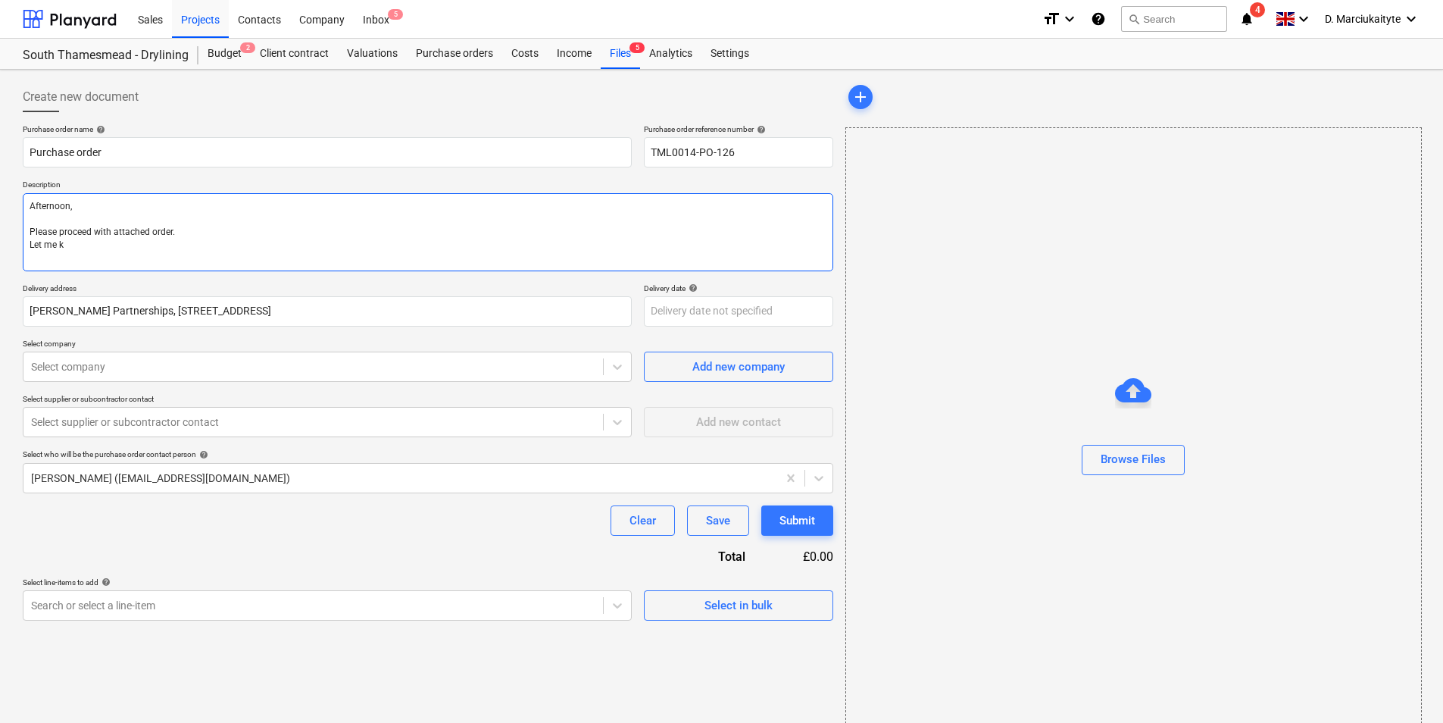
type textarea "x"
type textarea "Afternoon, Please proceed with attached order. Let me ko"
type textarea "x"
type textarea "Afternoon, Please proceed with attached order. Let me k"
type textarea "x"
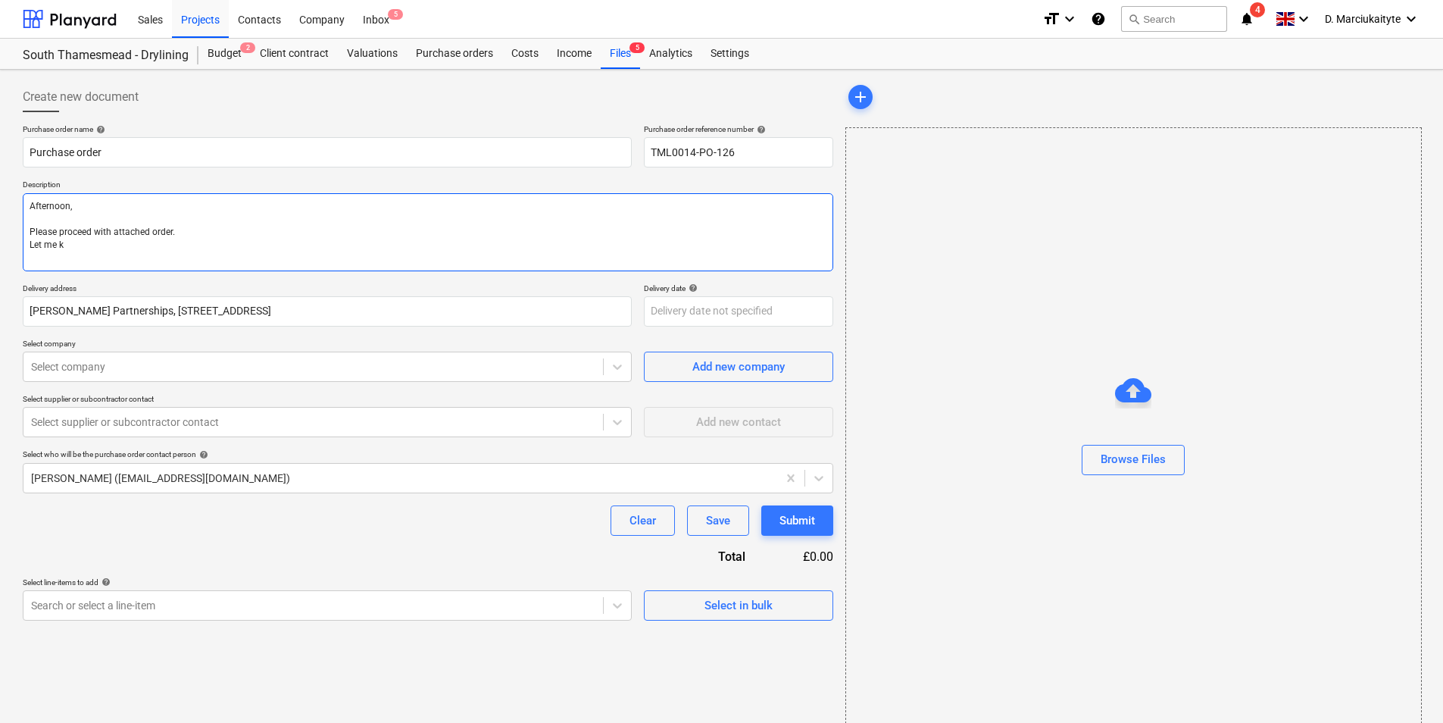
type textarea "Afternoon, Please proceed with attached order. Let me kn"
type textarea "x"
type textarea "Afternoon, Please proceed with attached order. Let me kno"
type textarea "x"
type textarea "Afternoon, Please proceed with attached order. Let me know"
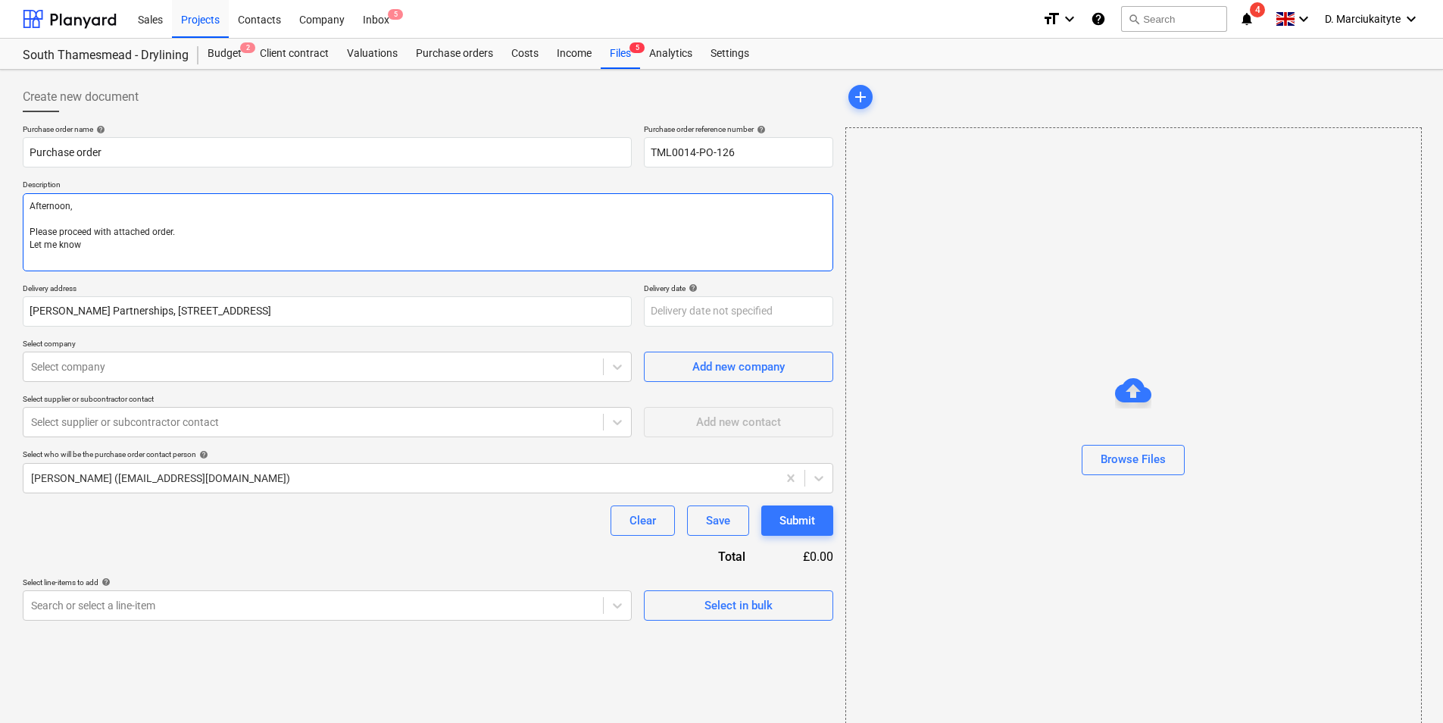
type textarea "x"
type textarea "Afternoon, Please proceed with attached order. Let me know"
type textarea "x"
type textarea "Afternoon, Please proceed with attached order. Let me know d"
type textarea "x"
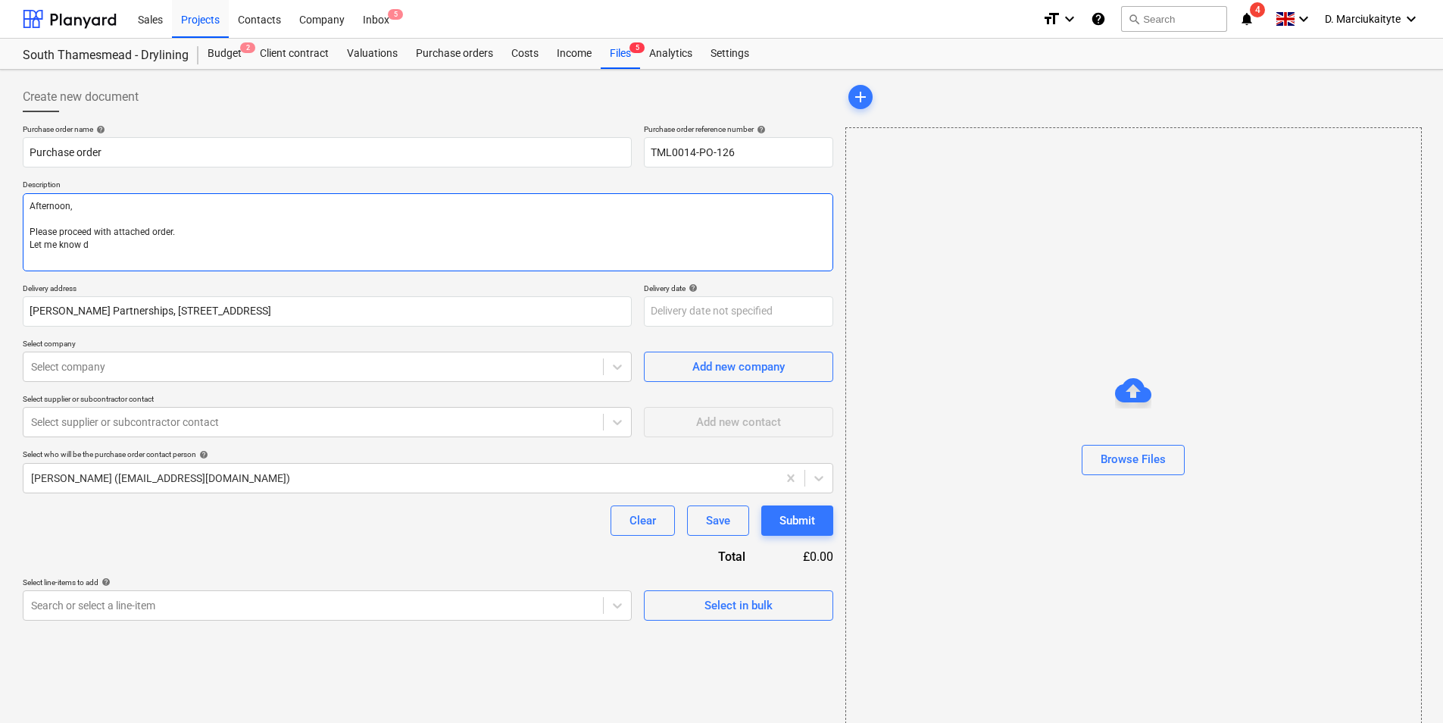
type textarea "Afternoon, Please proceed with attached order. Let me know de"
type textarea "x"
type textarea "Afternoon, Please proceed with attached order. Let me know del"
type textarea "x"
type textarea "Afternoon, Please proceed with attached order. Let me know deli"
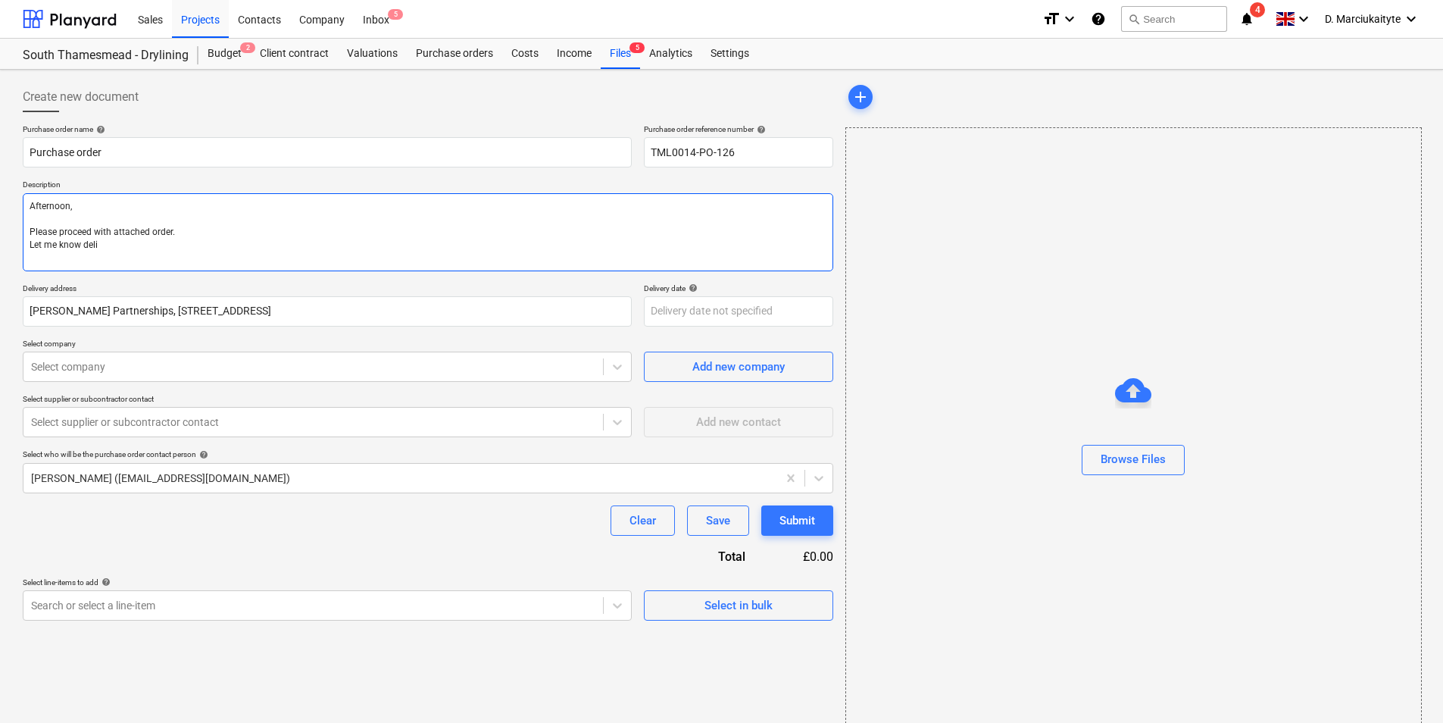
type textarea "x"
type textarea "Afternoon, Please proceed with attached order. Let me know deliv"
type textarea "x"
type textarea "Afternoon, Please proceed with attached order. Let me know delive"
type textarea "x"
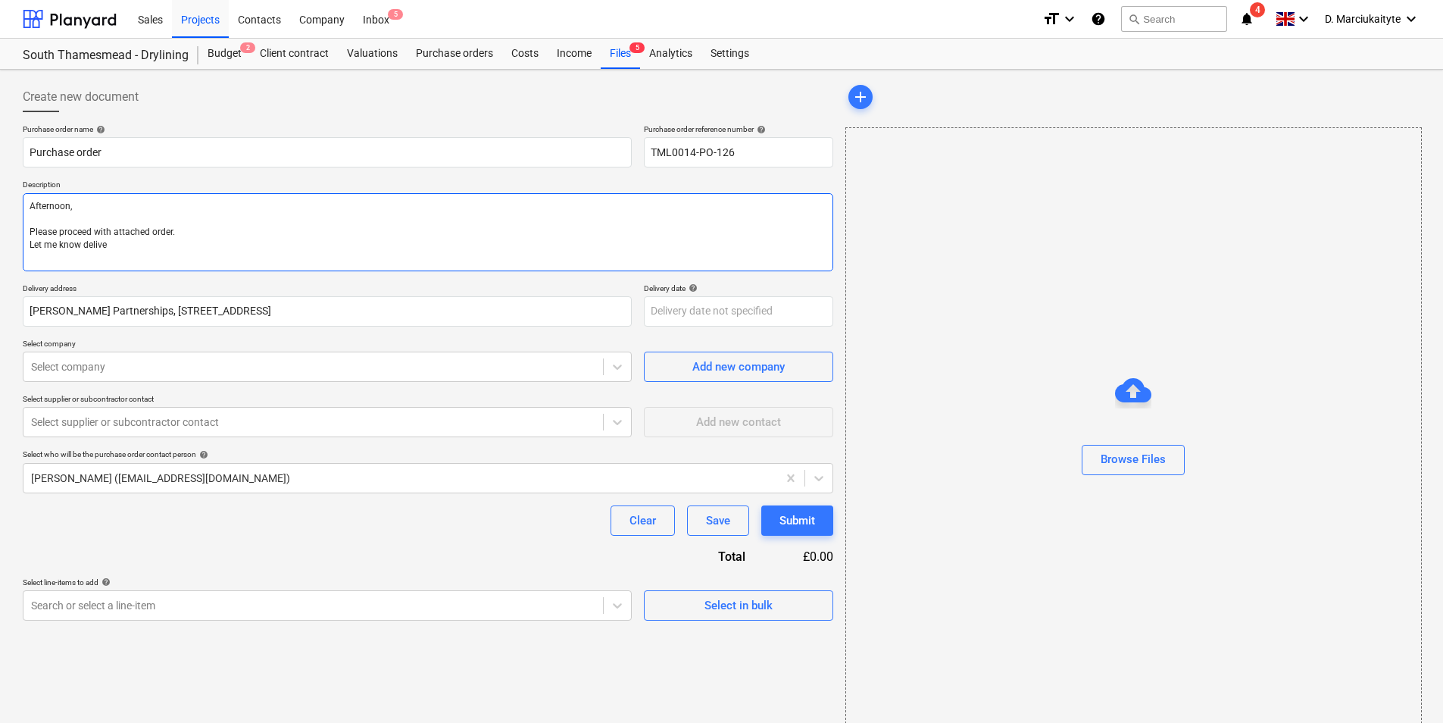
type textarea "Afternoon, Please proceed with attached order. Let me know deliver"
type textarea "x"
type textarea "Afternoon, Please proceed with attached order. Let me know delivery"
type textarea "x"
type textarea "Afternoon, Please proceed with attached order. Let me know delivery"
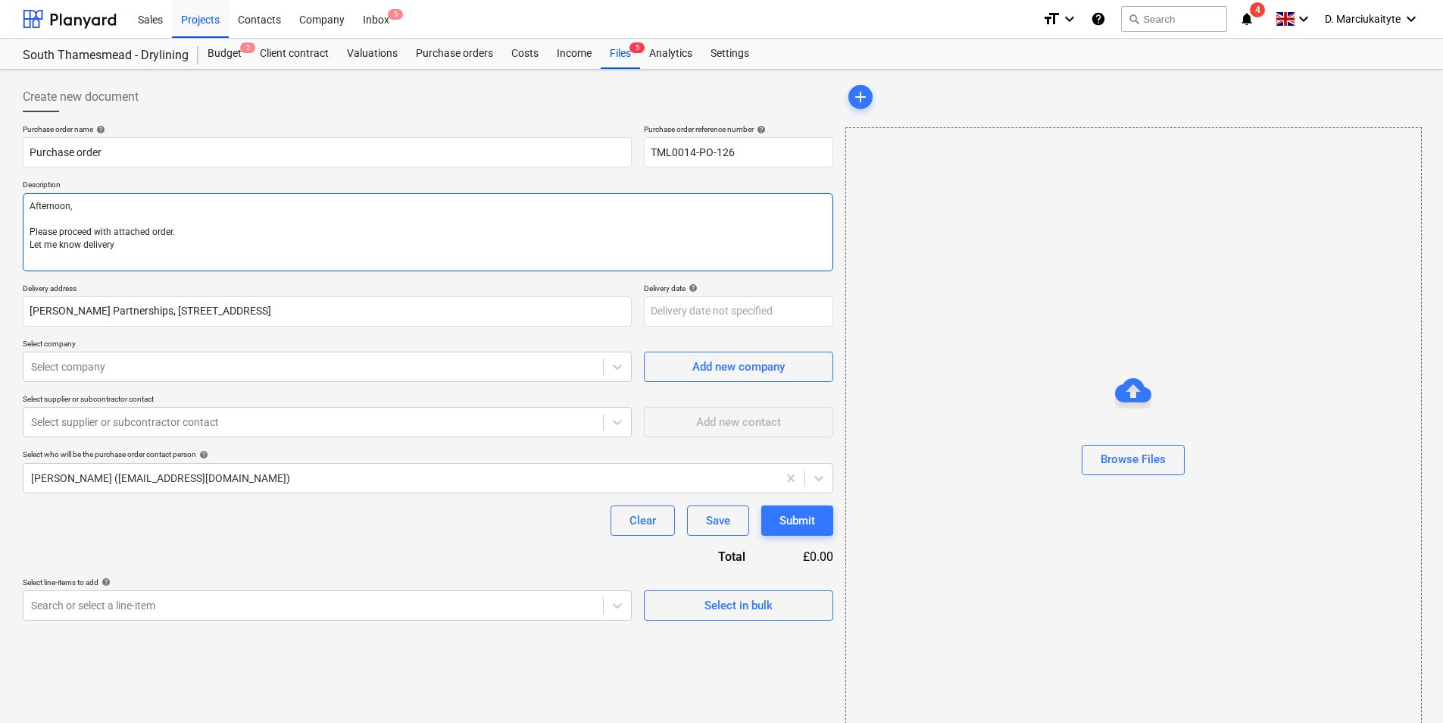
type textarea "x"
type textarea "Afternoon, Please proceed with attached order. Let me know delivery d"
type textarea "x"
type textarea "Afternoon, Please proceed with attached order. Let me know delivery da"
type textarea "x"
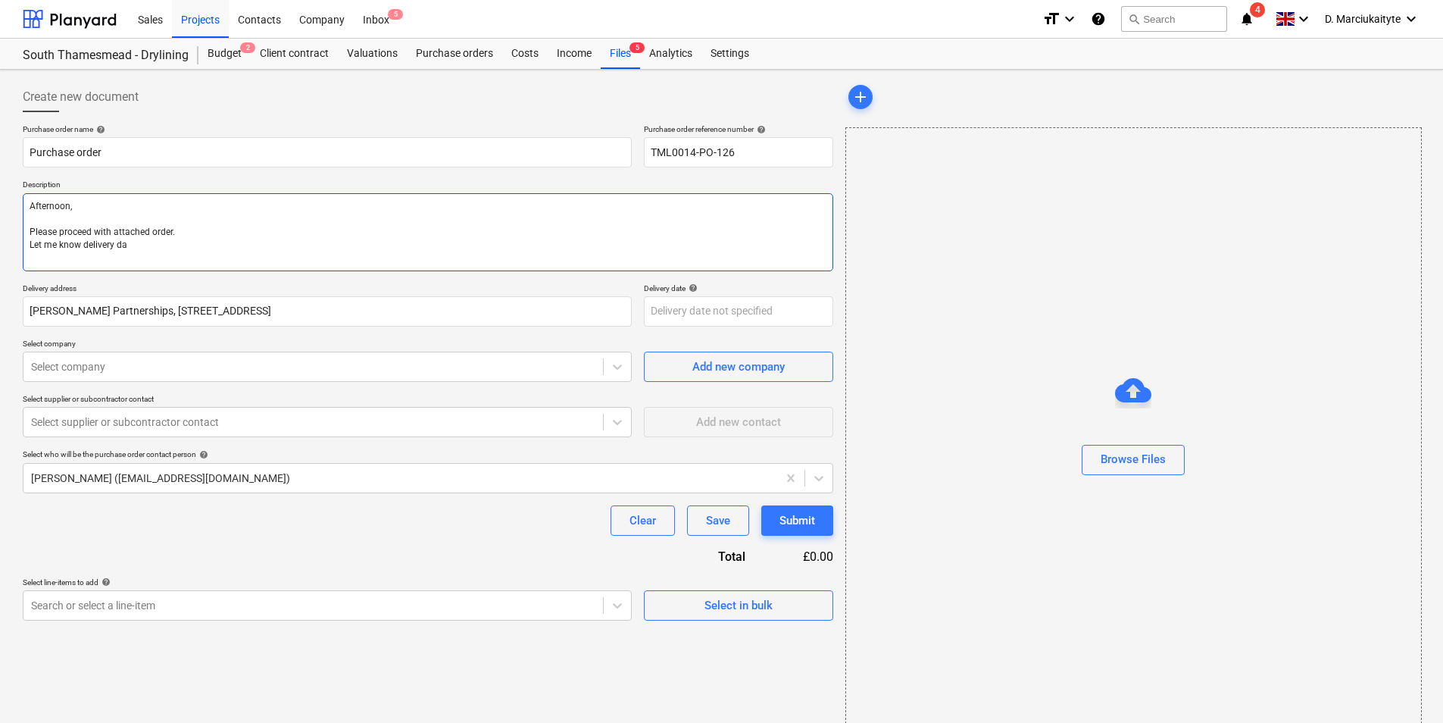
type textarea "Afternoon, Please proceed with attached order. Let me know delivery dat"
type textarea "x"
type textarea "Afternoon, Please proceed with attached order. Let me know delivery date"
type textarea "x"
type textarea "Afternoon, Please proceed with attached order. Let me know delivery date."
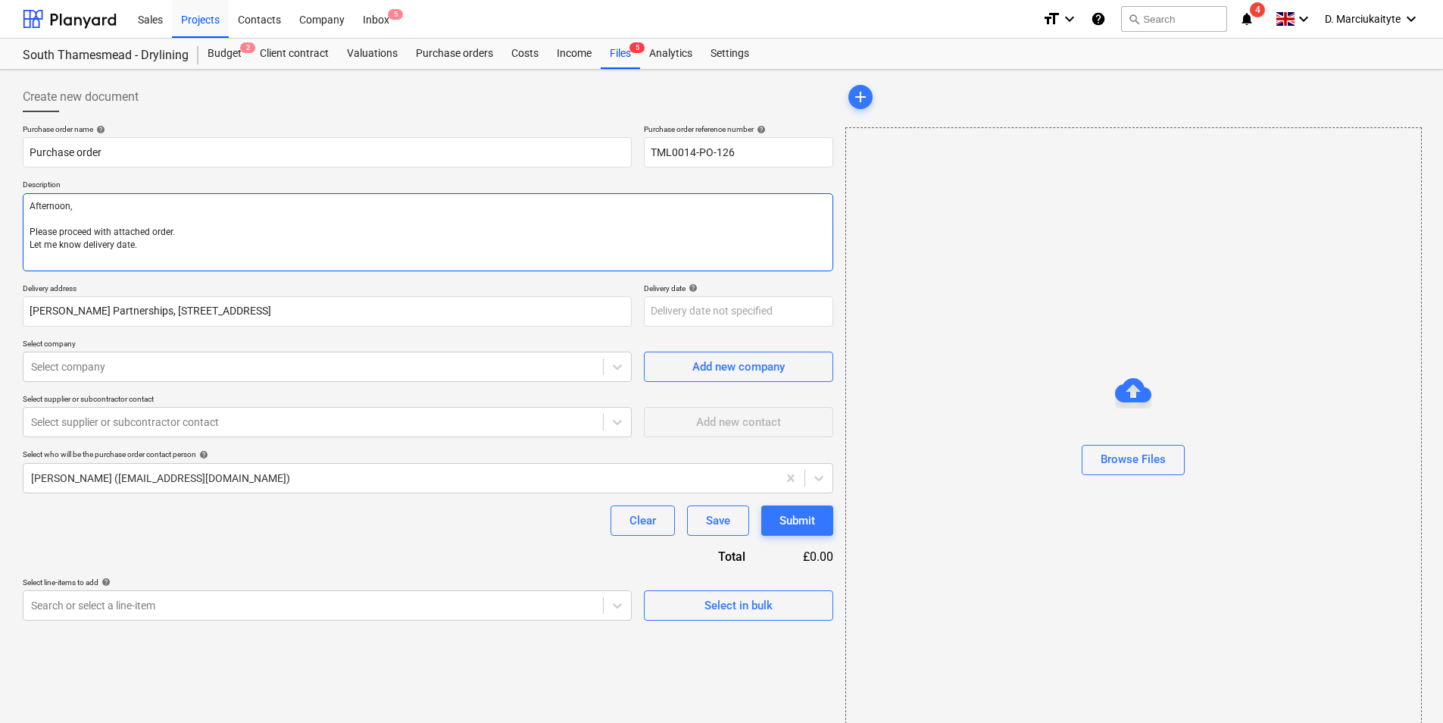
type textarea "x"
type textarea "Afternoon, Please proceed with attached order. Let me know delivery date."
type textarea "x"
type textarea "Afternoon, Please proceed with attached order. Let me know delivery date."
click at [733, 609] on div "Select in bulk" at bounding box center [738, 606] width 68 height 20
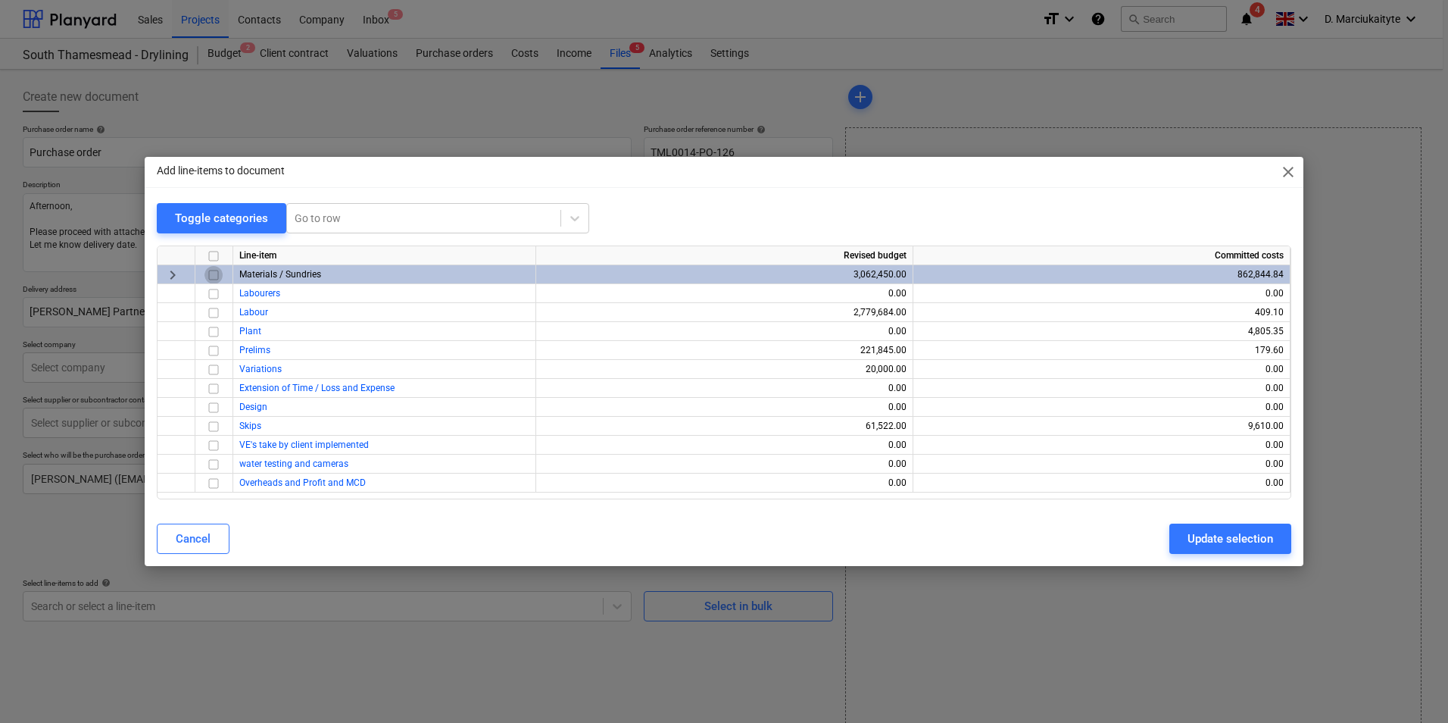
click at [220, 278] on input "checkbox" at bounding box center [214, 275] width 18 height 18
click at [1259, 529] on div "Update selection" at bounding box center [1231, 539] width 86 height 20
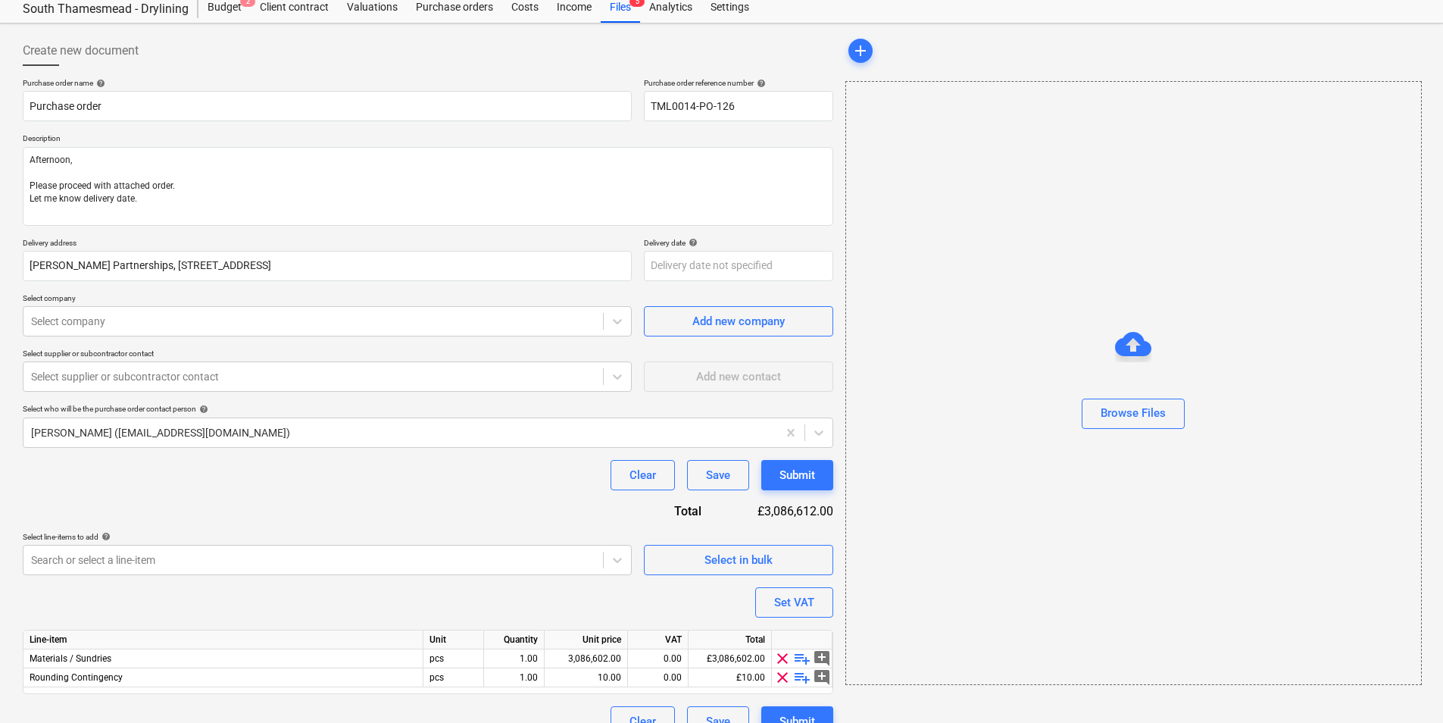
scroll to position [72, 0]
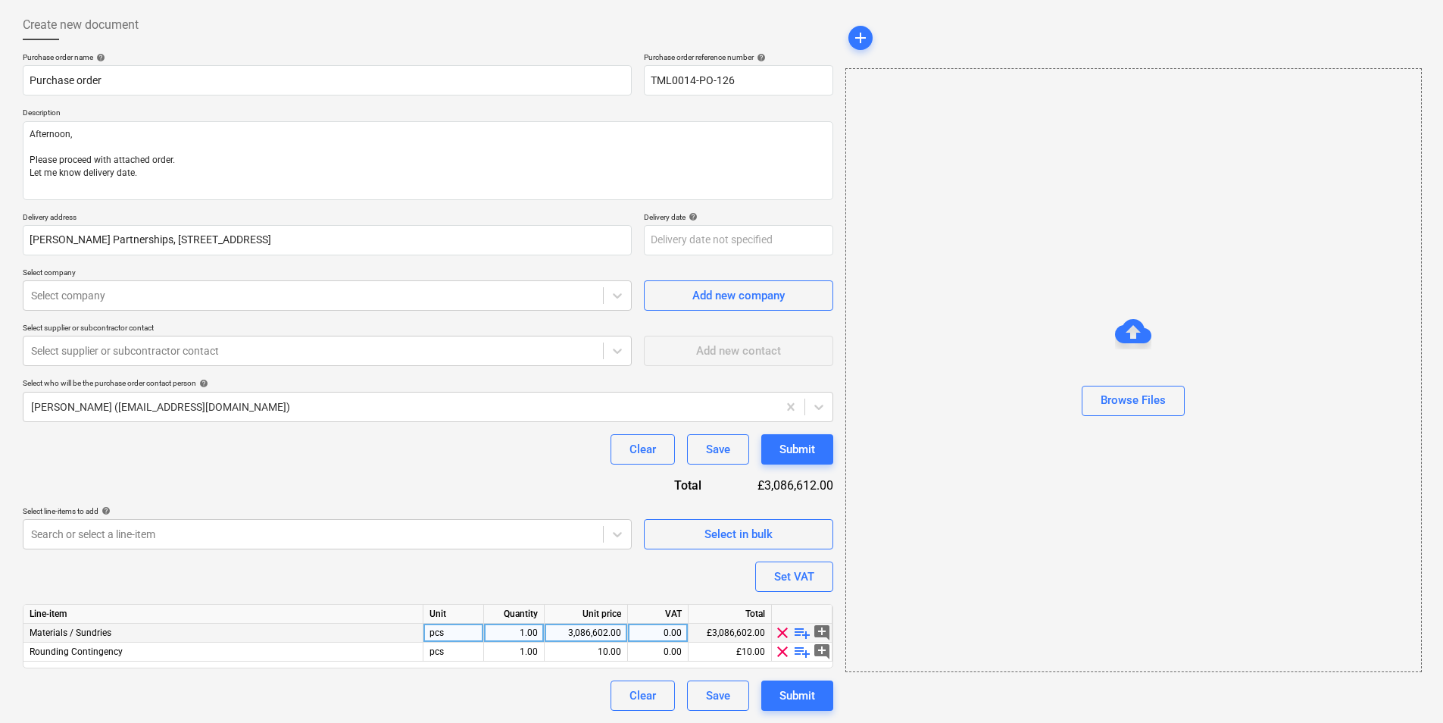
click at [804, 634] on span "playlist_add" at bounding box center [802, 632] width 18 height 18
type textarea "x"
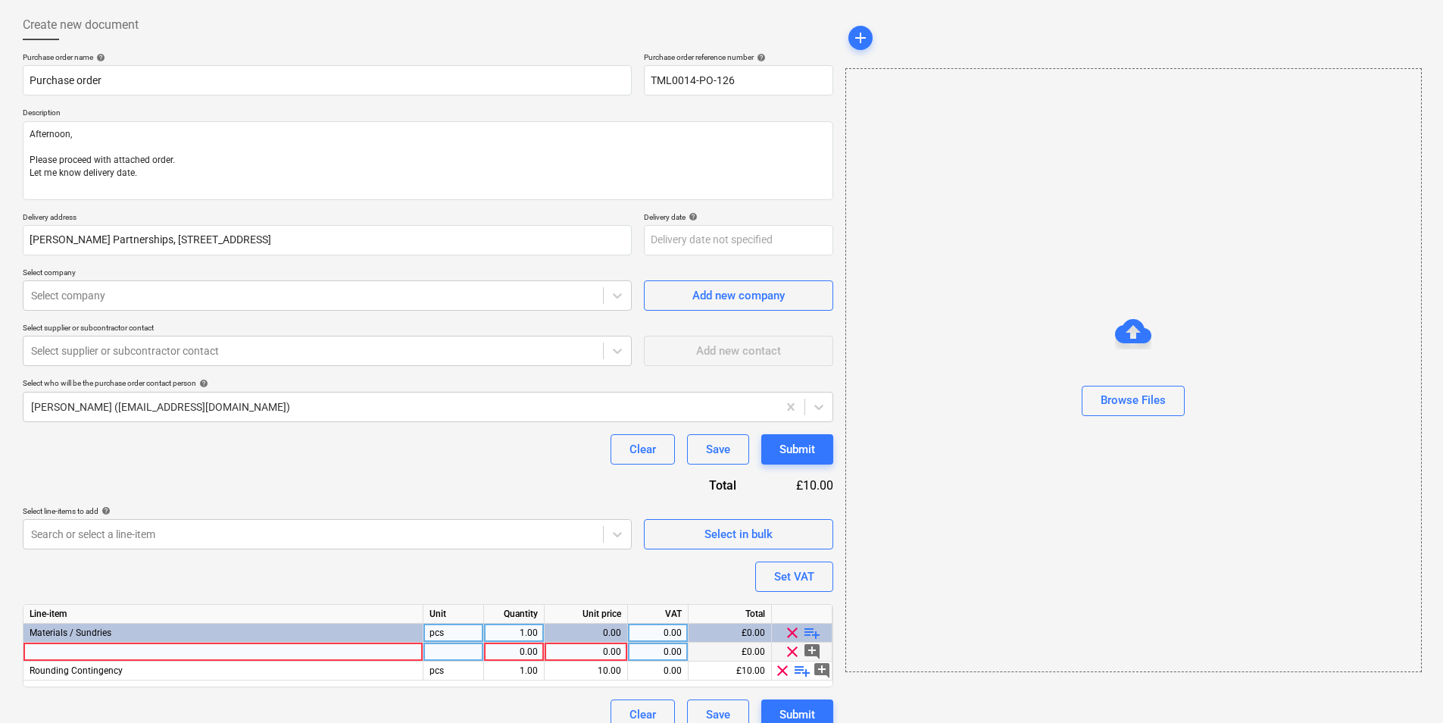
click at [280, 645] on div at bounding box center [223, 651] width 400 height 19
type input "Access panels"
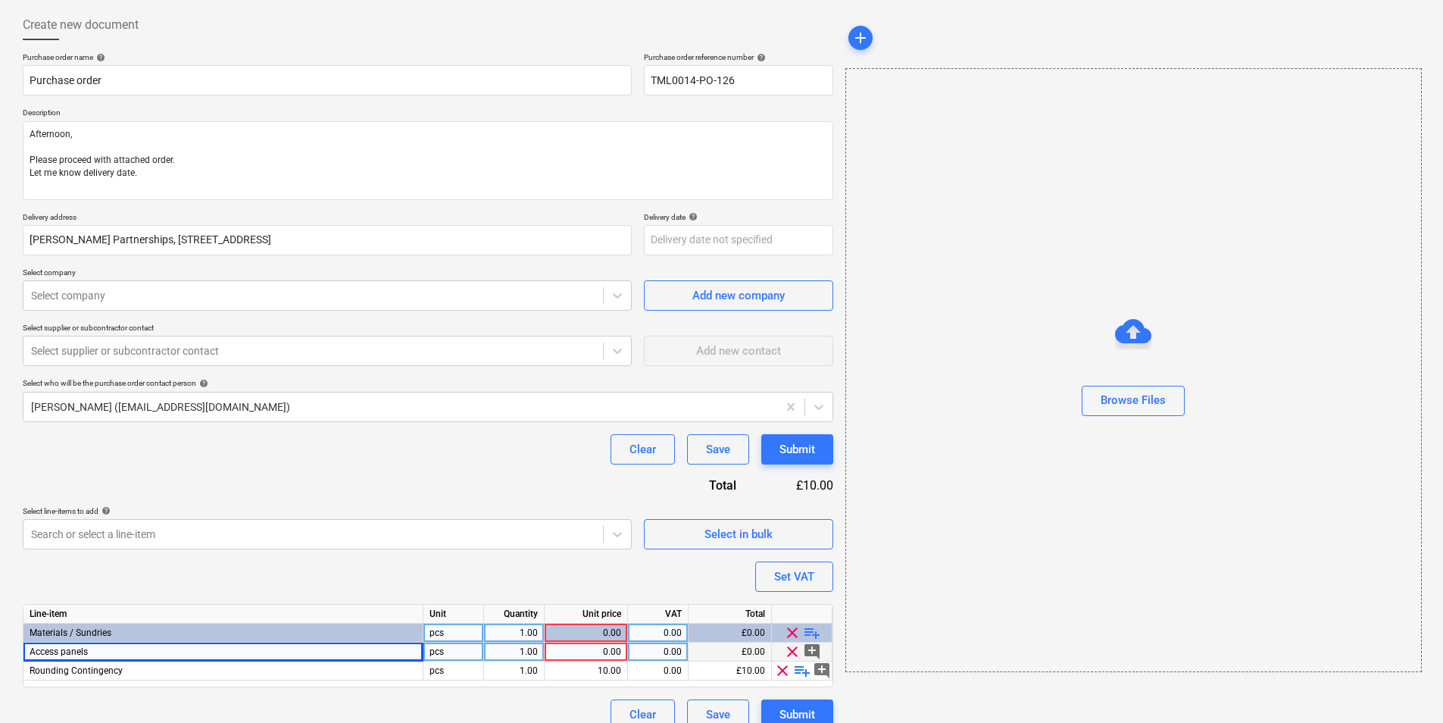
type textarea "x"
click at [205, 654] on div "Access panels" at bounding box center [223, 651] width 400 height 19
type input "0500x0500"
type textarea "x"
drag, startPoint x: 32, startPoint y: 645, endPoint x: 79, endPoint y: 645, distance: 47.0
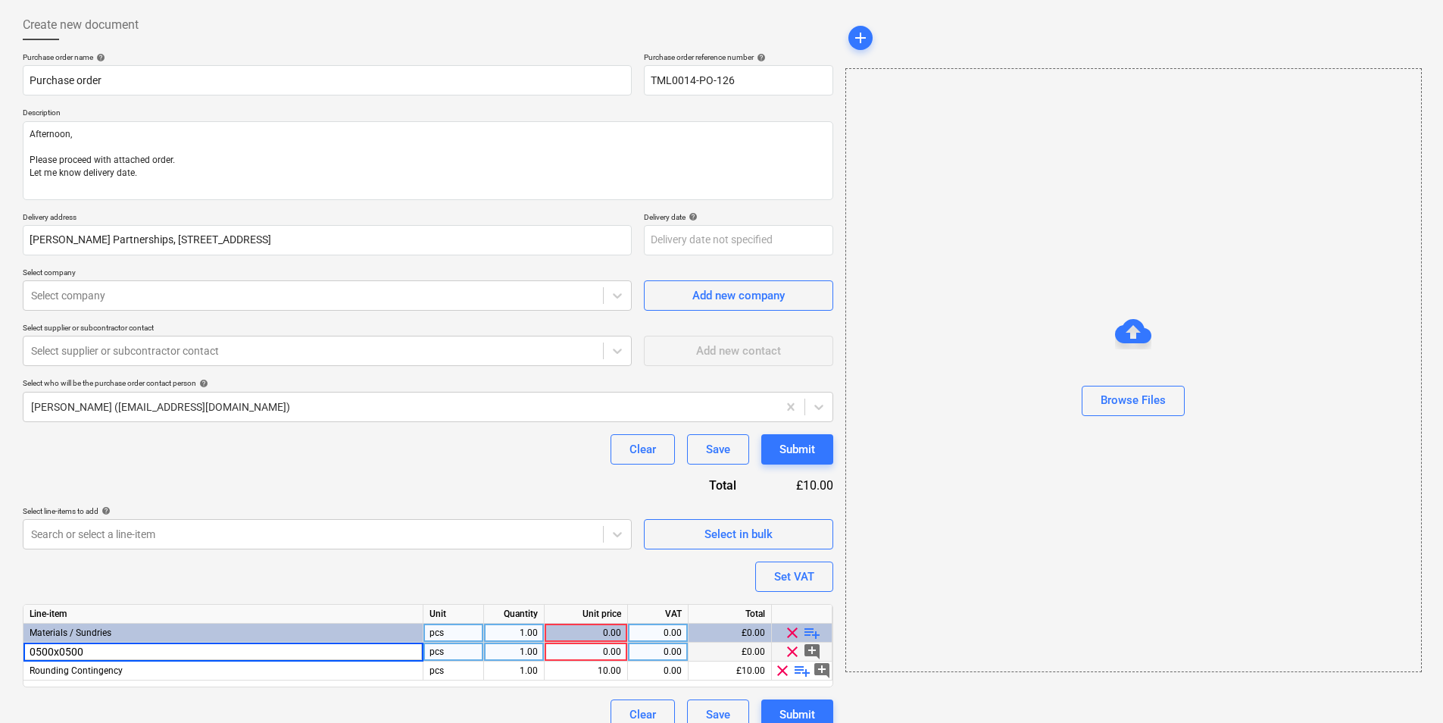
click at [33, 645] on input "0500x0500" at bounding box center [222, 651] width 399 height 18
type input "Access panel 0500x0500"
click at [206, 648] on div "Access panel 0500x0500" at bounding box center [223, 651] width 400 height 19
type textarea "x"
click at [226, 652] on input "Access panel 0500x0500" at bounding box center [222, 651] width 399 height 18
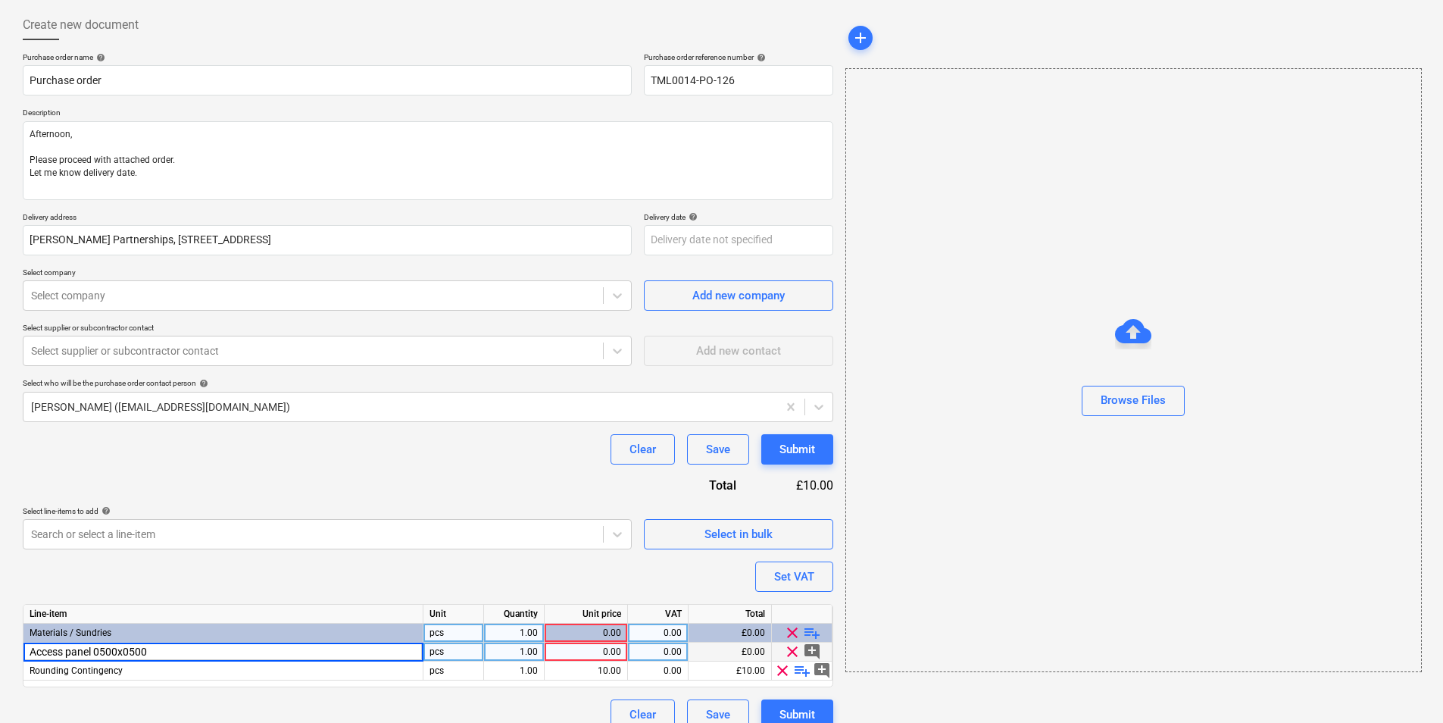
click at [251, 651] on input "Access panel 0500x0500" at bounding box center [222, 651] width 399 height 18
type input "Access panel 0500x0500 FF/060/MD/PF/FL"
type textarea "x"
click at [442, 651] on div "pcs" at bounding box center [453, 651] width 61 height 19
click at [541, 648] on div "1.00" at bounding box center [514, 651] width 61 height 19
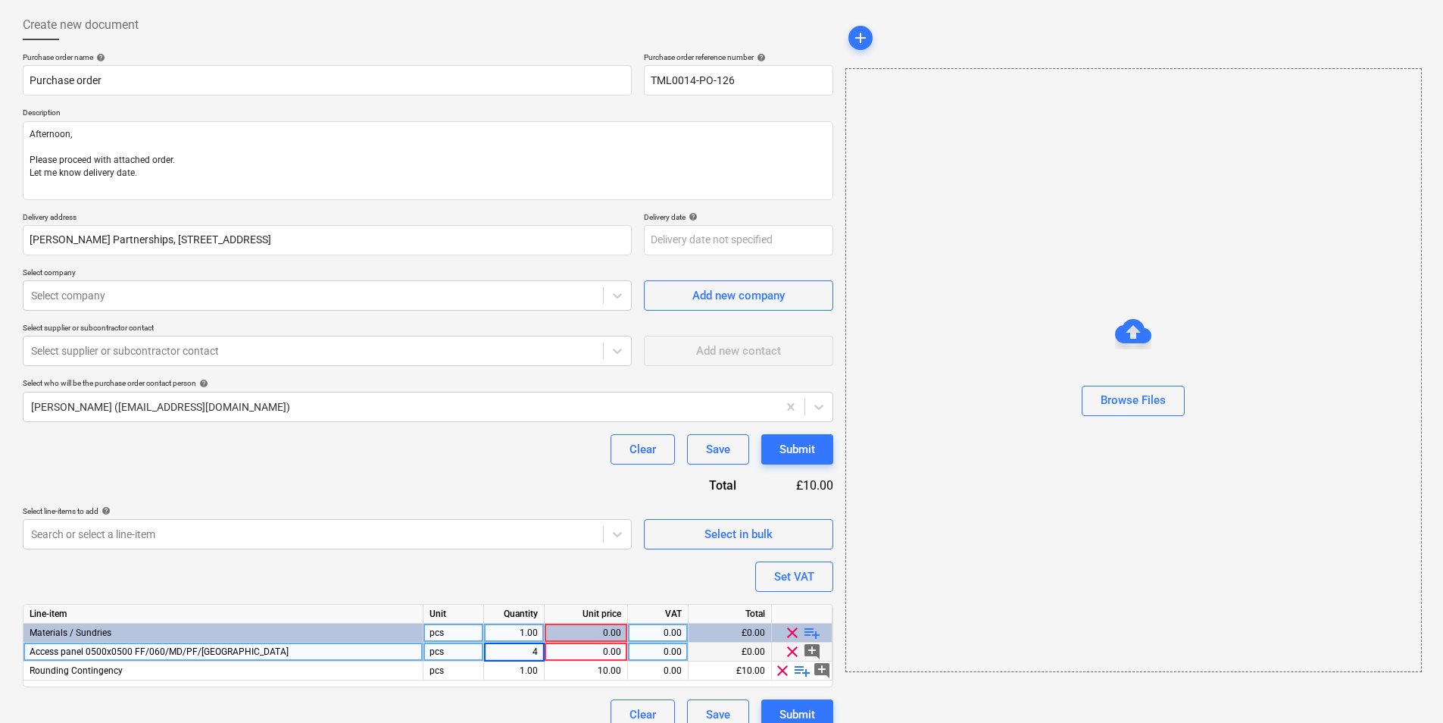
type input "47"
type textarea "x"
type input "38.00"
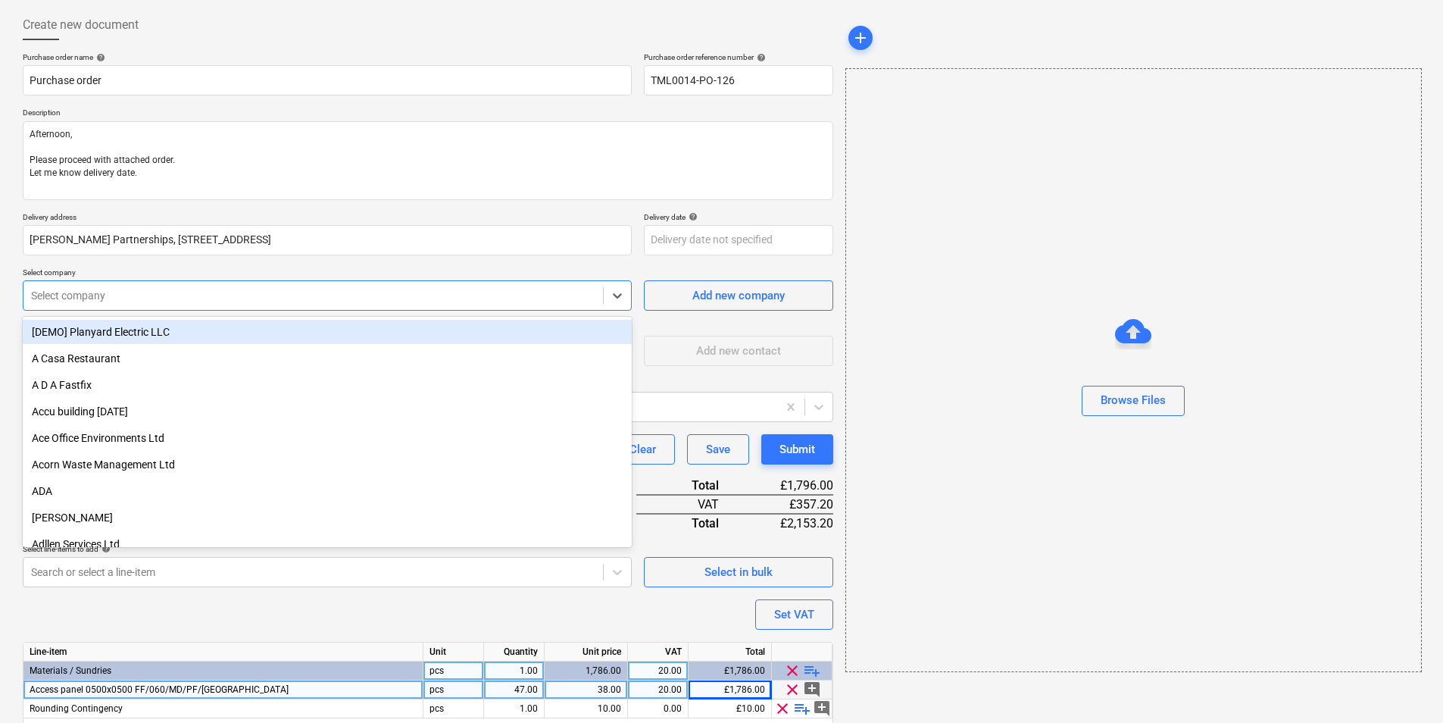
click at [370, 281] on div "Select company" at bounding box center [327, 295] width 609 height 30
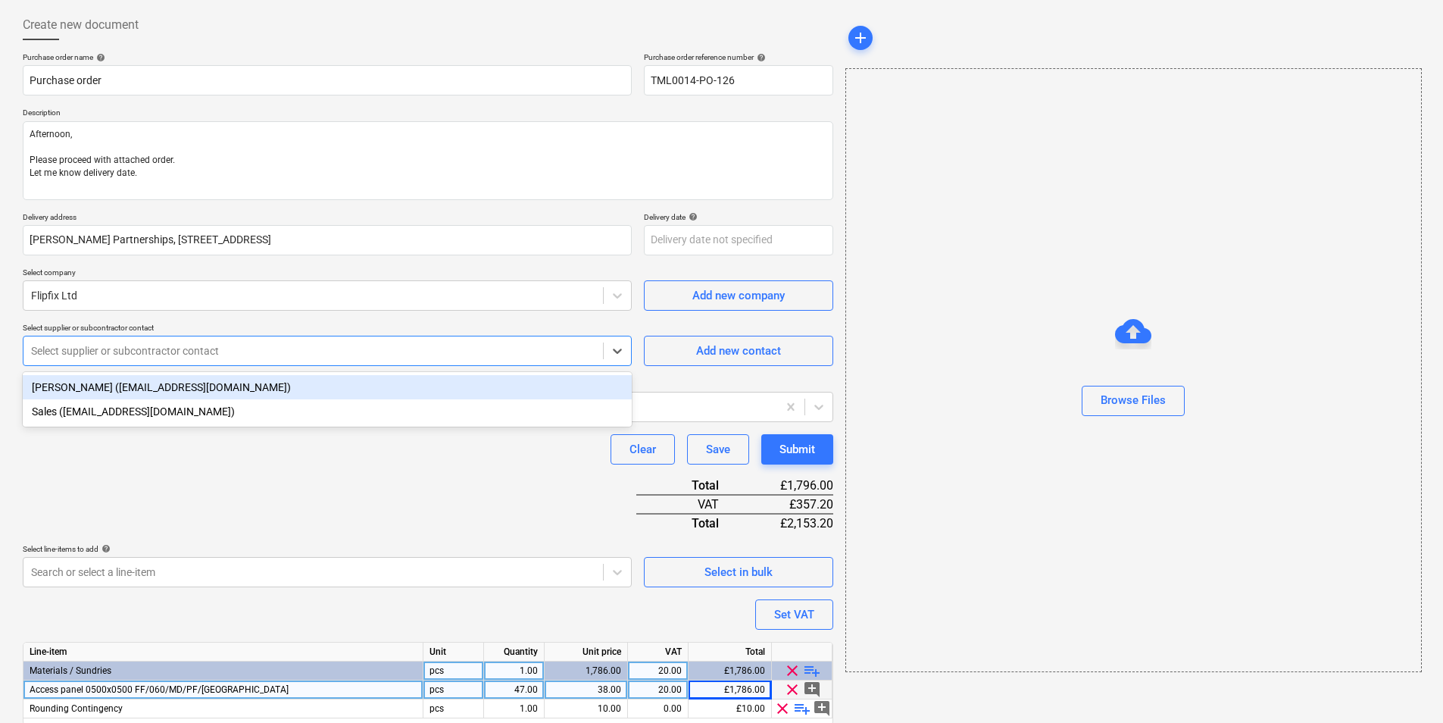
click at [375, 358] on div at bounding box center [313, 350] width 564 height 15
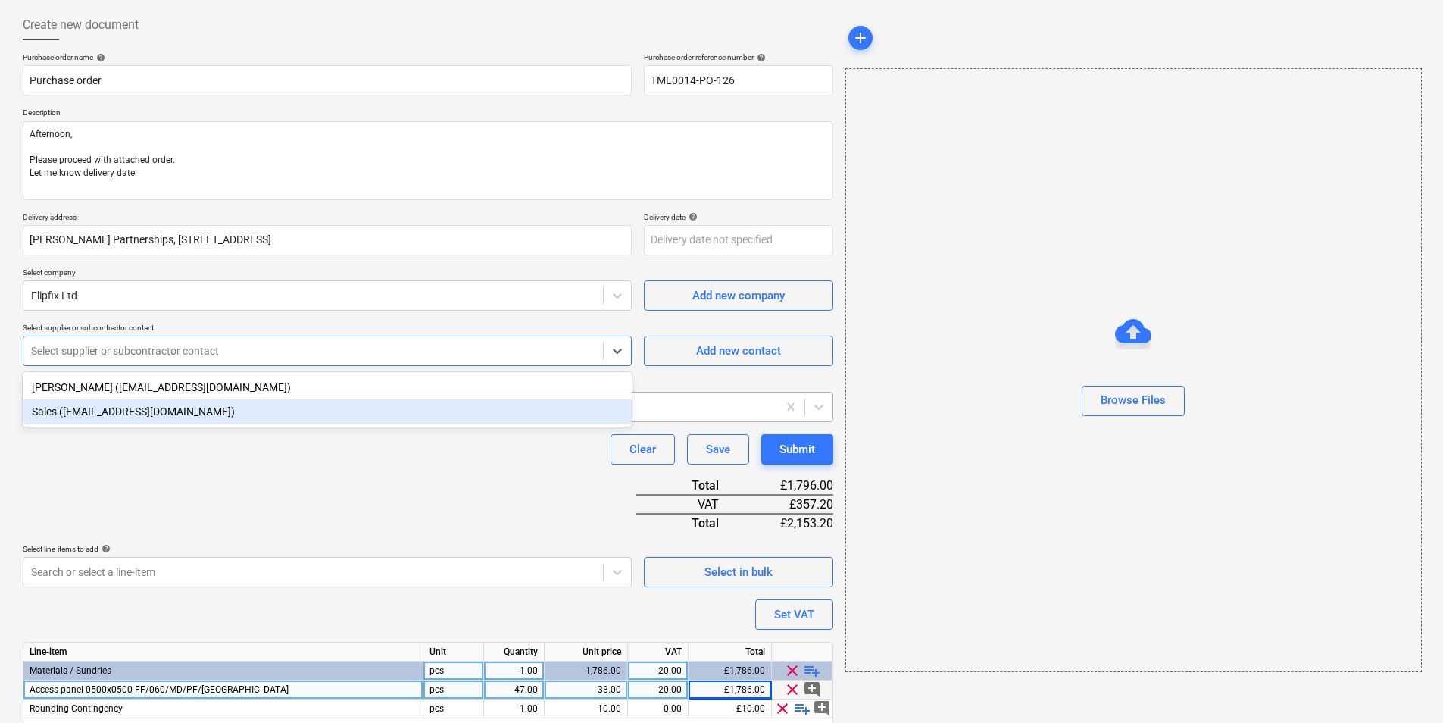
click at [263, 407] on div "Sales (sales@flipfix.com)" at bounding box center [327, 411] width 609 height 24
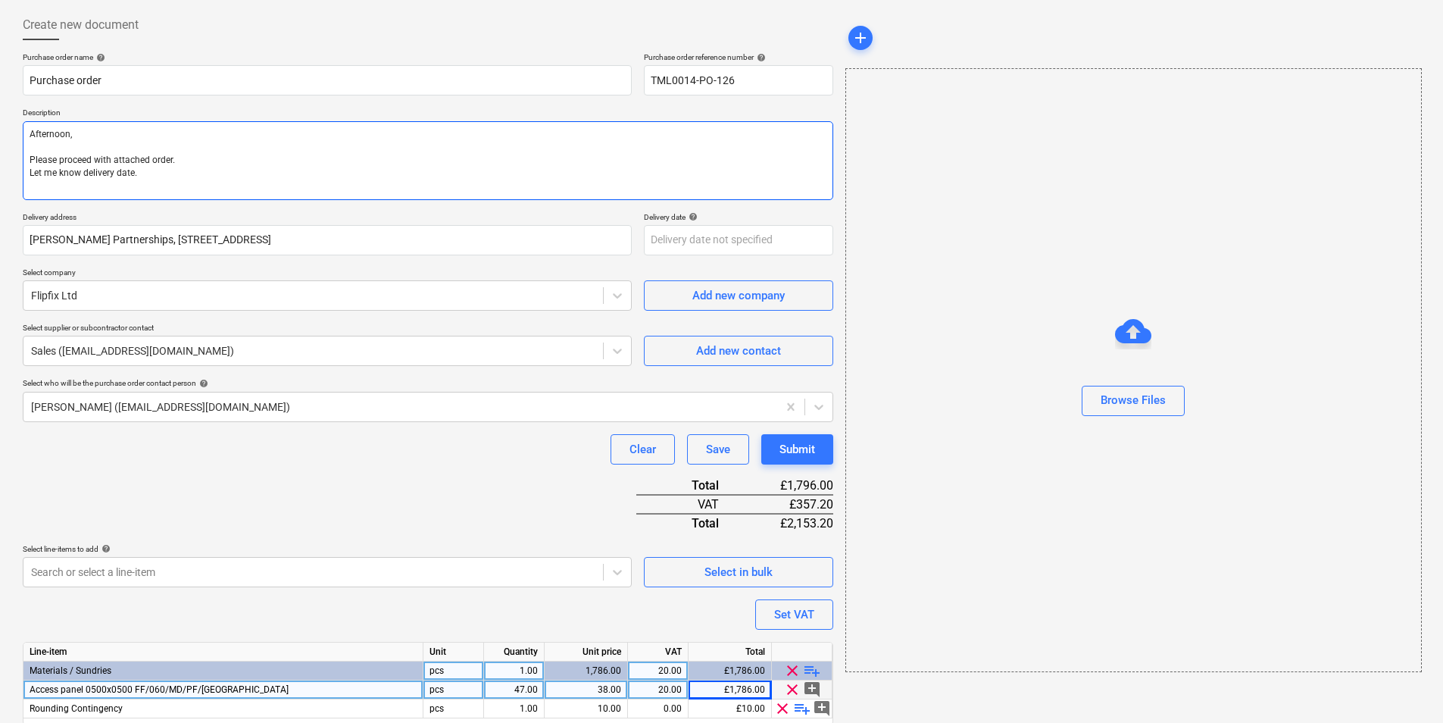
click at [208, 164] on textarea "Afternoon, Please proceed with attached order. Let me know delivery date." at bounding box center [428, 160] width 811 height 79
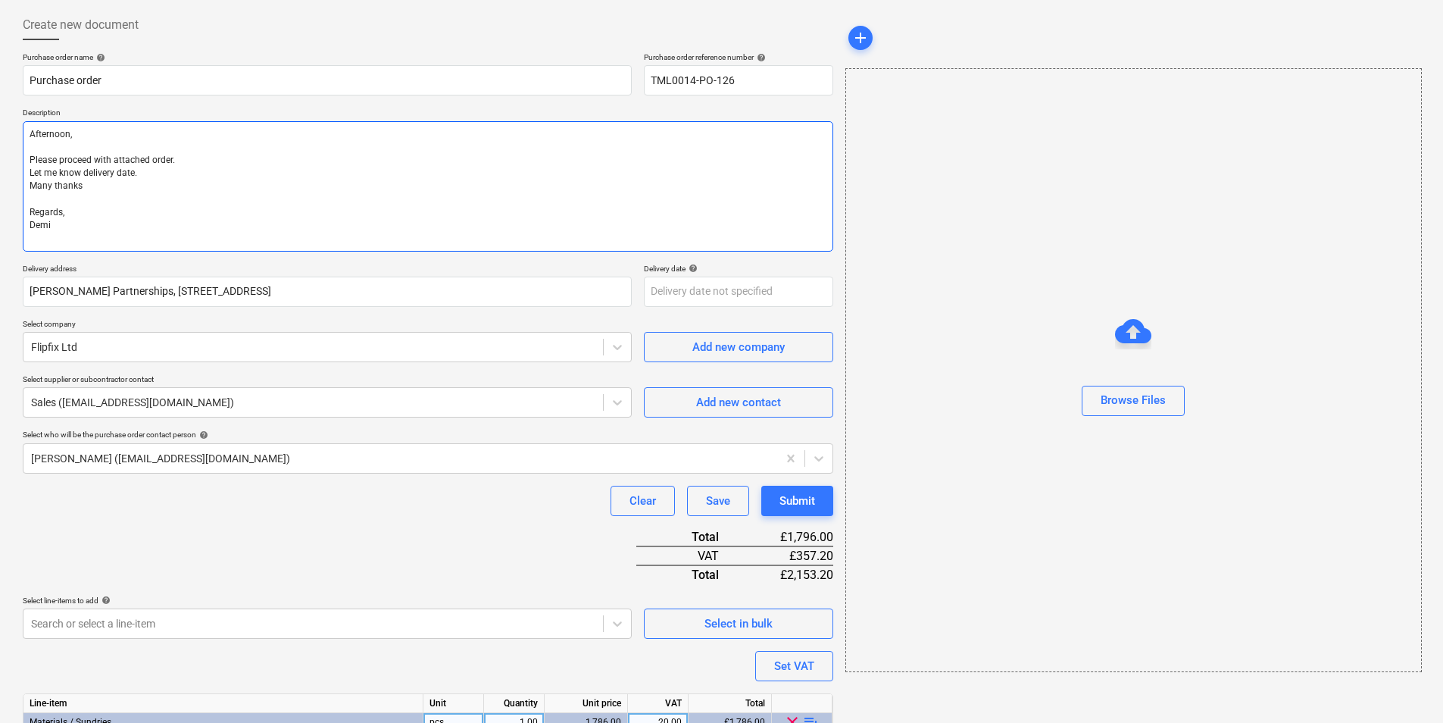
click at [27, 212] on textarea "Afternoon, Please proceed with attached order. Let me know delivery date. Many …" at bounding box center [428, 186] width 811 height 130
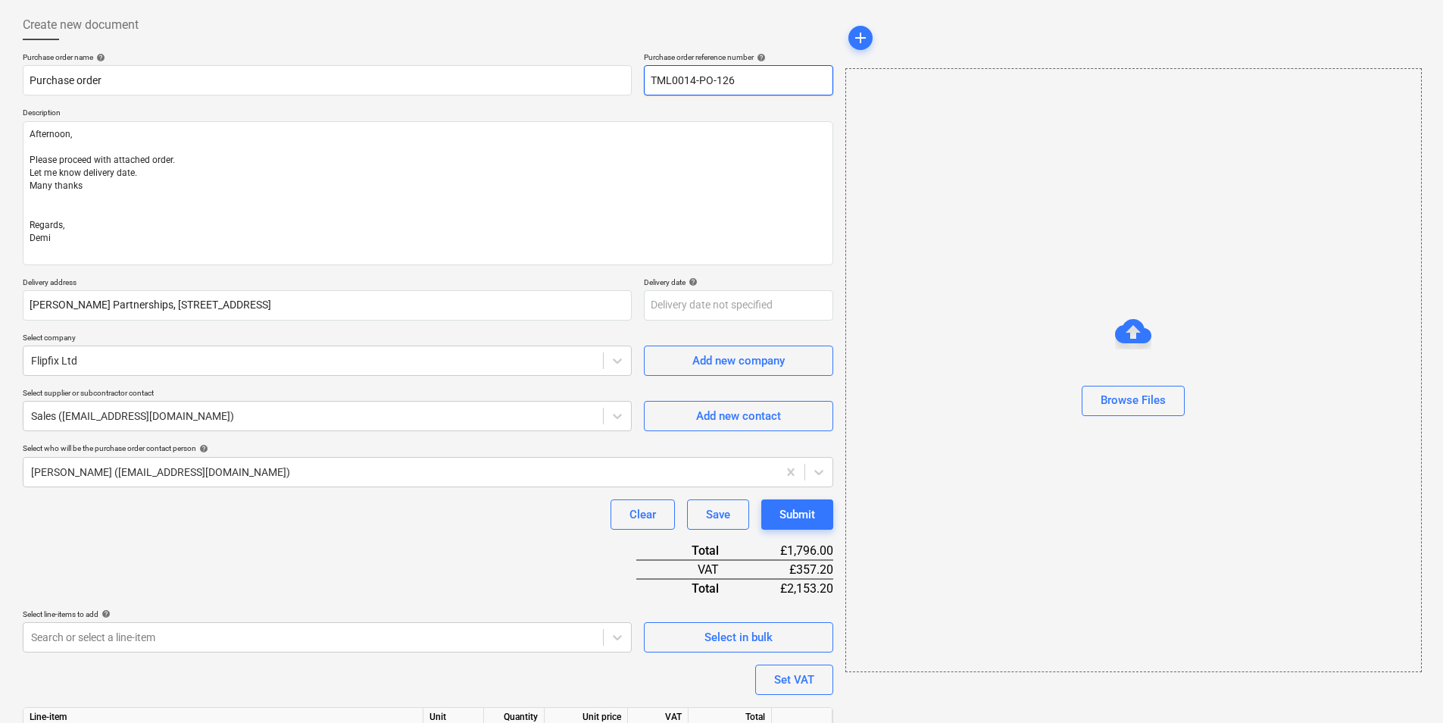
drag, startPoint x: 757, startPoint y: 75, endPoint x: 453, endPoint y: 48, distance: 305.7
click at [453, 48] on div "Create new document Purchase order name help Purchase order Purchase order refe…" at bounding box center [428, 421] width 811 height 823
click at [754, 76] on input "TML0014-PO-126" at bounding box center [738, 80] width 189 height 30
drag, startPoint x: 225, startPoint y: 73, endPoint x: 204, endPoint y: 69, distance: 21.7
click at [216, 73] on input "Purchase order" at bounding box center [327, 80] width 609 height 30
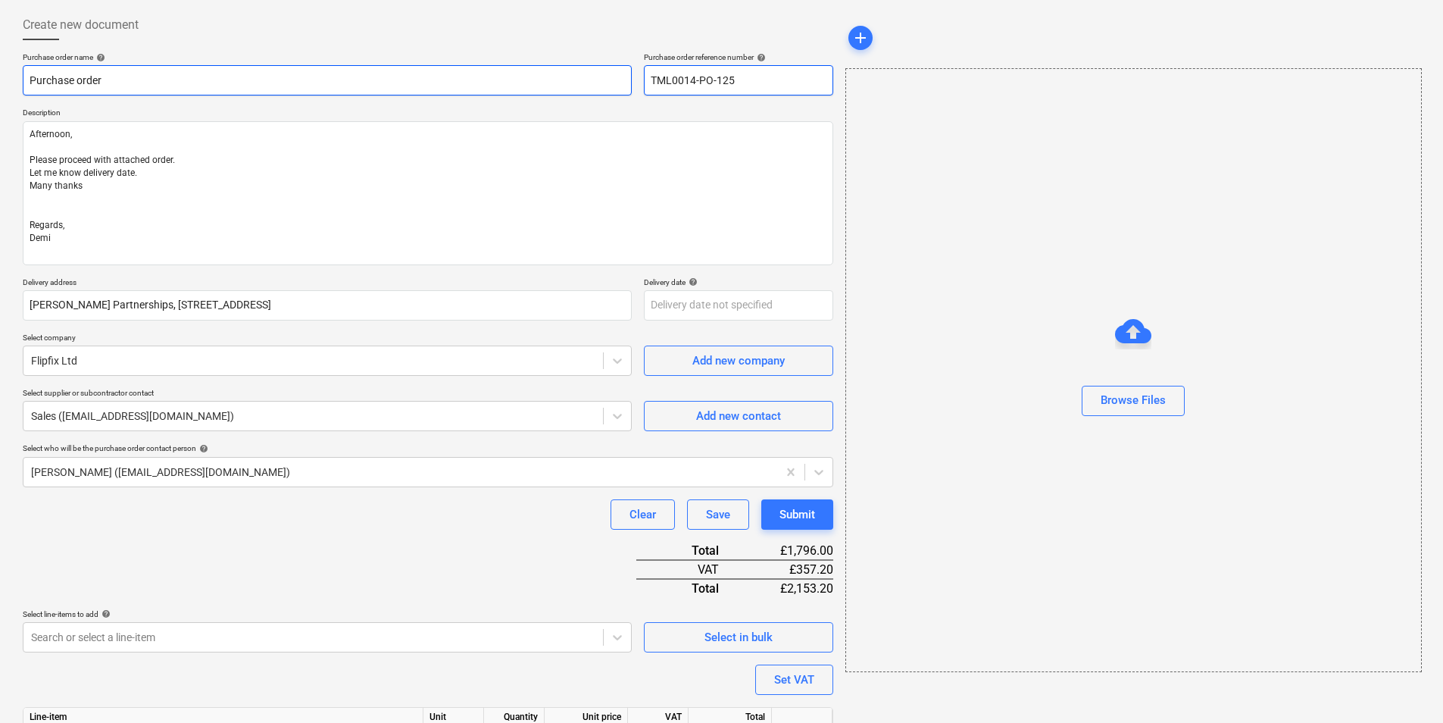
drag, startPoint x: 742, startPoint y: 80, endPoint x: 615, endPoint y: 80, distance: 126.5
click at [616, 80] on div "Purchase order name help Purchase order Purchase order reference number help TM…" at bounding box center [428, 73] width 811 height 43
click at [319, 87] on input "Purchase order" at bounding box center [327, 80] width 609 height 30
paste input "TML0014-PO-125"
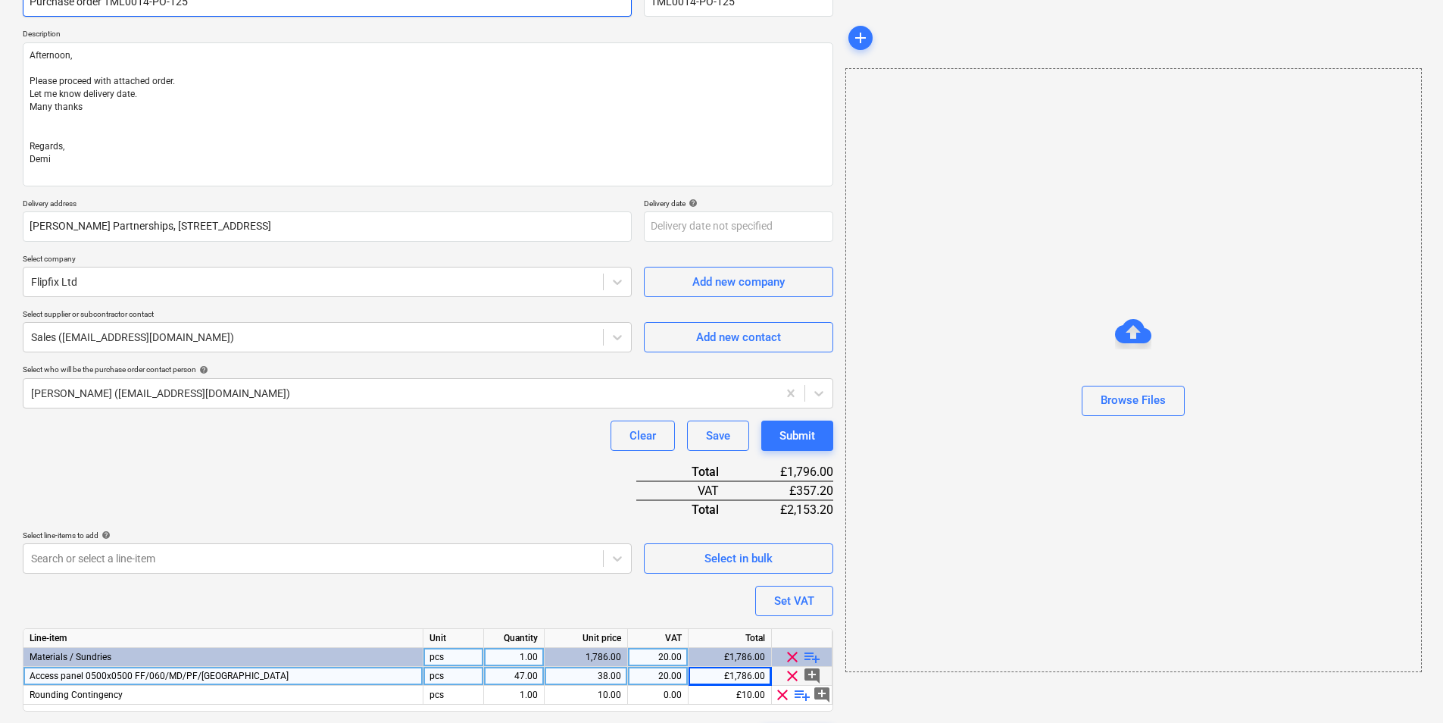
scroll to position [194, 0]
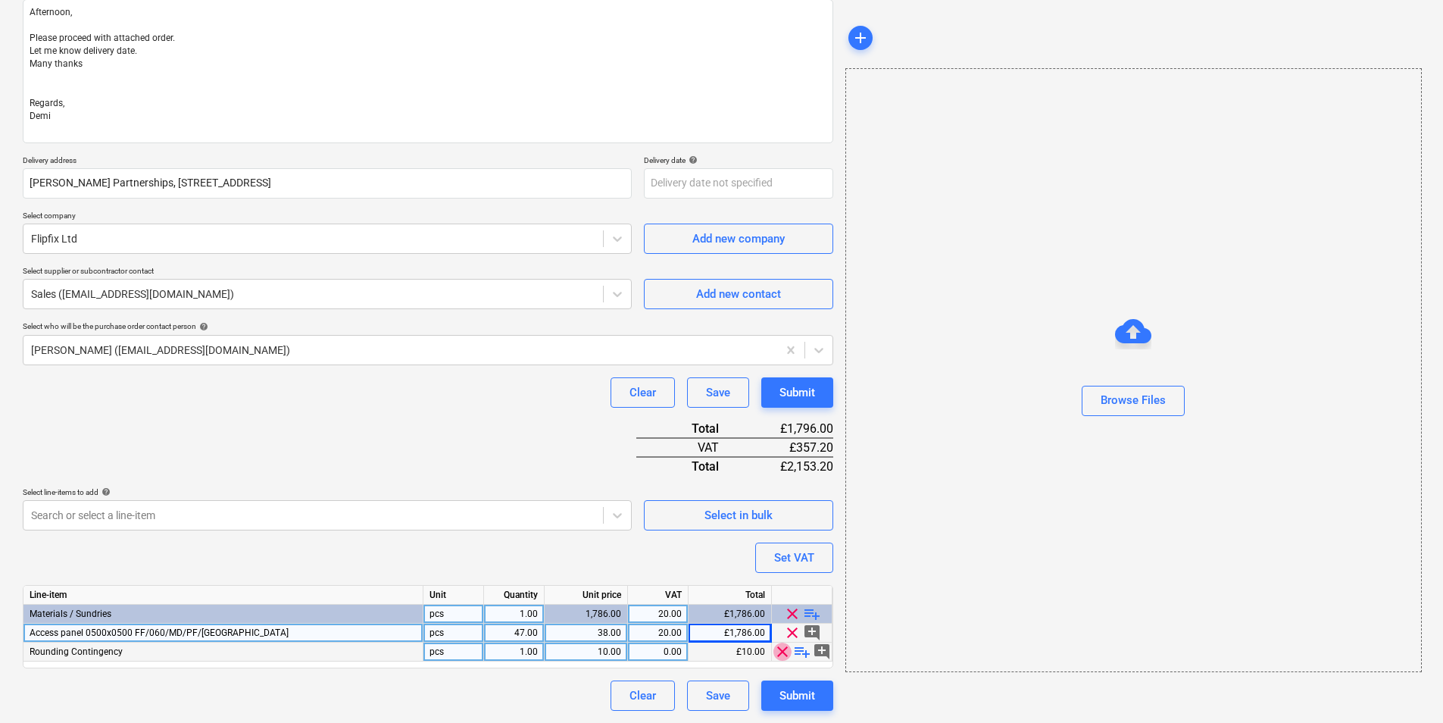
click at [784, 648] on span "clear" at bounding box center [782, 651] width 18 height 18
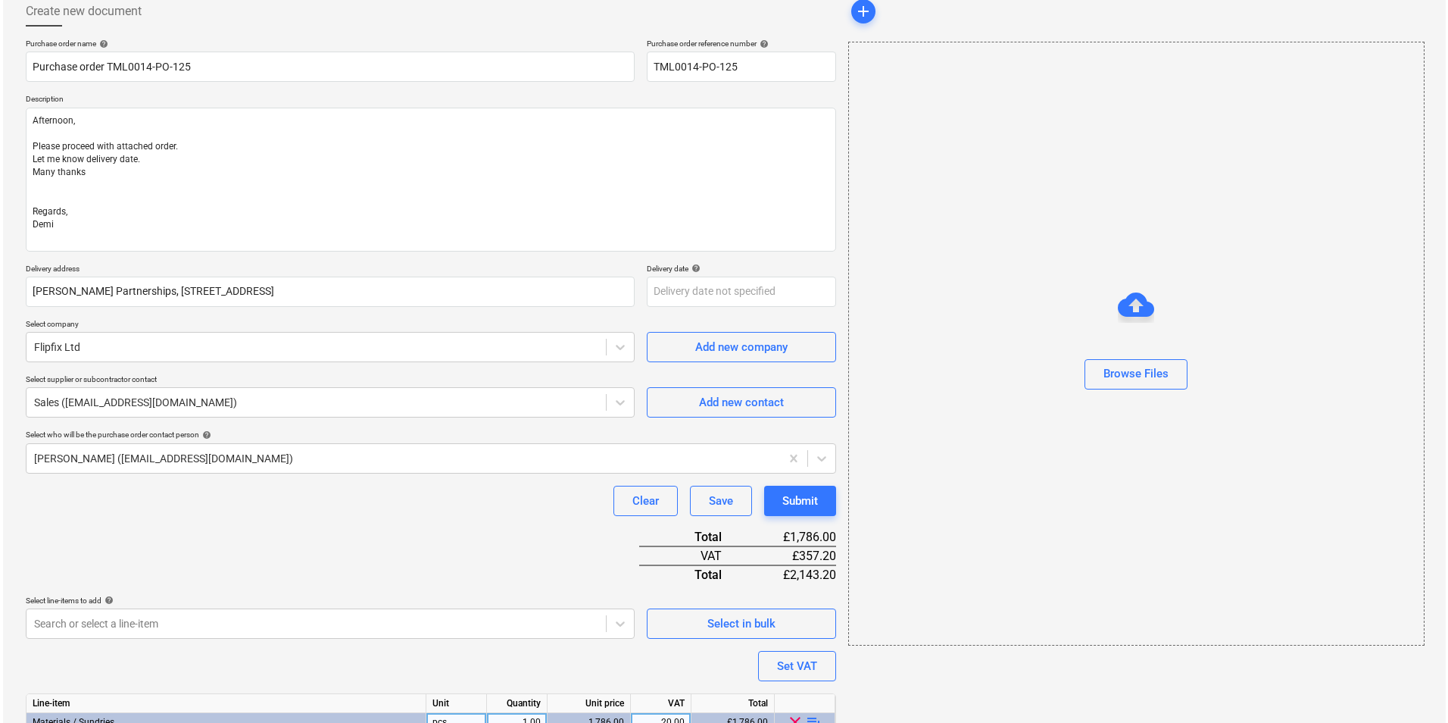
scroll to position [175, 0]
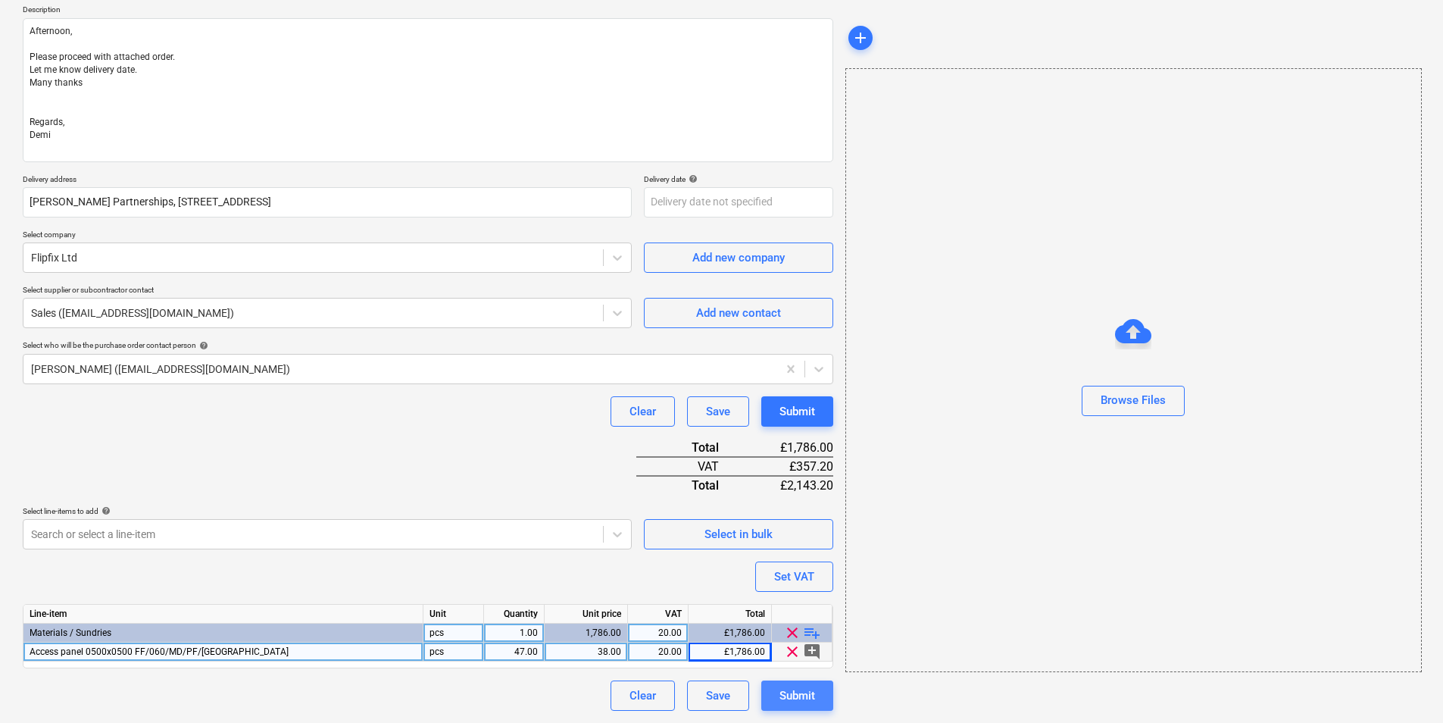
click at [798, 689] on div "Submit" at bounding box center [797, 696] width 36 height 20
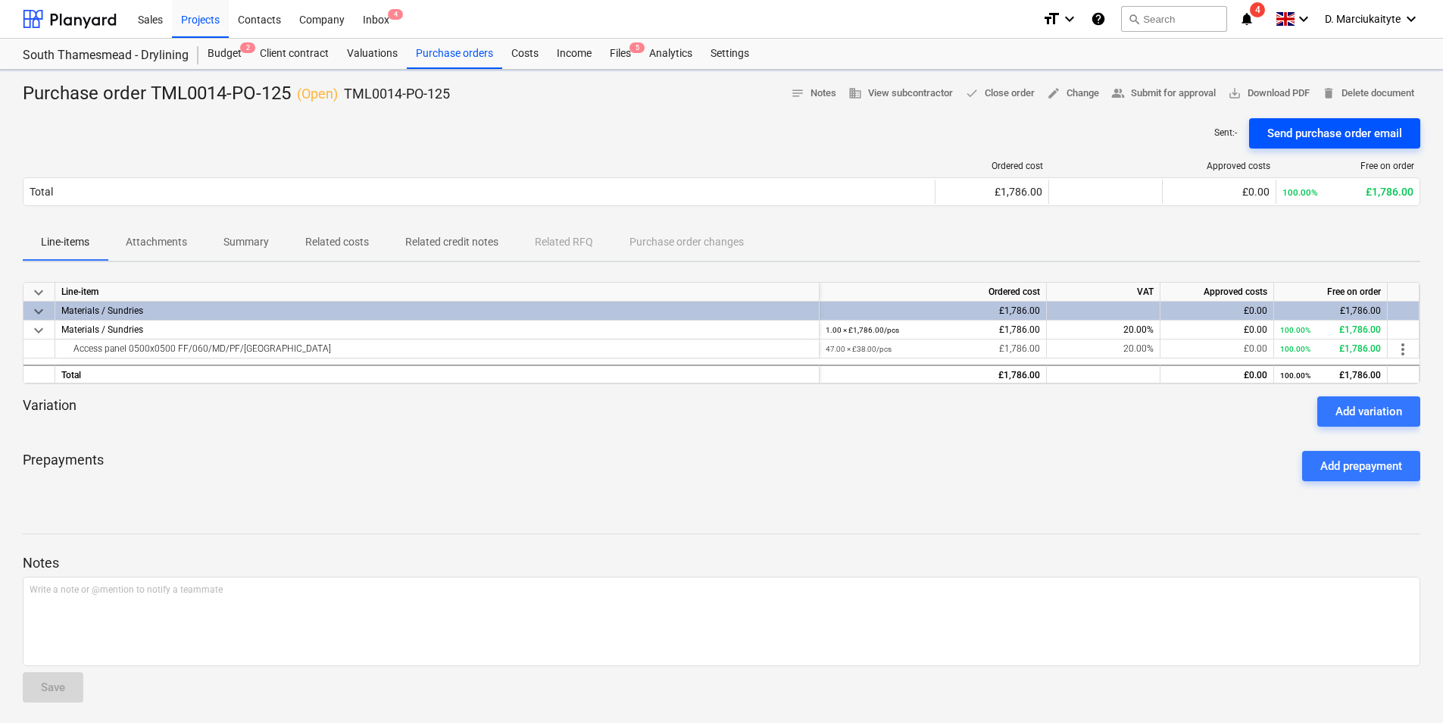
click at [1363, 138] on div "Purchase order TML0014-PO-125 ( Open ) TML0014-PO-125 notes Notes business View…" at bounding box center [721, 398] width 1443 height 657
click at [1365, 137] on div "Send purchase order email" at bounding box center [1334, 133] width 135 height 20
drag, startPoint x: 261, startPoint y: 345, endPoint x: 67, endPoint y: 348, distance: 193.9
click at [67, 348] on div "Access panel 0500x0500 FF/060/MD/PF/[GEOGRAPHIC_DATA]" at bounding box center [436, 348] width 751 height 18
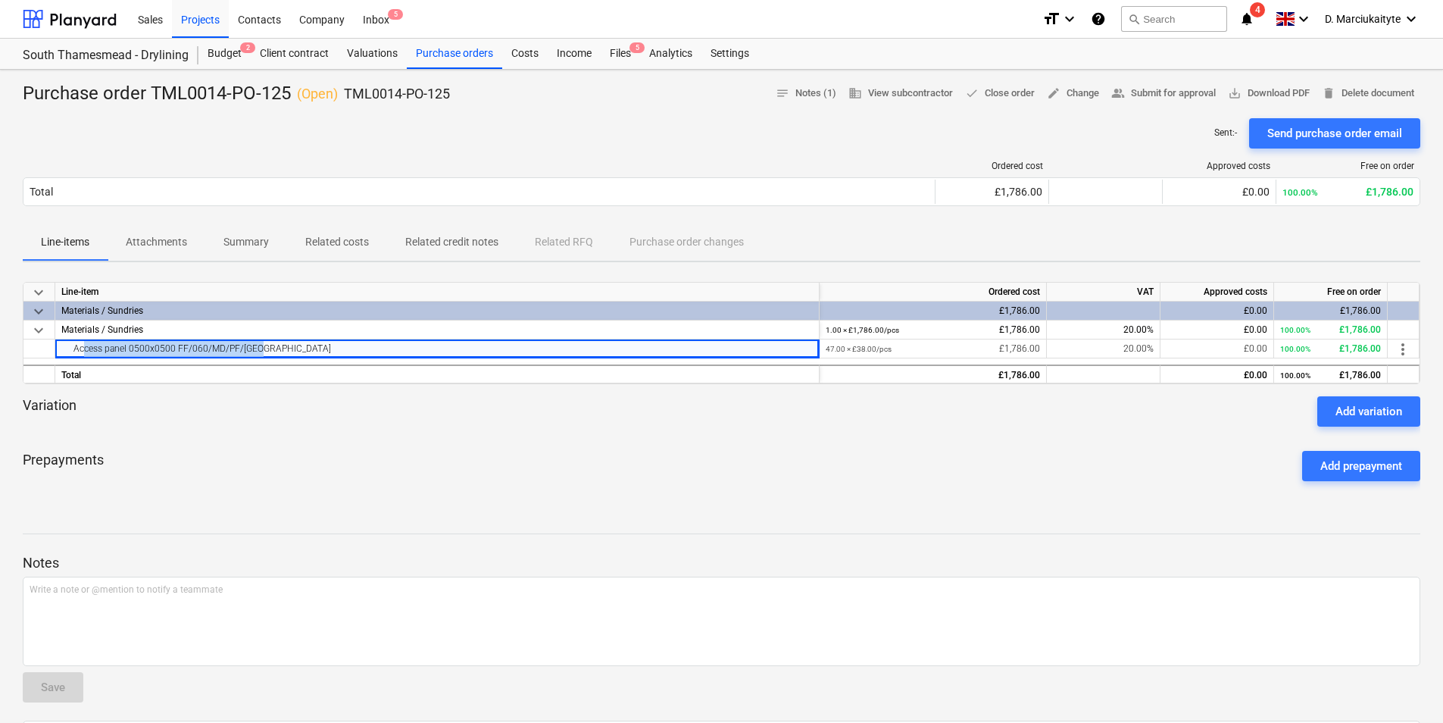
copy div "Access panel 0500x0500 FF/060/MD/PF/[GEOGRAPHIC_DATA]"
drag, startPoint x: 456, startPoint y: 90, endPoint x: 339, endPoint y: 95, distance: 116.7
click at [339, 95] on div "Purchase order TML0014-PO-125 ( Open ) TML0014-PO-125 notes Notes (1) business …" at bounding box center [722, 94] width 1398 height 24
copy div "TML0014-PO-125"
